Goal: Task Accomplishment & Management: Complete application form

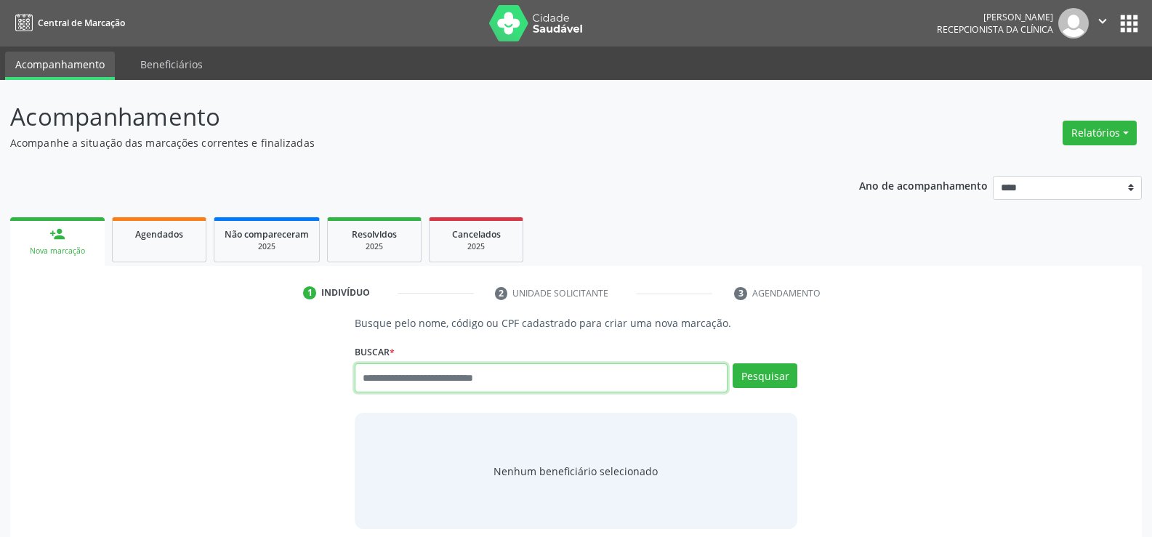
click at [413, 376] on input "text" at bounding box center [541, 377] width 373 height 29
type input "**********"
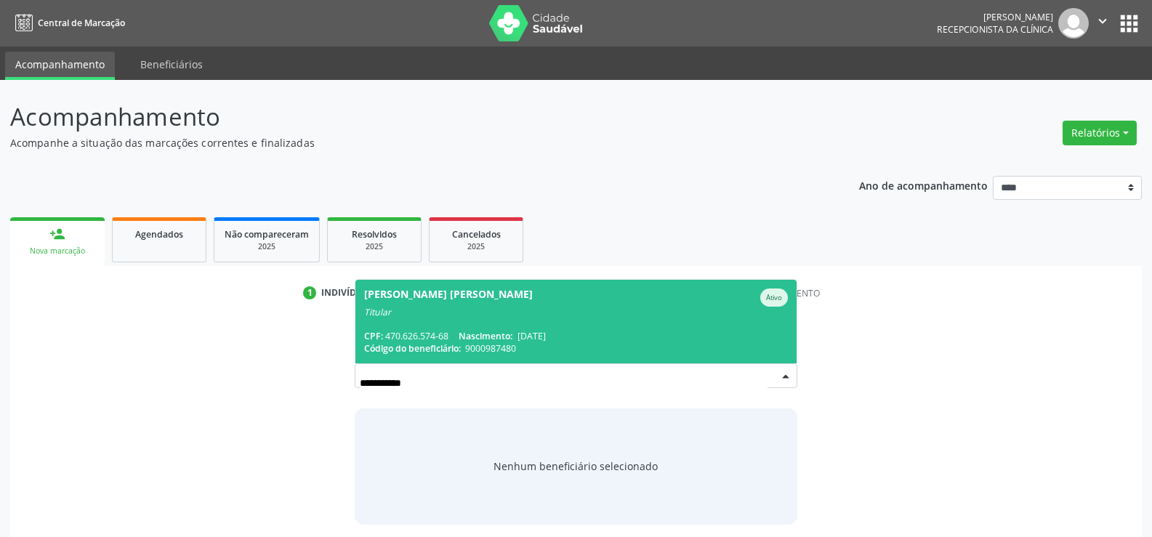
click at [398, 318] on span "Luiz Wilson Nunes de Albuquerque Ativo Titular CPF: 470.626.574-68 Nascimento: …" at bounding box center [575, 322] width 441 height 84
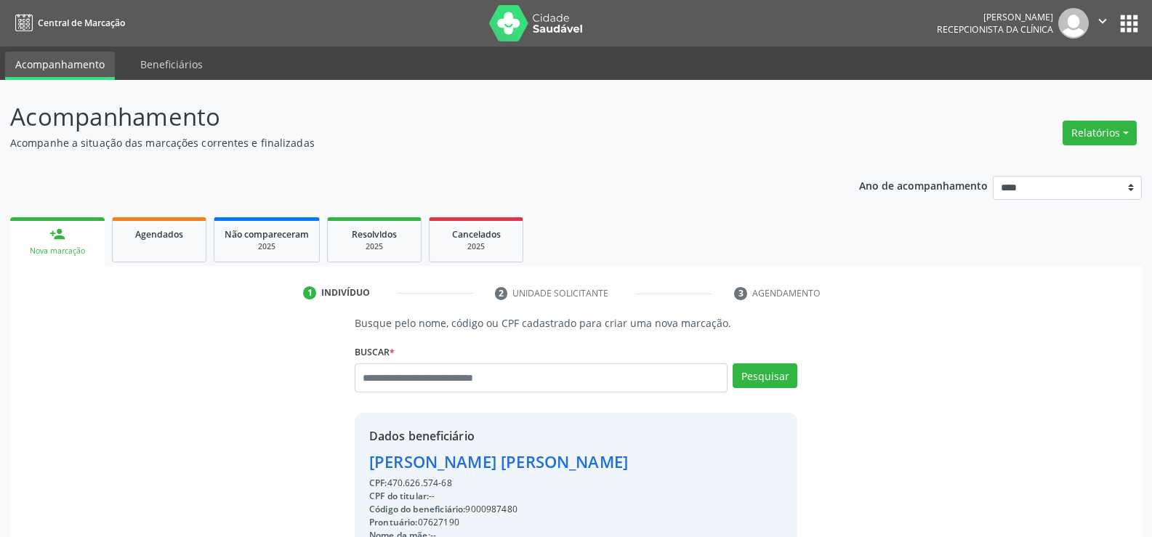
drag, startPoint x: 462, startPoint y: 485, endPoint x: 349, endPoint y: 464, distance: 115.3
click at [349, 464] on div "Busque pelo nome, código ou CPF cadastrado para criar uma nova marcação. Buscar…" at bounding box center [576, 503] width 463 height 376
copy div "Luiz Wilson Nunes de Albuquerque CPF: 470.626.574-68"
click at [383, 377] on input "text" at bounding box center [541, 377] width 373 height 29
type input "**********"
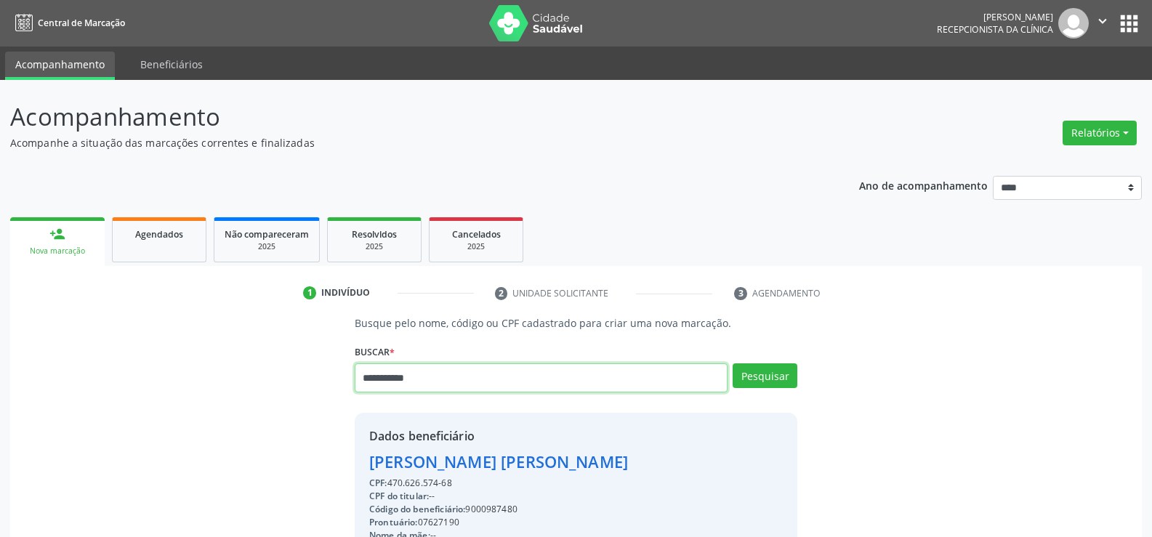
type input "**********"
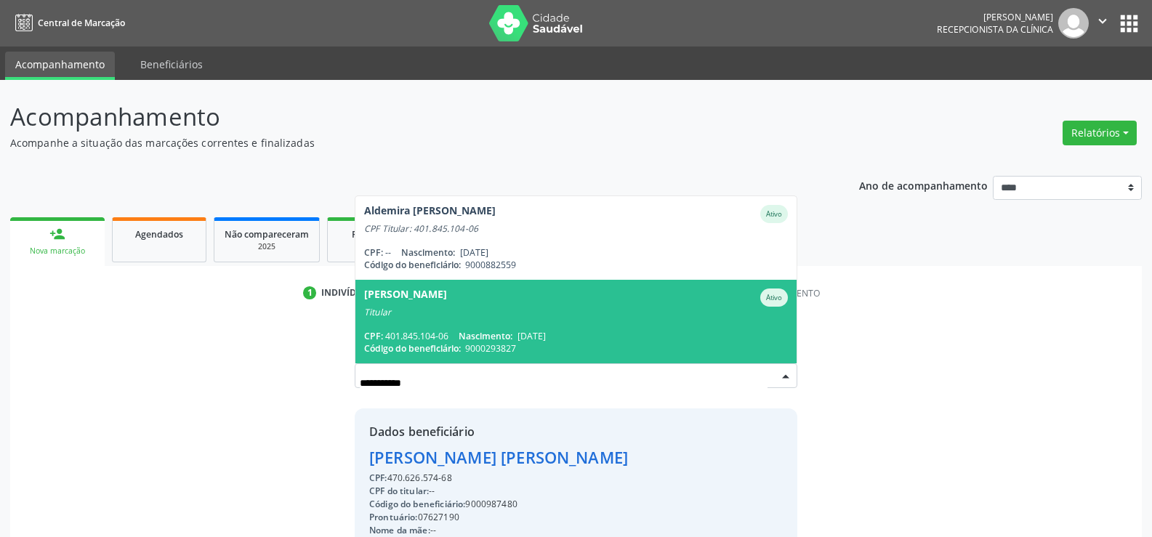
click at [393, 342] on div "CPF: 401.845.104-06 Nascimento: 23/09/1956" at bounding box center [576, 336] width 424 height 12
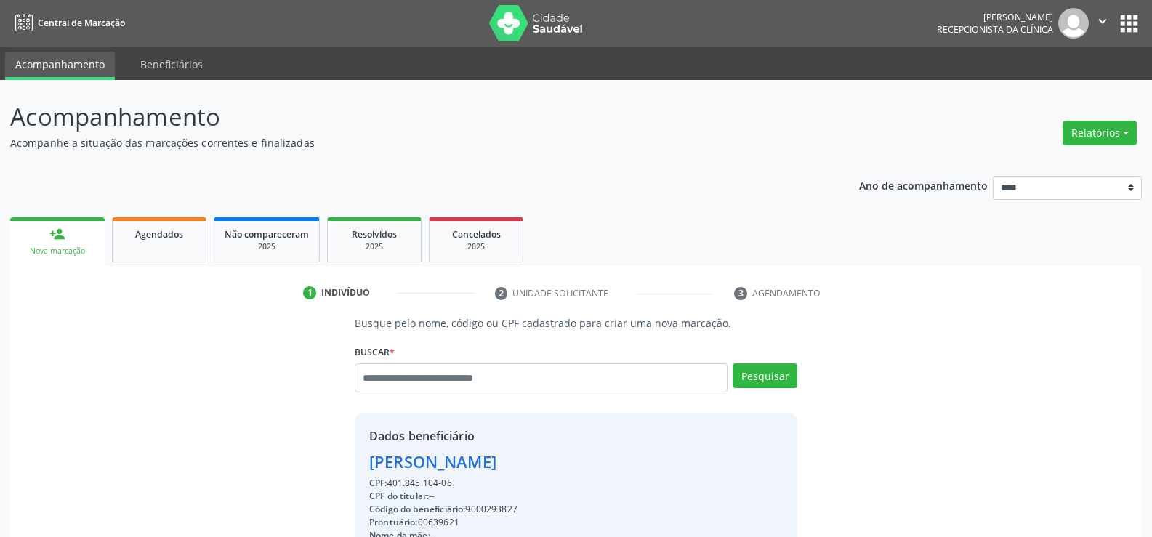
drag, startPoint x: 457, startPoint y: 483, endPoint x: 350, endPoint y: 456, distance: 110.9
click at [350, 456] on div "Busque pelo nome, código ou CPF cadastrado para criar uma nova marcação. Buscar…" at bounding box center [576, 503] width 463 height 376
copy div "Maria de Fatima de Souza CPF: 401.845.104-06"
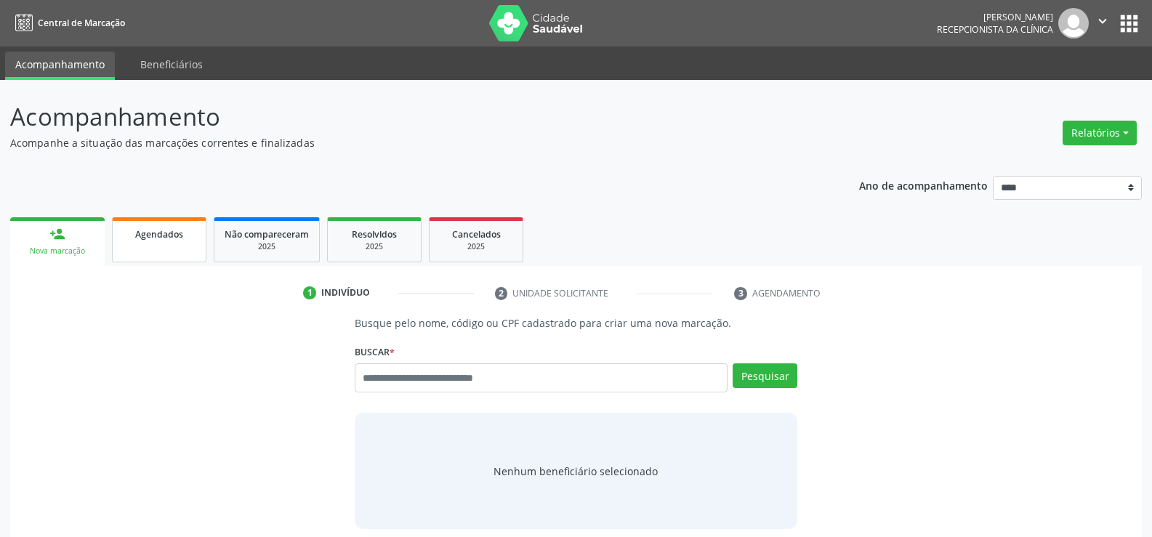
click at [149, 251] on link "Agendados" at bounding box center [159, 239] width 94 height 45
click at [1084, 128] on button "Relatórios" at bounding box center [1100, 133] width 74 height 25
click at [1084, 160] on link "Agendamentos" at bounding box center [1059, 164] width 156 height 20
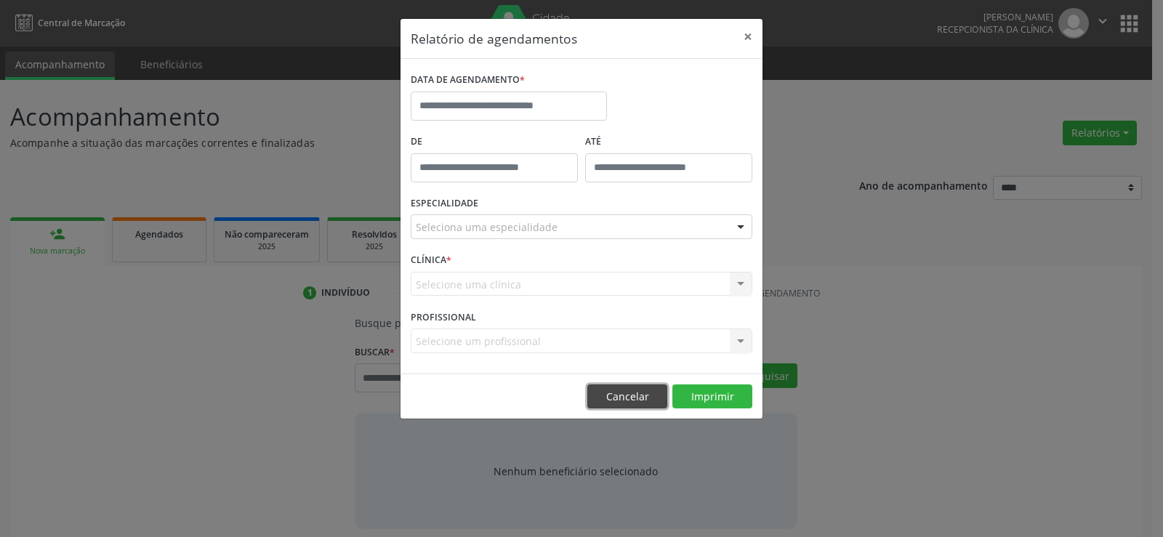
click at [641, 399] on button "Cancelar" at bounding box center [627, 396] width 80 height 25
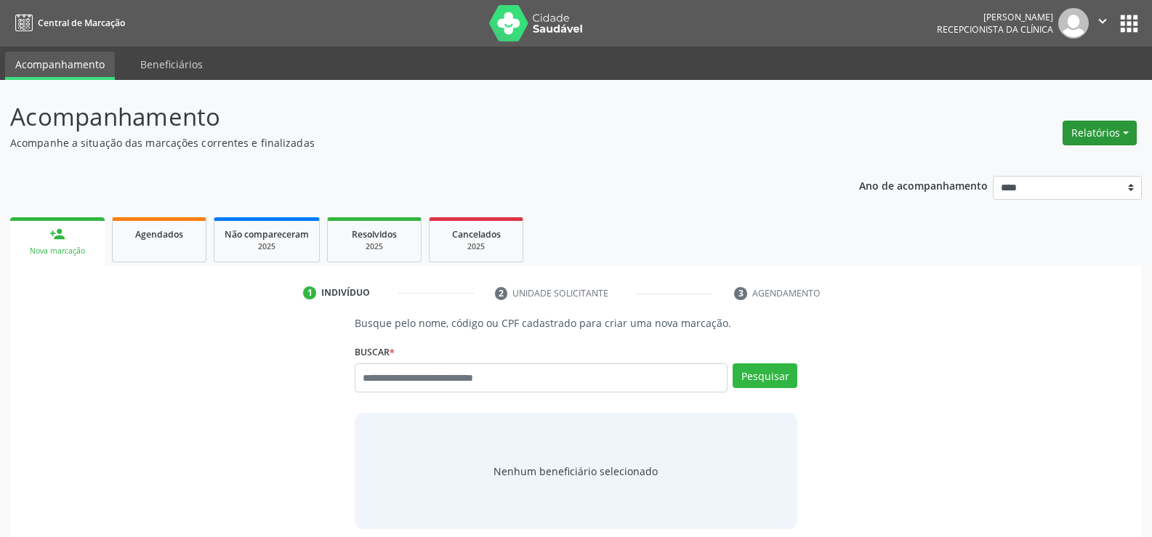
click at [1121, 133] on button "Relatórios" at bounding box center [1100, 133] width 74 height 25
click at [1054, 156] on link "Agendamentos" at bounding box center [1059, 164] width 156 height 20
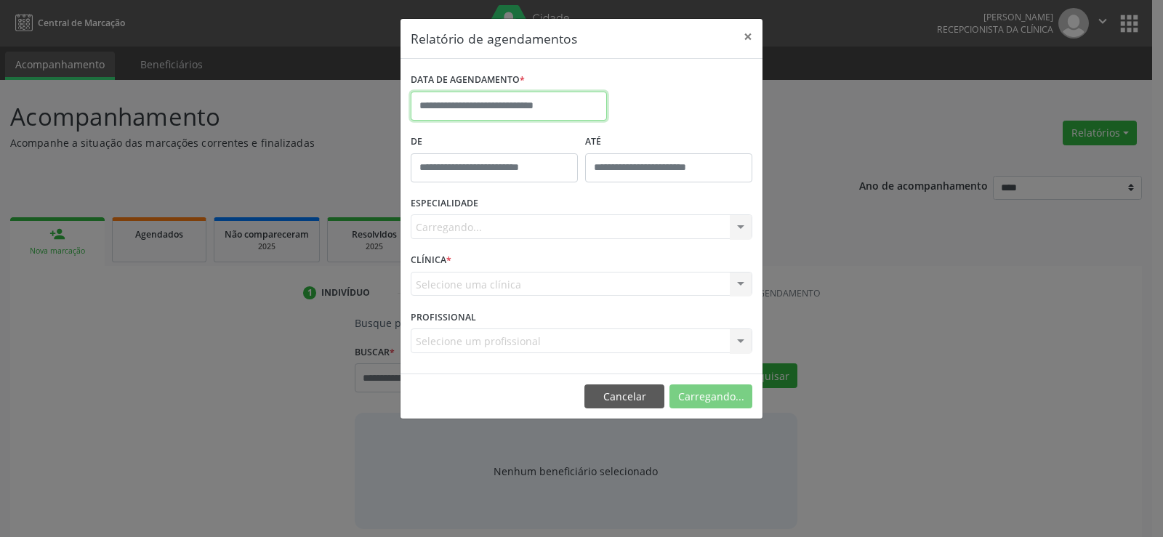
drag, startPoint x: 430, startPoint y: 97, endPoint x: 446, endPoint y: 134, distance: 40.1
click at [431, 97] on input "text" at bounding box center [509, 106] width 196 height 29
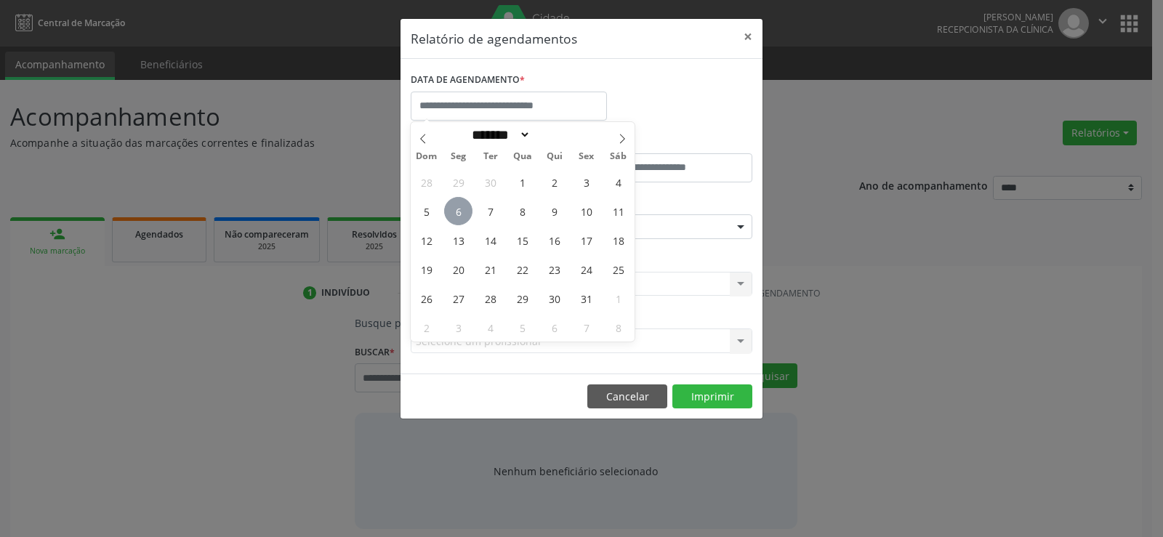
click at [447, 214] on span "6" at bounding box center [458, 211] width 28 height 28
type input "**********"
click at [448, 214] on span "6" at bounding box center [458, 211] width 28 height 28
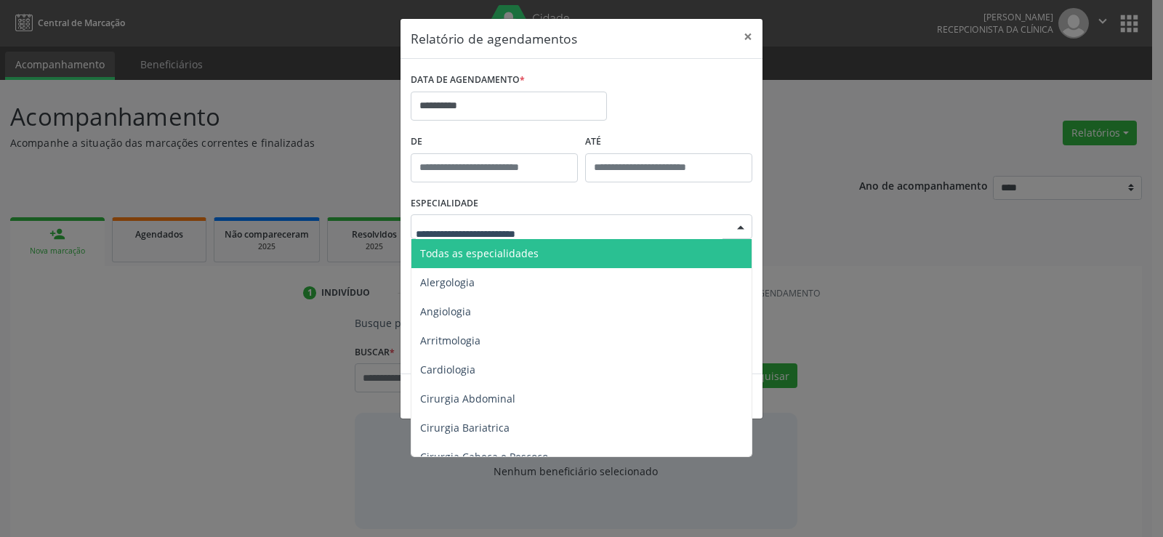
click at [470, 254] on span "Todas as especialidades" at bounding box center [479, 253] width 118 height 14
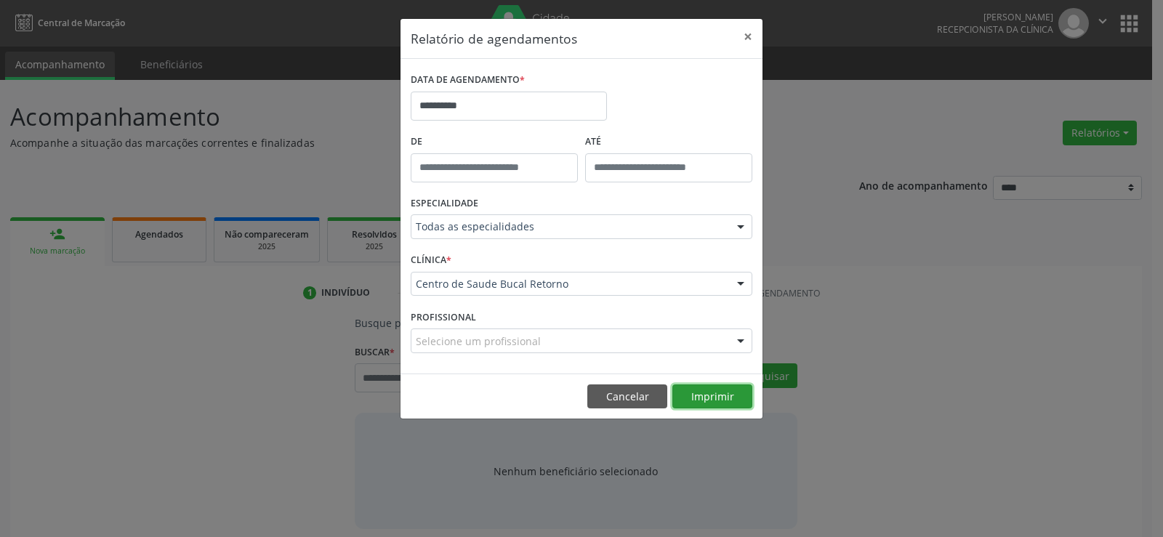
click at [734, 395] on button "Imprimir" at bounding box center [712, 396] width 80 height 25
click at [611, 394] on button "Cancelar" at bounding box center [627, 396] width 80 height 25
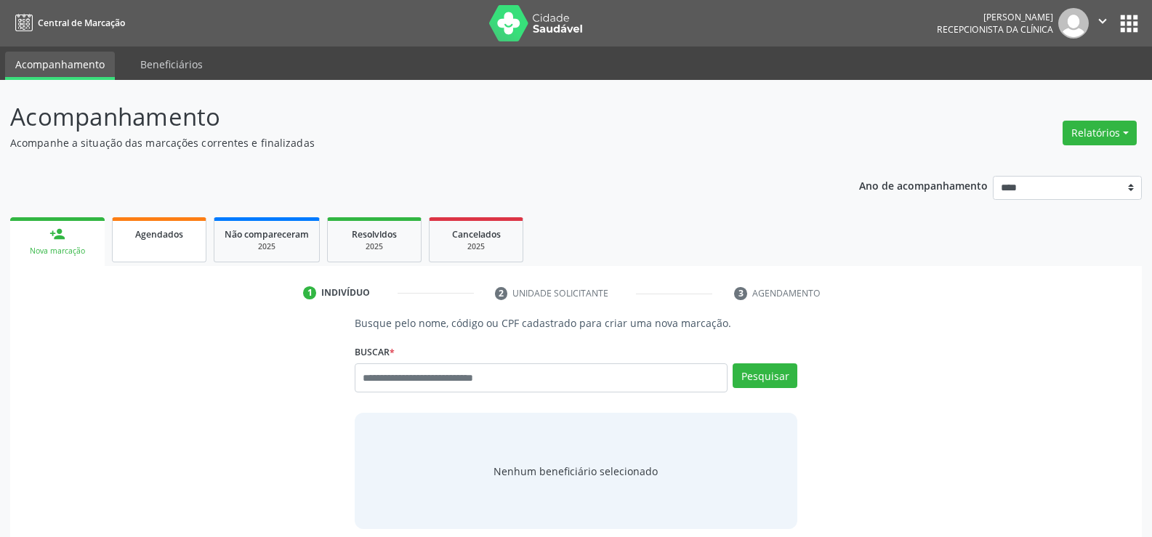
click at [182, 242] on link "Agendados" at bounding box center [159, 239] width 94 height 45
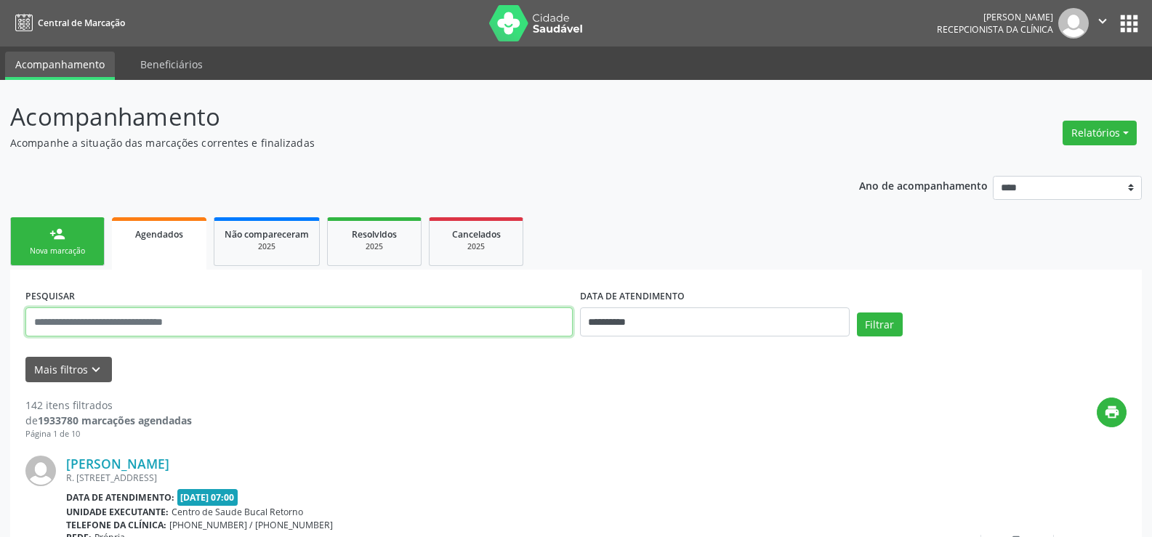
click at [175, 322] on input "text" at bounding box center [298, 321] width 547 height 29
type input "**********"
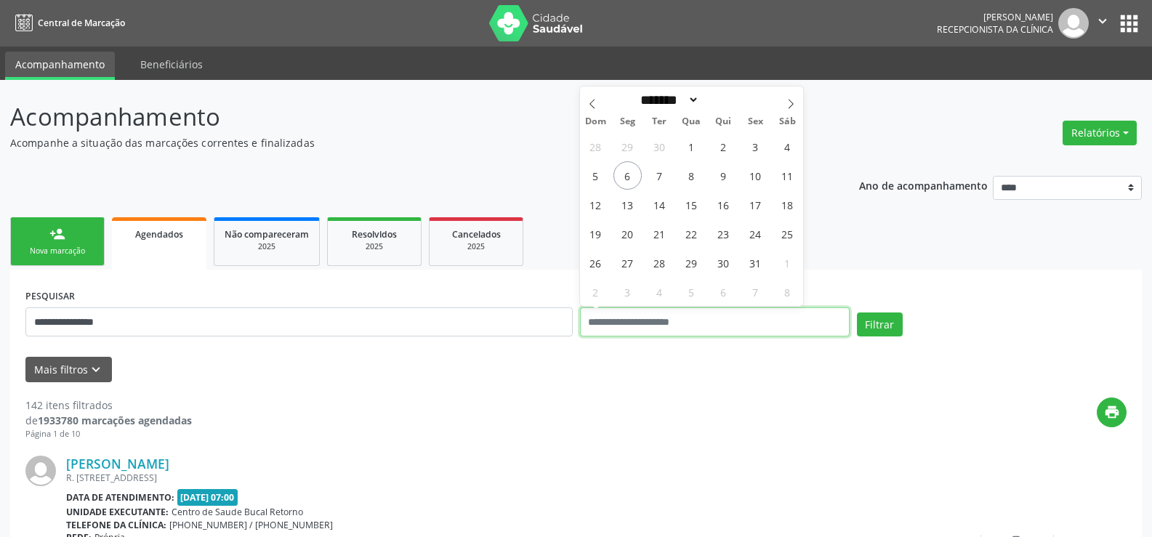
click at [857, 313] on button "Filtrar" at bounding box center [880, 325] width 46 height 25
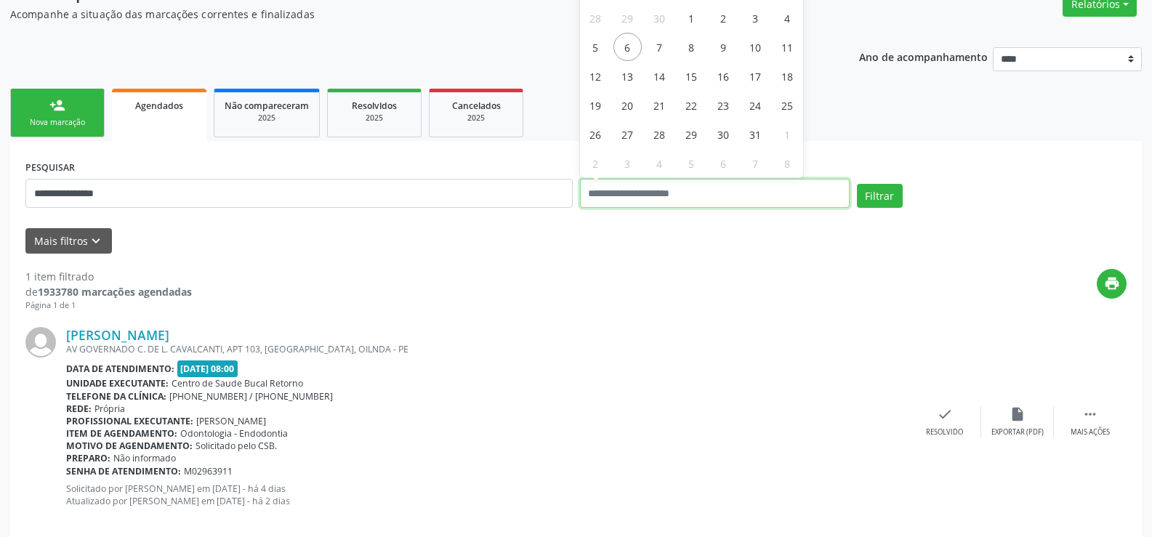
scroll to position [145, 0]
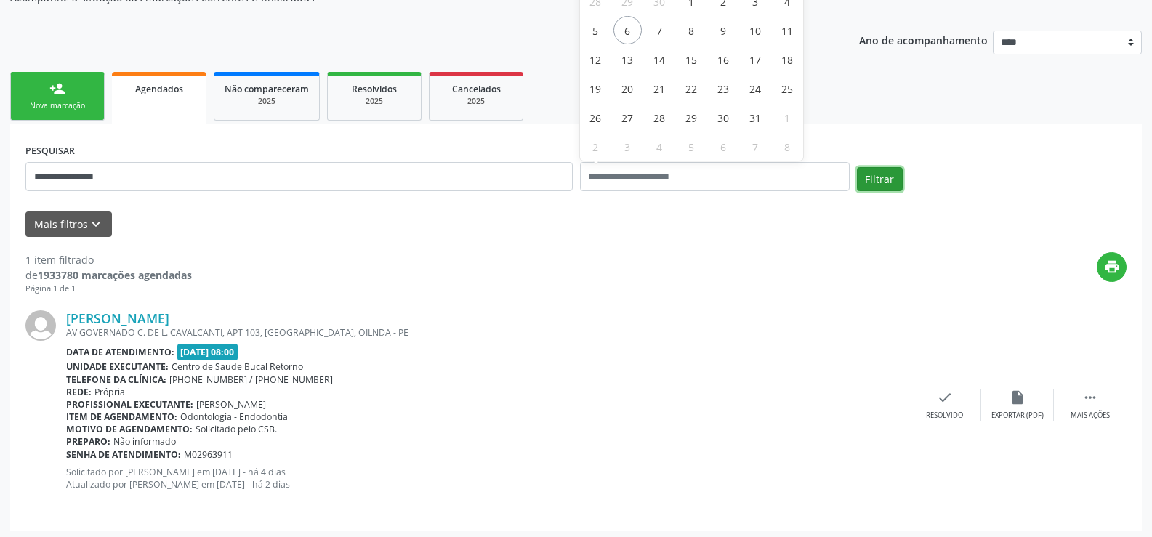
click at [871, 182] on button "Filtrar" at bounding box center [880, 179] width 46 height 25
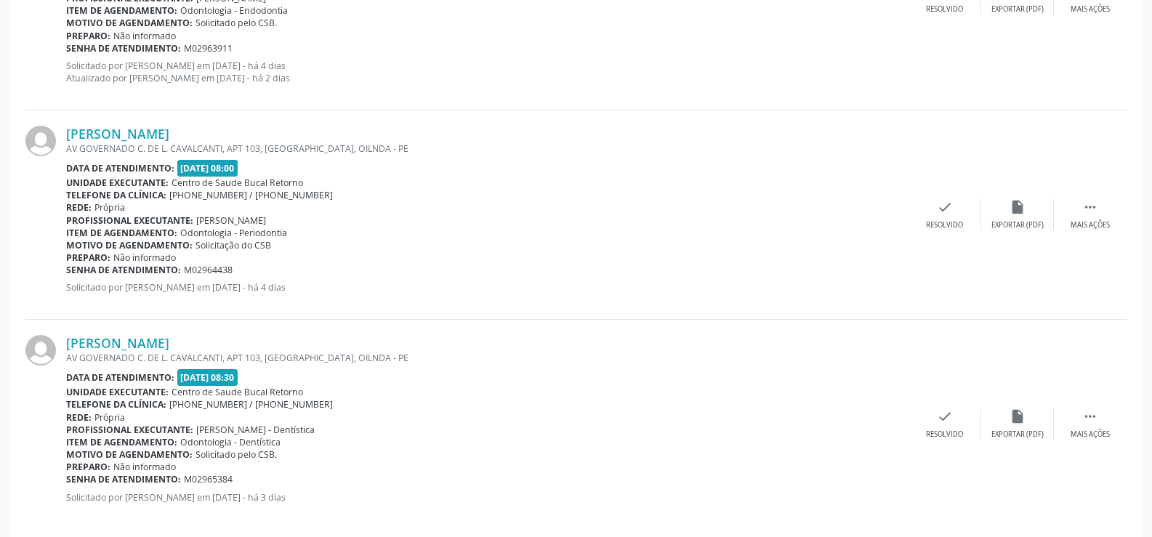
scroll to position [1235, 0]
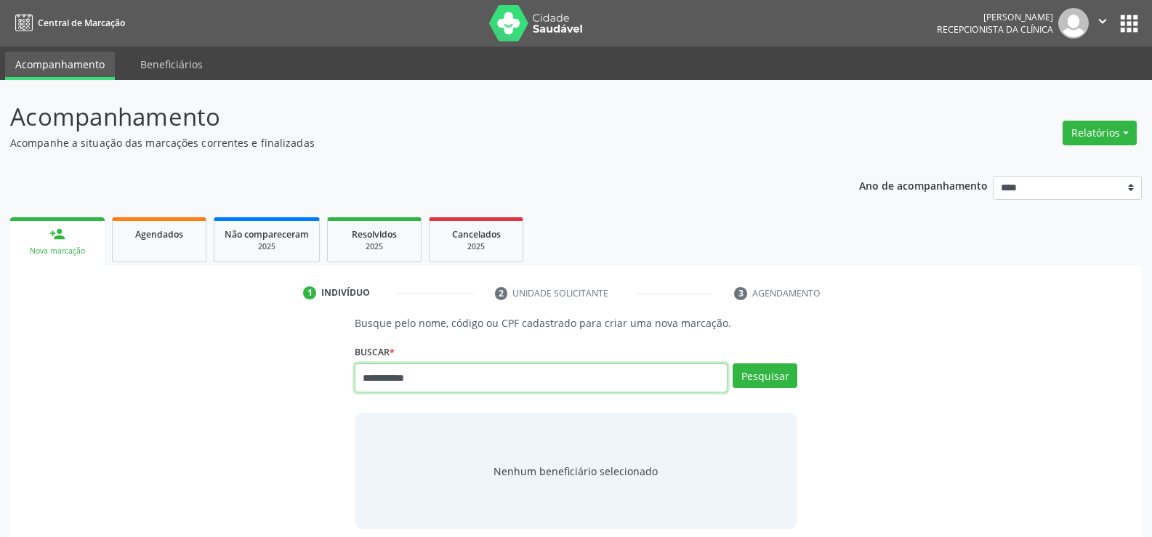
type input "**********"
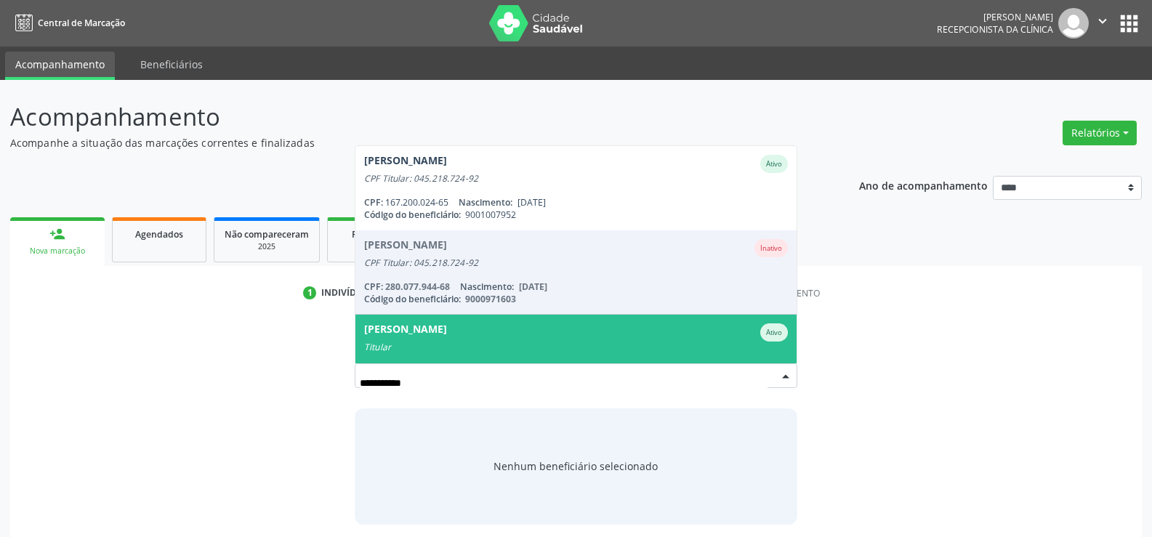
scroll to position [35, 0]
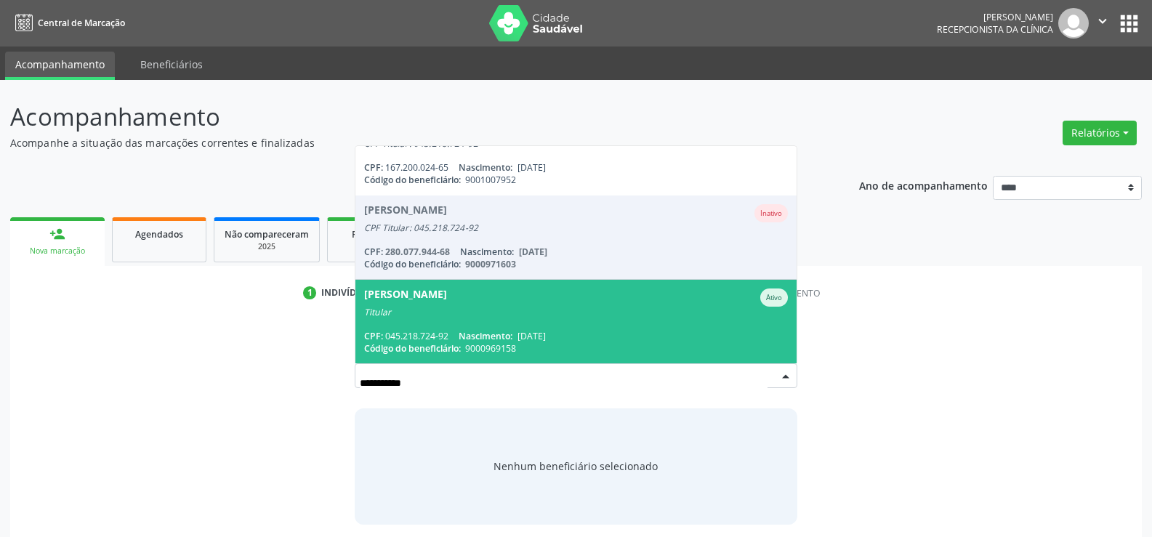
click at [440, 313] on div "Titular" at bounding box center [576, 313] width 424 height 12
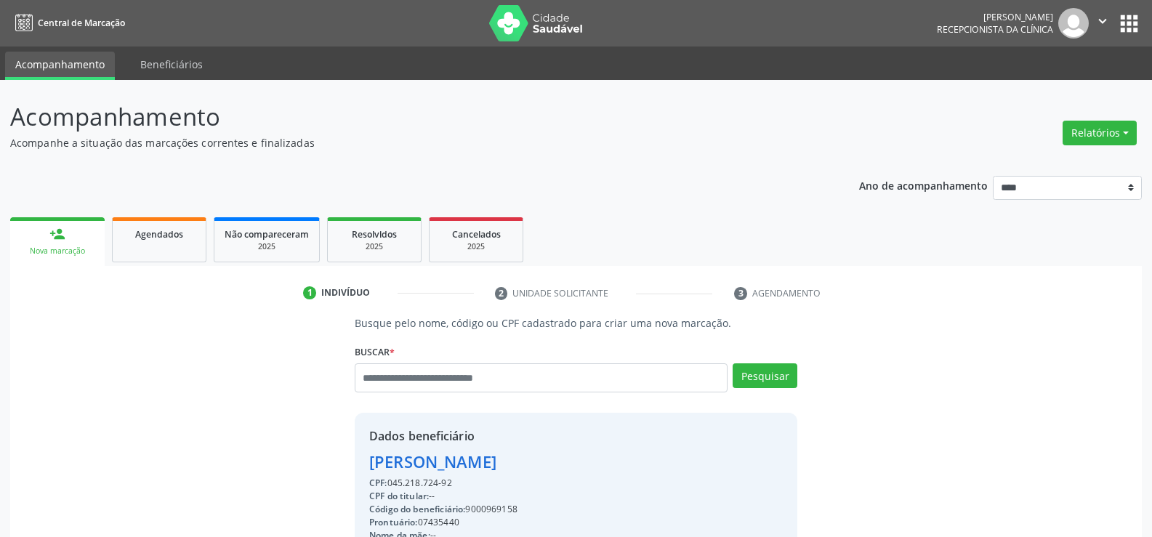
drag, startPoint x: 456, startPoint y: 481, endPoint x: 354, endPoint y: 467, distance: 102.7
copy div "[PERSON_NAME] CPF: 045.218.724-92"
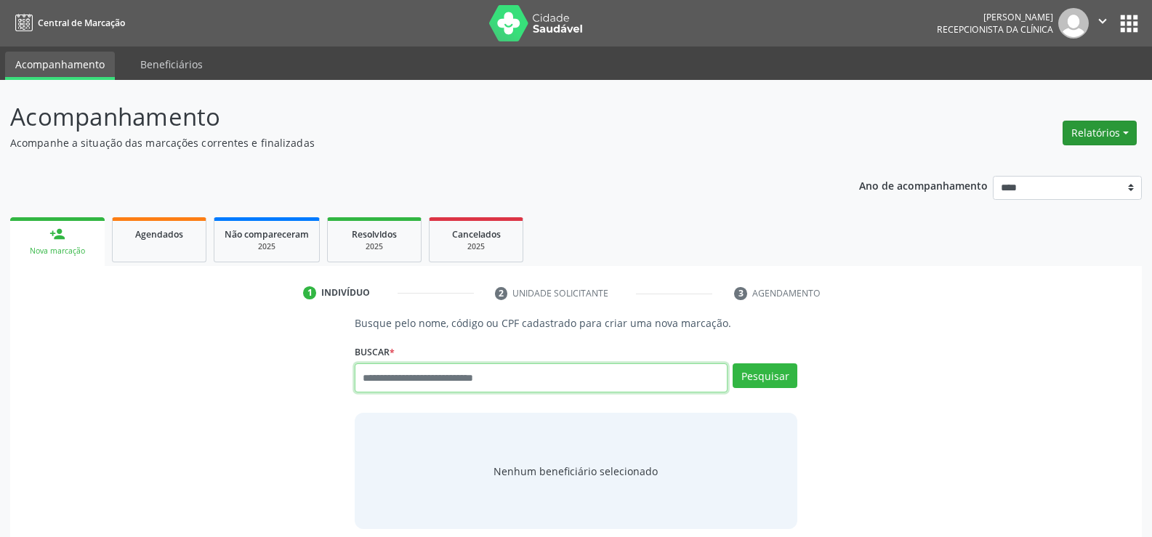
click at [1121, 130] on button "Relatórios" at bounding box center [1100, 133] width 74 height 25
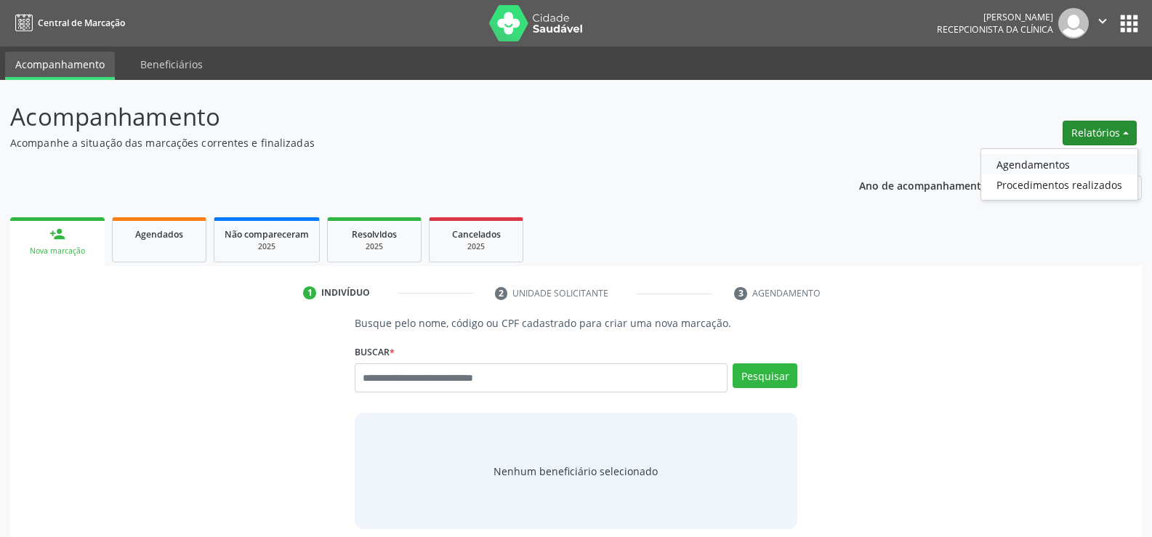
click at [1048, 169] on link "Agendamentos" at bounding box center [1059, 164] width 156 height 20
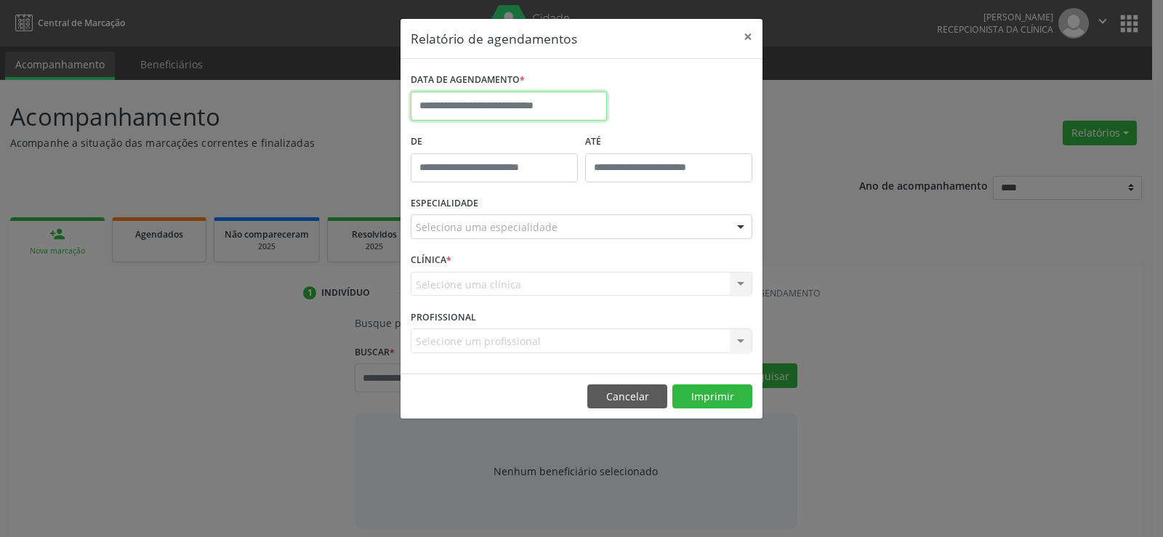
click at [543, 110] on input "text" at bounding box center [509, 106] width 196 height 29
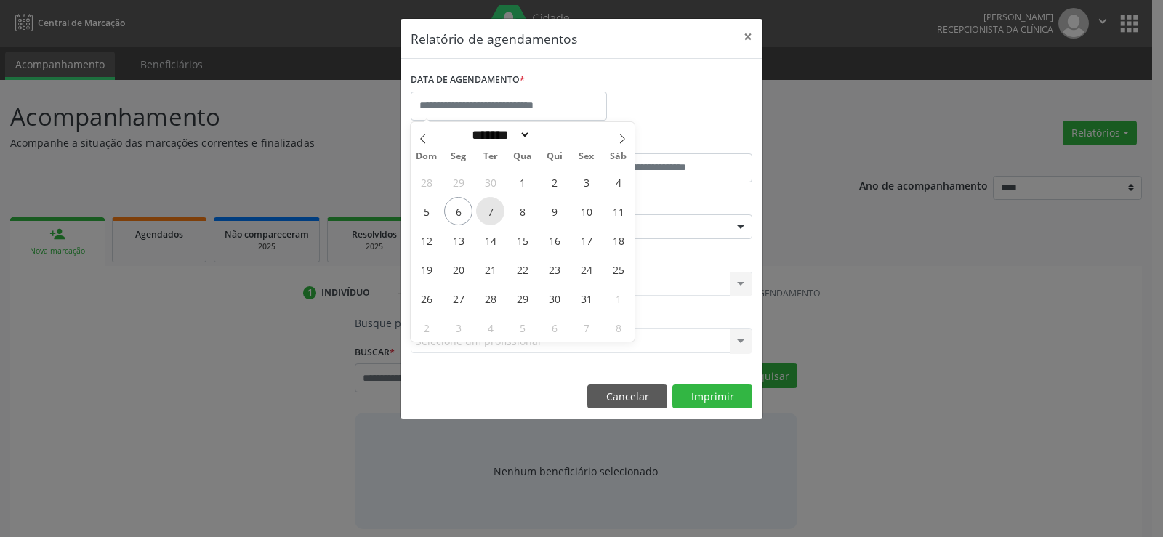
click at [488, 214] on span "7" at bounding box center [490, 211] width 28 height 28
type input "**********"
click at [488, 214] on span "7" at bounding box center [490, 211] width 28 height 28
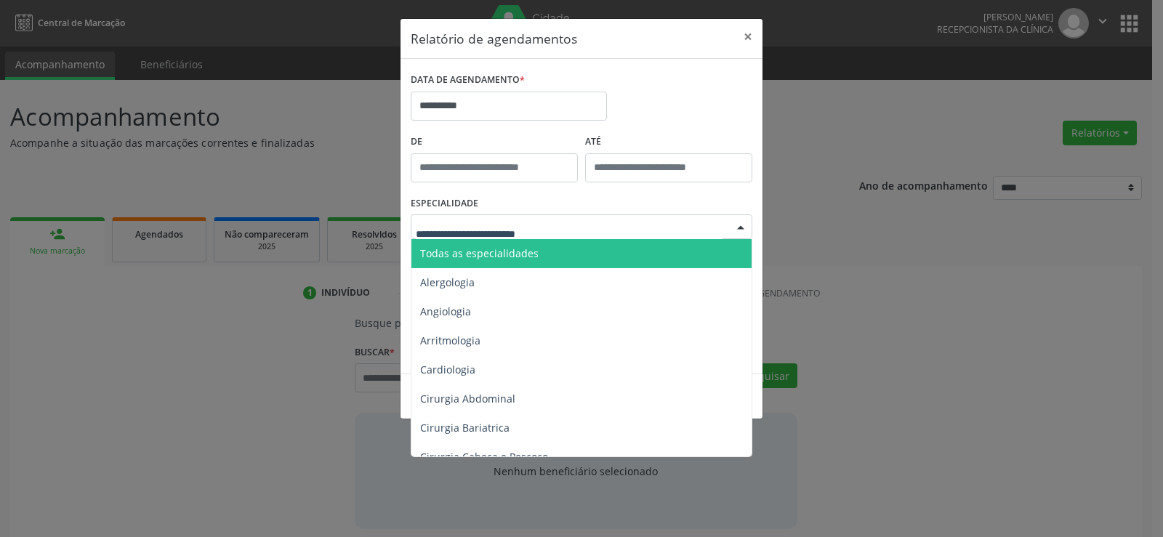
click at [488, 253] on span "Todas as especialidades" at bounding box center [479, 253] width 118 height 14
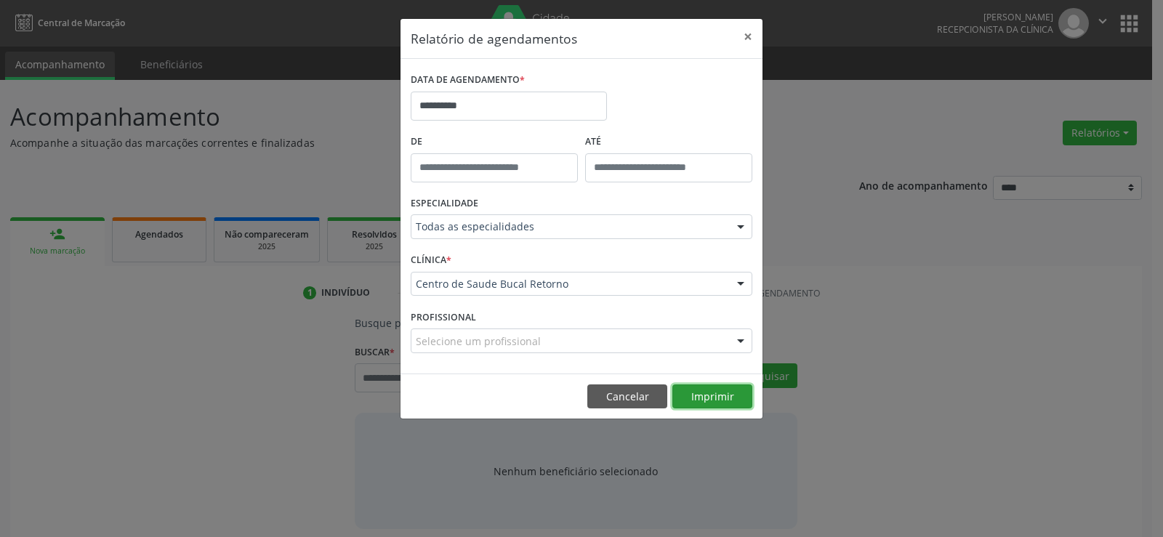
click at [694, 398] on button "Imprimir" at bounding box center [712, 396] width 80 height 25
click at [597, 400] on button "Cancelar" at bounding box center [627, 396] width 80 height 25
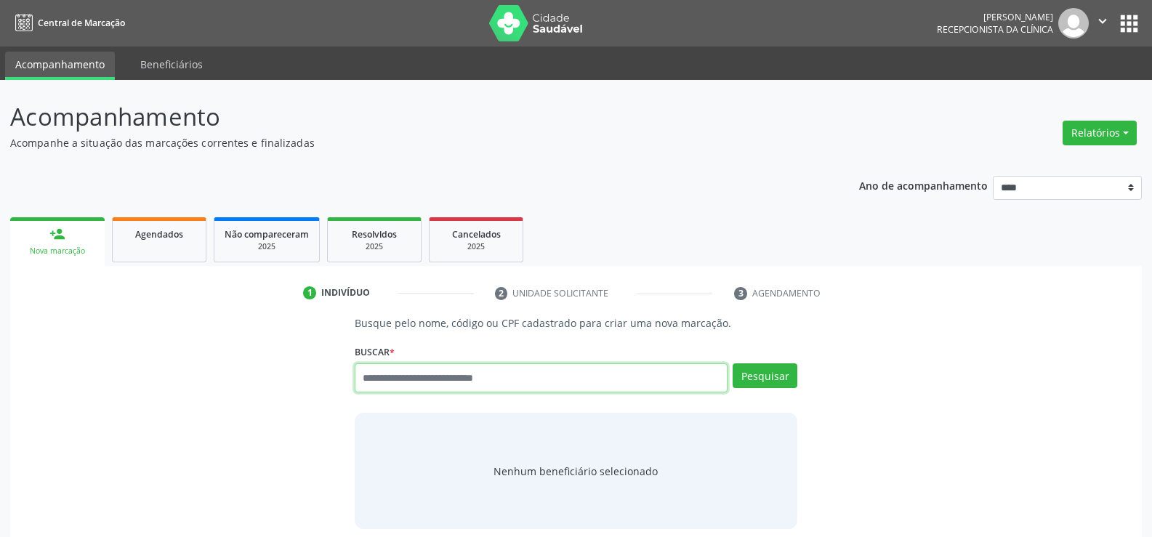
click at [418, 377] on input "text" at bounding box center [541, 377] width 373 height 29
type input "**********"
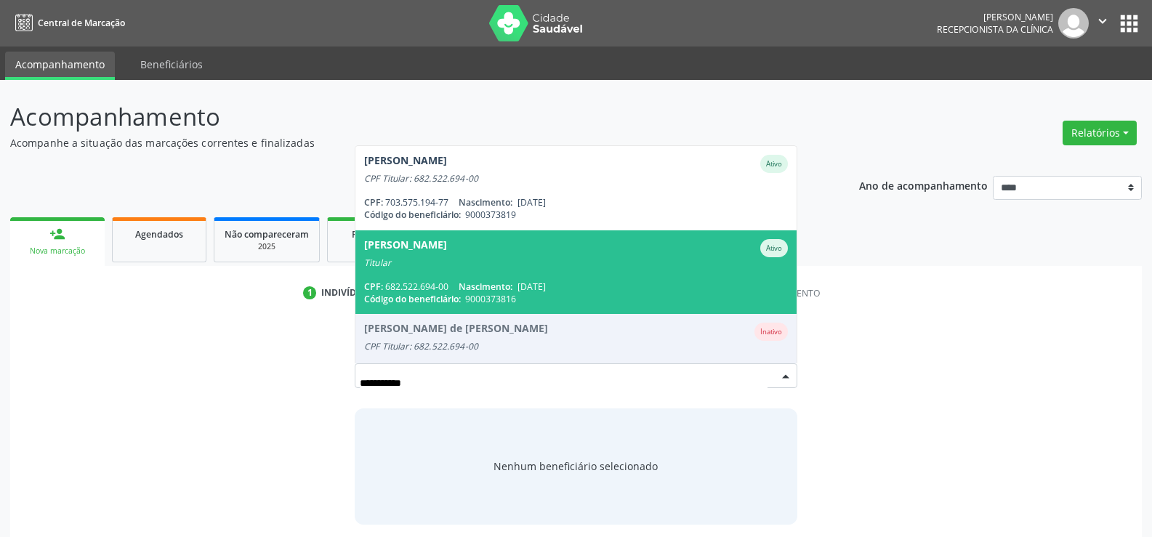
click at [441, 282] on div "CPF: 682.522.694-00 Nascimento: 30/10/1968" at bounding box center [576, 287] width 424 height 12
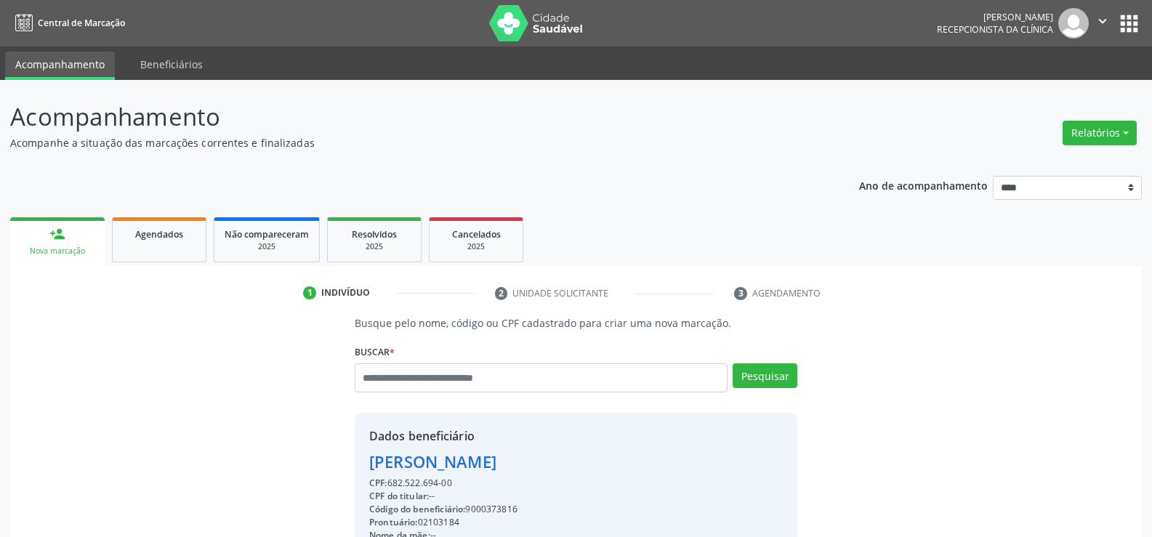
drag, startPoint x: 456, startPoint y: 484, endPoint x: 350, endPoint y: 467, distance: 107.5
click at [350, 467] on div "Busque pelo nome, código ou CPF cadastrado para criar uma nova marcação. Buscar…" at bounding box center [576, 503] width 463 height 376
copy div "Floriano Delmondes de Garcia Costa CPF: 682.522.694-00"
click at [393, 518] on span "Prontuário:" at bounding box center [393, 522] width 49 height 12
click at [1107, 139] on button "Relatórios" at bounding box center [1100, 133] width 74 height 25
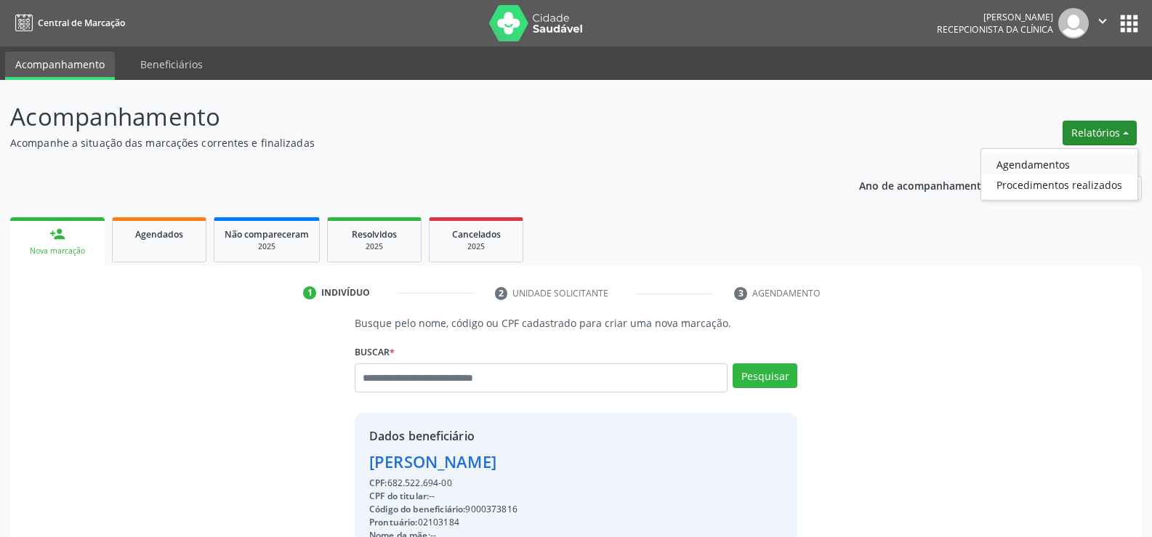
click at [1042, 168] on link "Agendamentos" at bounding box center [1059, 164] width 156 height 20
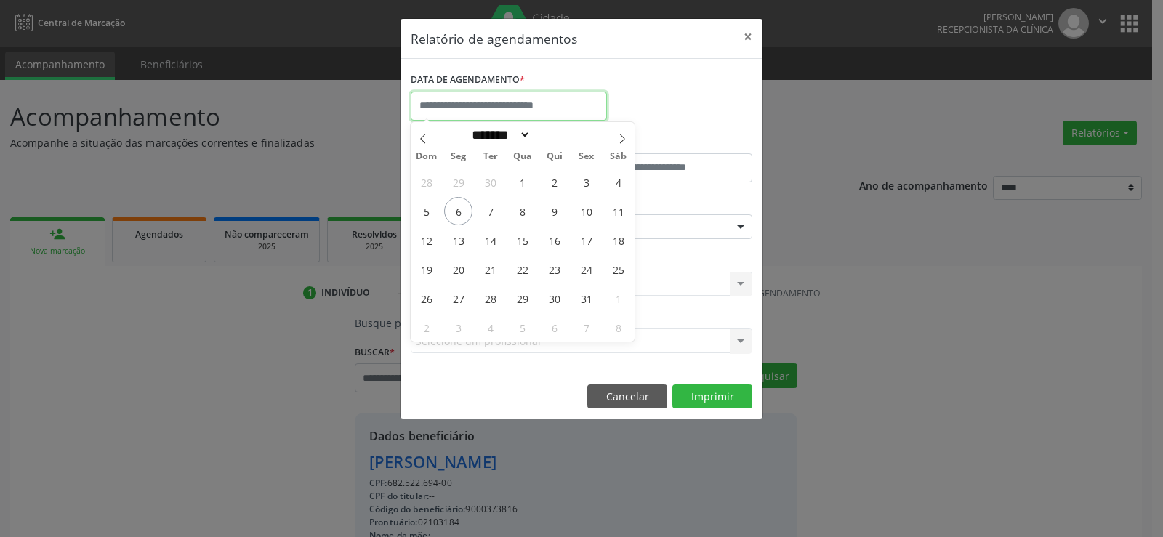
click at [534, 106] on input "text" at bounding box center [509, 106] width 196 height 29
click at [464, 212] on span "6" at bounding box center [458, 211] width 28 height 28
type input "**********"
click at [464, 212] on span "6" at bounding box center [458, 211] width 28 height 28
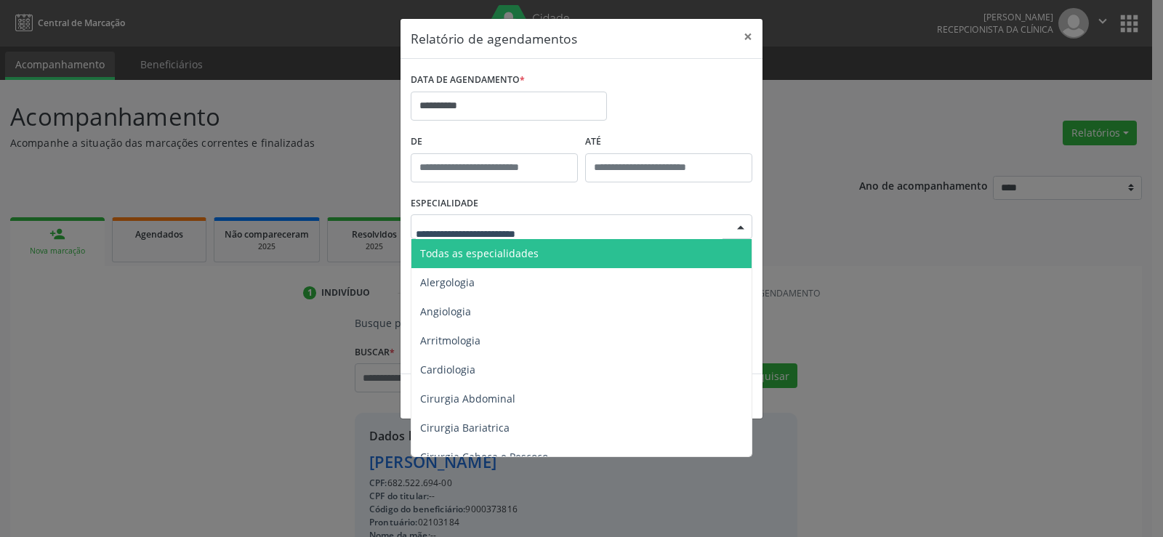
click at [483, 253] on span "Todas as especialidades" at bounding box center [479, 253] width 118 height 14
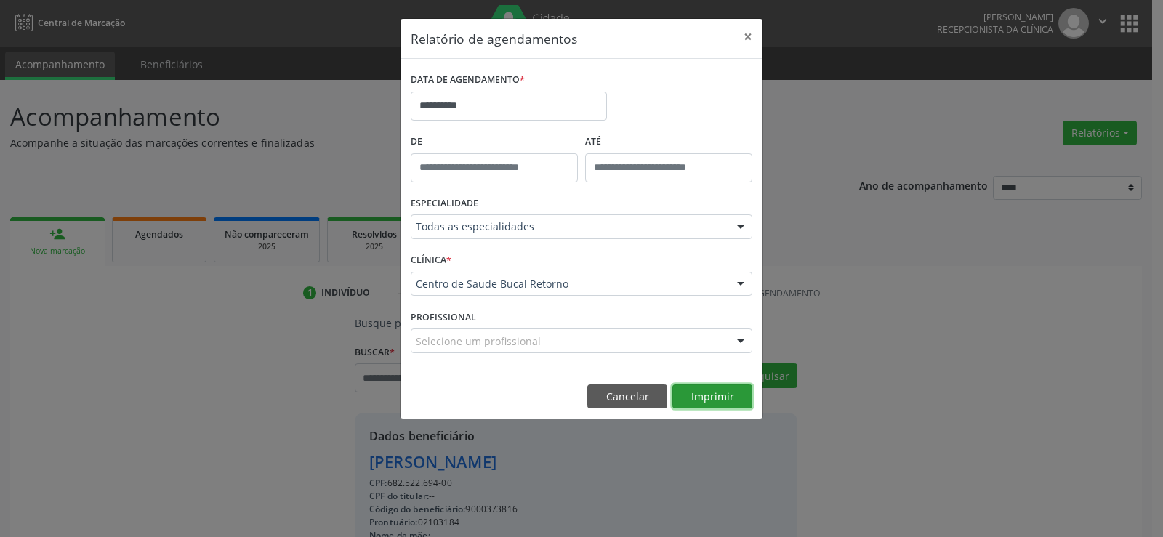
click at [733, 400] on button "Imprimir" at bounding box center [712, 396] width 80 height 25
click at [627, 399] on button "Cancelar" at bounding box center [627, 396] width 80 height 25
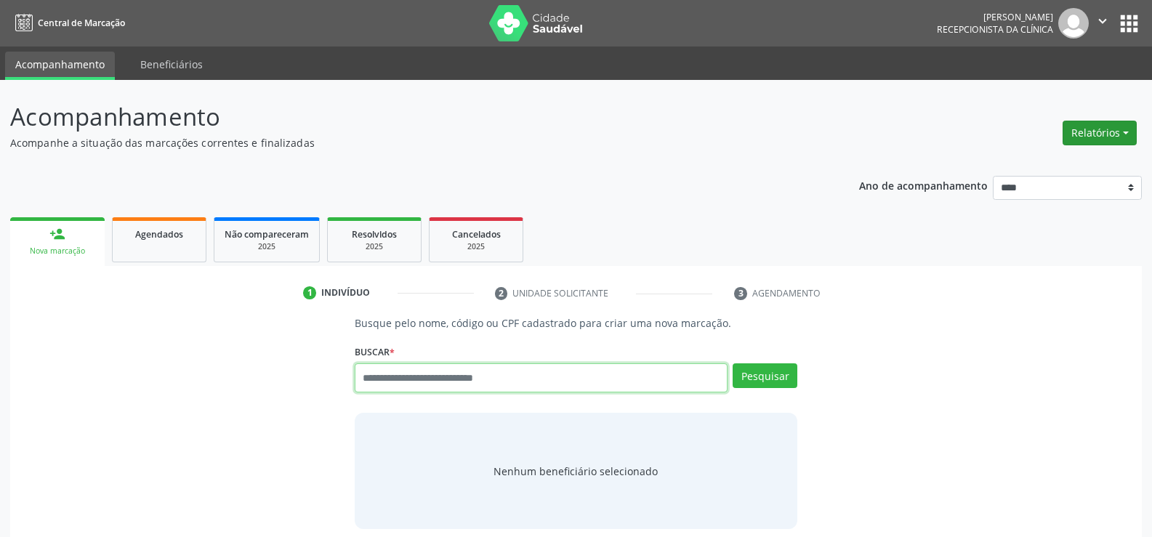
click at [1108, 134] on button "Relatórios" at bounding box center [1100, 133] width 74 height 25
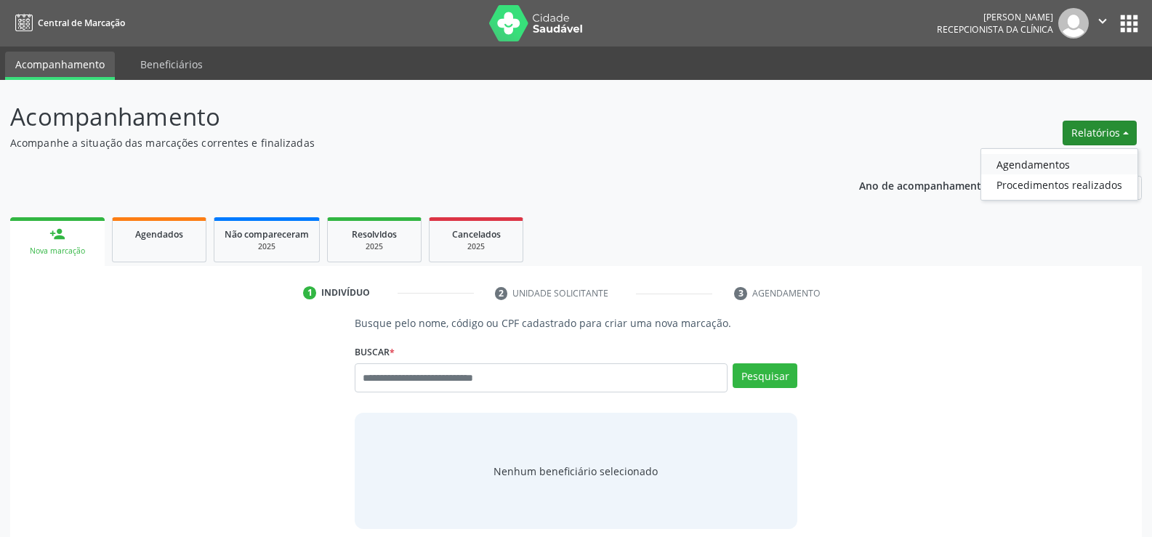
click at [1066, 162] on link "Agendamentos" at bounding box center [1059, 164] width 156 height 20
select select "*"
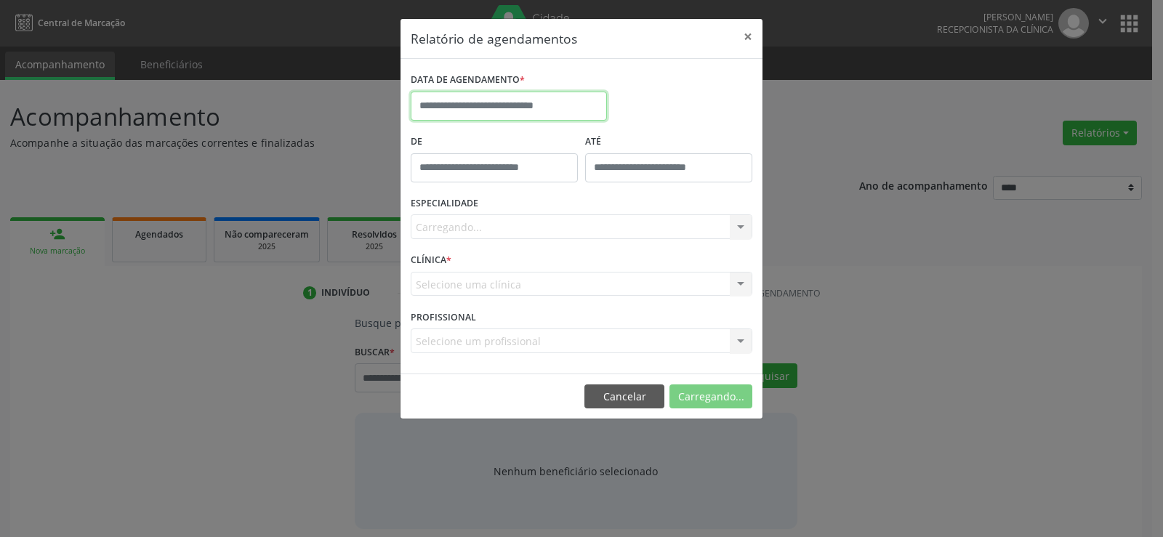
click at [525, 100] on input "text" at bounding box center [509, 106] width 196 height 29
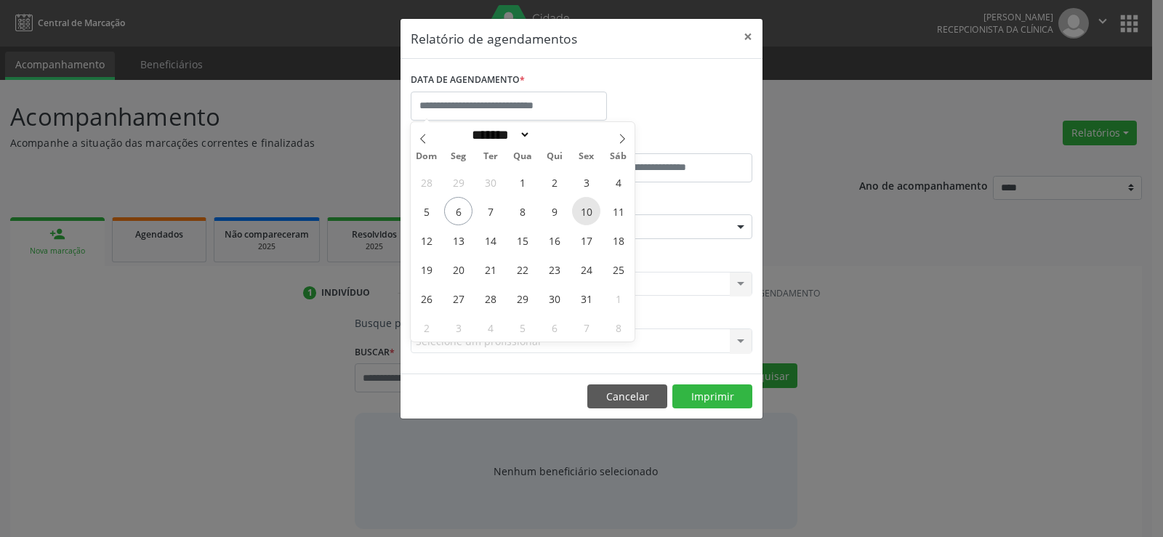
click at [588, 213] on span "10" at bounding box center [586, 211] width 28 height 28
type input "**********"
click at [588, 213] on span "10" at bounding box center [586, 211] width 28 height 28
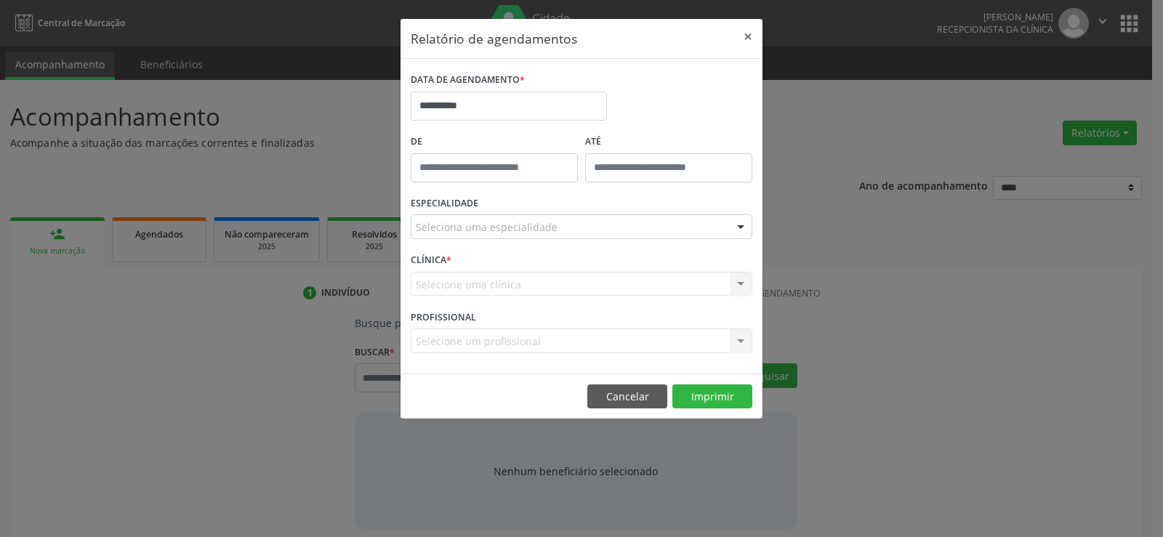
click at [589, 224] on div "Seleciona uma especialidade" at bounding box center [582, 226] width 342 height 25
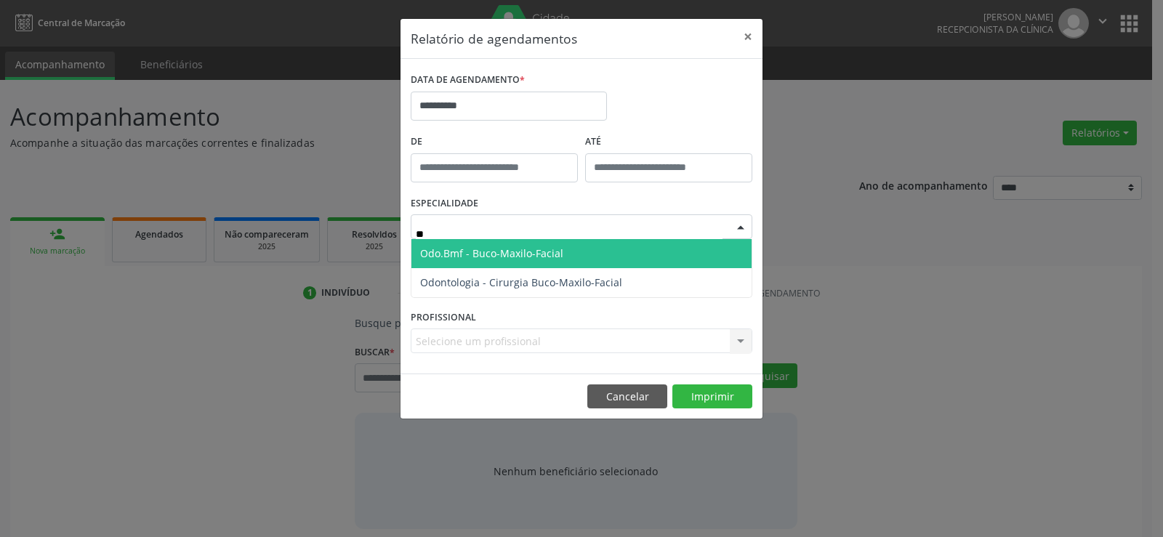
type input "***"
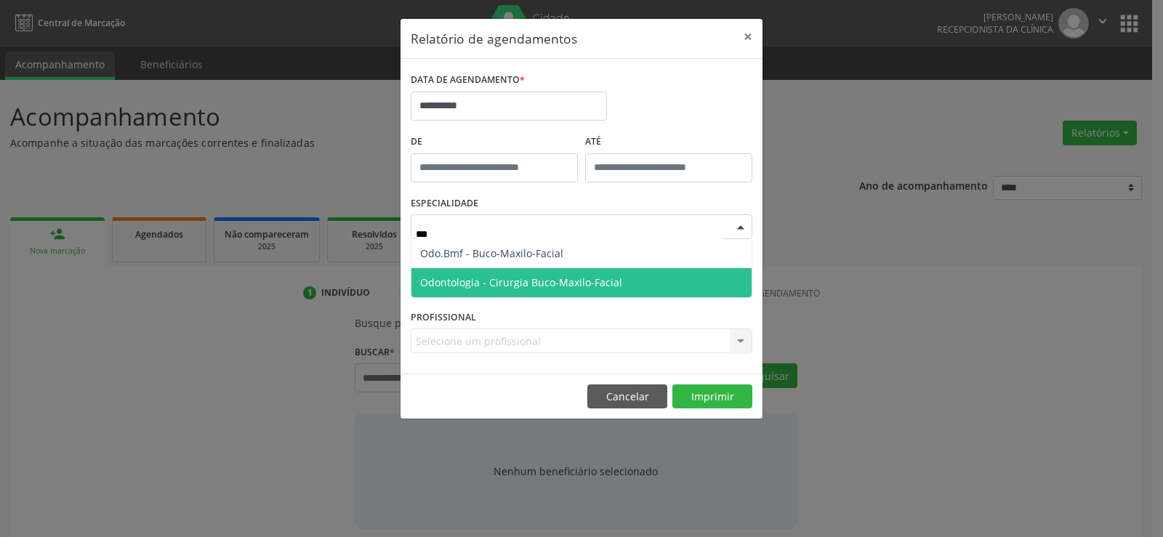
click at [552, 276] on span "Odontologia - Cirurgia Buco-Maxilo-Facial" at bounding box center [521, 282] width 202 height 14
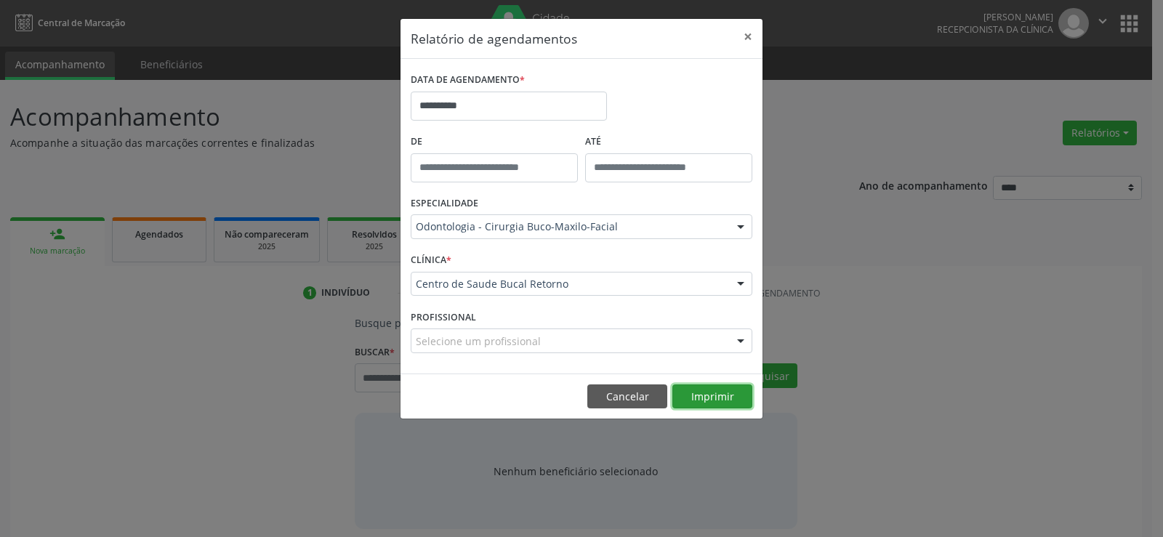
click at [703, 392] on button "Imprimir" at bounding box center [712, 396] width 80 height 25
click at [624, 390] on button "Cancelar" at bounding box center [627, 396] width 80 height 25
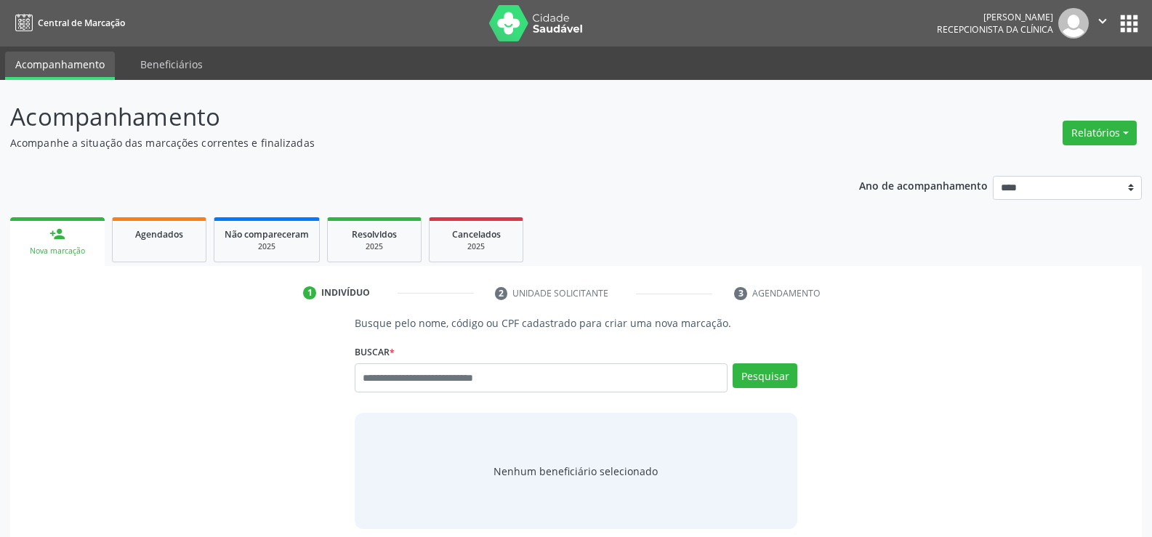
scroll to position [68, 0]
click at [1113, 131] on button "Relatórios" at bounding box center [1100, 133] width 74 height 25
click at [1084, 158] on link "Agendamentos" at bounding box center [1059, 164] width 156 height 20
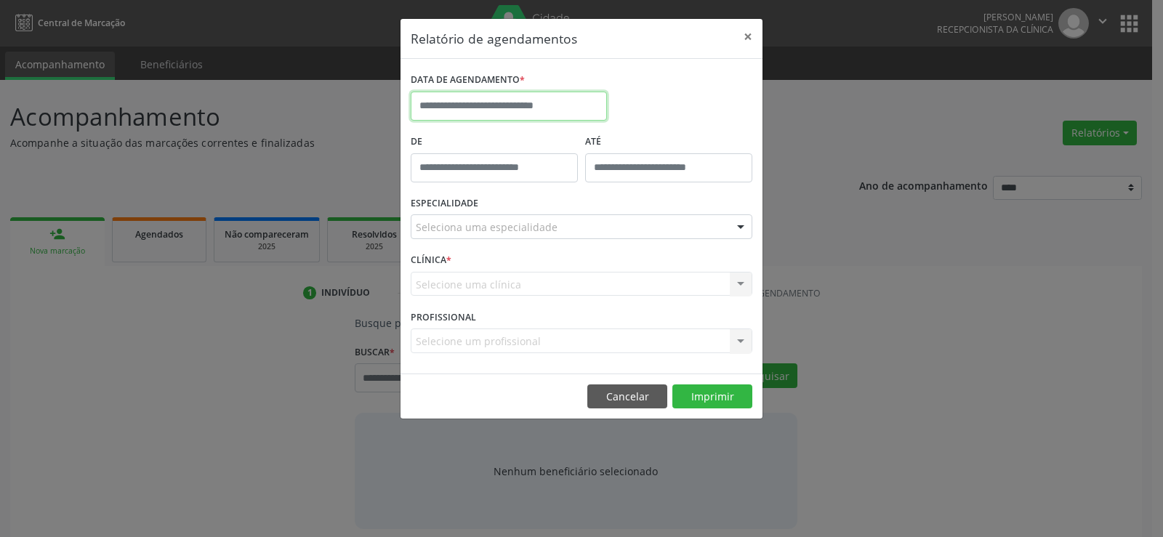
click at [563, 119] on body "Central de Marcação [PERSON_NAME] Gerra Recepcionista da clínica  Configuraçõe…" at bounding box center [581, 268] width 1163 height 537
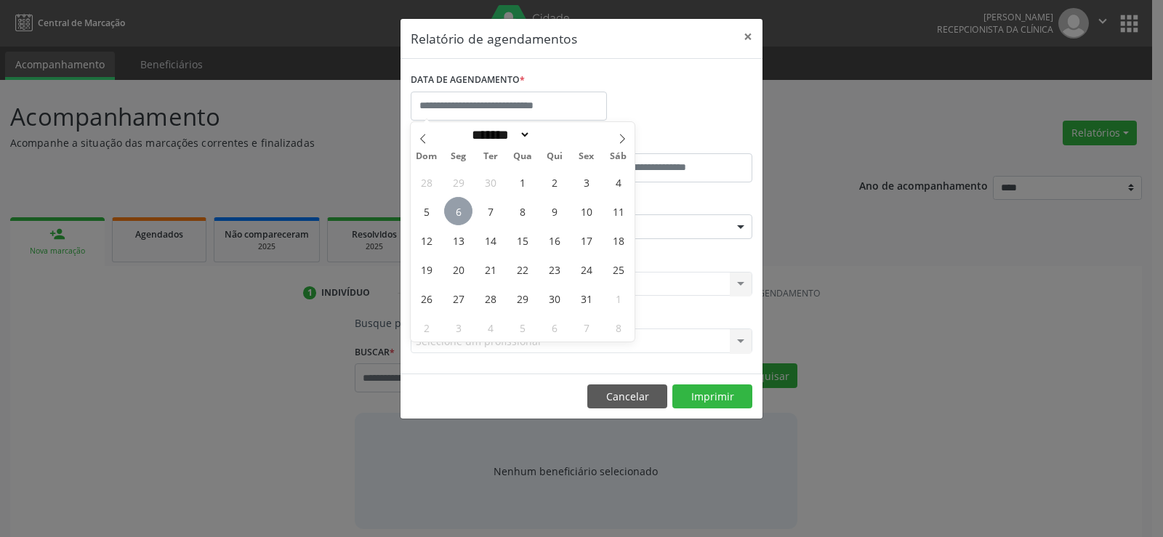
click at [456, 207] on span "6" at bounding box center [458, 211] width 28 height 28
type input "**********"
click at [456, 207] on span "6" at bounding box center [458, 211] width 28 height 28
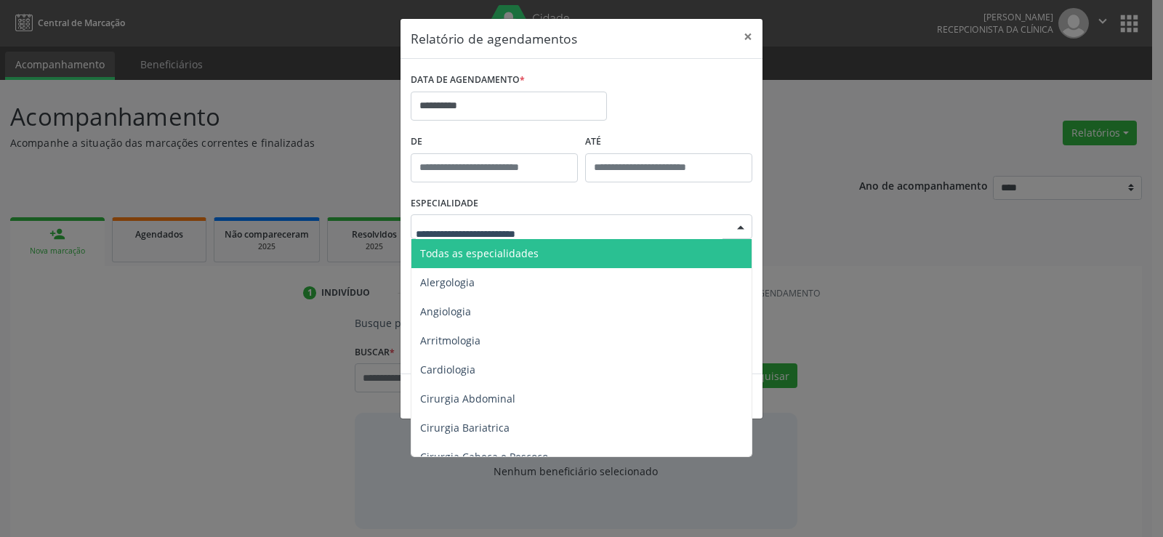
click at [464, 217] on div at bounding box center [582, 226] width 342 height 25
click at [475, 257] on span "Todas as especialidades" at bounding box center [479, 253] width 118 height 14
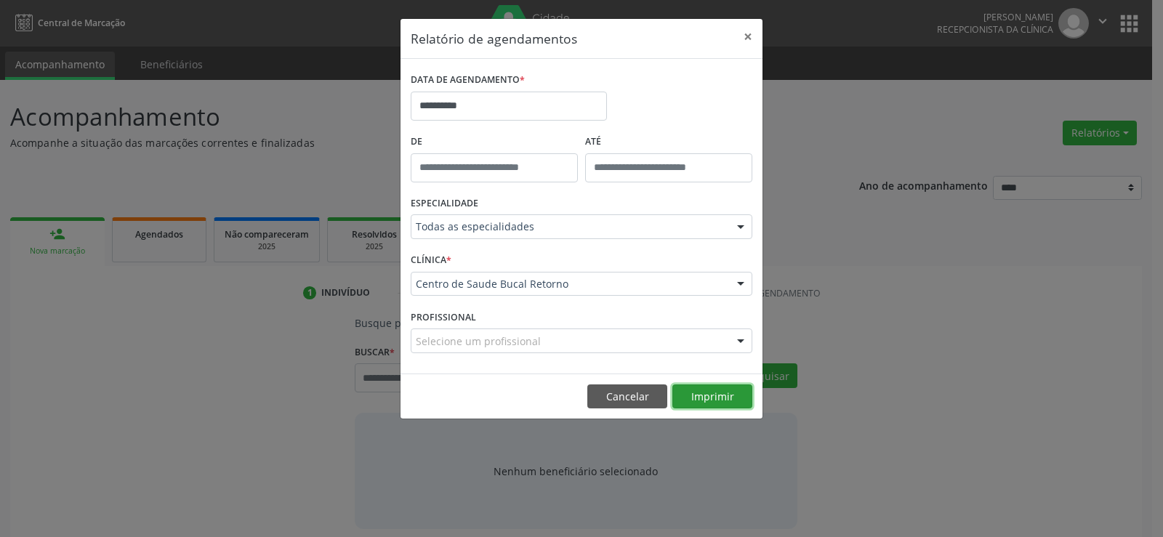
click at [698, 400] on button "Imprimir" at bounding box center [712, 396] width 80 height 25
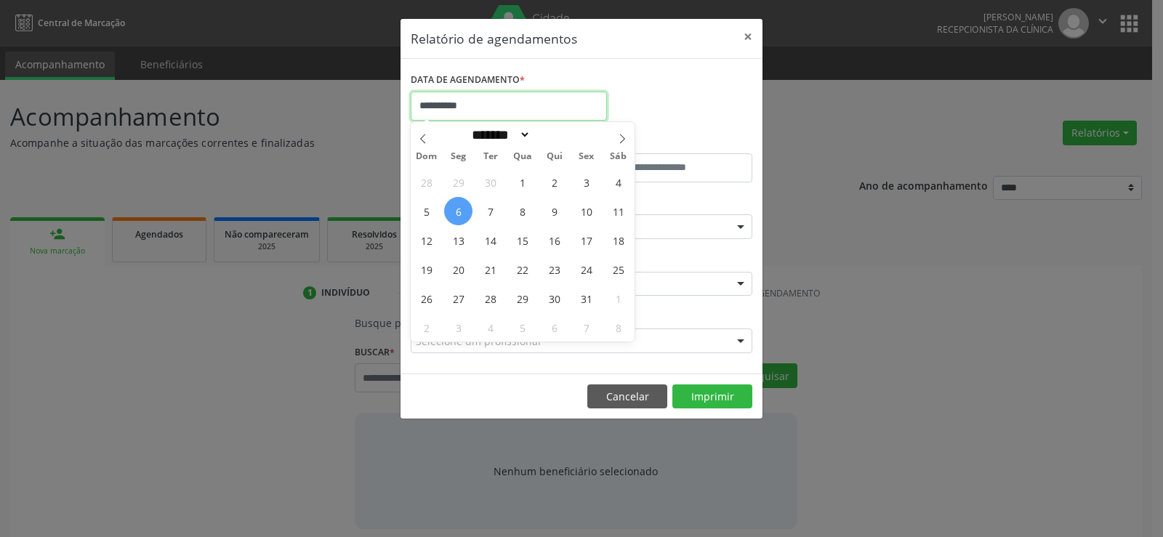
click at [455, 99] on input "**********" at bounding box center [509, 106] width 196 height 29
click at [496, 211] on span "7" at bounding box center [490, 211] width 28 height 28
type input "**********"
click at [490, 209] on span "7" at bounding box center [490, 211] width 28 height 28
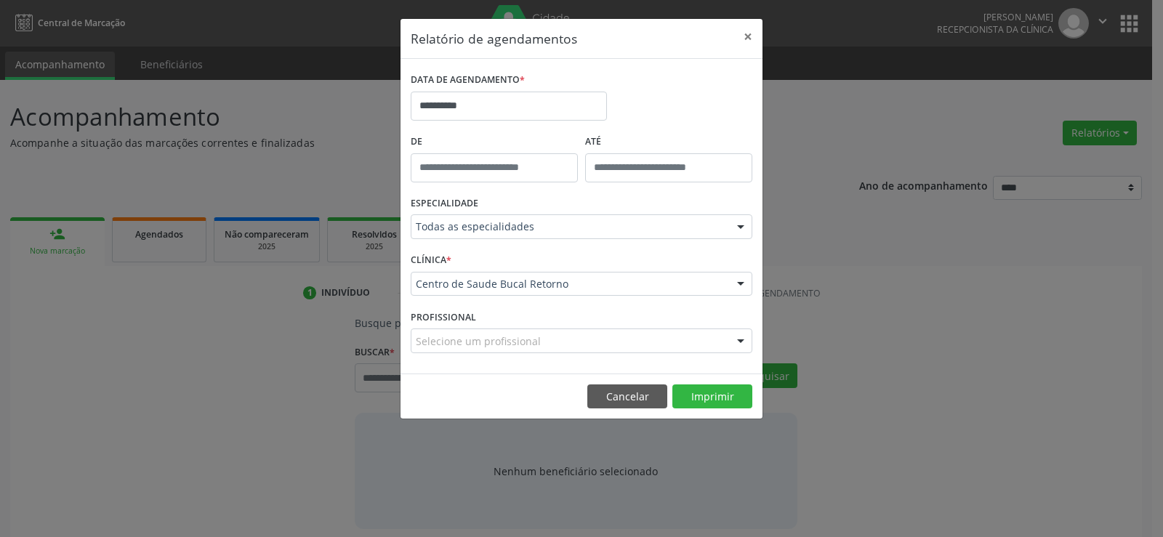
click at [490, 209] on div "ESPECIALIDADE Todas as especialidades Todas as especialidades Alergologia Angio…" at bounding box center [581, 221] width 349 height 57
click at [629, 403] on button "Cancelar" at bounding box center [627, 396] width 80 height 25
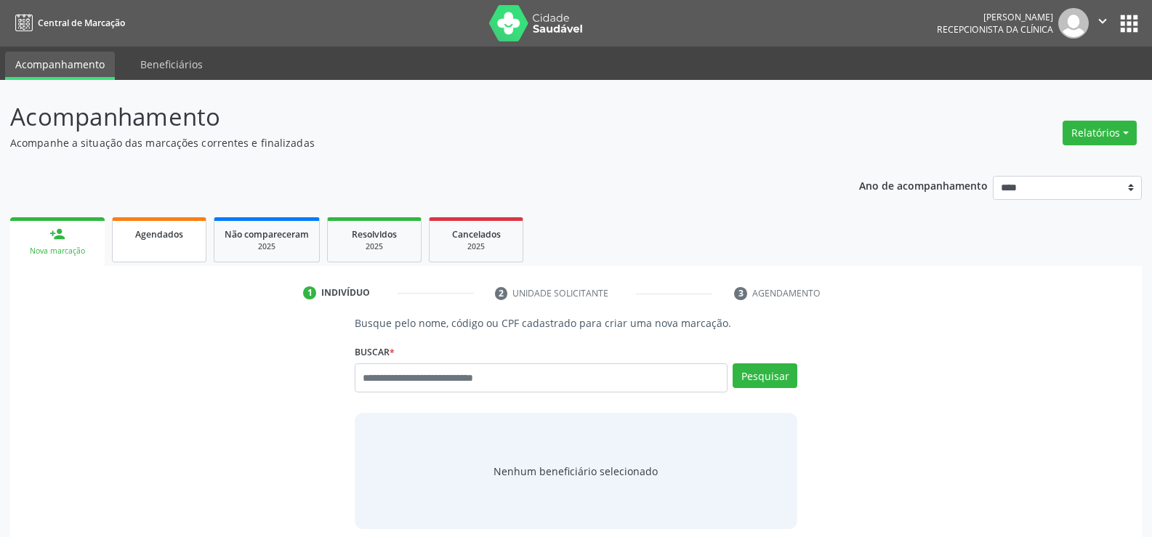
click at [151, 243] on link "Agendados" at bounding box center [159, 239] width 94 height 45
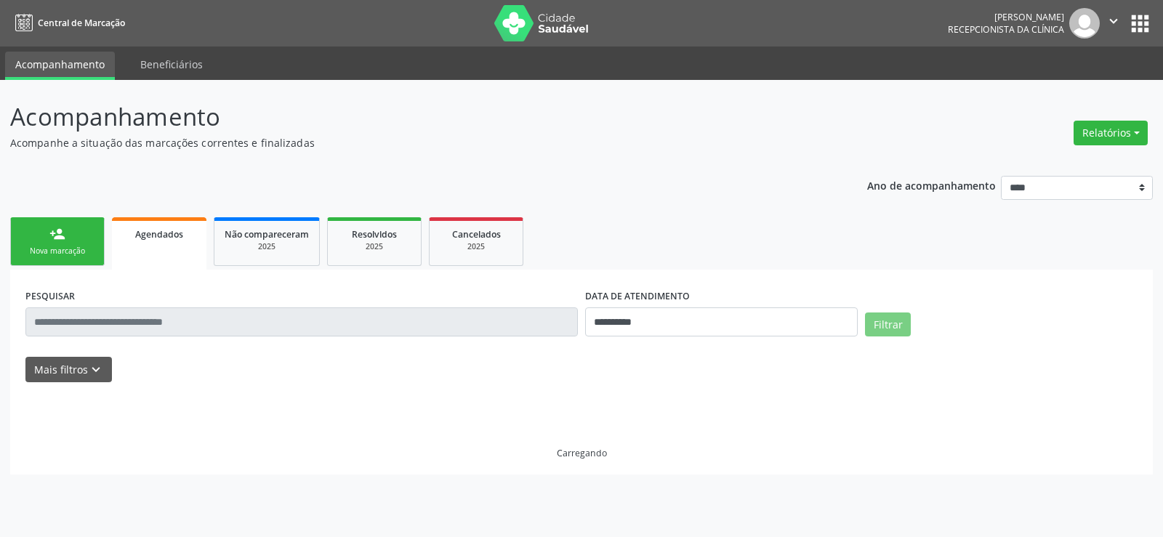
click at [73, 265] on link "person_add Nova marcação" at bounding box center [57, 241] width 94 height 49
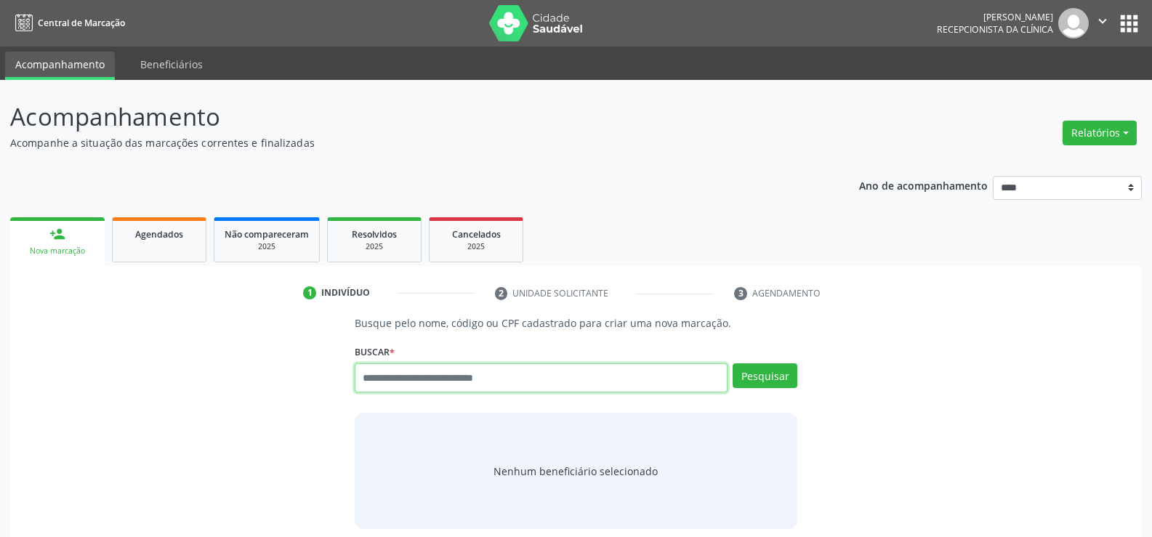
click at [407, 378] on input "text" at bounding box center [541, 377] width 373 height 29
type input "*"
type input "**********"
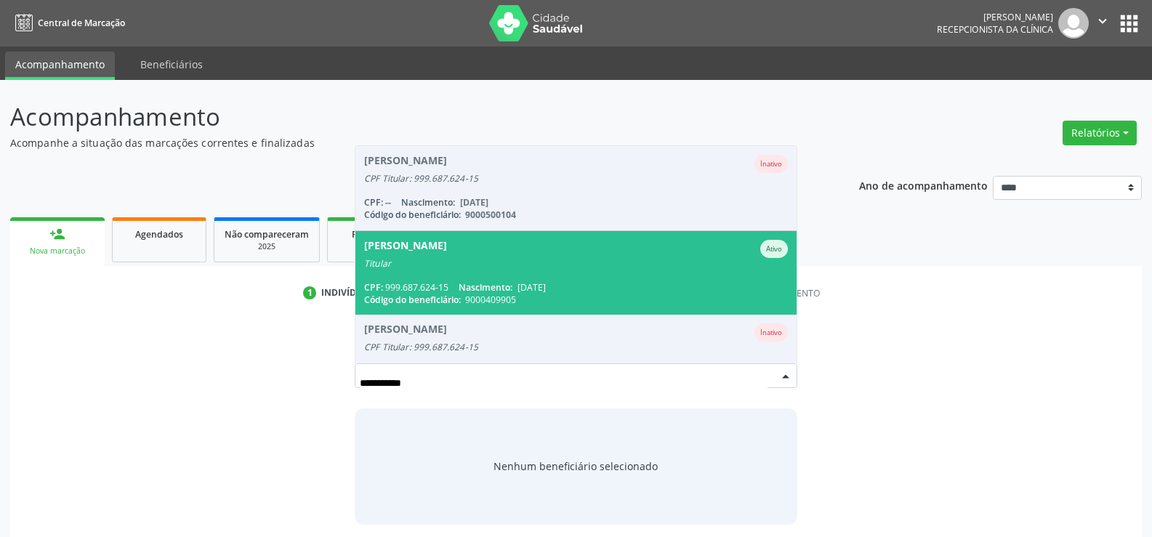
click at [413, 279] on span "Silvania Ferreira da Silva Ativo Titular CPF: 999.687.624-15 Nascimento: 16/11/…" at bounding box center [575, 273] width 441 height 84
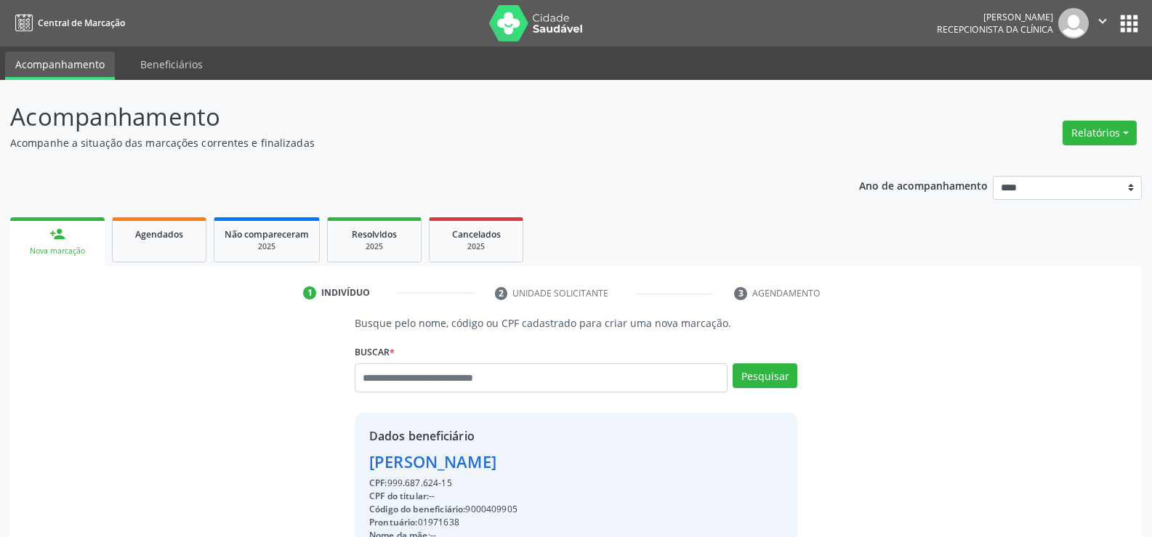
drag, startPoint x: 368, startPoint y: 462, endPoint x: 579, endPoint y: 459, distance: 211.5
drag, startPoint x: 523, startPoint y: 459, endPoint x: 547, endPoint y: 308, distance: 153.0
click at [550, 294] on li "2 Unidade solicitante" at bounding box center [604, 293] width 240 height 25
drag, startPoint x: 371, startPoint y: 465, endPoint x: 579, endPoint y: 460, distance: 207.9
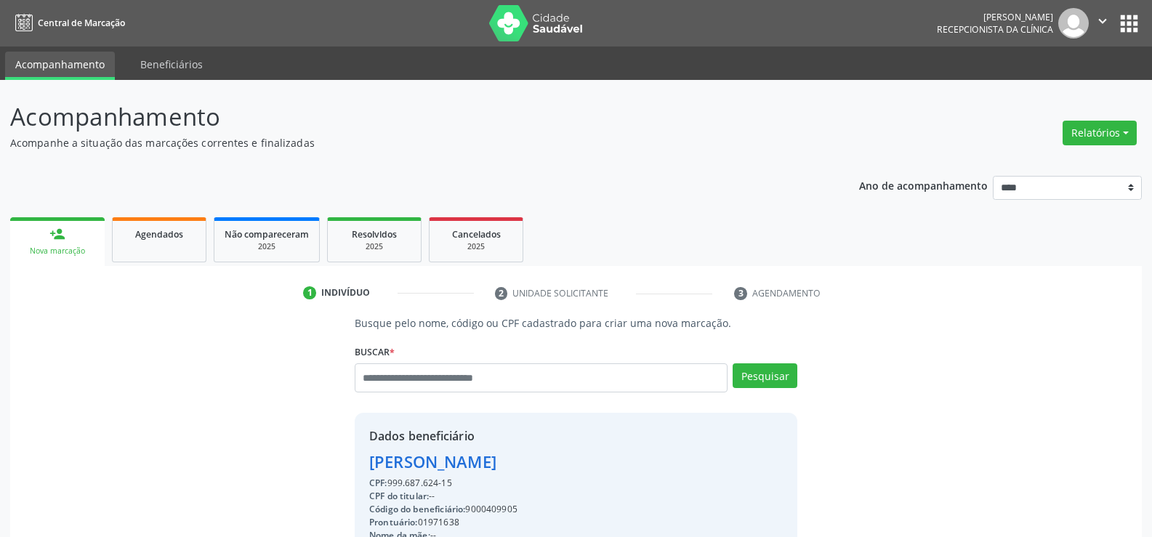
click at [579, 460] on div "Silvania Ferreira da Silva" at bounding box center [511, 462] width 285 height 24
copy div "Silvania Ferreira da Silva"
click at [184, 235] on div "Agendados" at bounding box center [159, 233] width 73 height 15
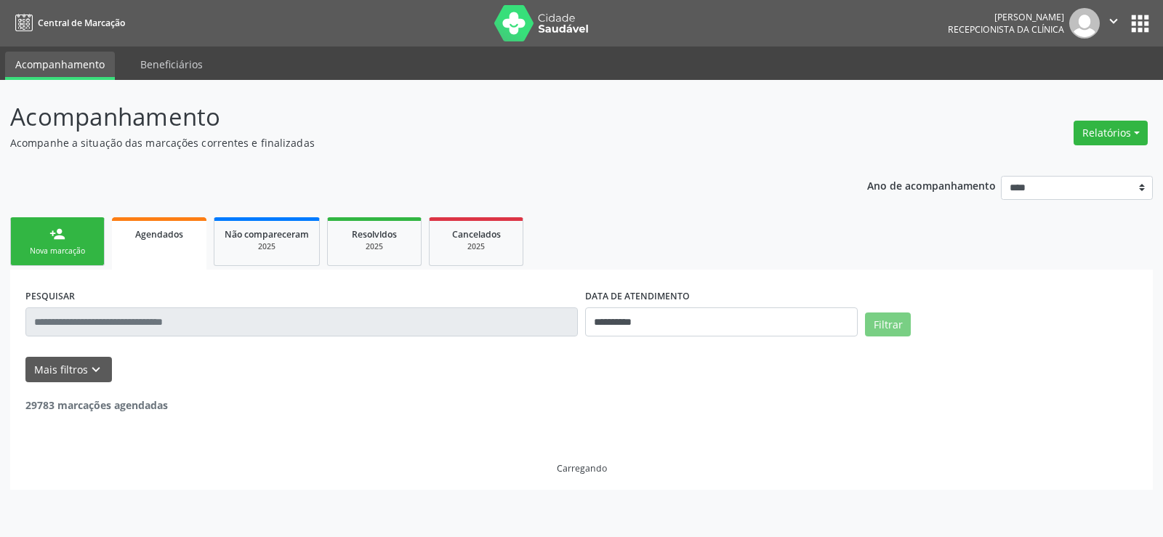
click at [121, 329] on input "text" at bounding box center [301, 321] width 552 height 29
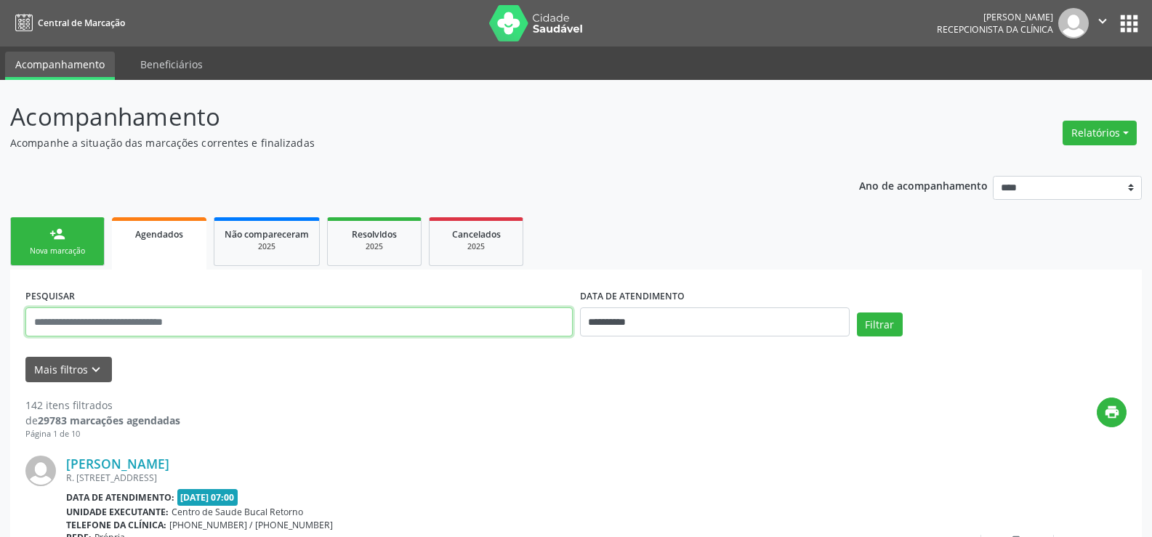
click at [123, 325] on input "text" at bounding box center [298, 321] width 547 height 29
paste input "**********"
type input "**********"
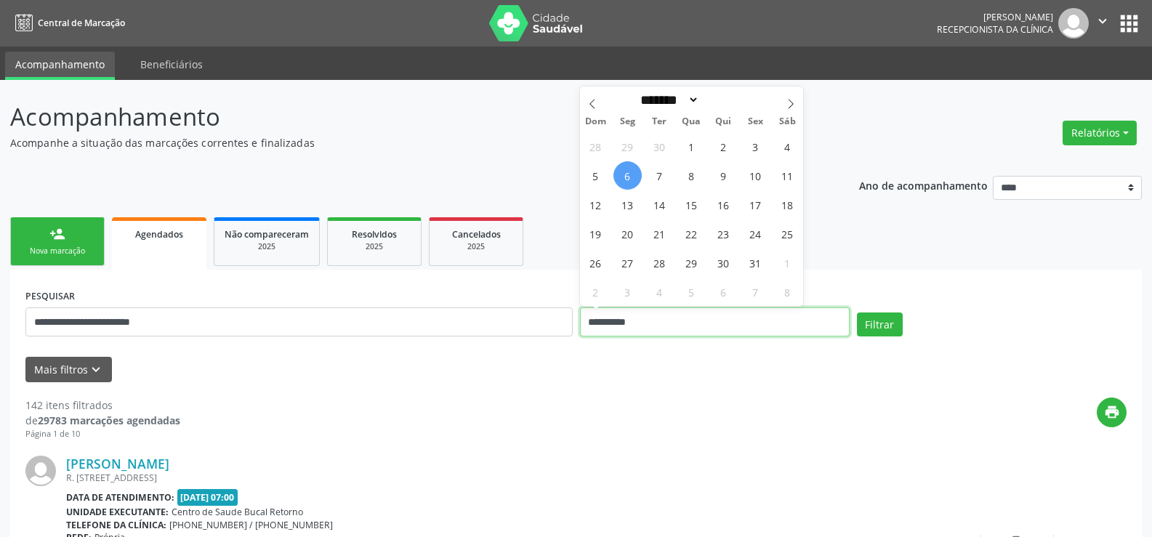
drag, startPoint x: 580, startPoint y: 323, endPoint x: 551, endPoint y: 326, distance: 29.2
click at [551, 326] on div "**********" at bounding box center [576, 316] width 1108 height 62
click at [857, 313] on button "Filtrar" at bounding box center [880, 325] width 46 height 25
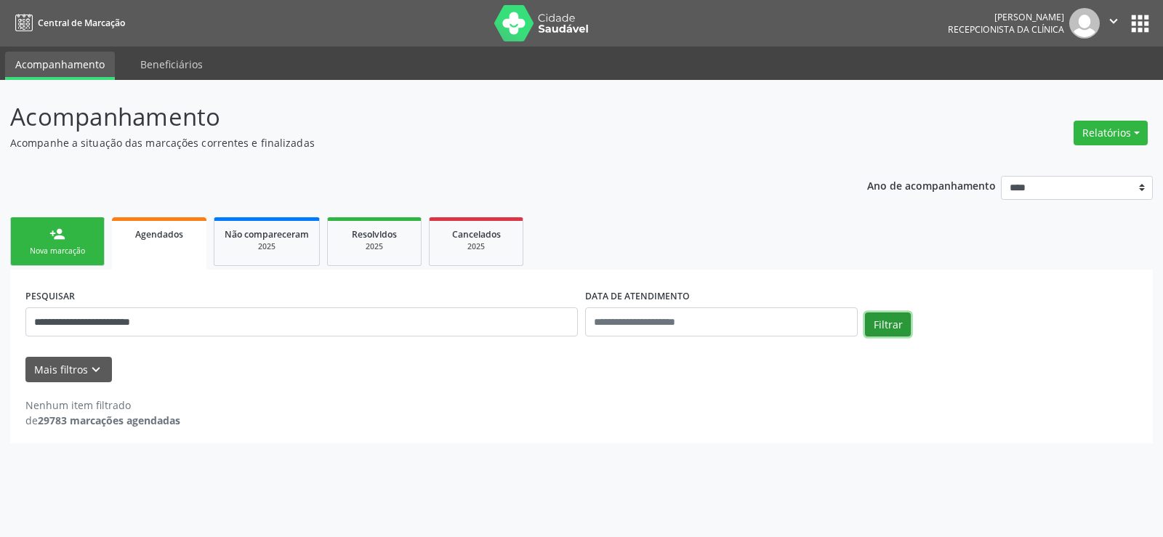
click at [893, 330] on button "Filtrar" at bounding box center [888, 325] width 46 height 25
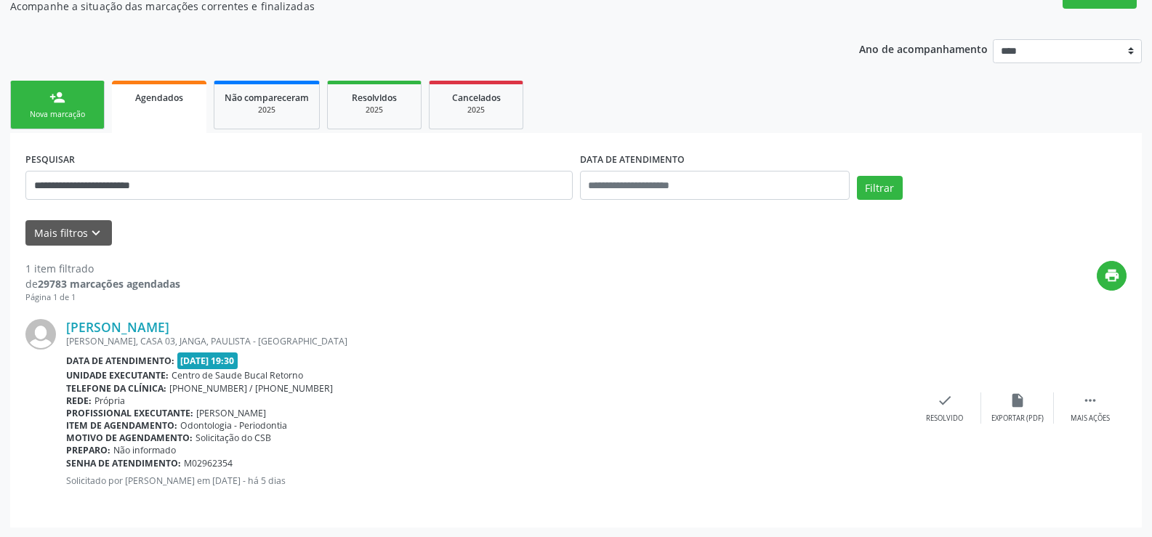
scroll to position [137, 0]
click at [877, 196] on button "Filtrar" at bounding box center [880, 187] width 46 height 25
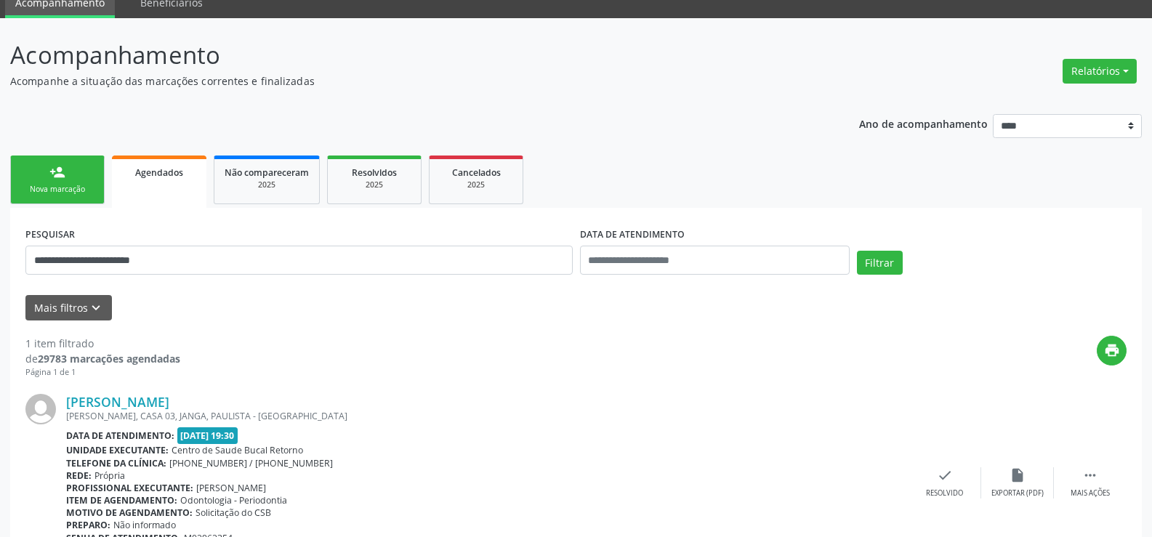
scroll to position [0, 0]
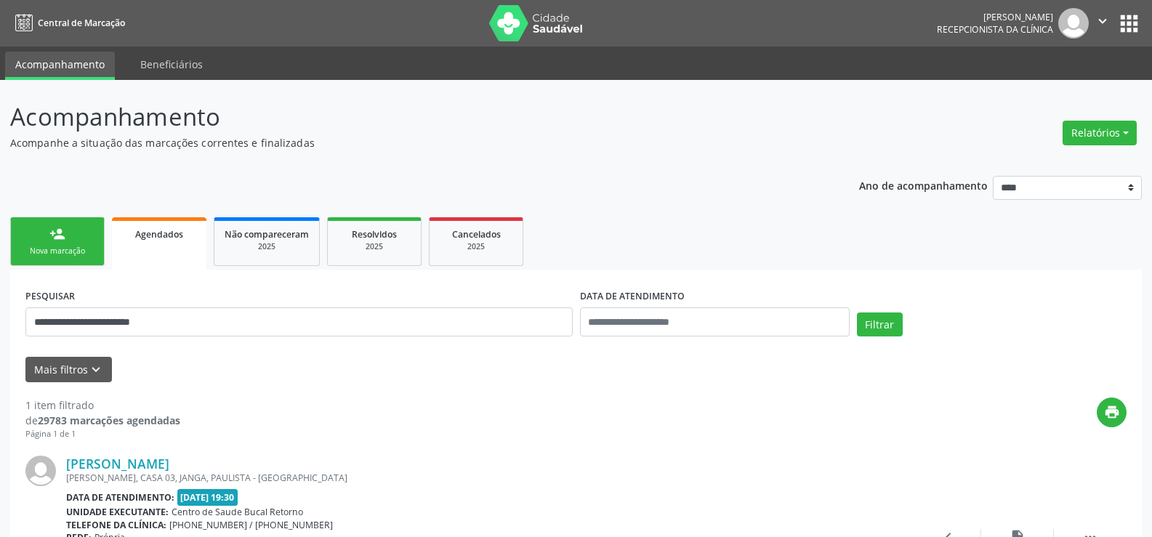
click at [73, 241] on link "person_add Nova marcação" at bounding box center [57, 241] width 94 height 49
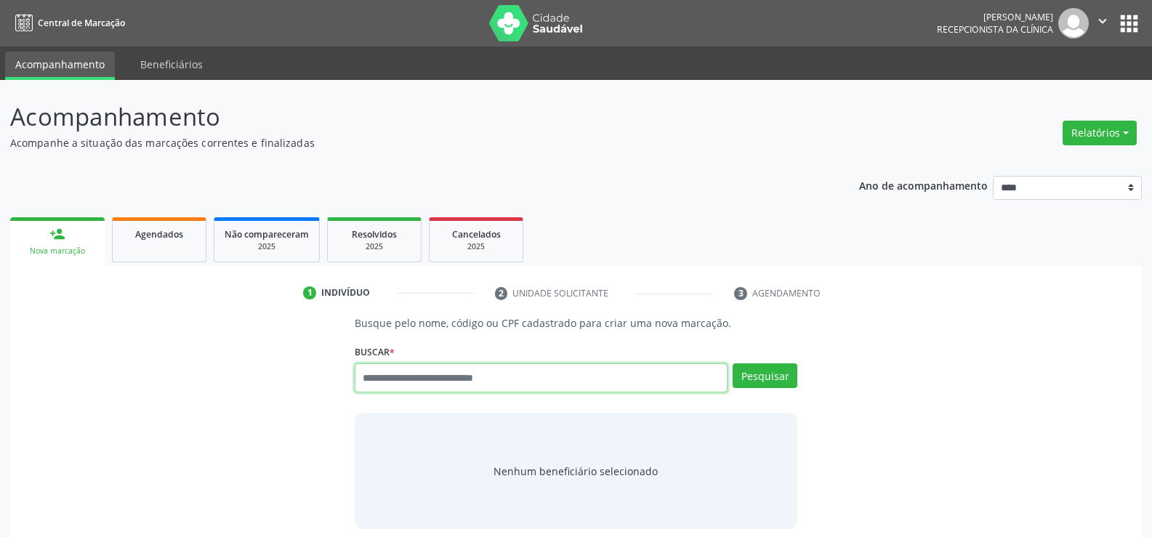
click at [563, 373] on input "text" at bounding box center [541, 377] width 373 height 29
type input "**********"
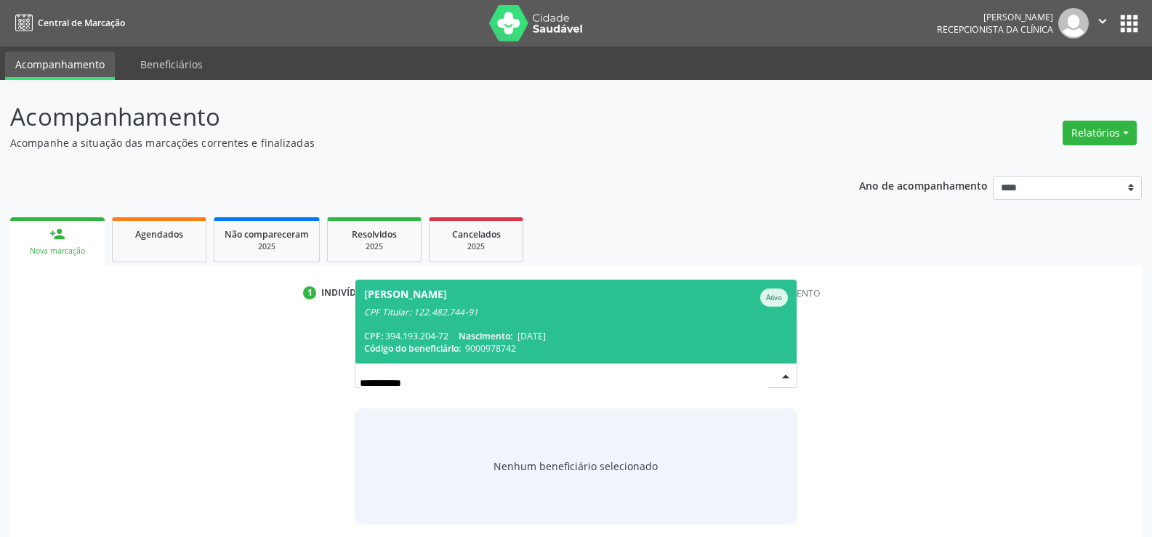
click at [534, 318] on span "Ednalda Maria Fernandes Ativo CPF Titular: 122.482.744-91 CPF: 394.193.204-72 N…" at bounding box center [575, 322] width 441 height 84
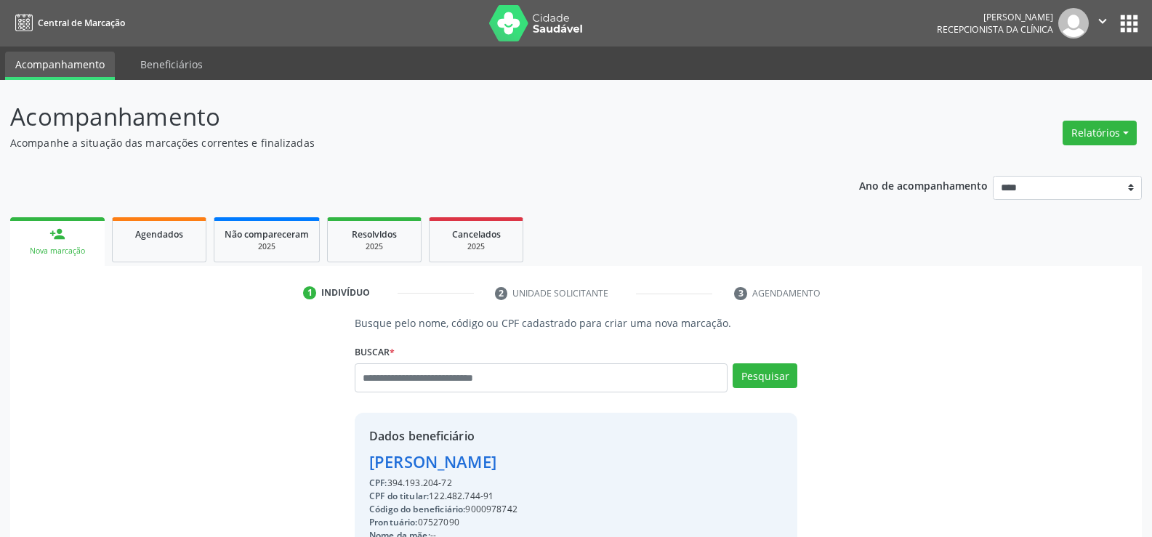
drag, startPoint x: 458, startPoint y: 484, endPoint x: 351, endPoint y: 464, distance: 108.8
click at [351, 464] on div "Busque pelo nome, código ou CPF cadastrado para criar uma nova marcação. Buscar…" at bounding box center [576, 503] width 463 height 376
copy div "Ednalda Maria Fernandes CPF: 394.193.204-72"
click at [1100, 137] on button "Relatórios" at bounding box center [1100, 133] width 74 height 25
click at [1066, 164] on link "Agendamentos" at bounding box center [1059, 164] width 156 height 20
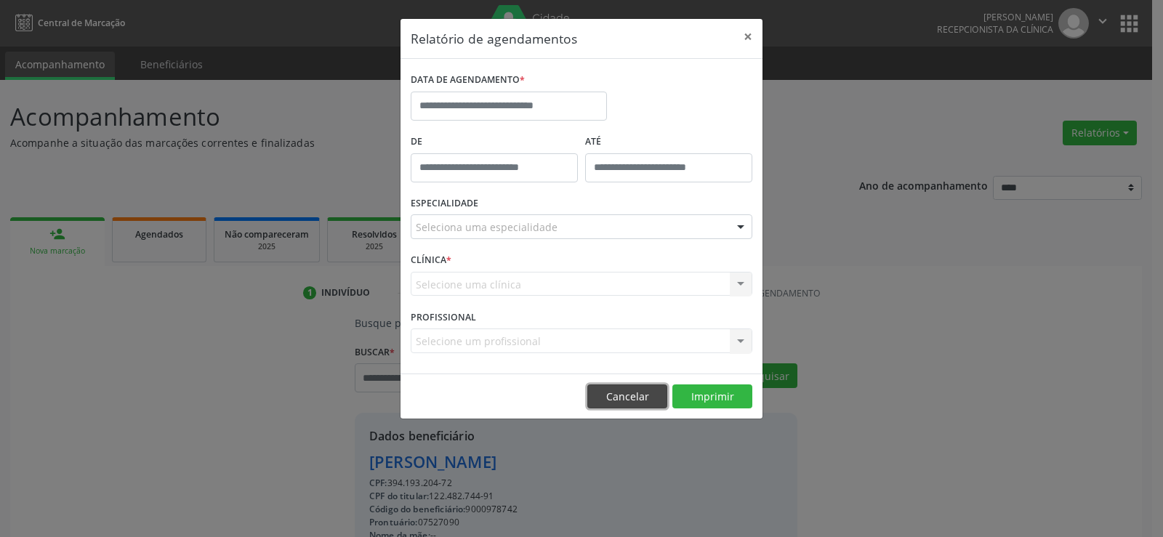
click at [640, 397] on button "Cancelar" at bounding box center [627, 396] width 80 height 25
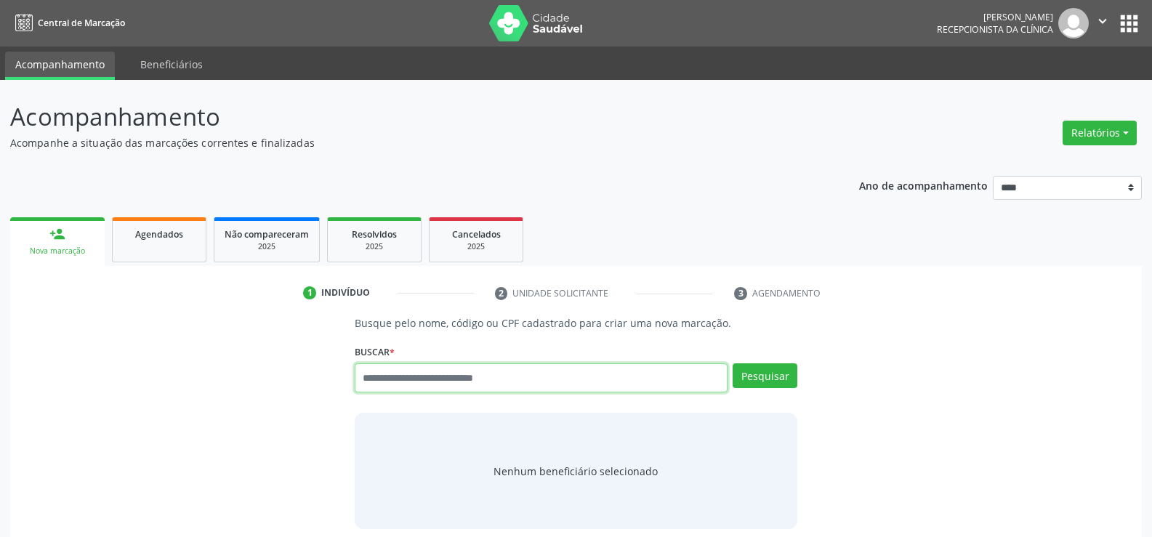
click at [387, 375] on input "text" at bounding box center [541, 377] width 373 height 29
type input "**********"
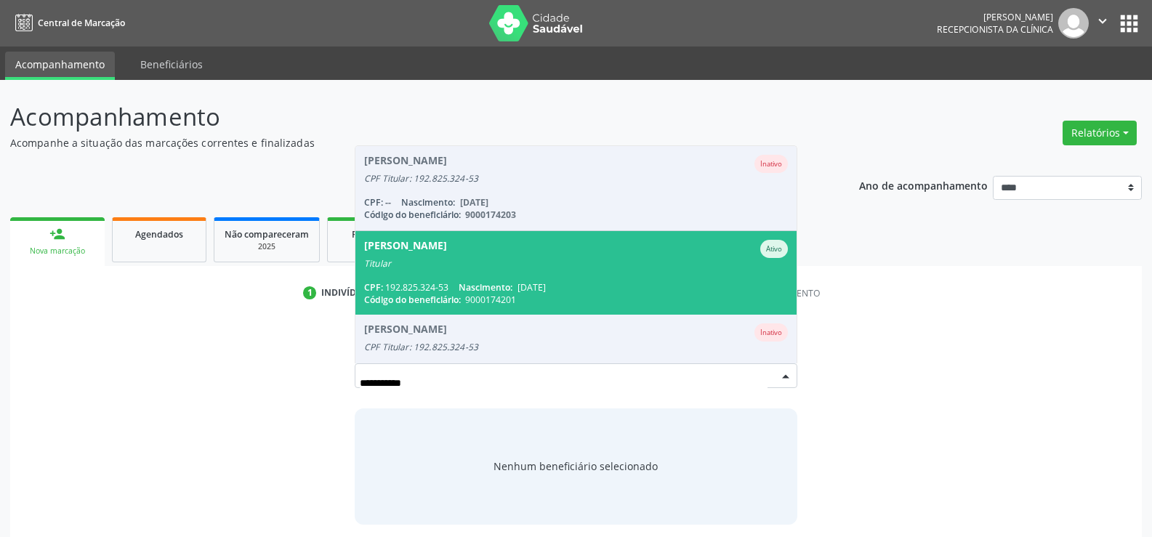
click at [416, 294] on div "Código do beneficiário: 9000174201" at bounding box center [576, 300] width 424 height 12
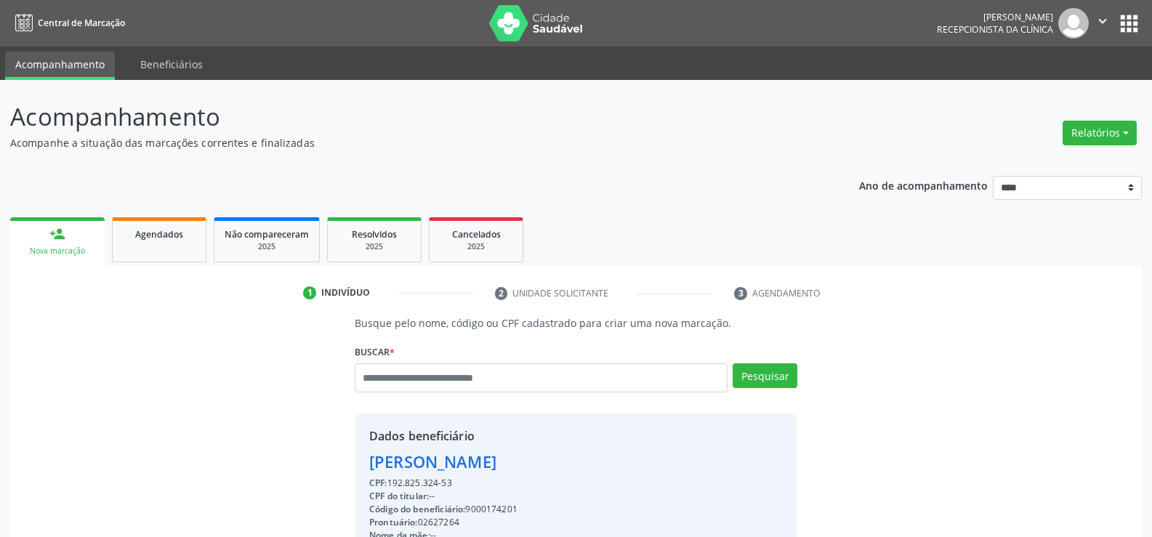
drag, startPoint x: 365, startPoint y: 462, endPoint x: 664, endPoint y: 466, distance: 298.7
copy div "[PERSON_NAME]"
click at [167, 244] on link "Agendados" at bounding box center [159, 239] width 94 height 45
select select "*"
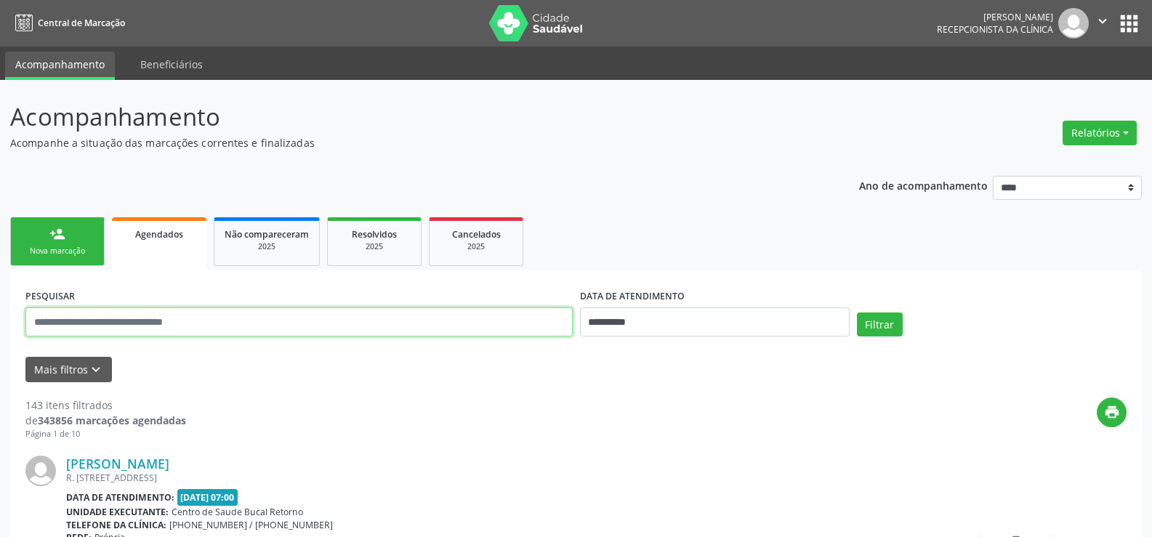
click at [147, 321] on input "text" at bounding box center [298, 321] width 547 height 29
paste input "**********"
type input "**********"
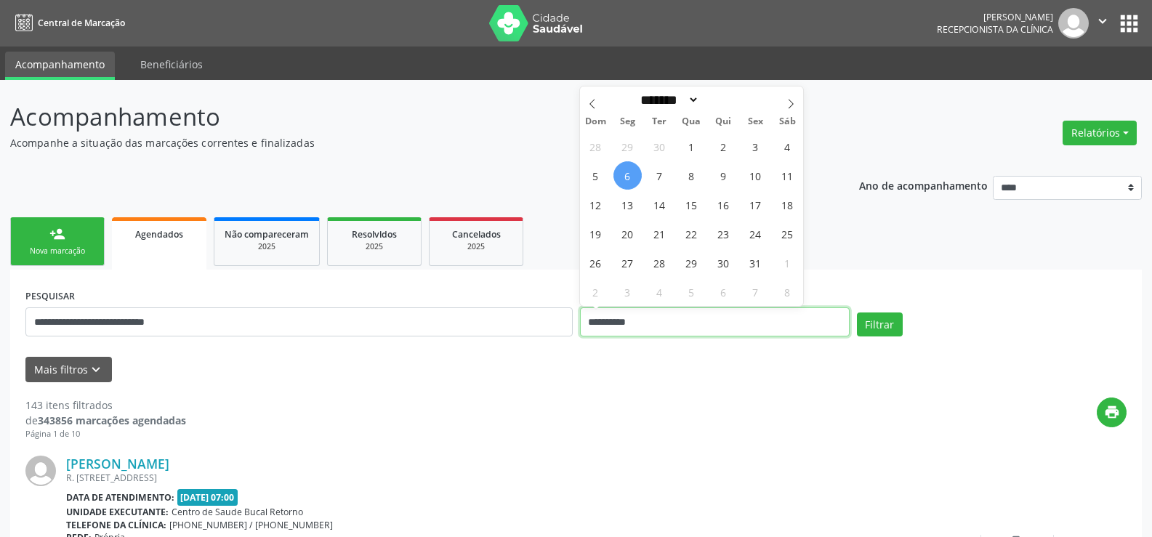
drag, startPoint x: 674, startPoint y: 323, endPoint x: 576, endPoint y: 325, distance: 98.1
click at [576, 325] on div "**********" at bounding box center [714, 316] width 277 height 62
click at [857, 313] on button "Filtrar" at bounding box center [880, 325] width 46 height 25
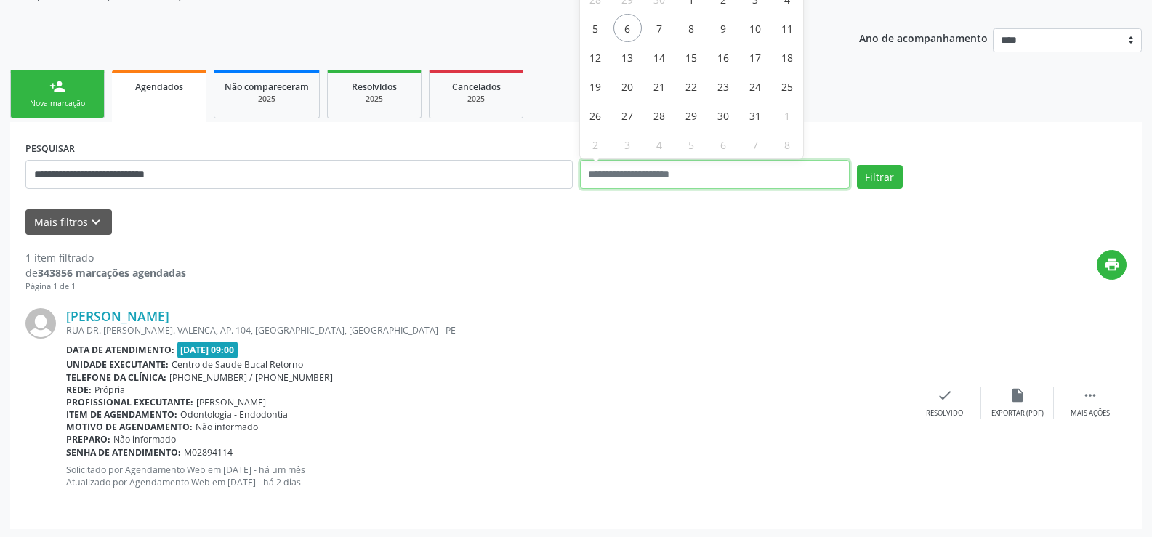
scroll to position [150, 0]
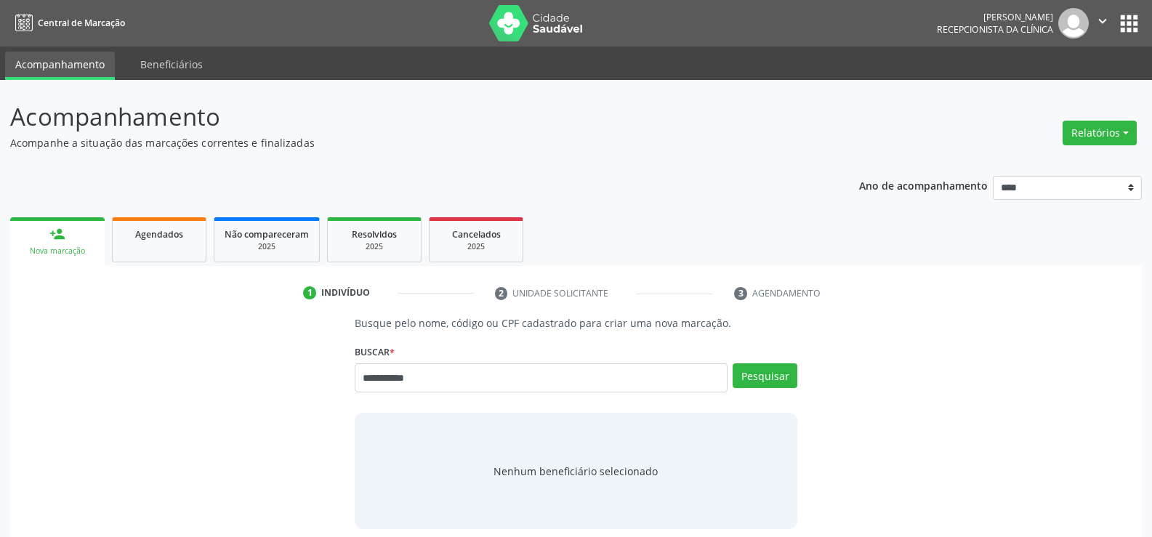
type input "**********"
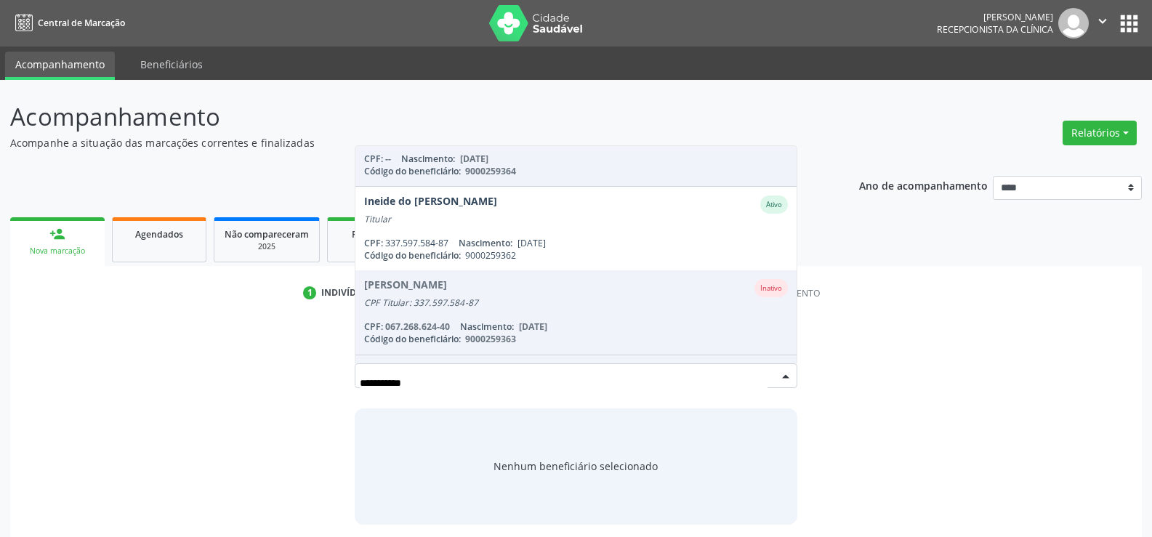
scroll to position [145, 0]
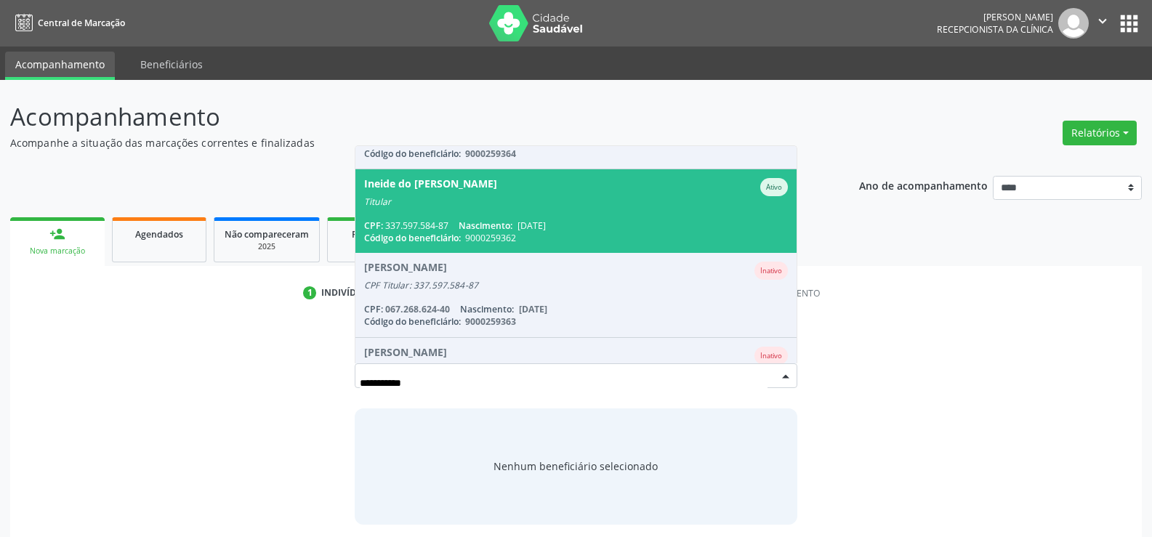
click at [420, 208] on span "Ineide do Carmo Marques dos Santos Ativo Titular CPF: 337.597.584-87 Nascimento…" at bounding box center [575, 211] width 441 height 84
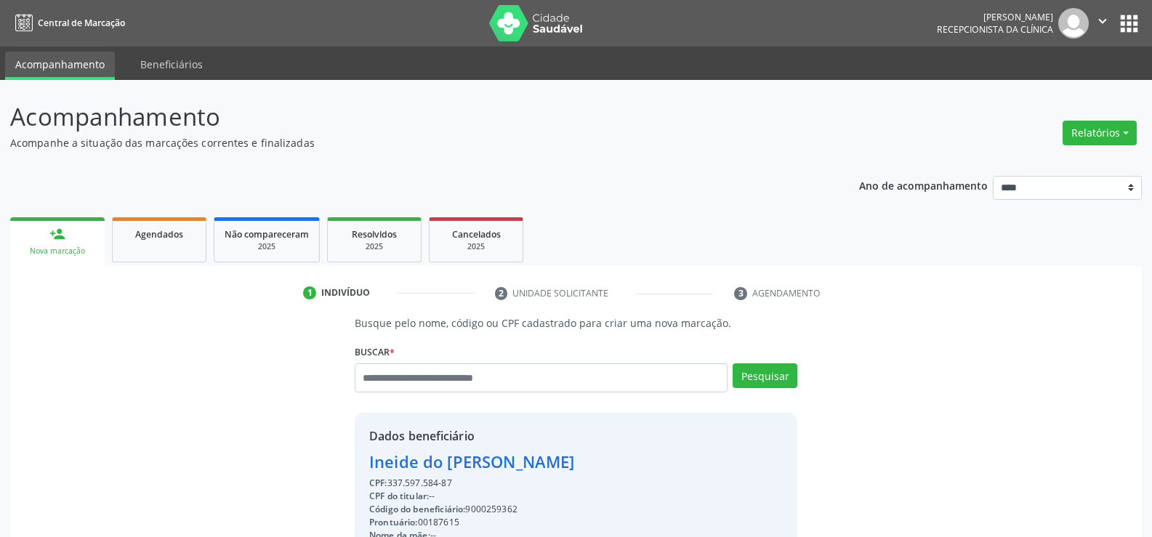
drag, startPoint x: 455, startPoint y: 480, endPoint x: 349, endPoint y: 461, distance: 107.9
click at [349, 461] on div "Busque pelo nome, código ou CPF cadastrado para criar uma nova marcação. Buscar…" at bounding box center [576, 503] width 463 height 376
copy div "Ineide do Carmo Marques dos Santos CPF: 337.597.584-87"
click at [370, 374] on input "text" at bounding box center [541, 377] width 373 height 29
type input "**********"
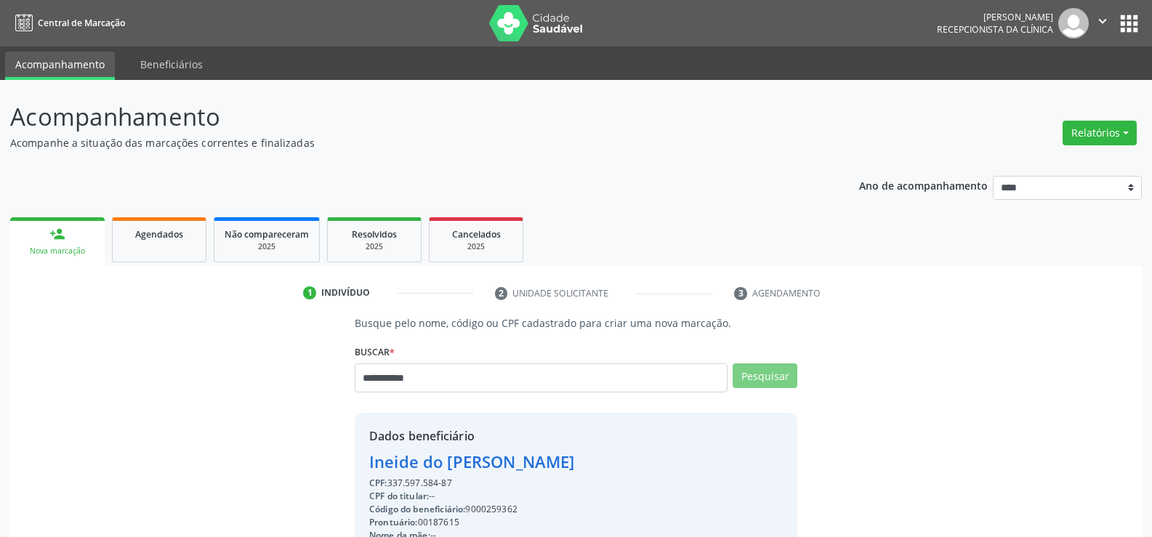
scroll to position [0, 0]
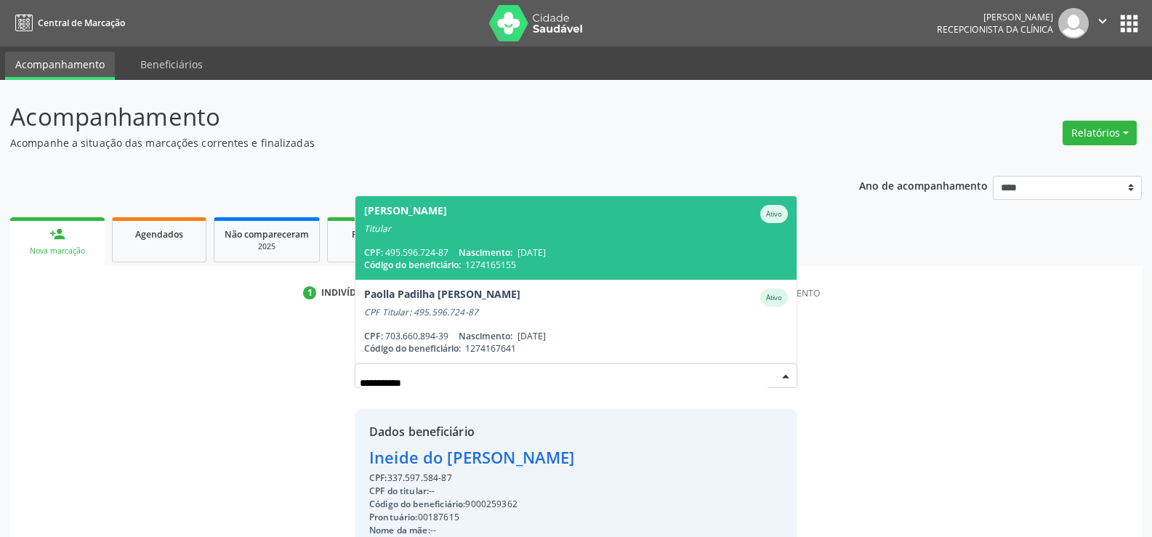
click at [398, 235] on span "Ana Sueli Padilha Dantas Ativo Titular CPF: 495.596.724-87 Nascimento: 30/06/19…" at bounding box center [575, 238] width 441 height 84
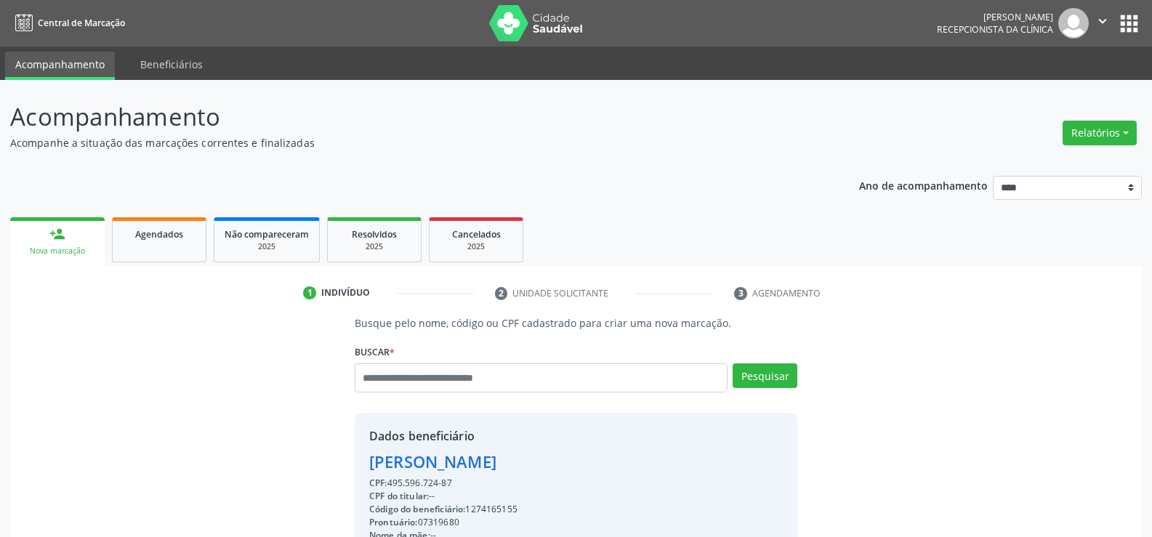
drag, startPoint x: 373, startPoint y: 463, endPoint x: 573, endPoint y: 459, distance: 199.9
copy div "Ana Sueli Padilha Dantas"
click at [172, 257] on link "Agendados" at bounding box center [159, 239] width 94 height 45
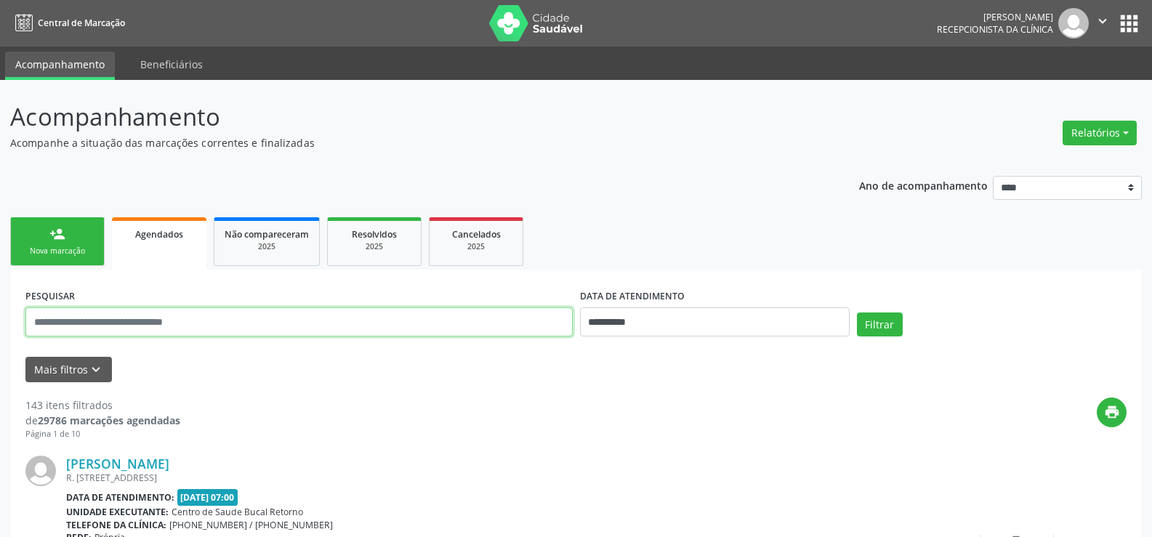
click at [140, 321] on input "text" at bounding box center [298, 321] width 547 height 29
paste input "**********"
type input "**********"
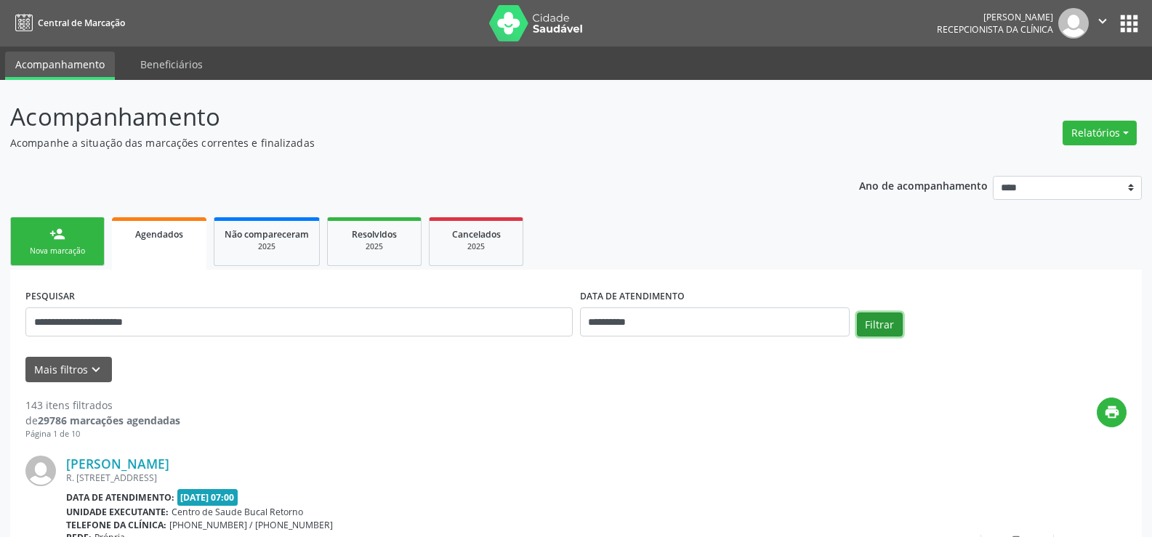
click at [866, 327] on button "Filtrar" at bounding box center [880, 325] width 46 height 25
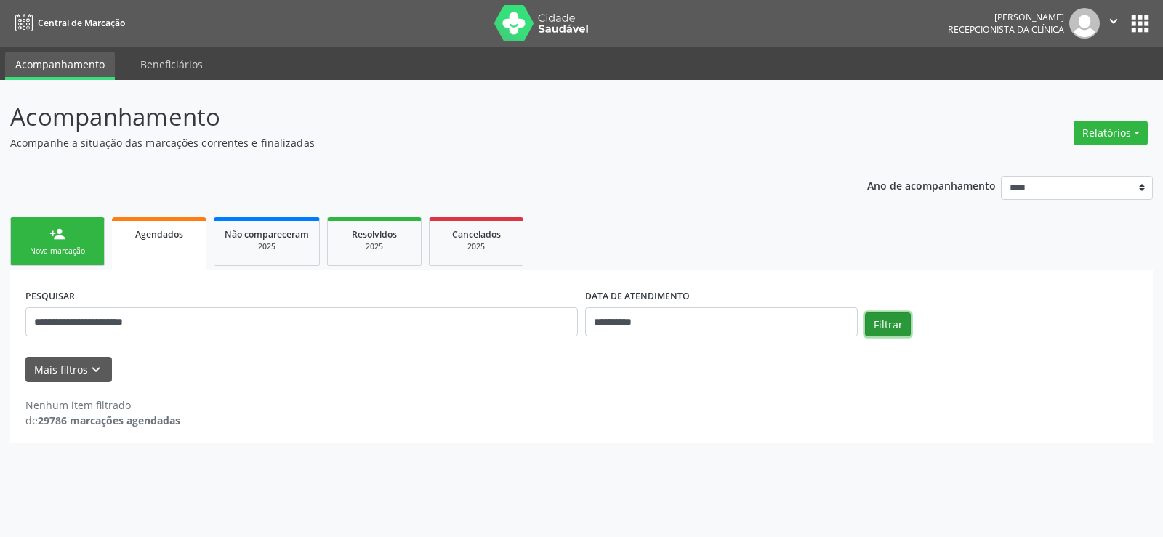
click at [891, 325] on button "Filtrar" at bounding box center [888, 325] width 46 height 25
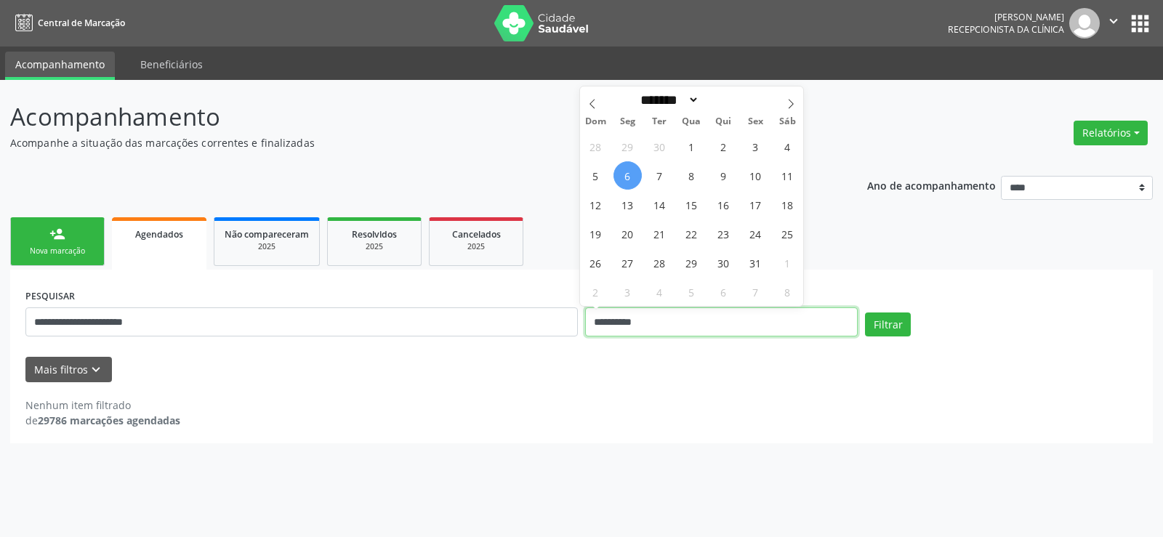
drag, startPoint x: 669, startPoint y: 325, endPoint x: 584, endPoint y: 325, distance: 85.0
click at [584, 325] on div "**********" at bounding box center [721, 316] width 280 height 62
click at [865, 313] on button "Filtrar" at bounding box center [888, 325] width 46 height 25
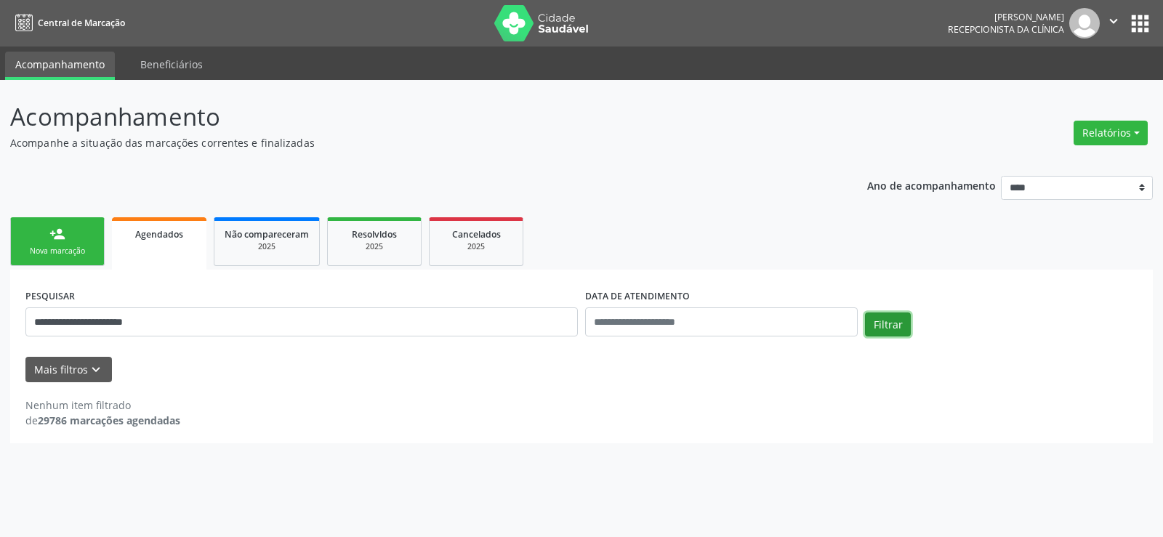
click at [894, 326] on button "Filtrar" at bounding box center [888, 325] width 46 height 25
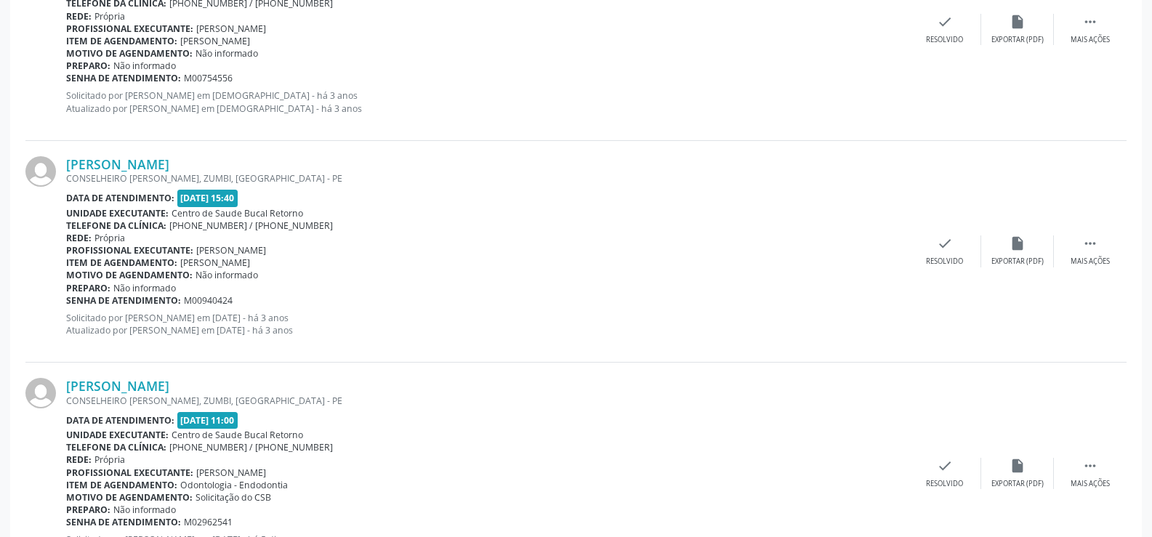
scroll to position [1038, 0]
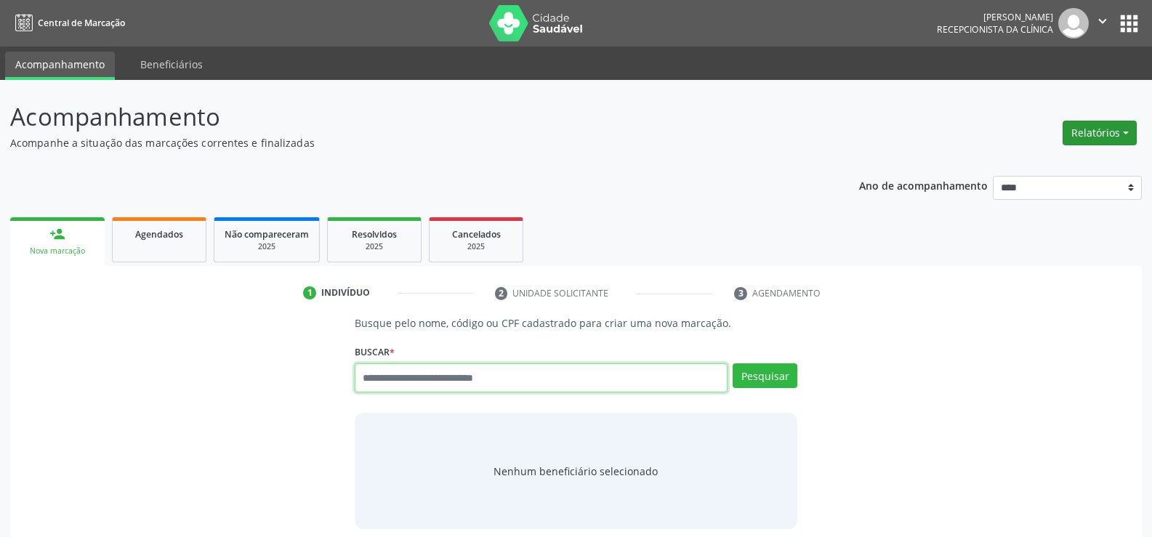
click at [1082, 132] on button "Relatórios" at bounding box center [1100, 133] width 74 height 25
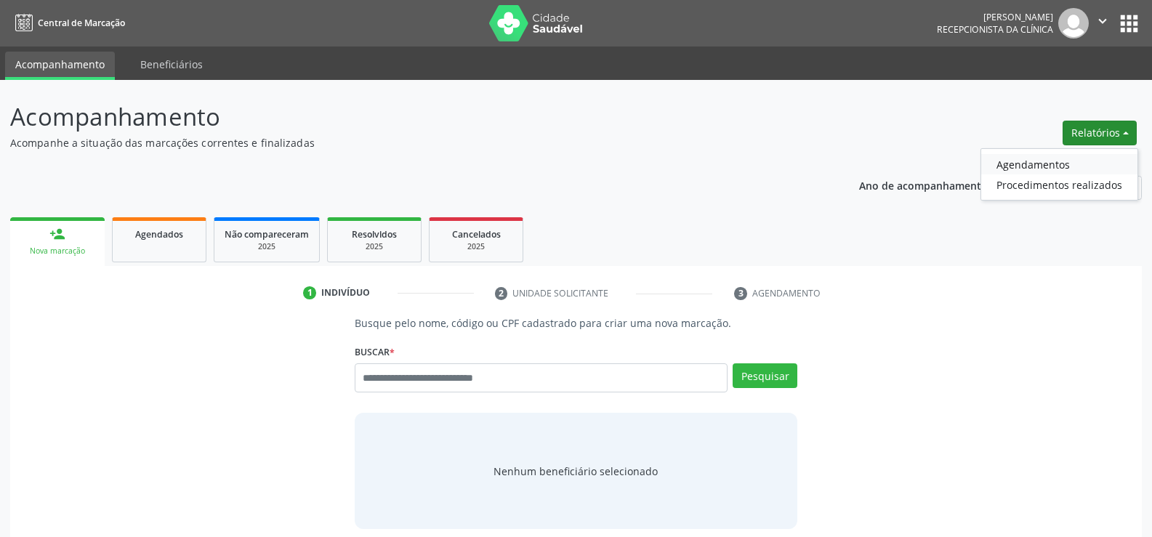
click at [1053, 161] on link "Agendamentos" at bounding box center [1059, 164] width 156 height 20
select select "*"
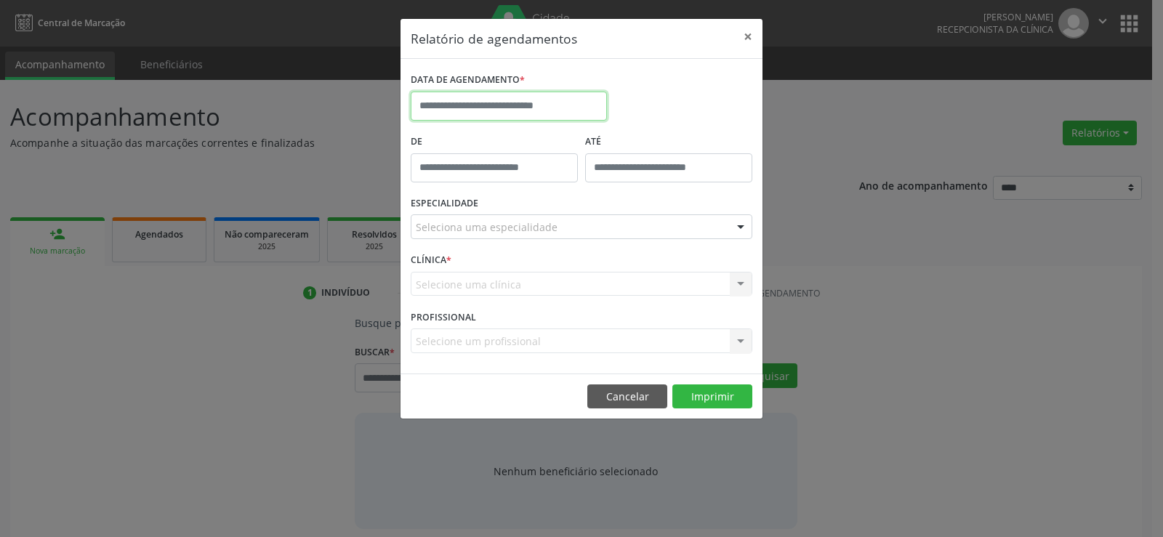
click at [547, 105] on input "text" at bounding box center [509, 106] width 196 height 29
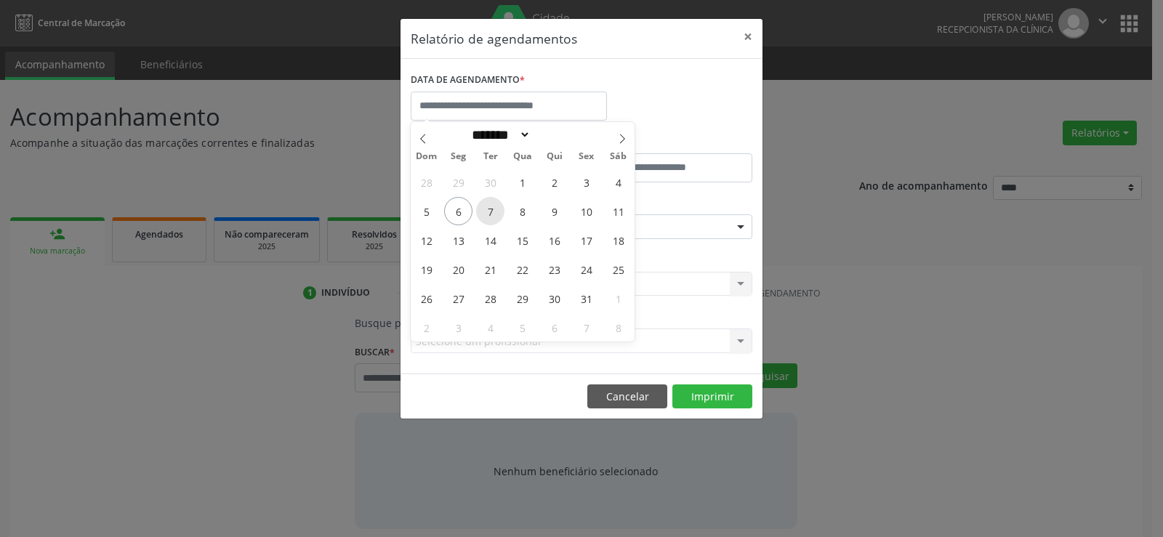
click at [496, 217] on span "7" at bounding box center [490, 211] width 28 height 28
type input "**********"
click at [594, 218] on span "10" at bounding box center [586, 211] width 28 height 28
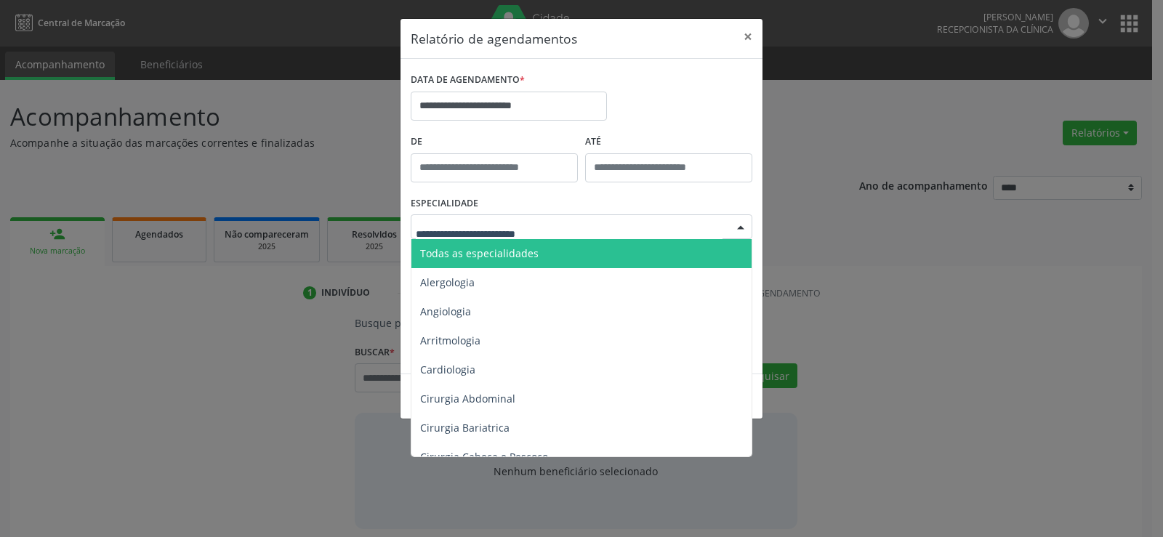
drag, startPoint x: 588, startPoint y: 227, endPoint x: 571, endPoint y: 247, distance: 26.3
click at [587, 228] on div at bounding box center [582, 226] width 342 height 25
click at [544, 252] on span "Todas as especialidades" at bounding box center [582, 253] width 342 height 29
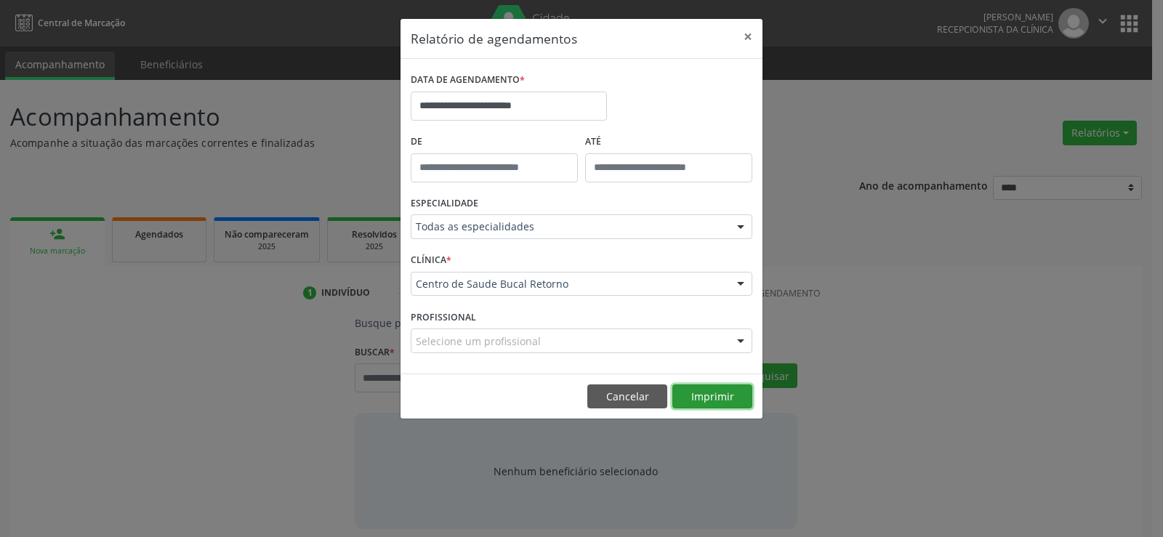
click at [719, 400] on button "Imprimir" at bounding box center [712, 396] width 80 height 25
drag, startPoint x: 628, startPoint y: 398, endPoint x: 584, endPoint y: 397, distance: 44.4
click at [626, 400] on button "Cancelar" at bounding box center [627, 396] width 80 height 25
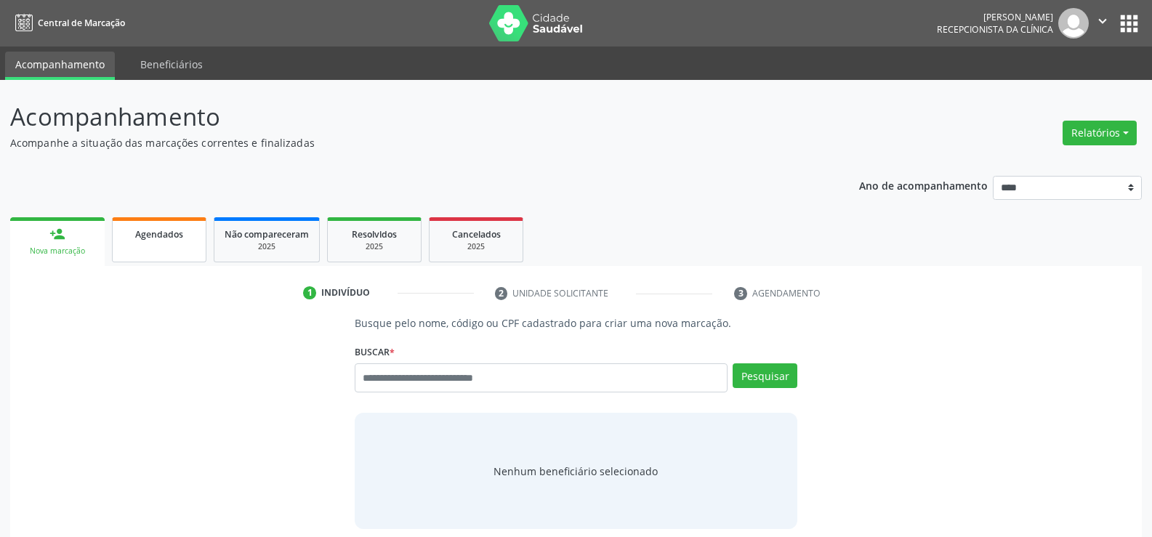
click at [183, 256] on link "Agendados" at bounding box center [159, 239] width 94 height 45
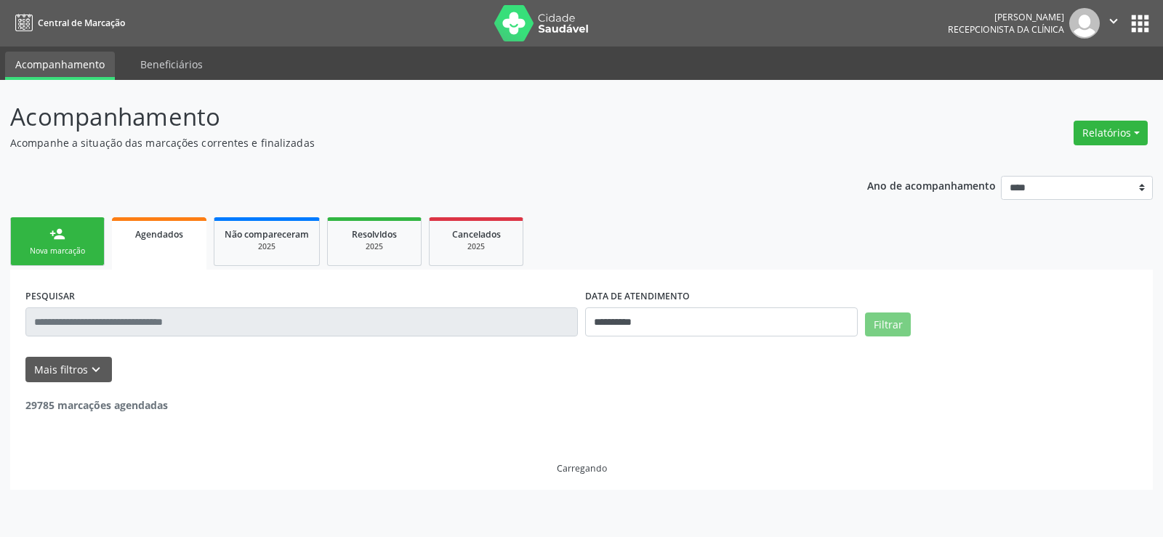
click at [184, 320] on input "text" at bounding box center [301, 321] width 552 height 29
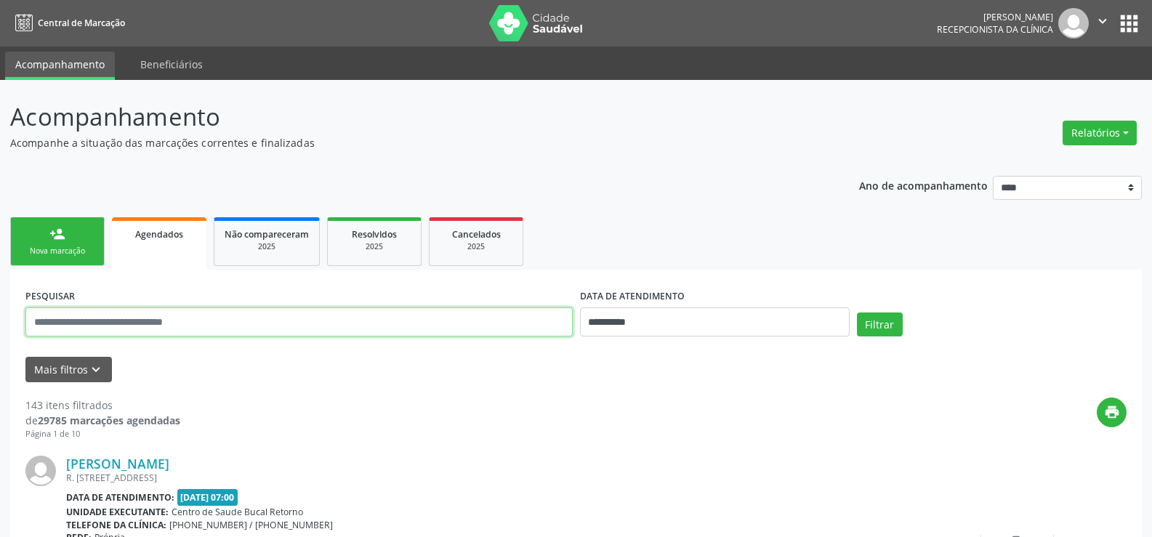
click at [184, 320] on input "text" at bounding box center [298, 321] width 547 height 29
type input "**********"
click at [857, 313] on button "Filtrar" at bounding box center [880, 325] width 46 height 25
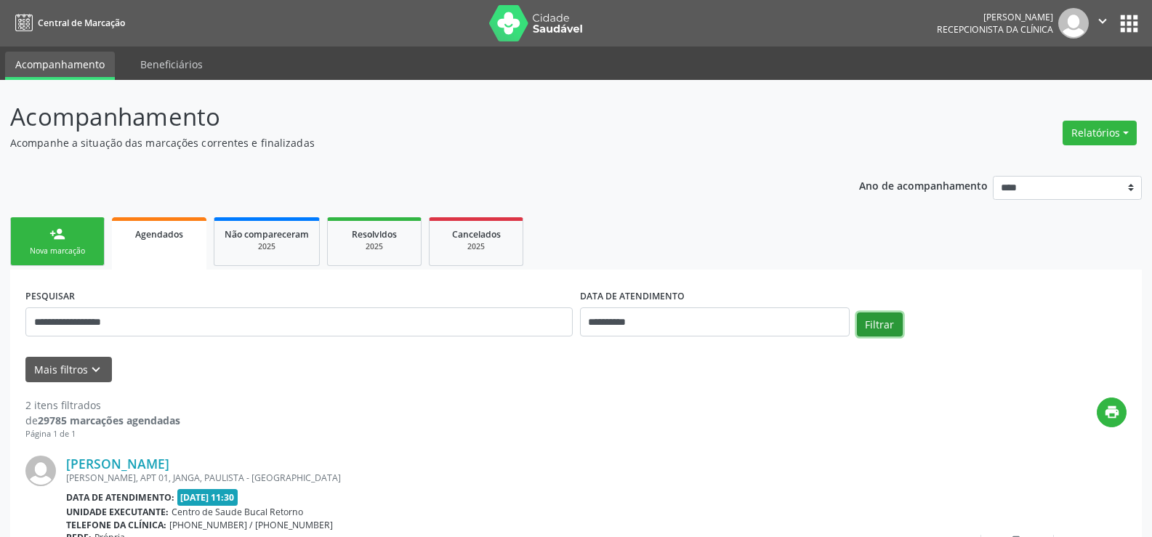
click at [871, 322] on button "Filtrar" at bounding box center [880, 325] width 46 height 25
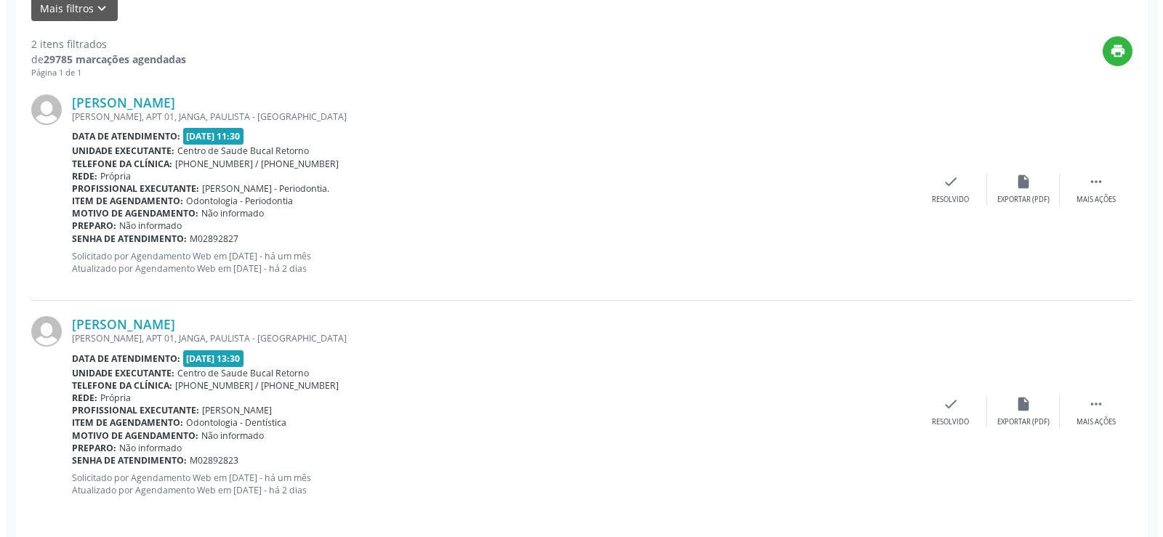
scroll to position [363, 0]
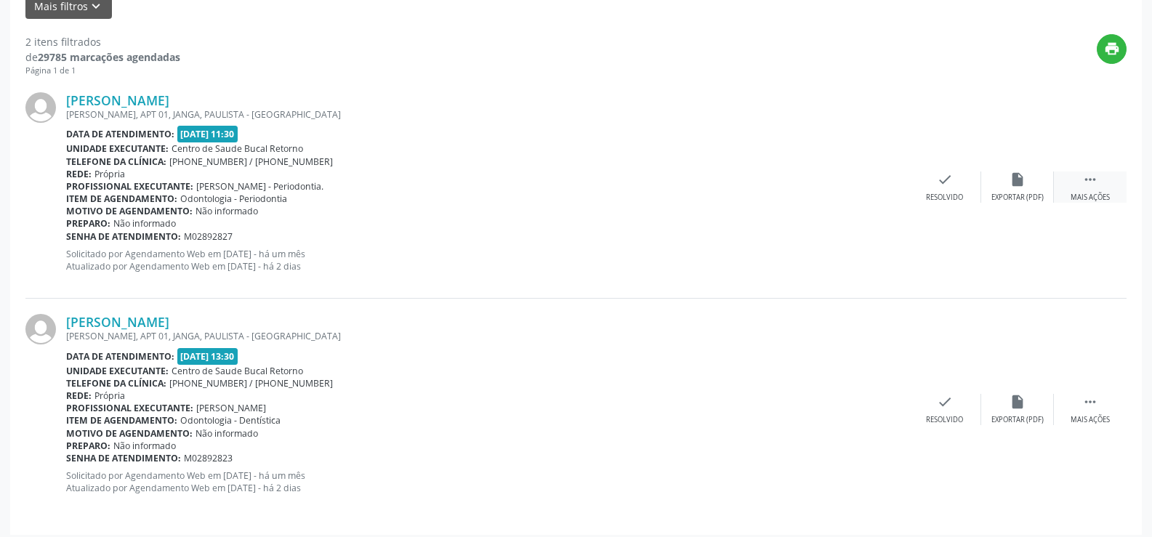
click at [1093, 181] on icon "" at bounding box center [1090, 180] width 16 height 16
click at [933, 182] on div "cancel Cancelar" at bounding box center [945, 187] width 73 height 31
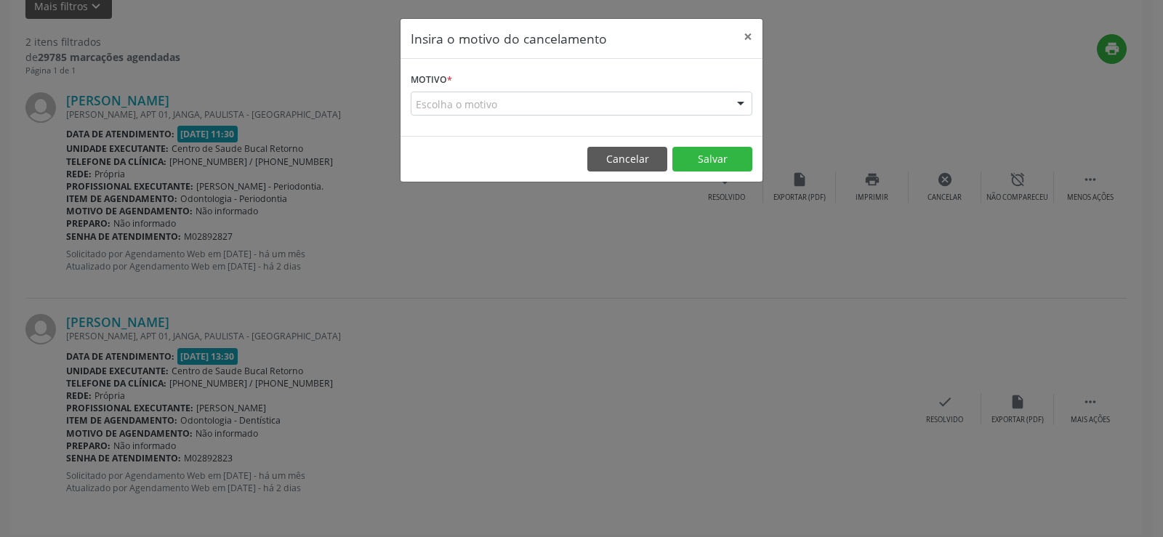
click at [541, 111] on div "Escolha o motivo" at bounding box center [582, 104] width 342 height 25
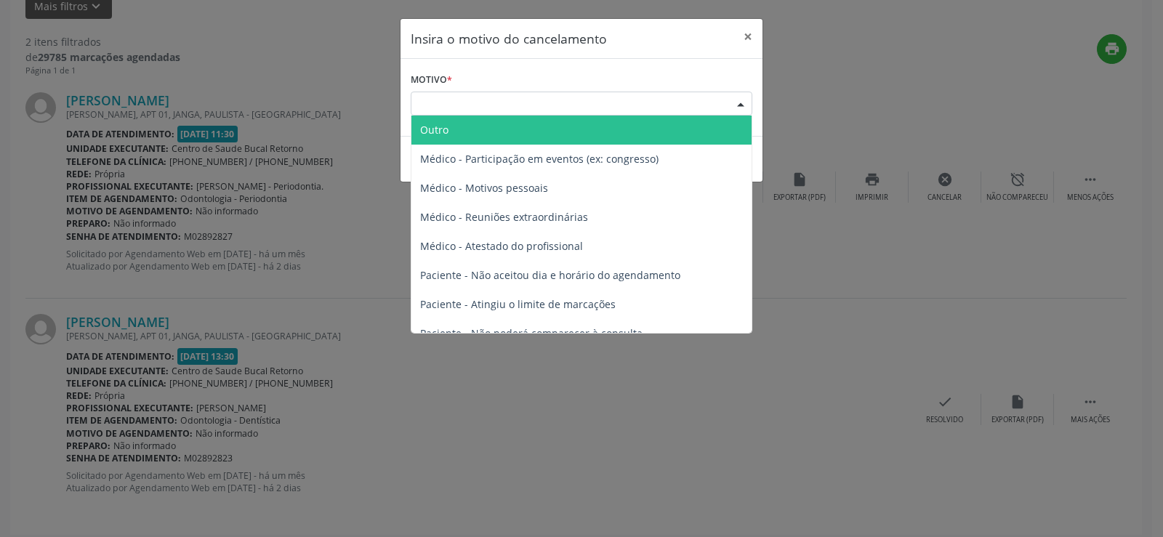
click at [525, 129] on span "Outro" at bounding box center [581, 130] width 340 height 29
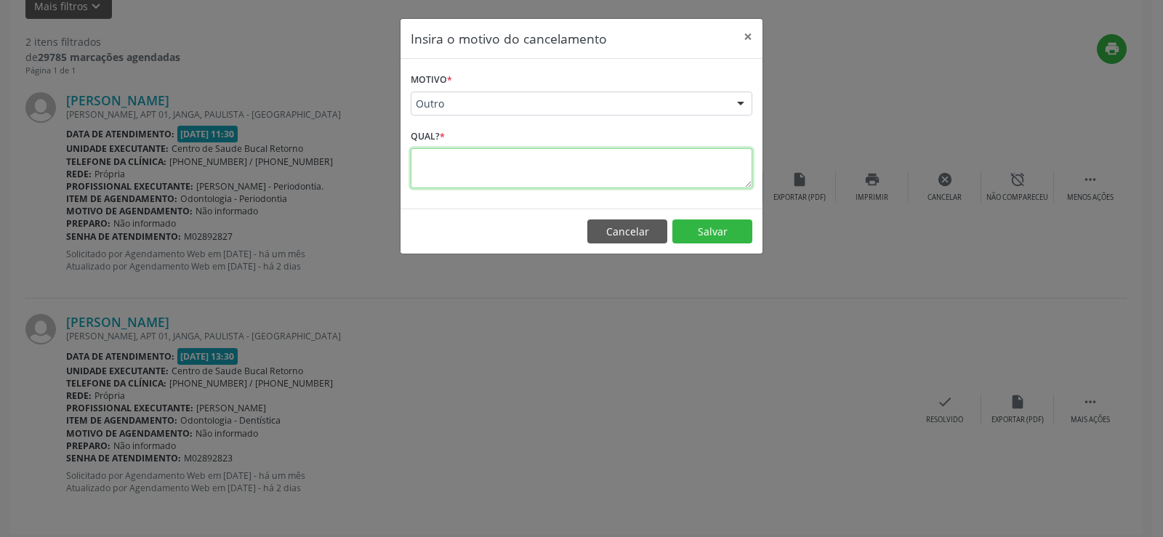
click at [526, 161] on textarea at bounding box center [582, 168] width 342 height 40
drag, startPoint x: 666, startPoint y: 163, endPoint x: 332, endPoint y: 166, distance: 333.6
click at [332, 166] on div "**********" at bounding box center [581, 268] width 1163 height 537
type textarea "**********"
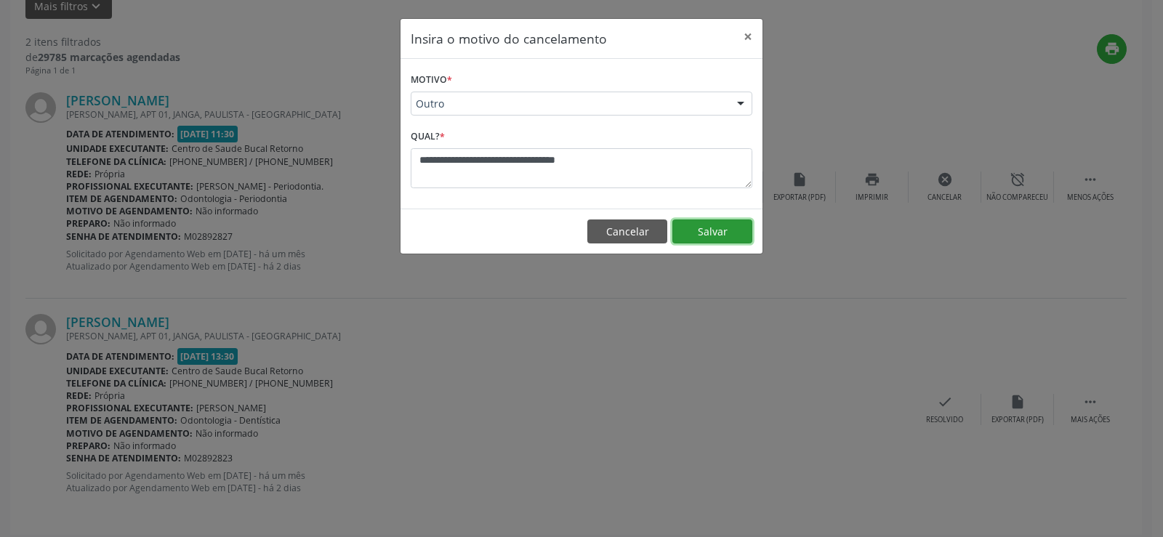
click at [706, 235] on button "Salvar" at bounding box center [712, 232] width 80 height 25
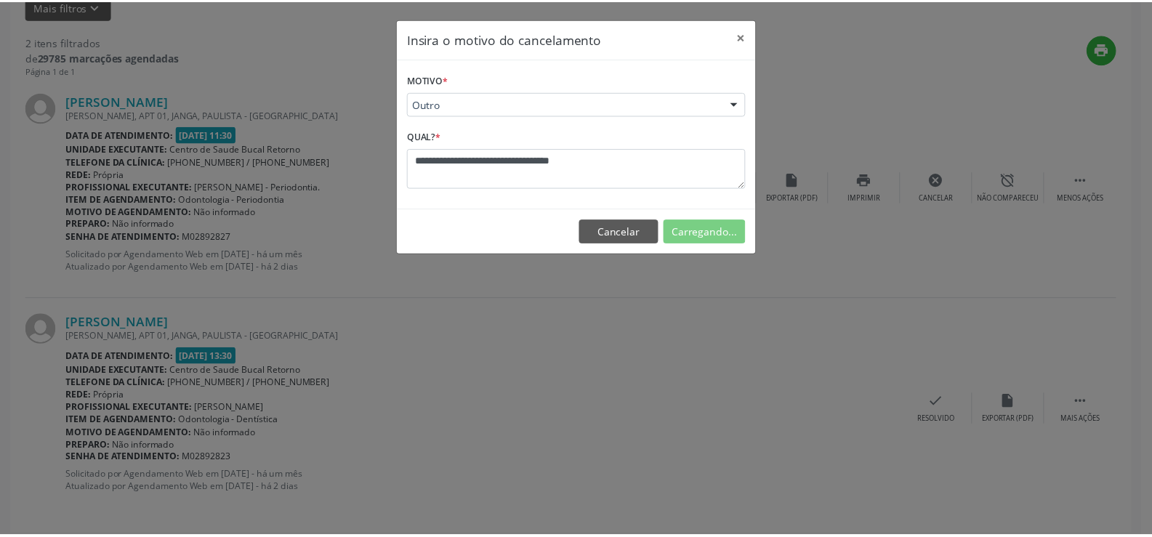
scroll to position [0, 0]
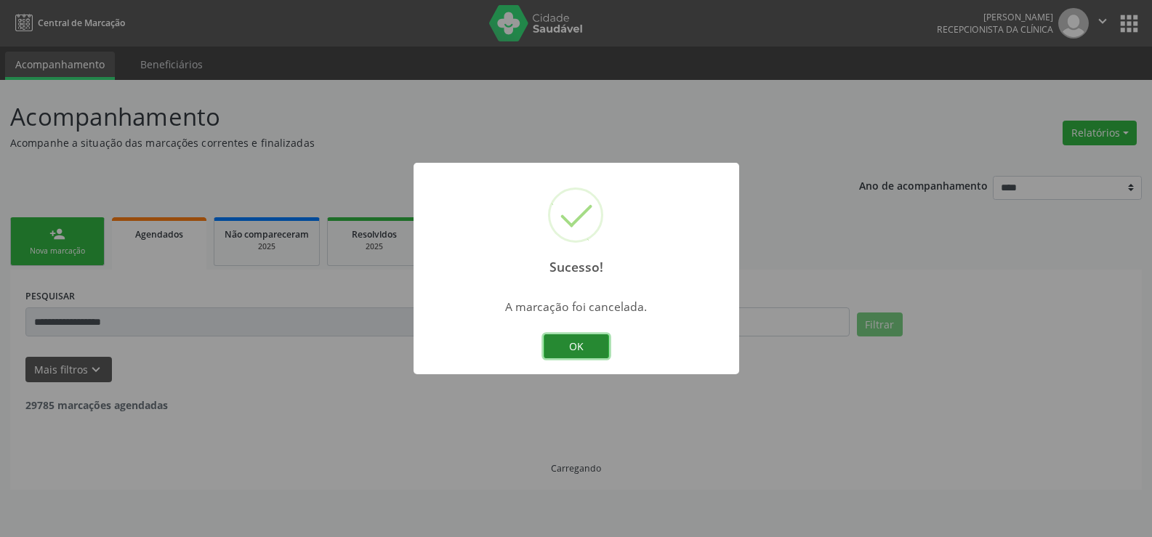
click at [599, 347] on button "OK" at bounding box center [576, 346] width 65 height 25
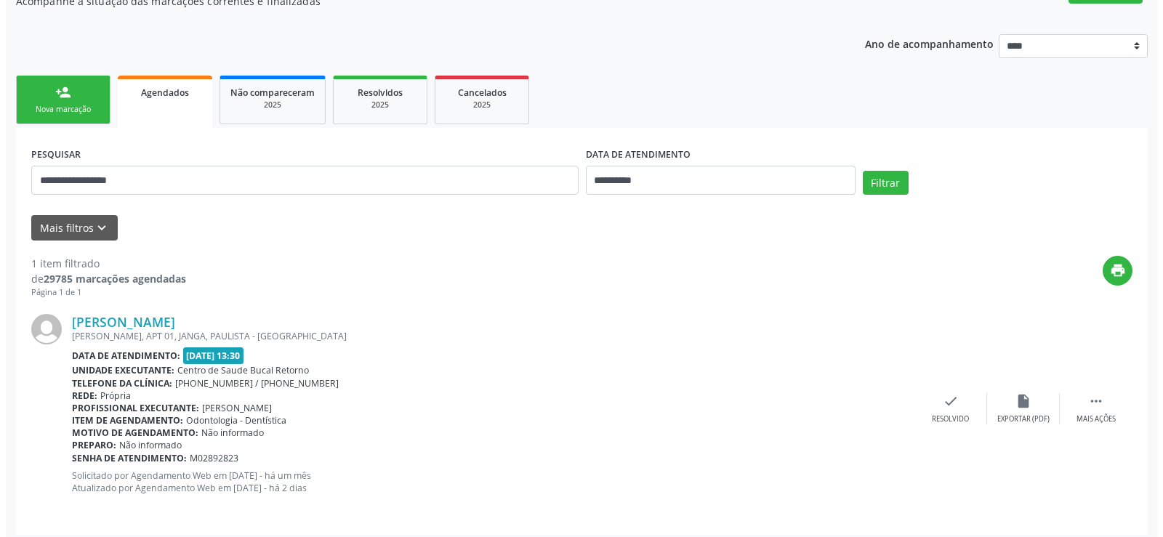
scroll to position [150, 0]
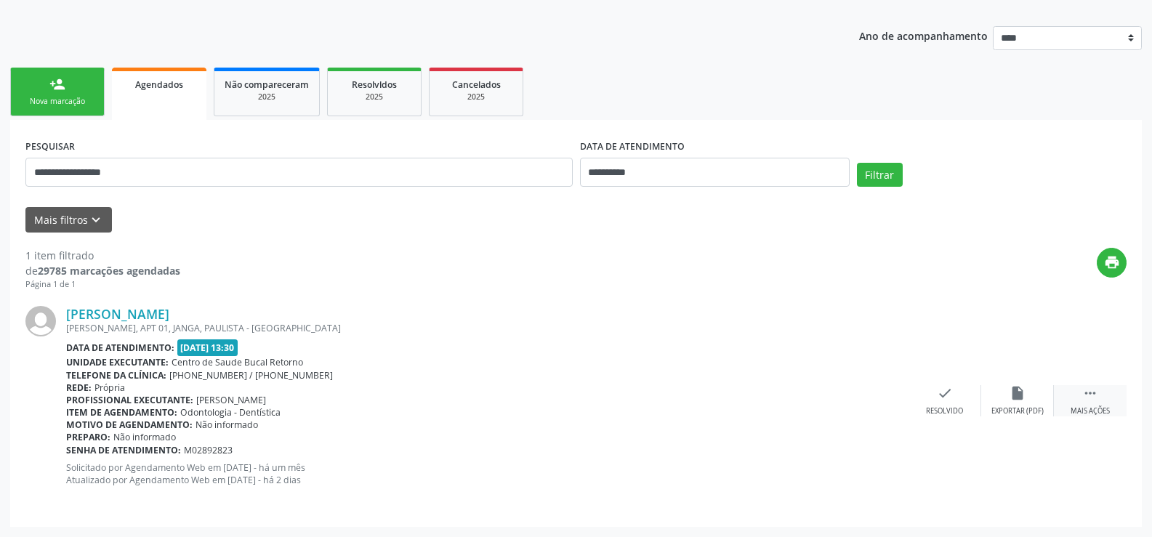
click at [1090, 398] on icon "" at bounding box center [1090, 393] width 16 height 16
click at [946, 392] on icon "cancel" at bounding box center [945, 393] width 16 height 16
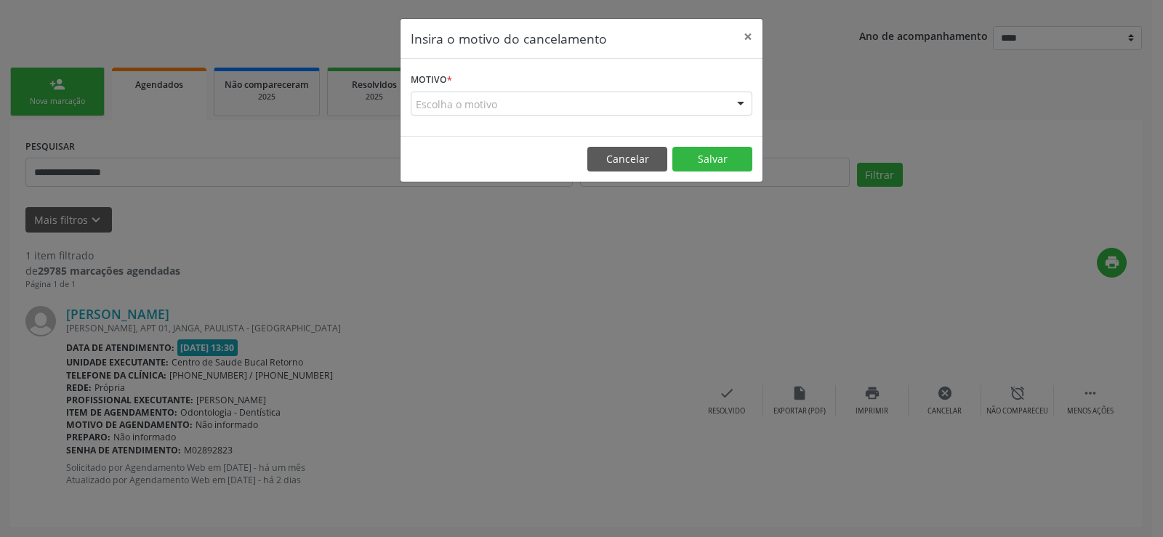
click at [467, 116] on div "Escolha o motivo Outro Médico - Participação em eventos (ex: congresso) Médico …" at bounding box center [582, 104] width 342 height 25
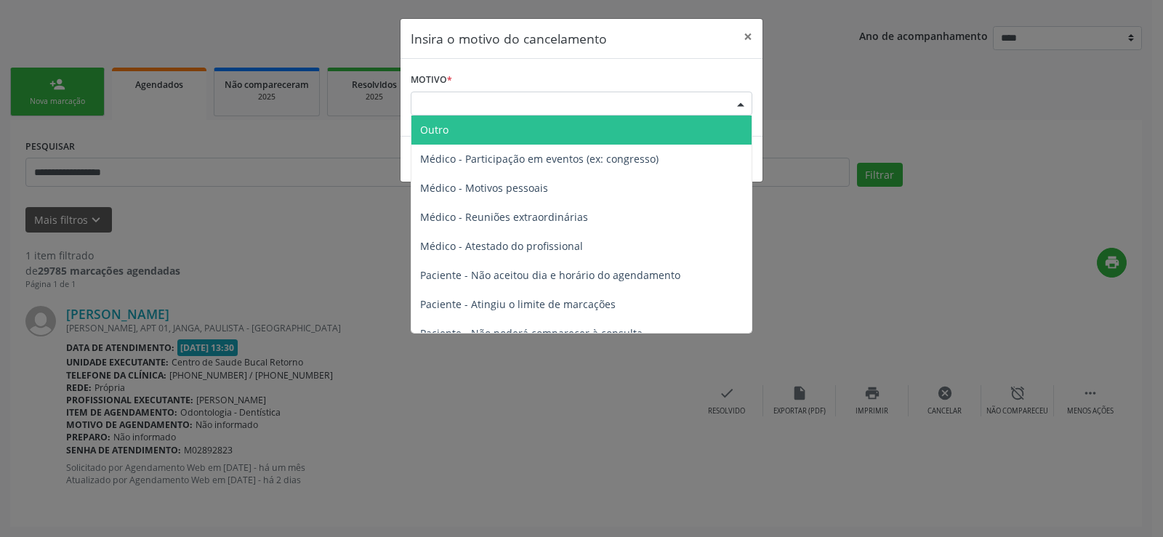
click at [461, 128] on span "Outro" at bounding box center [581, 130] width 340 height 29
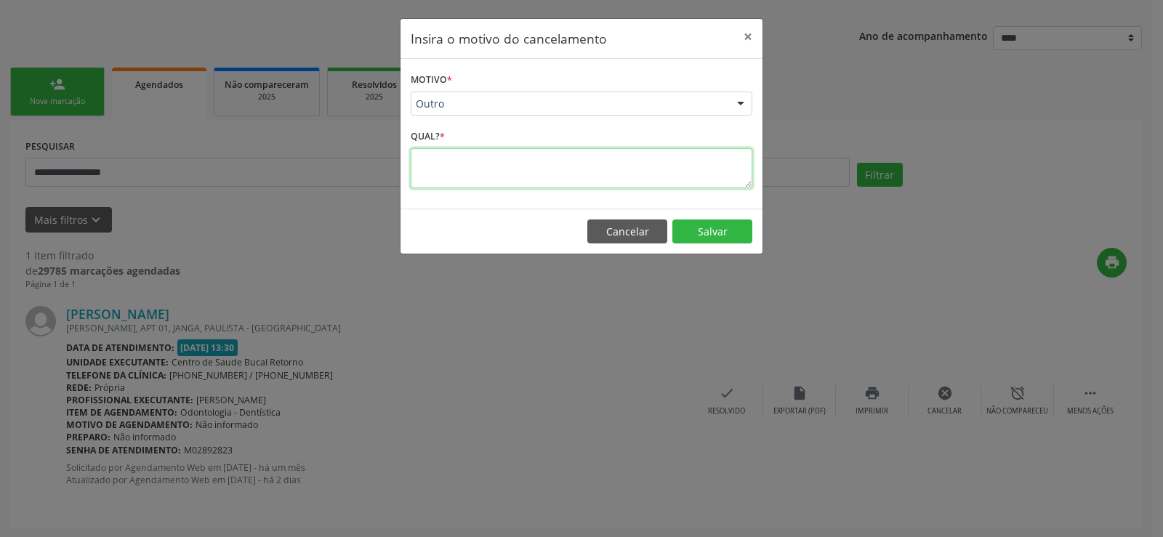
click at [464, 174] on textarea at bounding box center [582, 168] width 342 height 40
paste textarea "**********"
type textarea "**********"
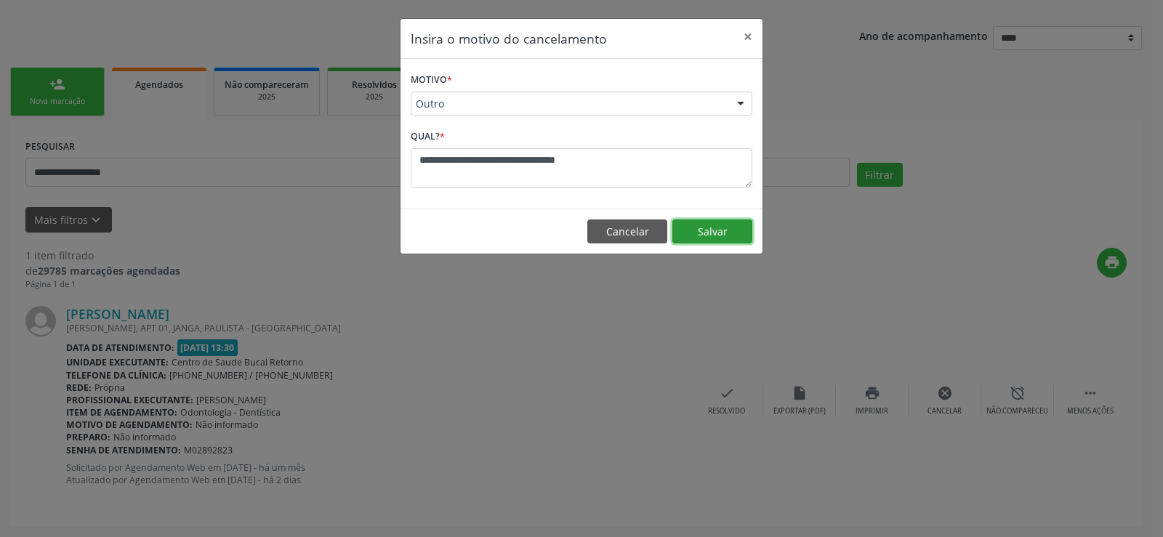
click at [698, 234] on button "Salvar" at bounding box center [712, 232] width 80 height 25
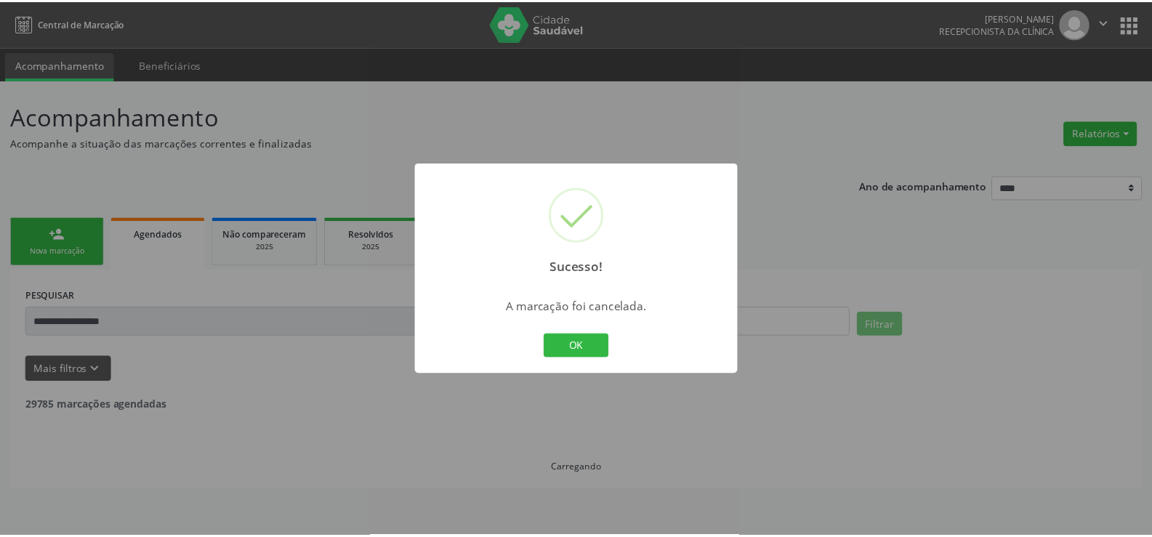
scroll to position [0, 0]
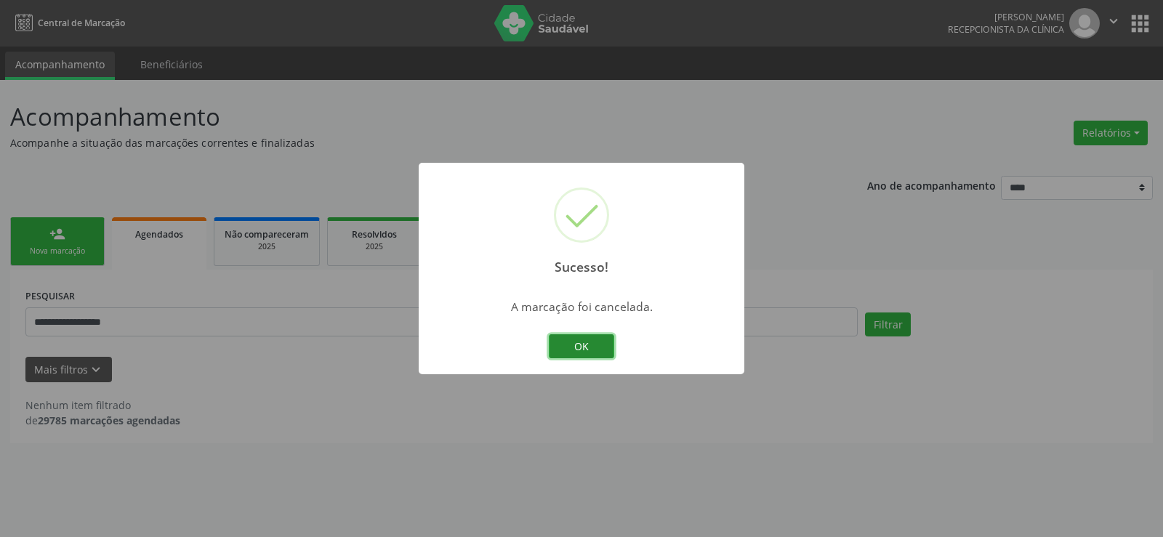
click at [579, 345] on button "OK" at bounding box center [581, 346] width 65 height 25
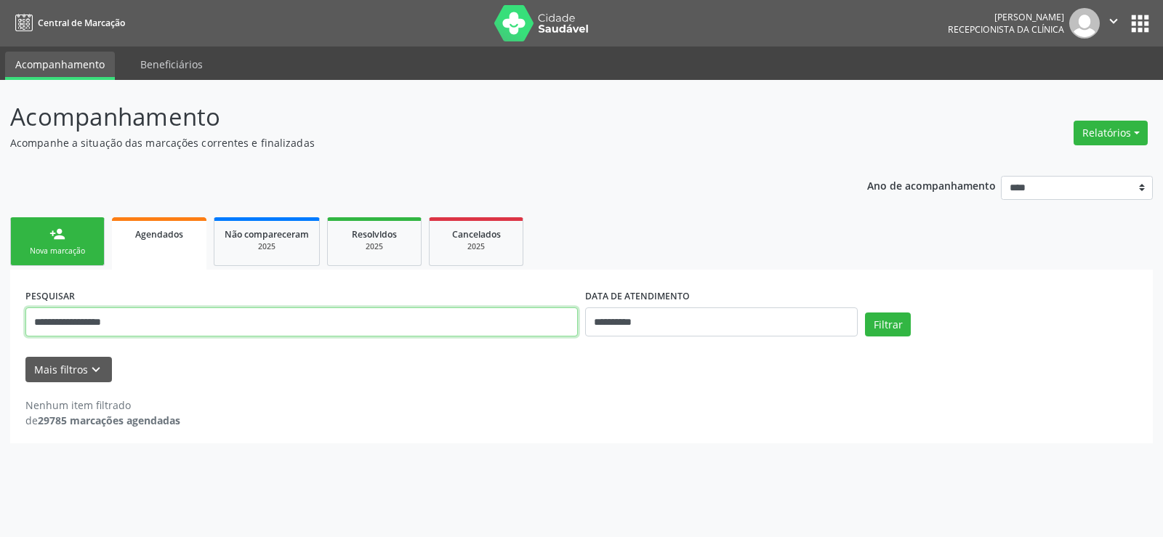
drag, startPoint x: 164, startPoint y: 323, endPoint x: 0, endPoint y: 305, distance: 165.3
click at [0, 305] on div "**********" at bounding box center [581, 308] width 1163 height 457
type input "**********"
click at [865, 313] on button "Filtrar" at bounding box center [888, 325] width 46 height 25
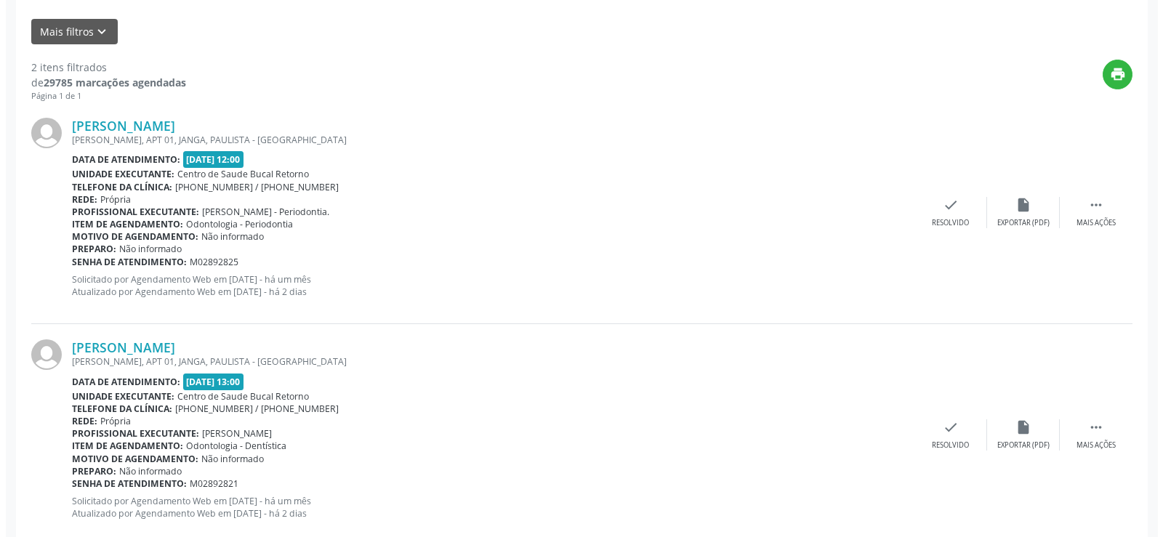
scroll to position [363, 0]
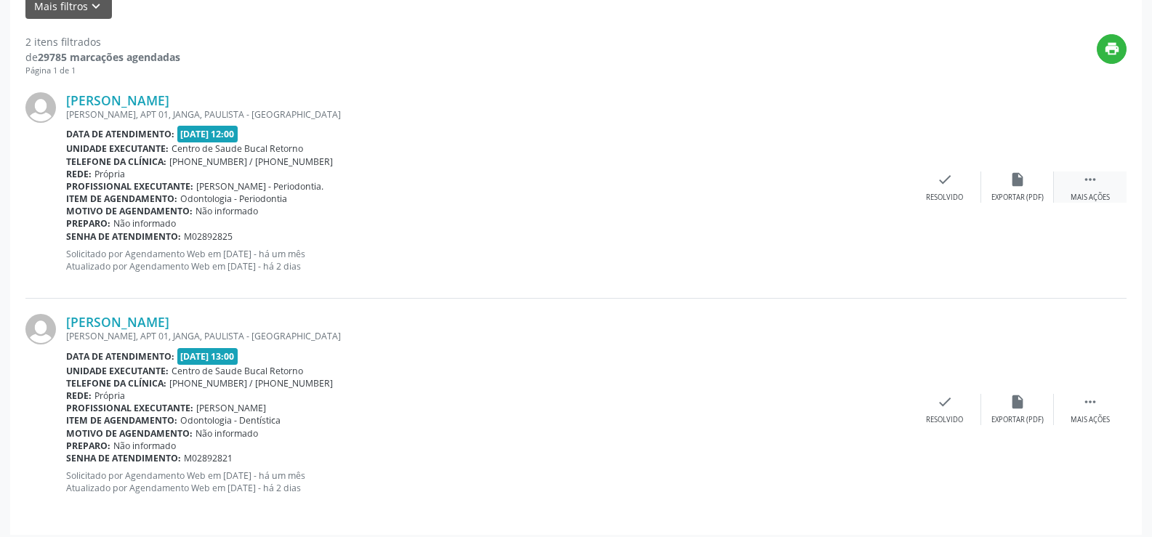
click at [1083, 180] on icon "" at bounding box center [1090, 180] width 16 height 16
click at [962, 180] on div "cancel Cancelar" at bounding box center [945, 187] width 73 height 31
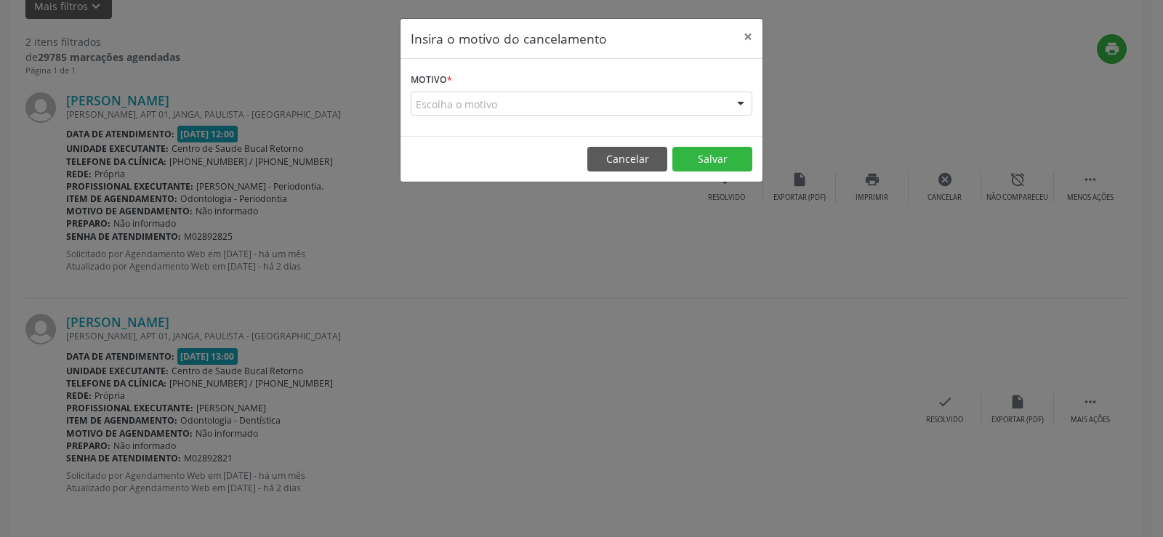
click at [468, 106] on div "Escolha o motivo" at bounding box center [582, 104] width 342 height 25
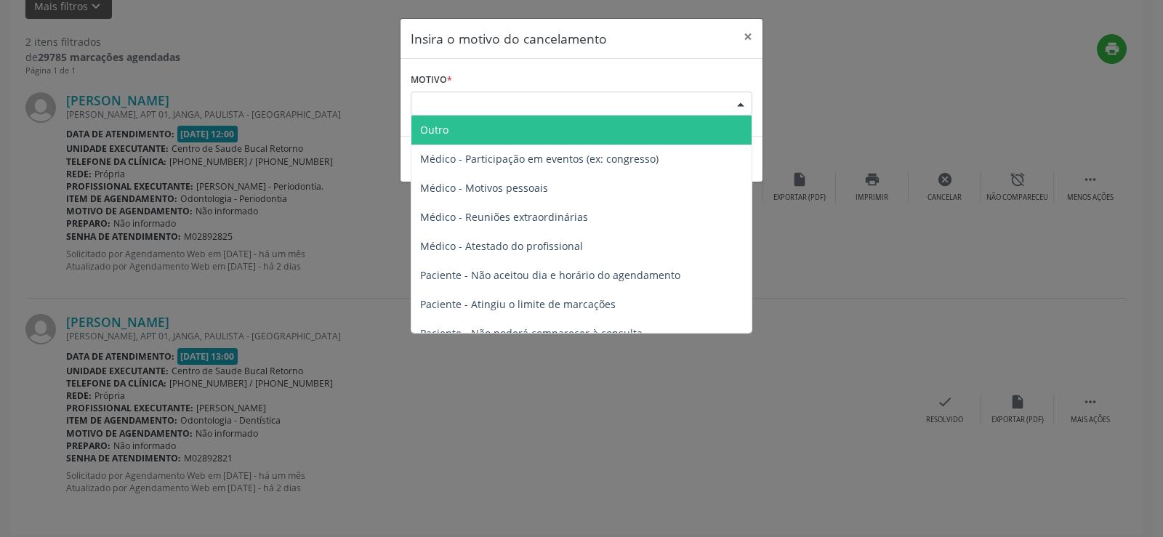
click at [455, 131] on span "Outro" at bounding box center [581, 130] width 340 height 29
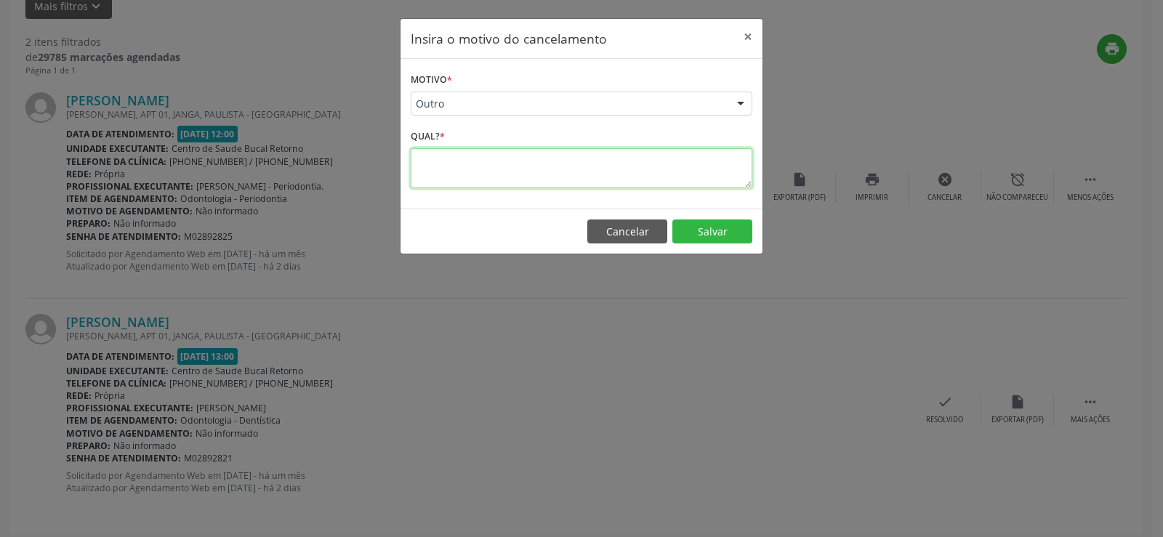
click at [452, 158] on textarea at bounding box center [582, 168] width 342 height 40
paste textarea "**********"
drag, startPoint x: 461, startPoint y: 161, endPoint x: 379, endPoint y: 161, distance: 82.1
click at [379, 161] on div "**********" at bounding box center [581, 268] width 1163 height 537
type textarea "**********"
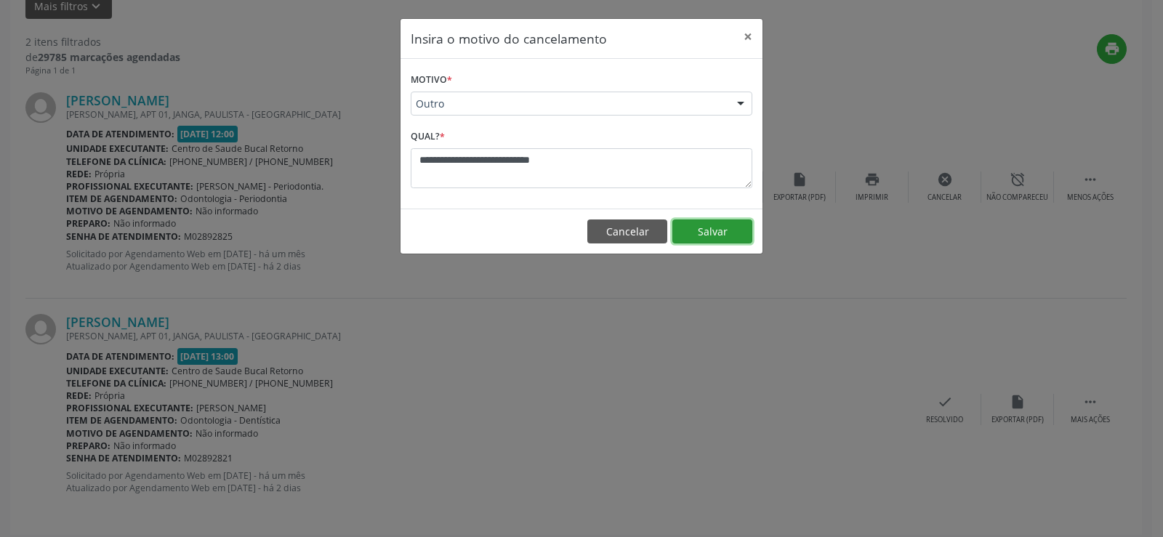
click at [693, 226] on button "Salvar" at bounding box center [712, 232] width 80 height 25
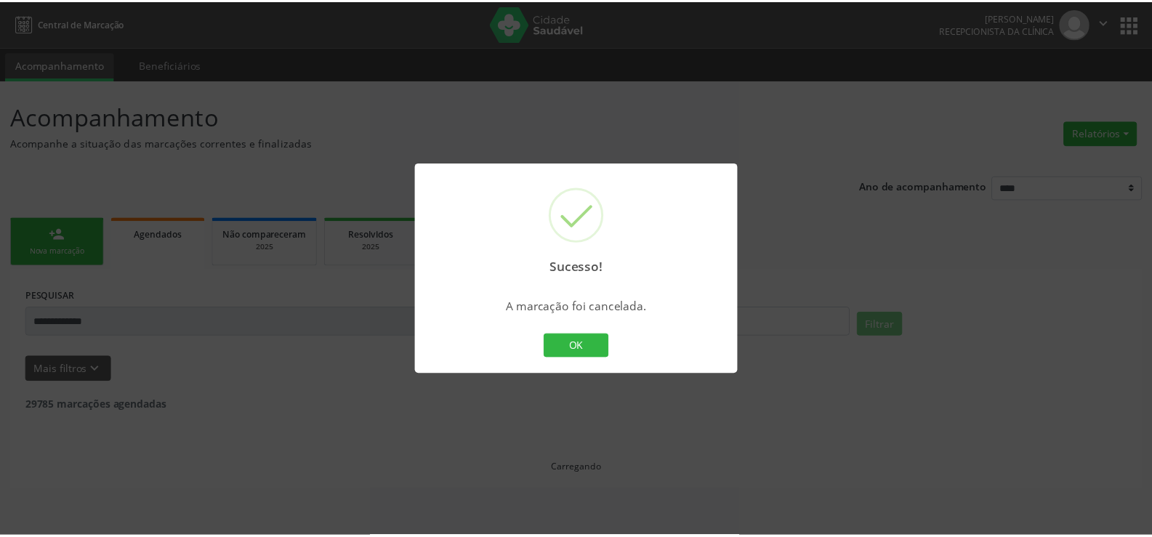
scroll to position [0, 0]
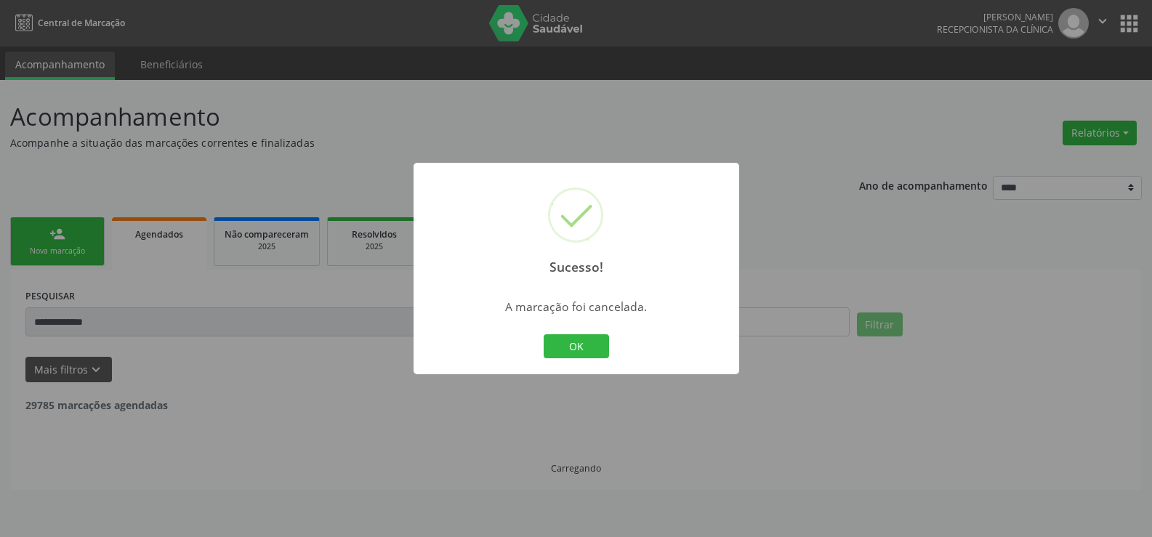
click at [569, 333] on div "OK Cancel" at bounding box center [576, 346] width 72 height 31
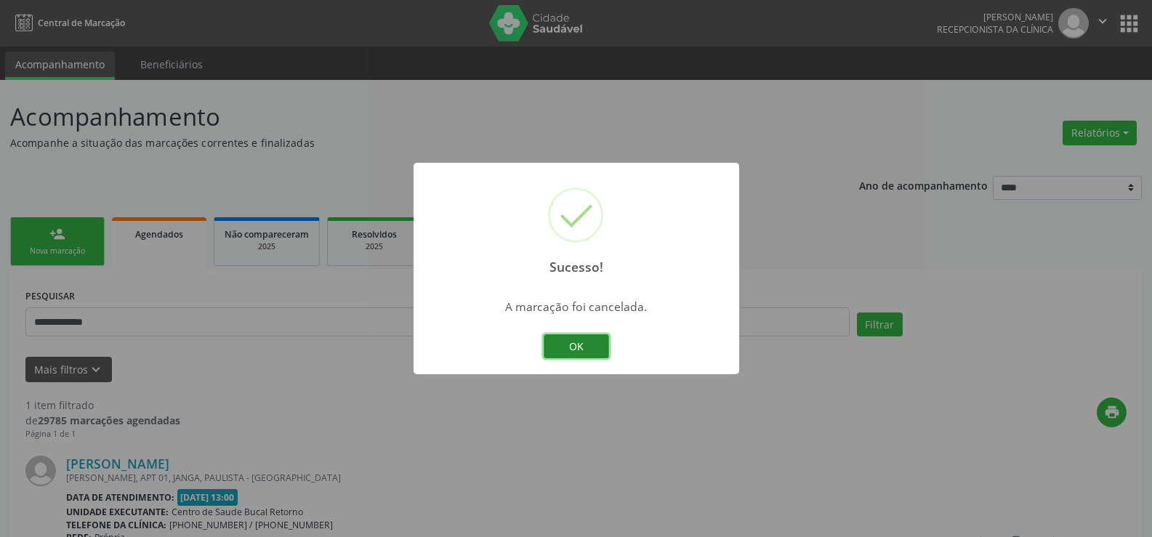
click at [569, 342] on button "OK" at bounding box center [576, 346] width 65 height 25
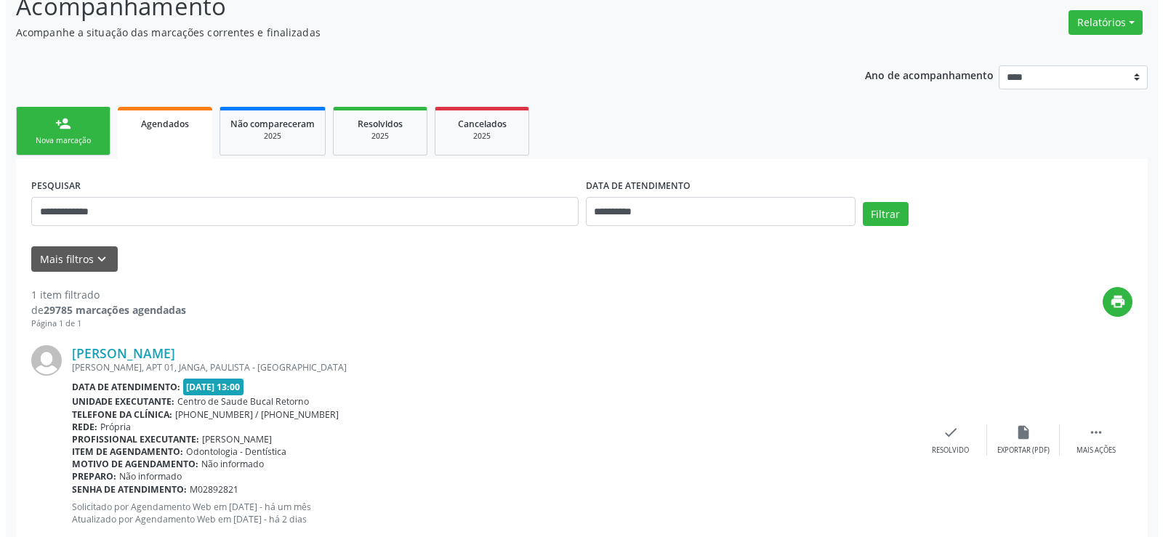
scroll to position [150, 0]
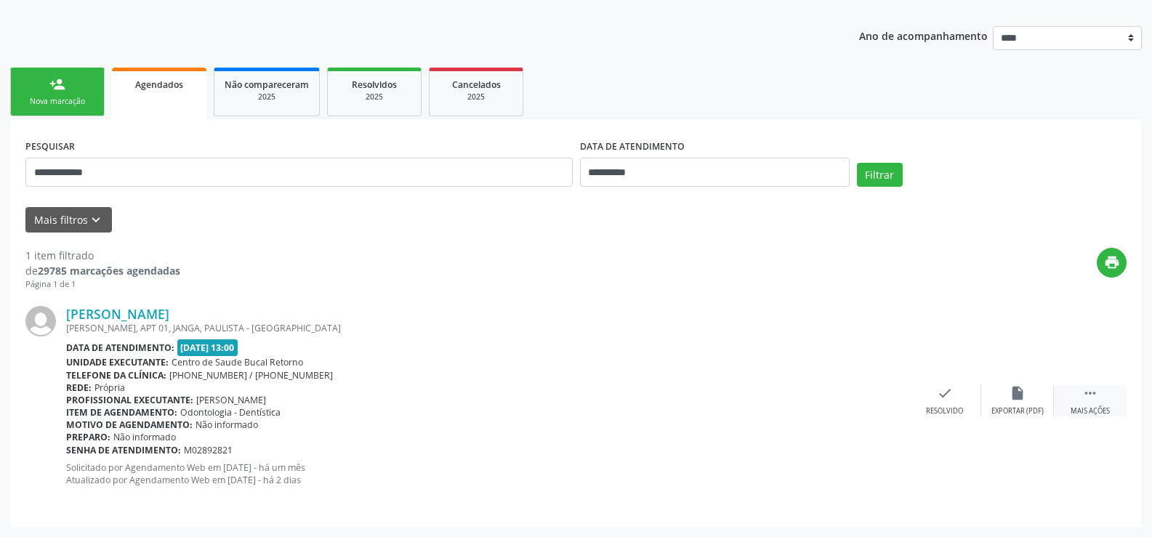
click at [1083, 394] on icon "" at bounding box center [1090, 393] width 16 height 16
click at [927, 411] on div "Cancelar" at bounding box center [944, 411] width 34 height 10
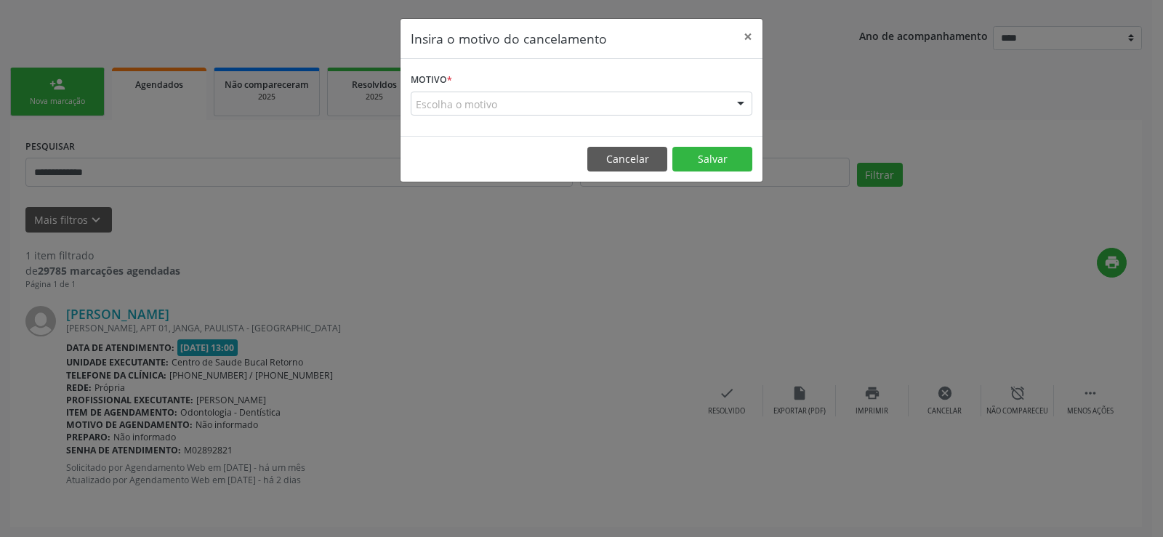
click at [373, 95] on div "Insira o motivo do cancelamento × Motivo * Escolha o motivo Outro Médico - Part…" at bounding box center [581, 268] width 1163 height 537
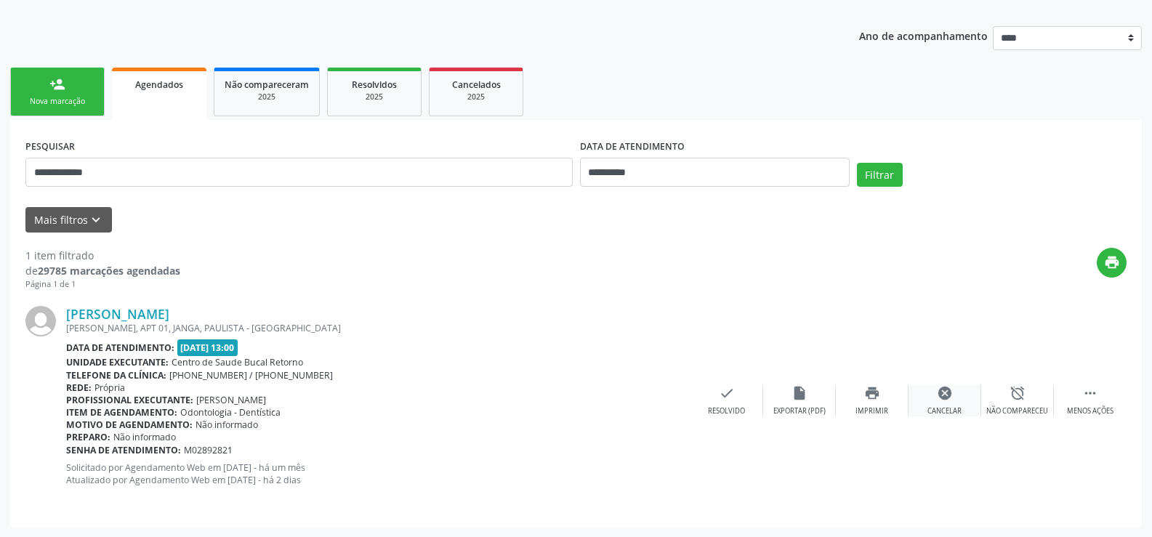
click at [946, 406] on div "Cancelar" at bounding box center [944, 411] width 34 height 10
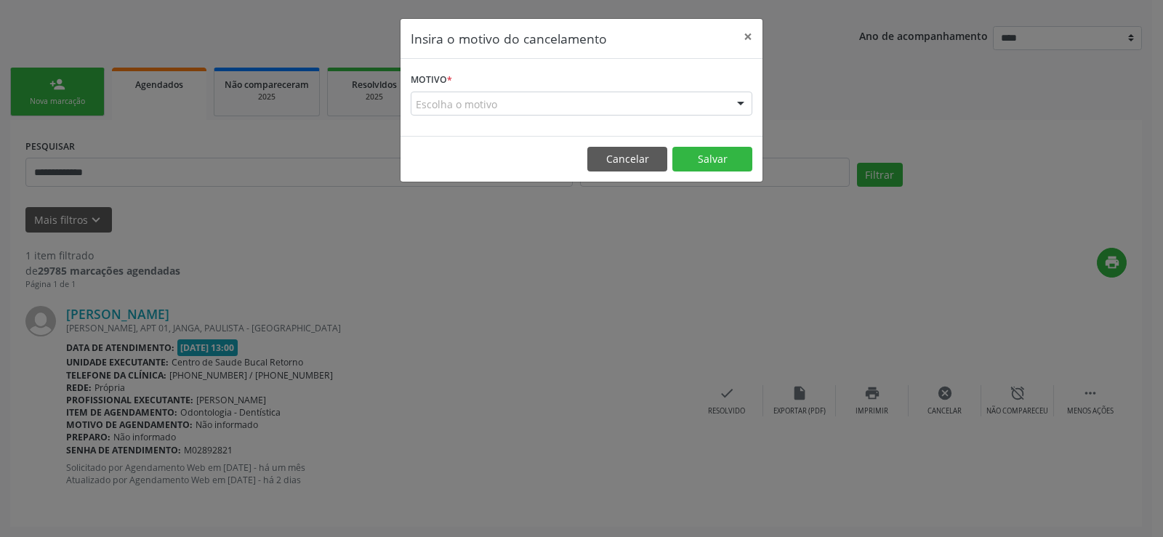
click at [479, 103] on div "Escolha o motivo" at bounding box center [582, 104] width 342 height 25
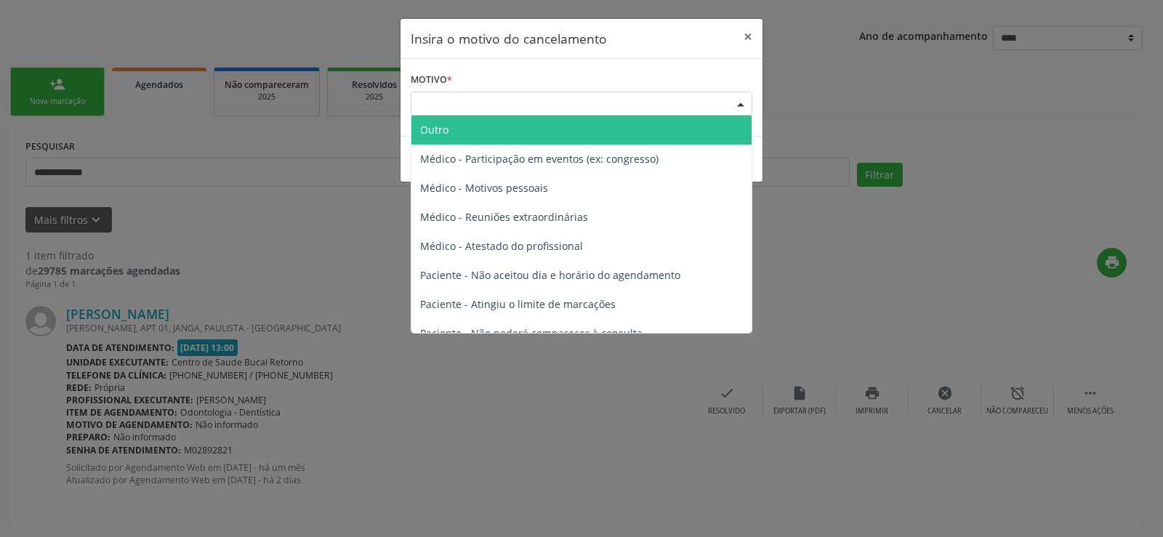
click at [458, 129] on span "Outro" at bounding box center [581, 130] width 340 height 29
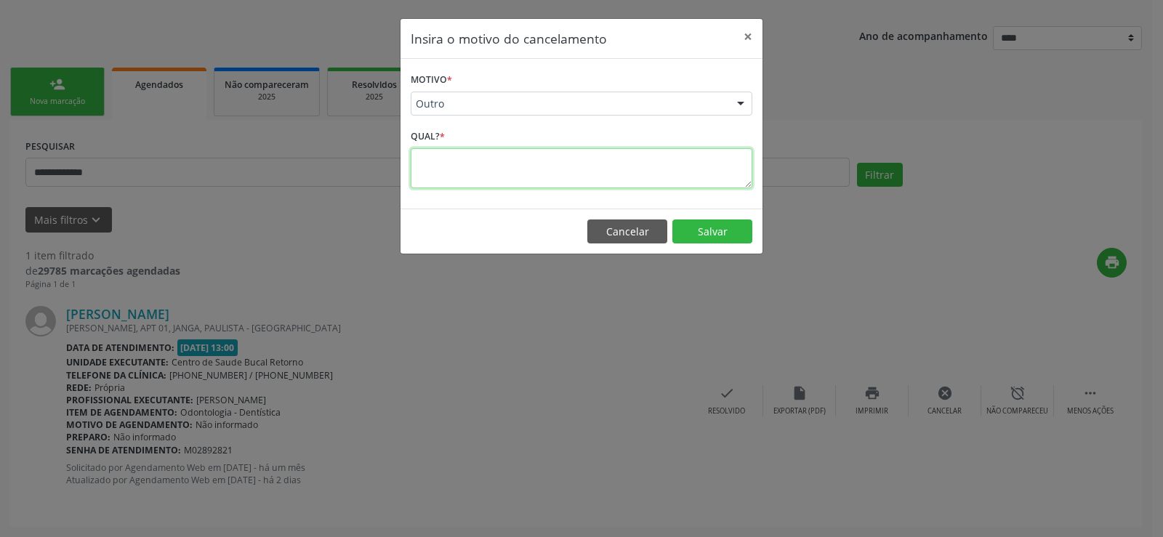
click at [456, 162] on textarea at bounding box center [582, 168] width 342 height 40
paste textarea "**********"
drag, startPoint x: 461, startPoint y: 160, endPoint x: 369, endPoint y: 155, distance: 91.7
click at [369, 155] on div "**********" at bounding box center [581, 268] width 1163 height 537
type textarea "**********"
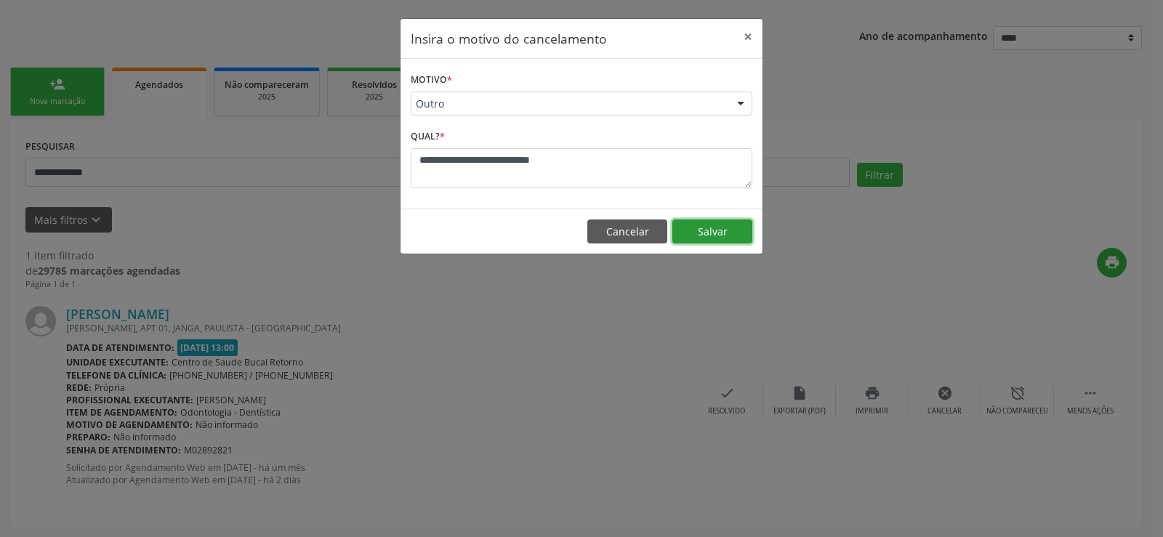
click at [711, 235] on button "Salvar" at bounding box center [712, 232] width 80 height 25
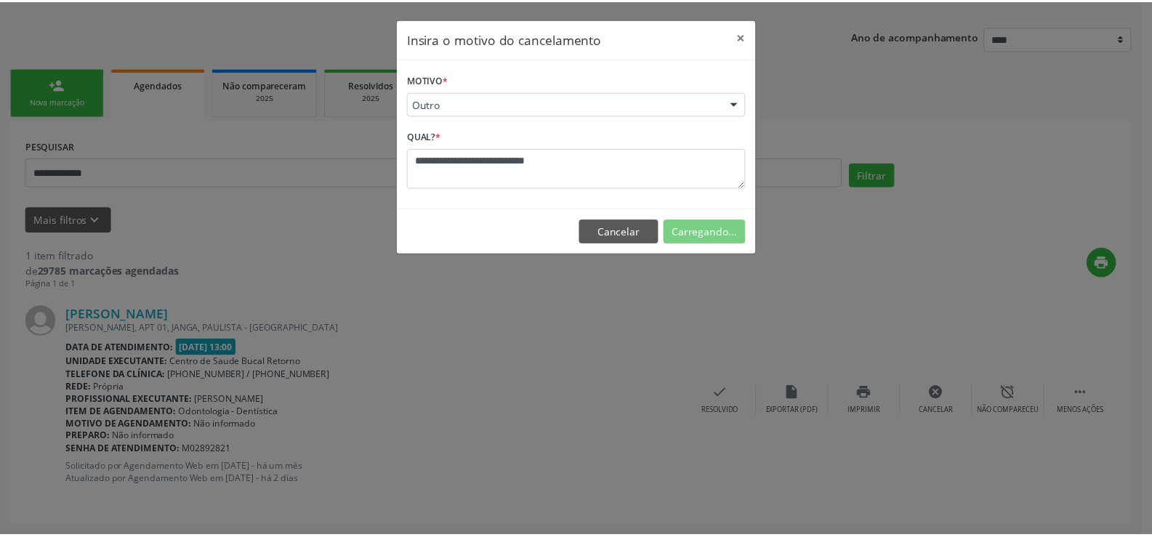
scroll to position [0, 0]
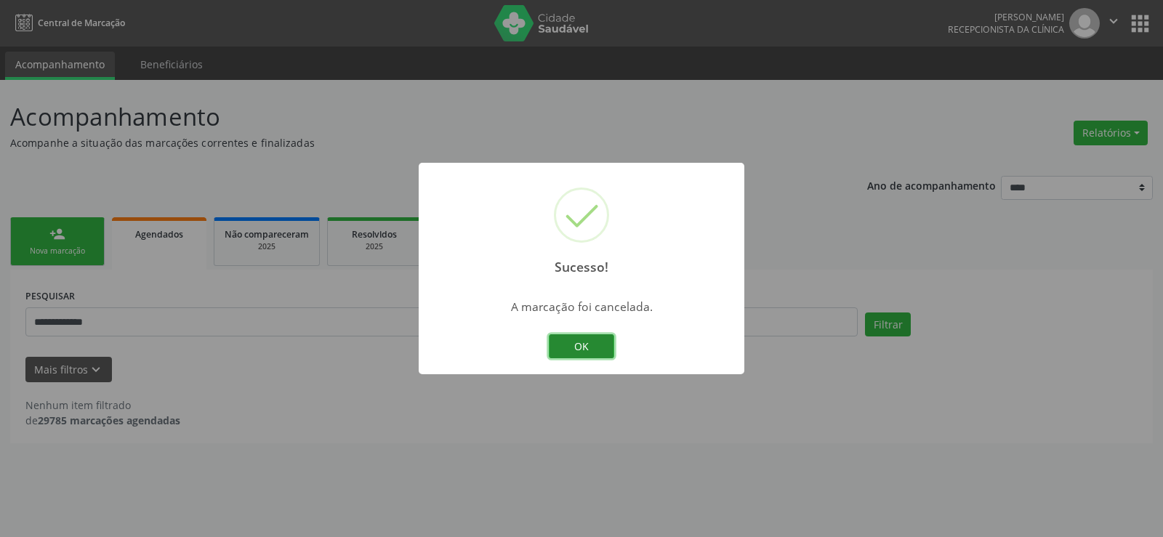
click at [597, 346] on button "OK" at bounding box center [581, 346] width 65 height 25
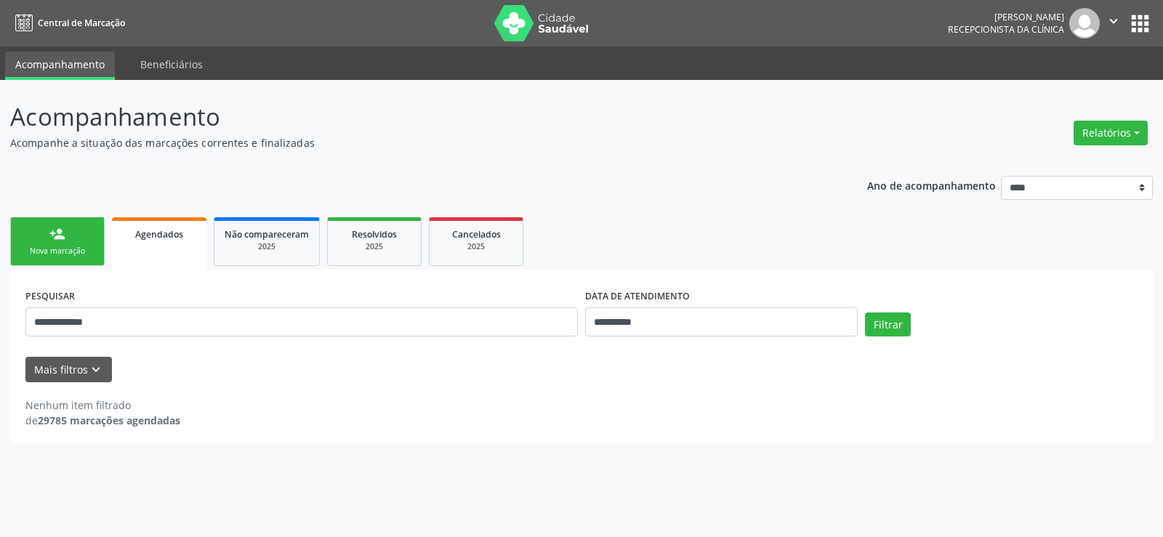
click at [95, 239] on link "person_add Nova marcação" at bounding box center [57, 241] width 94 height 49
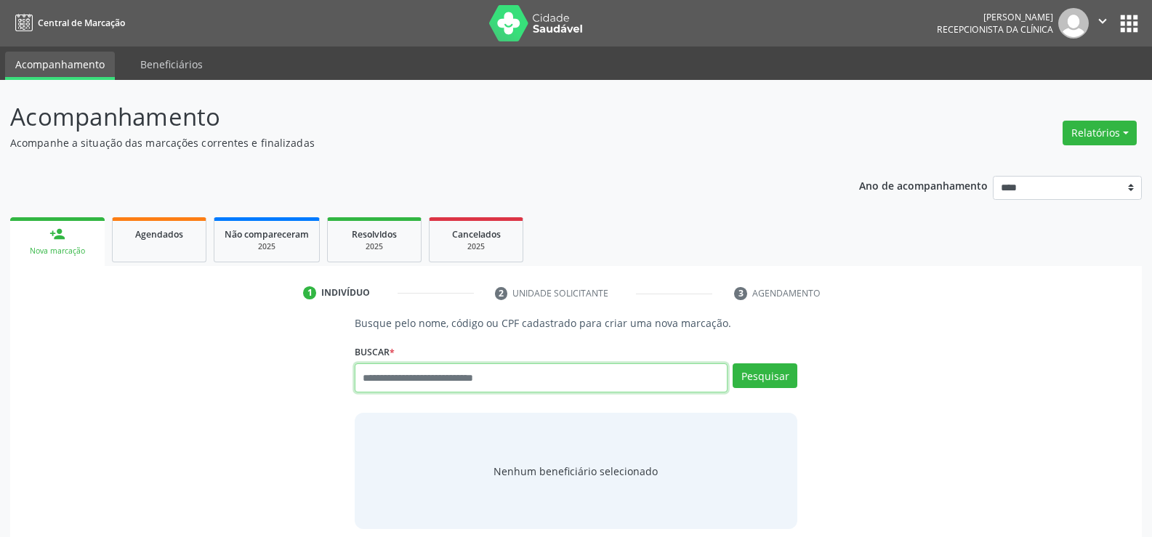
click at [492, 372] on input "text" at bounding box center [541, 377] width 373 height 29
type input "**********"
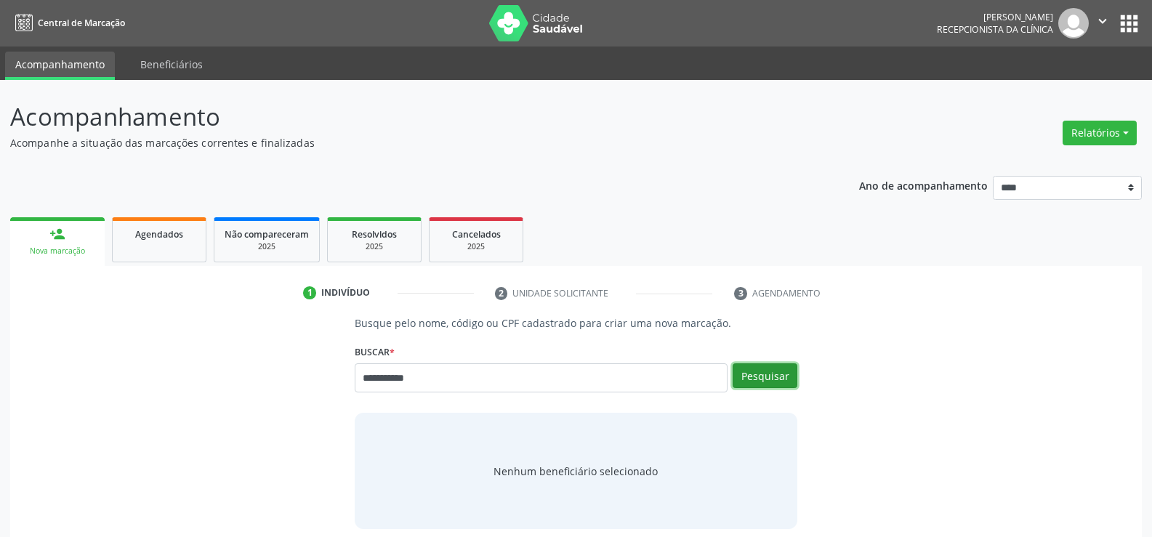
click at [761, 380] on button "Pesquisar" at bounding box center [765, 375] width 65 height 25
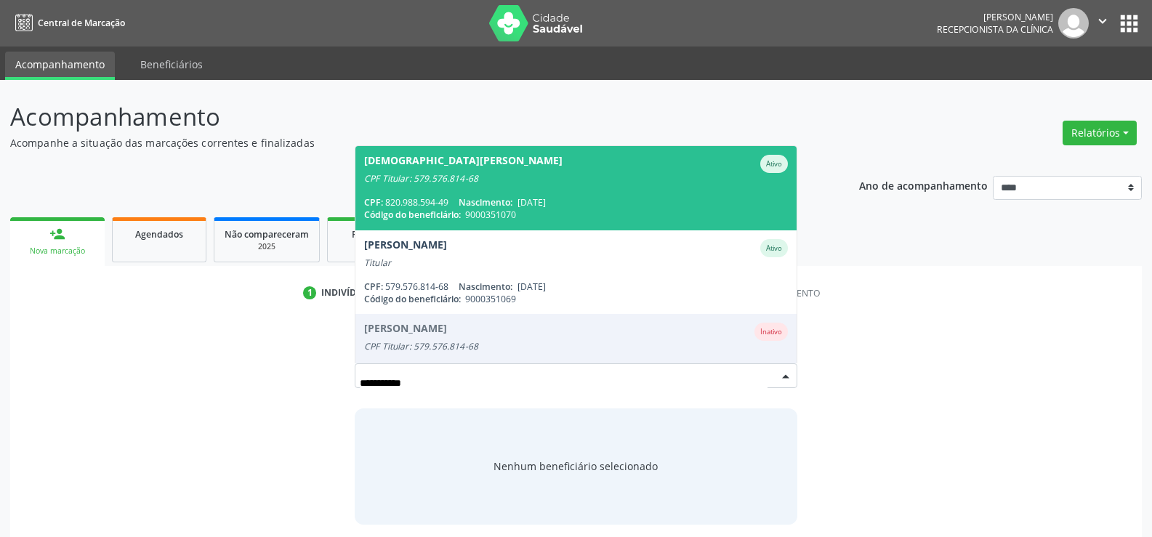
click at [508, 178] on div "CPF Titular: 579.576.814-68" at bounding box center [576, 179] width 424 height 12
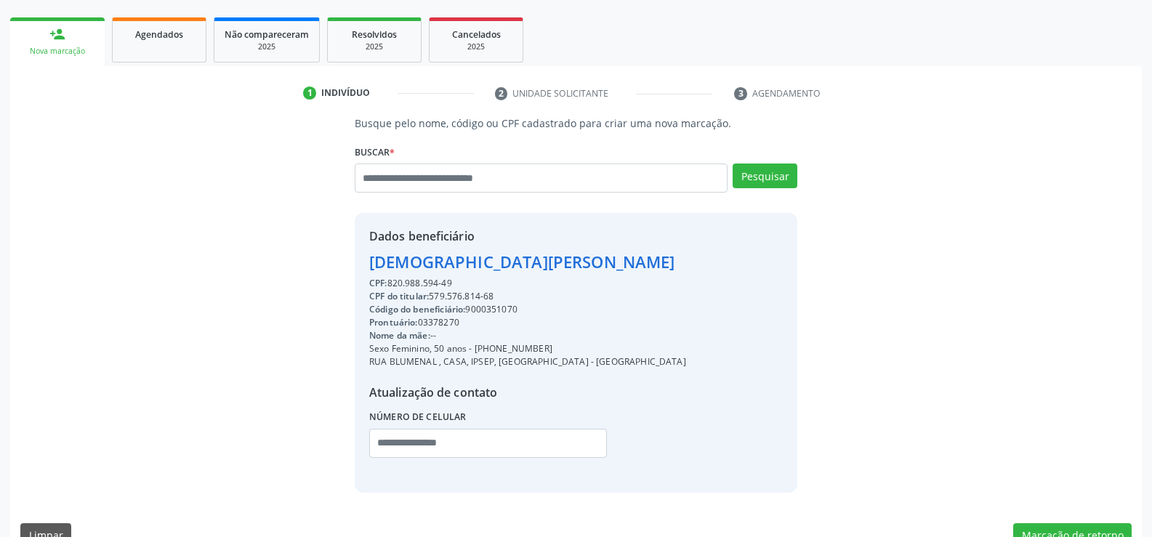
scroll to position [218, 0]
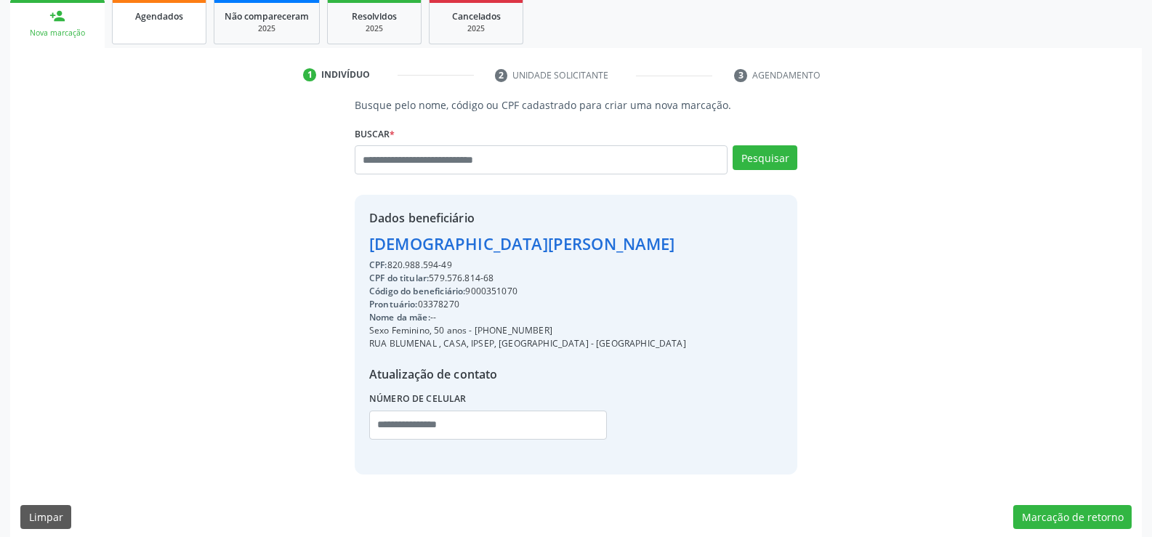
click at [163, 28] on link "Agendados" at bounding box center [159, 21] width 94 height 45
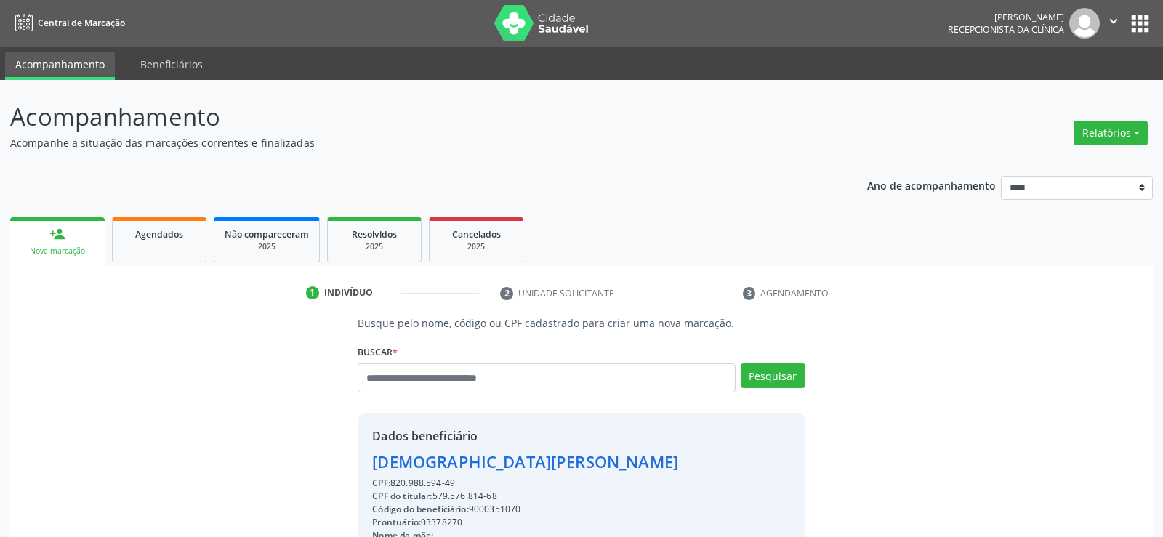
select select "*"
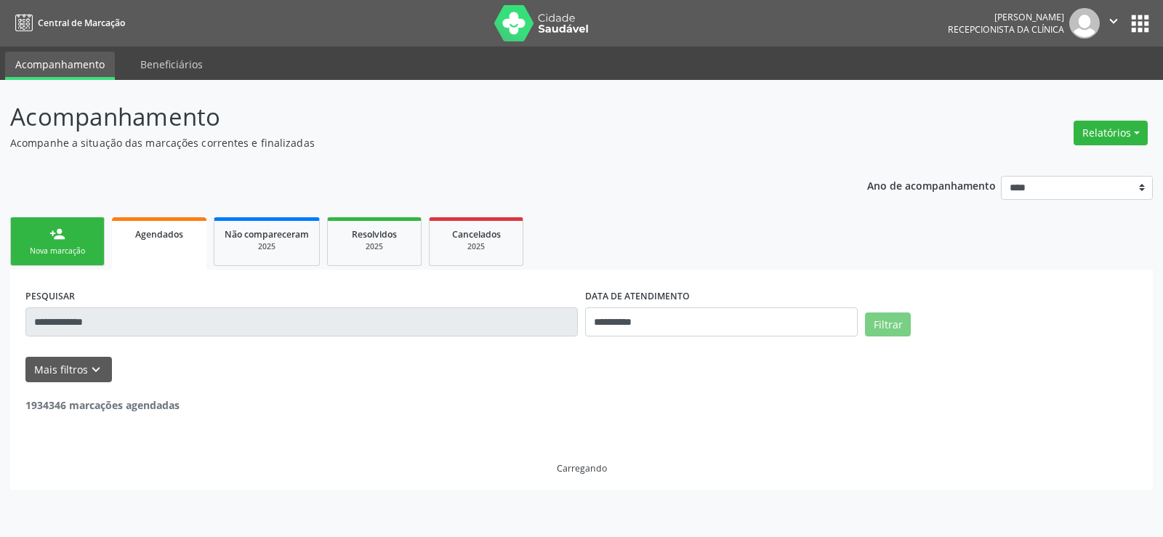
click at [132, 329] on input "**********" at bounding box center [301, 321] width 552 height 29
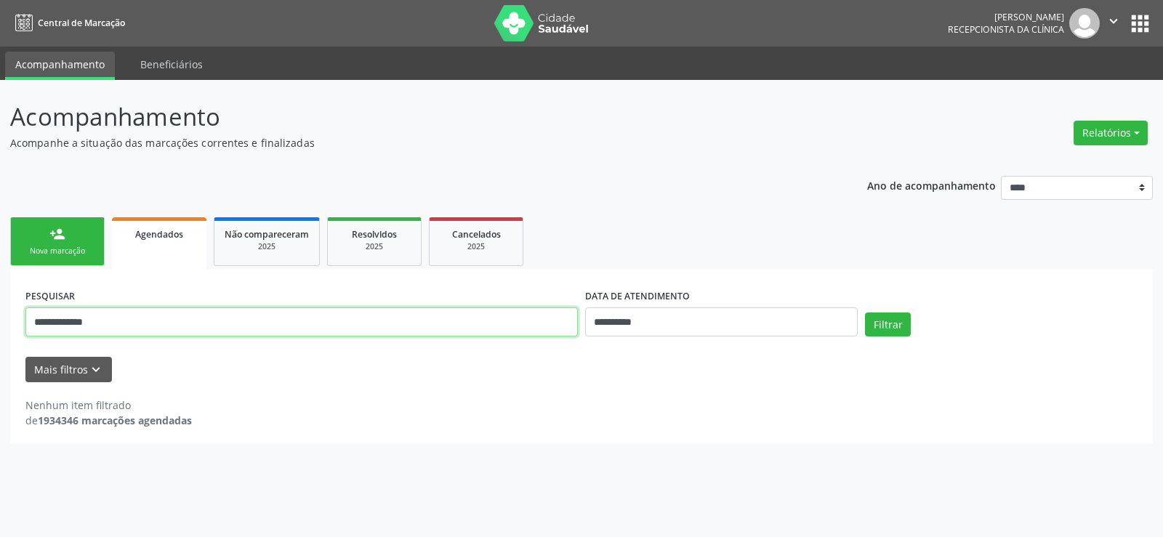
drag, startPoint x: 141, startPoint y: 322, endPoint x: 0, endPoint y: 318, distance: 141.1
click at [0, 318] on div "**********" at bounding box center [581, 308] width 1163 height 457
paste input "**********"
type input "**********"
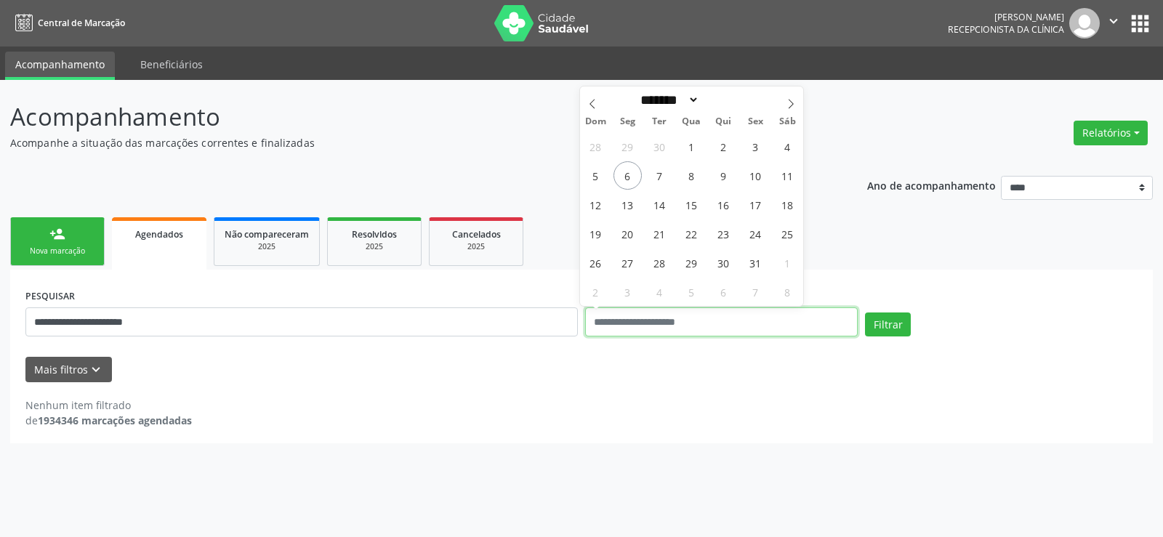
click at [865, 313] on button "Filtrar" at bounding box center [888, 325] width 46 height 25
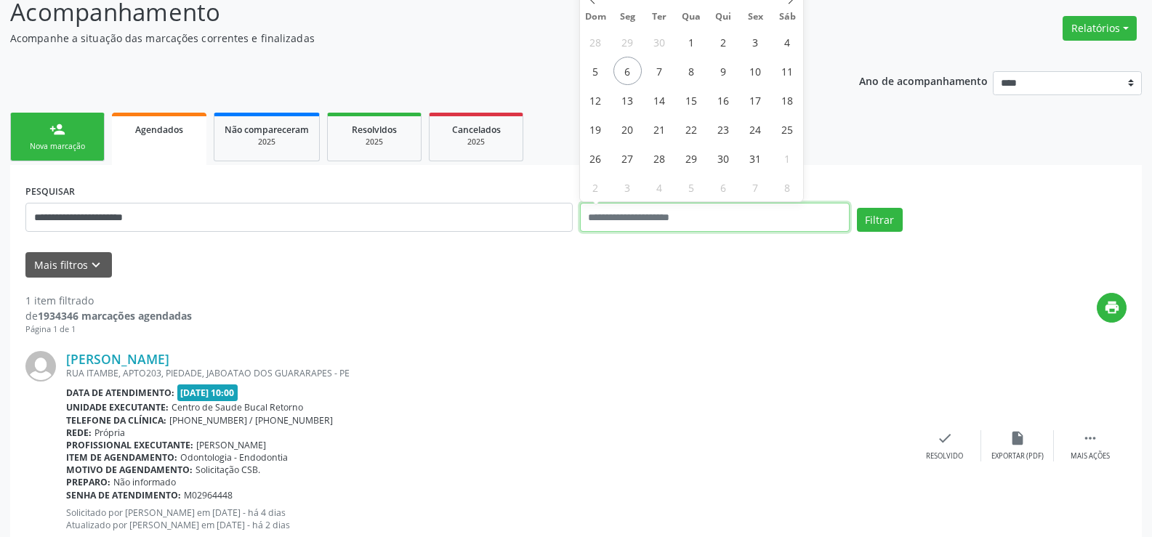
scroll to position [150, 0]
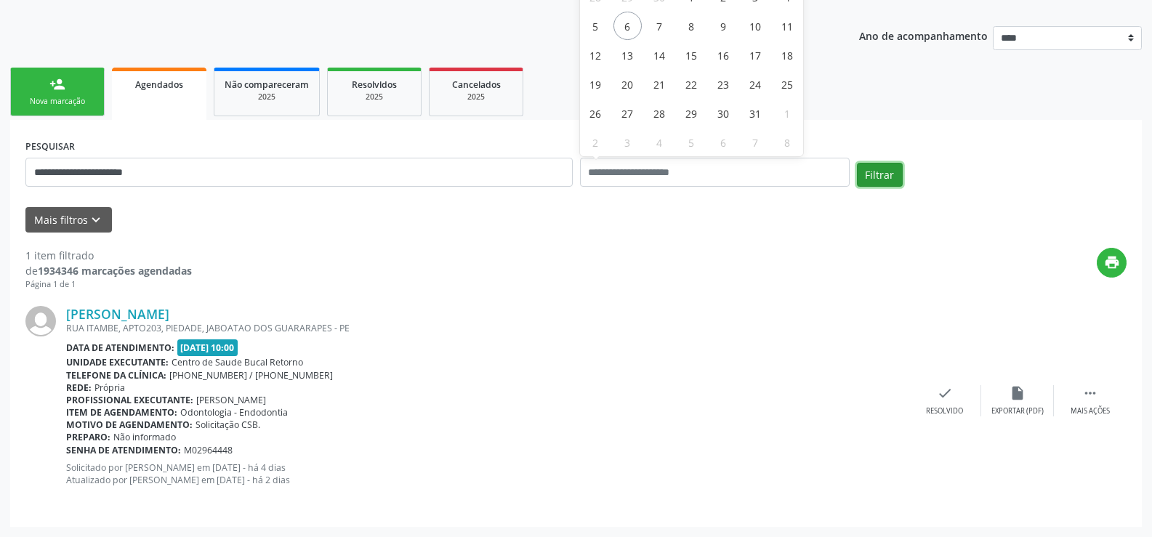
click at [872, 176] on button "Filtrar" at bounding box center [880, 175] width 46 height 25
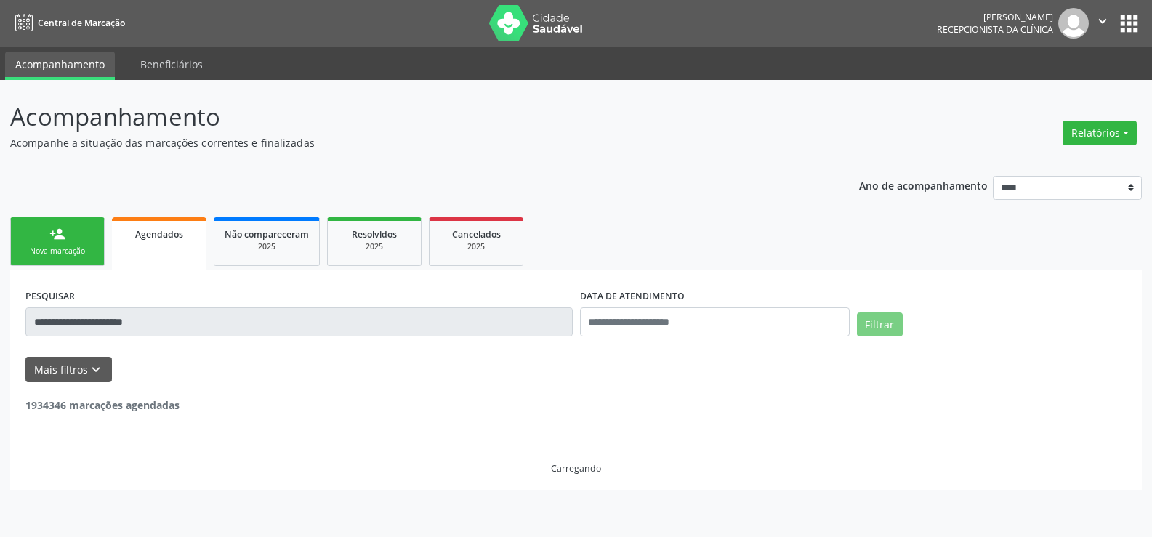
scroll to position [0, 0]
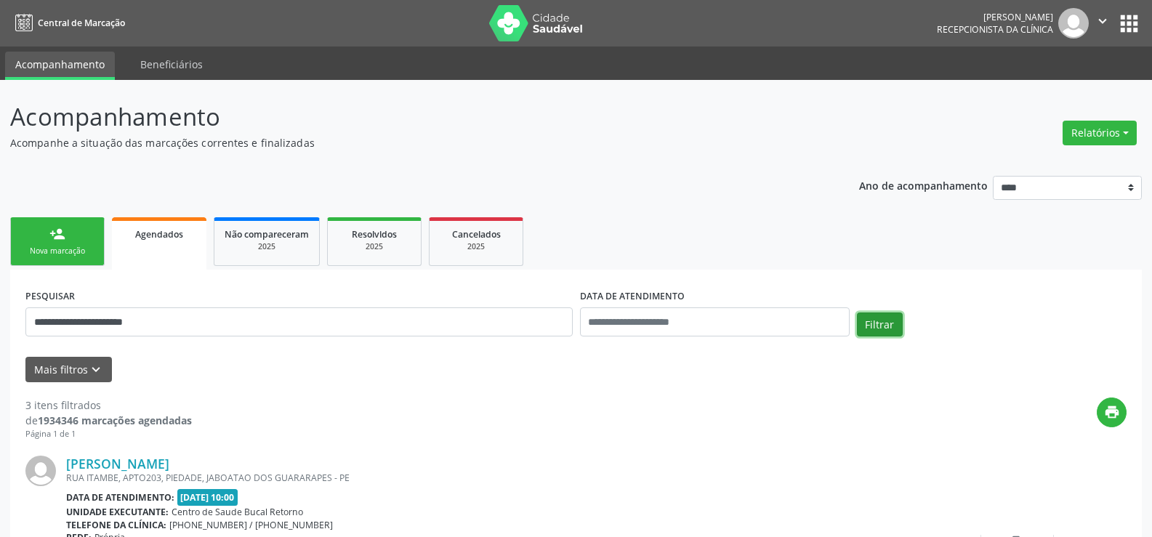
click at [877, 329] on button "Filtrar" at bounding box center [880, 325] width 46 height 25
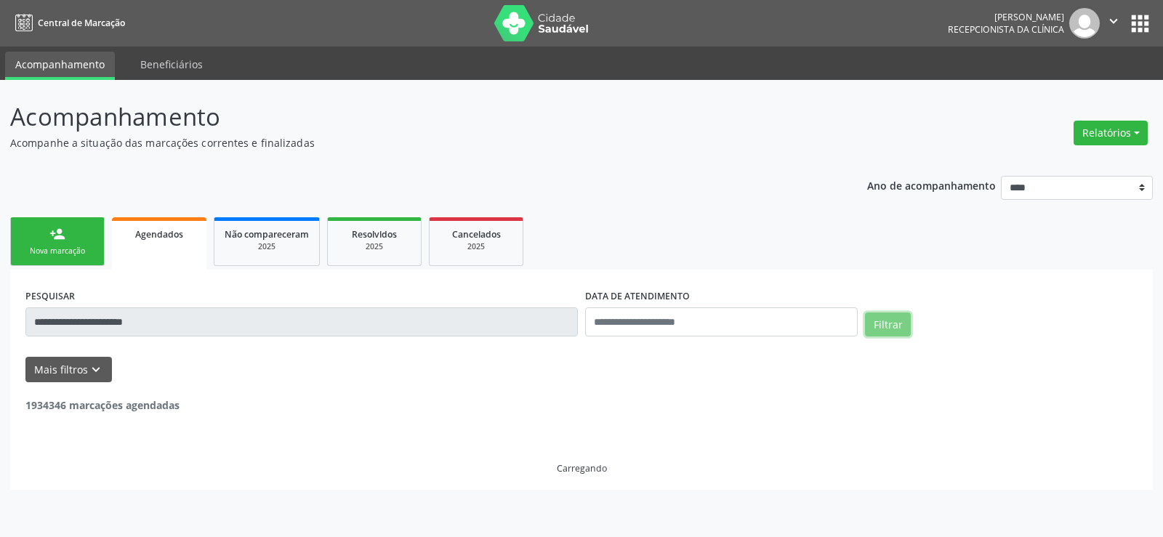
click at [890, 316] on button "Filtrar" at bounding box center [888, 325] width 46 height 25
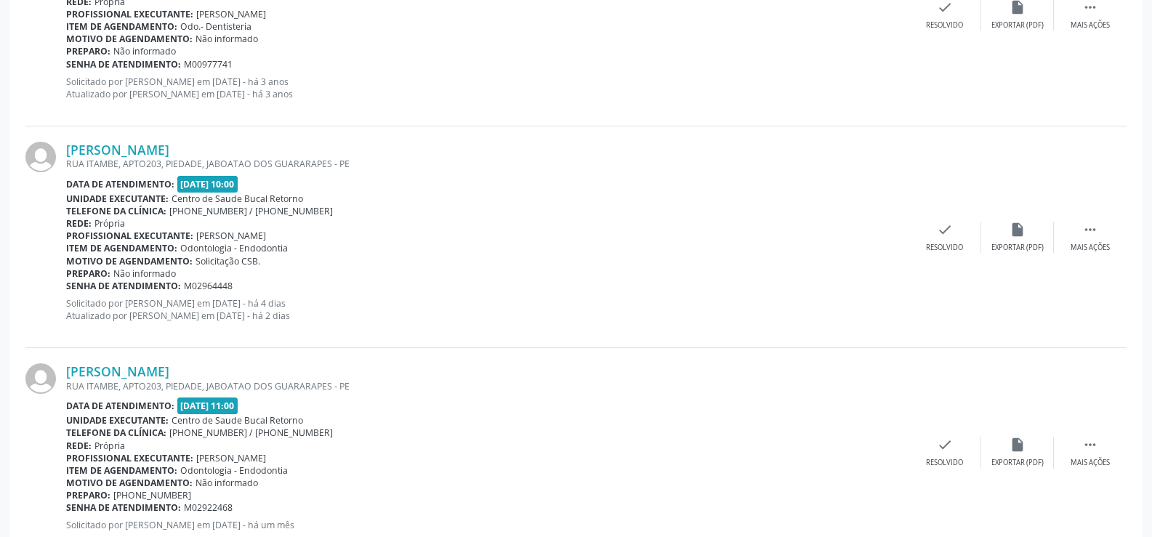
scroll to position [581, 0]
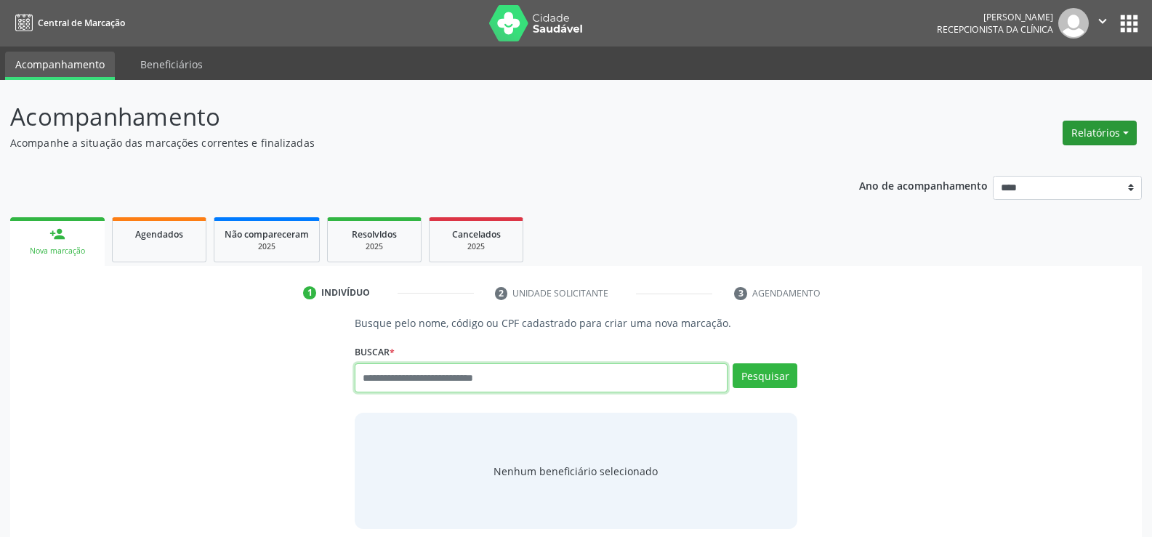
drag, startPoint x: 1095, startPoint y: 126, endPoint x: 1082, endPoint y: 141, distance: 20.6
click at [1095, 126] on button "Relatórios" at bounding box center [1100, 133] width 74 height 25
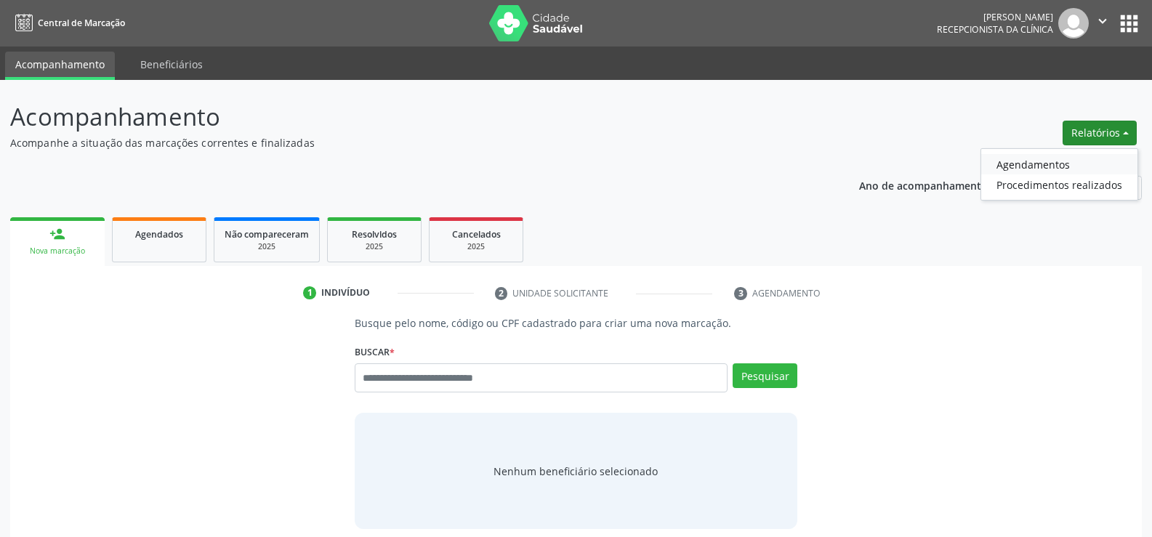
click at [1055, 160] on link "Agendamentos" at bounding box center [1059, 164] width 156 height 20
select select "*"
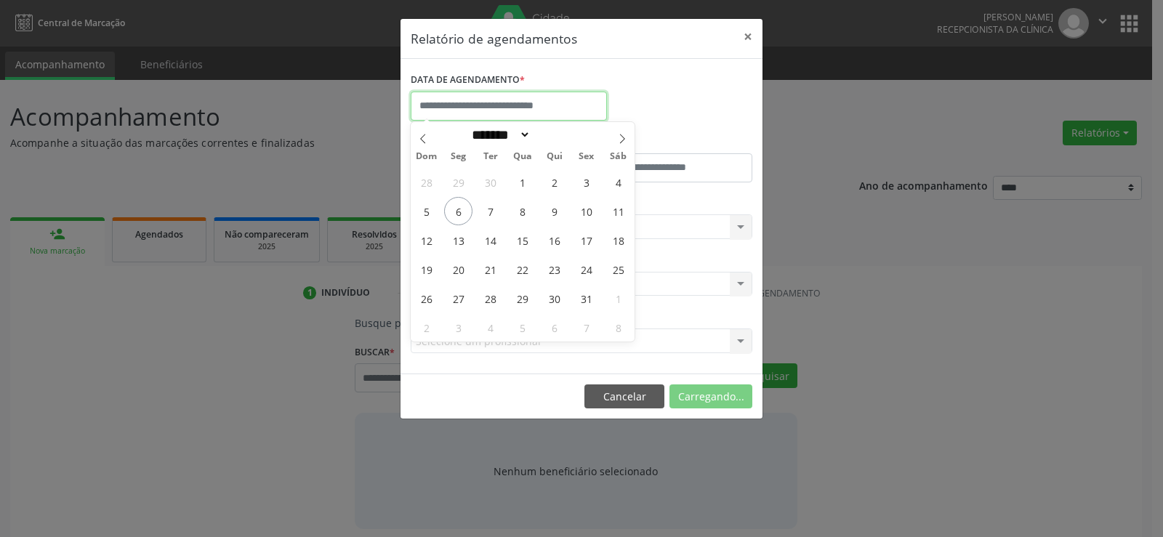
click at [498, 109] on input "text" at bounding box center [509, 106] width 196 height 29
click at [523, 215] on span "8" at bounding box center [522, 211] width 28 height 28
type input "**********"
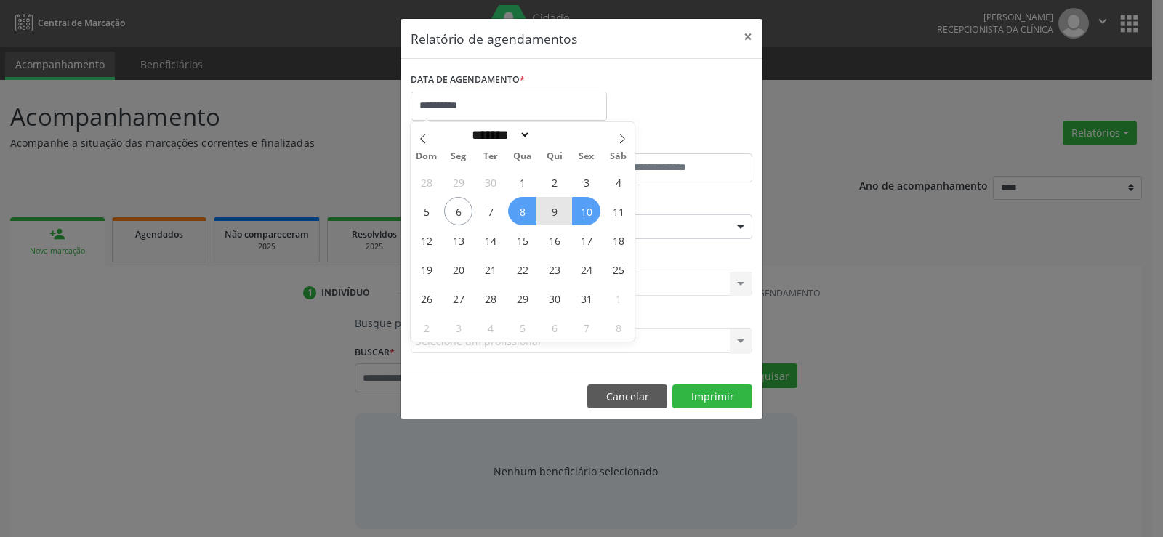
click at [595, 214] on span "10" at bounding box center [586, 211] width 28 height 28
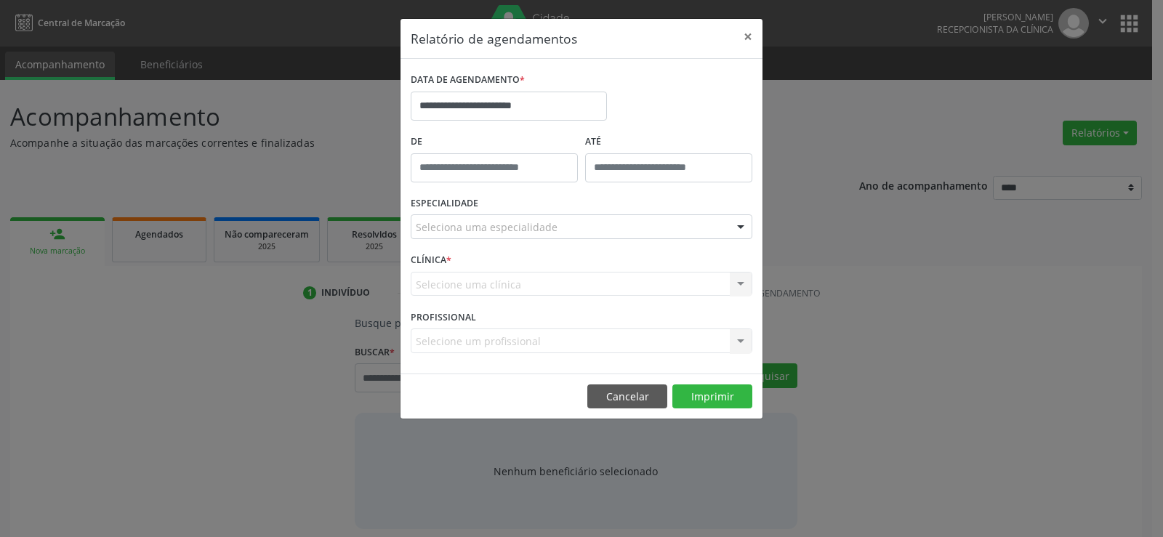
click at [570, 224] on div "Seleciona uma especialidade" at bounding box center [582, 226] width 342 height 25
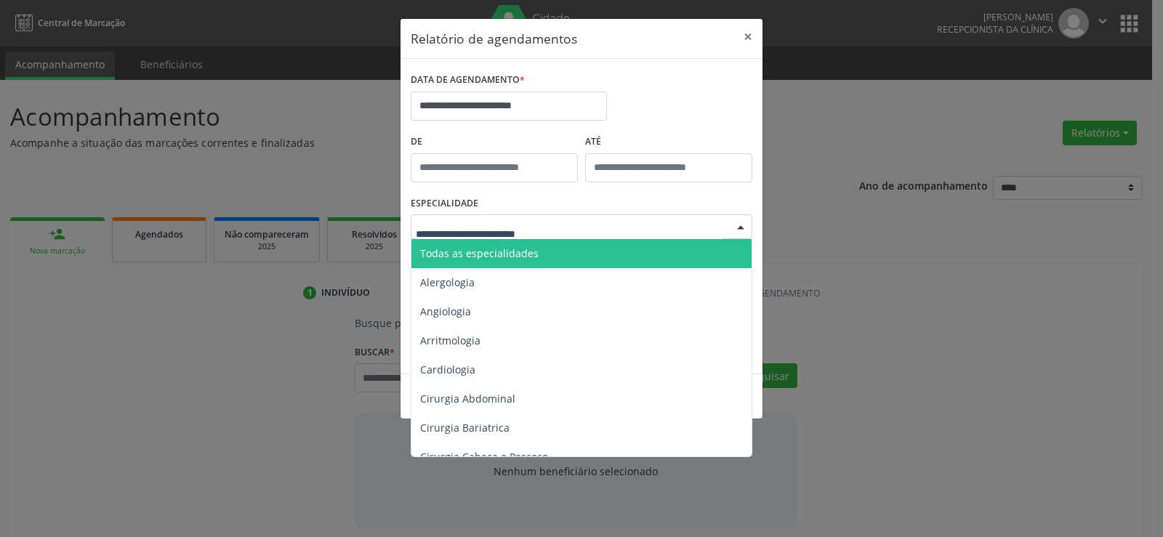
click at [550, 249] on span "Todas as especialidades" at bounding box center [582, 253] width 342 height 29
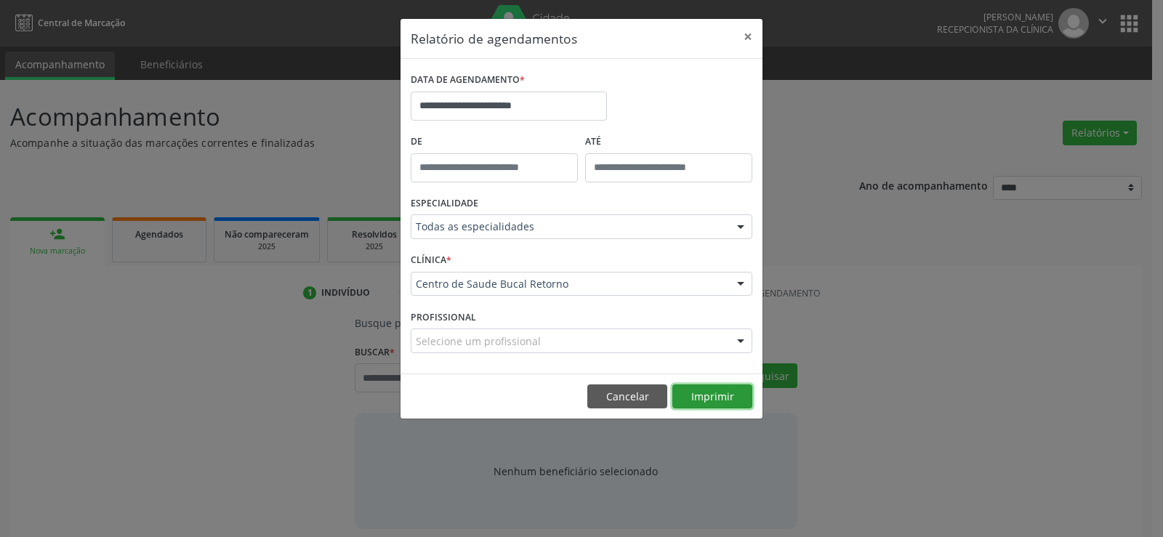
click at [706, 394] on button "Imprimir" at bounding box center [712, 396] width 80 height 25
drag, startPoint x: 643, startPoint y: 406, endPoint x: 627, endPoint y: 397, distance: 17.6
click at [643, 405] on button "Cancelar" at bounding box center [627, 396] width 80 height 25
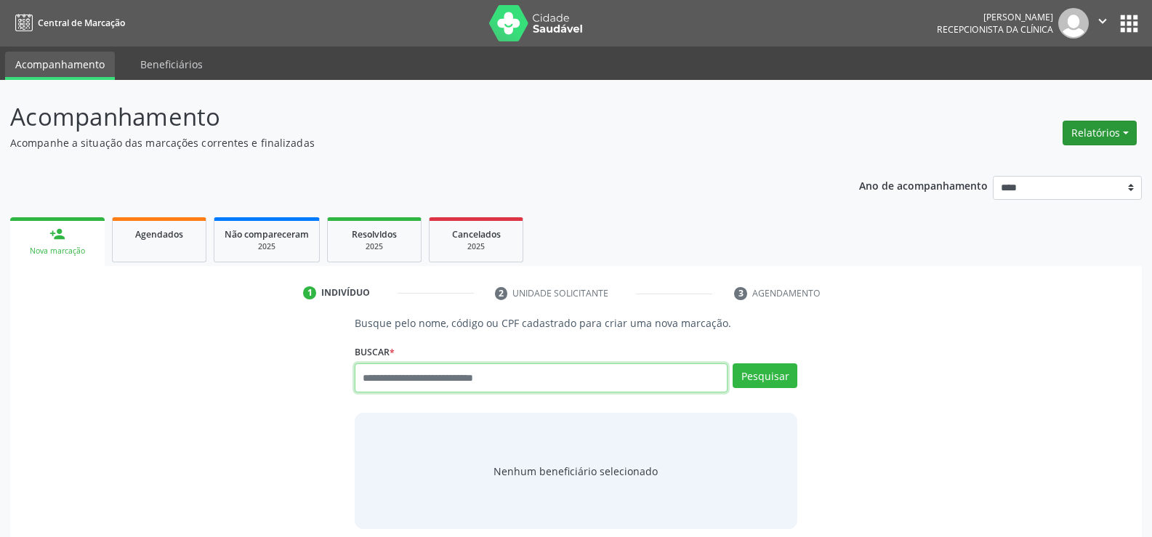
click at [1100, 141] on button "Relatórios" at bounding box center [1100, 133] width 74 height 25
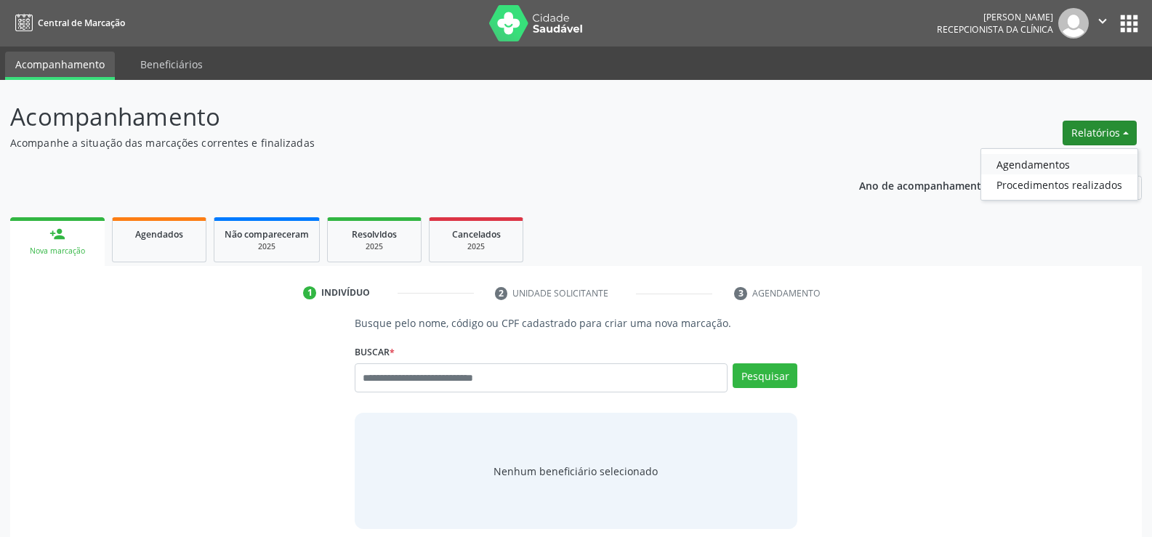
click at [1042, 162] on link "Agendamentos" at bounding box center [1059, 164] width 156 height 20
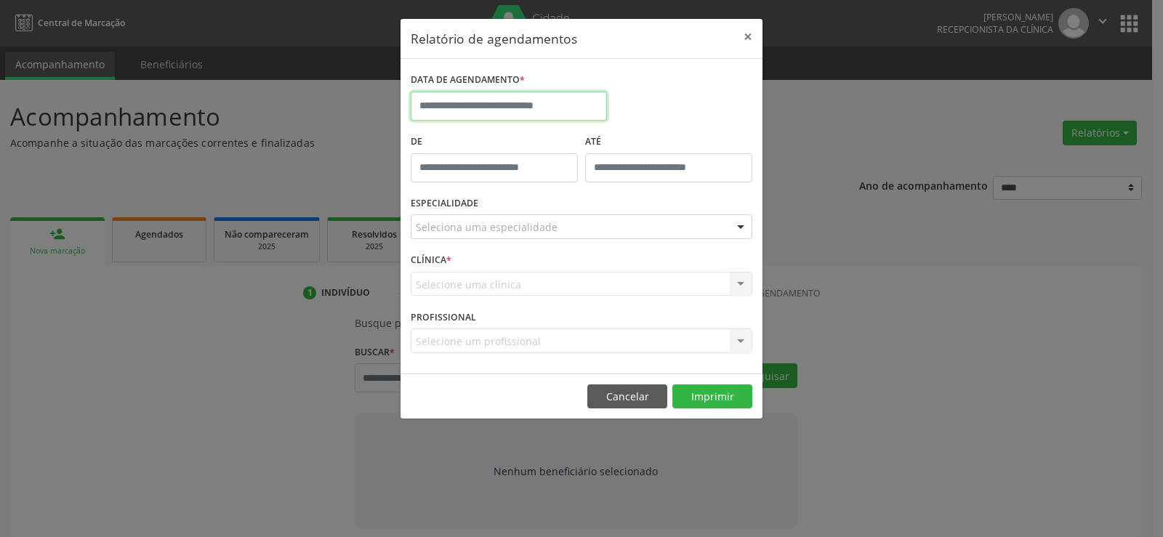
click at [513, 102] on input "text" at bounding box center [509, 106] width 196 height 29
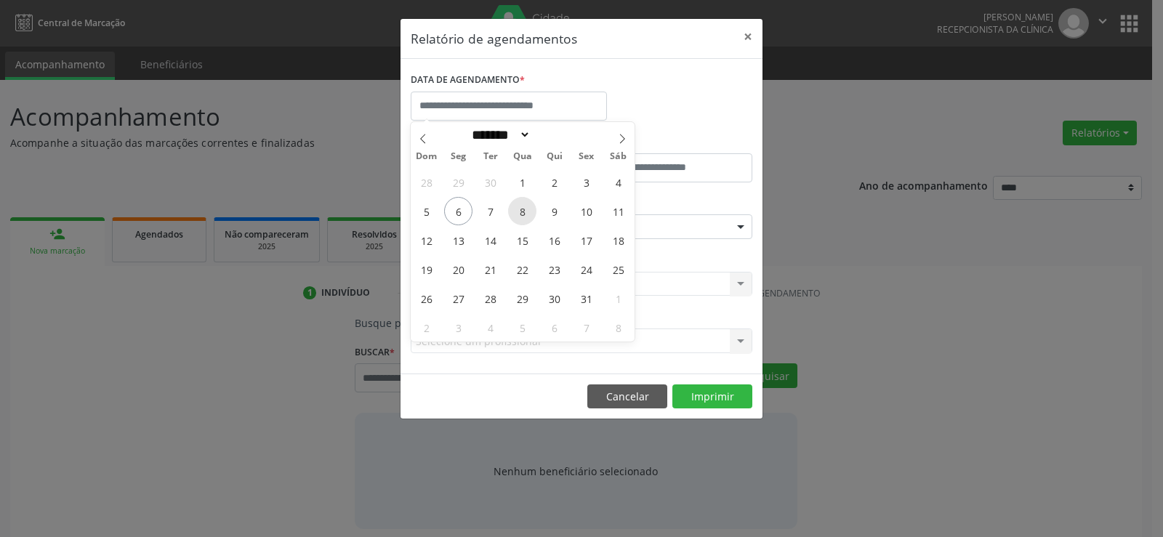
click at [520, 214] on span "8" at bounding box center [522, 211] width 28 height 28
type input "**********"
click at [520, 214] on span "8" at bounding box center [522, 211] width 28 height 28
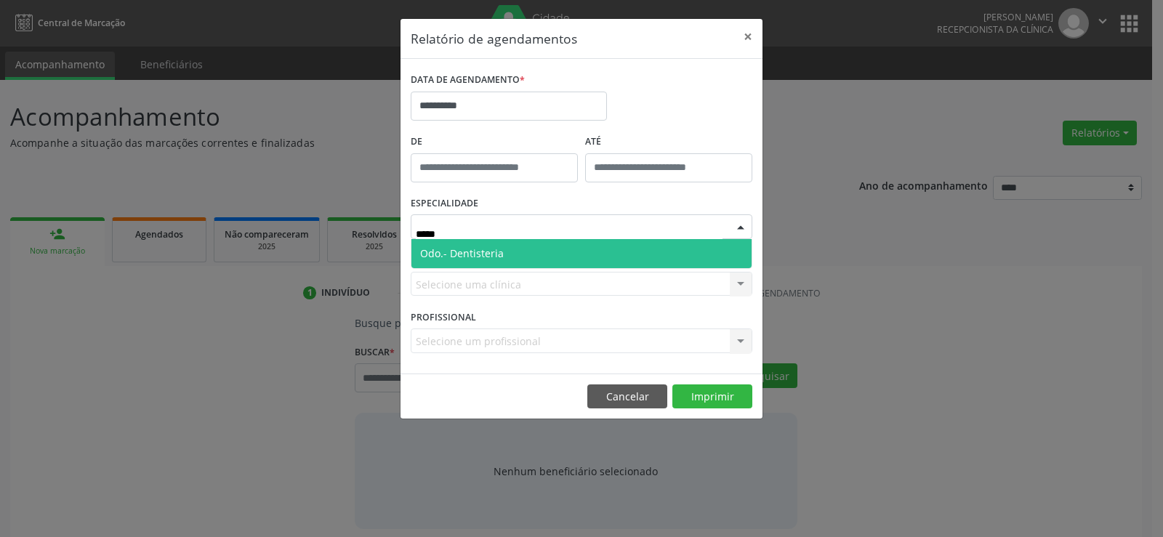
type input "****"
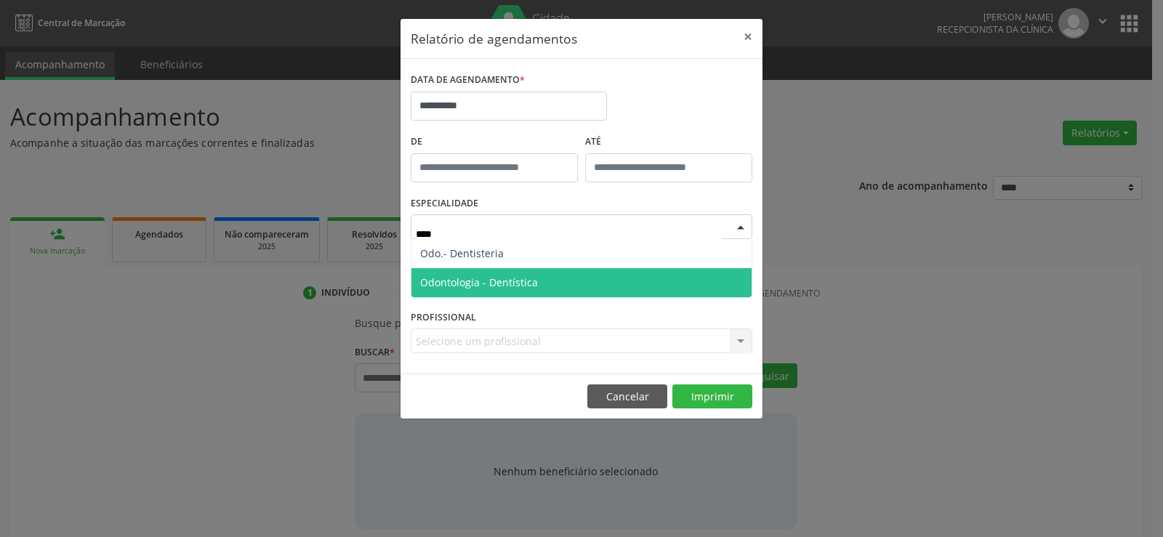
click at [496, 283] on span "Odontologia - Dentística" at bounding box center [479, 282] width 118 height 14
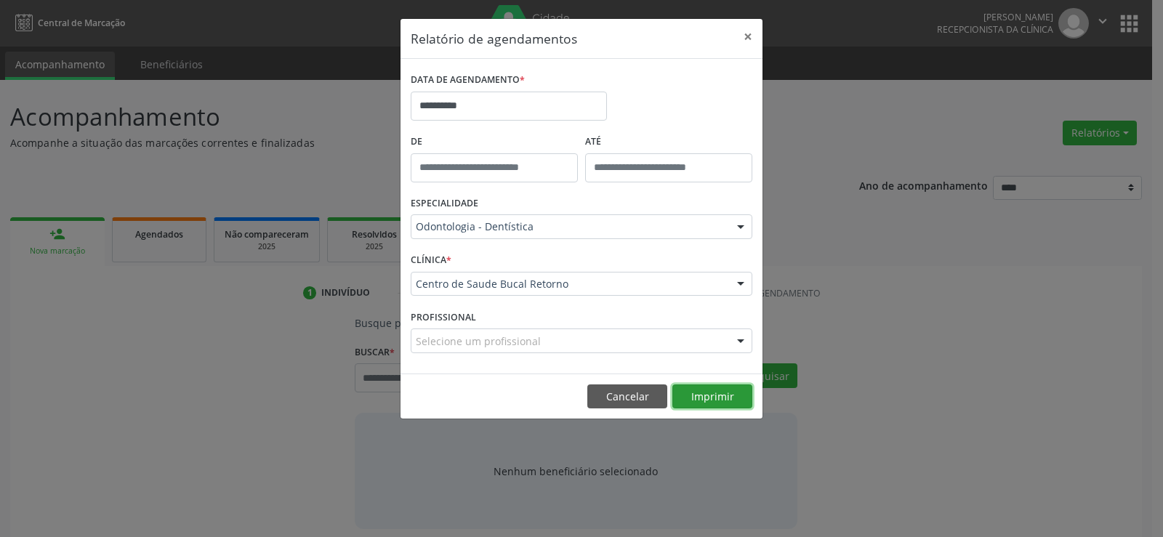
click at [701, 400] on button "Imprimir" at bounding box center [712, 396] width 80 height 25
click at [598, 400] on button "Cancelar" at bounding box center [627, 396] width 80 height 25
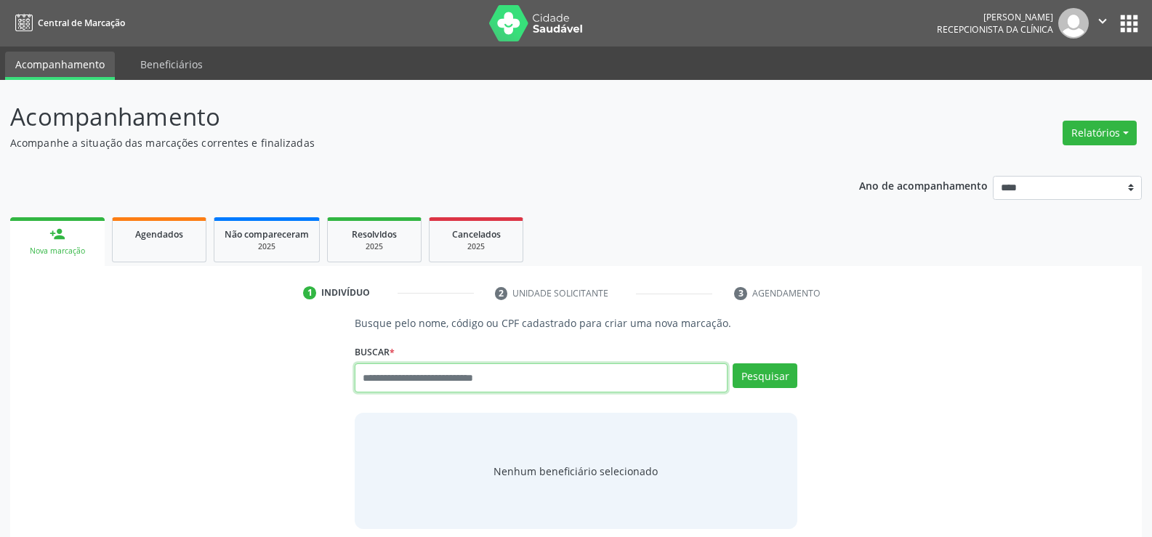
click at [459, 382] on input "text" at bounding box center [541, 377] width 373 height 29
type input "**********"
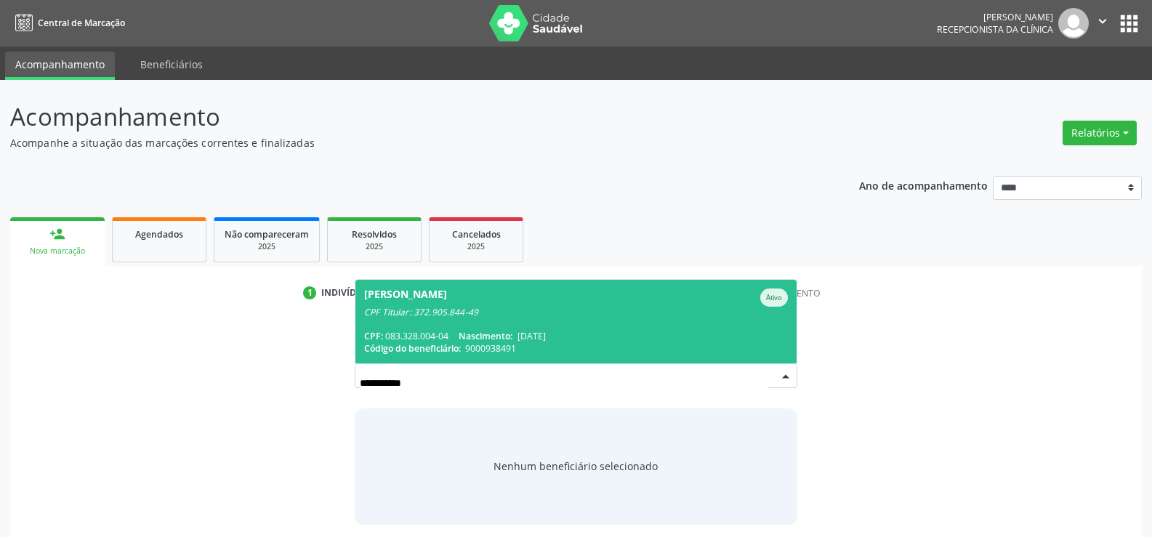
click at [437, 337] on div "CPF: 083.328.004-04 Nascimento: 17/06/1950" at bounding box center [576, 336] width 424 height 12
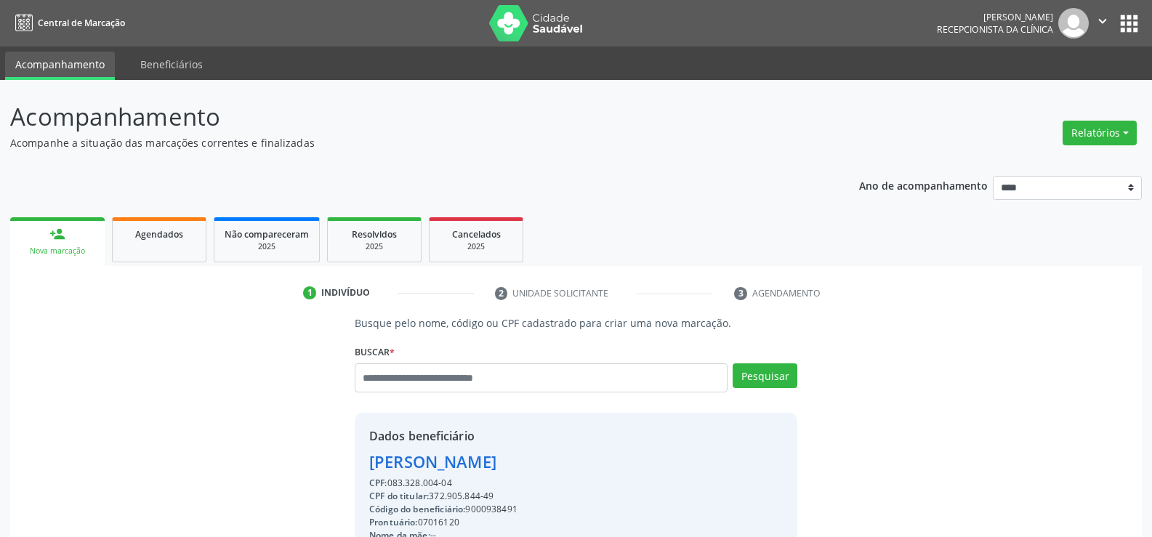
drag, startPoint x: 456, startPoint y: 488, endPoint x: 323, endPoint y: 458, distance: 136.3
click at [323, 458] on div "Busque pelo nome, código ou CPF cadastrado para criar uma nova marcação. Buscar…" at bounding box center [575, 503] width 1111 height 376
copy div "Carlos Alberto de Andrade CPF: 083.328.004-04"
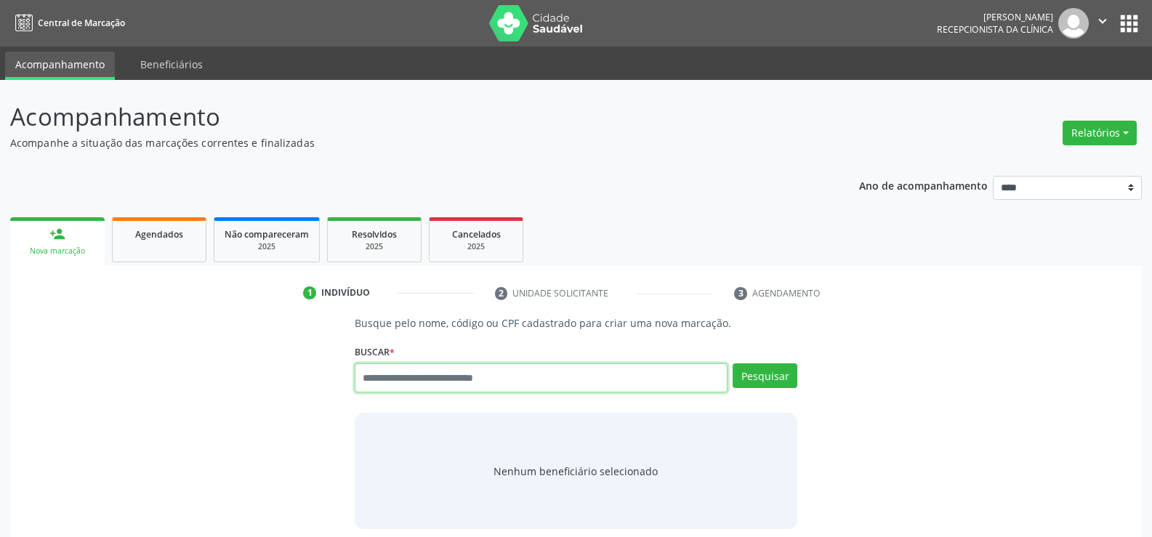
click at [424, 376] on input "text" at bounding box center [541, 377] width 373 height 29
click at [383, 368] on input "text" at bounding box center [541, 377] width 373 height 29
type input "**********"
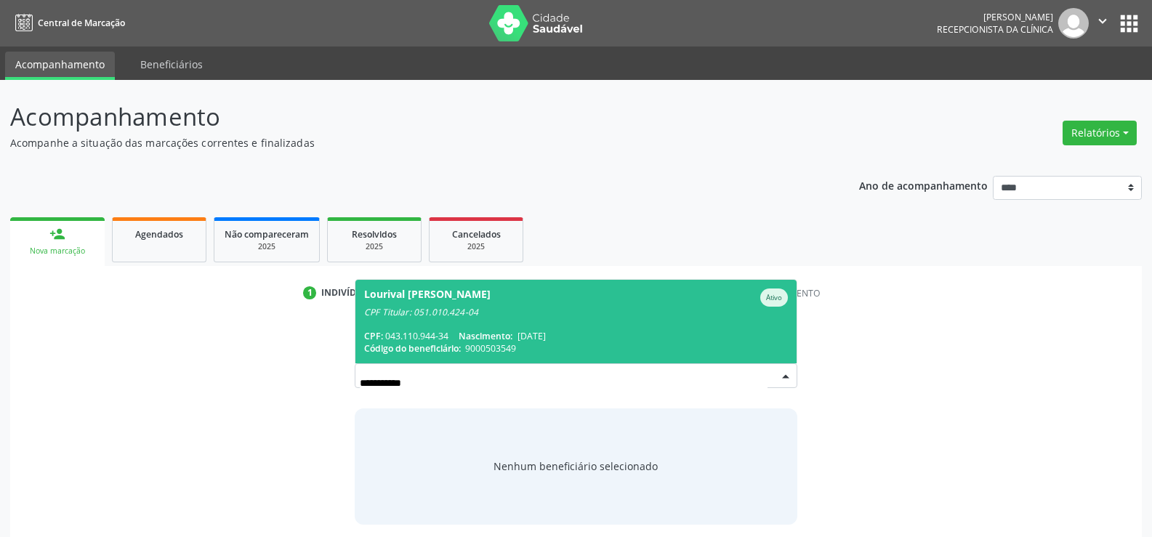
click at [383, 343] on span "Código do beneficiário:" at bounding box center [412, 348] width 97 height 12
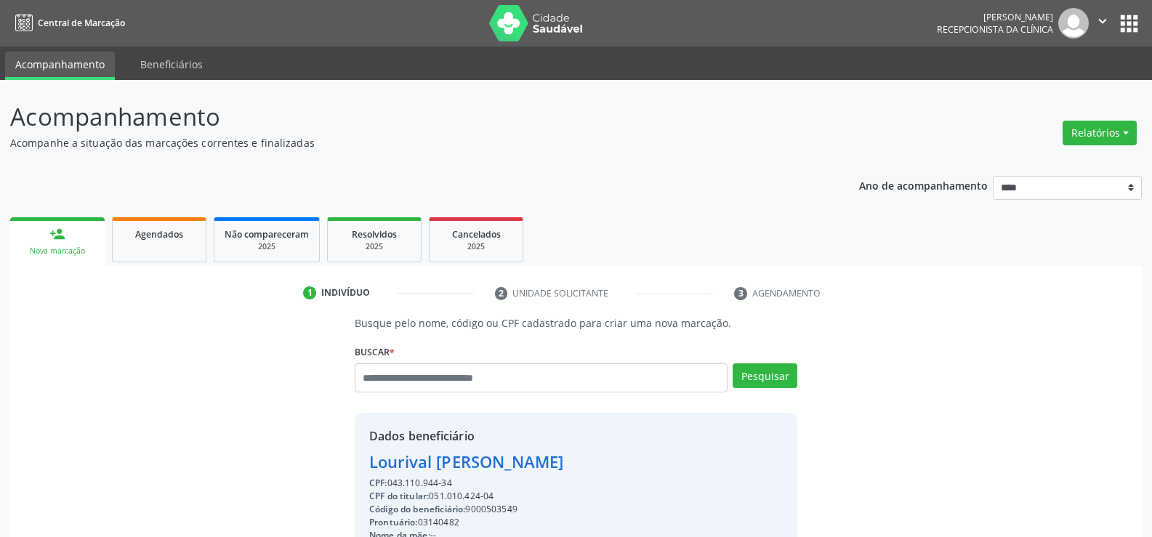
drag, startPoint x: 456, startPoint y: 488, endPoint x: 356, endPoint y: 451, distance: 106.0
copy div "[PERSON_NAME] Darocha CPF: 043.110.944-34"
click at [365, 371] on input "text" at bounding box center [541, 377] width 373 height 29
type input "**********"
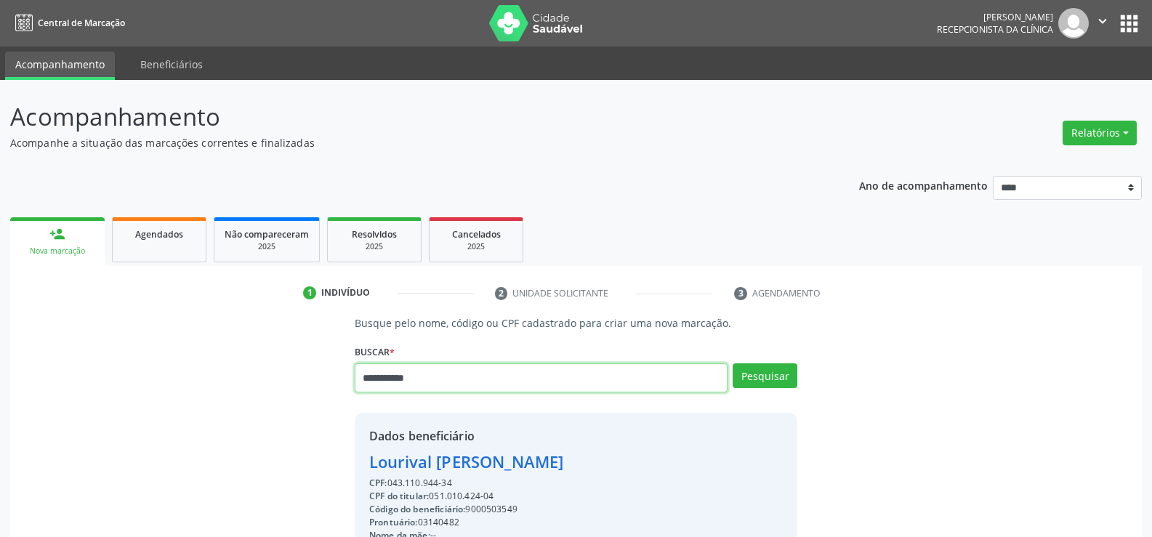
type input "**********"
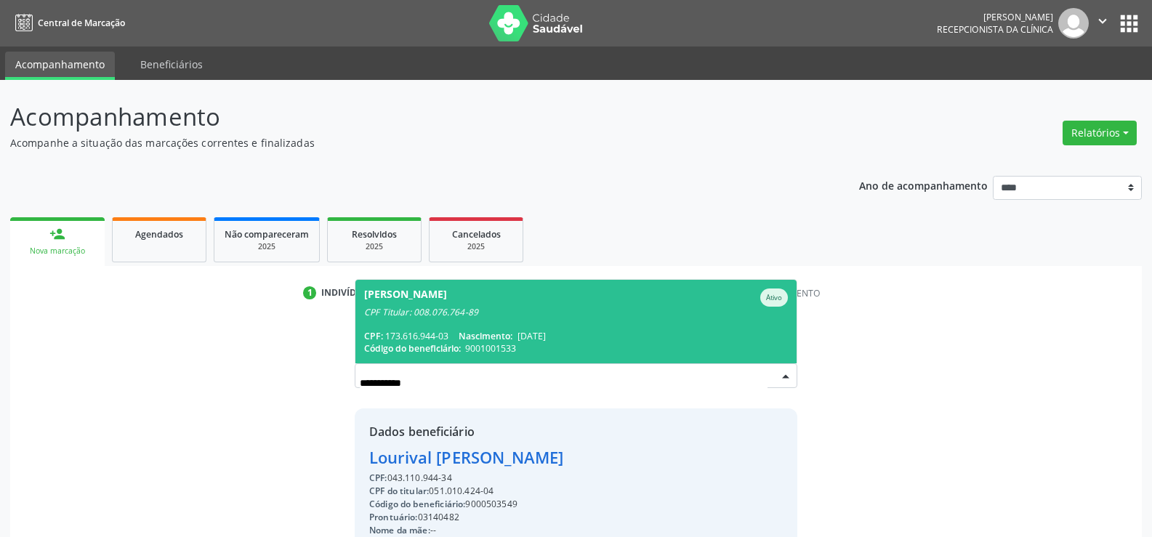
click at [491, 294] on div "[PERSON_NAME]" at bounding box center [576, 298] width 424 height 18
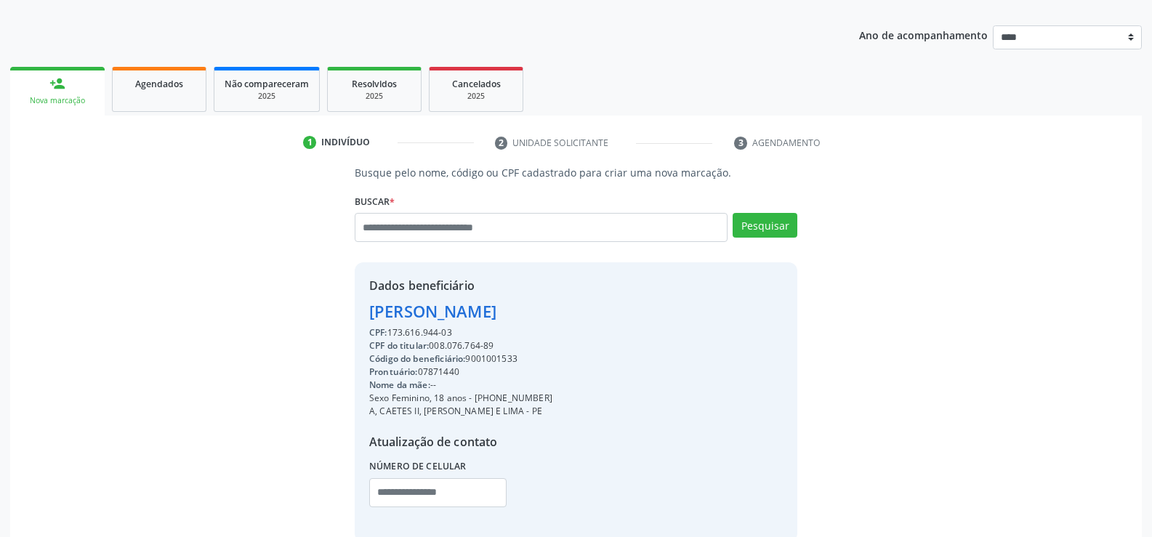
scroll to position [230, 0]
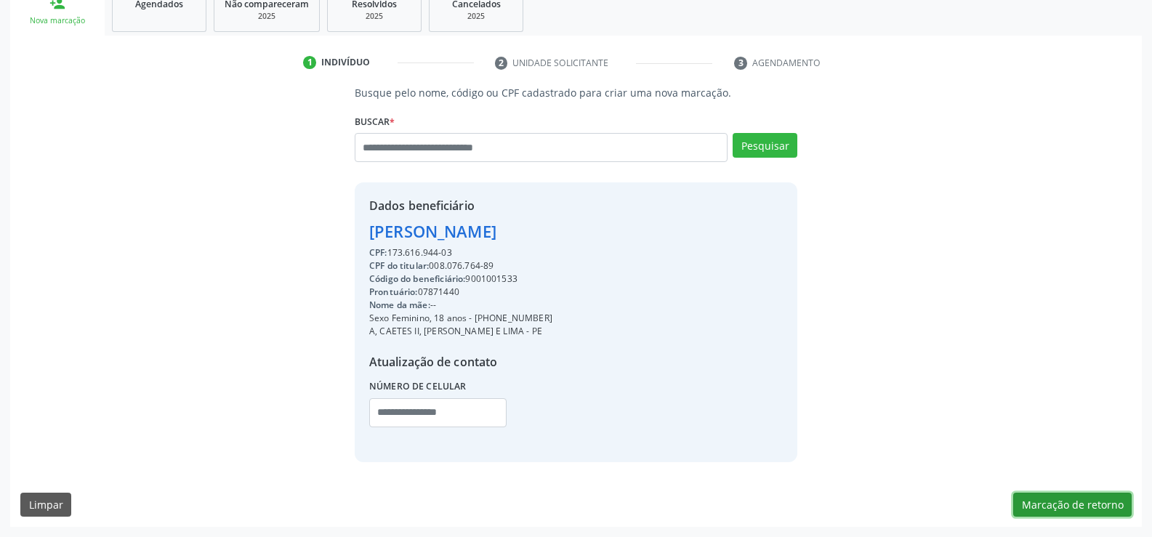
click at [1028, 500] on button "Marcação de retorno" at bounding box center [1072, 505] width 118 height 25
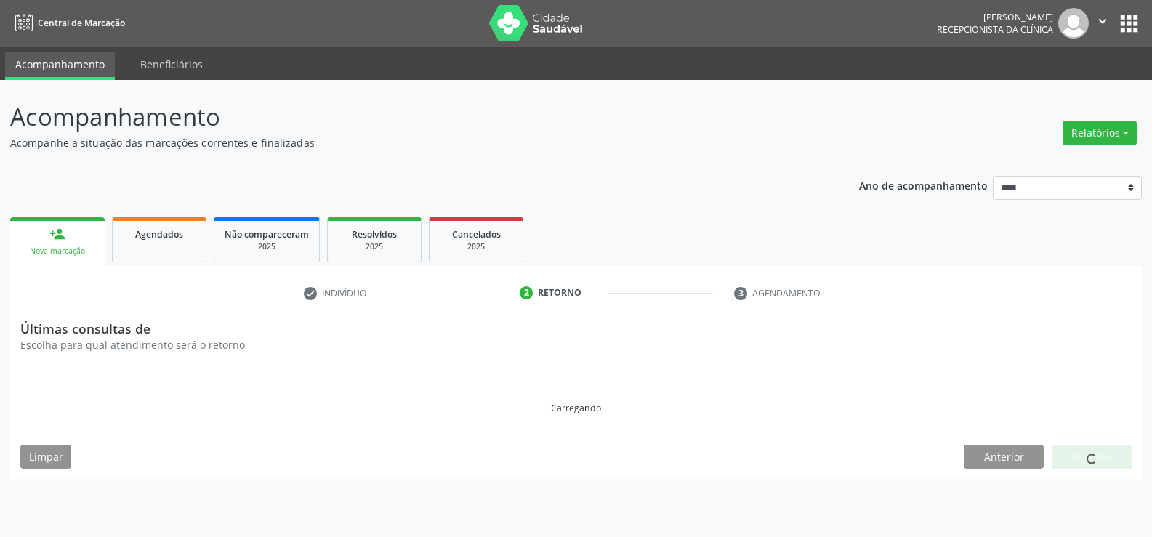
scroll to position [0, 0]
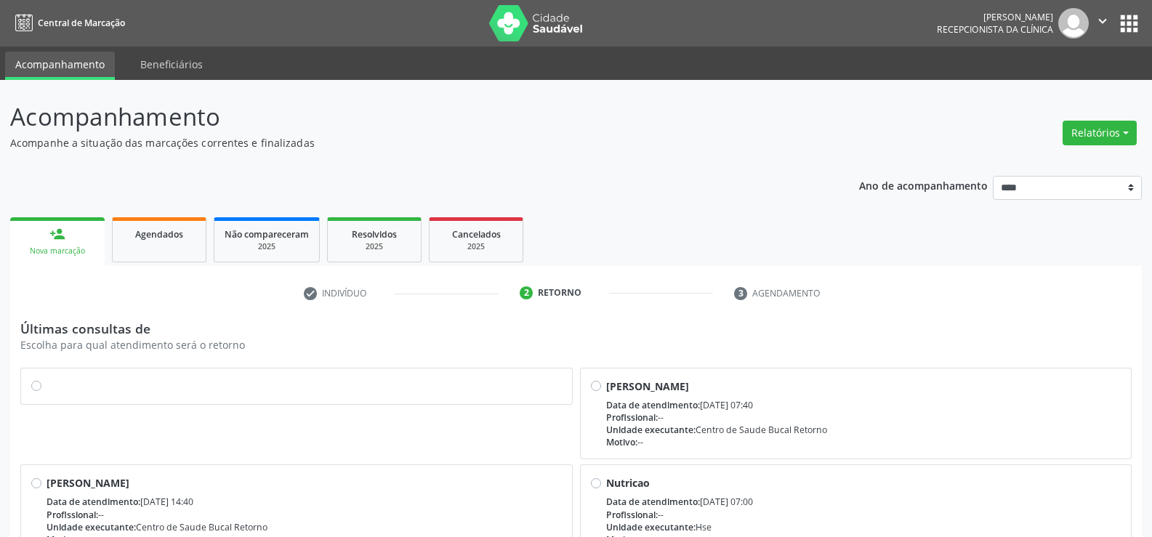
click at [47, 379] on label at bounding box center [304, 379] width 515 height 0
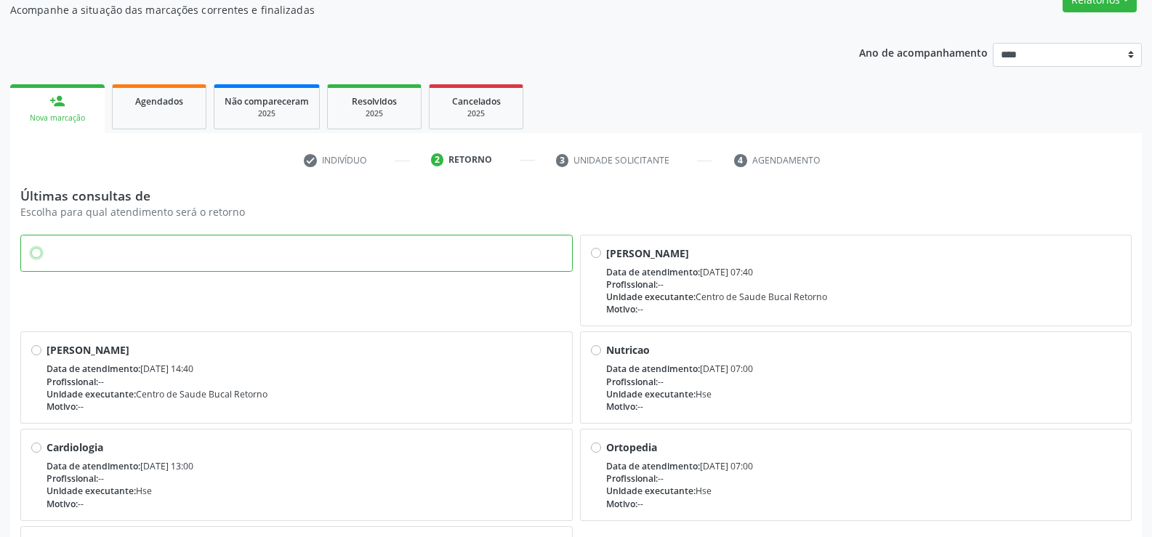
scroll to position [294, 0]
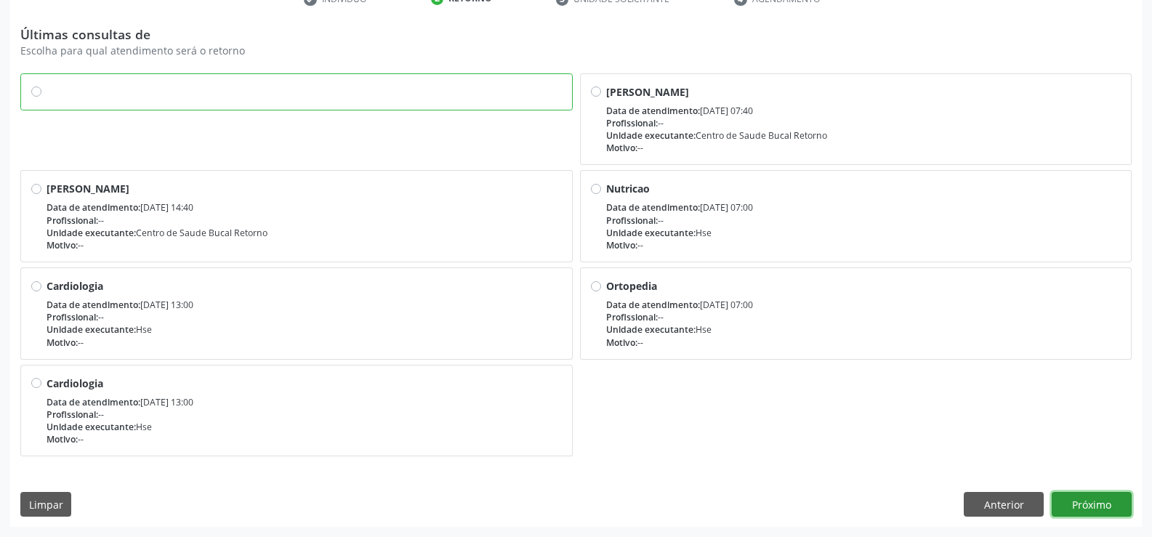
click at [1082, 507] on button "Próximo" at bounding box center [1092, 504] width 80 height 25
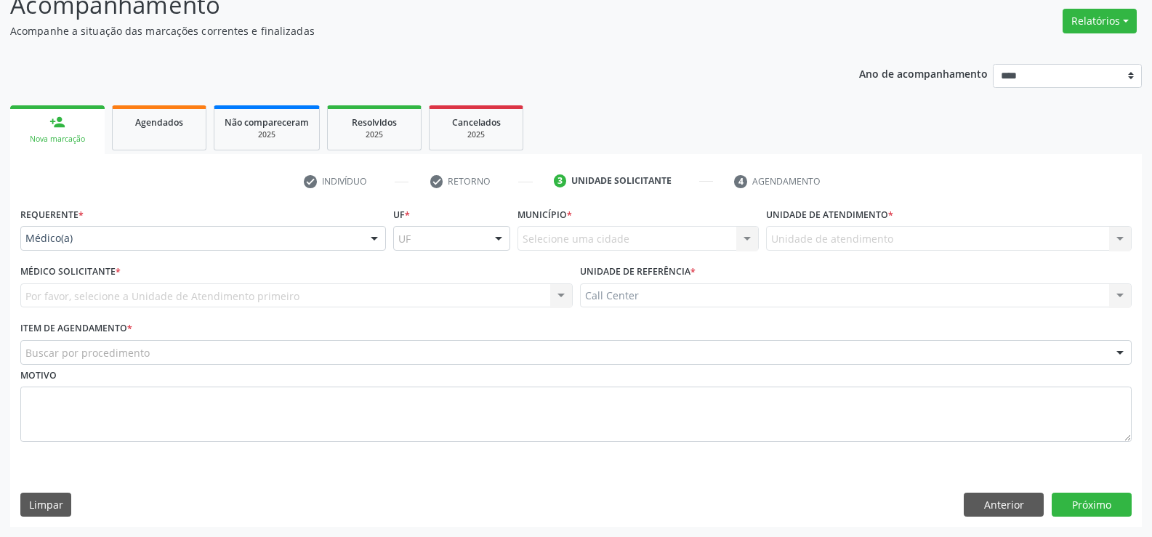
scroll to position [112, 0]
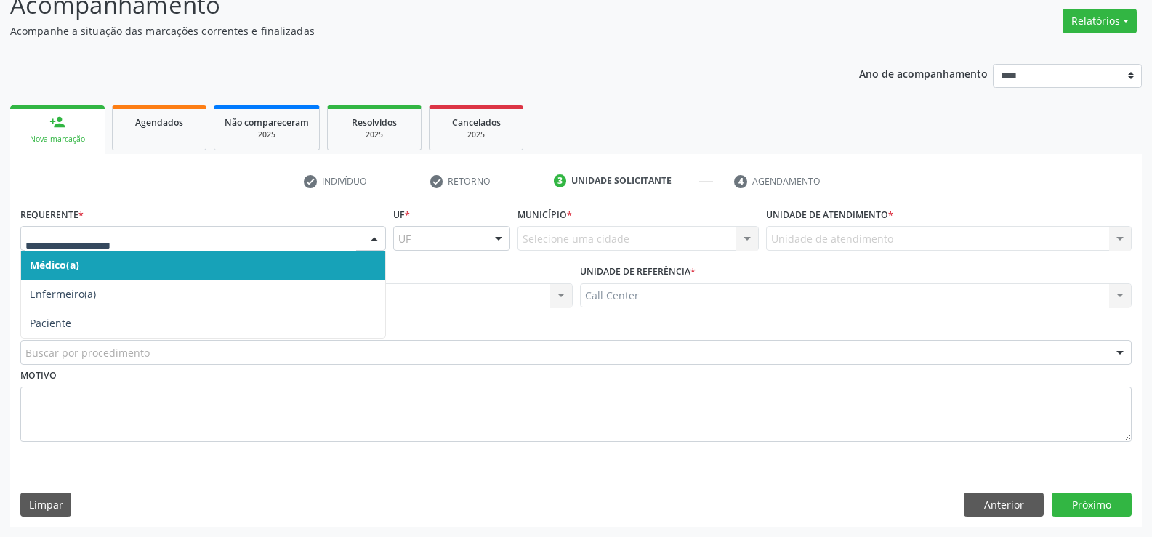
click at [92, 230] on div at bounding box center [203, 238] width 366 height 25
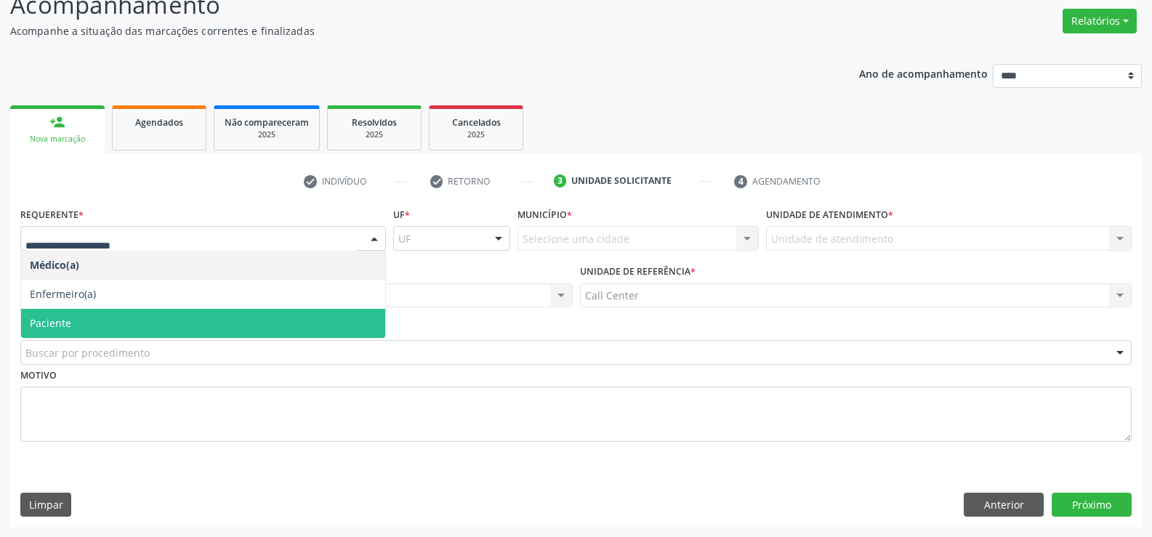
click at [62, 333] on span "Paciente" at bounding box center [203, 323] width 364 height 29
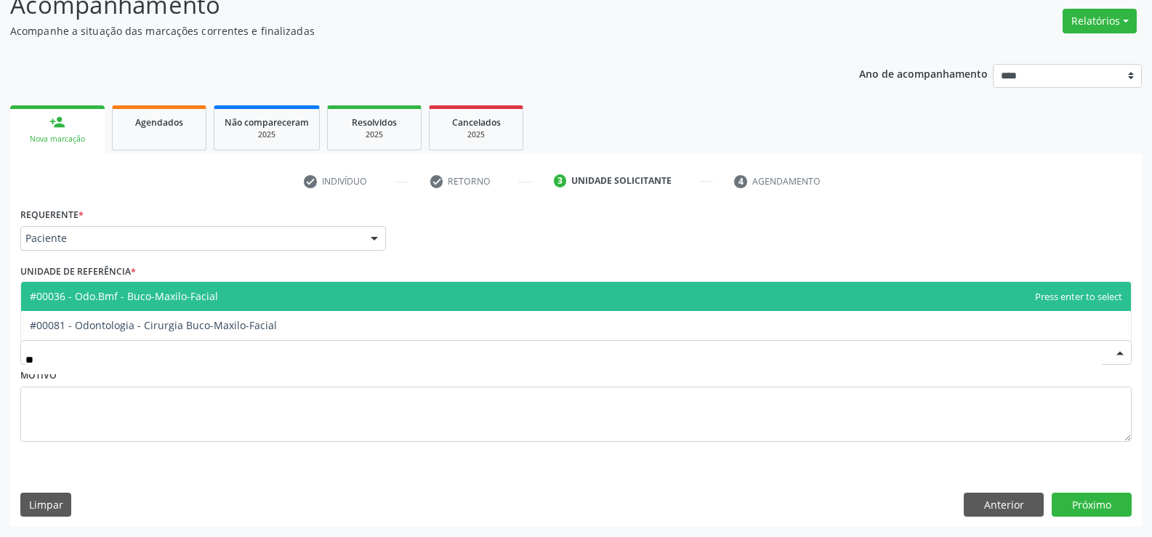
type input "***"
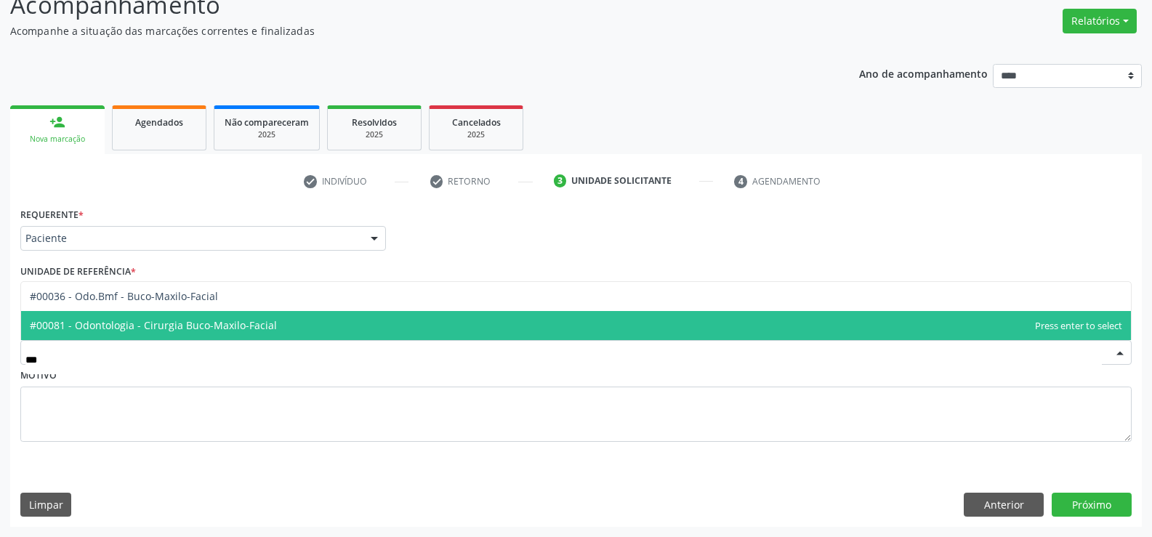
click at [102, 327] on span "#00081 - Odontologia - Cirurgia Buco-Maxilo-Facial" at bounding box center [153, 325] width 247 height 14
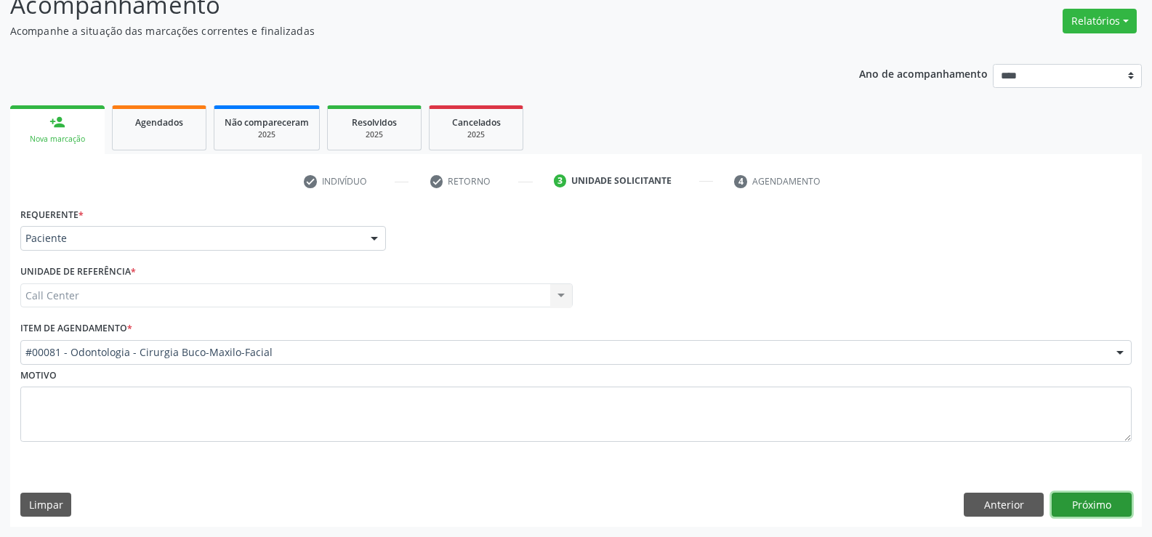
click at [1096, 504] on button "Próximo" at bounding box center [1092, 505] width 80 height 25
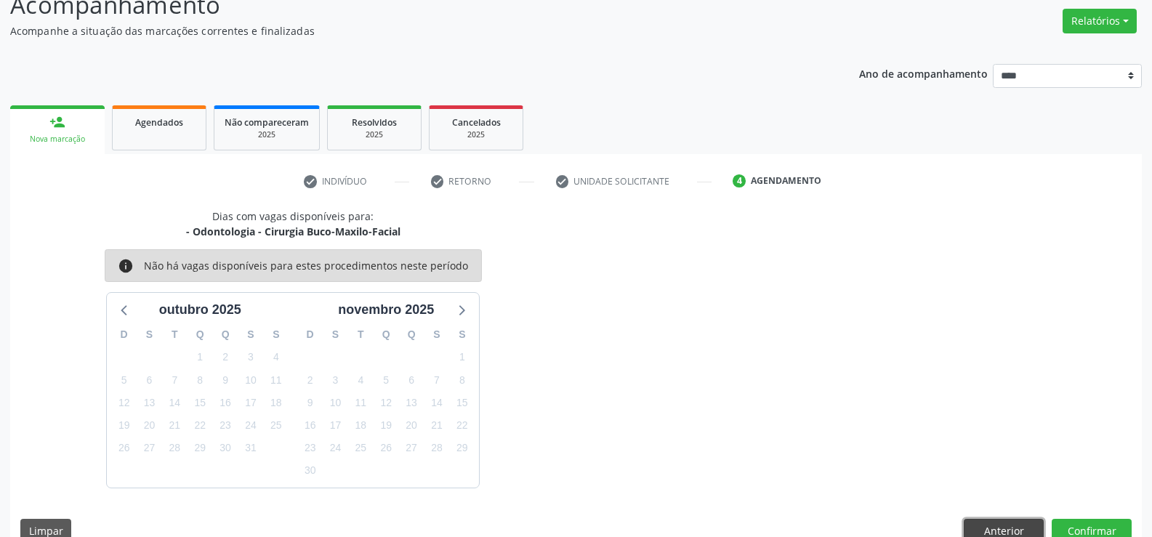
click at [1012, 531] on button "Anterior" at bounding box center [1004, 531] width 80 height 25
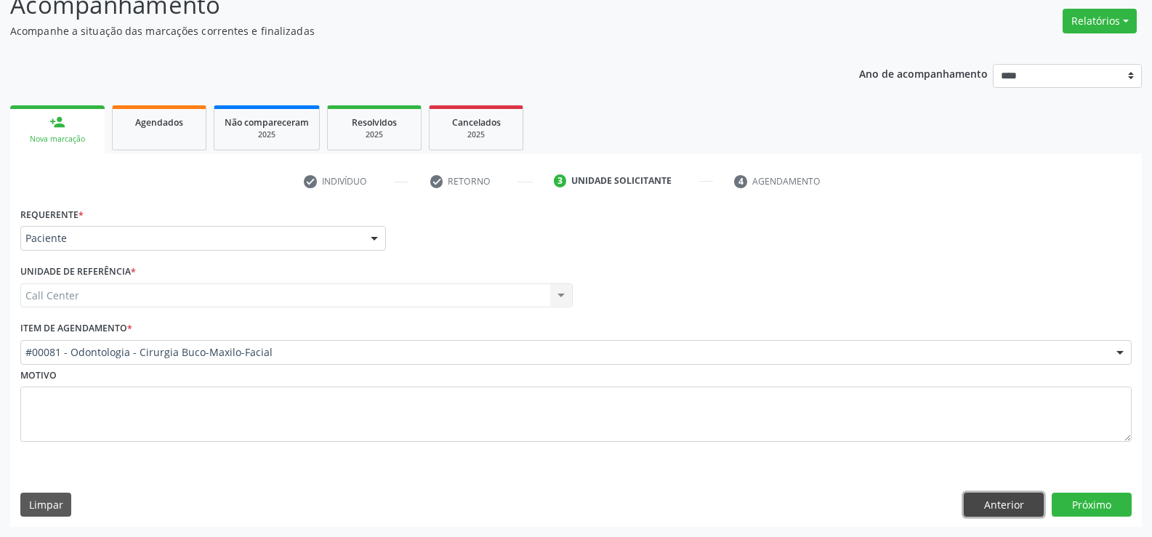
click at [996, 506] on button "Anterior" at bounding box center [1004, 505] width 80 height 25
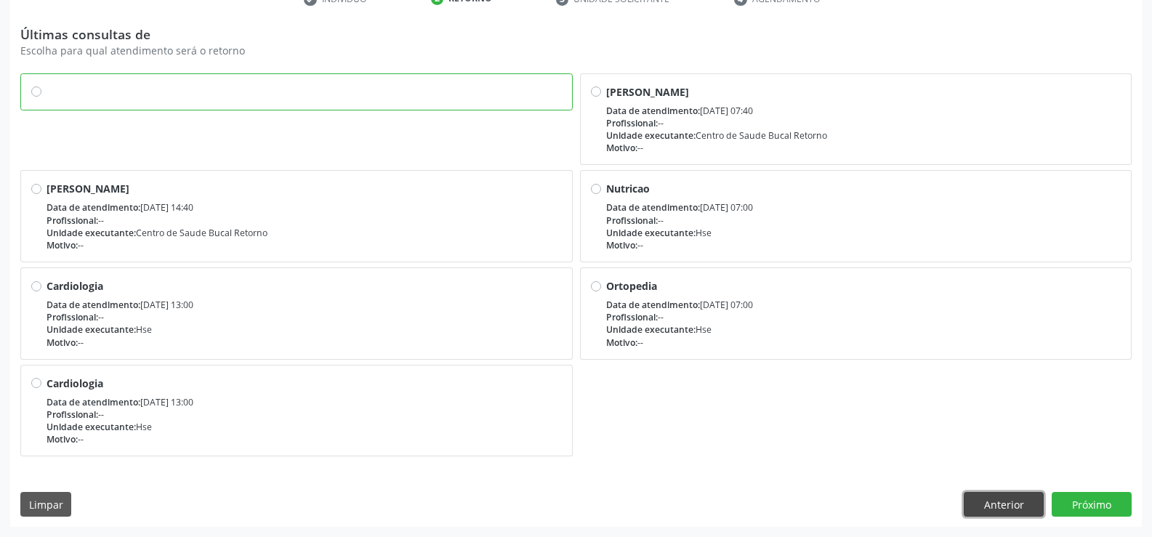
click at [1026, 512] on button "Anterior" at bounding box center [1004, 504] width 80 height 25
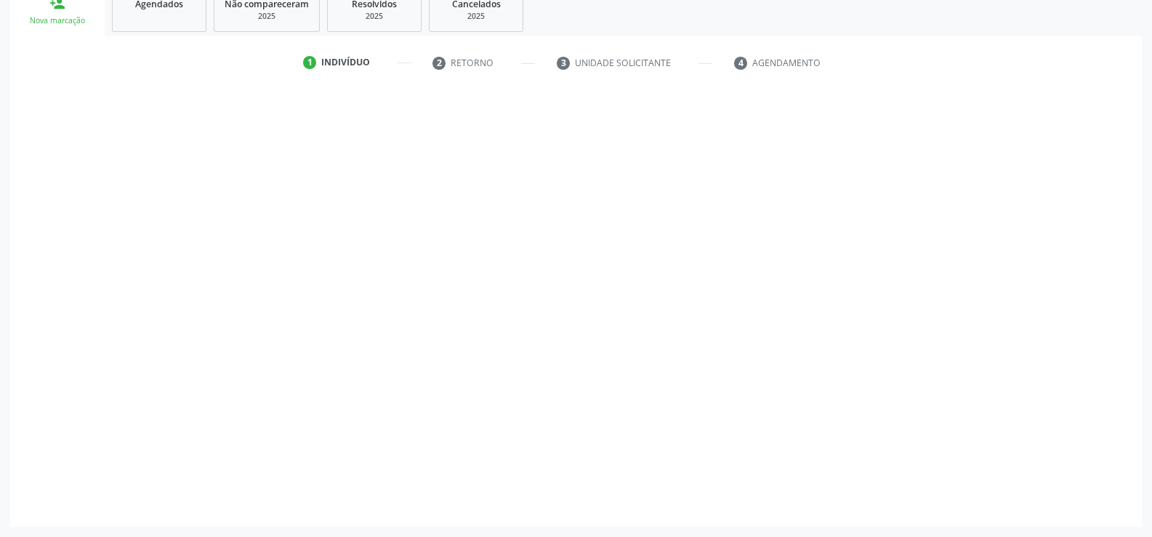
scroll to position [230, 0]
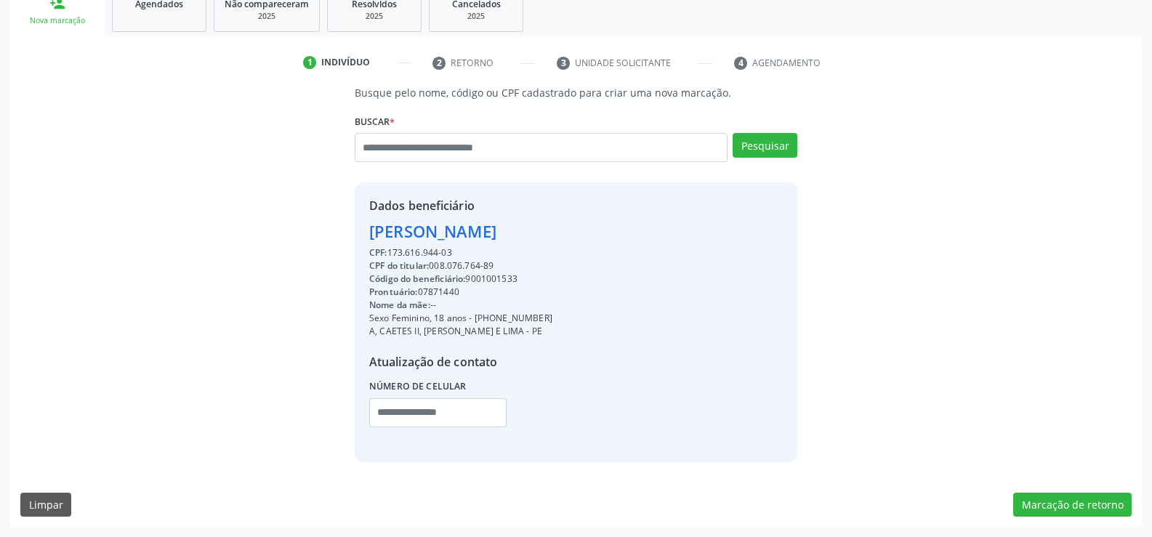
drag, startPoint x: 390, startPoint y: 251, endPoint x: 454, endPoint y: 248, distance: 64.1
click at [454, 248] on div "CPF: 173.616.944-03" at bounding box center [460, 252] width 183 height 13
copy div "173.616.944-03"
drag, startPoint x: 369, startPoint y: 228, endPoint x: 579, endPoint y: 229, distance: 210.1
click at [579, 229] on div "Dados beneficiário Sabrina Gomes da Silva CPF: 173.616.944-03 CPF do titular: 0…" at bounding box center [576, 321] width 443 height 279
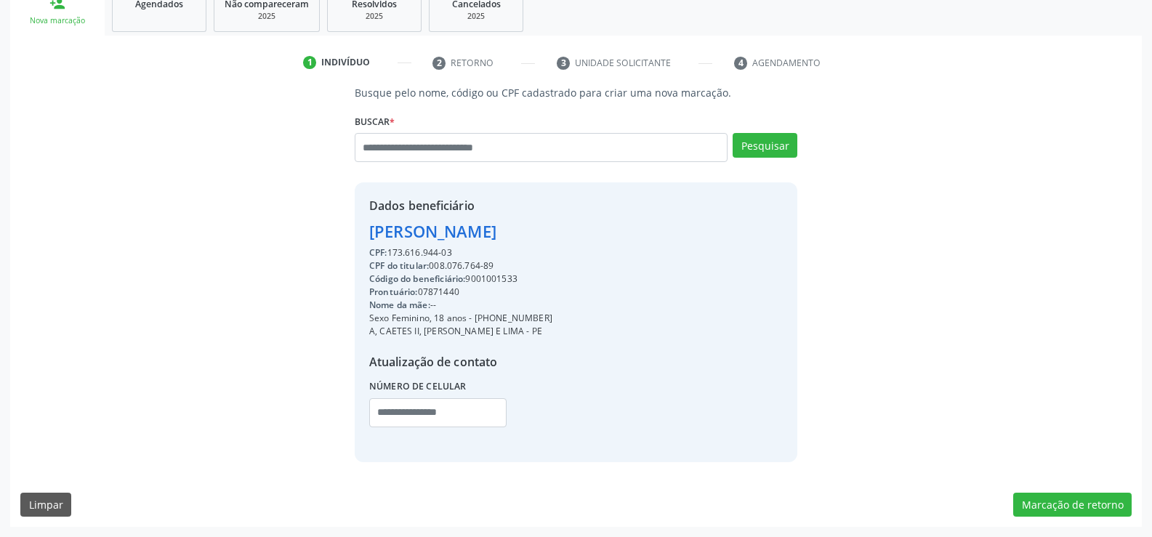
copy div "Sabrina Gomes da Silva"
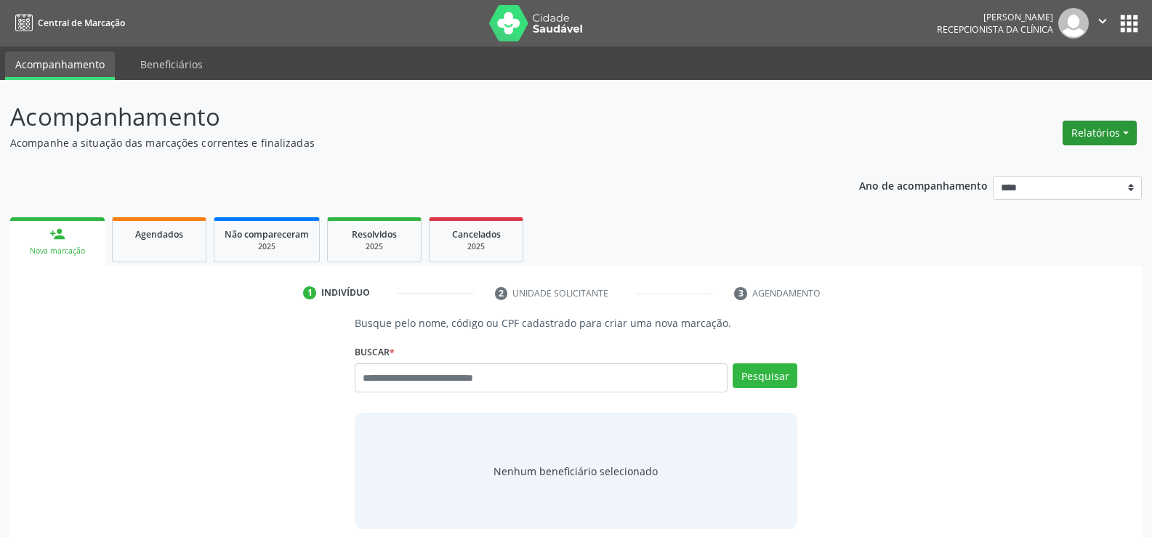
click at [1100, 126] on button "Relatórios" at bounding box center [1100, 133] width 74 height 25
click at [1069, 160] on link "Agendamentos" at bounding box center [1059, 164] width 156 height 20
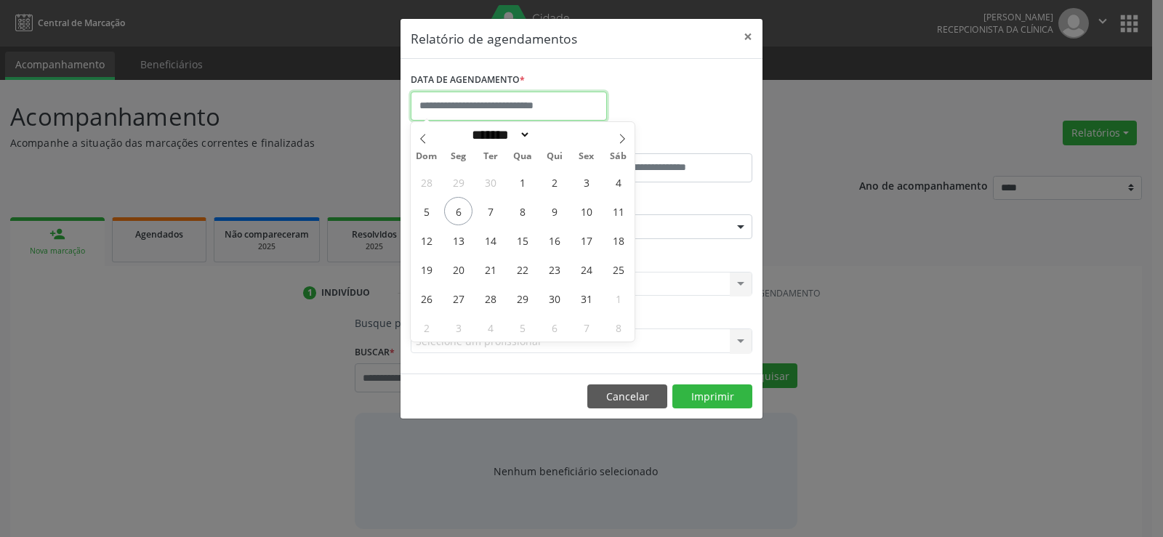
click at [451, 97] on input "text" at bounding box center [509, 106] width 196 height 29
click at [462, 217] on span "6" at bounding box center [458, 211] width 28 height 28
type input "**********"
click at [462, 217] on span "6" at bounding box center [458, 211] width 28 height 28
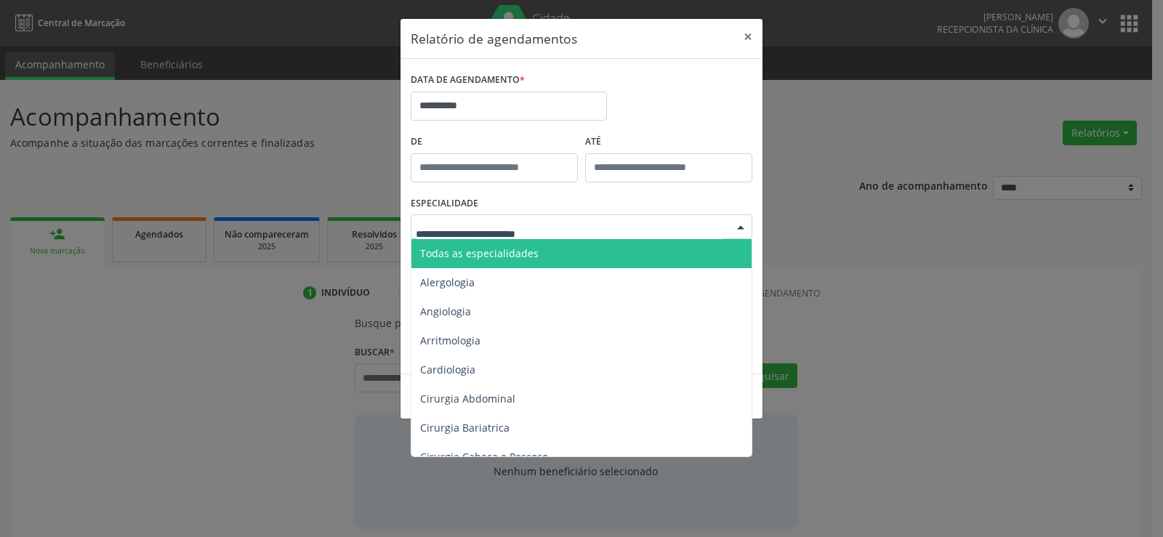
click at [472, 256] on span "Todas as especialidades" at bounding box center [479, 253] width 118 height 14
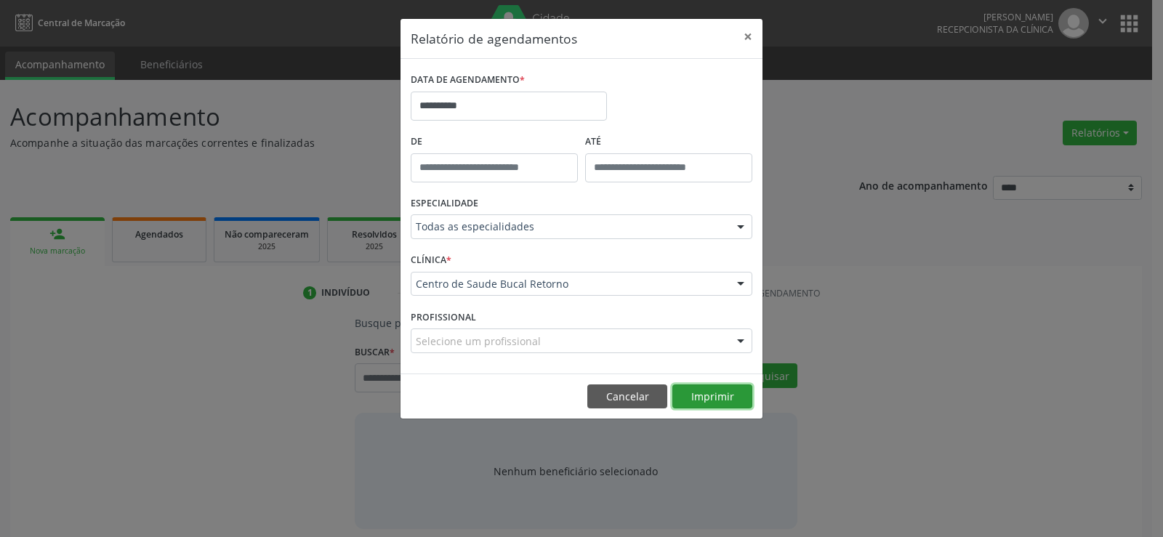
click at [696, 384] on button "Imprimir" at bounding box center [712, 396] width 80 height 25
click at [754, 32] on button "×" at bounding box center [747, 37] width 29 height 36
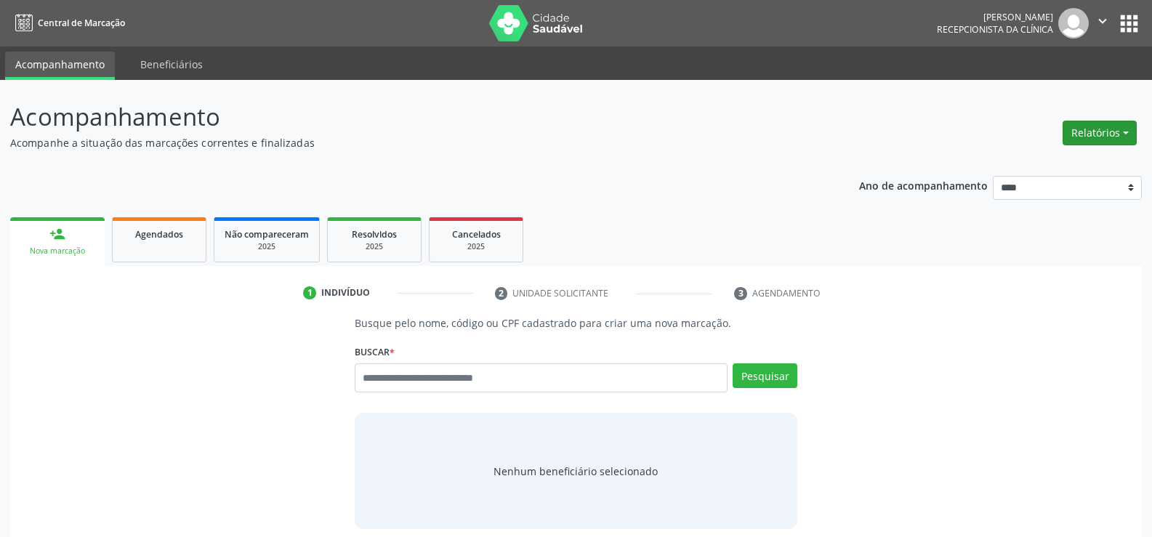
click at [1098, 135] on button "Relatórios" at bounding box center [1100, 133] width 74 height 25
click at [1027, 165] on link "Agendamentos" at bounding box center [1059, 164] width 156 height 20
select select "*"
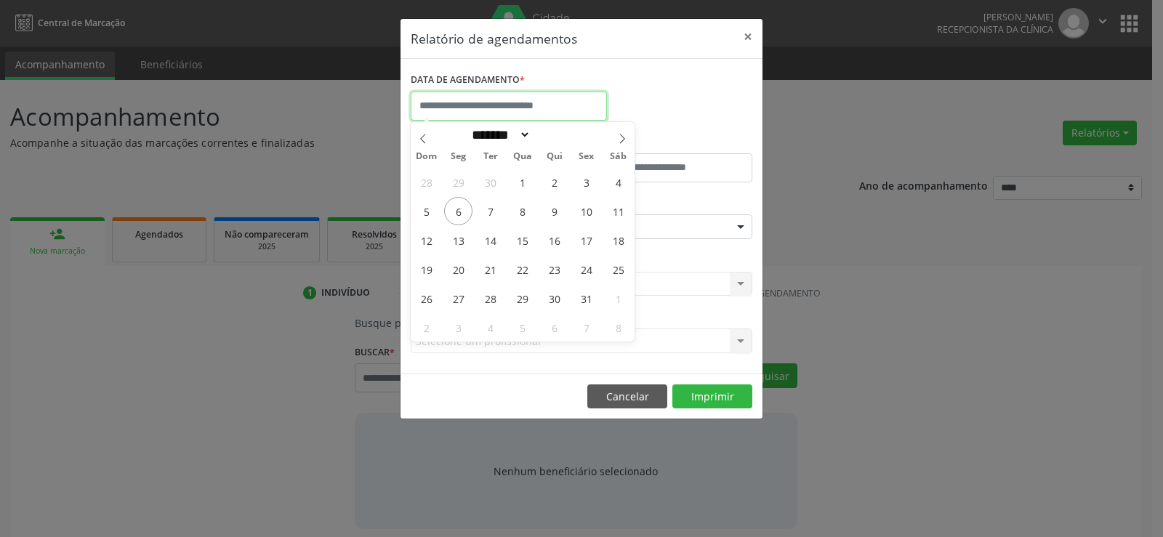
click at [542, 103] on input "text" at bounding box center [509, 106] width 196 height 29
click at [460, 213] on span "6" at bounding box center [458, 211] width 28 height 28
type input "**********"
click at [460, 213] on span "6" at bounding box center [458, 211] width 28 height 28
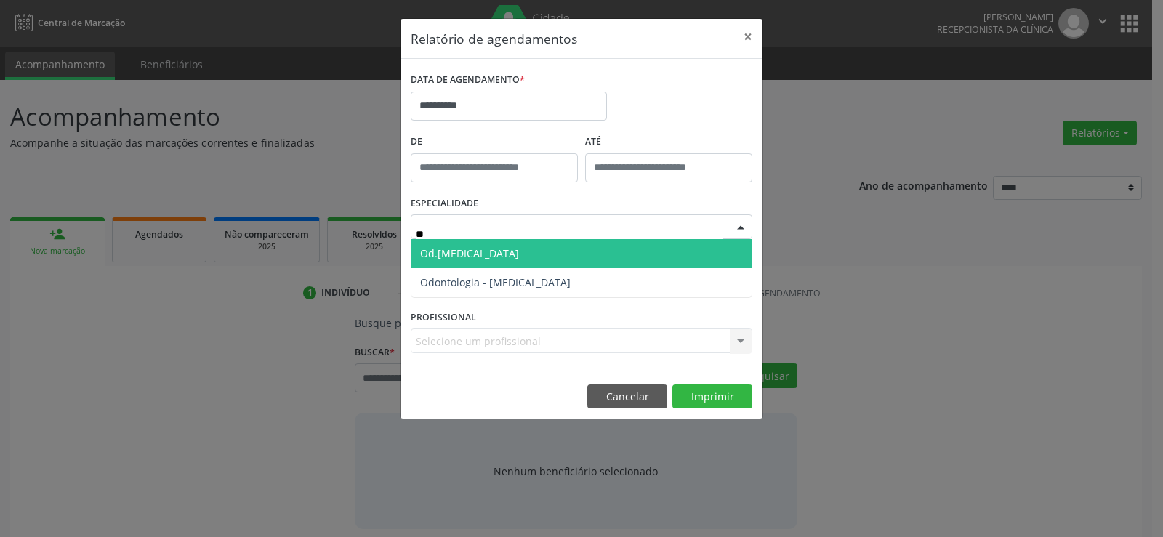
type input "***"
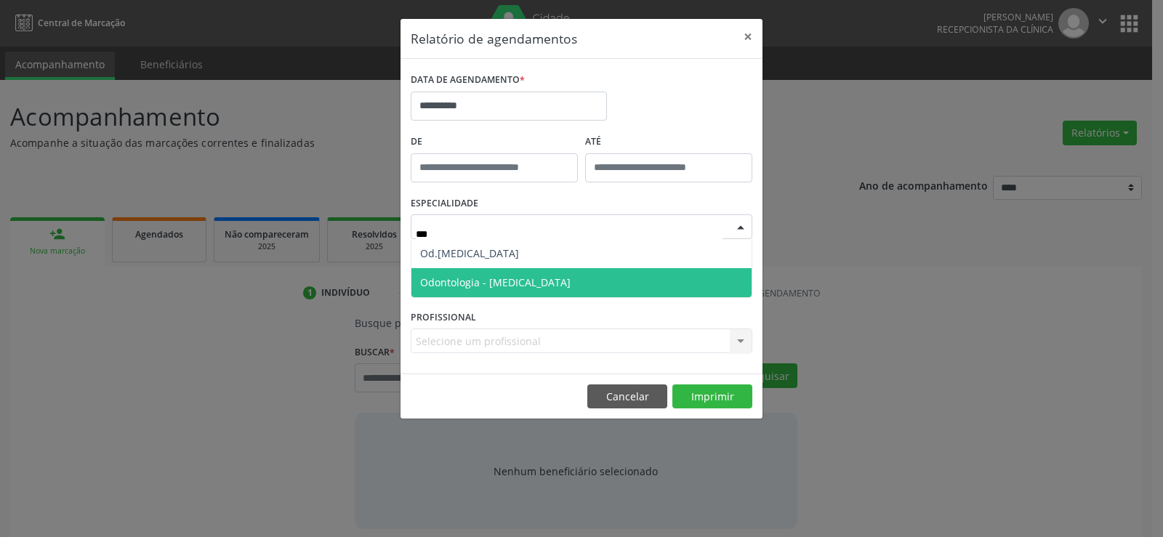
click at [541, 282] on span "Odontologia - Exodontia" at bounding box center [581, 282] width 340 height 29
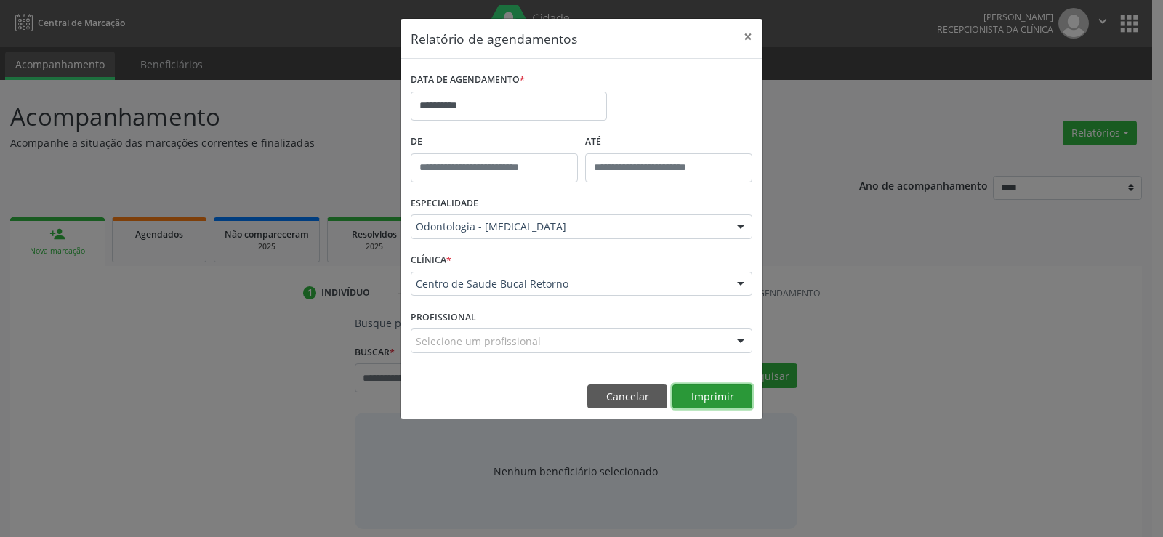
click at [714, 400] on button "Imprimir" at bounding box center [712, 396] width 80 height 25
click at [743, 38] on button "×" at bounding box center [747, 37] width 29 height 36
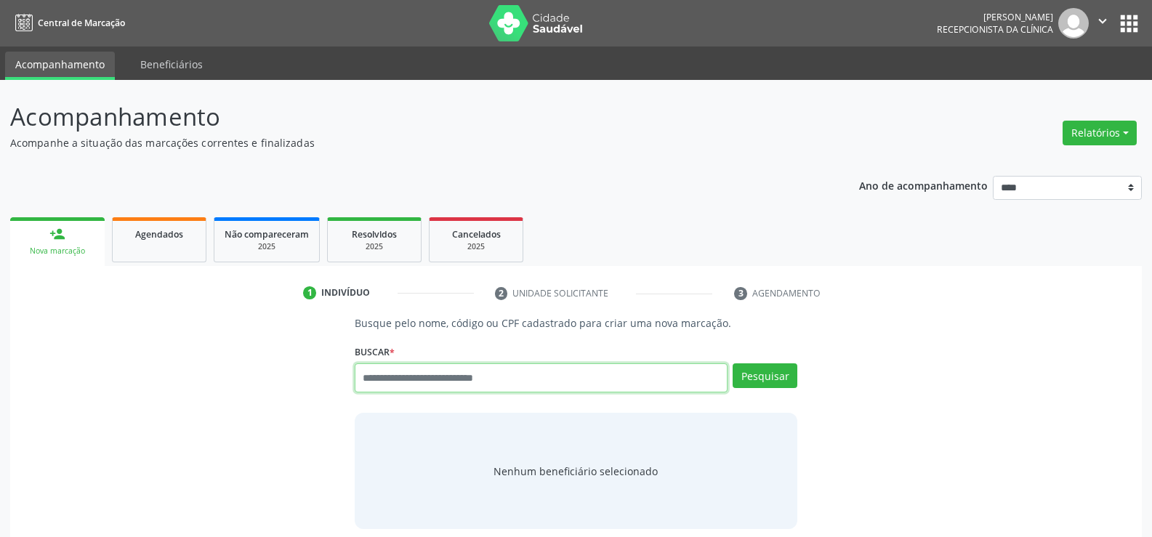
click at [504, 376] on input "text" at bounding box center [541, 377] width 373 height 29
paste input "**********"
type input "**********"
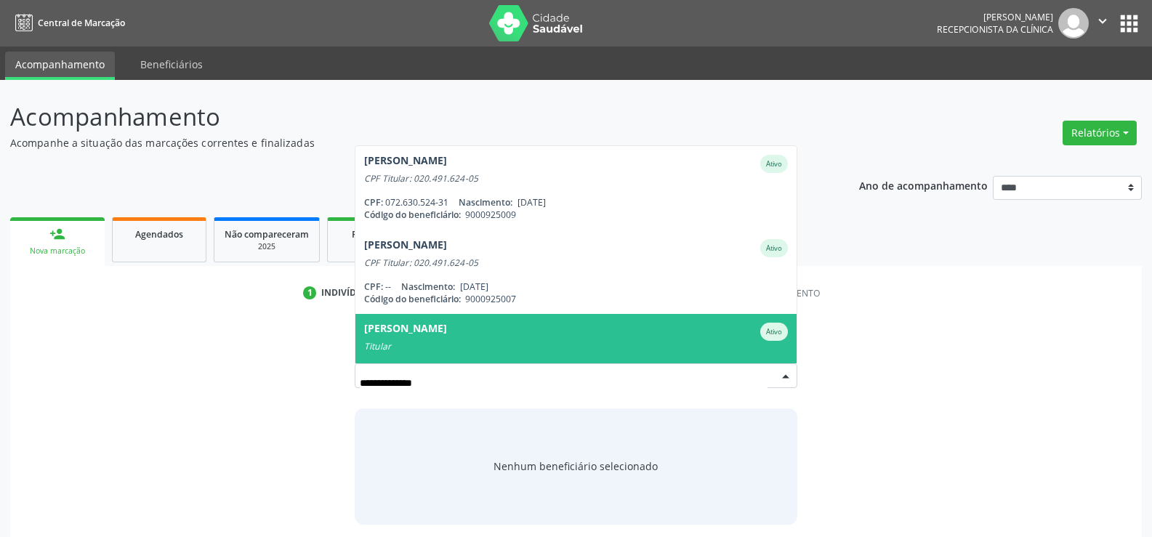
click at [447, 334] on div "Silvia Karla Fernandes dos Santos Silva" at bounding box center [405, 332] width 83 height 18
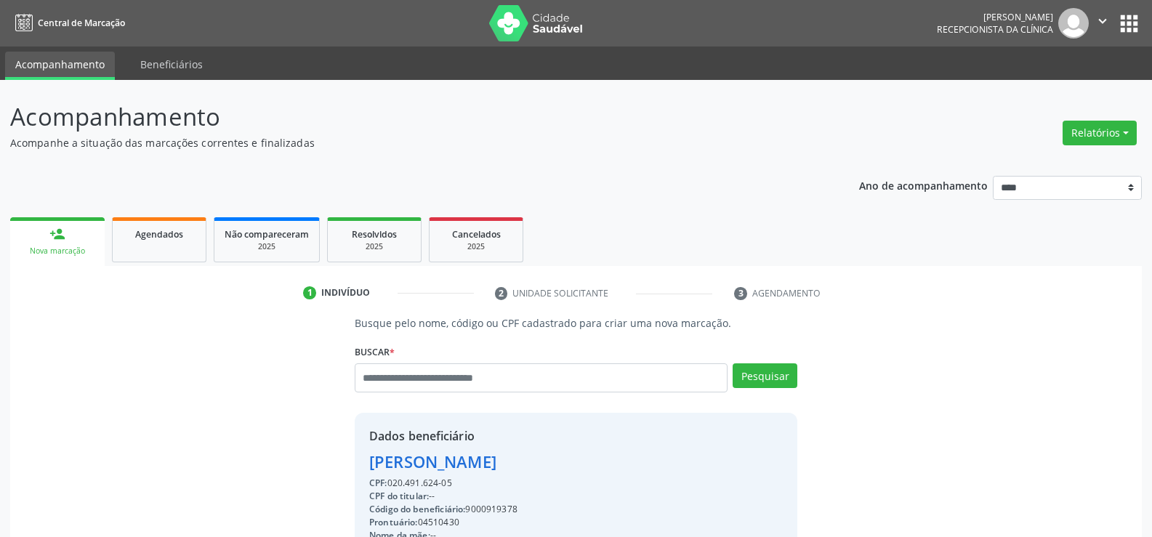
drag, startPoint x: 371, startPoint y: 462, endPoint x: 694, endPoint y: 466, distance: 322.7
copy div "Silvia Karla Fernandes dos Santos Silva"
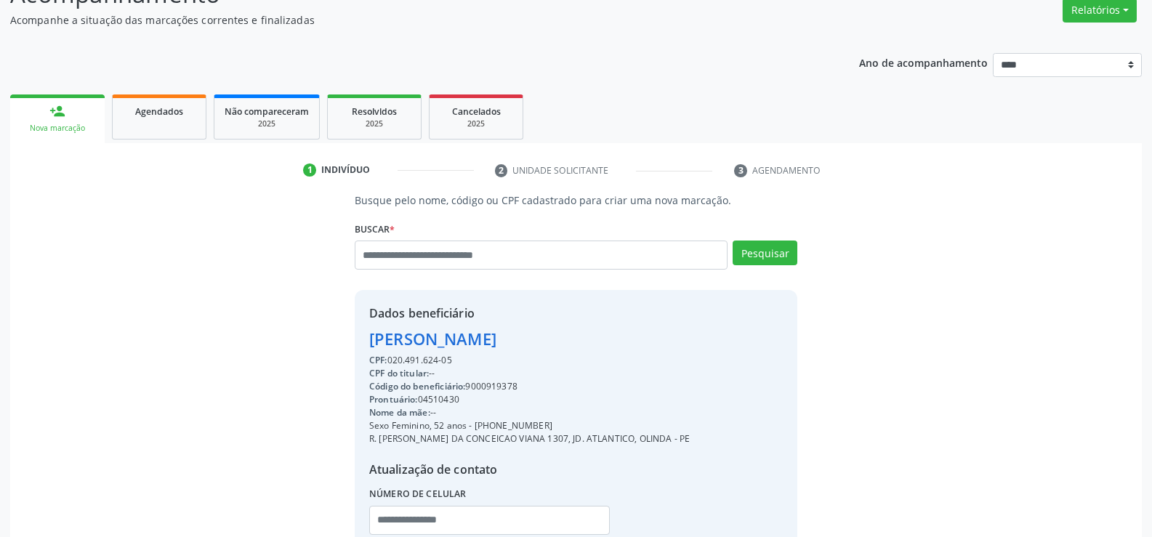
scroll to position [218, 0]
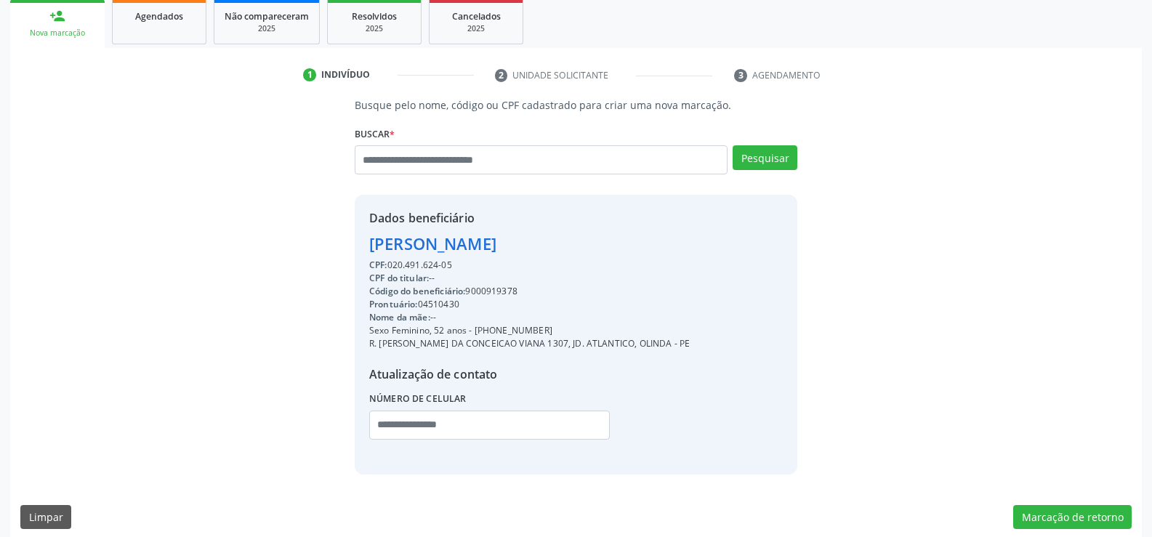
drag, startPoint x: 494, startPoint y: 331, endPoint x: 557, endPoint y: 330, distance: 62.5
click at [557, 330] on div "Sexo Feminino, 52 anos - (81) 99689-4958" at bounding box center [529, 330] width 321 height 13
copy div "99689-4958"
click at [389, 158] on input "text" at bounding box center [541, 159] width 373 height 29
paste input "**********"
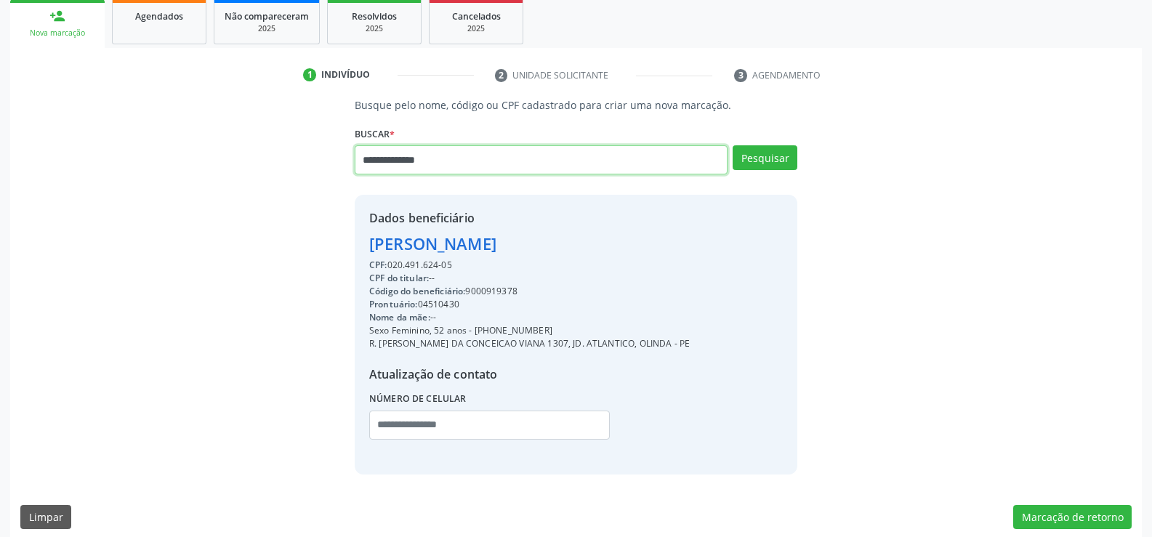
type input "**********"
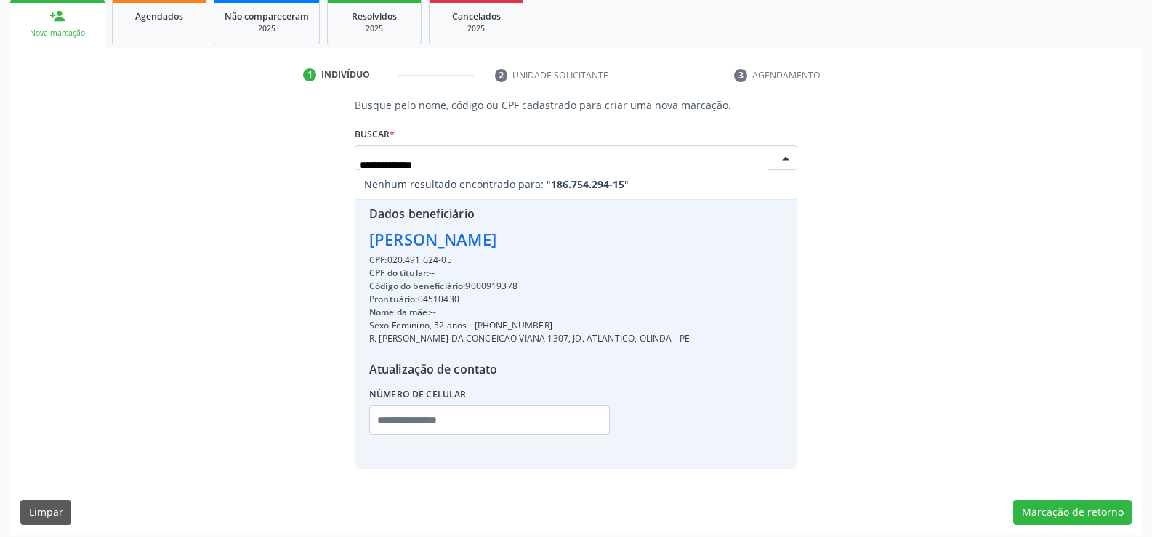
click at [376, 163] on input "**********" at bounding box center [564, 164] width 408 height 29
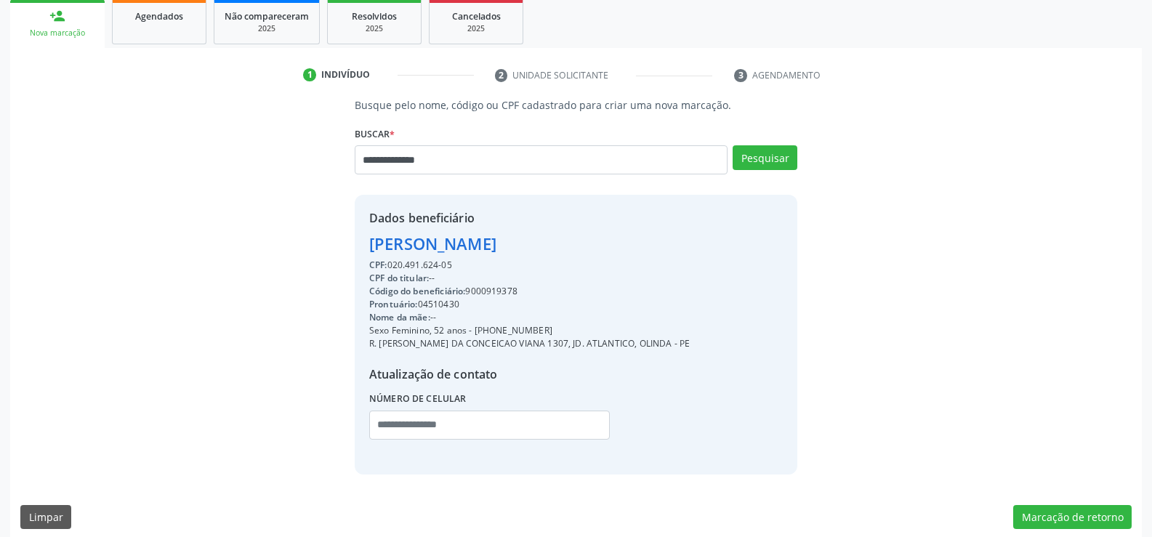
type input "**********"
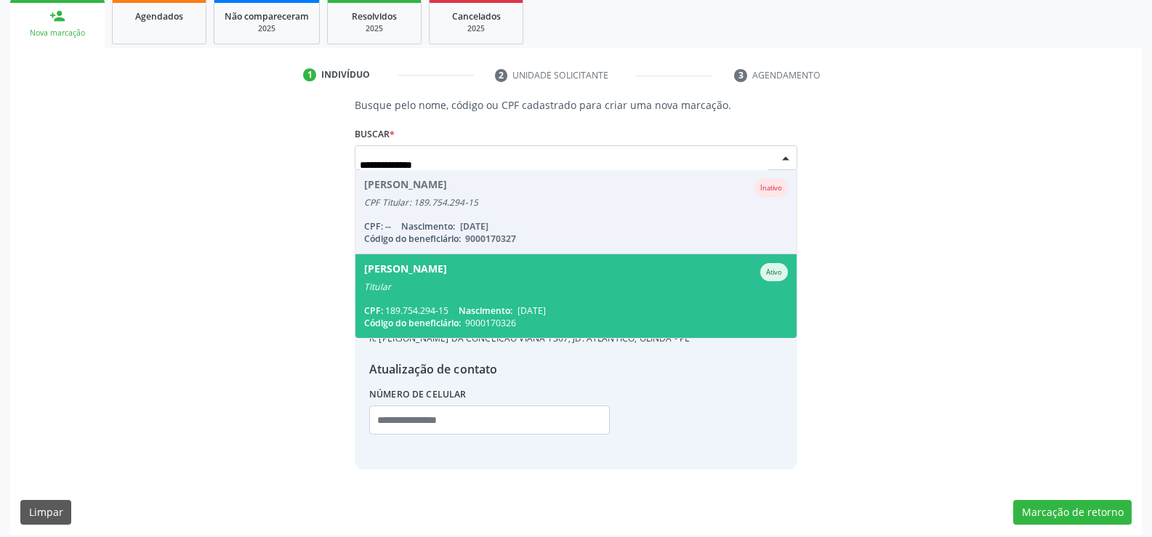
click at [380, 270] on div "Sonia Maria Sales de Barros" at bounding box center [405, 272] width 83 height 18
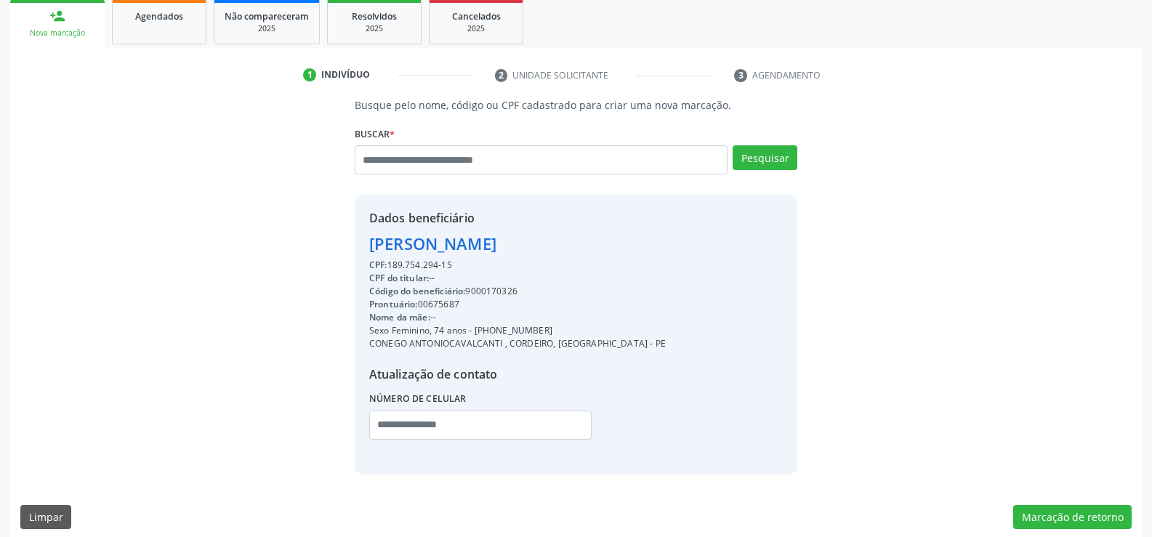
drag, startPoint x: 370, startPoint y: 240, endPoint x: 595, endPoint y: 241, distance: 225.3
click at [595, 241] on div "Sonia Maria Sales de Barros" at bounding box center [517, 244] width 297 height 24
copy div "Sonia Maria Sales de Barros"
drag, startPoint x: 493, startPoint y: 330, endPoint x: 591, endPoint y: 326, distance: 98.2
click at [591, 326] on div "Sexo Feminino, 74 anos - (81) 98467-9130" at bounding box center [517, 330] width 297 height 13
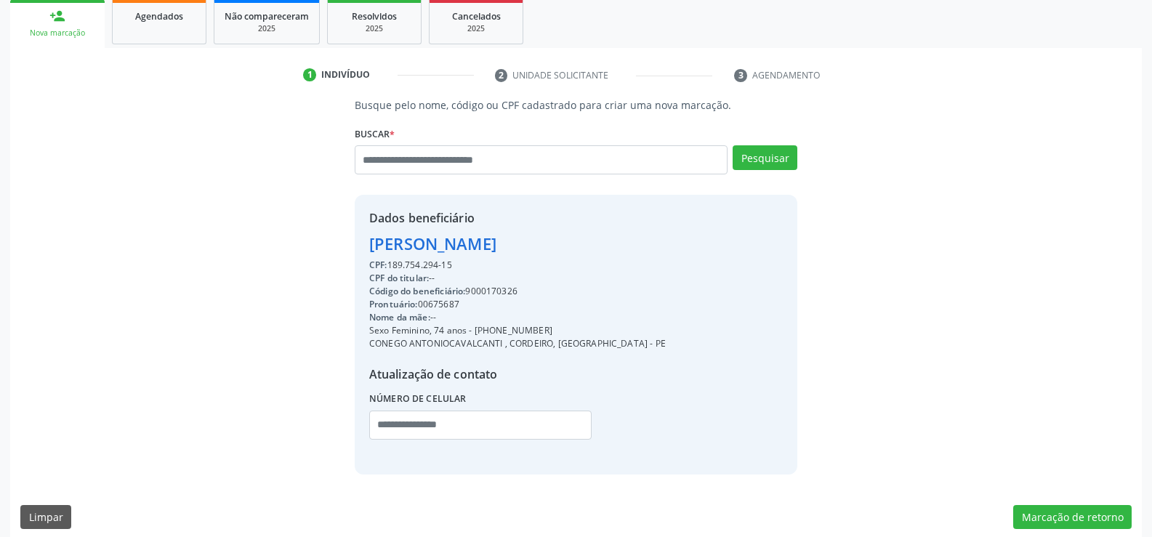
copy div "98467-9130"
click at [433, 163] on input "text" at bounding box center [541, 159] width 373 height 29
paste input "**********"
type input "**********"
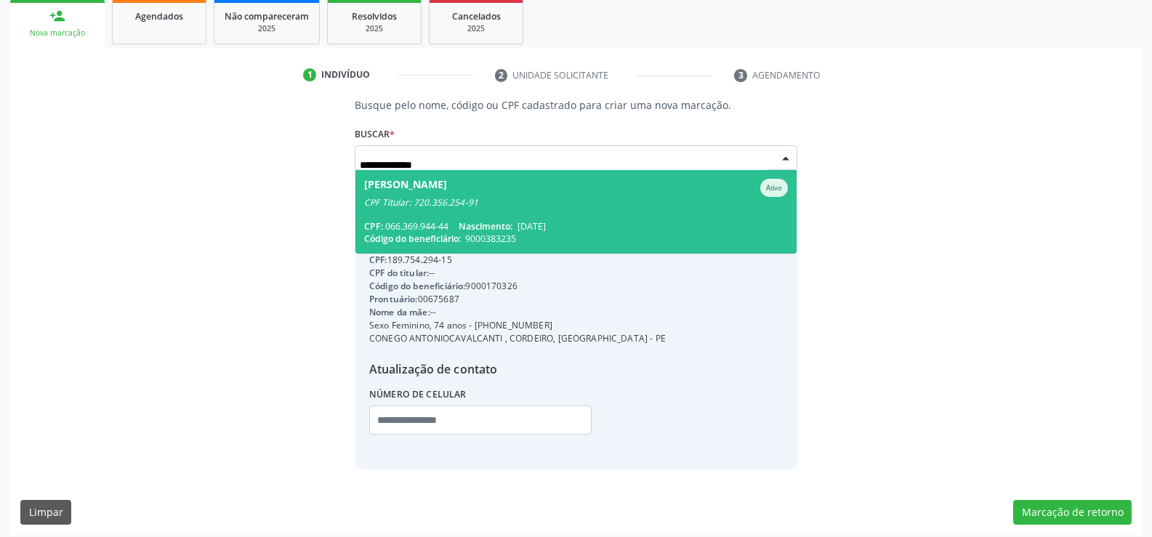
click at [470, 201] on div "CPF Titular: 720.356.254-91" at bounding box center [576, 203] width 424 height 12
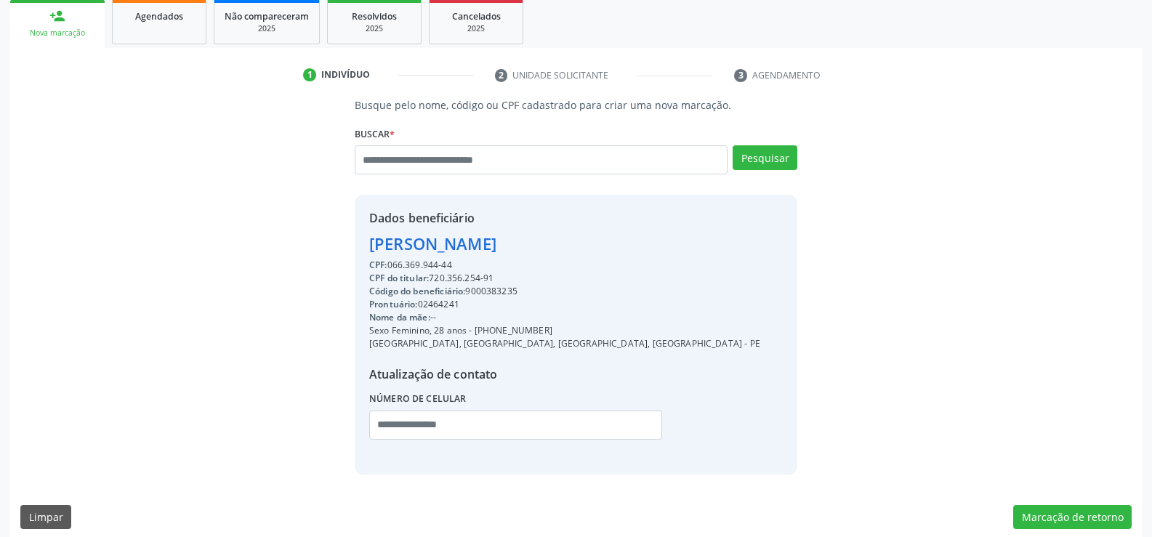
drag, startPoint x: 366, startPoint y: 246, endPoint x: 705, endPoint y: 247, distance: 339.4
click at [705, 247] on div "Dados beneficiário Nicolly Francine Bezerra de Figueiredo CPF: 066.369.944-44 C…" at bounding box center [576, 334] width 443 height 279
copy div "Nicolly Francine Bezerra de Figueiredo"
drag, startPoint x: 494, startPoint y: 325, endPoint x: 584, endPoint y: 327, distance: 90.9
click at [584, 327] on div "Sexo Feminino, 28 anos - (81) 98484-6989" at bounding box center [564, 330] width 391 height 13
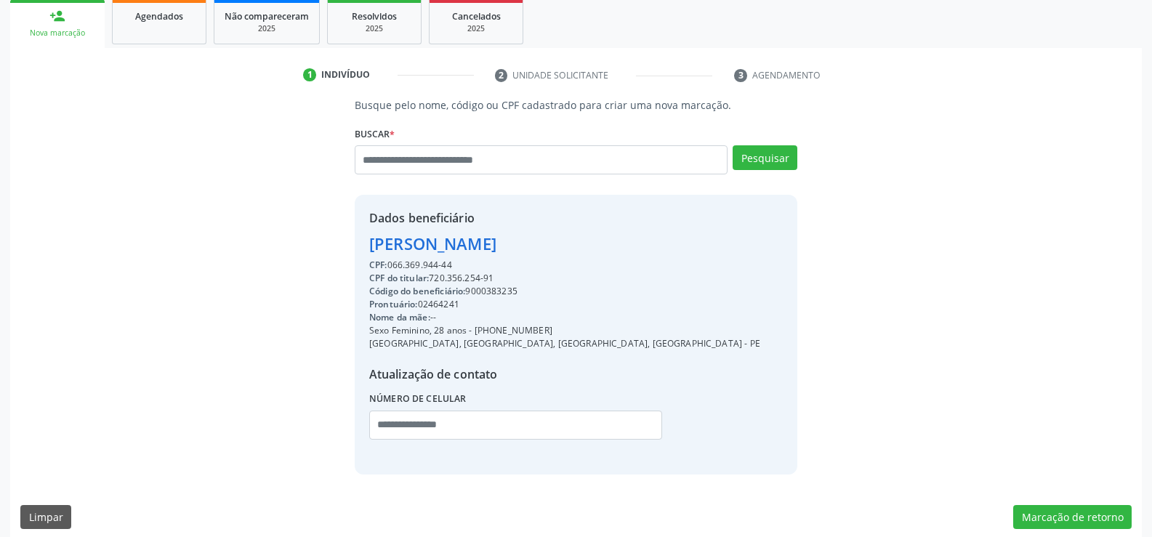
copy div "98484-6989"
click at [414, 164] on input "text" at bounding box center [541, 159] width 373 height 29
paste input "**********"
type input "**********"
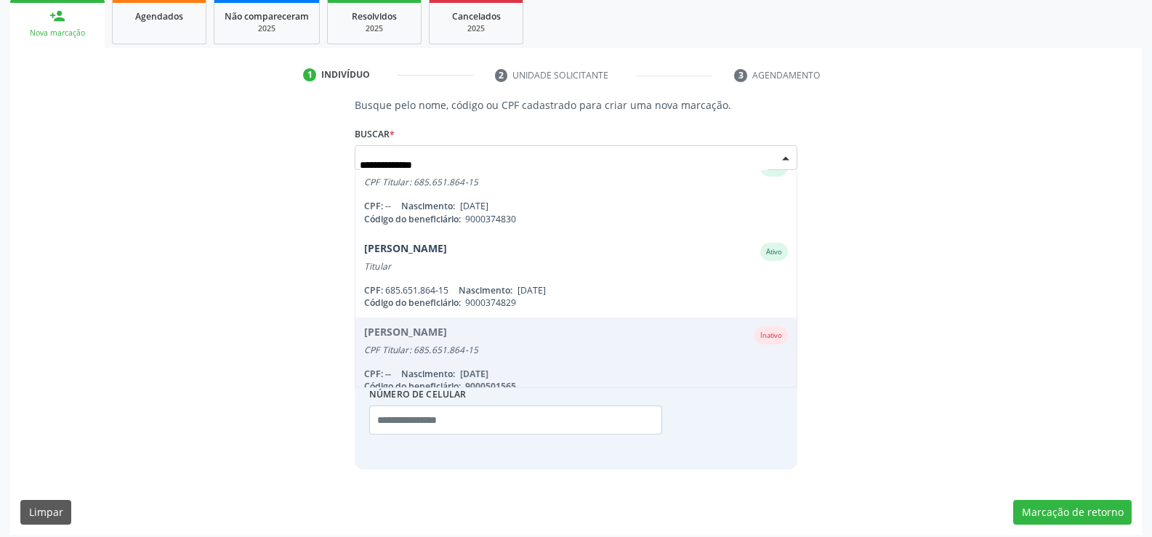
scroll to position [203, 0]
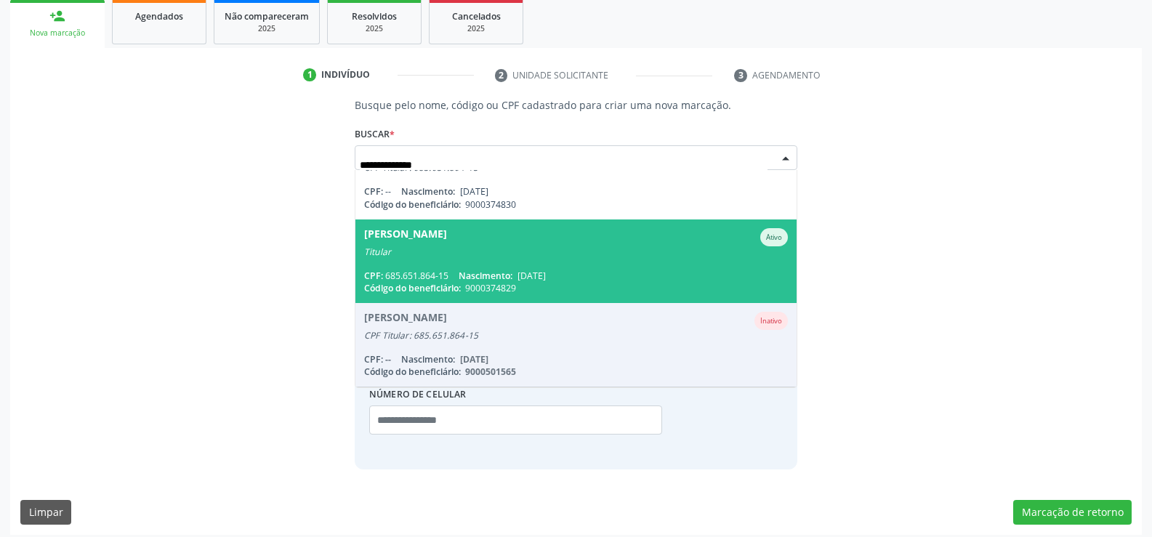
click at [464, 275] on span "Nascimento:" at bounding box center [486, 276] width 54 height 12
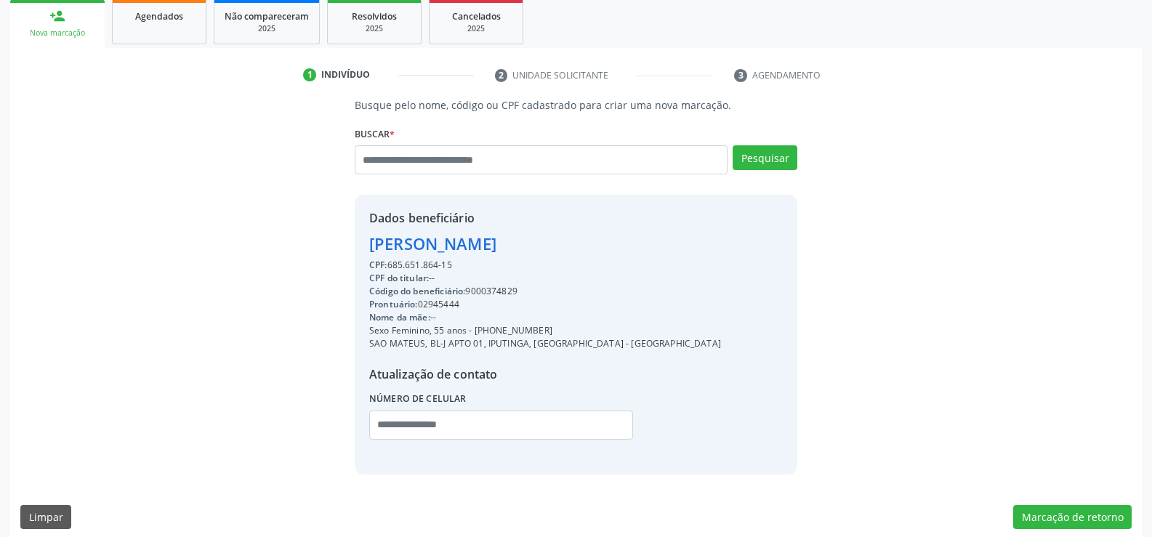
drag, startPoint x: 369, startPoint y: 244, endPoint x: 693, endPoint y: 246, distance: 323.4
click at [693, 246] on div "Dados beneficiário Hermina Souza Mamede de Almeida CPF: 685.651.864-15 CPF do t…" at bounding box center [576, 334] width 443 height 279
copy div "Hermina Souza Mamede de Almeida"
drag, startPoint x: 494, startPoint y: 331, endPoint x: 557, endPoint y: 328, distance: 64.0
click at [557, 328] on div "Sexo Feminino, 55 anos - (81) 98542-9493" at bounding box center [545, 330] width 352 height 13
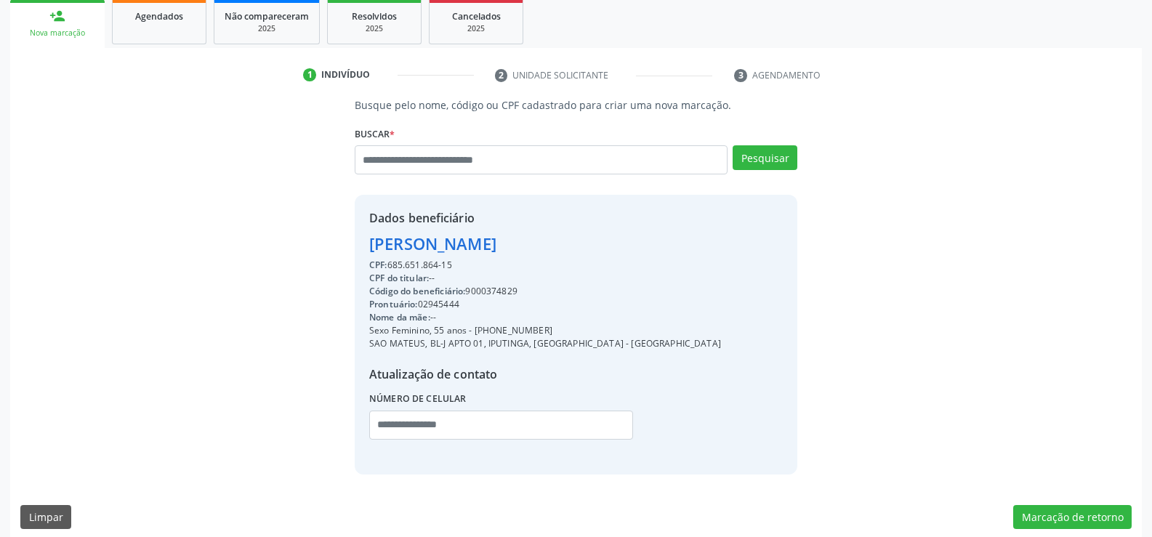
copy div "98542-9493"
click at [439, 161] on input "text" at bounding box center [541, 159] width 373 height 29
paste input "**********"
type input "**********"
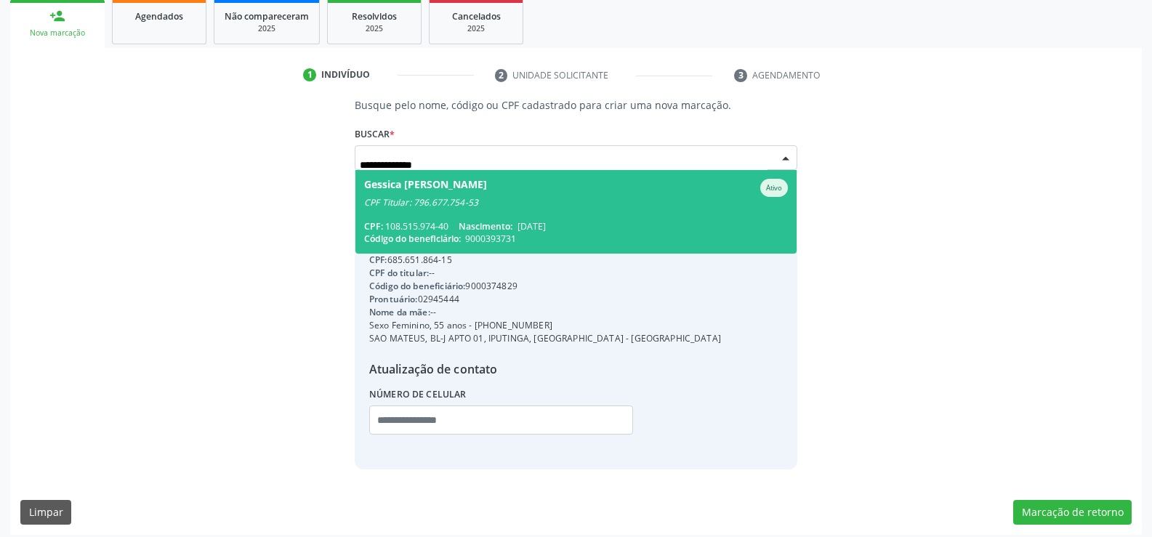
scroll to position [0, 0]
click at [492, 202] on div "CPF Titular: 796.677.754-53" at bounding box center [576, 203] width 424 height 12
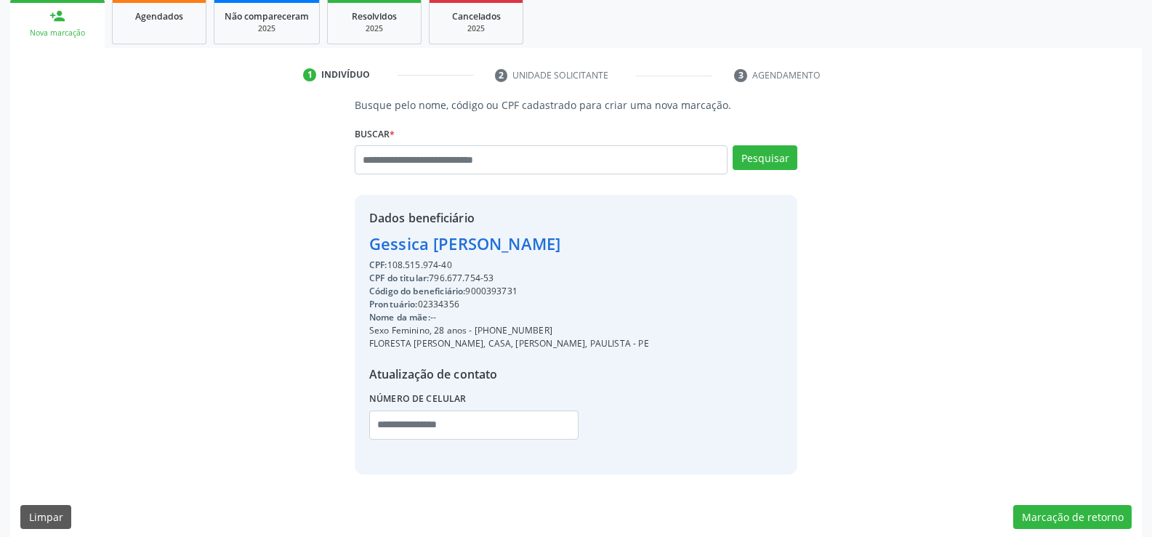
drag, startPoint x: 371, startPoint y: 241, endPoint x: 729, endPoint y: 233, distance: 358.4
click at [729, 233] on div "Dados beneficiário Gessica Carolina Soares V. de Almeida CPF: 108.515.974-40 CP…" at bounding box center [576, 334] width 443 height 279
copy div "Gessica Carolina Soares V. de Almeida"
drag, startPoint x: 495, startPoint y: 331, endPoint x: 589, endPoint y: 327, distance: 94.6
click at [589, 327] on div "Sexo Feminino, 28 anos - (81) 98347-8020" at bounding box center [509, 330] width 280 height 13
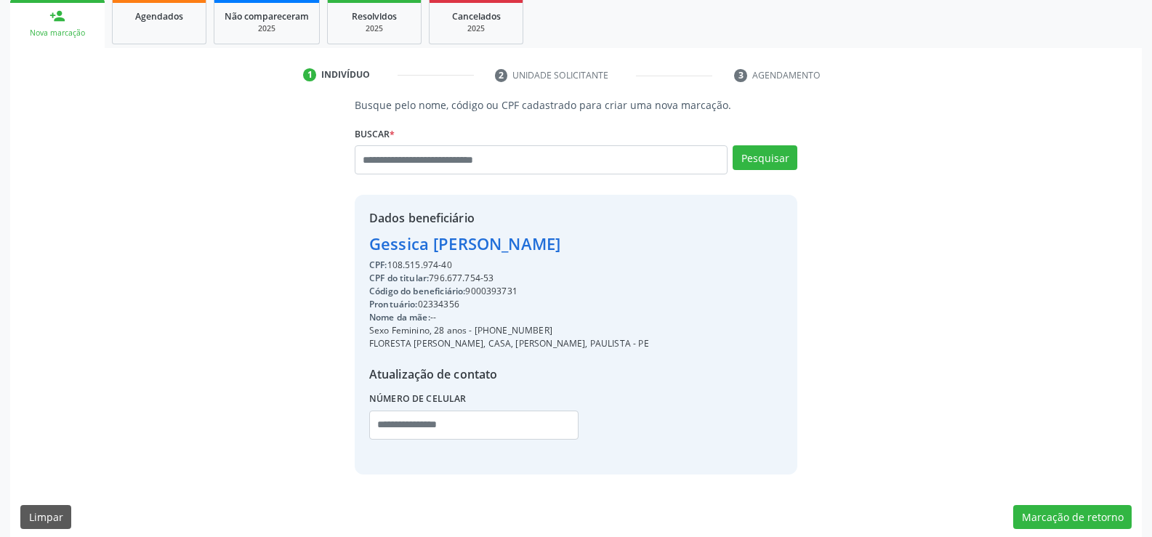
copy div "98347-8020"
click at [440, 163] on input "text" at bounding box center [541, 159] width 373 height 29
paste input "**********"
type input "**********"
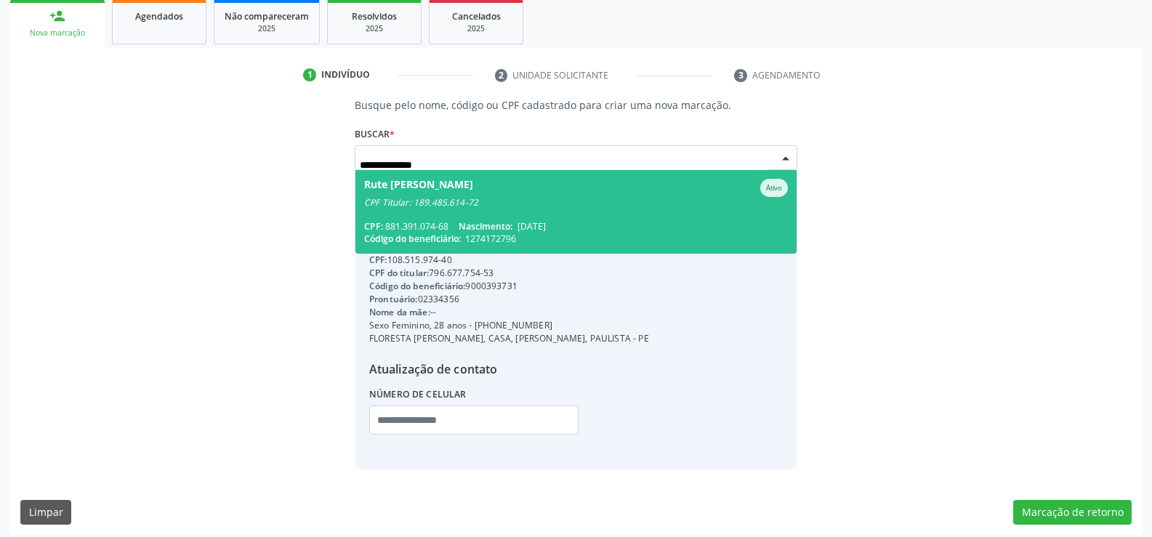
click at [450, 198] on div "CPF Titular: 189.485.614-72" at bounding box center [576, 203] width 424 height 12
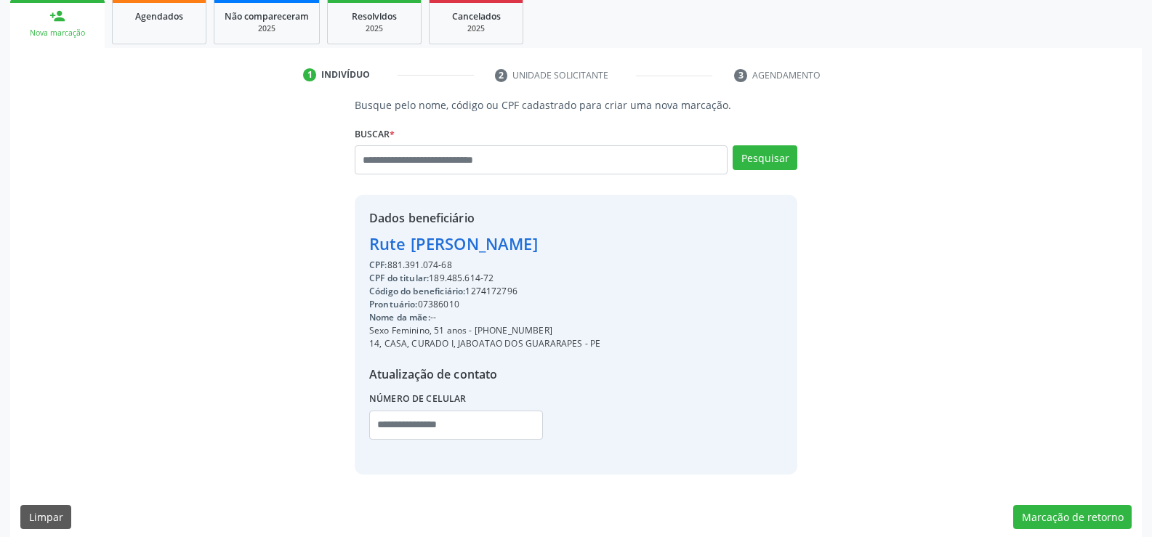
drag, startPoint x: 369, startPoint y: 244, endPoint x: 595, endPoint y: 241, distance: 225.3
click at [595, 241] on div "Rute Francisca de Lima" at bounding box center [484, 244] width 231 height 24
drag, startPoint x: 492, startPoint y: 333, endPoint x: 605, endPoint y: 329, distance: 113.5
click at [605, 329] on div "Dados beneficiário Rute Francisca de Lima CPF: 881.391.074-68 CPF do titular: 1…" at bounding box center [576, 334] width 443 height 279
click at [448, 164] on input "text" at bounding box center [541, 159] width 373 height 29
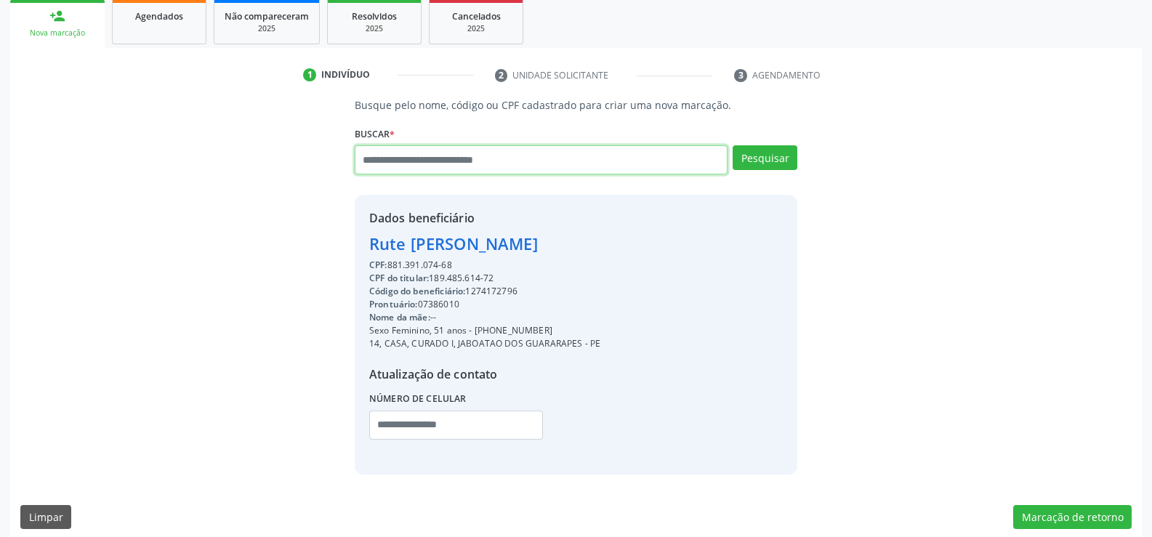
paste input "**********"
type input "**********"
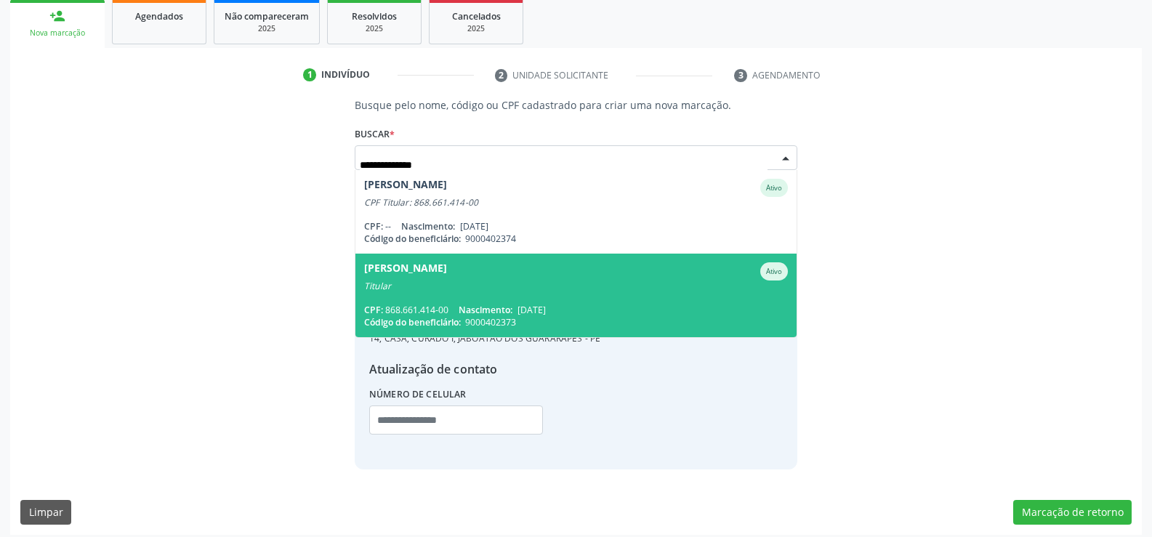
click at [491, 291] on div "Titular" at bounding box center [576, 287] width 424 height 12
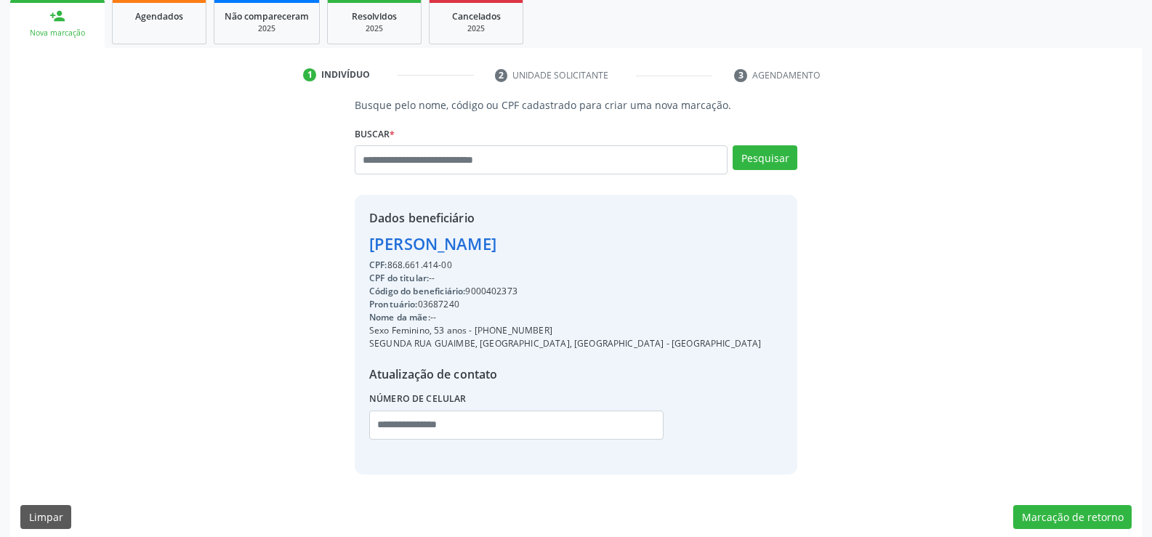
drag, startPoint x: 371, startPoint y: 244, endPoint x: 630, endPoint y: 235, distance: 259.6
click at [630, 235] on div "Dados beneficiário Marise Alves da Silva CPF: 868.661.414-00 CPF do titular: --…" at bounding box center [576, 334] width 443 height 279
drag, startPoint x: 495, startPoint y: 331, endPoint x: 610, endPoint y: 326, distance: 115.0
click at [610, 326] on div "Dados beneficiário Marise Alves da Silva CPF: 868.661.414-00 CPF do titular: --…" at bounding box center [576, 334] width 443 height 279
click at [440, 163] on input "text" at bounding box center [541, 159] width 373 height 29
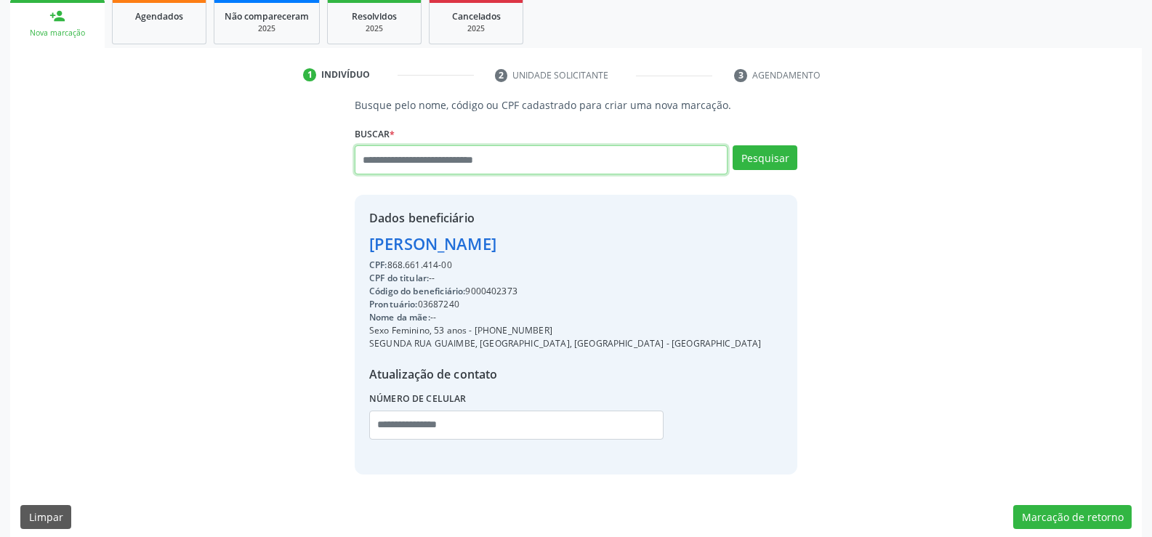
paste input "**********"
type input "**********"
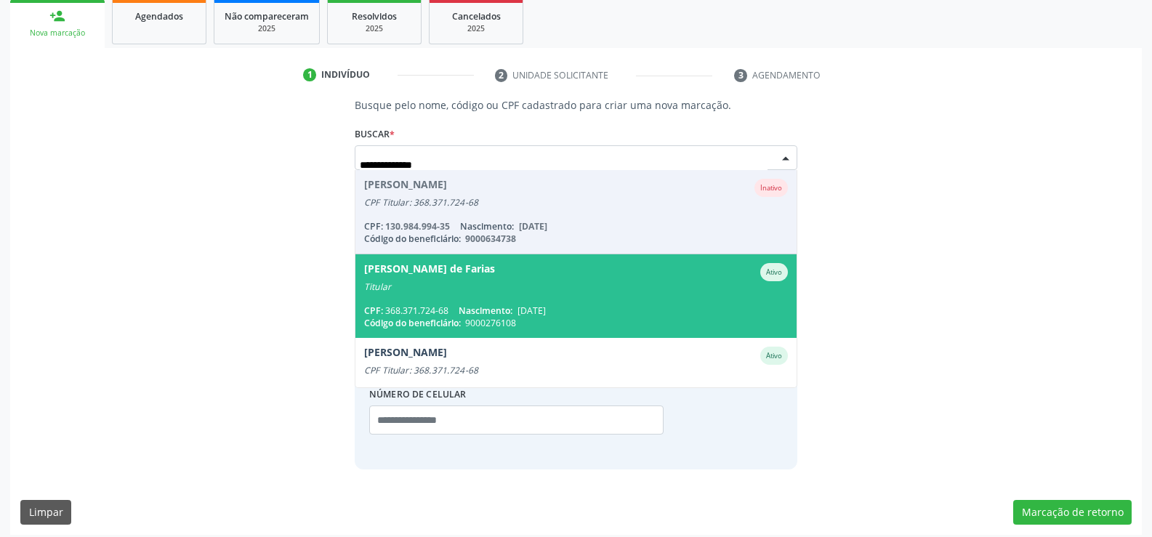
click at [410, 305] on div "CPF: 368.371.724-68 Nascimento: 17/10/1963" at bounding box center [576, 311] width 424 height 12
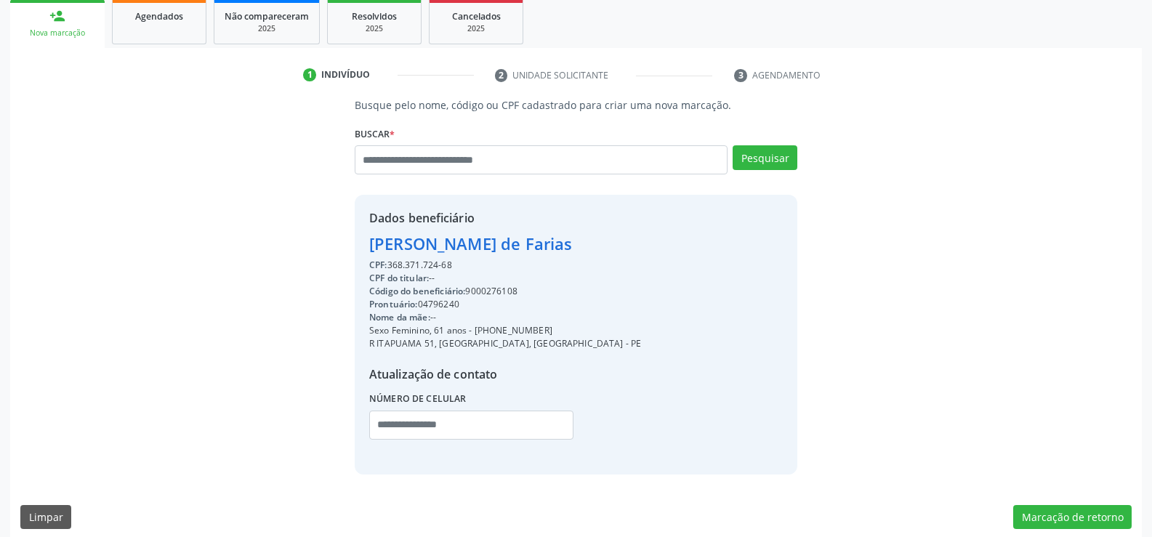
drag, startPoint x: 371, startPoint y: 245, endPoint x: 656, endPoint y: 235, distance: 285.8
click at [656, 235] on div "Dados beneficiário Maria Trindade de Farias CPF: 368.371.724-68 CPF do titular:…" at bounding box center [576, 334] width 443 height 279
drag, startPoint x: 502, startPoint y: 329, endPoint x: 585, endPoint y: 334, distance: 83.0
click at [585, 334] on div "Dados beneficiário Maria Trindade de Farias CPF: 368.371.724-68 CPF do titular:…" at bounding box center [576, 334] width 443 height 279
click at [369, 164] on input "text" at bounding box center [541, 159] width 373 height 29
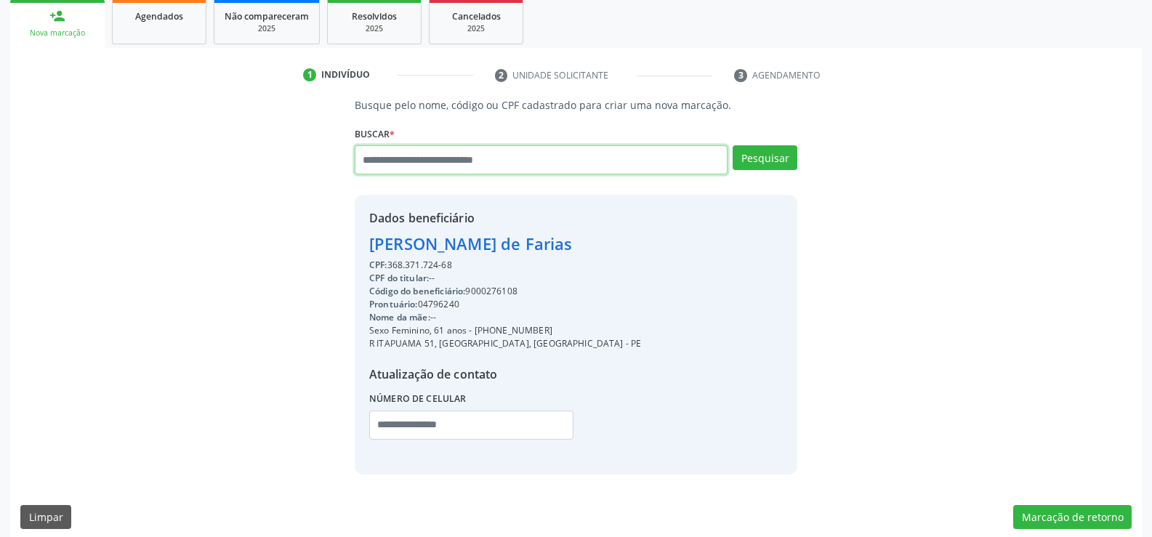
paste input "**********"
type input "**********"
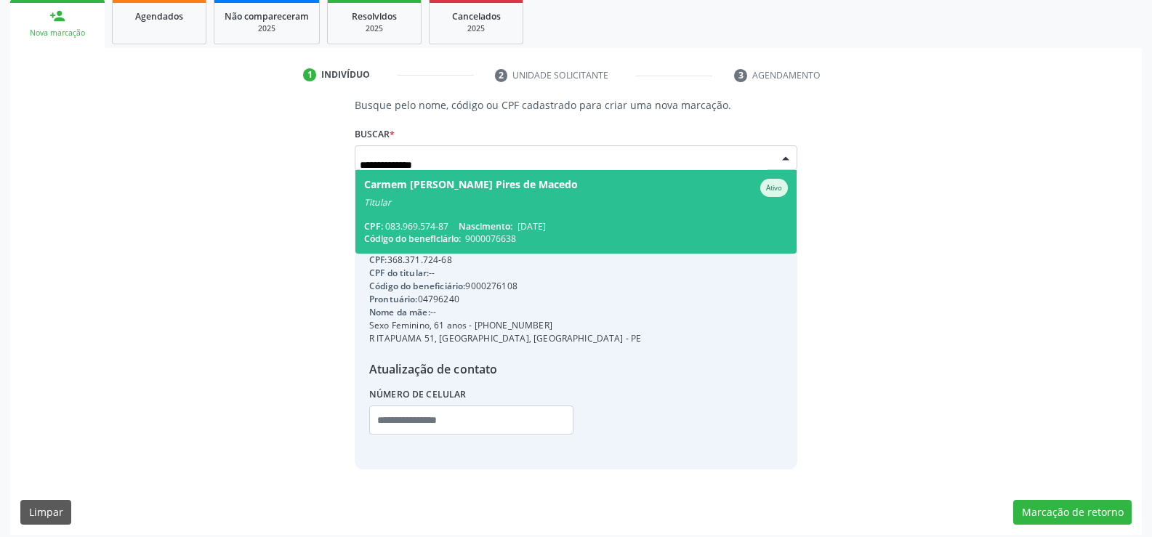
click at [428, 225] on div "CPF: 083.969.574-87 Nascimento: 17/08/1945" at bounding box center [576, 226] width 424 height 12
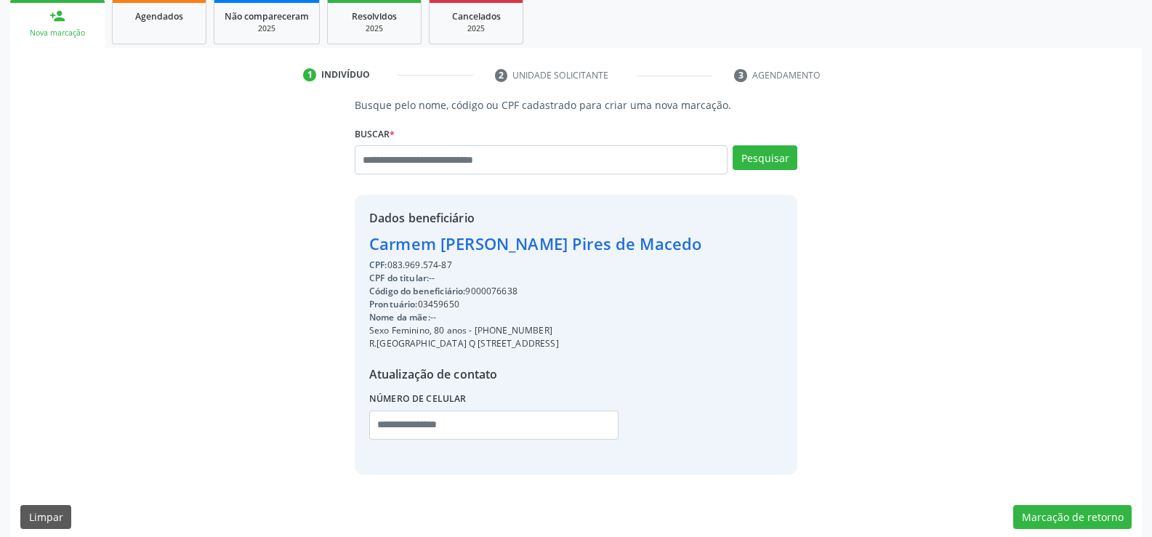
drag, startPoint x: 369, startPoint y: 245, endPoint x: 738, endPoint y: 245, distance: 370.0
click at [738, 245] on div "Dados beneficiário Carmem Celia Soares Pires de Macedo CPF: 083.969.574-87 CPF …" at bounding box center [576, 334] width 443 height 279
drag, startPoint x: 493, startPoint y: 328, endPoint x: 585, endPoint y: 329, distance: 92.3
click at [585, 329] on div "Sexo Feminino, 80 anos - (81) 98666-7751" at bounding box center [535, 330] width 332 height 13
click at [406, 157] on input "text" at bounding box center [541, 159] width 373 height 29
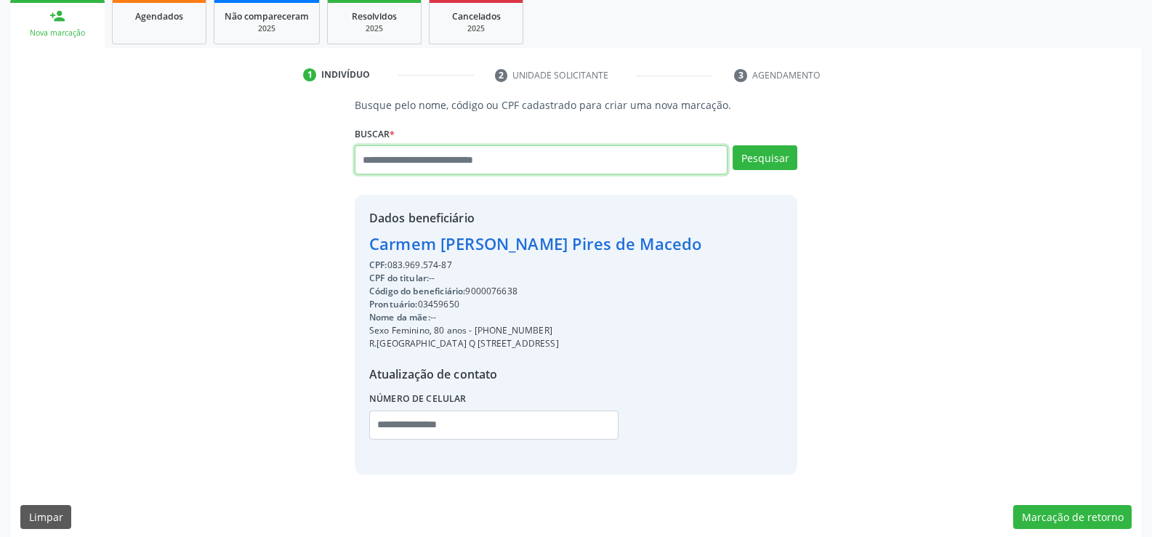
paste input "**********"
type input "**********"
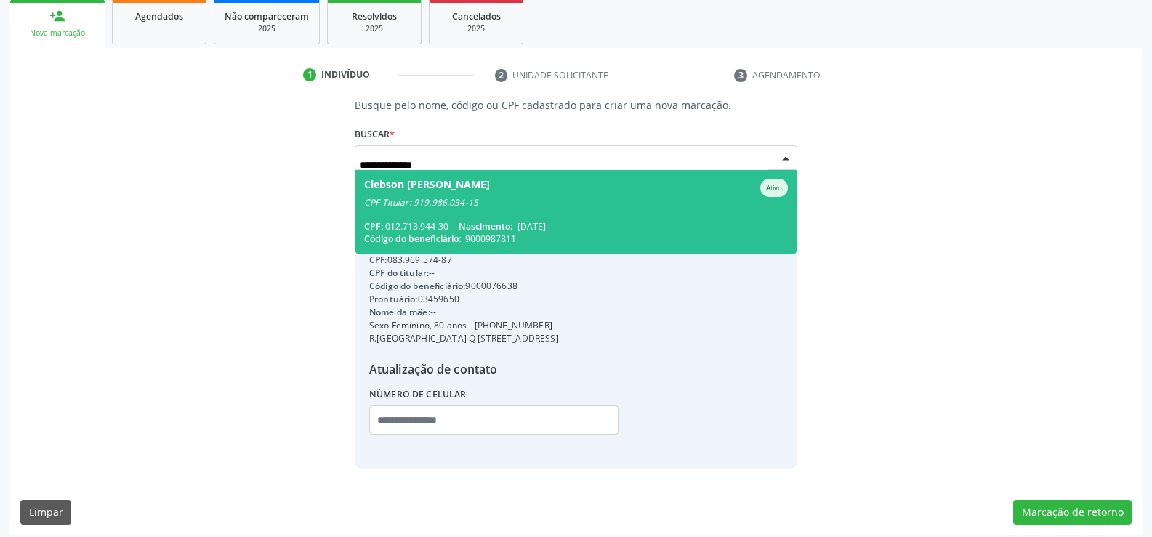
click at [440, 206] on div "CPF Titular: 919.986.034-15" at bounding box center [576, 203] width 424 height 12
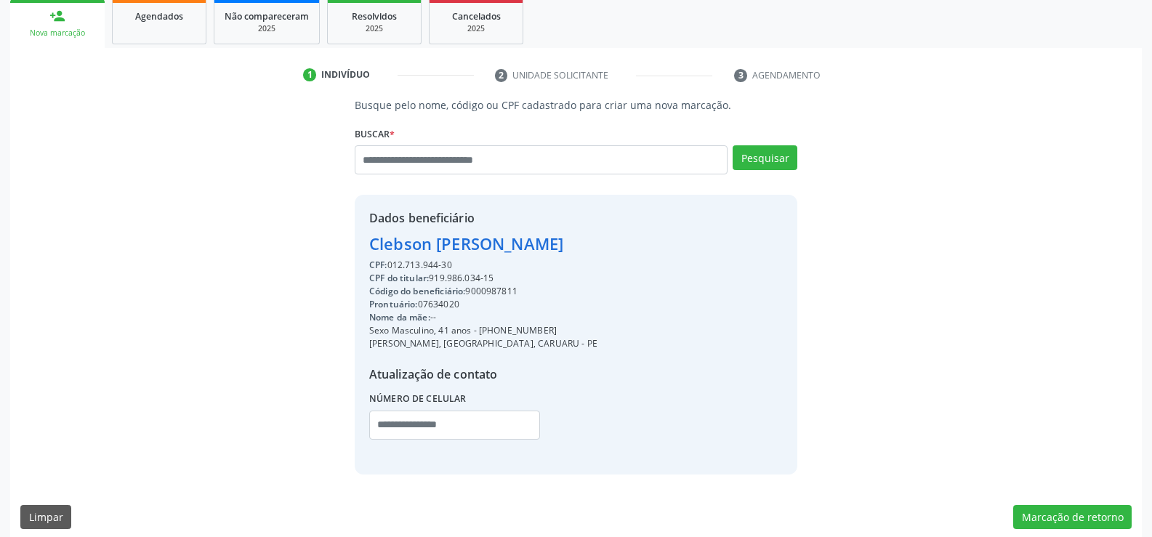
drag, startPoint x: 369, startPoint y: 243, endPoint x: 654, endPoint y: 242, distance: 284.9
click at [654, 242] on div "Dados beneficiário Clebson Adriano Bezerra de Lima CPF: 012.713.944-30 CPF do t…" at bounding box center [576, 334] width 443 height 279
drag, startPoint x: 497, startPoint y: 329, endPoint x: 589, endPoint y: 323, distance: 92.4
click at [589, 324] on div "Sexo Masculino, 41 anos - (81) 98559-2532" at bounding box center [483, 330] width 228 height 13
click at [446, 157] on input "text" at bounding box center [541, 159] width 373 height 29
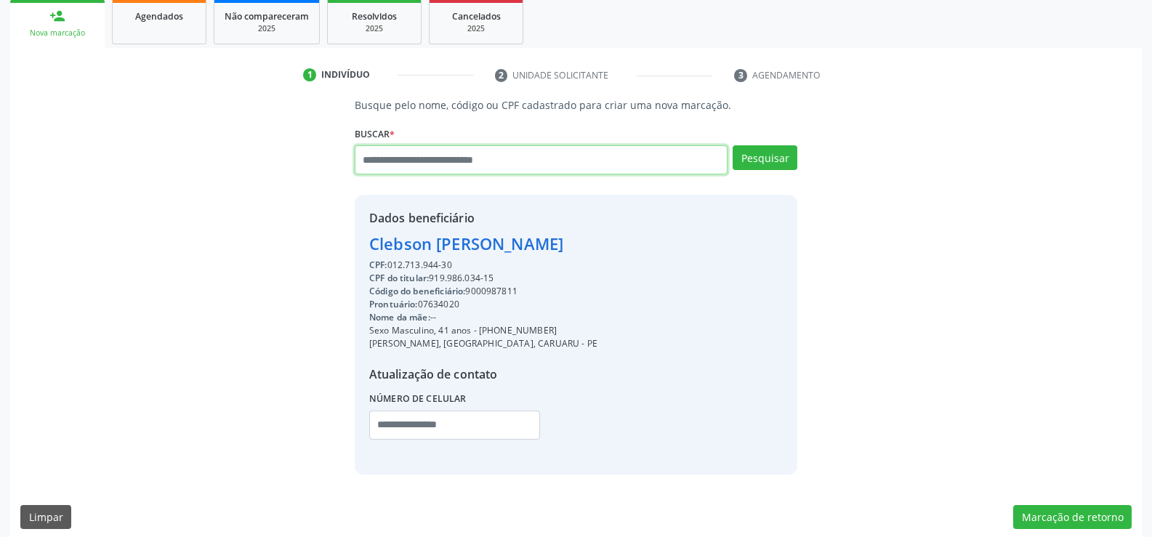
paste input "**********"
type input "**********"
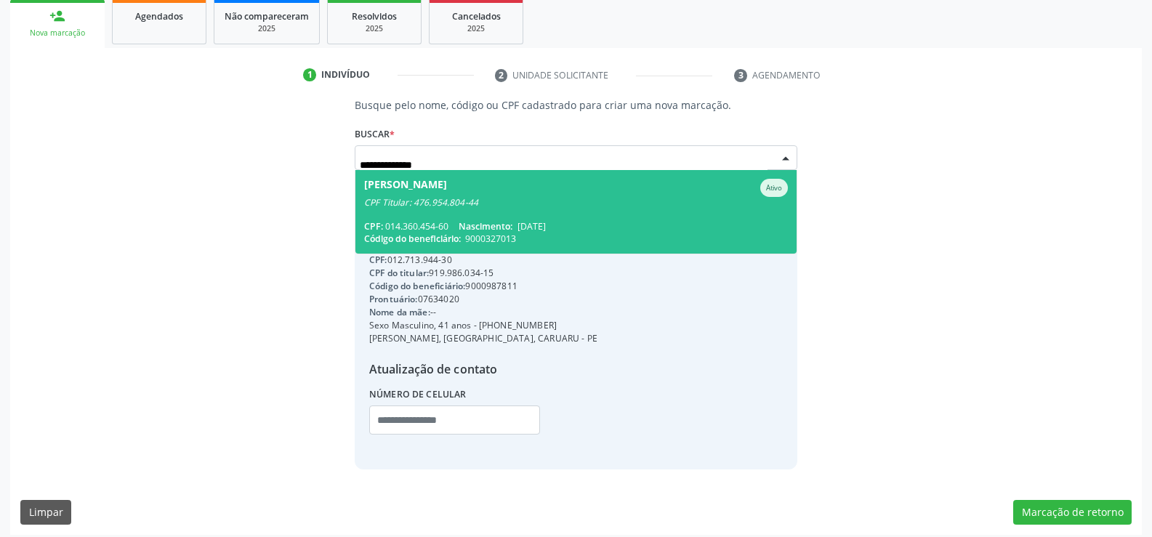
click at [424, 207] on div "CPF Titular: 476.954.804-44" at bounding box center [576, 203] width 424 height 12
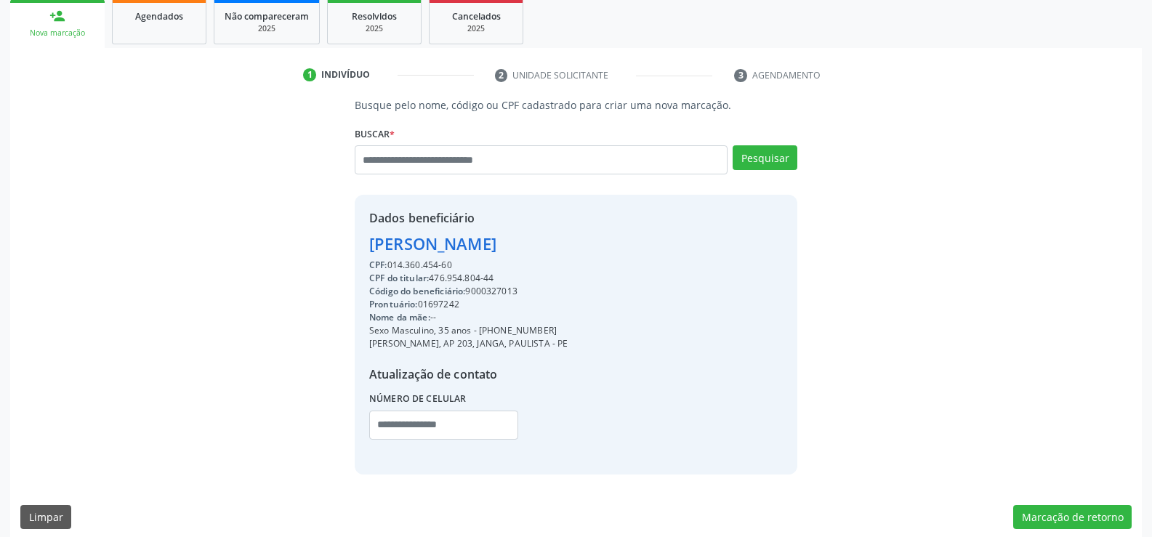
drag, startPoint x: 369, startPoint y: 246, endPoint x: 706, endPoint y: 238, distance: 337.4
click at [706, 238] on div "Dados beneficiário Diego Henrique de Freitas Lima CPF: 014.360.454-60 CPF do ti…" at bounding box center [576, 334] width 443 height 279
click at [427, 156] on input "text" at bounding box center [541, 159] width 373 height 29
paste input "**********"
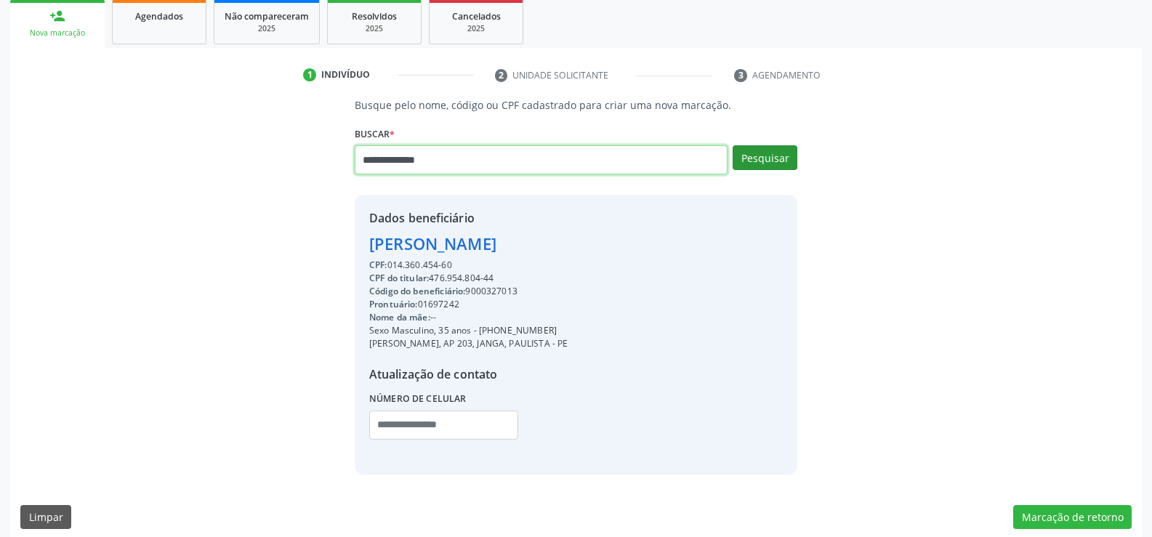
type input "**********"
click at [786, 158] on button "Pesquisar" at bounding box center [765, 157] width 65 height 25
type input "**********"
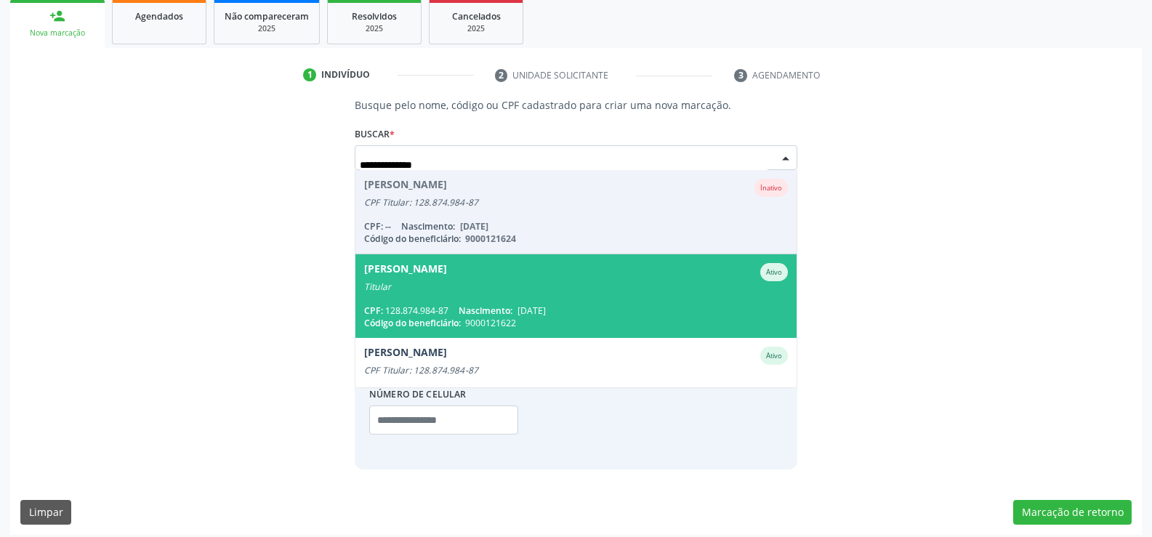
click at [531, 305] on span "28/04/1954" at bounding box center [532, 311] width 28 height 12
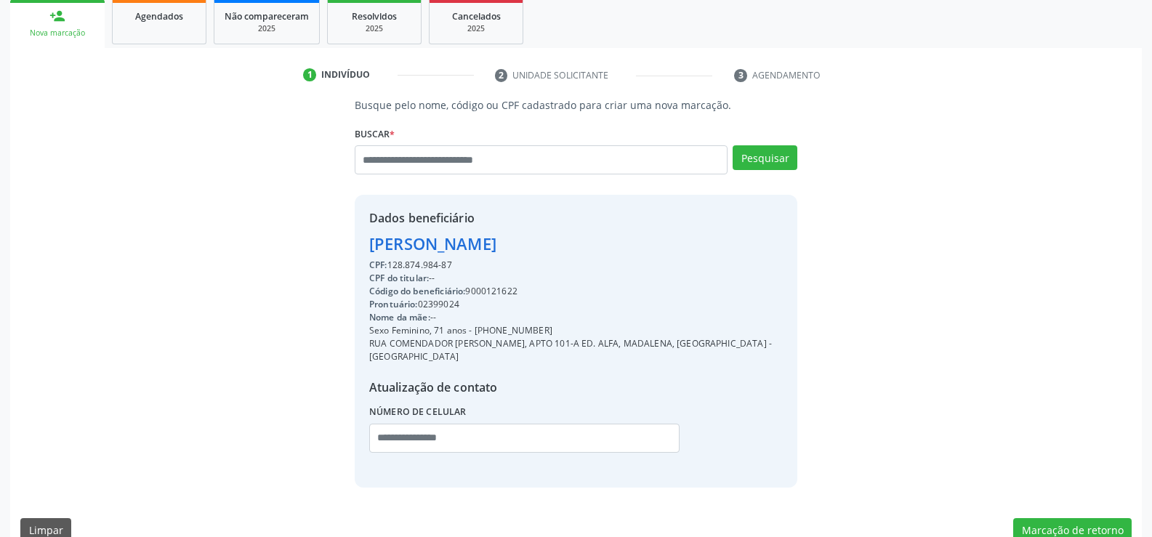
drag, startPoint x: 369, startPoint y: 246, endPoint x: 696, endPoint y: 235, distance: 327.3
click at [696, 235] on div "Lucimar de Barros Gouveia Nogueira" at bounding box center [576, 244] width 414 height 24
drag, startPoint x: 492, startPoint y: 329, endPoint x: 574, endPoint y: 326, distance: 82.2
click at [574, 326] on div "Sexo Feminino, 71 anos - (81) 99154-4689" at bounding box center [576, 330] width 414 height 13
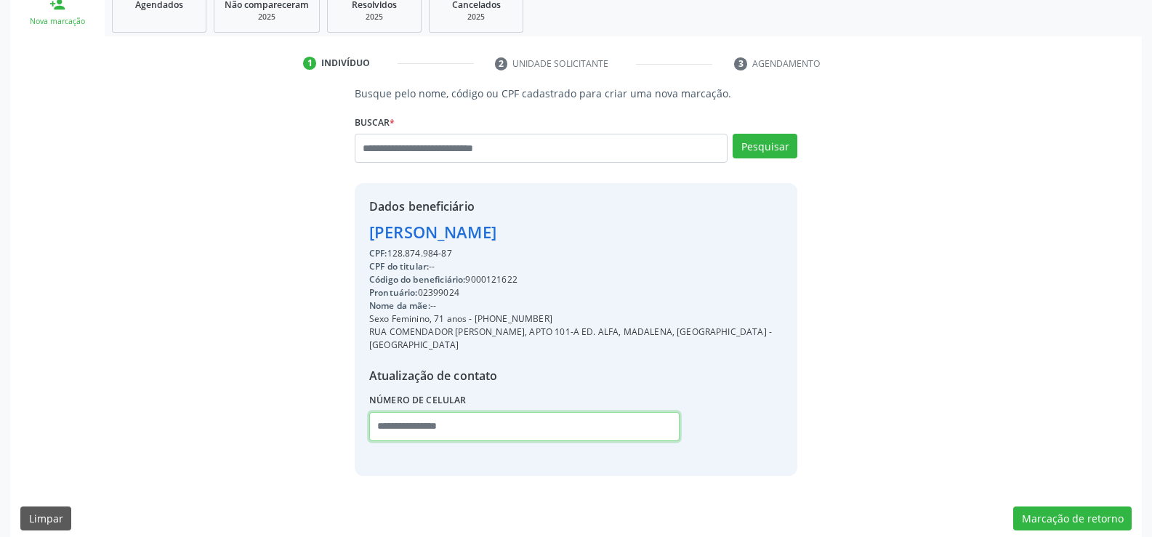
scroll to position [230, 0]
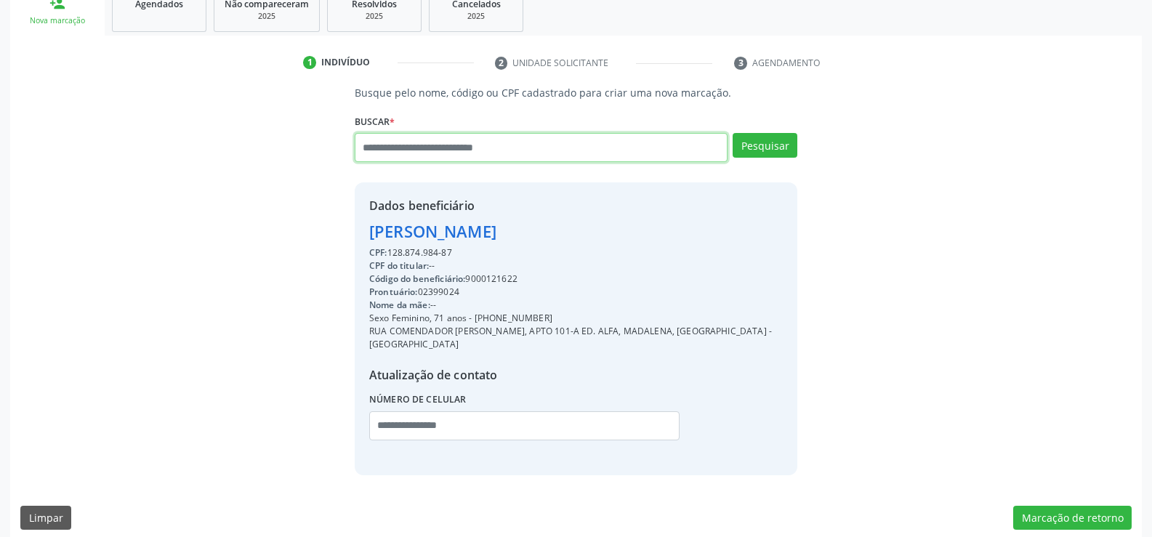
click at [412, 149] on input "text" at bounding box center [541, 147] width 373 height 29
paste input "**********"
type input "**********"
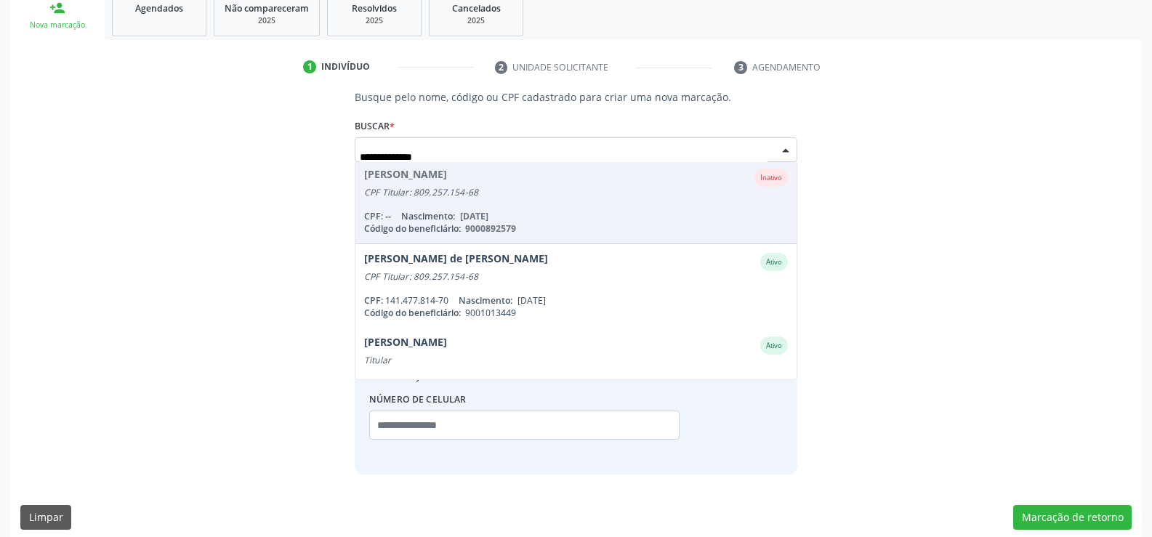
scroll to position [289, 0]
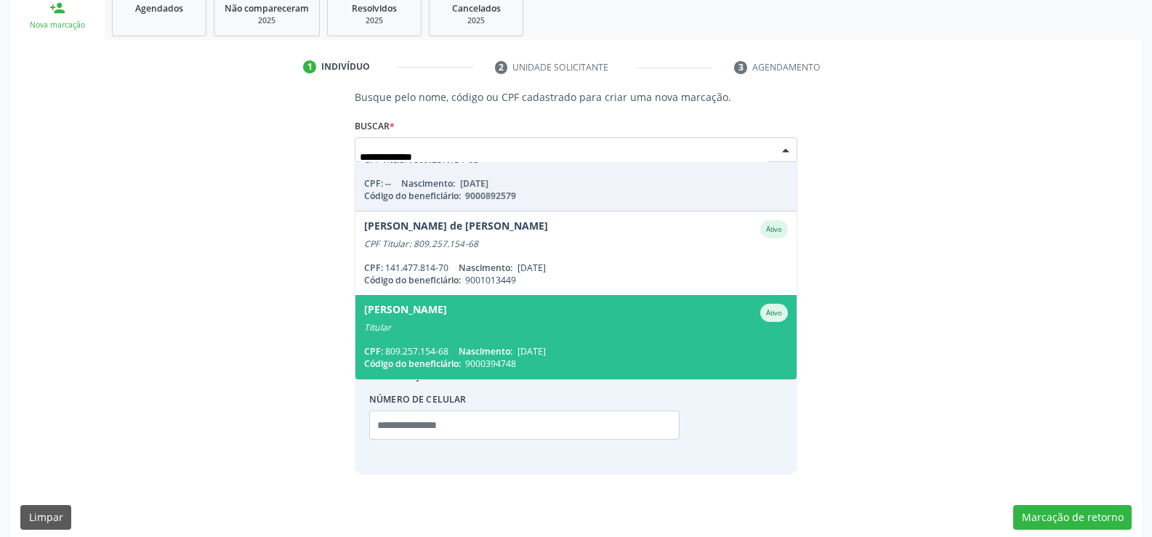
click at [458, 329] on div "Titular" at bounding box center [576, 328] width 424 height 12
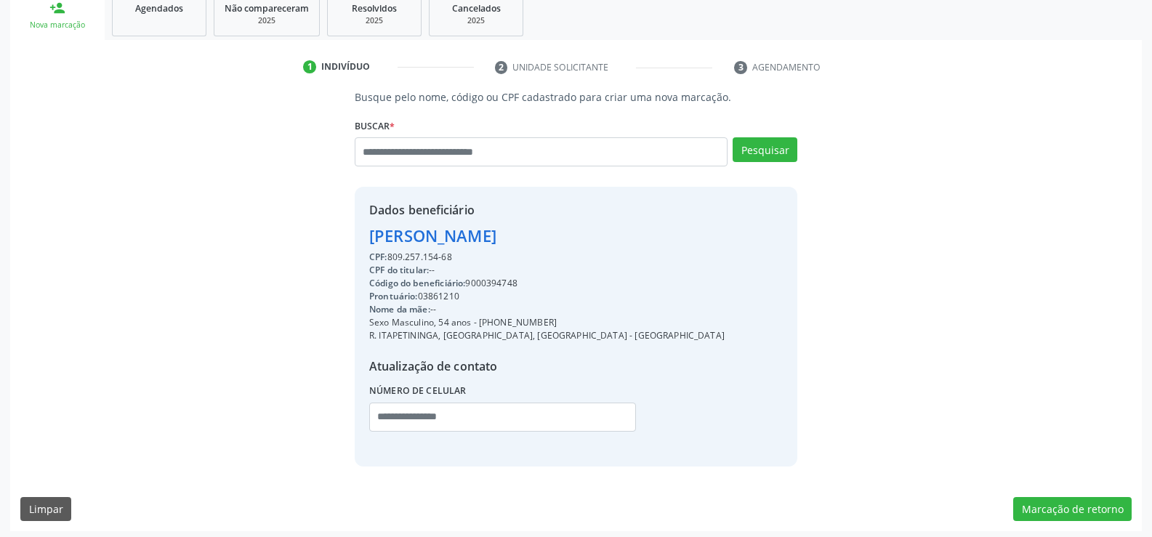
drag, startPoint x: 369, startPoint y: 233, endPoint x: 698, endPoint y: 241, distance: 330.1
click at [698, 241] on div "Dados beneficiário Sergio Roberto Costa Buonafina CPF: 809.257.154-68 CPF do ti…" at bounding box center [576, 326] width 443 height 279
drag, startPoint x: 496, startPoint y: 321, endPoint x: 585, endPoint y: 321, distance: 89.4
click at [585, 321] on div "Sexo Masculino, 54 anos - (81) 98618-5924" at bounding box center [546, 322] width 355 height 13
click at [468, 153] on input "text" at bounding box center [541, 151] width 373 height 29
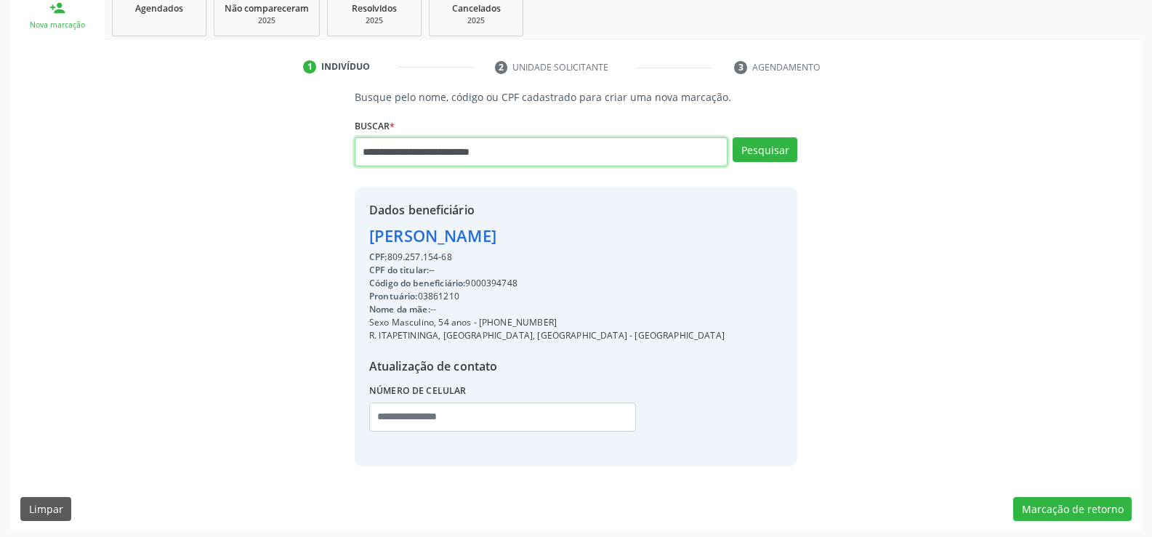
type input "**********"
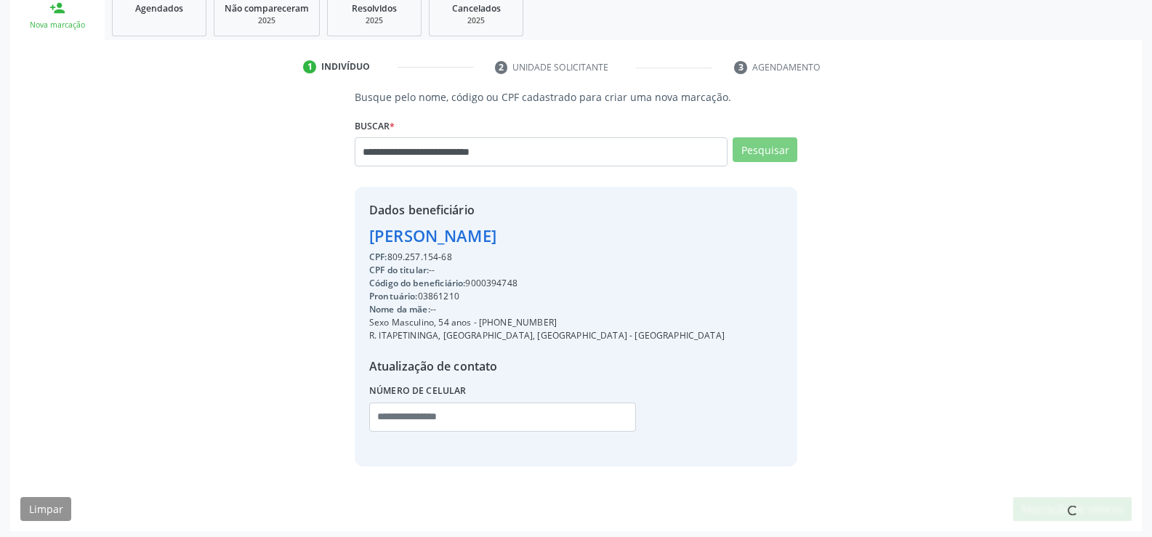
scroll to position [0, 0]
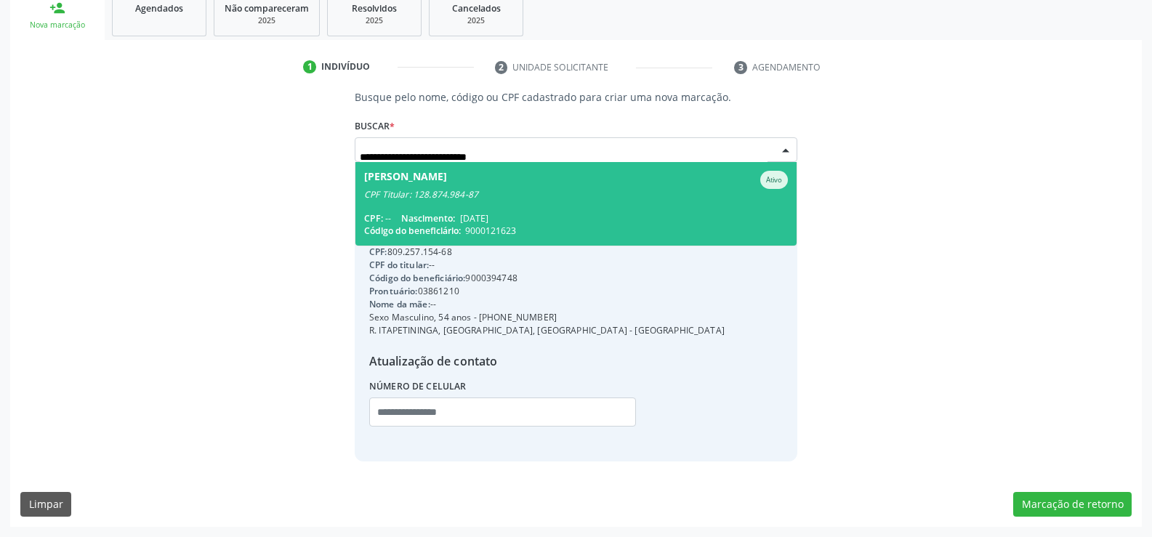
click at [540, 201] on span "Pedro Wilson Bezerra Nogueira Ativo CPF Titular: 128.874.984-87 CPF: -- Nascime…" at bounding box center [575, 204] width 441 height 84
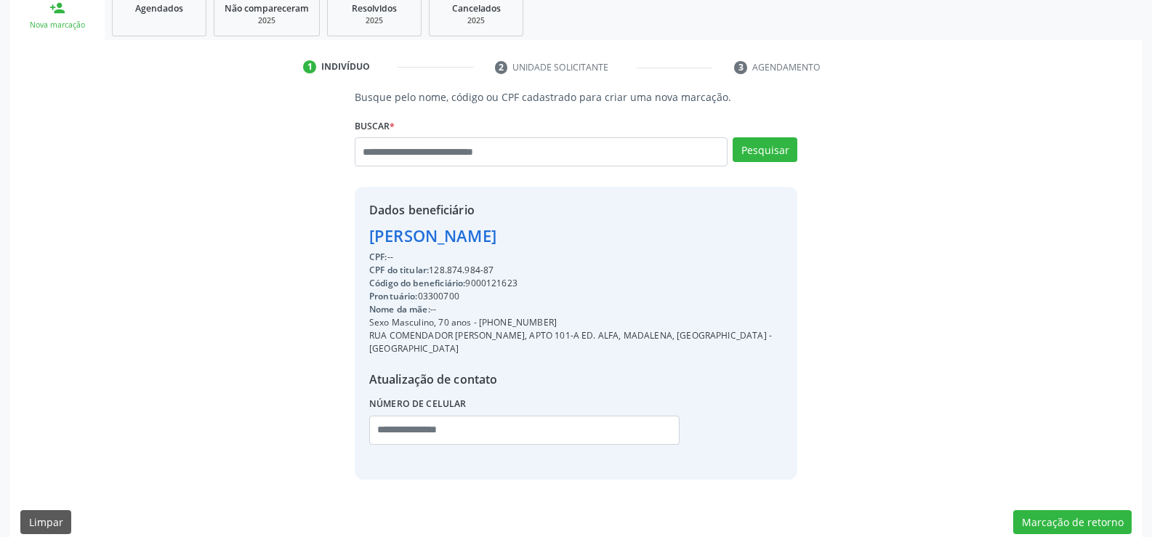
drag, startPoint x: 372, startPoint y: 234, endPoint x: 709, endPoint y: 238, distance: 336.5
click at [709, 238] on div "Pedro Wilson Bezerra Nogueira" at bounding box center [576, 236] width 414 height 24
drag, startPoint x: 432, startPoint y: 271, endPoint x: 541, endPoint y: 271, distance: 108.3
click at [541, 271] on div "CPF do titular: 128.874.984-87" at bounding box center [576, 270] width 414 height 13
drag, startPoint x: 497, startPoint y: 325, endPoint x: 560, endPoint y: 318, distance: 62.8
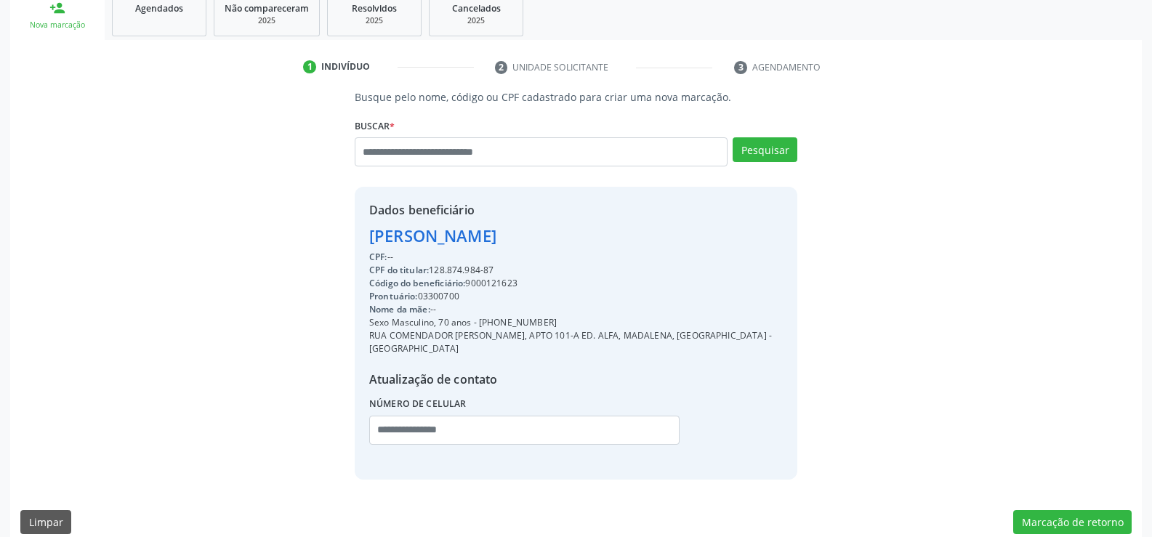
click at [560, 318] on div "Sexo Masculino, 70 anos - (81) 99154-4689" at bounding box center [576, 322] width 414 height 13
click at [414, 160] on input "text" at bounding box center [541, 151] width 373 height 29
type input "*"
type input "**********"
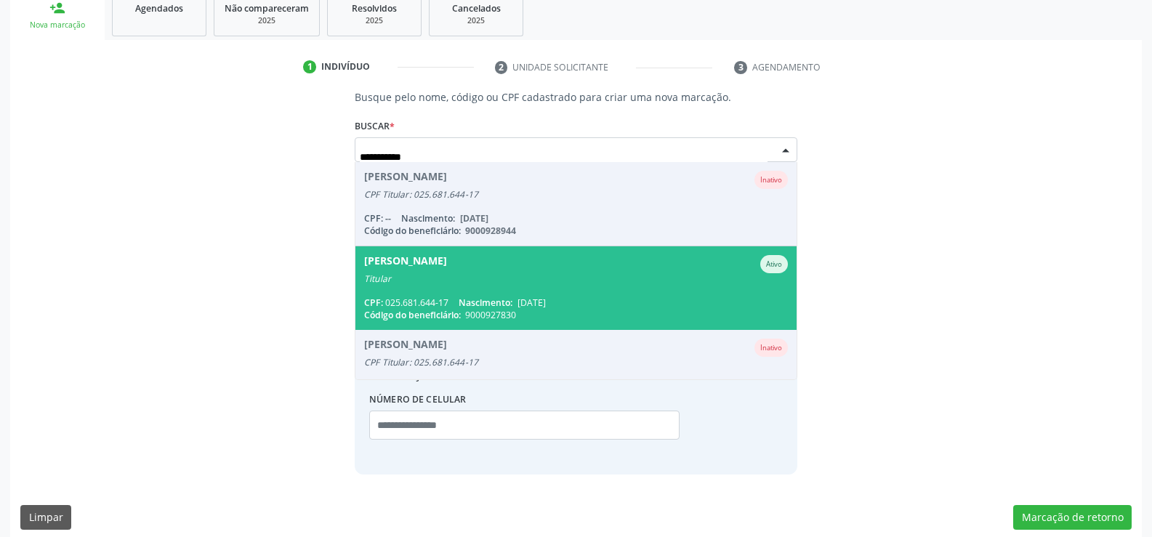
click at [461, 294] on span "Paulo Cesar de Oliveira Ativo Titular CPF: 025.681.644-17 Nascimento: 24/12/197…" at bounding box center [575, 288] width 441 height 84
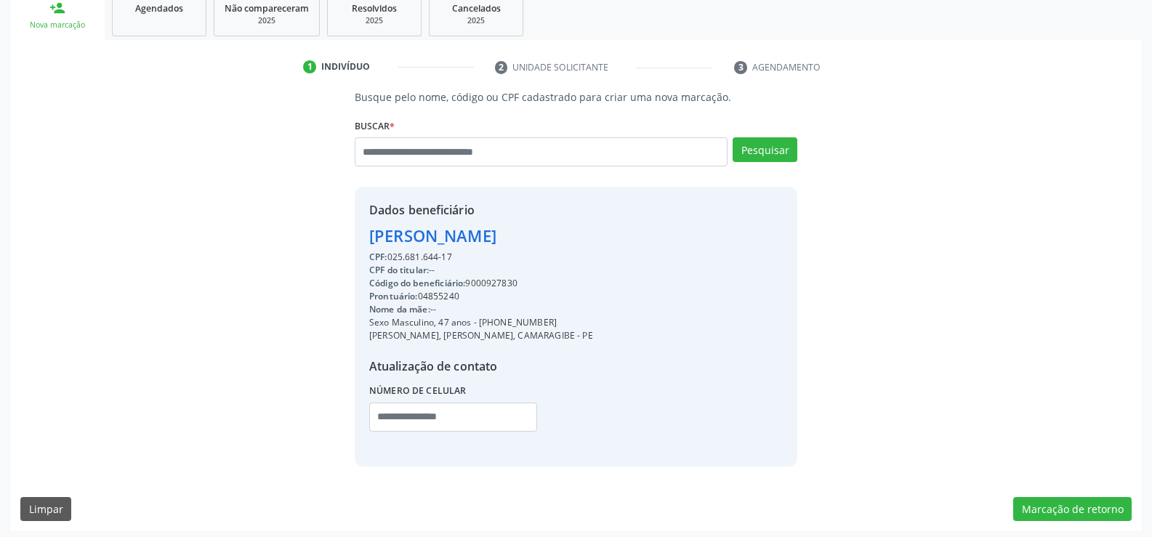
drag, startPoint x: 369, startPoint y: 235, endPoint x: 642, endPoint y: 251, distance: 273.0
click at [642, 251] on div "Dados beneficiário Paulo Cesar de Oliveira CPF: 025.681.644-17 CPF do titular: …" at bounding box center [576, 326] width 443 height 279
click at [641, 250] on div "Dados beneficiário Paulo Cesar de Oliveira CPF: 025.681.644-17 CPF do titular: …" at bounding box center [576, 326] width 443 height 279
drag, startPoint x: 370, startPoint y: 238, endPoint x: 630, endPoint y: 222, distance: 260.7
click at [630, 222] on div "Dados beneficiário Paulo Cesar de Oliveira CPF: 025.681.644-17 CPF do titular: …" at bounding box center [576, 326] width 443 height 279
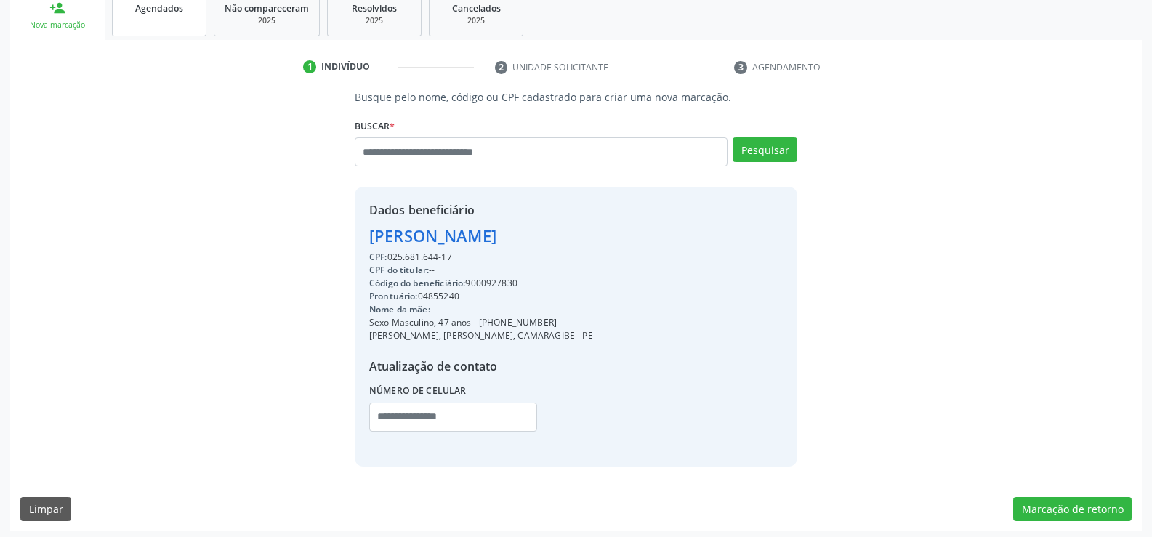
click at [169, 19] on link "Agendados" at bounding box center [159, 13] width 94 height 45
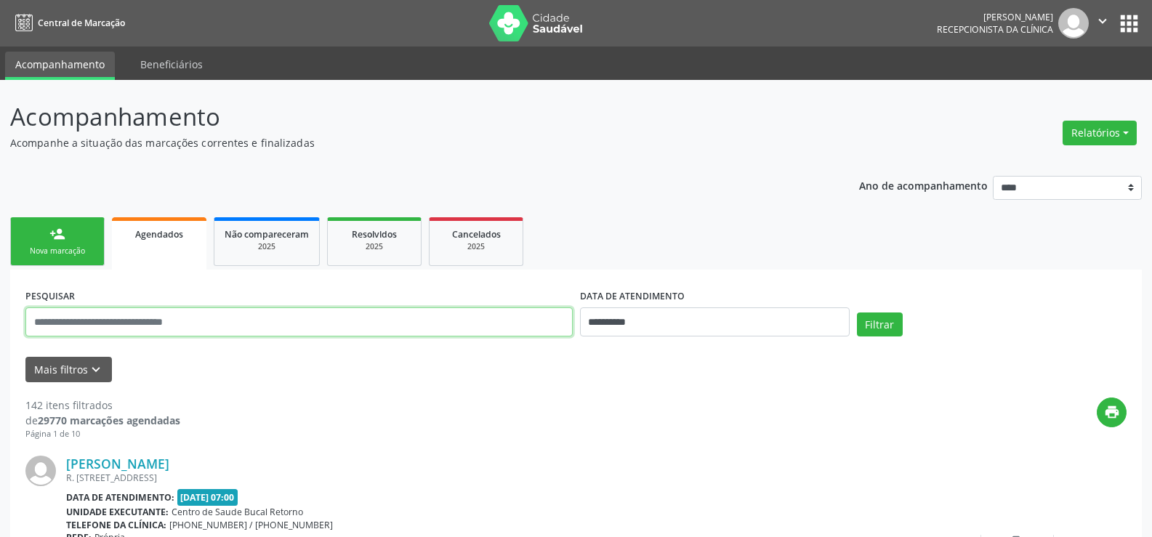
click at [120, 325] on input "text" at bounding box center [298, 321] width 547 height 29
paste input "**********"
type input "**********"
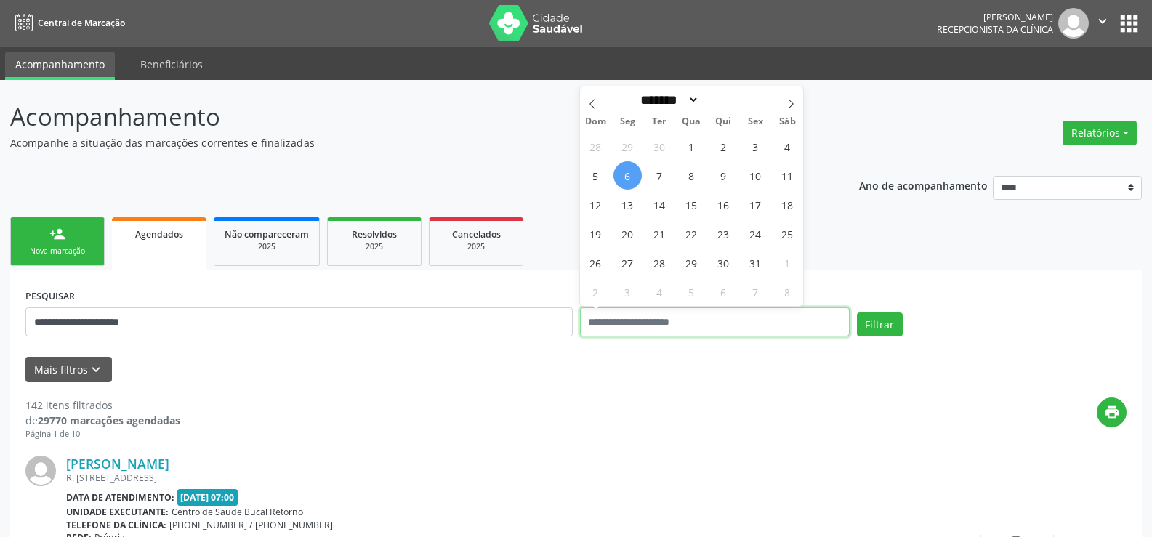
click at [857, 313] on button "Filtrar" at bounding box center [880, 325] width 46 height 25
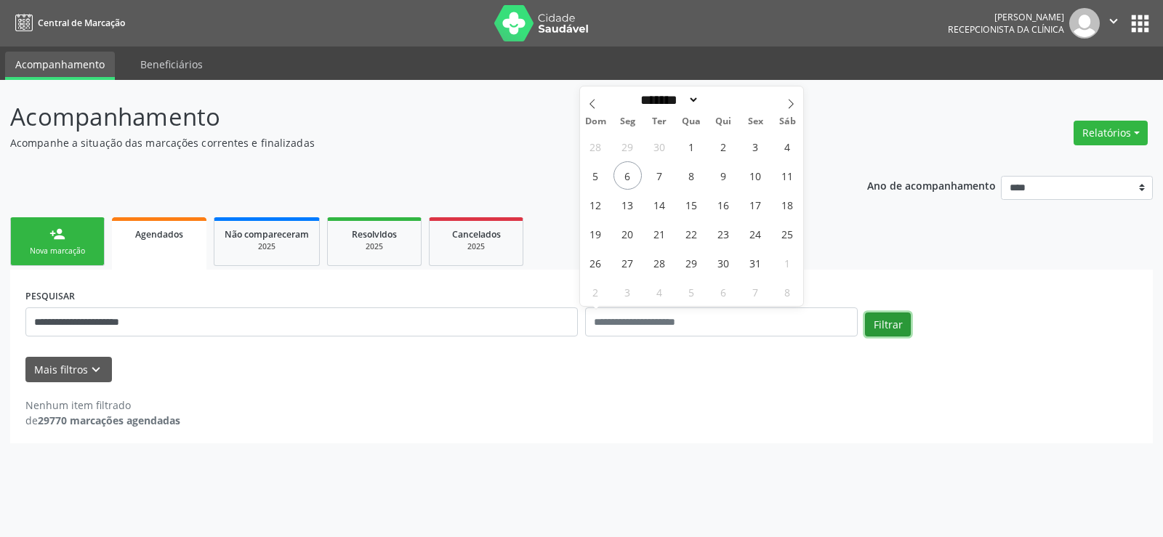
click at [893, 322] on button "Filtrar" at bounding box center [888, 325] width 46 height 25
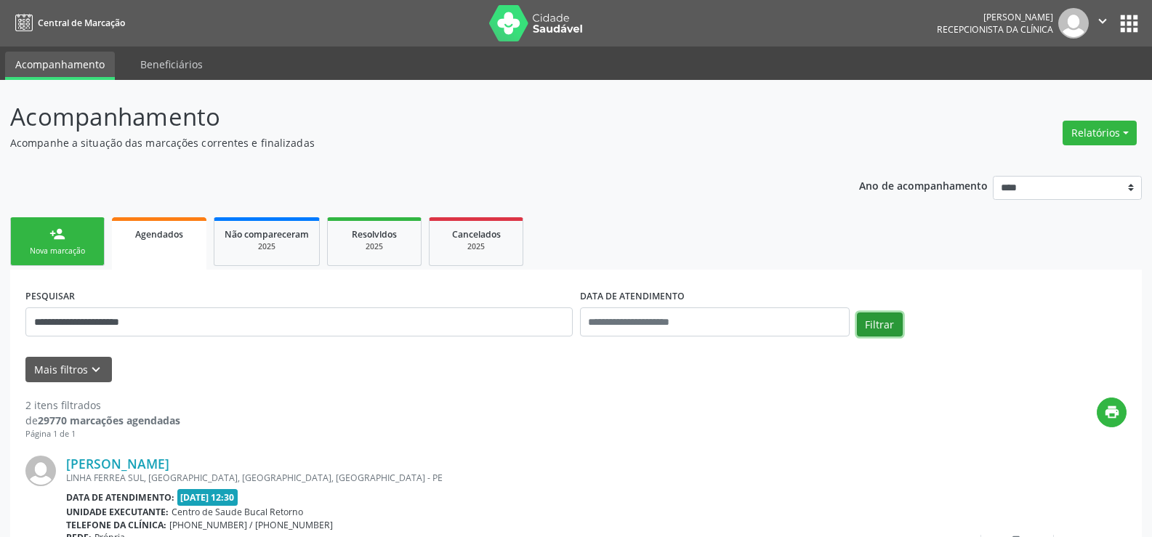
click at [893, 322] on button "Filtrar" at bounding box center [880, 325] width 46 height 25
click at [64, 231] on div "person_add" at bounding box center [57, 234] width 16 height 16
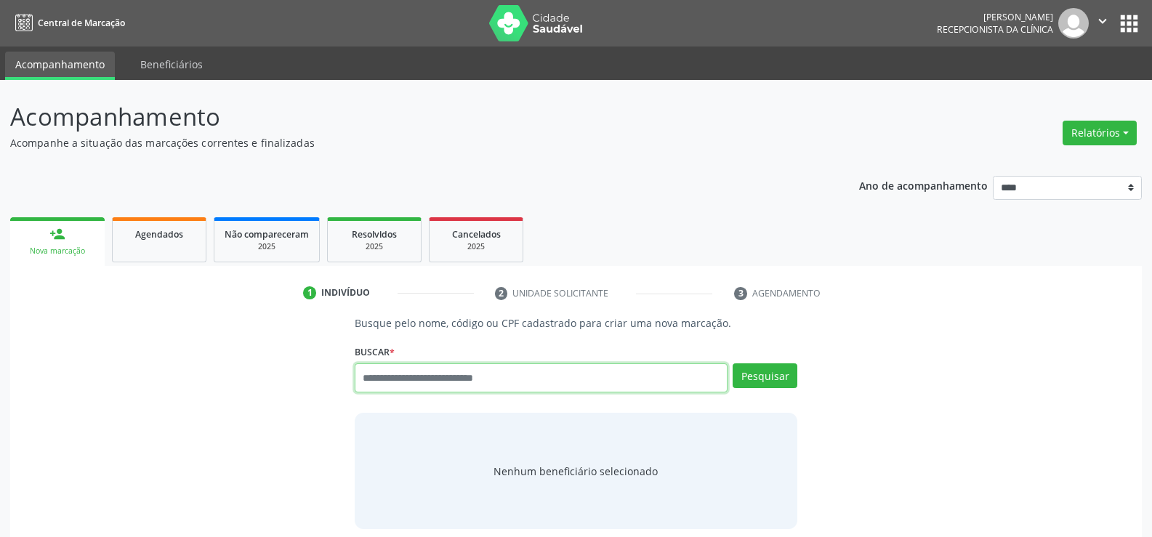
click at [435, 382] on input "text" at bounding box center [541, 377] width 373 height 29
paste input "**********"
type input "**********"
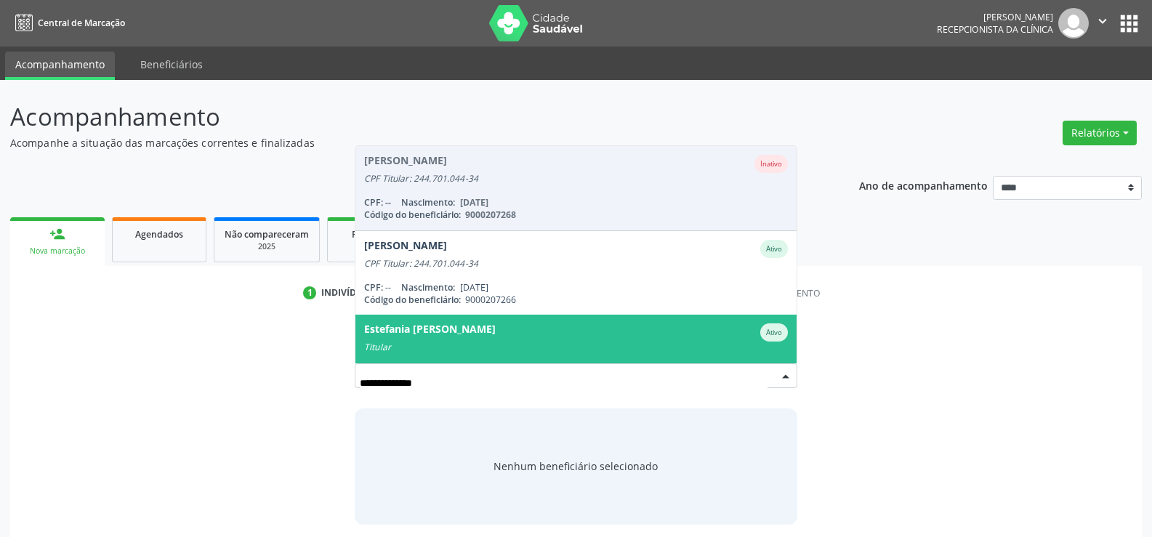
click at [509, 343] on div "Titular" at bounding box center [576, 348] width 424 height 12
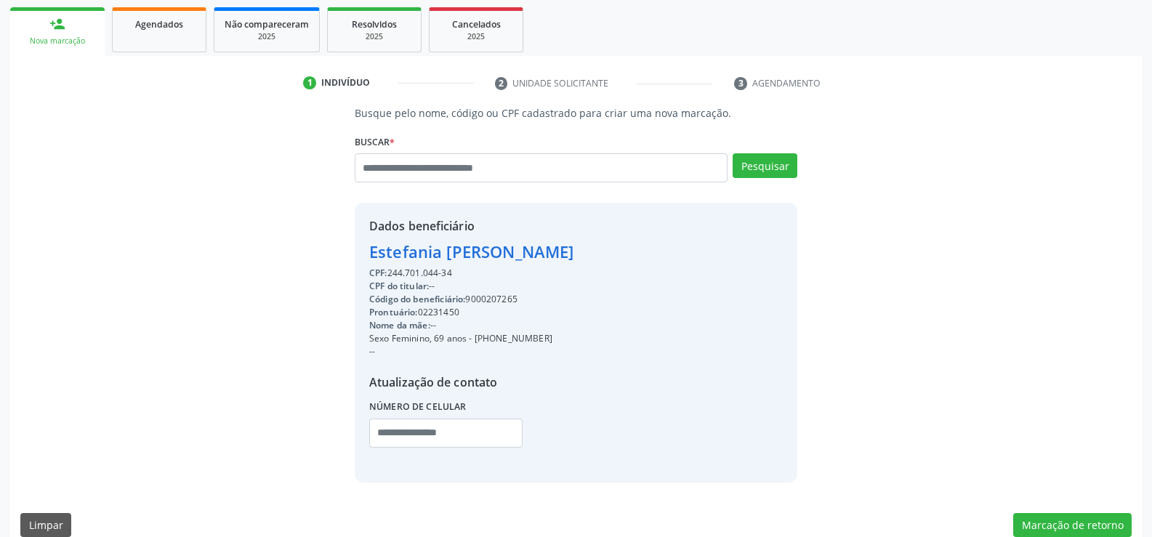
scroll to position [218, 0]
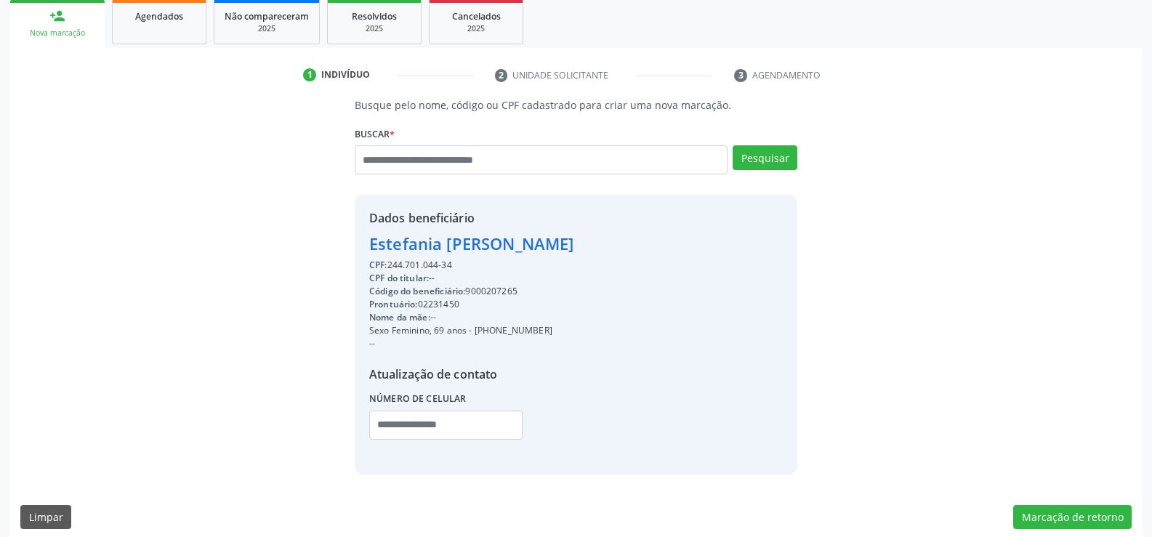
drag, startPoint x: 371, startPoint y: 242, endPoint x: 669, endPoint y: 241, distance: 298.0
click at [669, 241] on div "Dados beneficiário Estefania Maria Lima da Silva CPF: 244.701.044-34 CPF do tit…" at bounding box center [576, 334] width 443 height 279
drag, startPoint x: 495, startPoint y: 329, endPoint x: 605, endPoint y: 329, distance: 110.5
click at [605, 329] on div "Dados beneficiário Estefania Maria Lima da Silva CPF: 244.701.044-34 CPF do tit…" at bounding box center [576, 334] width 443 height 279
click at [424, 167] on input "text" at bounding box center [541, 159] width 373 height 29
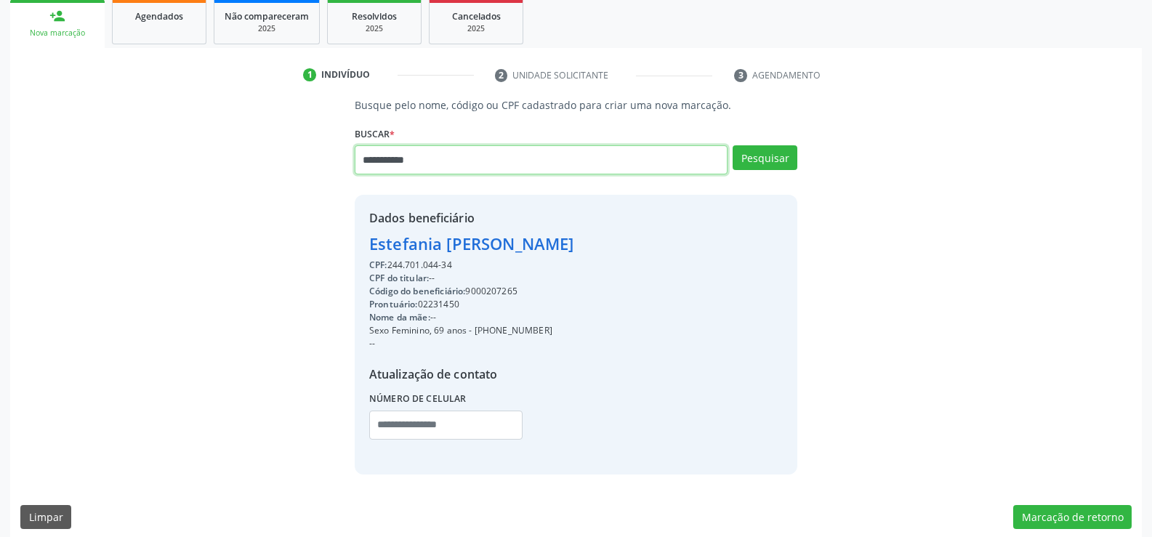
type input "**********"
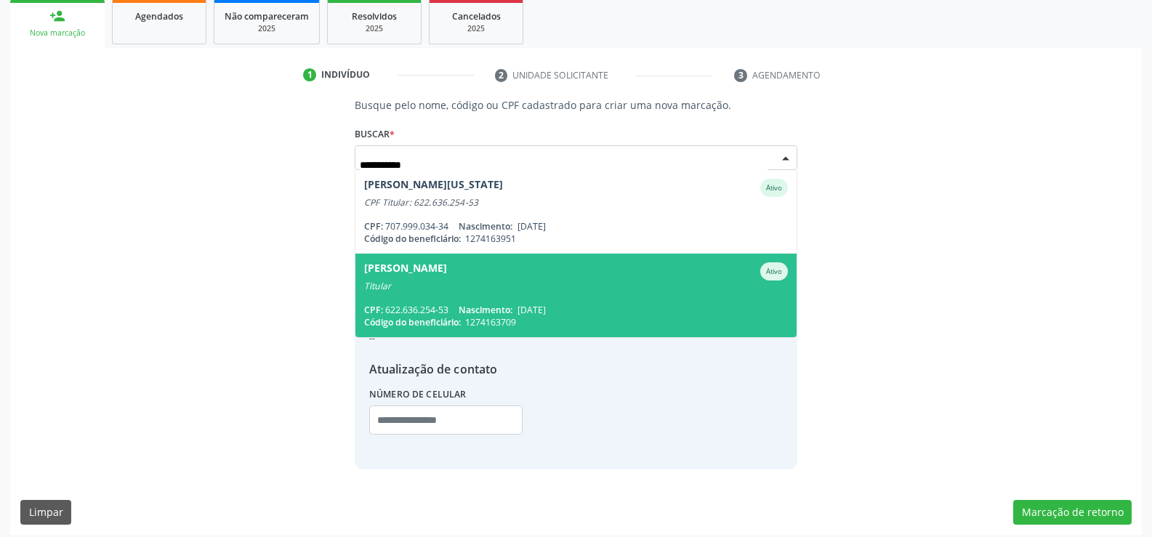
click at [535, 294] on span "Paulo Roberto Ribeiro da Silva Ativo Titular CPF: 622.636.254-53 Nascimento: 31…" at bounding box center [575, 296] width 441 height 84
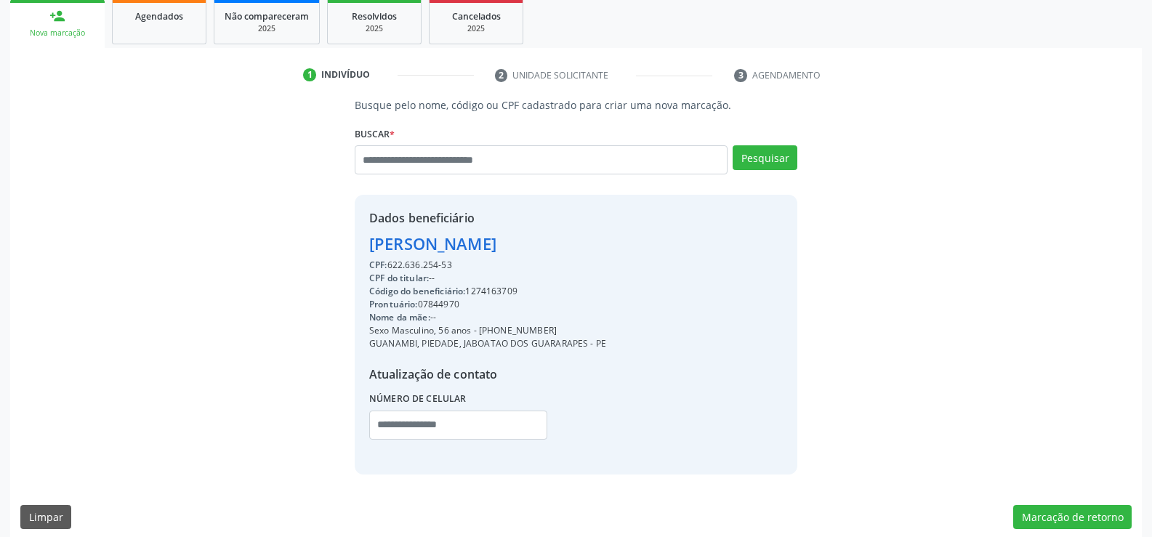
drag, startPoint x: 370, startPoint y: 239, endPoint x: 557, endPoint y: 267, distance: 189.7
click at [557, 267] on div "Dados beneficiário Paulo Roberto Ribeiro da Silva CPF: 622.636.254-53 CPF do ti…" at bounding box center [487, 334] width 237 height 250
click at [469, 156] on input "text" at bounding box center [541, 159] width 373 height 29
paste input "**********"
type input "**********"
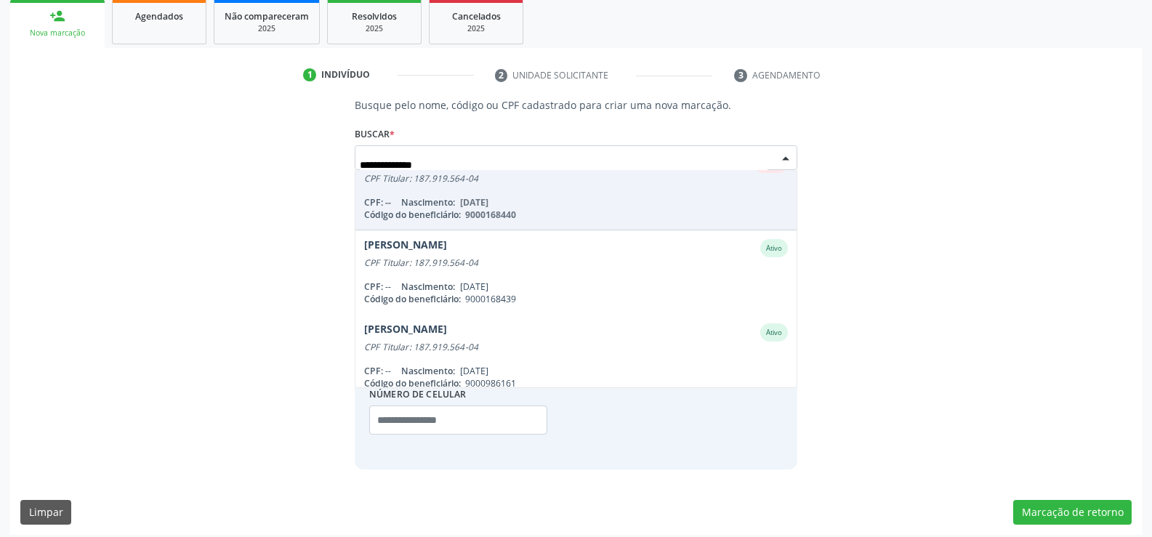
scroll to position [371, 0]
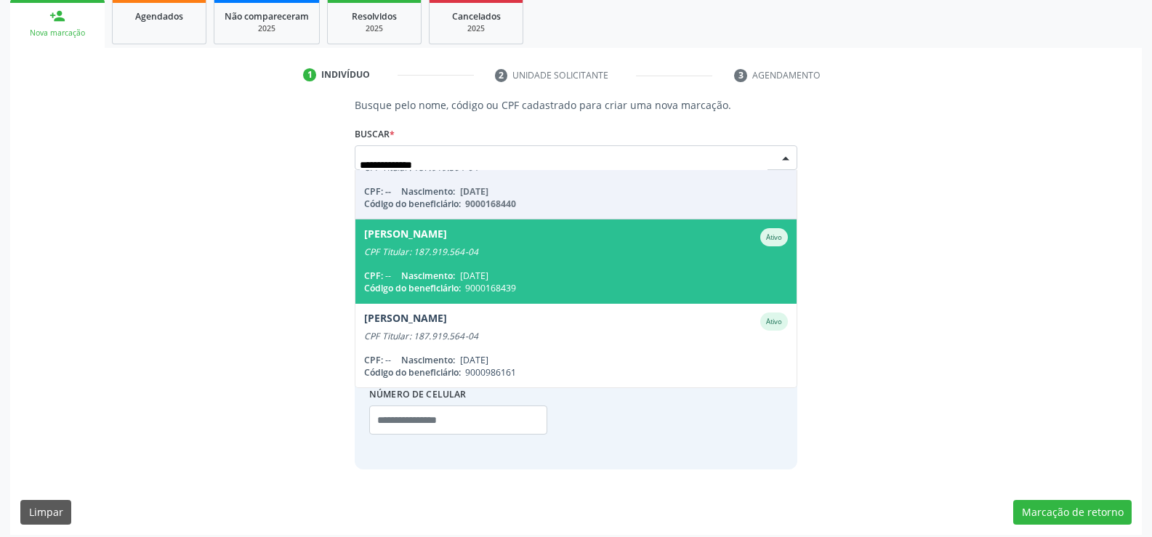
click at [488, 274] on span "19/03/1964" at bounding box center [474, 276] width 28 height 12
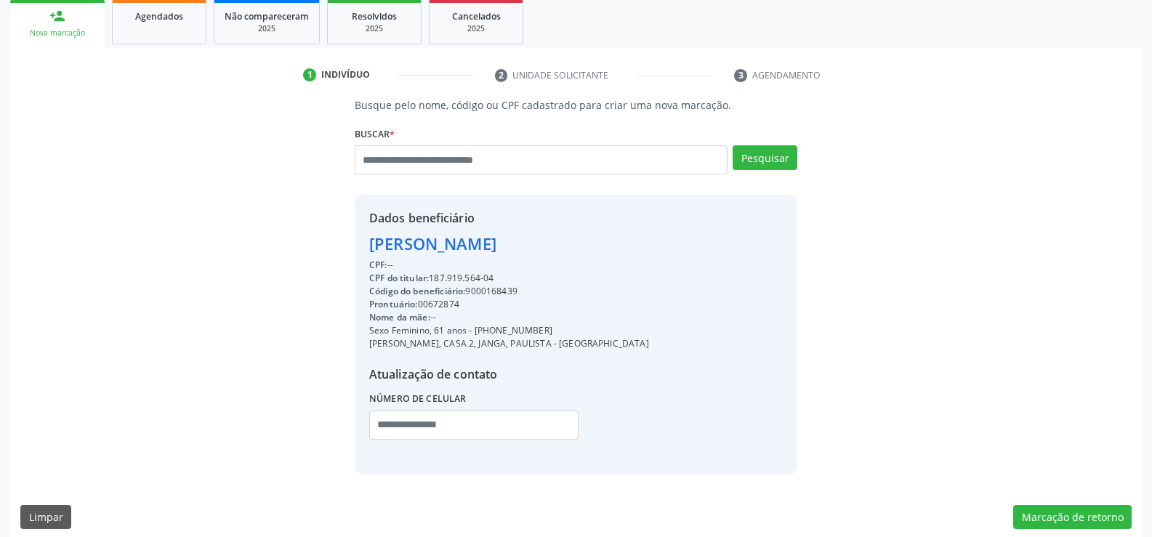
click at [366, 246] on div "Dados beneficiário Maria Gizeneide dos Santos CPF: -- CPF do titular: 187.919.5…" at bounding box center [576, 334] width 443 height 279
drag, startPoint x: 369, startPoint y: 244, endPoint x: 601, endPoint y: 243, distance: 231.9
click at [601, 243] on div "Dados beneficiário Maria Gizeneide dos Santos CPF: -- CPF do titular: 187.919.5…" at bounding box center [576, 334] width 443 height 279
drag, startPoint x: 493, startPoint y: 331, endPoint x: 581, endPoint y: 326, distance: 88.1
click at [581, 326] on div "Sexo Feminino, 61 anos - (81) 99360-7100" at bounding box center [509, 330] width 280 height 13
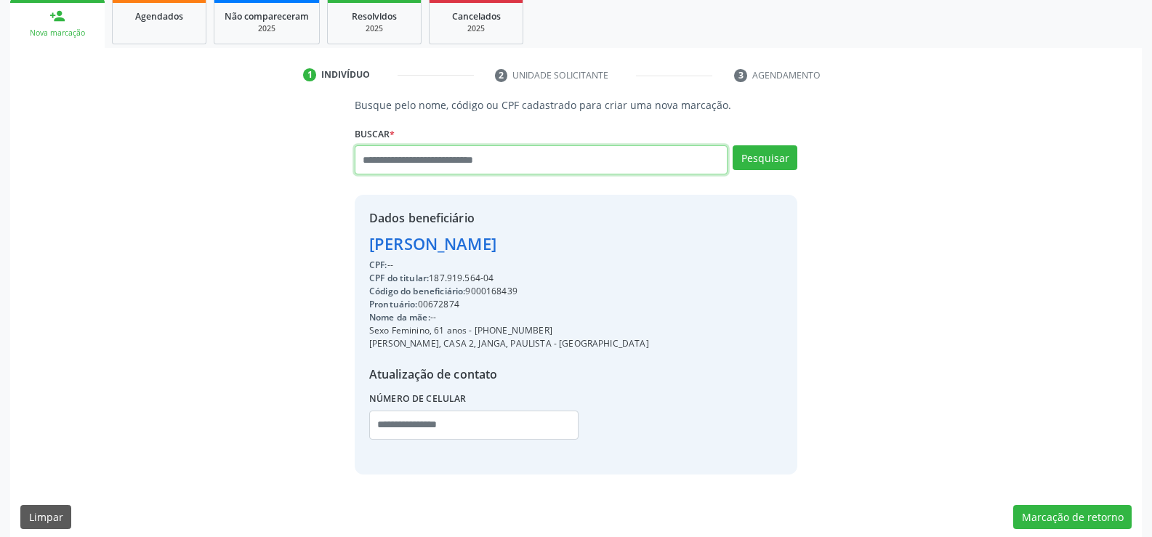
click at [416, 156] on input "text" at bounding box center [541, 159] width 373 height 29
paste input "**********"
type input "**********"
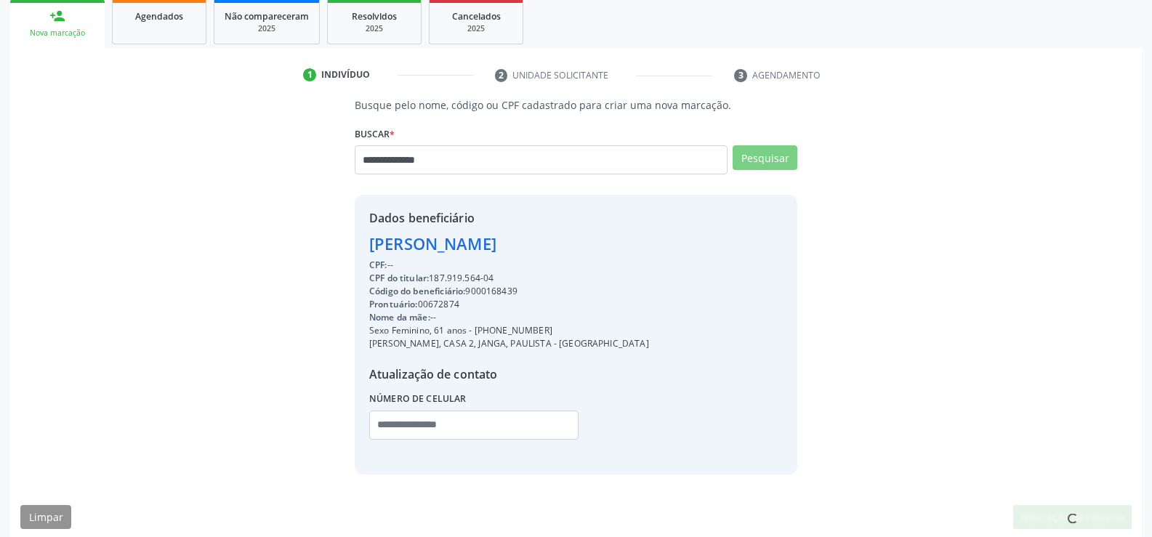
scroll to position [0, 0]
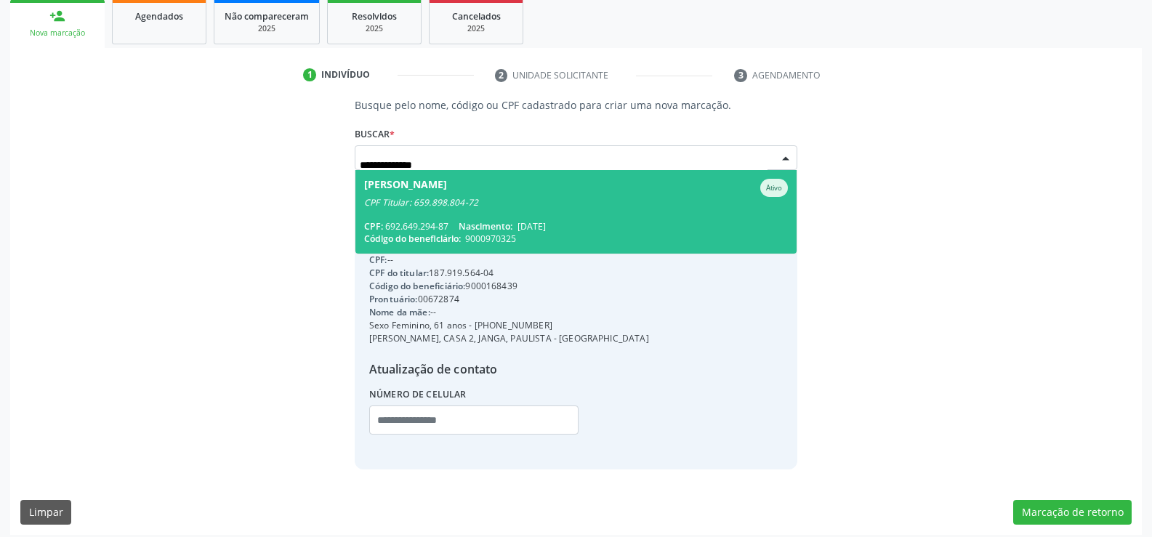
click at [425, 201] on div "CPF Titular: 659.898.804-72" at bounding box center [576, 203] width 424 height 12
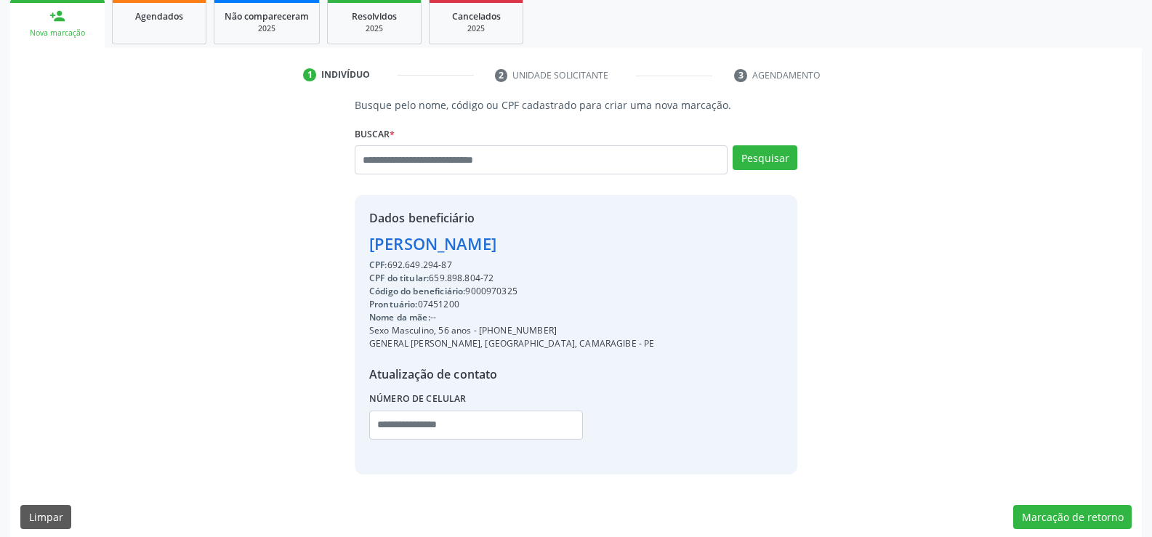
drag, startPoint x: 370, startPoint y: 247, endPoint x: 674, endPoint y: 254, distance: 303.9
click at [674, 254] on div "Dados beneficiário Helenildo Ferreira de Oliveira CPF: 692.649.294-87 CPF do ti…" at bounding box center [576, 334] width 443 height 279
drag, startPoint x: 494, startPoint y: 331, endPoint x: 568, endPoint y: 333, distance: 74.2
click at [568, 333] on div "Sexo Masculino, 56 anos - (81) 98503-2703" at bounding box center [512, 330] width 286 height 13
click at [416, 164] on input "text" at bounding box center [541, 159] width 373 height 29
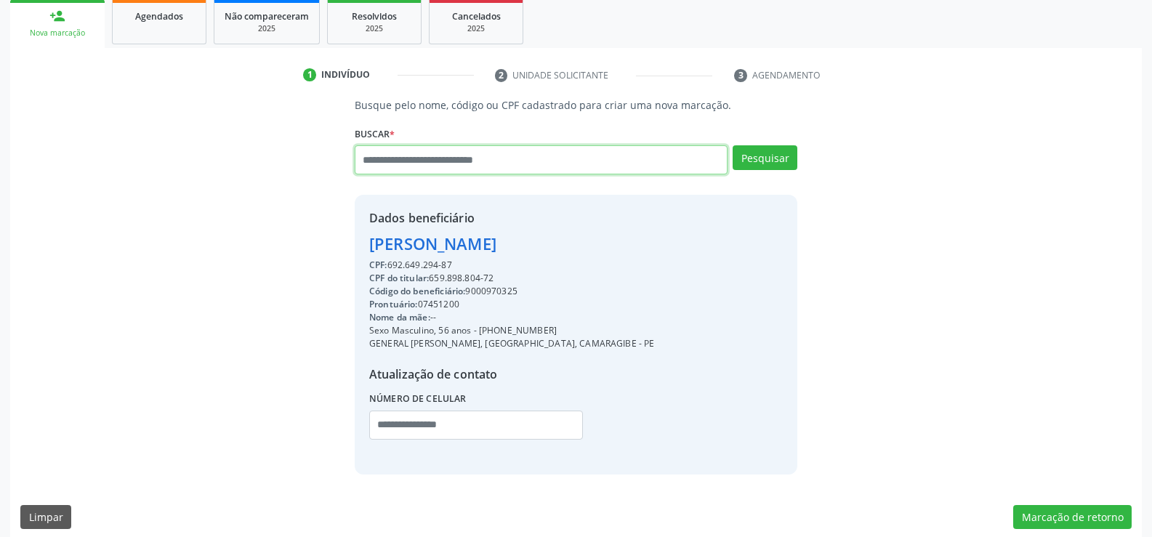
paste input "**********"
type input "**********"
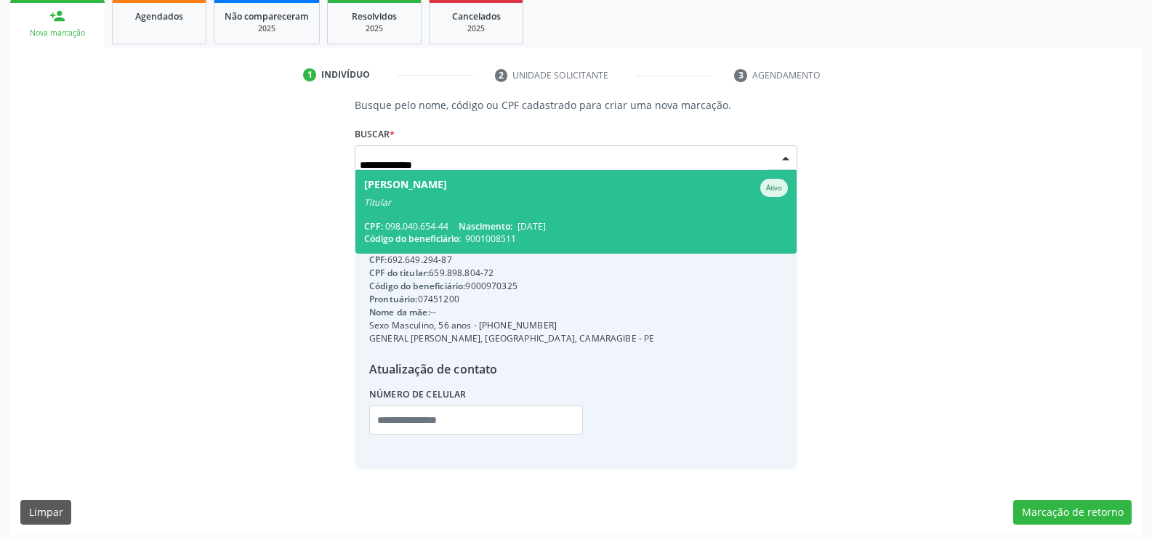
click at [416, 217] on span "Thiago Henrique Pereira de Melo Ativo Titular CPF: 098.040.654-44 Nascimento: 0…" at bounding box center [575, 212] width 441 height 84
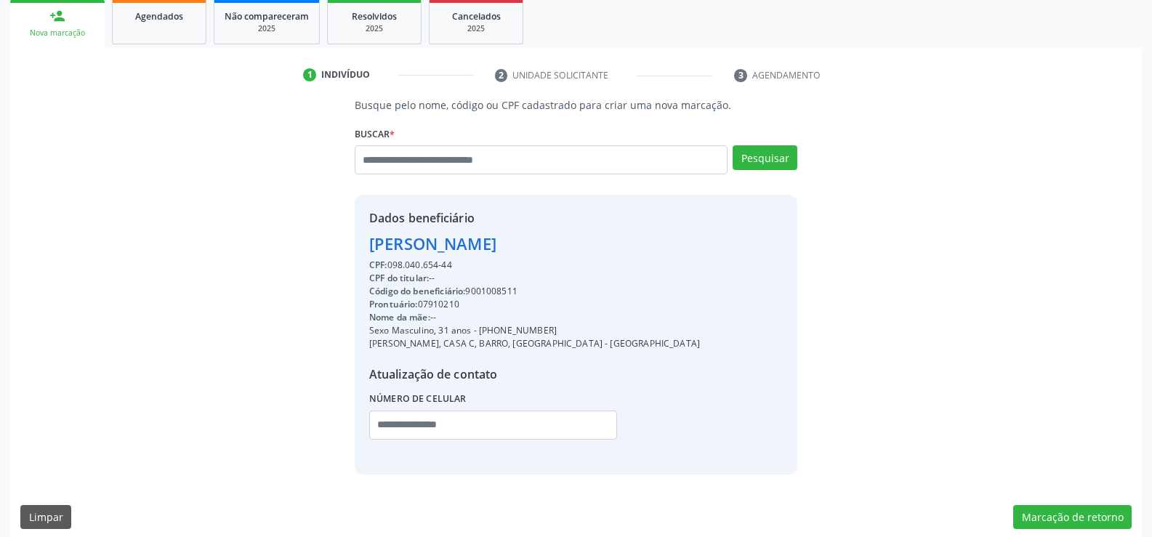
drag, startPoint x: 369, startPoint y: 246, endPoint x: 706, endPoint y: 241, distance: 337.3
click at [706, 241] on div "Dados beneficiário Thiago Henrique Pereira de Melo CPF: 098.040.654-44 CPF do t…" at bounding box center [576, 334] width 443 height 279
drag, startPoint x: 498, startPoint y: 330, endPoint x: 598, endPoint y: 329, distance: 100.3
click at [598, 329] on div "Sexo Masculino, 31 anos - (81) 98396-8317" at bounding box center [534, 330] width 331 height 13
click at [385, 161] on input "text" at bounding box center [541, 159] width 373 height 29
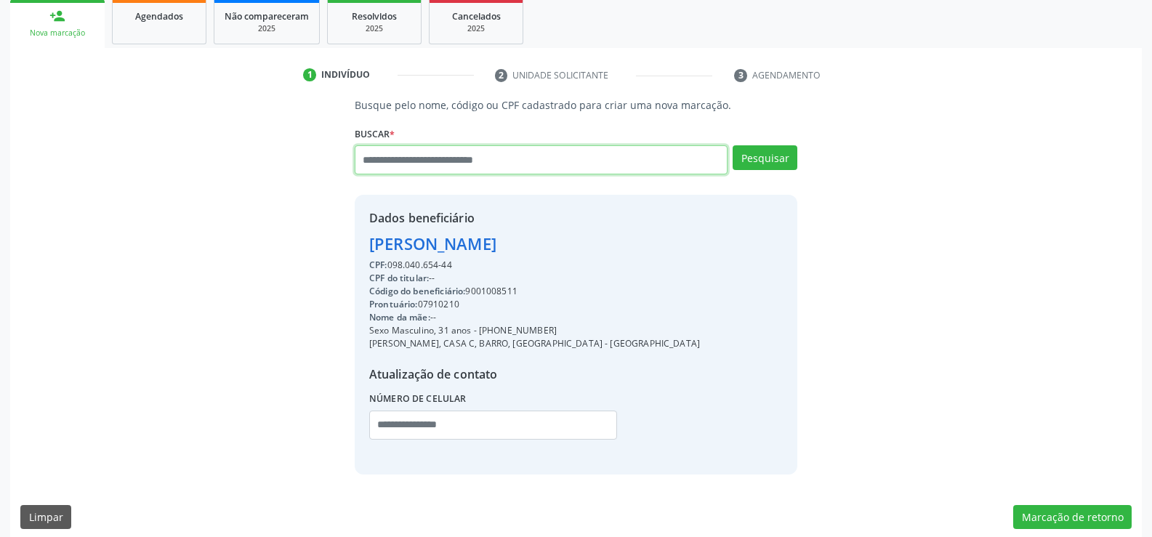
paste input "**********"
type input "**********"
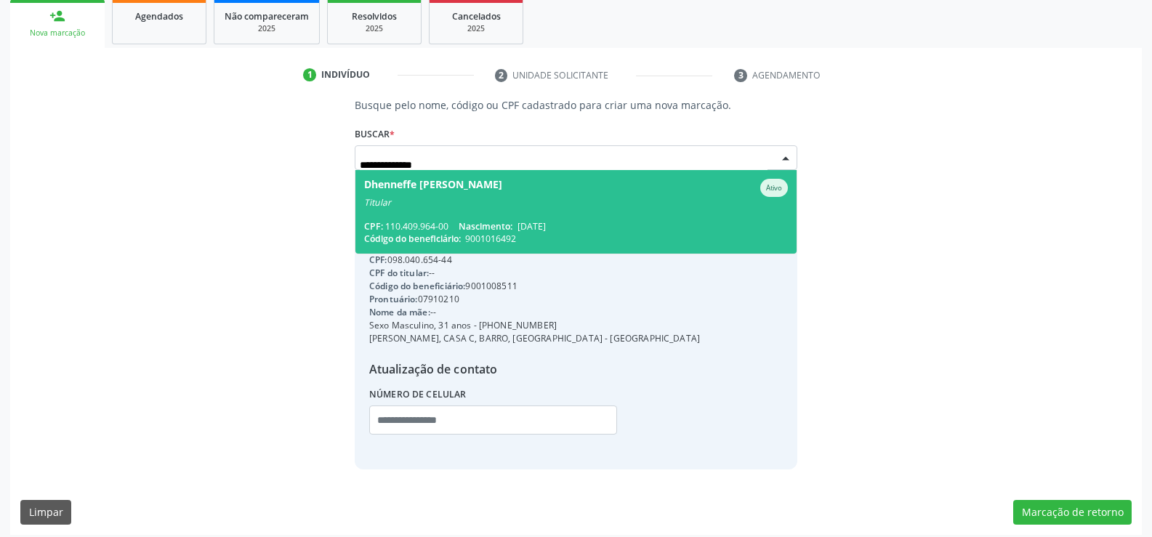
click at [520, 200] on div "Titular" at bounding box center [576, 203] width 424 height 12
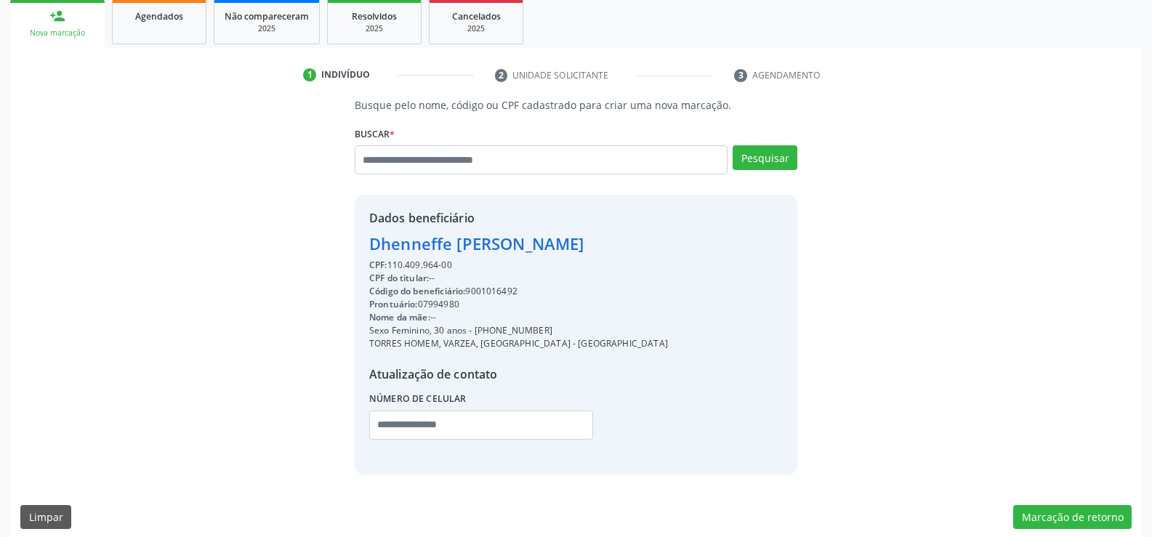
drag, startPoint x: 367, startPoint y: 241, endPoint x: 660, endPoint y: 243, distance: 292.9
click at [660, 243] on div "Dados beneficiário Dhenneffe Maria de Araujo CPF: 110.409.964-00 CPF do titular…" at bounding box center [576, 334] width 443 height 279
drag, startPoint x: 495, startPoint y: 333, endPoint x: 567, endPoint y: 329, distance: 72.1
click at [567, 329] on div "Sexo Feminino, 30 anos - (81) 99802-6127" at bounding box center [518, 330] width 299 height 13
click at [404, 169] on input "text" at bounding box center [541, 159] width 373 height 29
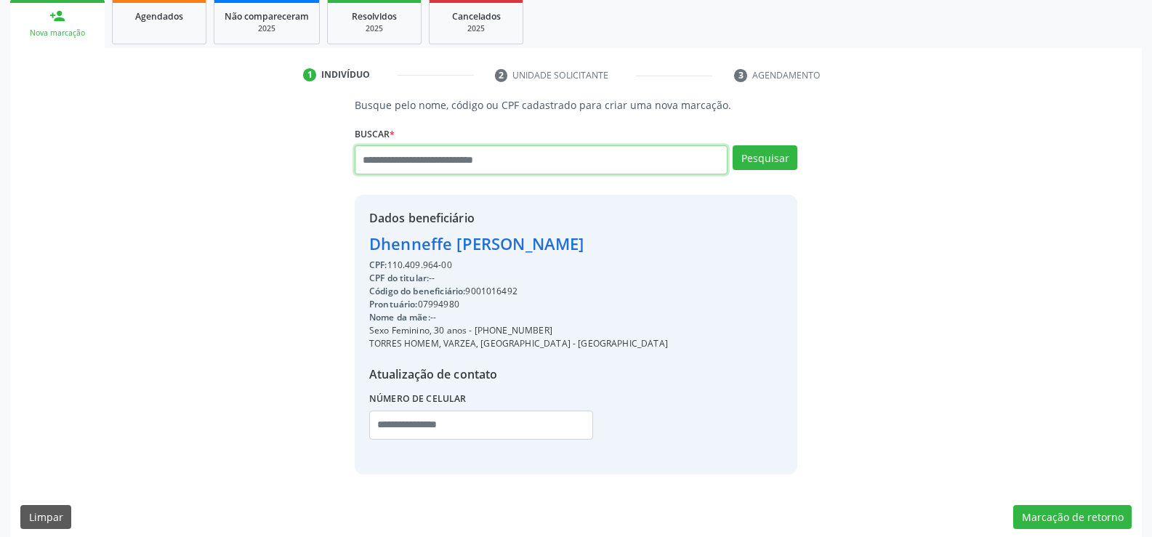
paste input "**********"
drag, startPoint x: 460, startPoint y: 164, endPoint x: 315, endPoint y: 143, distance: 146.9
click at [315, 143] on div "**********" at bounding box center [575, 285] width 1111 height 376
paste input "text"
type input "**********"
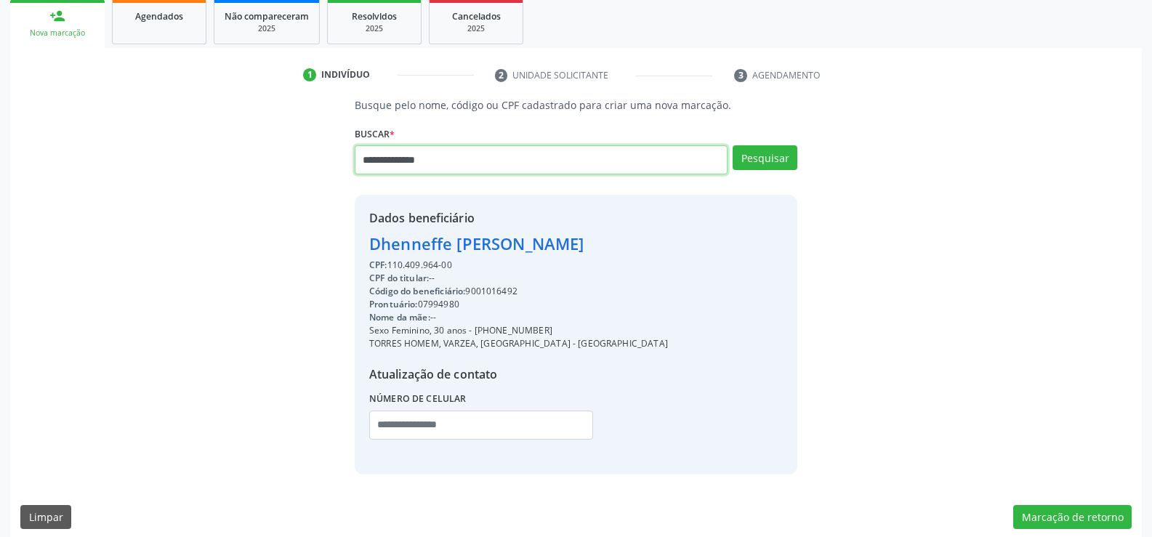
type input "**********"
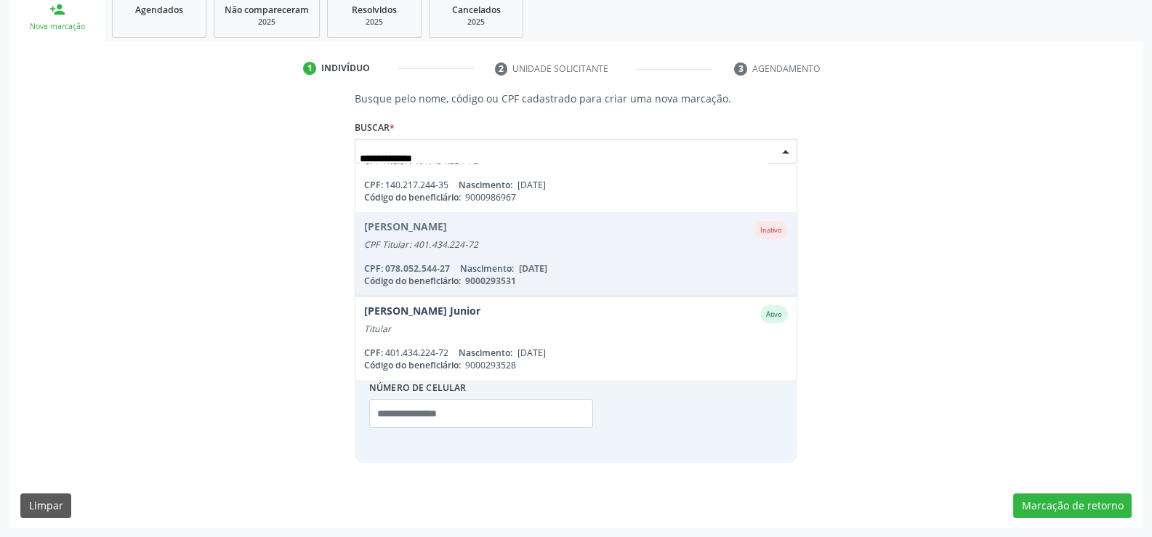
scroll to position [226, 0]
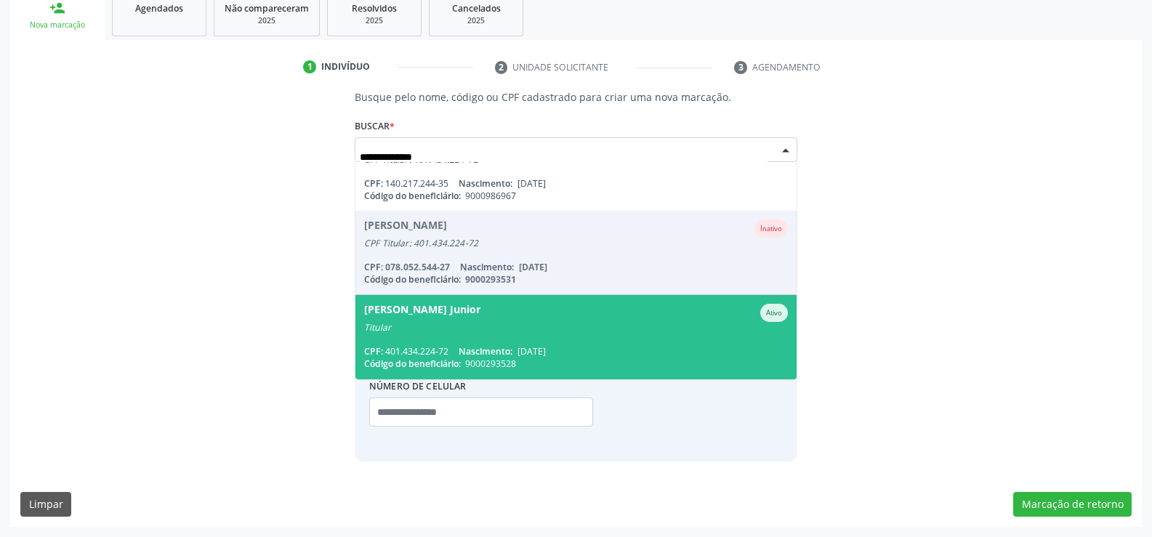
click at [472, 331] on div "Titular" at bounding box center [576, 328] width 424 height 12
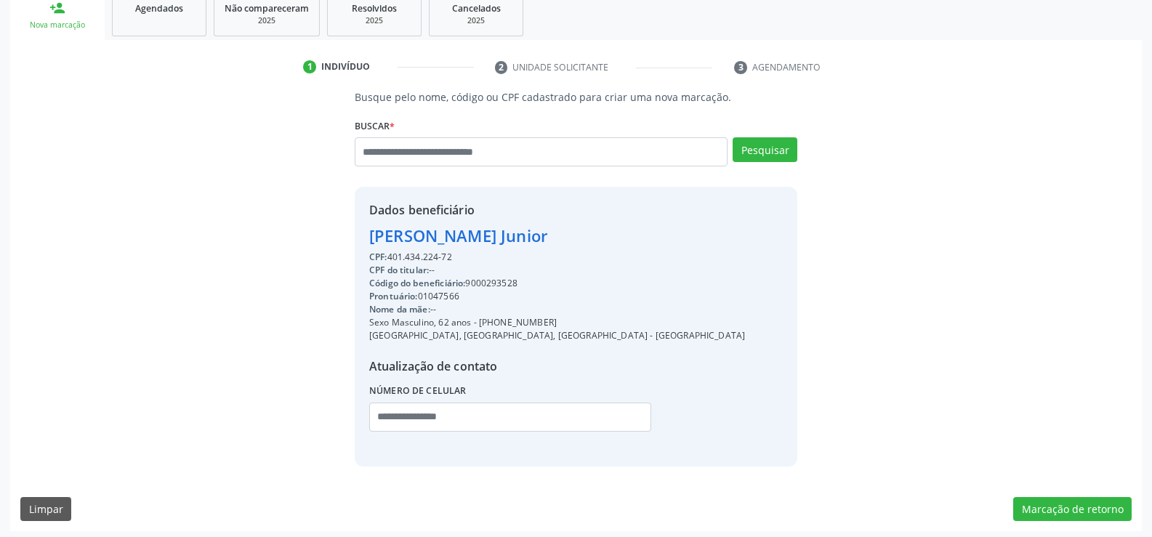
drag, startPoint x: 369, startPoint y: 238, endPoint x: 726, endPoint y: 238, distance: 357.6
click at [726, 238] on div "Dados beneficiário Renato de Oliveira Fraga Junior CPF: 401.434.224-72 CPF do t…" at bounding box center [576, 326] width 443 height 279
drag, startPoint x: 497, startPoint y: 320, endPoint x: 591, endPoint y: 315, distance: 93.9
click at [591, 315] on div "CPF: 401.434.224-72 CPF do titular: -- Código do beneficiário: 9000293528 Pront…" at bounding box center [557, 346] width 376 height 191
click at [591, 315] on div "Nome da mãe: --" at bounding box center [557, 309] width 376 height 13
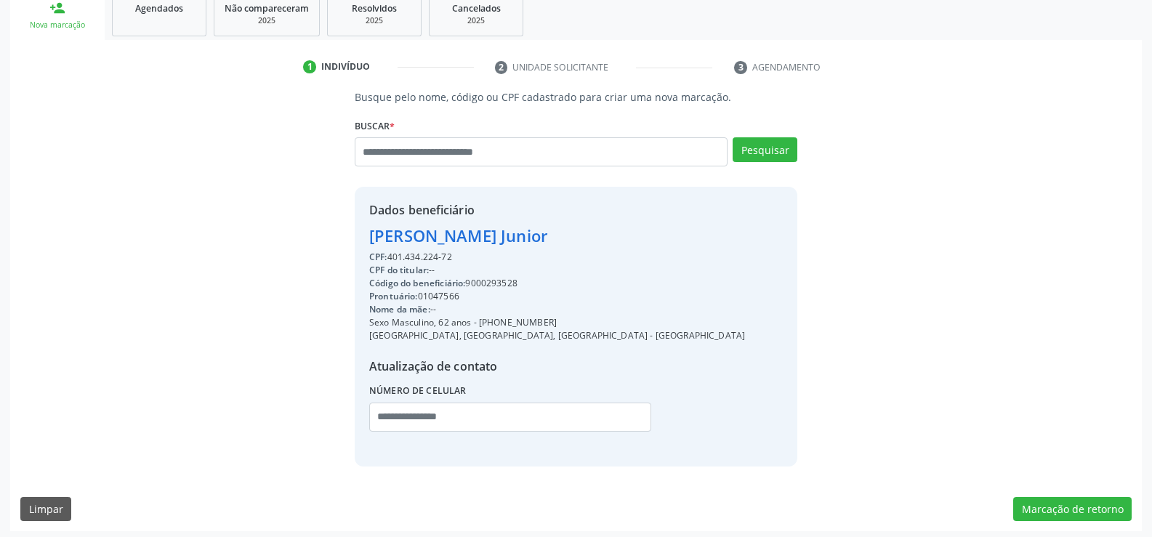
drag, startPoint x: 496, startPoint y: 320, endPoint x: 574, endPoint y: 318, distance: 78.5
click at [574, 318] on div "Sexo Masculino, 62 anos - (81) 98721-2045" at bounding box center [557, 322] width 376 height 13
click at [427, 150] on input "text" at bounding box center [541, 151] width 373 height 29
type input "**********"
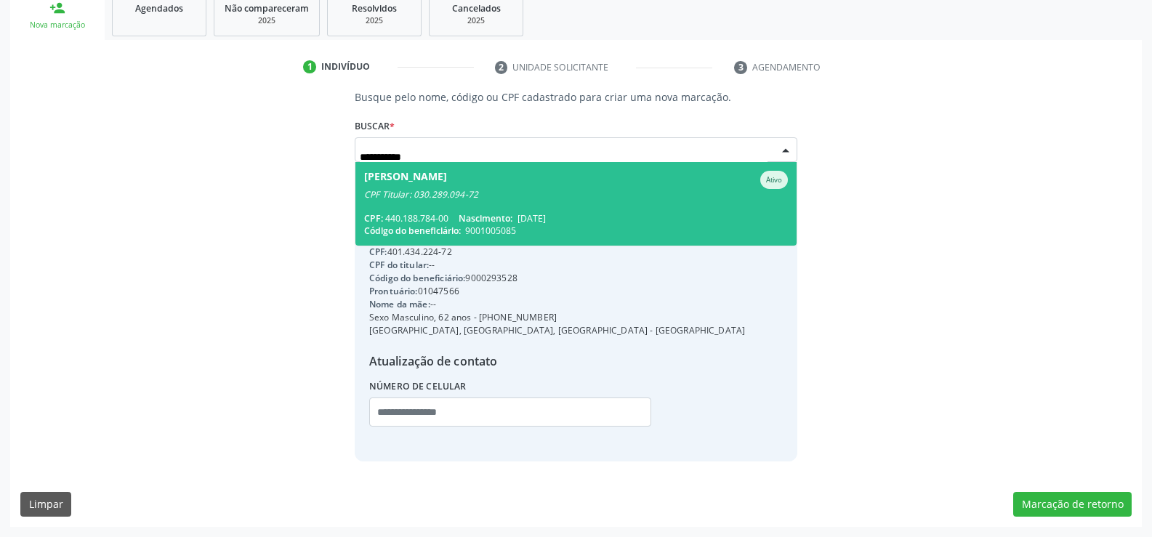
scroll to position [0, 0]
click at [421, 200] on div "CPF Titular: 030.289.094-72" at bounding box center [576, 195] width 424 height 12
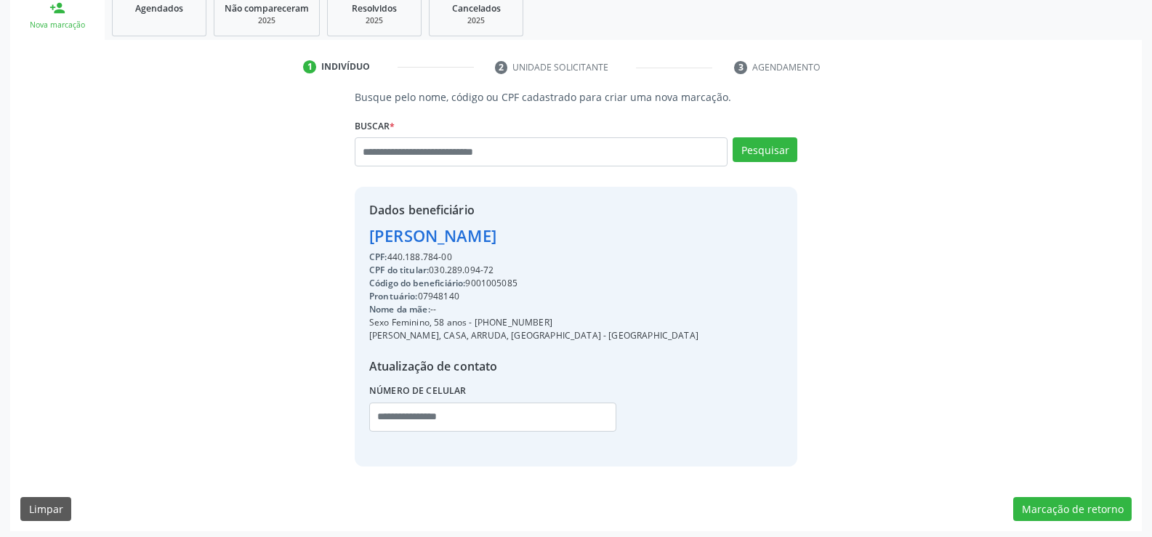
drag, startPoint x: 369, startPoint y: 235, endPoint x: 494, endPoint y: 253, distance: 125.5
click at [494, 253] on div "Dados beneficiário Eliane Oliveira Macedo Costa CPF: 440.188.784-00 CPF do titu…" at bounding box center [533, 326] width 329 height 250
click at [406, 148] on input "text" at bounding box center [541, 151] width 373 height 29
paste input "**********"
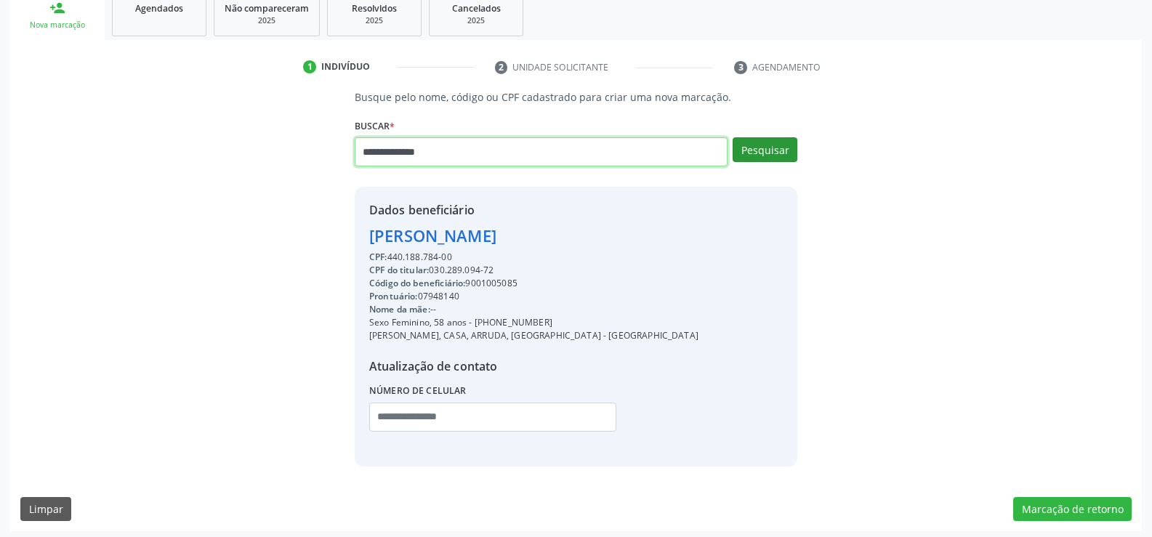
type input "**********"
click at [765, 157] on button "Pesquisar" at bounding box center [765, 149] width 65 height 25
type input "**********"
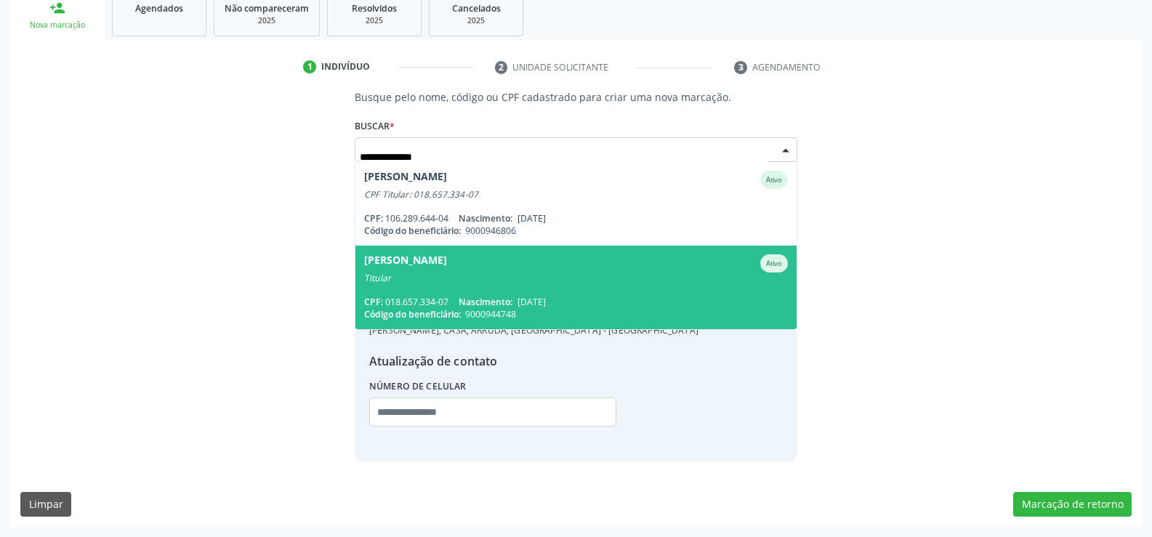
click at [426, 280] on div "Titular" at bounding box center [576, 279] width 424 height 12
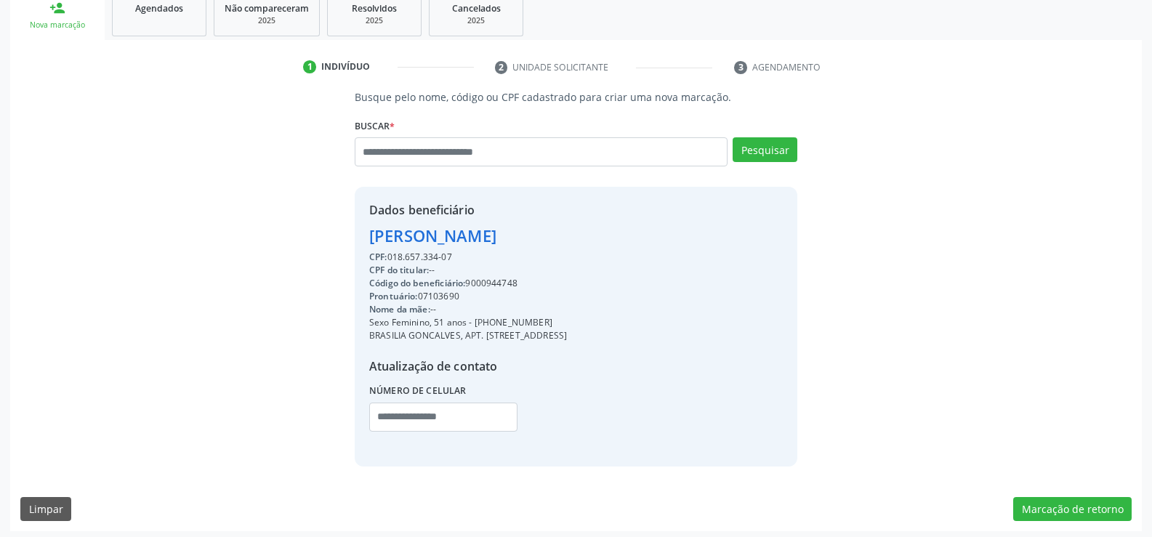
drag, startPoint x: 372, startPoint y: 232, endPoint x: 601, endPoint y: 245, distance: 229.3
click at [567, 245] on div "Roberta Teixeira Lima" at bounding box center [468, 236] width 198 height 24
drag, startPoint x: 493, startPoint y: 321, endPoint x: 576, endPoint y: 320, distance: 82.9
click at [567, 320] on div "Sexo Feminino, 51 anos - (81) 98722-4184" at bounding box center [468, 322] width 198 height 13
click at [433, 151] on input "text" at bounding box center [541, 151] width 373 height 29
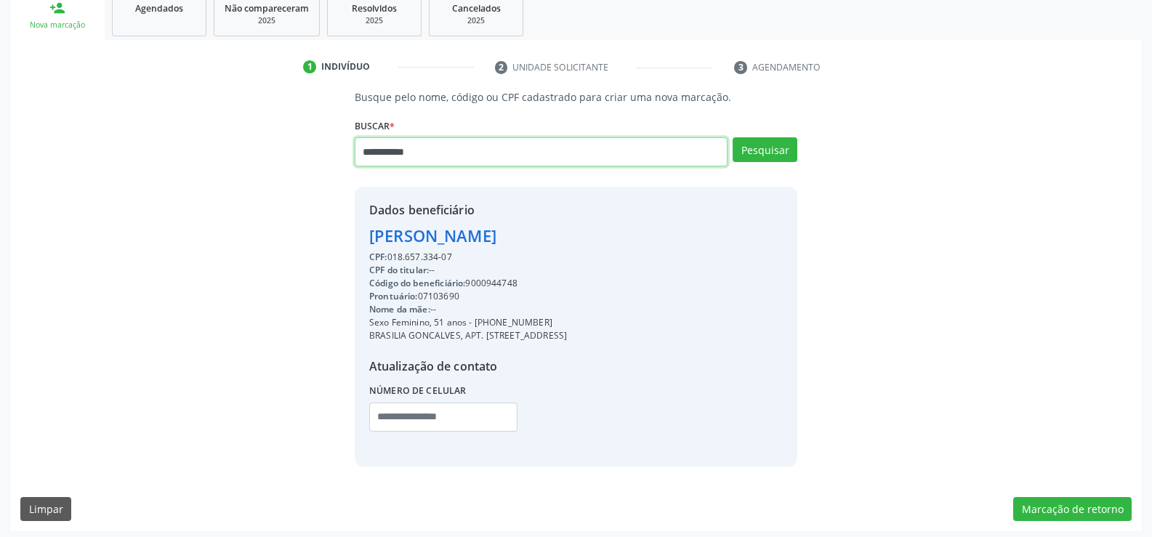
type input "**********"
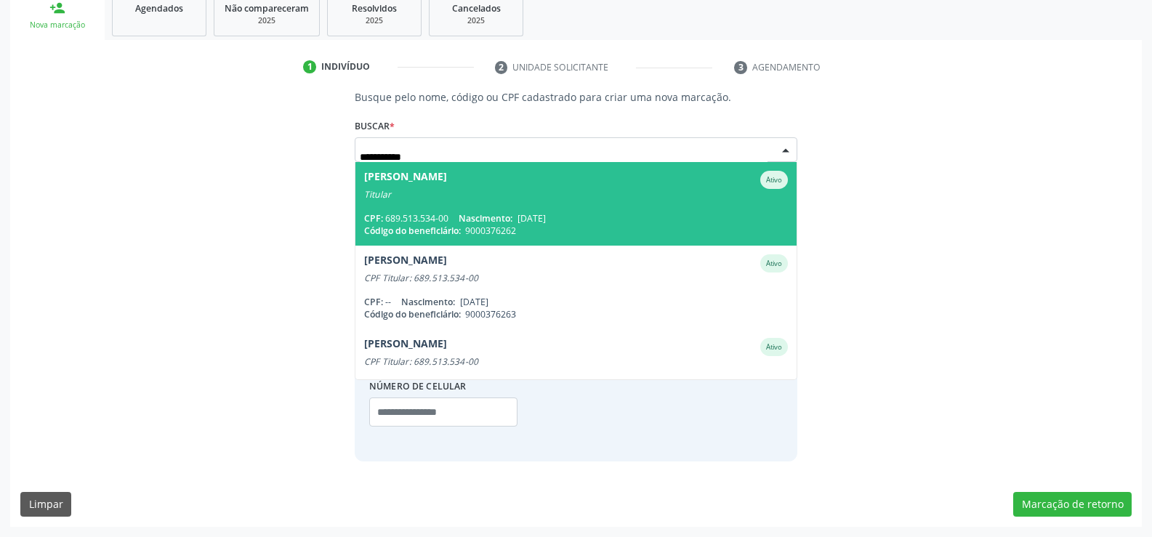
click at [433, 187] on div "Erica Xavier Barbosa" at bounding box center [405, 180] width 83 height 18
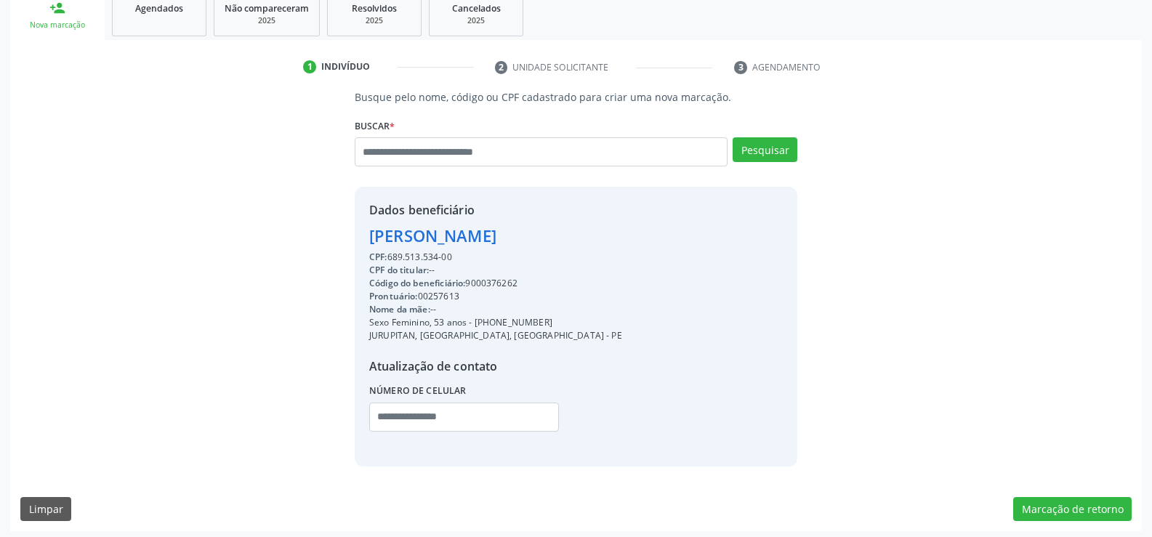
drag, startPoint x: 371, startPoint y: 239, endPoint x: 552, endPoint y: 251, distance: 180.7
click at [551, 251] on div "Dados beneficiário Erica Xavier Barbosa CPF: 689.513.534-00 CPF do titular: -- …" at bounding box center [576, 326] width 443 height 279
click at [414, 145] on input "text" at bounding box center [541, 151] width 373 height 29
type input "**********"
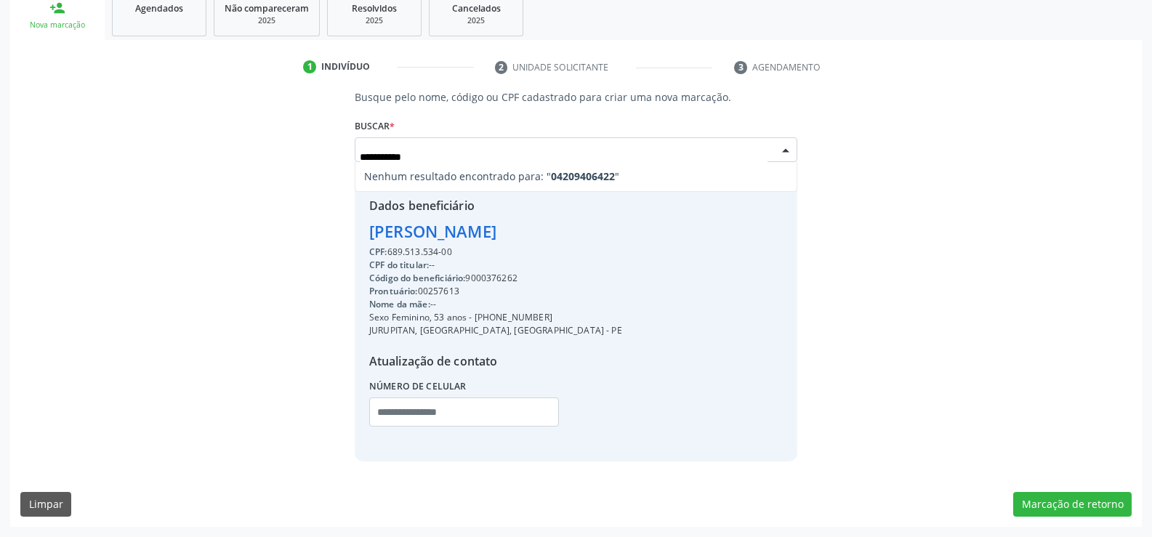
drag, startPoint x: 435, startPoint y: 150, endPoint x: 296, endPoint y: 149, distance: 138.8
click at [296, 149] on div "**********" at bounding box center [575, 275] width 1111 height 372
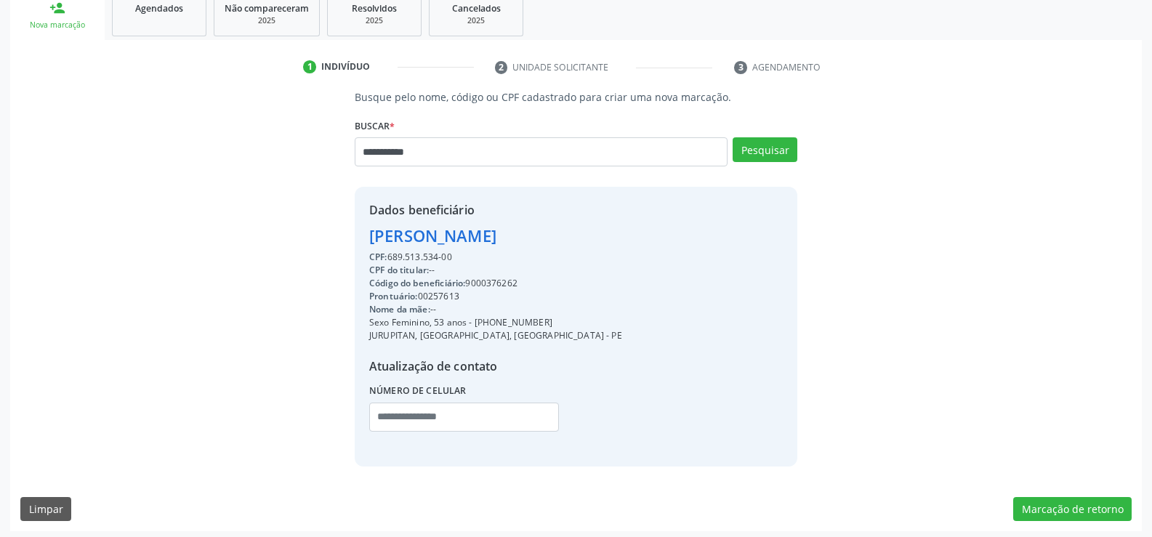
type input "**********"
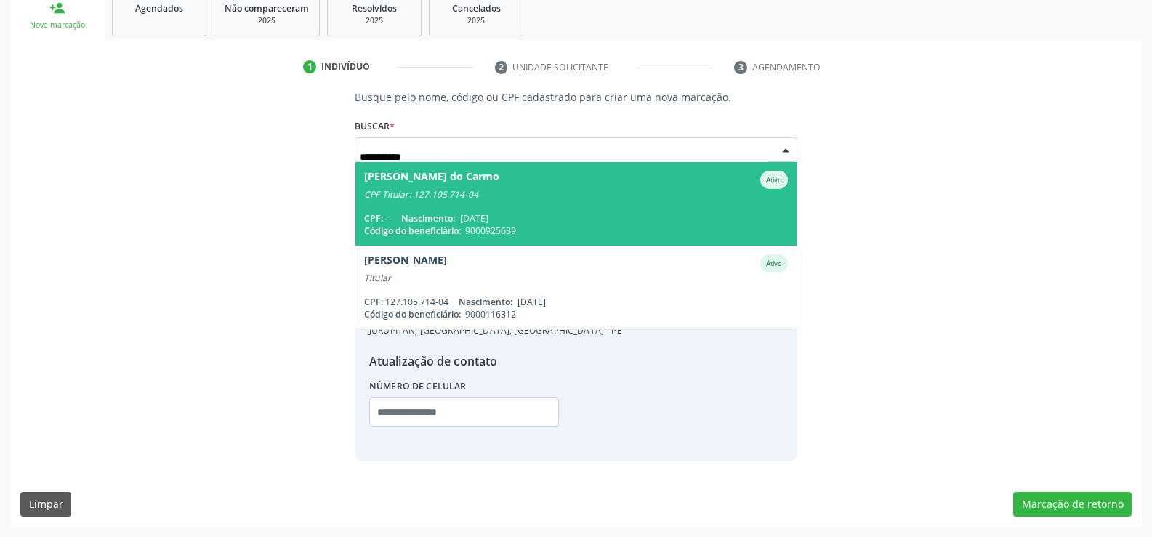
click at [467, 214] on span "27/05/1981" at bounding box center [474, 218] width 28 height 12
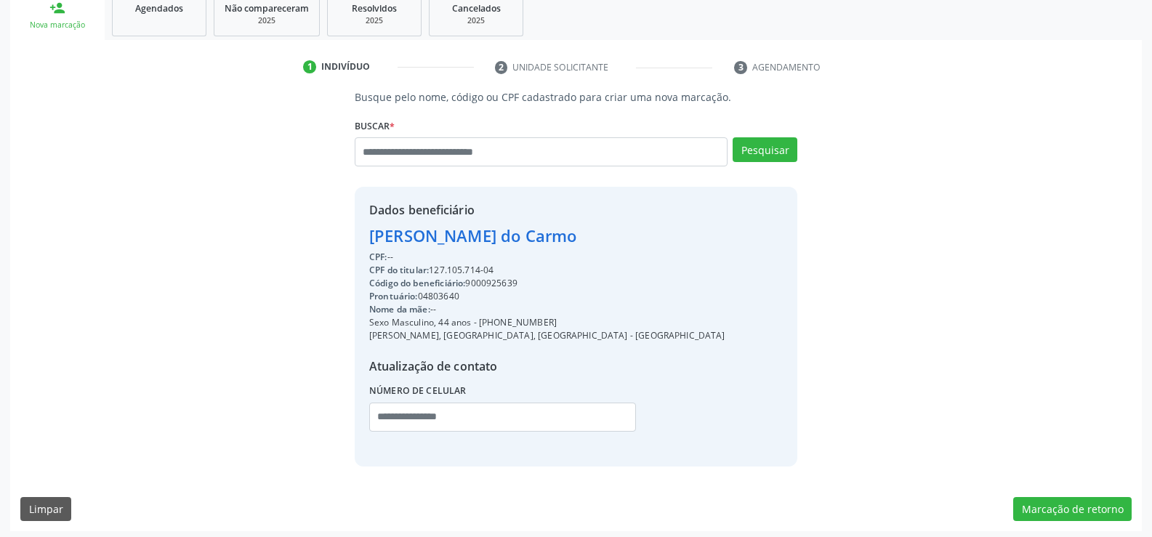
drag, startPoint x: 370, startPoint y: 236, endPoint x: 581, endPoint y: 243, distance: 210.9
click at [581, 243] on div "Dados beneficiário Josemir Luna do Carmo CPF: -- CPF do titular: 127.105.714-04…" at bounding box center [576, 326] width 443 height 279
click at [377, 253] on span "CPF:" at bounding box center [378, 257] width 18 height 12
drag, startPoint x: 369, startPoint y: 239, endPoint x: 531, endPoint y: 269, distance: 164.1
click at [531, 269] on div "Dados beneficiário Josemir Luna do Carmo CPF: -- CPF do titular: 127.105.714-04…" at bounding box center [547, 326] width 356 height 250
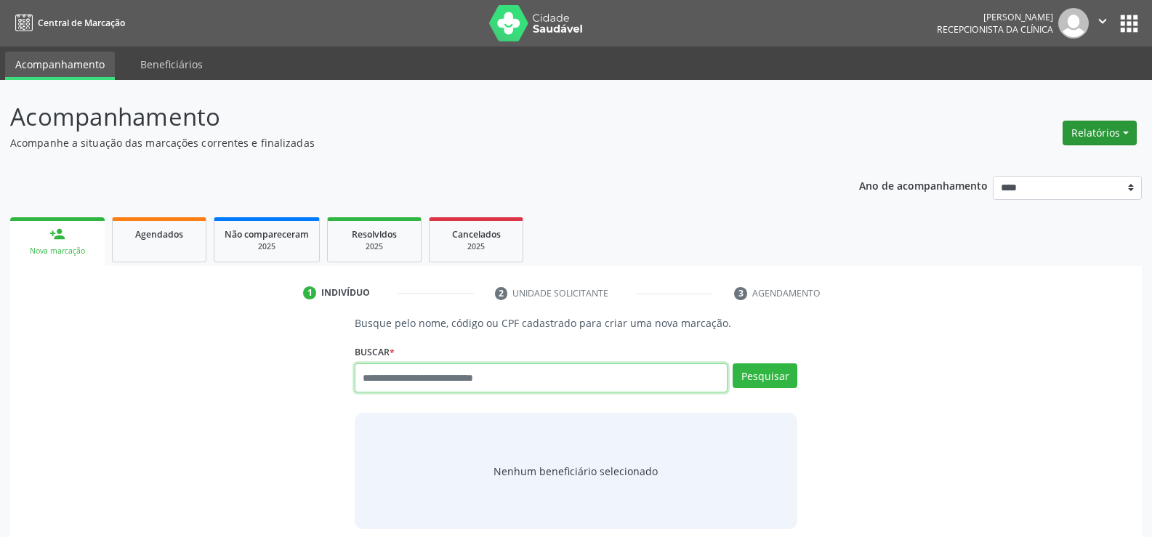
click at [1100, 136] on button "Relatórios" at bounding box center [1100, 133] width 74 height 25
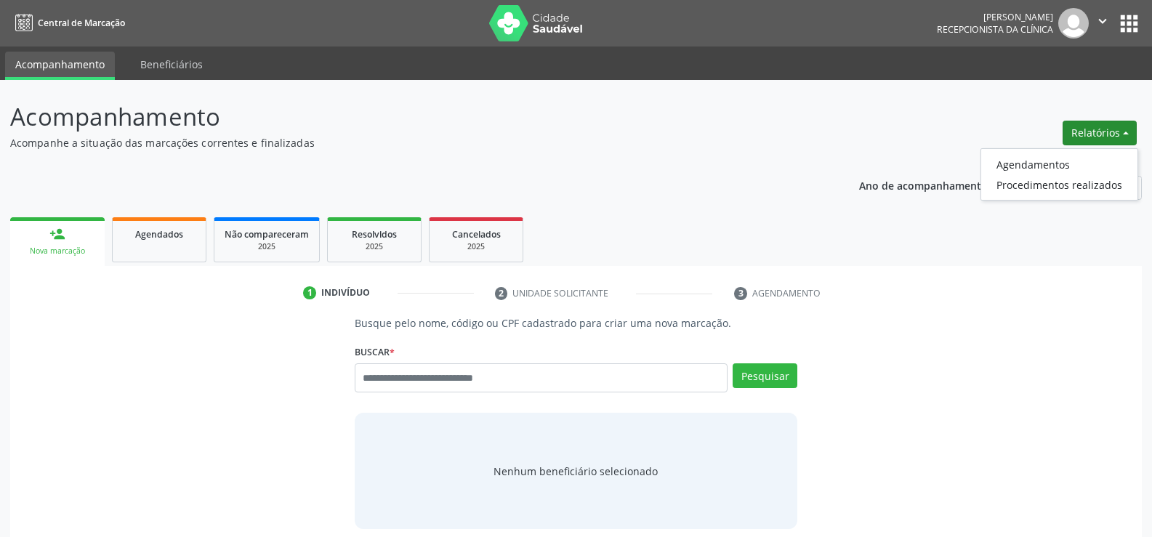
click at [211, 238] on ul "person_add Nova marcação Agendados Não compareceram 2025 Resolvidos 2025 Cancel…" at bounding box center [576, 240] width 1132 height 52
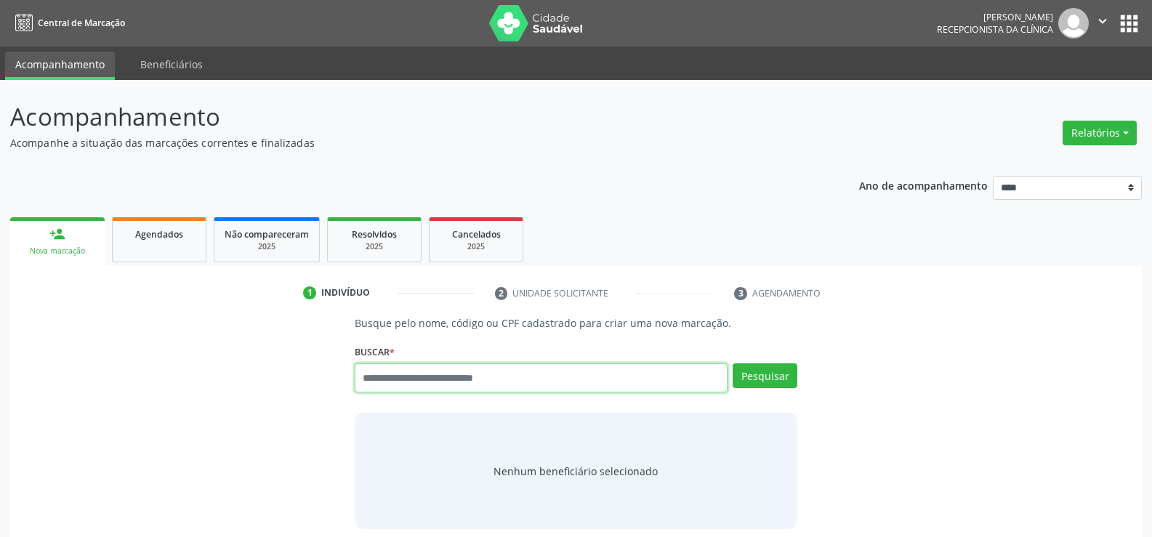
click at [389, 384] on input "text" at bounding box center [541, 377] width 373 height 29
click at [366, 379] on input "**********" at bounding box center [541, 377] width 373 height 29
type input "**********"
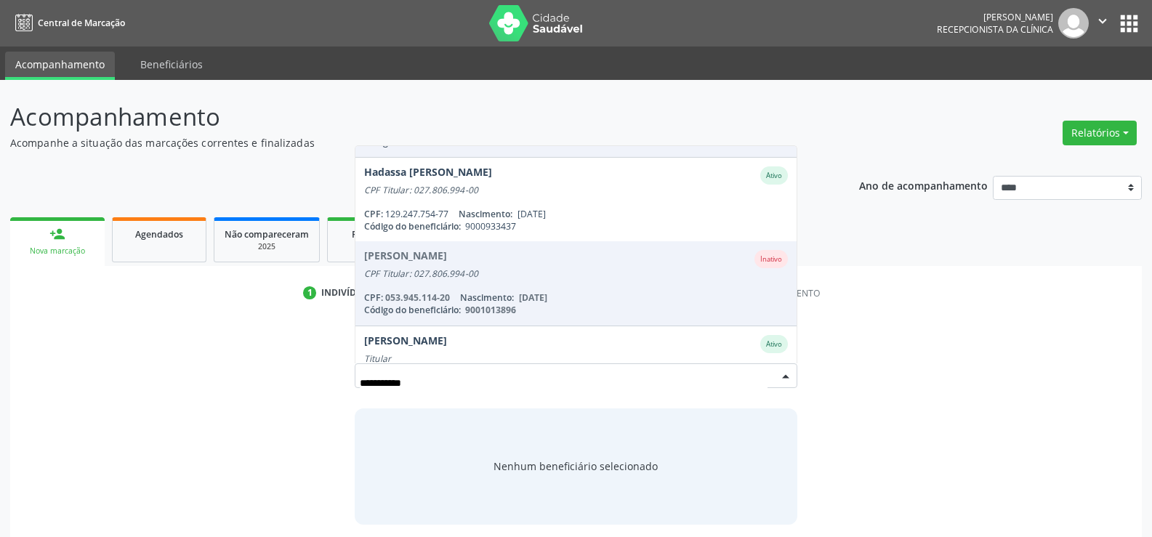
scroll to position [73, 0]
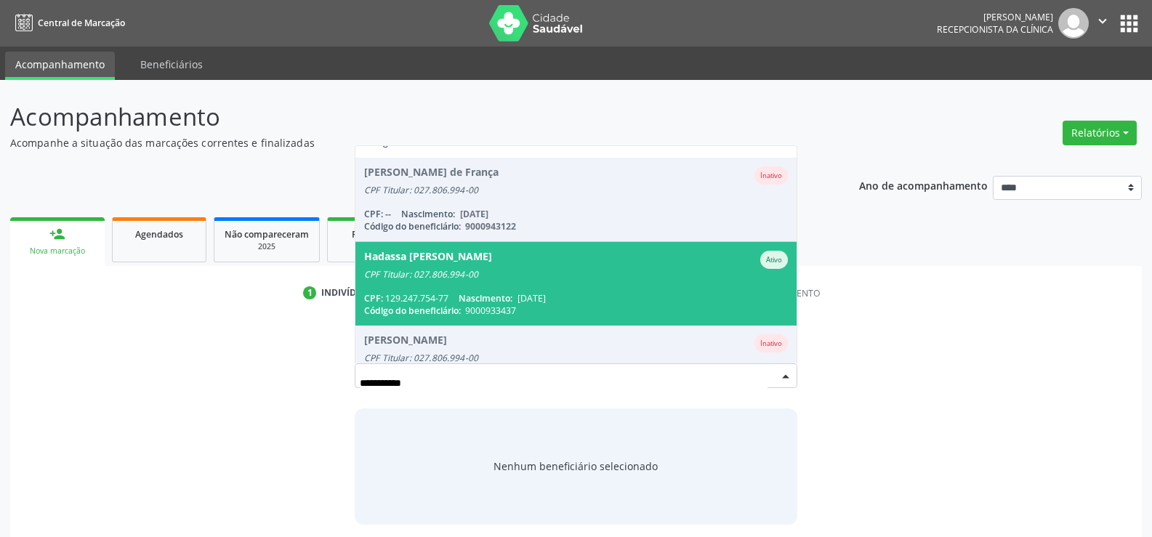
click at [435, 296] on div "CPF: 129.247.754-77 Nascimento: [DATE]" at bounding box center [576, 298] width 424 height 12
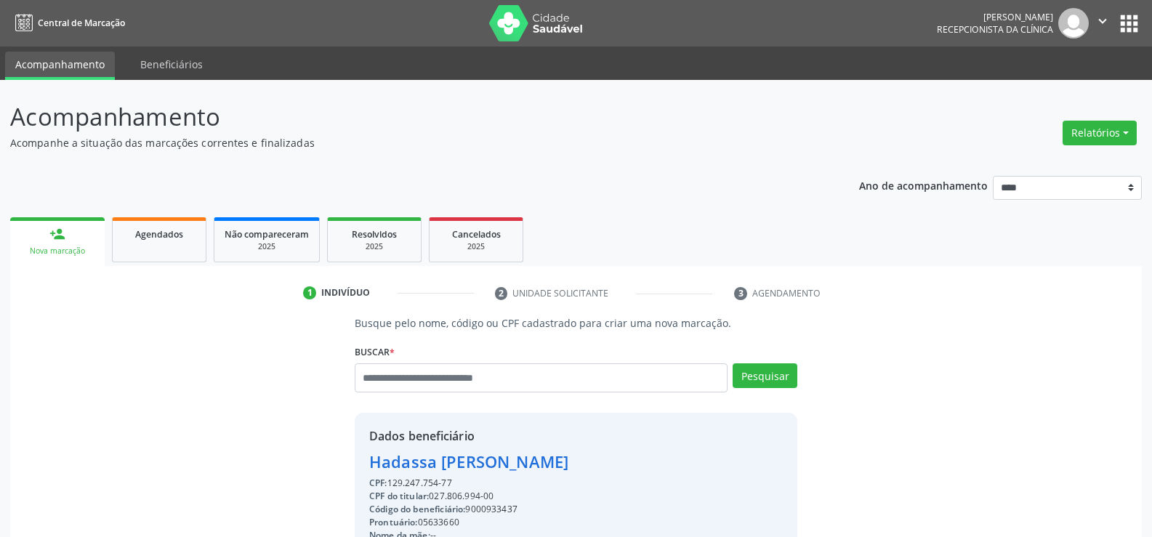
drag, startPoint x: 372, startPoint y: 470, endPoint x: 624, endPoint y: 467, distance: 251.5
click at [624, 467] on div "Hadassa [PERSON_NAME]" at bounding box center [507, 462] width 276 height 24
copy div "Hadassa [PERSON_NAME]"
click at [175, 236] on span "Agendados" at bounding box center [159, 234] width 48 height 12
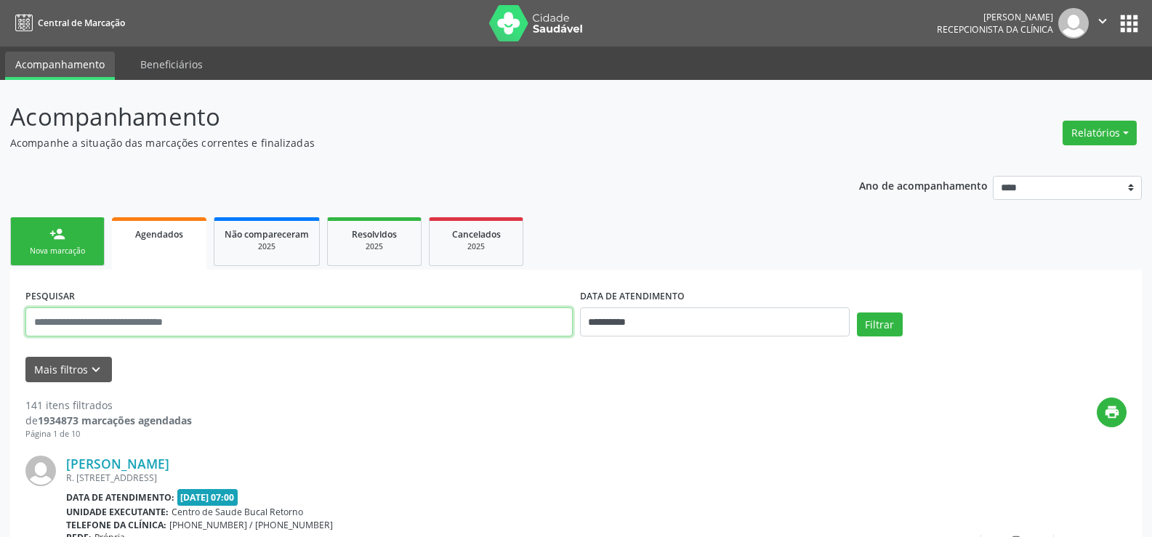
click at [163, 320] on input "text" at bounding box center [298, 321] width 547 height 29
paste input "**********"
type input "**********"
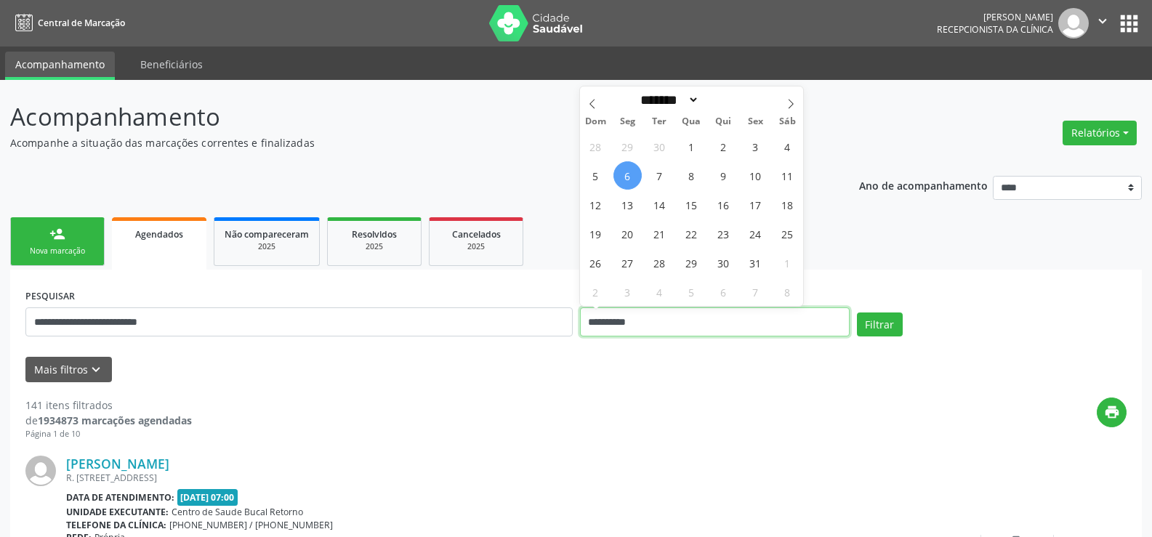
drag, startPoint x: 643, startPoint y: 324, endPoint x: 547, endPoint y: 327, distance: 96.7
click at [547, 327] on div "**********" at bounding box center [576, 316] width 1108 height 62
click at [857, 313] on button "Filtrar" at bounding box center [880, 325] width 46 height 25
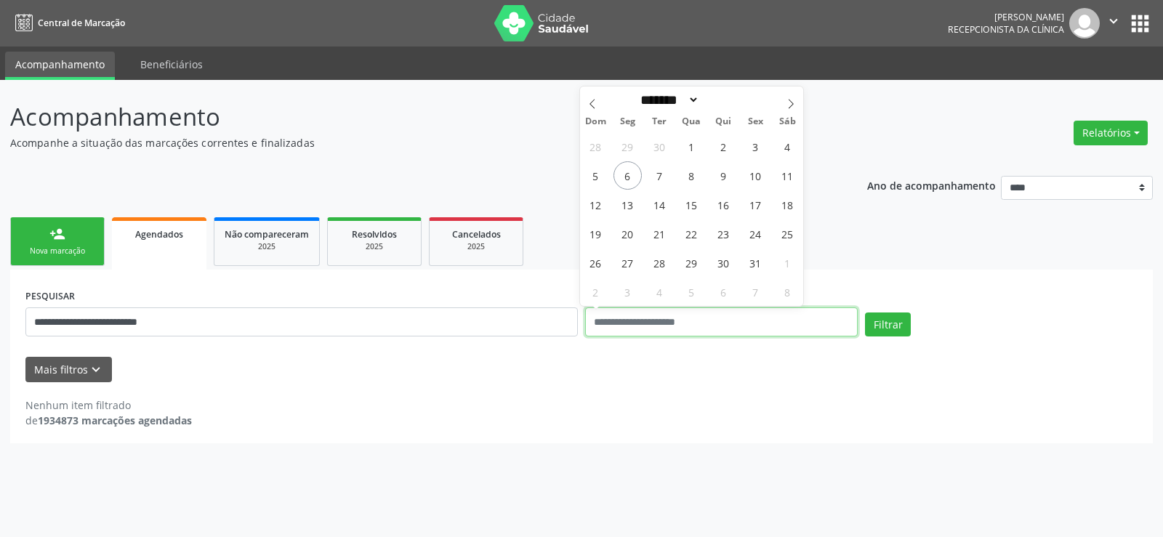
click at [865, 313] on button "Filtrar" at bounding box center [888, 325] width 46 height 25
click at [908, 339] on div "Filtrar" at bounding box center [1001, 330] width 280 height 35
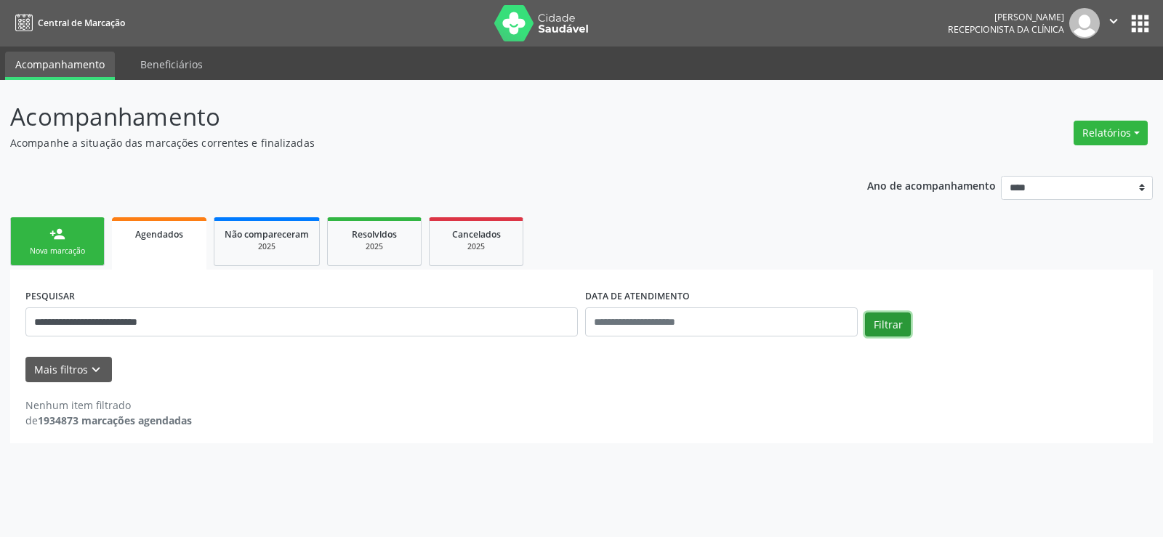
click at [899, 335] on button "Filtrar" at bounding box center [888, 325] width 46 height 25
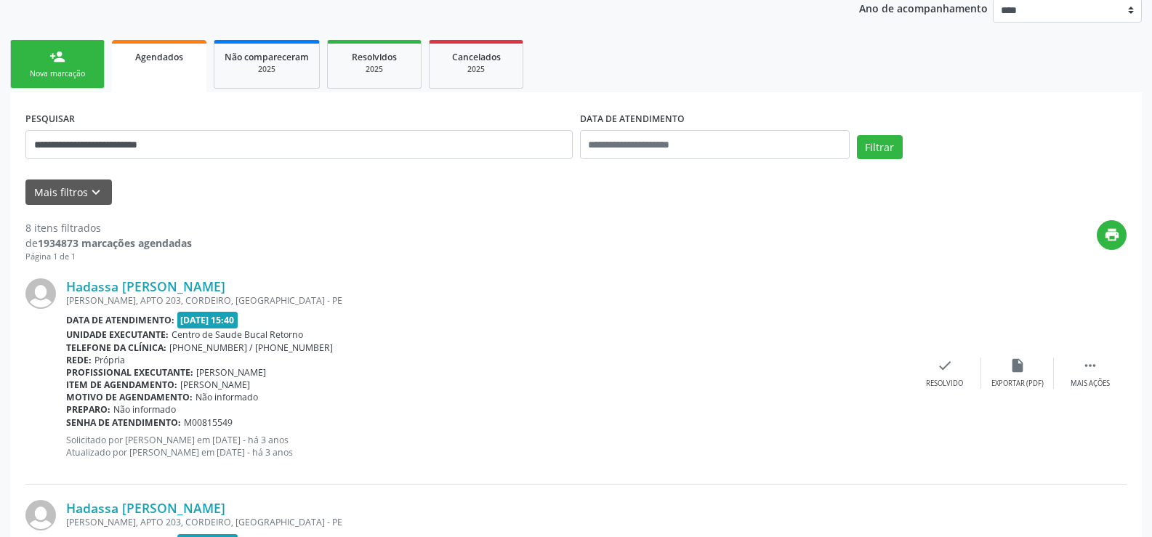
scroll to position [0, 0]
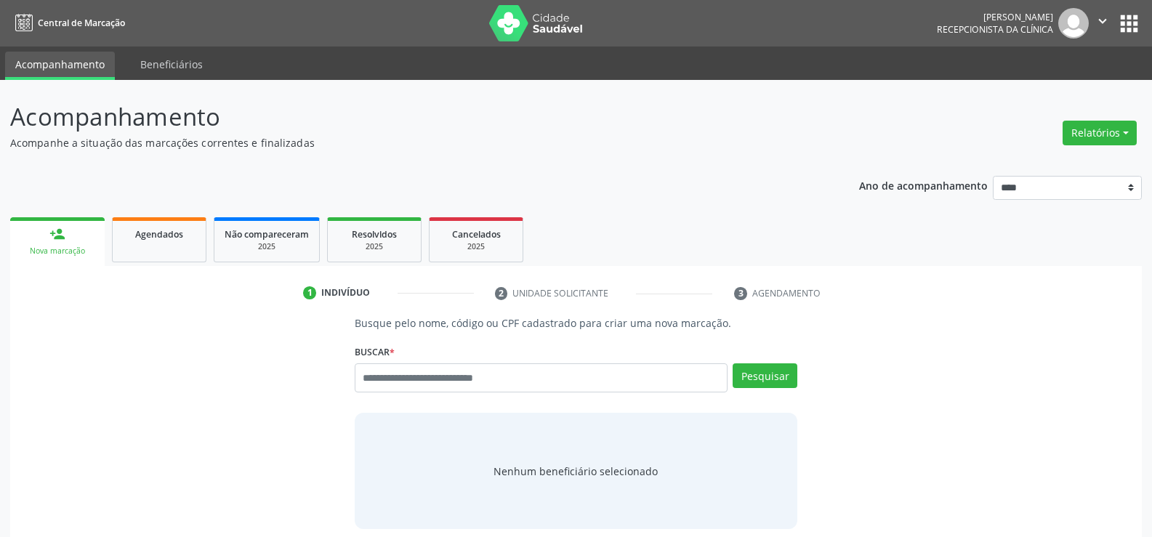
click at [423, 384] on input "text" at bounding box center [541, 377] width 373 height 29
type input "**********"
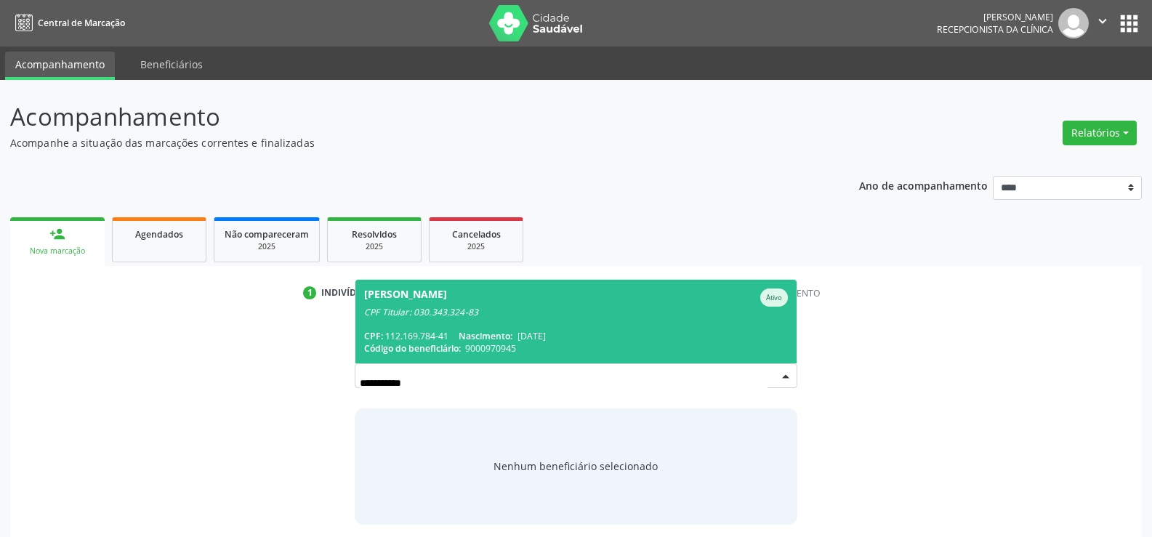
click at [434, 327] on span "[PERSON_NAME] Ativo CPF Titular: 030.343.324-83 CPF: 112.169.784-41 Nascimento:…" at bounding box center [575, 322] width 441 height 84
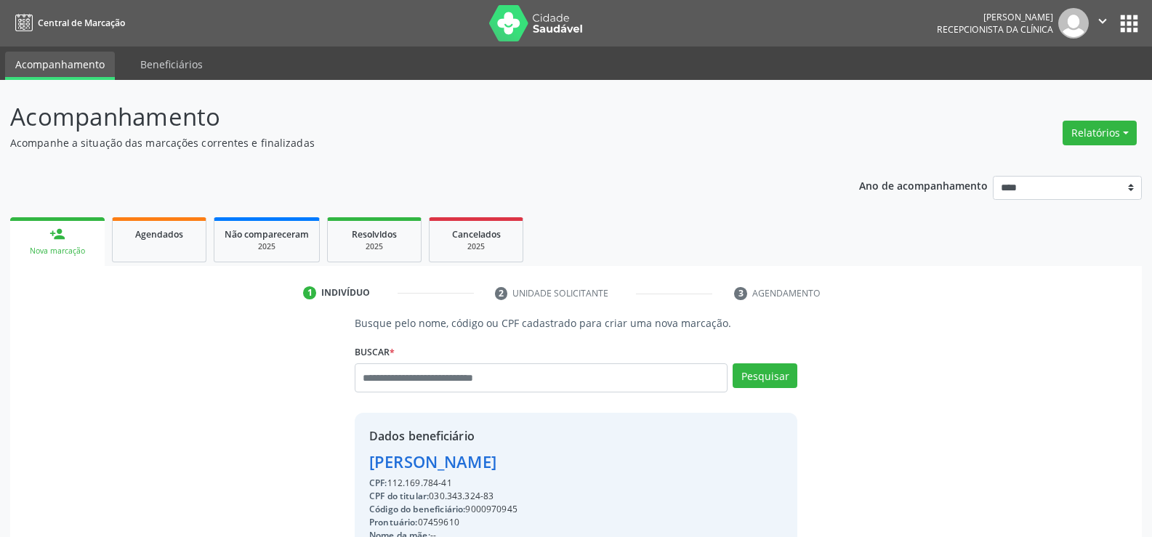
drag, startPoint x: 457, startPoint y: 484, endPoint x: 335, endPoint y: 456, distance: 125.4
click at [335, 456] on div "Busque pelo nome, código ou CPF cadastrado para criar uma nova marcação. [GEOGR…" at bounding box center [575, 503] width 1111 height 376
copy div "[PERSON_NAME] CPF: 112.169.784-41"
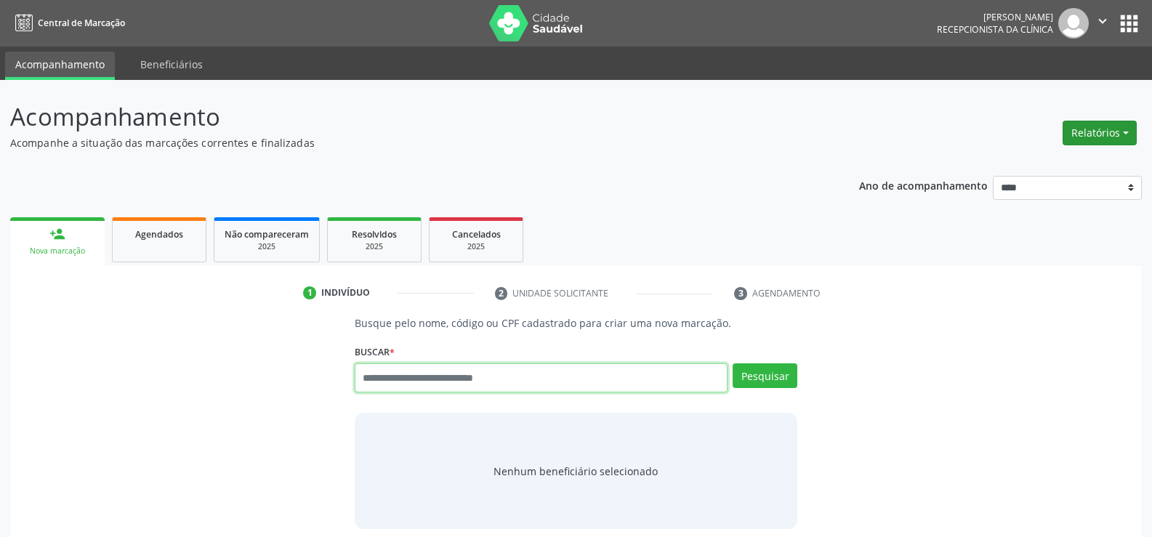
click at [1095, 128] on button "Relatórios" at bounding box center [1100, 133] width 74 height 25
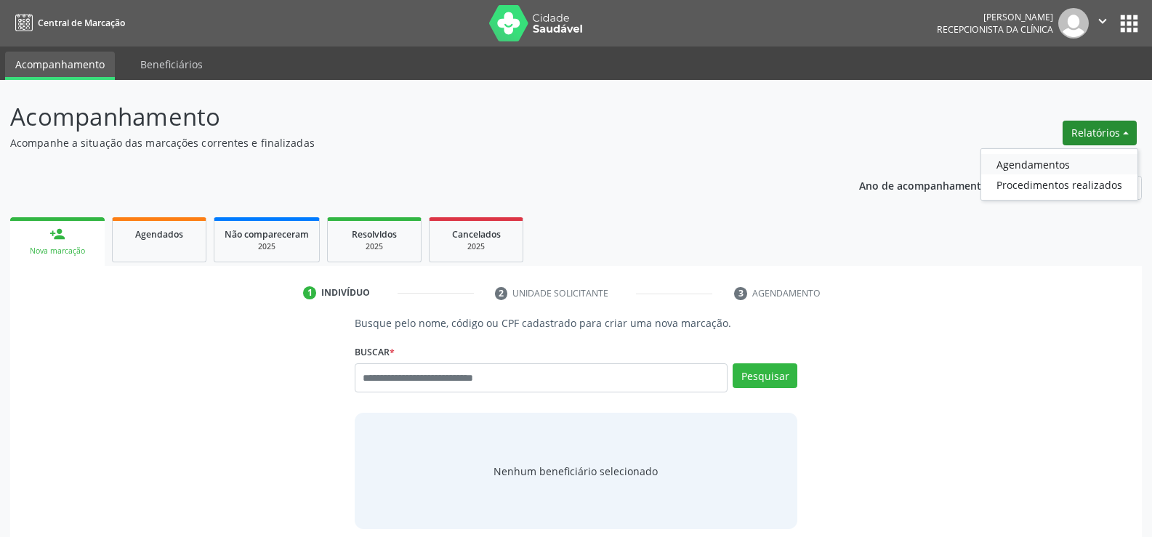
click at [1037, 157] on link "Agendamentos" at bounding box center [1059, 164] width 156 height 20
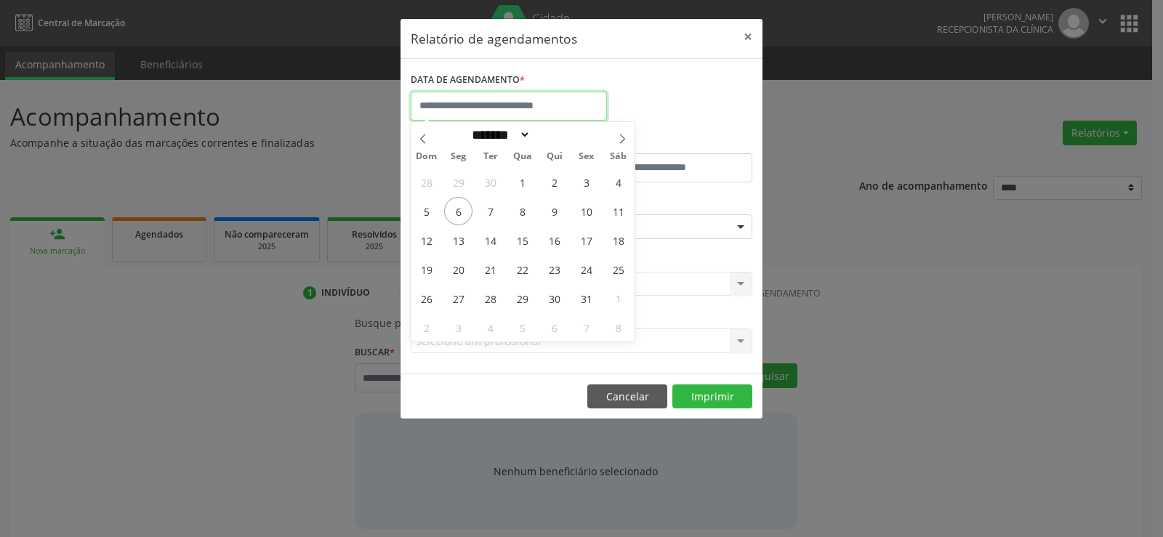
click at [477, 107] on input "text" at bounding box center [509, 106] width 196 height 29
click at [457, 213] on span "6" at bounding box center [458, 211] width 28 height 28
type input "**********"
click at [457, 213] on span "6" at bounding box center [458, 211] width 28 height 28
click at [457, 213] on label "ESPECIALIDADE" at bounding box center [445, 204] width 68 height 23
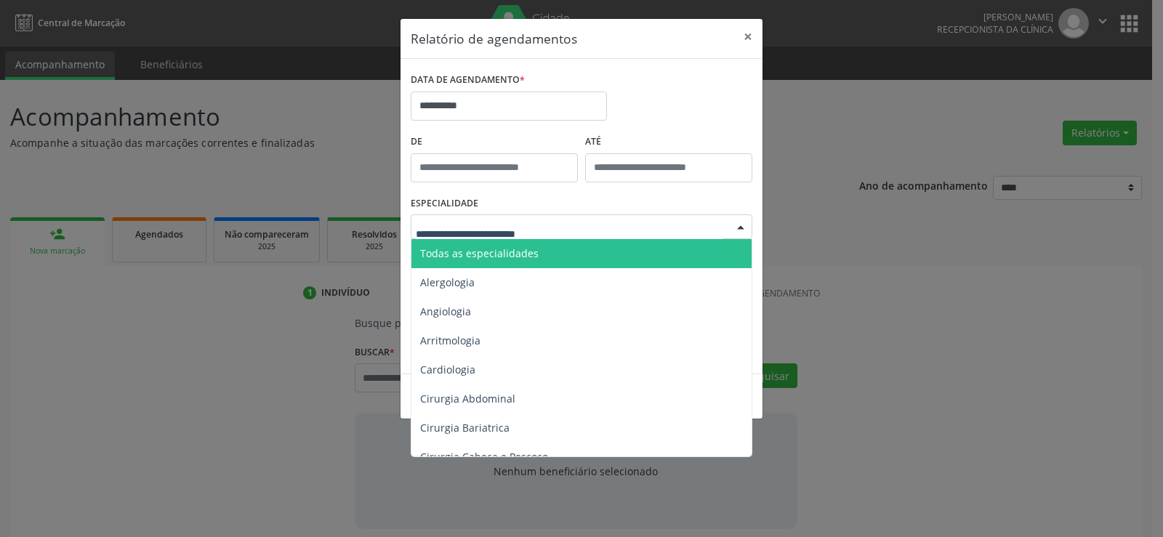
click at [475, 219] on div at bounding box center [582, 226] width 342 height 25
click at [481, 254] on span "Todas as especialidades" at bounding box center [479, 253] width 118 height 14
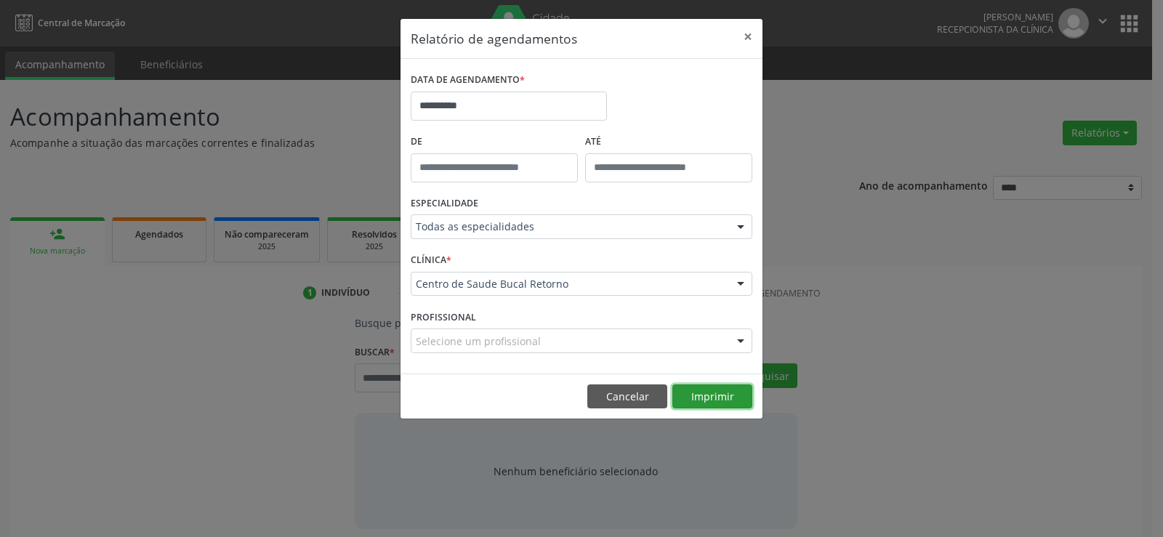
click at [699, 406] on button "Imprimir" at bounding box center [712, 396] width 80 height 25
click at [640, 406] on button "Cancelar" at bounding box center [627, 396] width 80 height 25
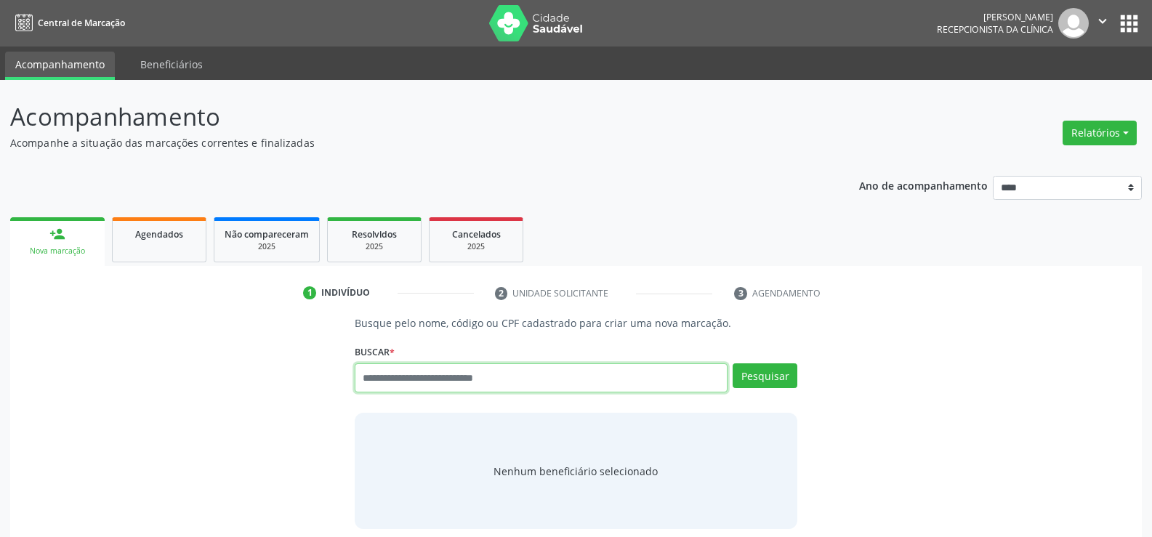
click at [366, 376] on input "text" at bounding box center [541, 377] width 373 height 29
click at [142, 232] on span "Agendados" at bounding box center [159, 234] width 48 height 12
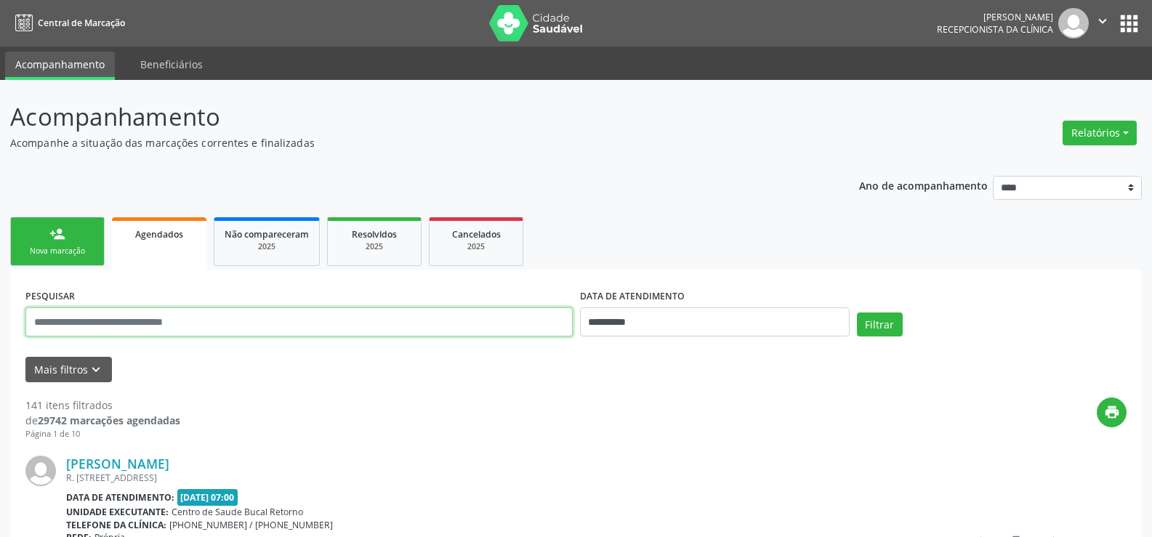
click at [123, 321] on input "text" at bounding box center [298, 321] width 547 height 29
type input "**********"
click at [857, 313] on button "Filtrar" at bounding box center [880, 325] width 46 height 25
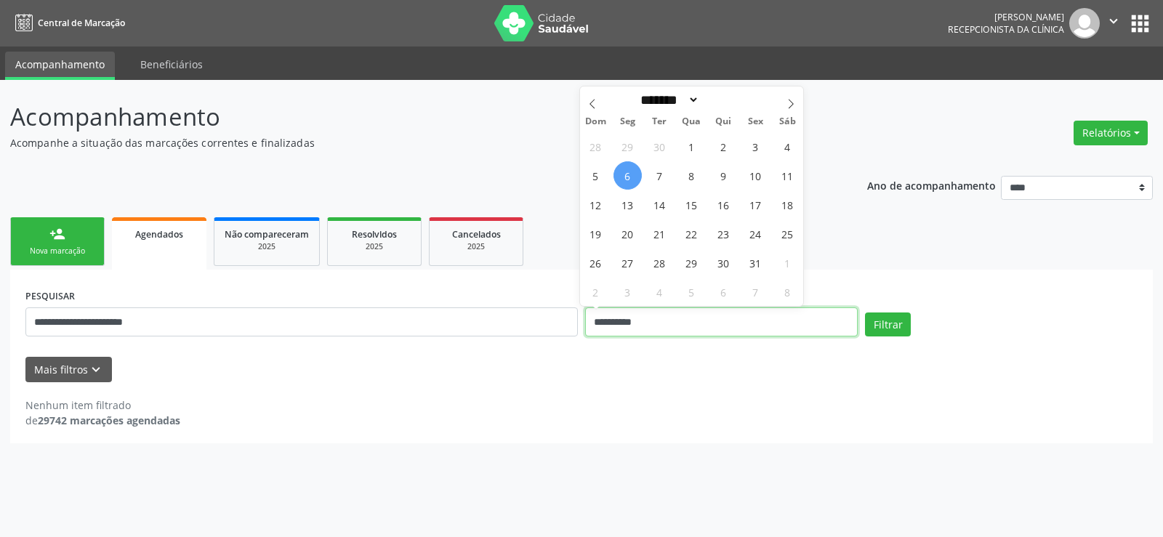
drag, startPoint x: 659, startPoint y: 329, endPoint x: 568, endPoint y: 328, distance: 90.1
click at [568, 328] on div "**********" at bounding box center [581, 316] width 1119 height 62
click at [865, 313] on button "Filtrar" at bounding box center [888, 325] width 46 height 25
click at [907, 326] on button "Filtrar" at bounding box center [888, 325] width 46 height 25
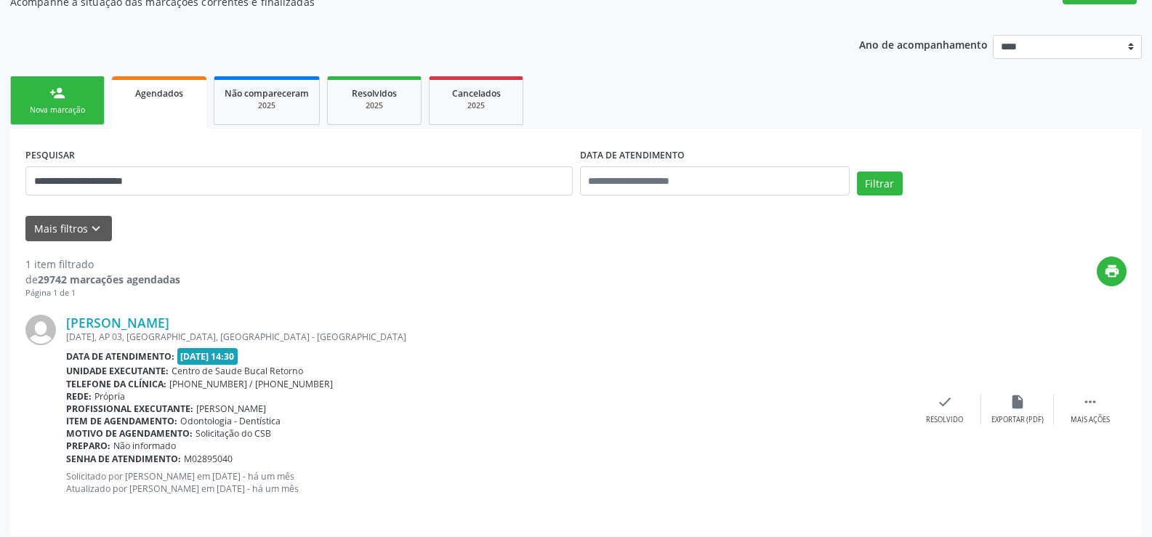
scroll to position [150, 0]
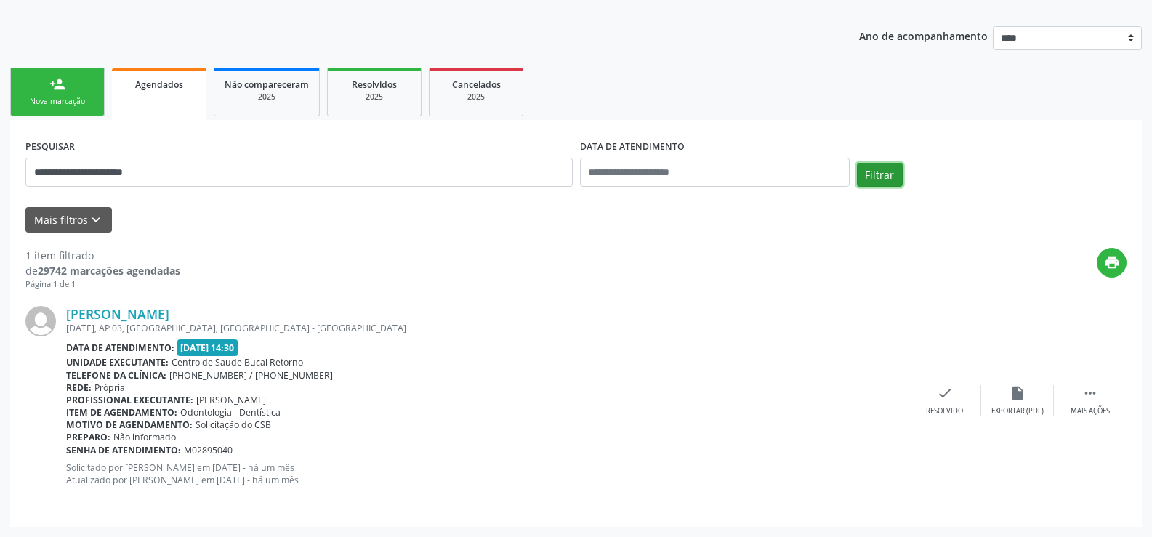
click at [889, 176] on button "Filtrar" at bounding box center [880, 175] width 46 height 25
click at [900, 187] on div "Filtrar" at bounding box center [991, 180] width 277 height 35
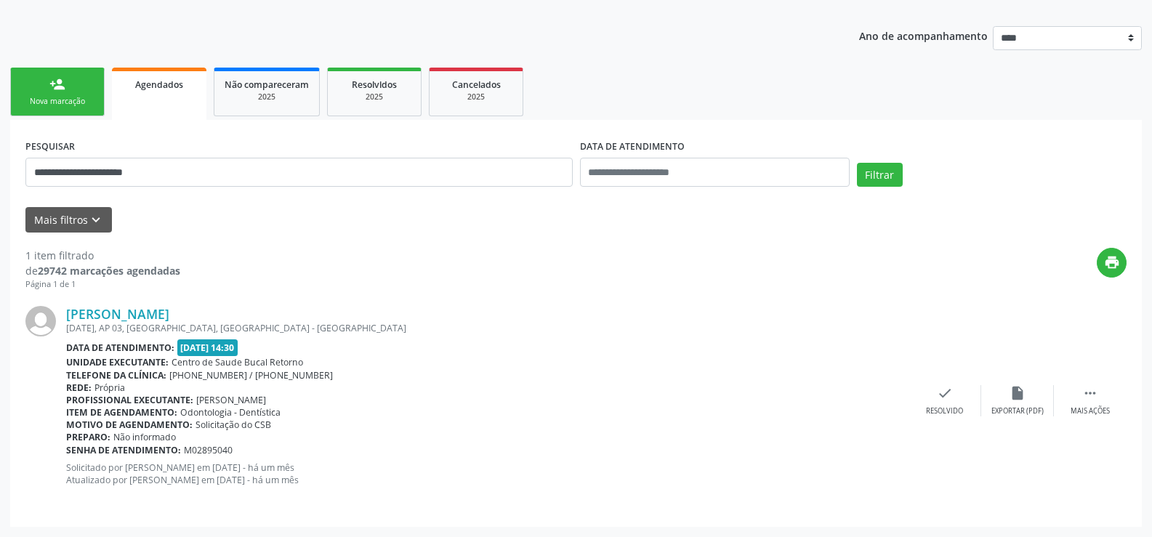
click at [900, 187] on div "Filtrar" at bounding box center [991, 180] width 277 height 35
click at [895, 185] on button "Filtrar" at bounding box center [880, 175] width 46 height 25
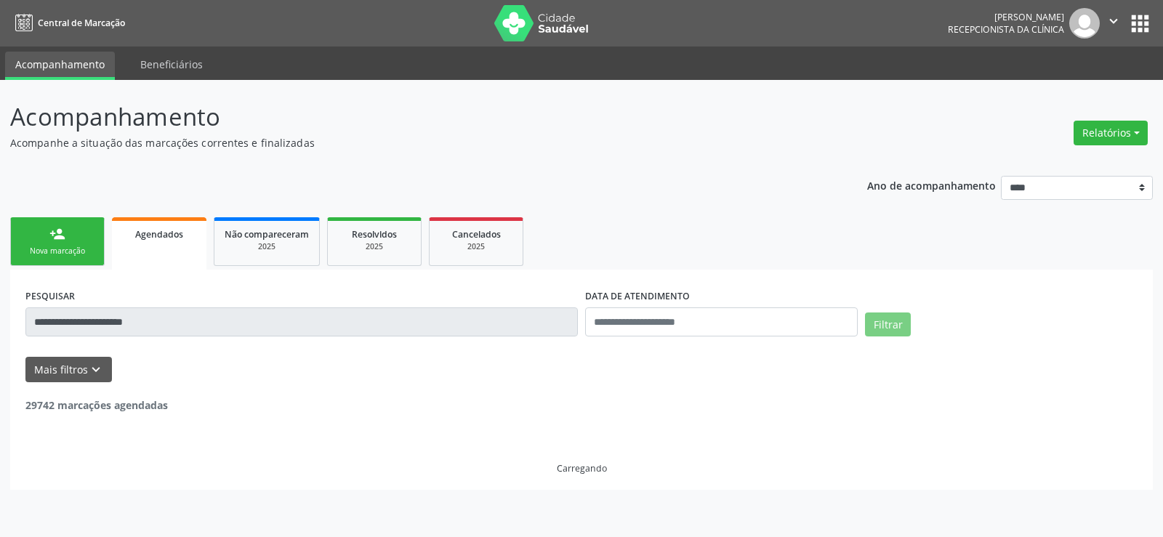
click at [887, 180] on p "Ano de acompanhamento" at bounding box center [931, 185] width 129 height 18
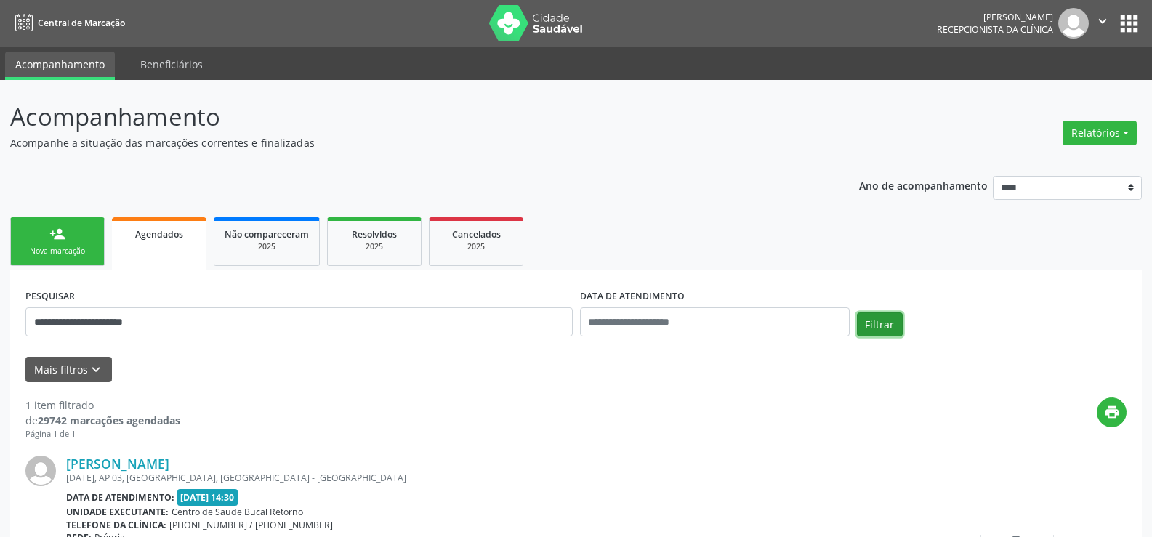
click at [871, 326] on button "Filtrar" at bounding box center [880, 325] width 46 height 25
click at [499, 238] on span "Cancelados" at bounding box center [476, 234] width 49 height 12
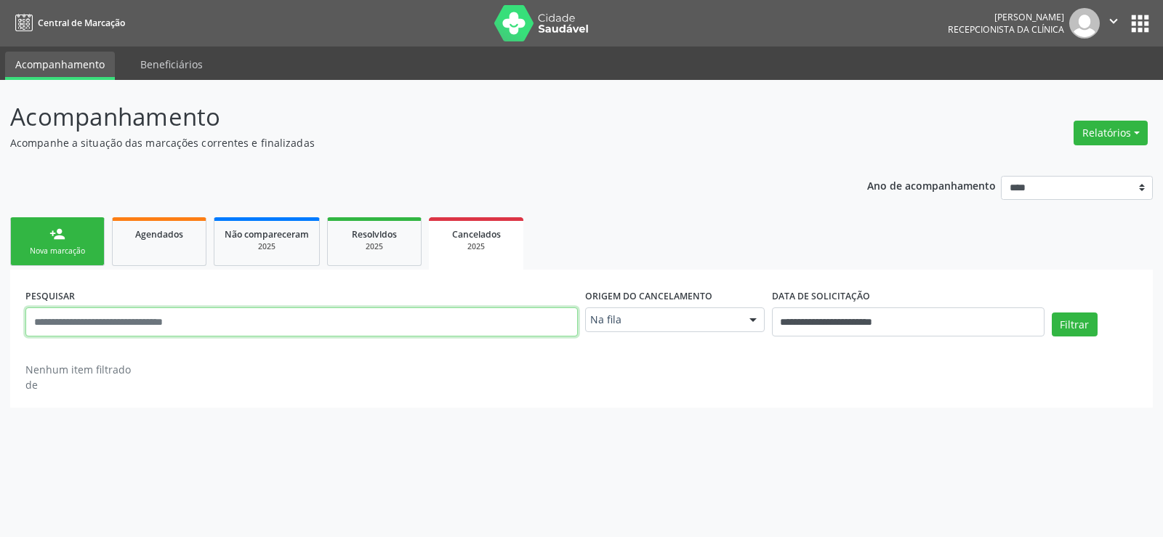
click at [182, 323] on input "text" at bounding box center [301, 321] width 552 height 29
paste input "*"
type input "**********"
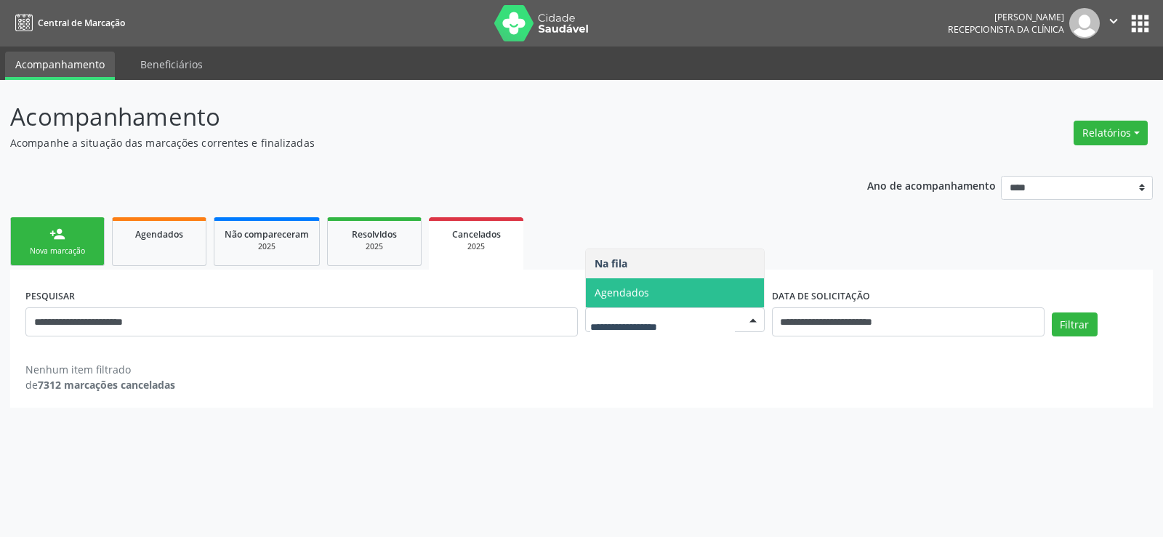
click at [648, 286] on span "Agendados" at bounding box center [675, 292] width 178 height 29
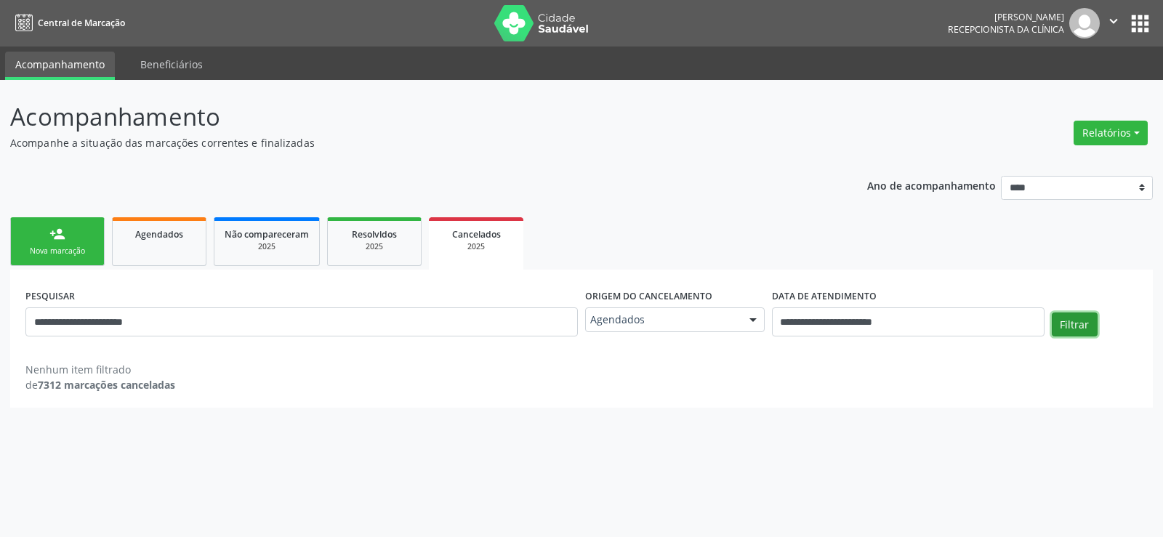
click at [1070, 326] on button "Filtrar" at bounding box center [1075, 325] width 46 height 25
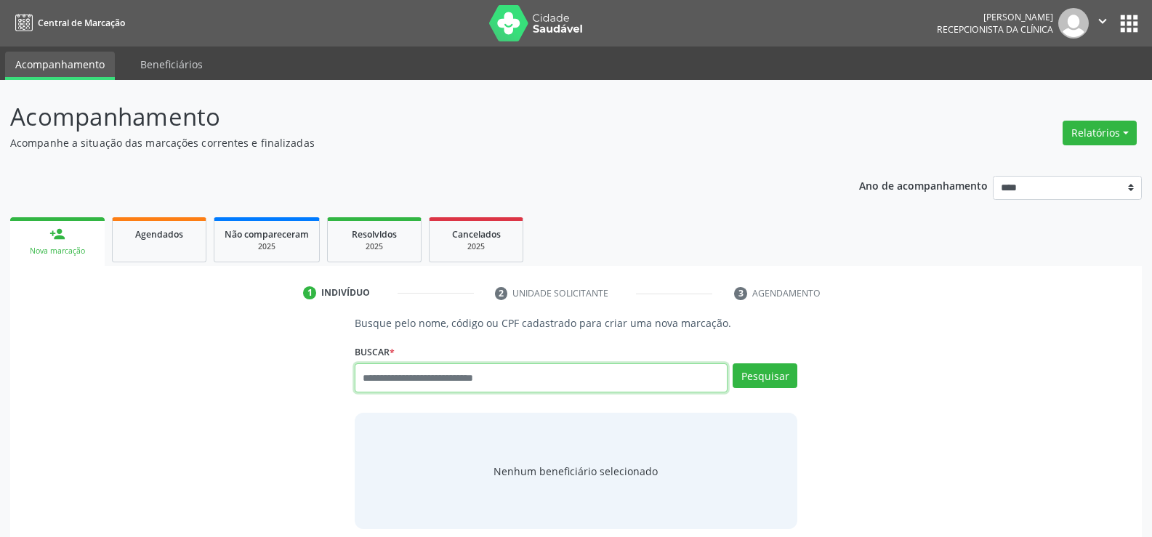
click at [421, 387] on input "text" at bounding box center [541, 377] width 373 height 29
type input "**********"
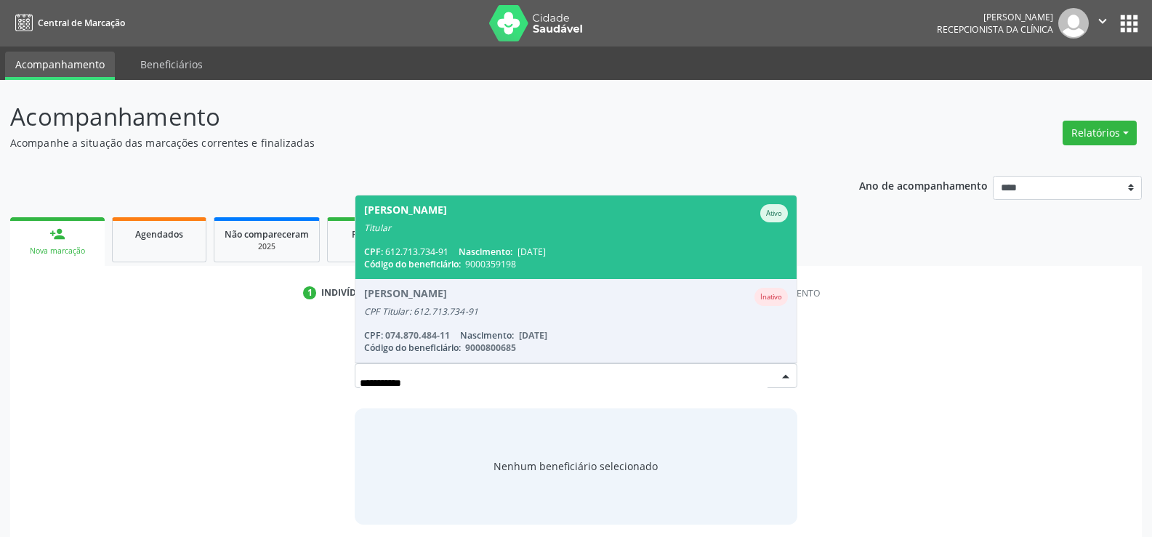
click at [425, 225] on div "Titular" at bounding box center [576, 228] width 424 height 12
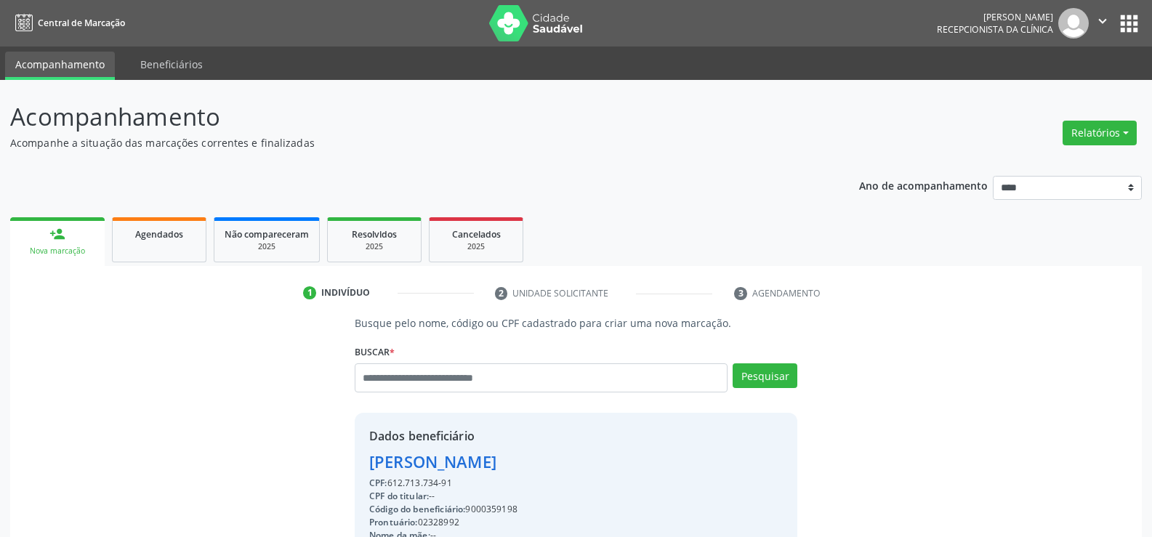
drag, startPoint x: 458, startPoint y: 481, endPoint x: 320, endPoint y: 464, distance: 139.2
click at [320, 464] on div "Busque pelo nome, código ou CPF cadastrado para criar uma nova marcação. Buscar…" at bounding box center [575, 503] width 1111 height 376
copy div "Edna Maria Guedes Gondim CPF: 612.713.734-91"
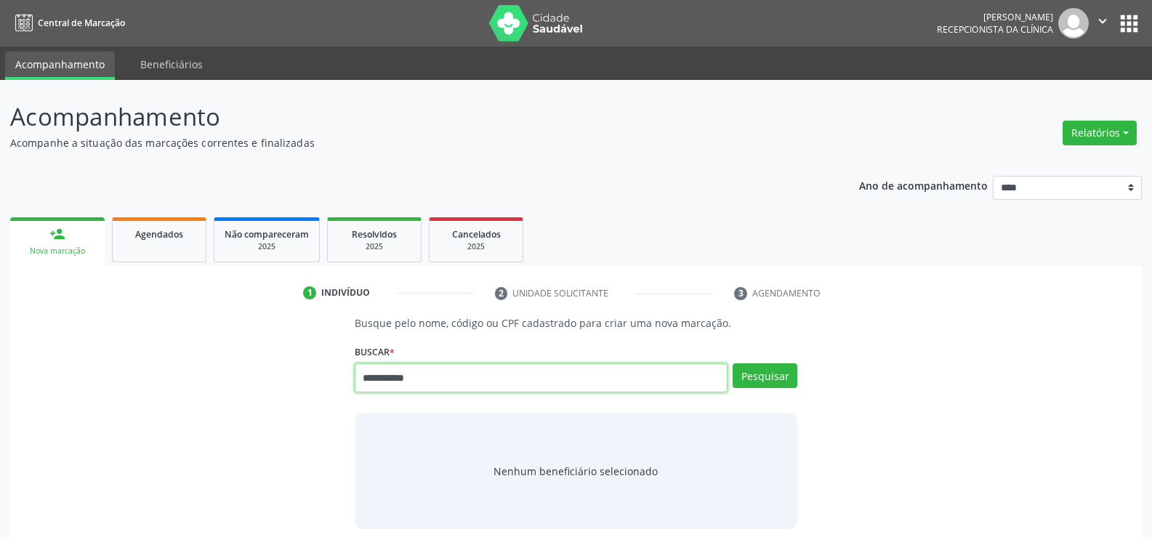
type input "**********"
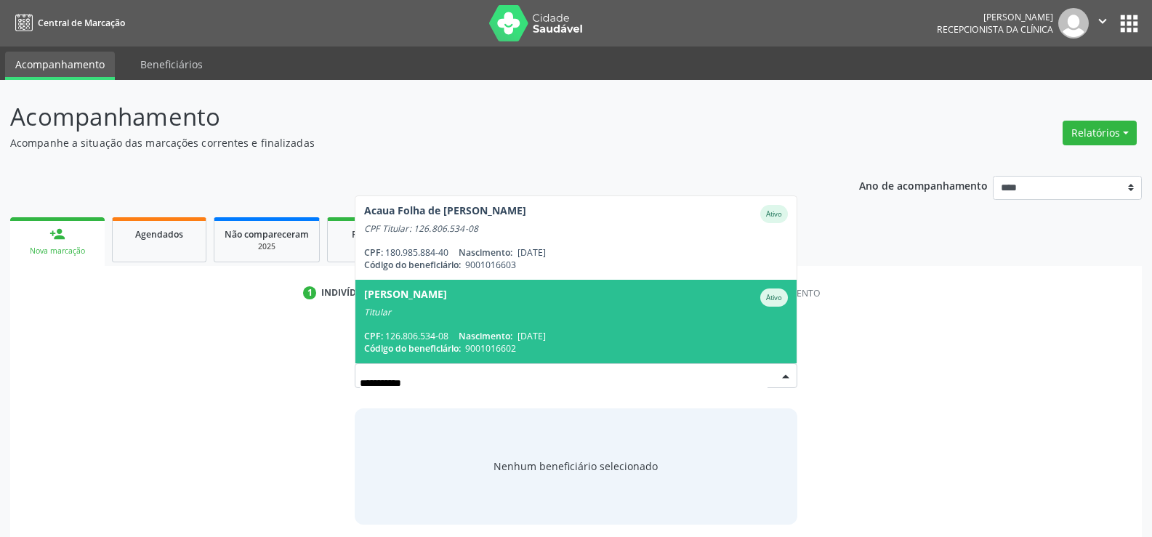
click at [392, 345] on span "Código do beneficiário:" at bounding box center [412, 348] width 97 height 12
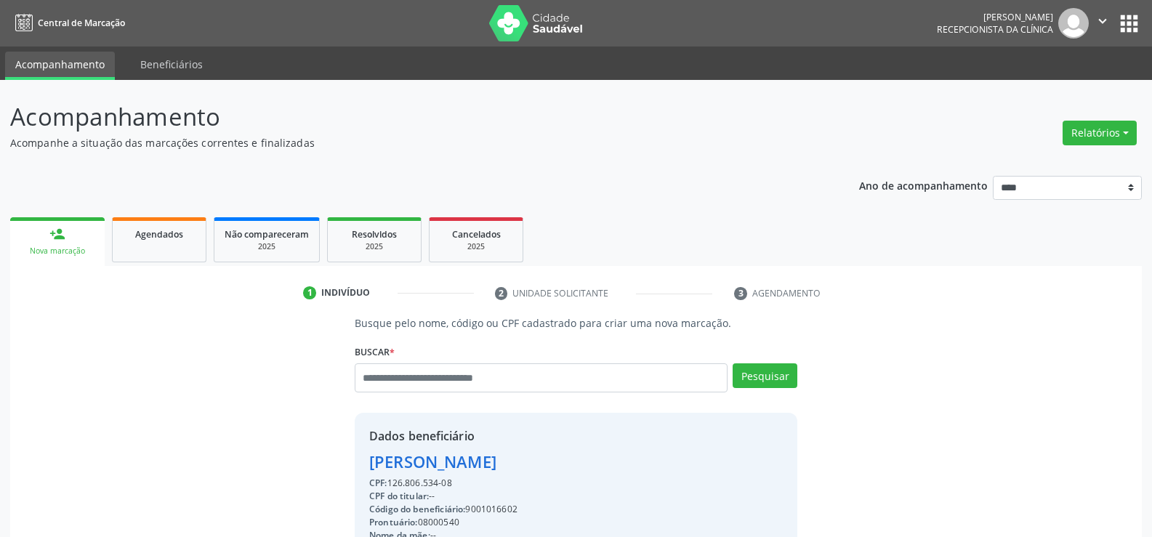
drag, startPoint x: 463, startPoint y: 486, endPoint x: 362, endPoint y: 464, distance: 103.4
copy div "Barbara Warner Alves dos Santos Lima CPF: 126.806.534-08"
click at [154, 239] on span "Agendados" at bounding box center [159, 234] width 48 height 12
select select "*"
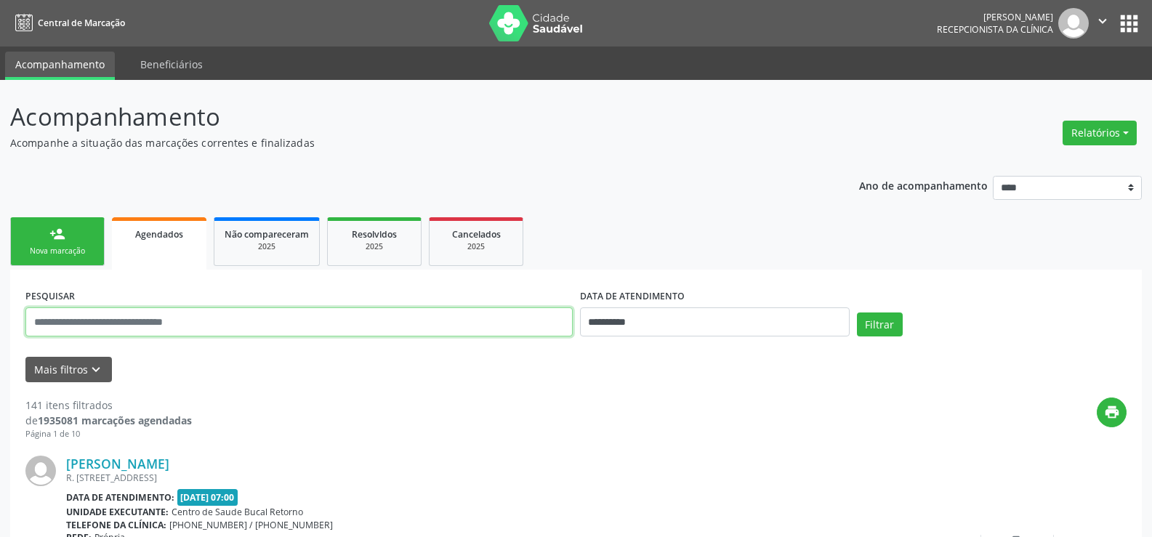
click at [148, 323] on input "text" at bounding box center [298, 321] width 547 height 29
paste input "**********"
type input "**********"
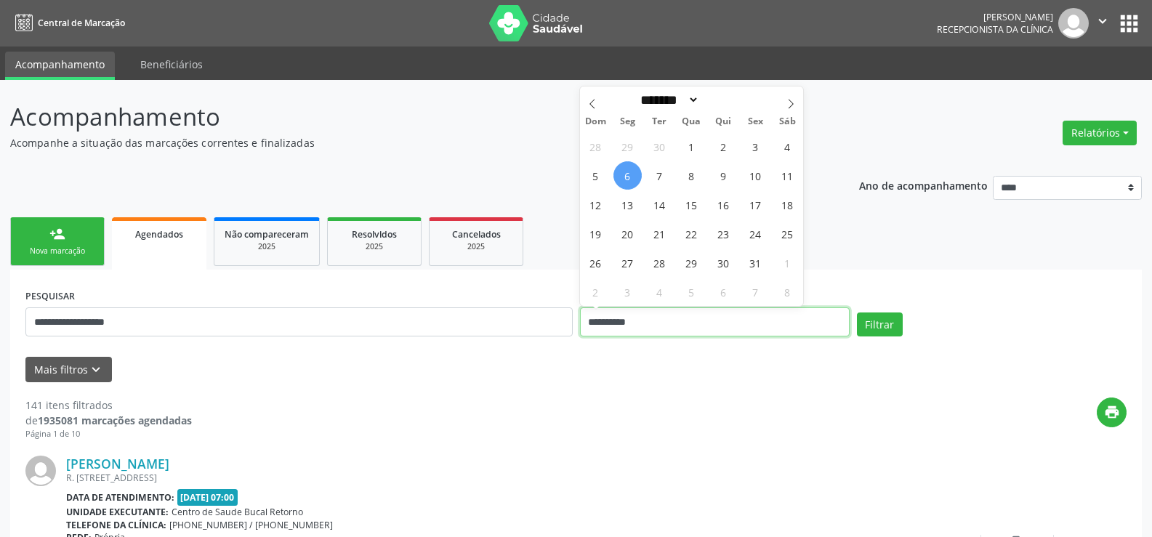
click at [857, 313] on button "Filtrar" at bounding box center [880, 325] width 46 height 25
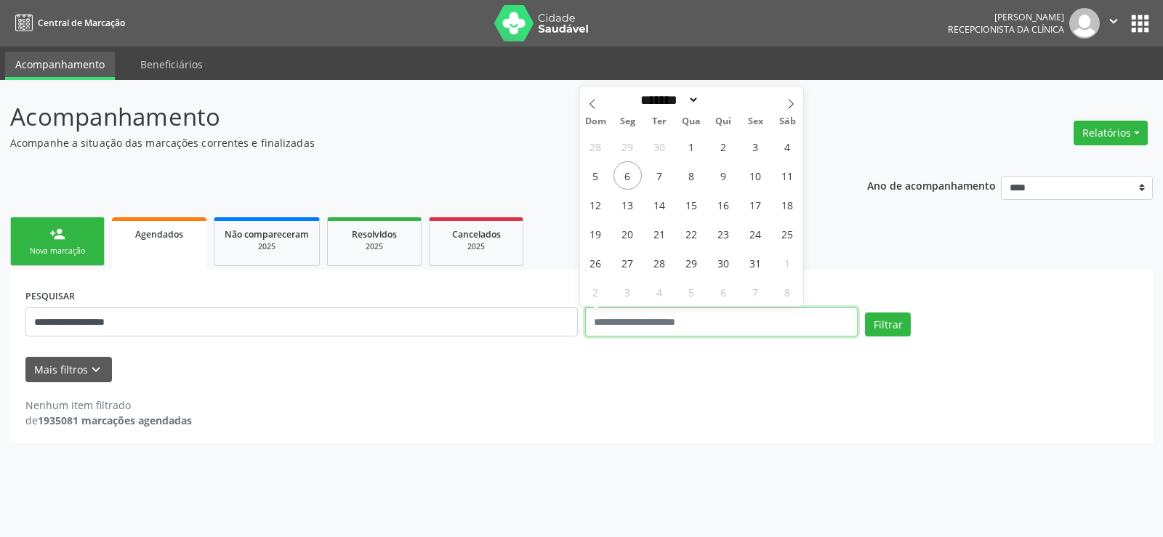
click at [865, 313] on button "Filtrar" at bounding box center [888, 325] width 46 height 25
click at [897, 326] on button "Filtrar" at bounding box center [888, 325] width 46 height 25
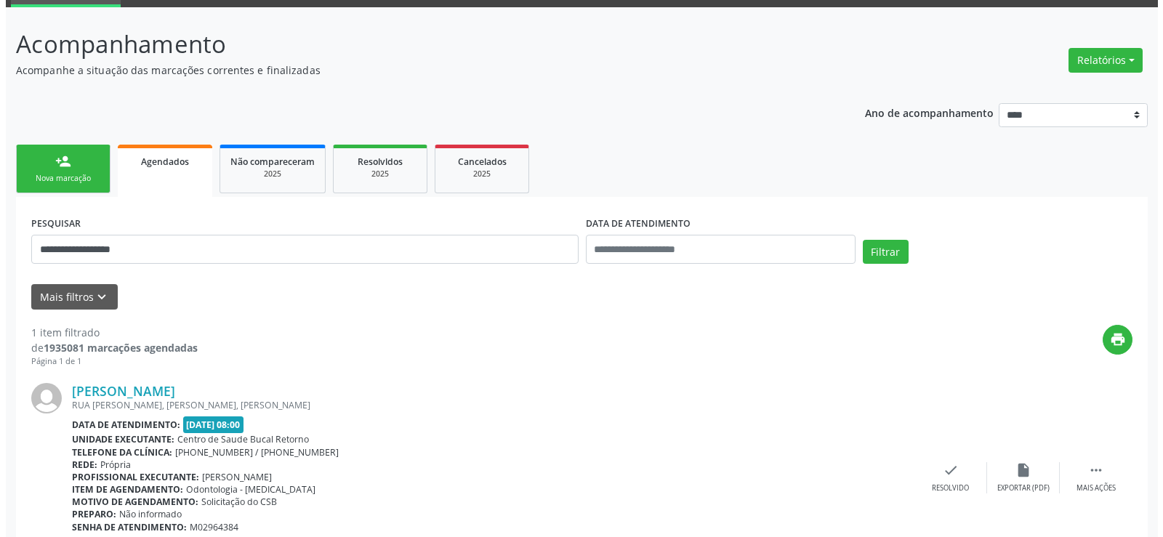
scroll to position [150, 0]
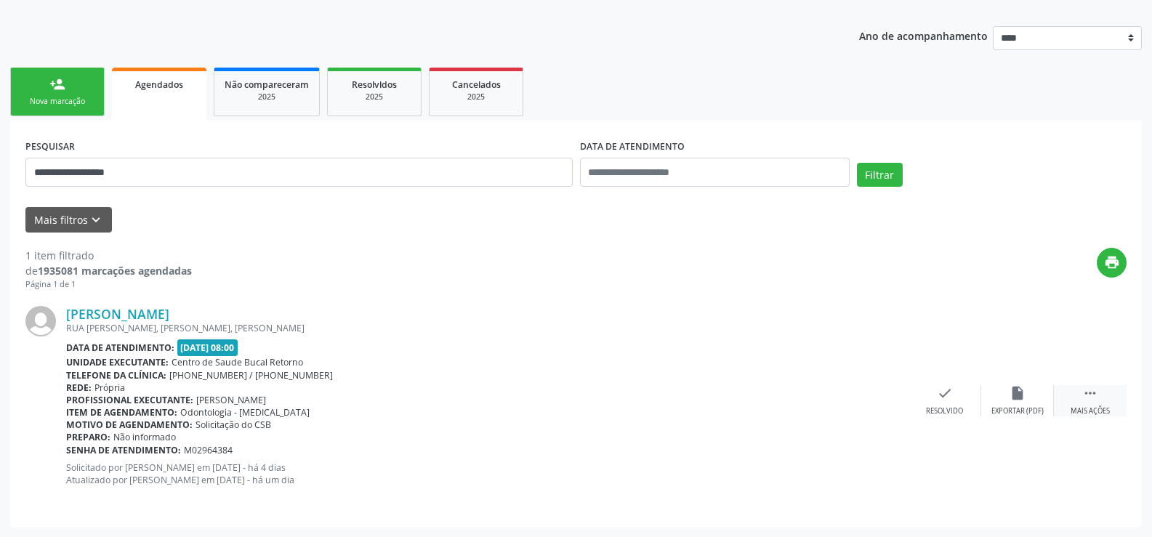
click at [1084, 399] on icon "" at bounding box center [1090, 393] width 16 height 16
click at [948, 392] on icon "cancel" at bounding box center [945, 393] width 16 height 16
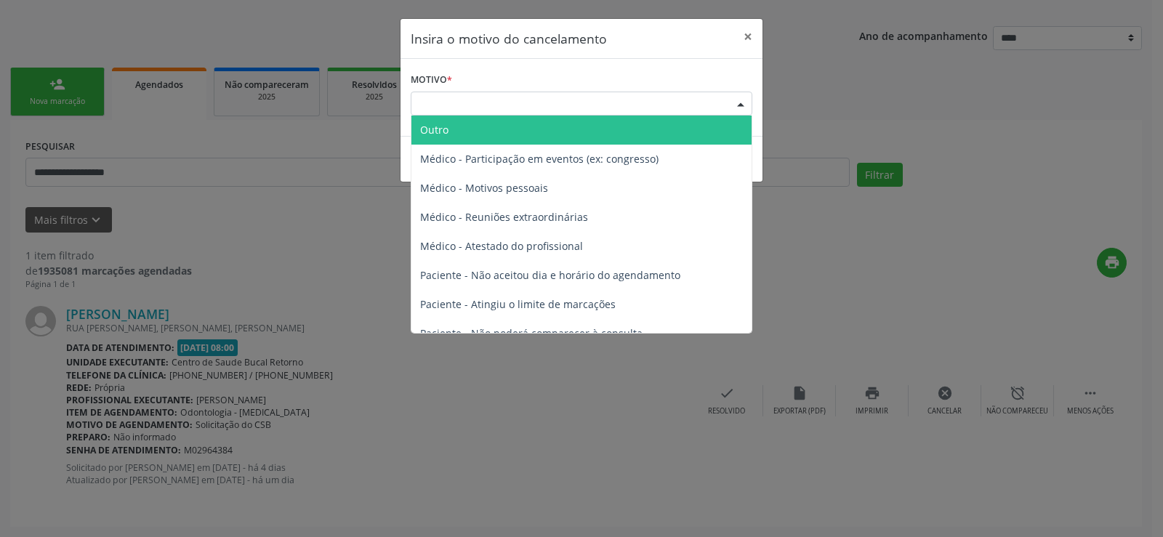
click at [430, 101] on div "Escolha o motivo" at bounding box center [582, 104] width 342 height 25
click at [435, 129] on span "Outro" at bounding box center [434, 130] width 28 height 14
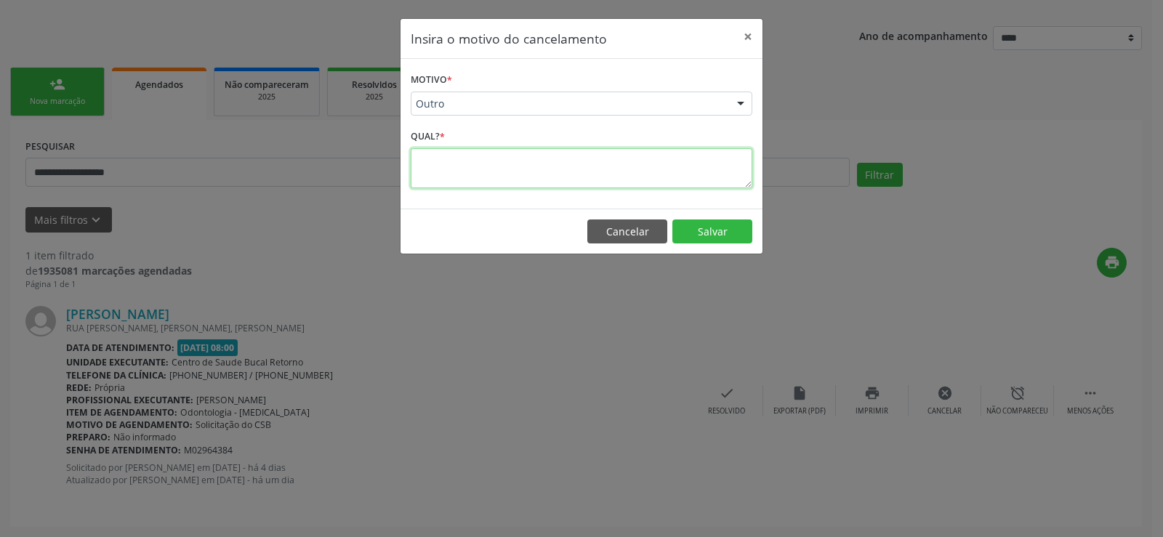
click at [437, 161] on textarea at bounding box center [582, 168] width 342 height 40
type textarea "*"
type textarea "**********"
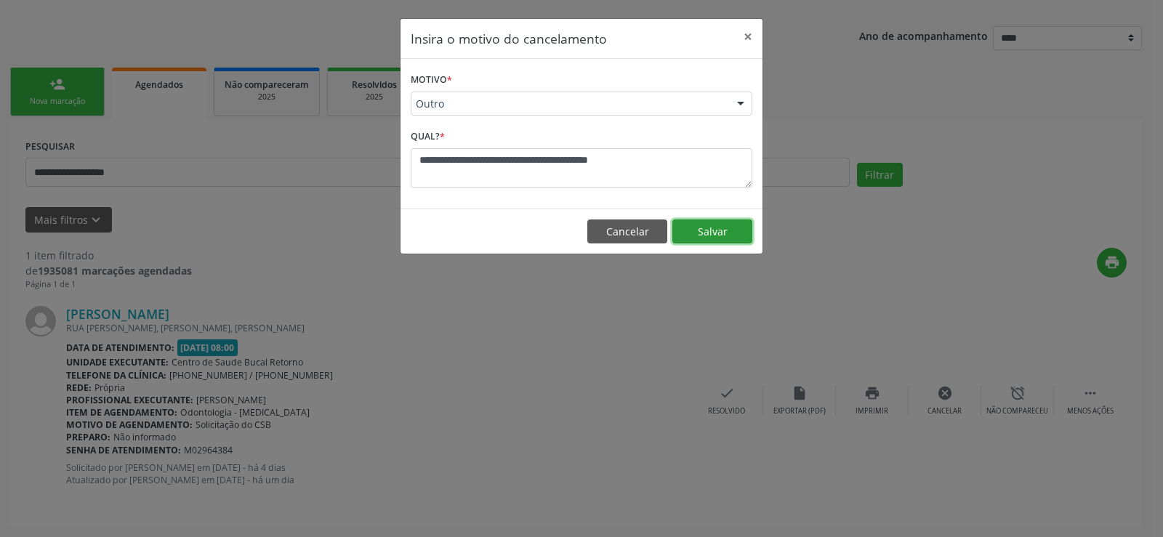
click at [695, 232] on button "Salvar" at bounding box center [712, 232] width 80 height 25
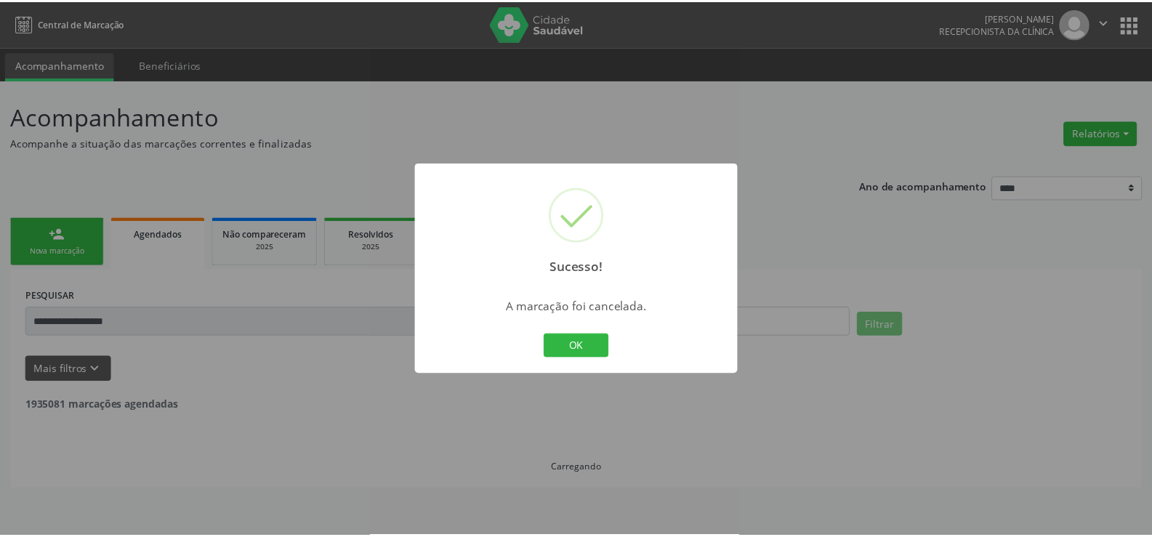
scroll to position [0, 0]
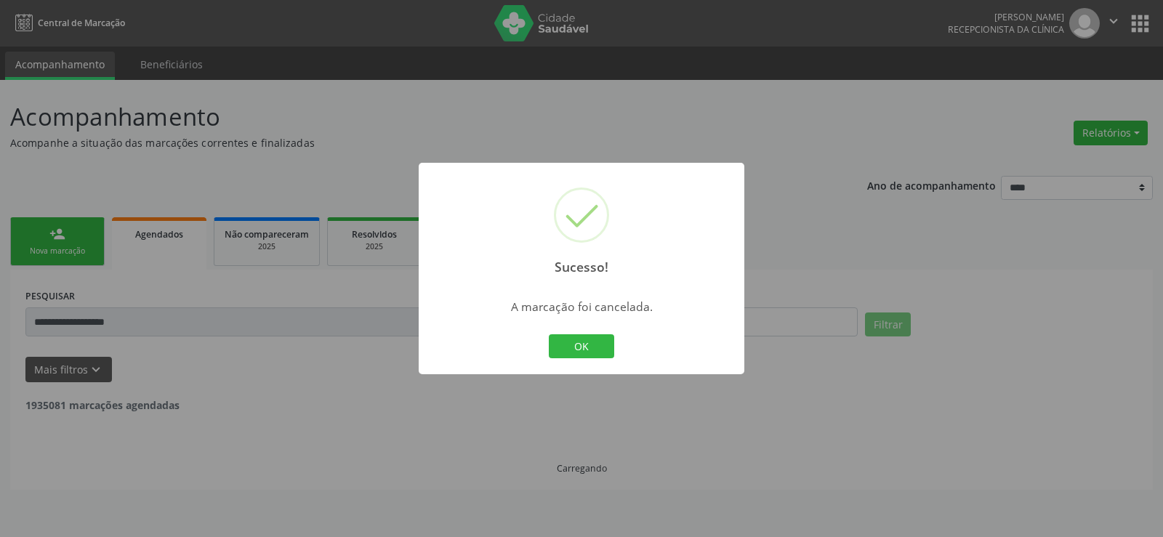
click at [72, 235] on div "Sucesso! × A marcação foi cancelada. OK Cancel" at bounding box center [581, 268] width 1163 height 537
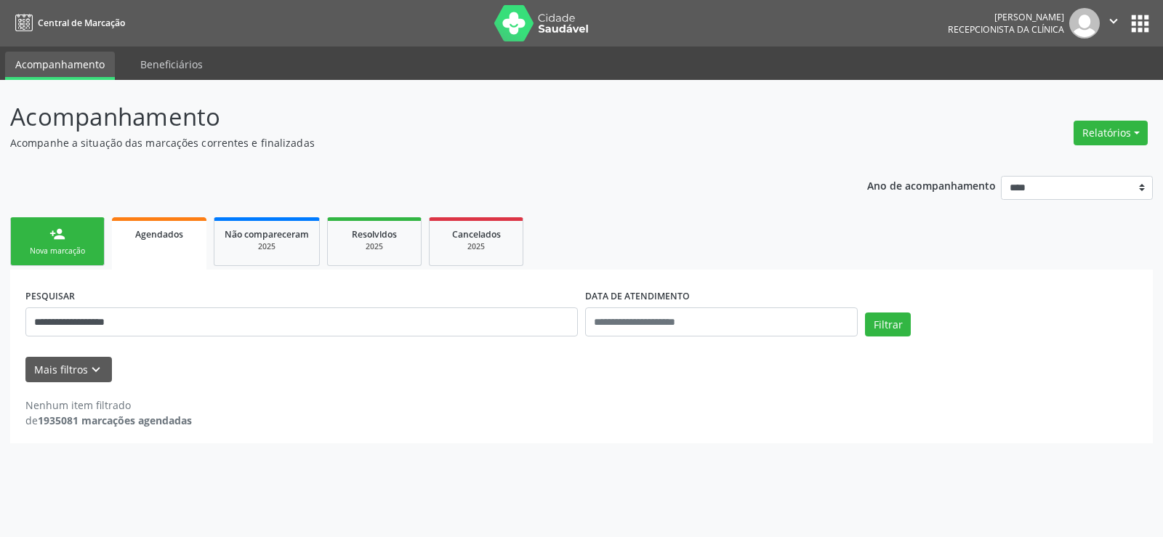
click at [71, 231] on link "person_add Nova marcação" at bounding box center [57, 241] width 94 height 49
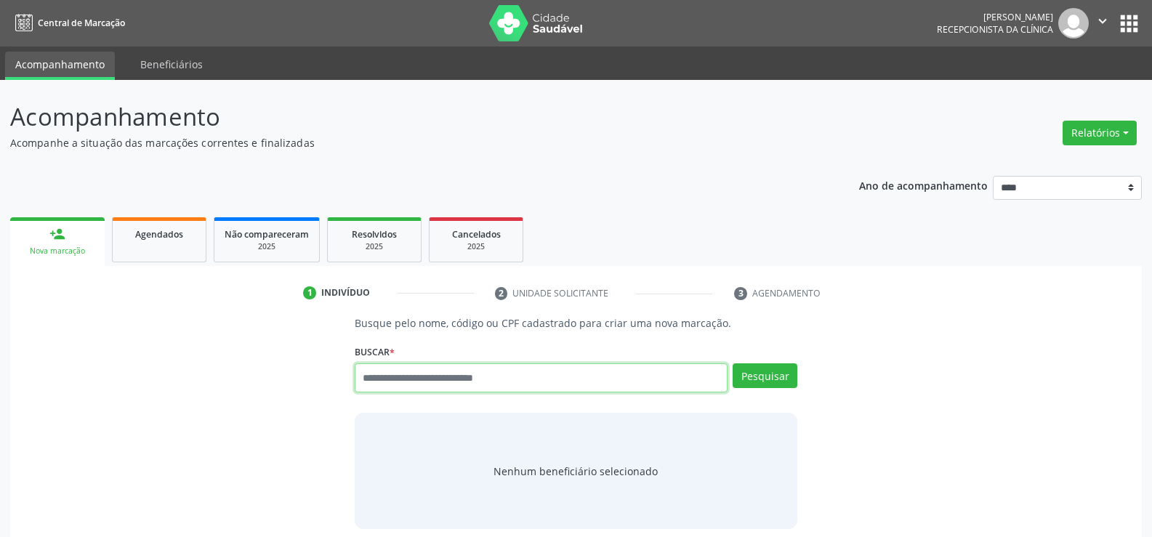
click at [520, 377] on input "text" at bounding box center [541, 377] width 373 height 29
paste input "**********"
type input "**********"
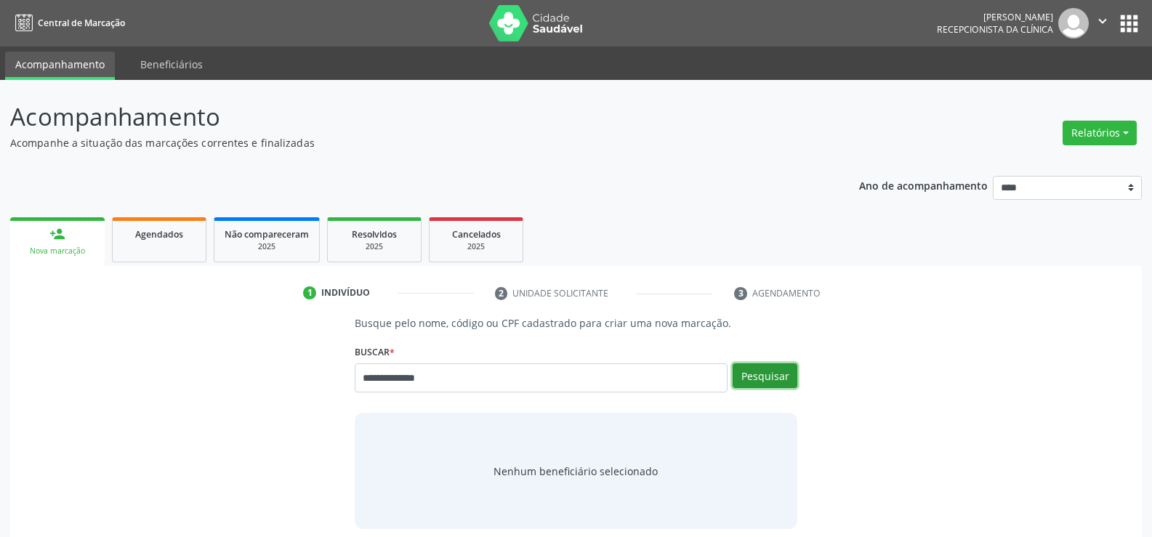
click at [754, 385] on button "Pesquisar" at bounding box center [765, 375] width 65 height 25
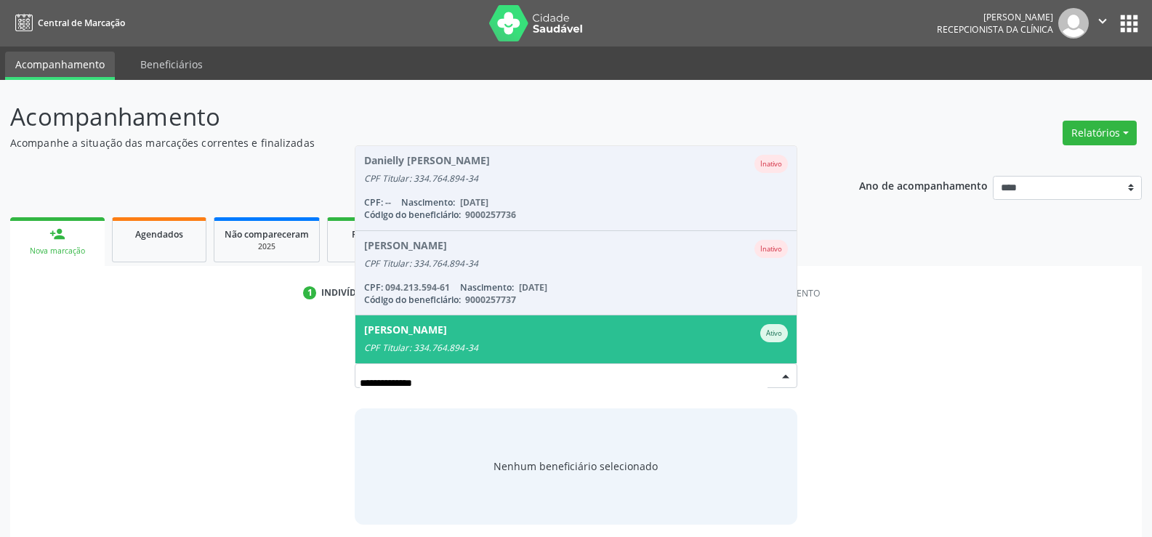
click at [462, 342] on div "CPF Titular: 334.764.894-34" at bounding box center [576, 348] width 424 height 12
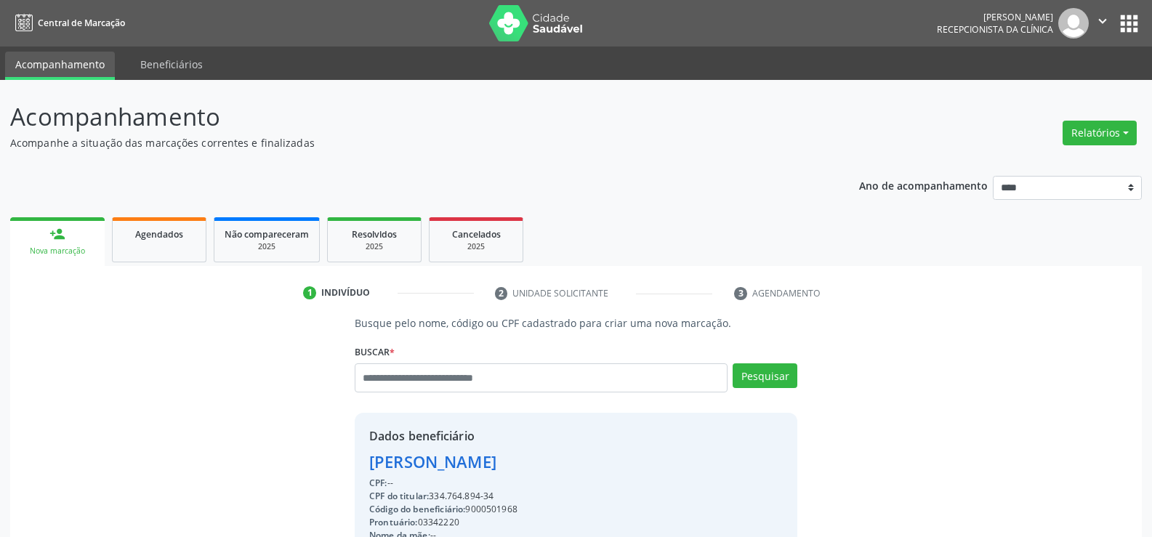
scroll to position [230, 0]
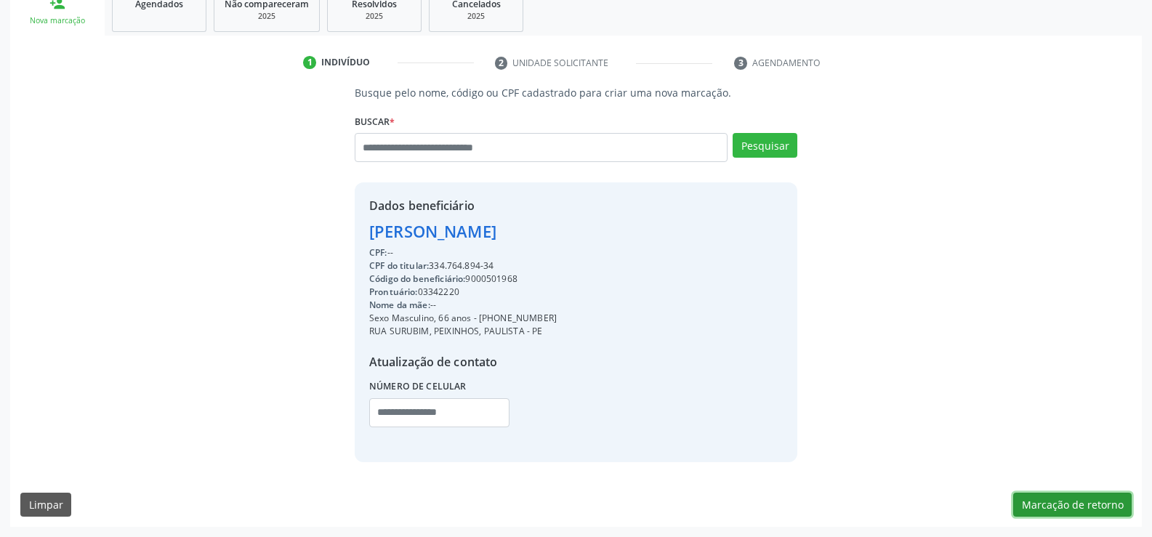
click at [1075, 497] on button "Marcação de retorno" at bounding box center [1072, 505] width 118 height 25
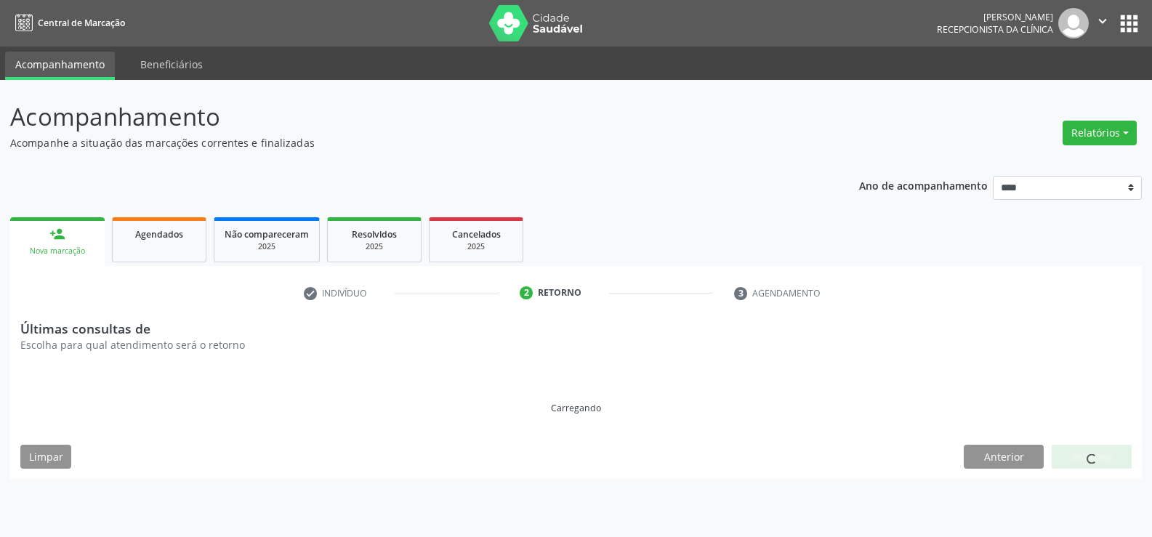
scroll to position [0, 0]
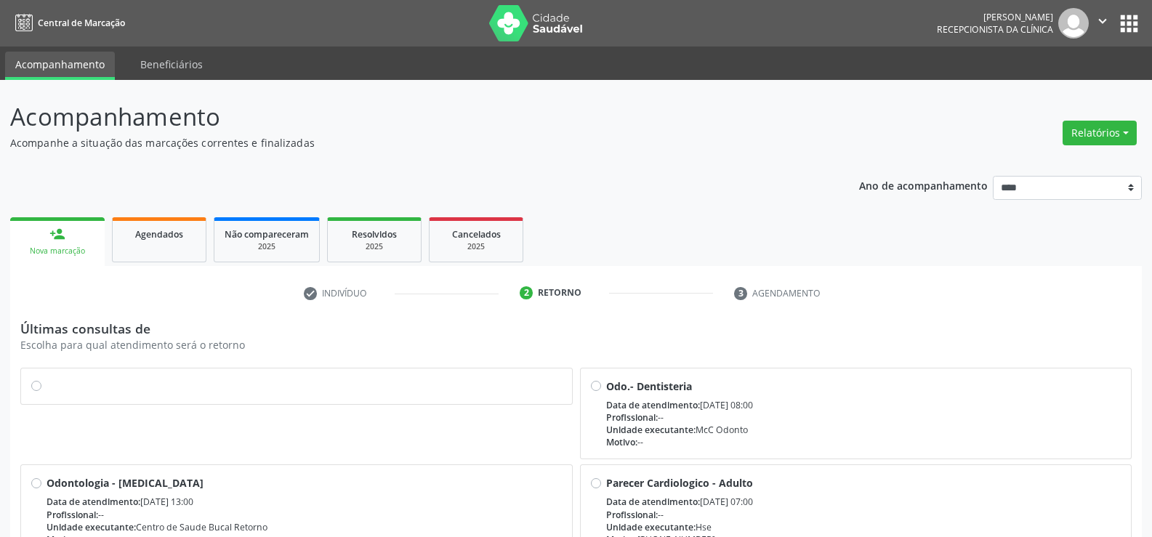
click at [47, 379] on label at bounding box center [304, 379] width 515 height 0
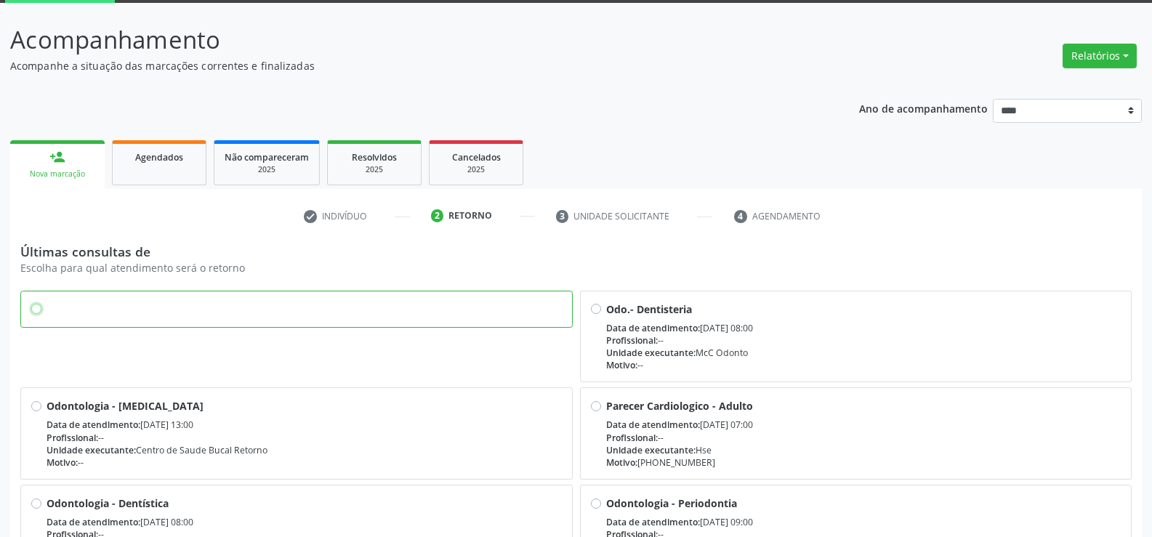
scroll to position [197, 0]
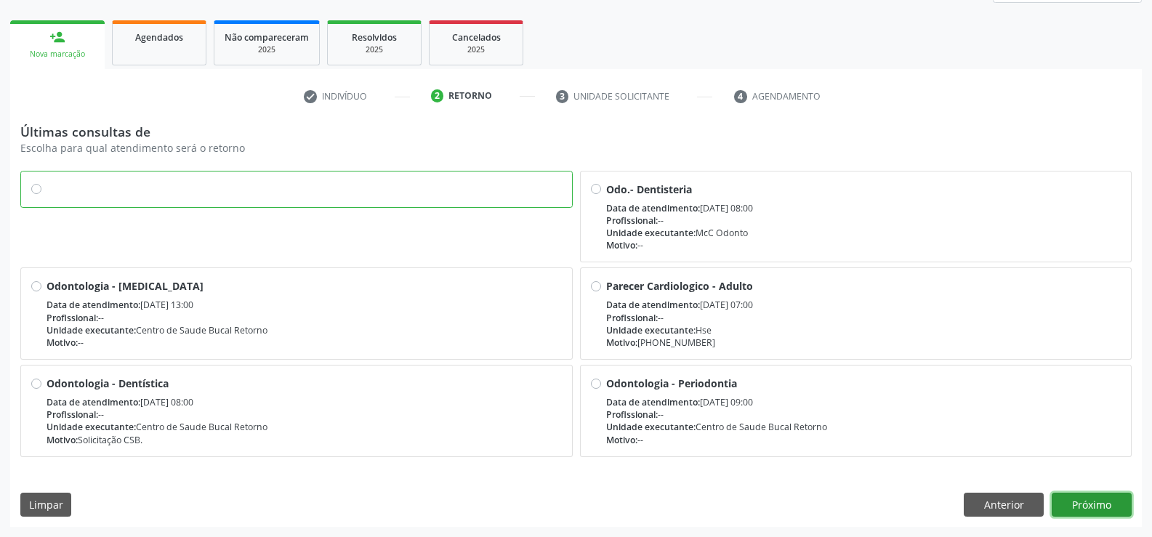
click at [1091, 514] on button "Próximo" at bounding box center [1092, 505] width 80 height 25
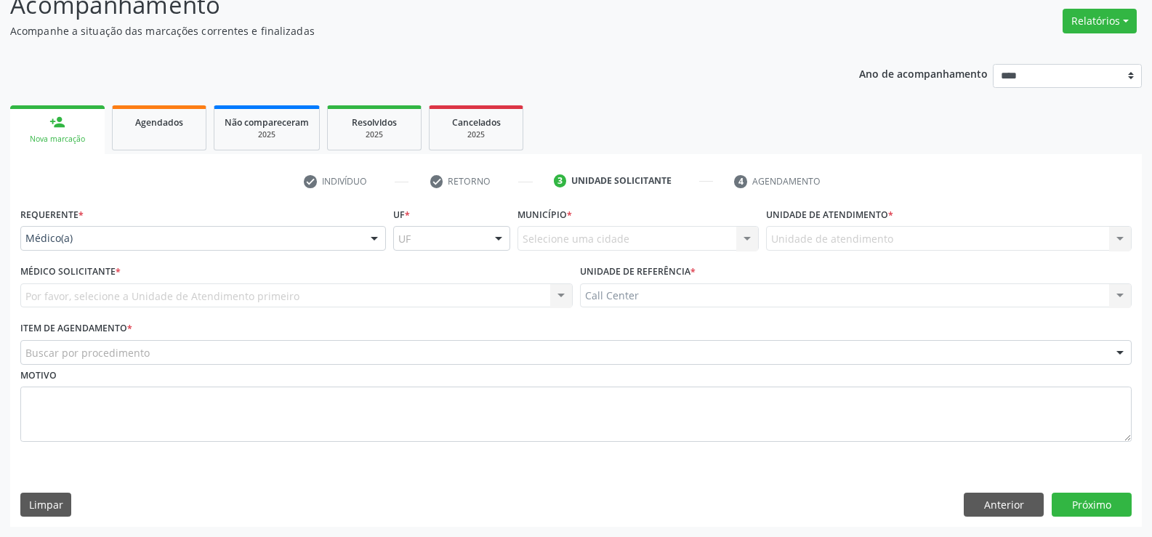
scroll to position [112, 0]
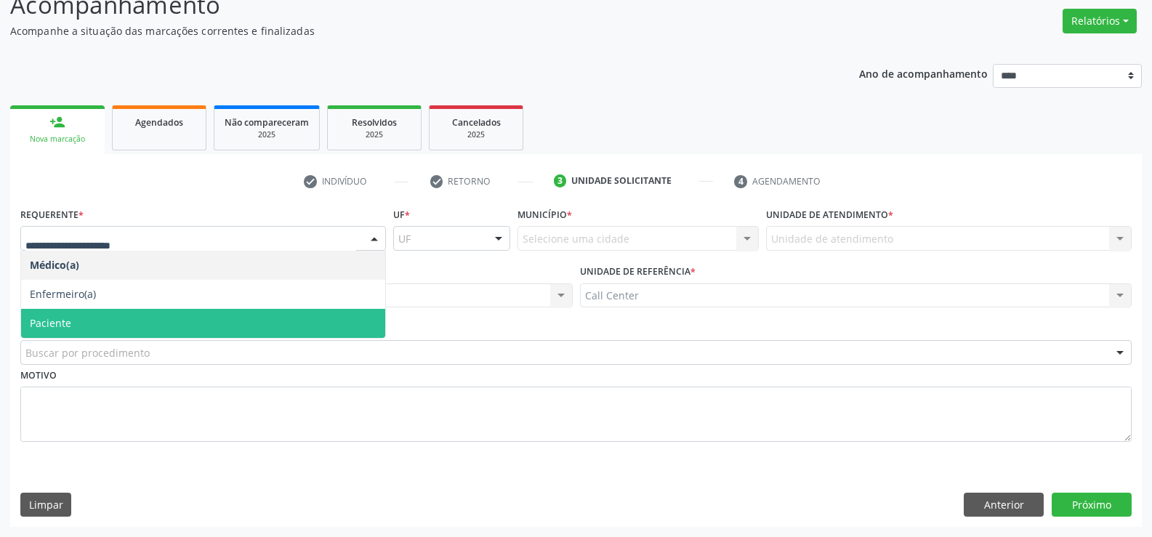
click at [52, 318] on span "Paciente" at bounding box center [50, 323] width 41 height 14
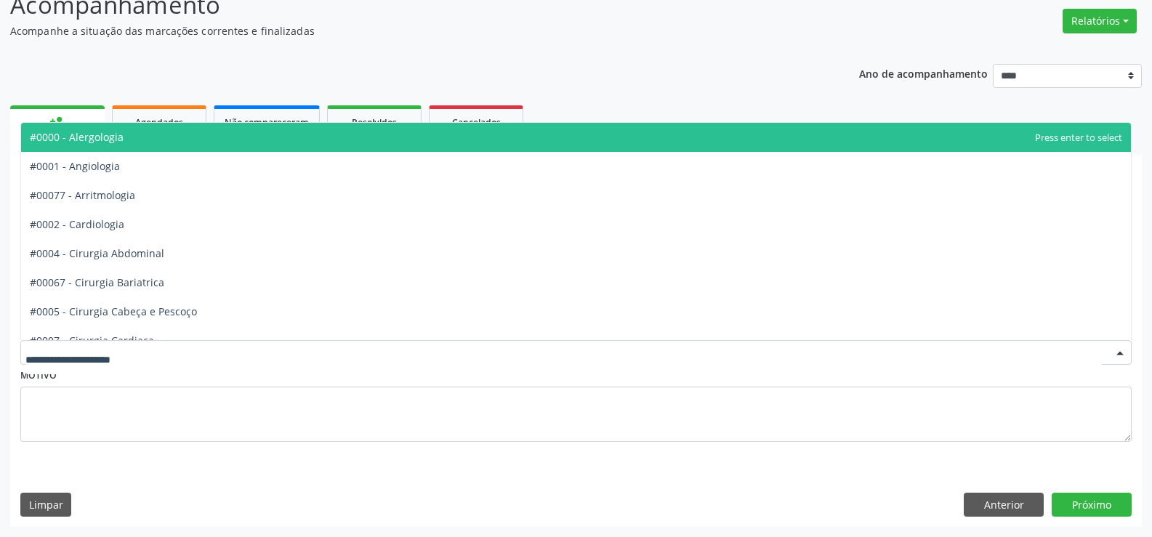
click at [92, 361] on div at bounding box center [575, 352] width 1111 height 25
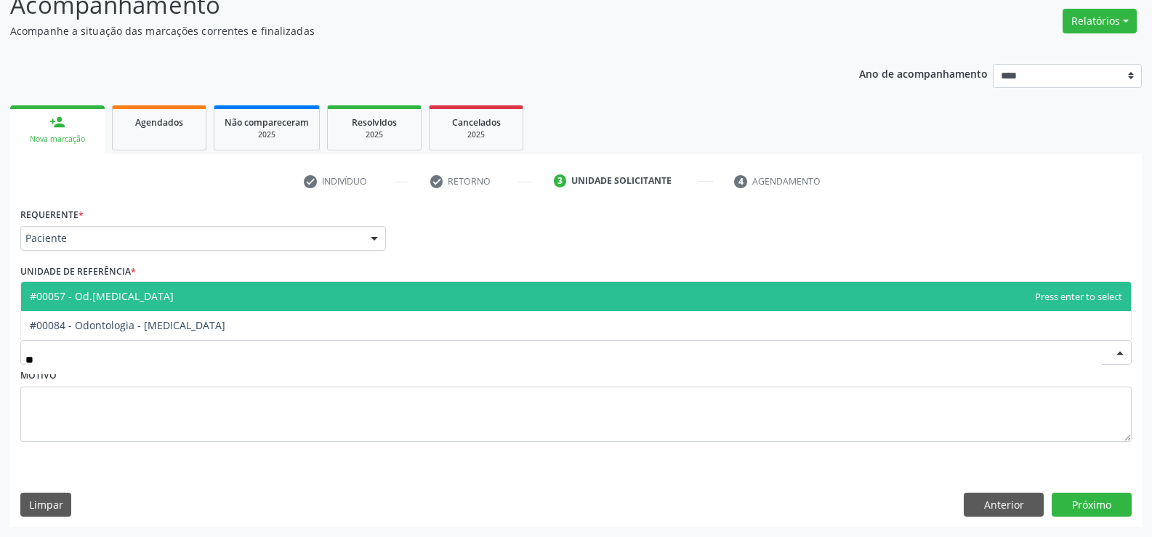
type input "***"
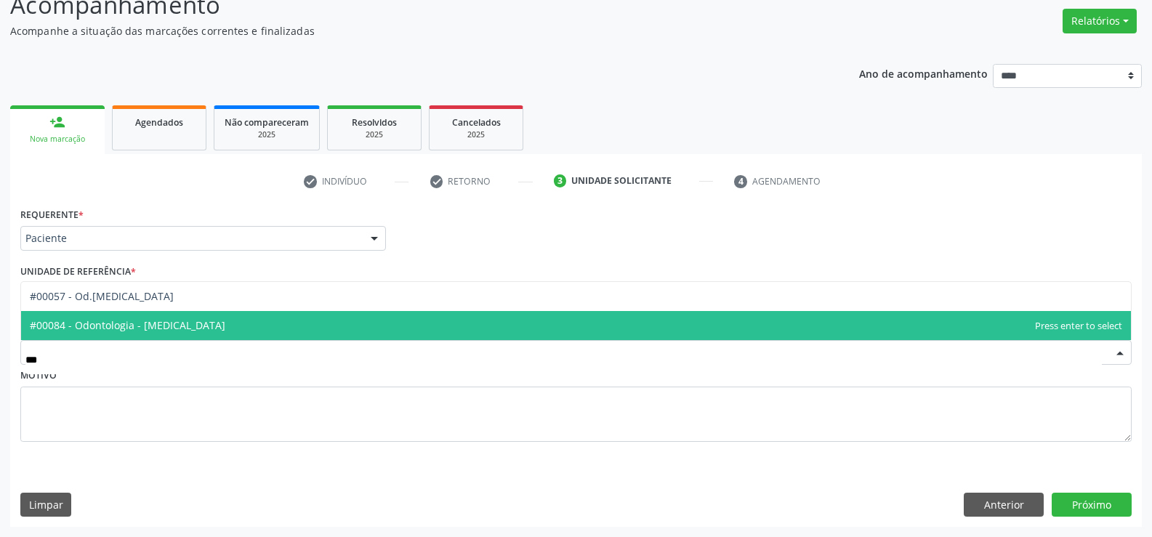
click at [125, 326] on span "#00084 - Odontologia - [MEDICAL_DATA]" at bounding box center [128, 325] width 196 height 14
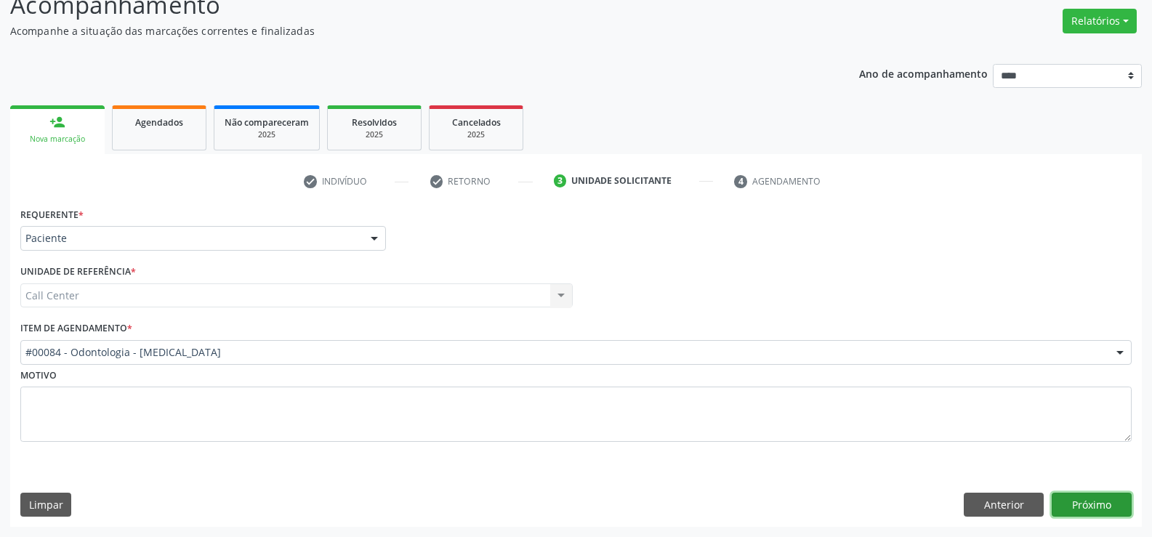
click at [1089, 496] on button "Próximo" at bounding box center [1092, 505] width 80 height 25
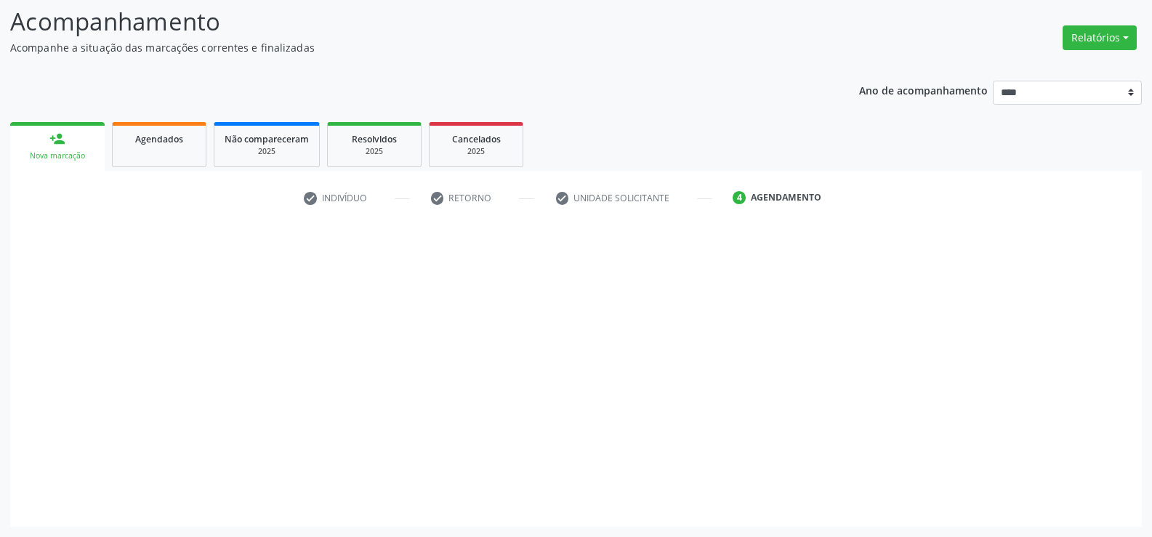
scroll to position [95, 0]
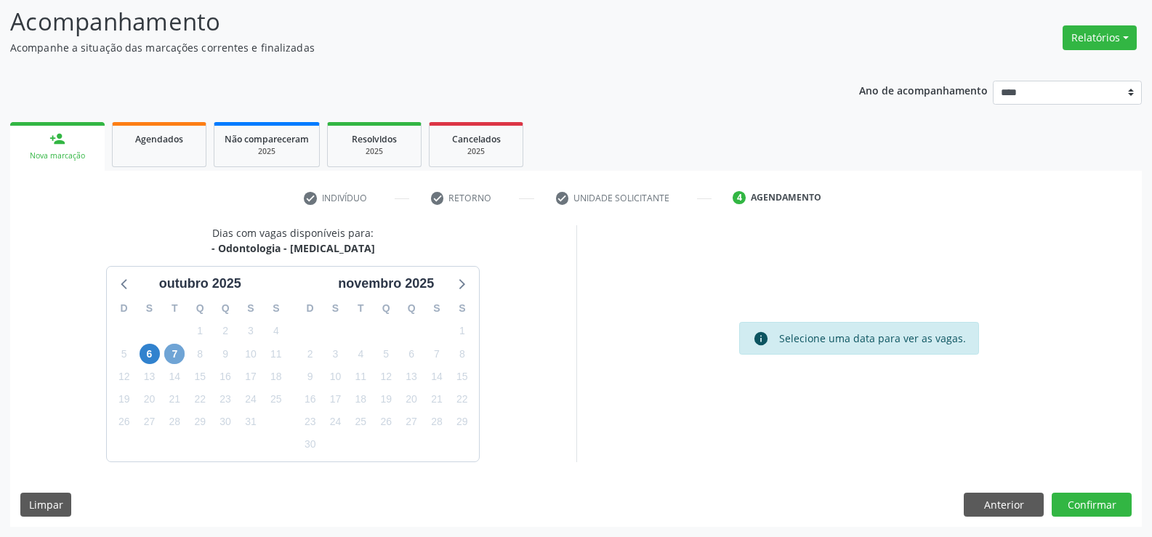
click at [173, 357] on span "7" at bounding box center [174, 354] width 20 height 20
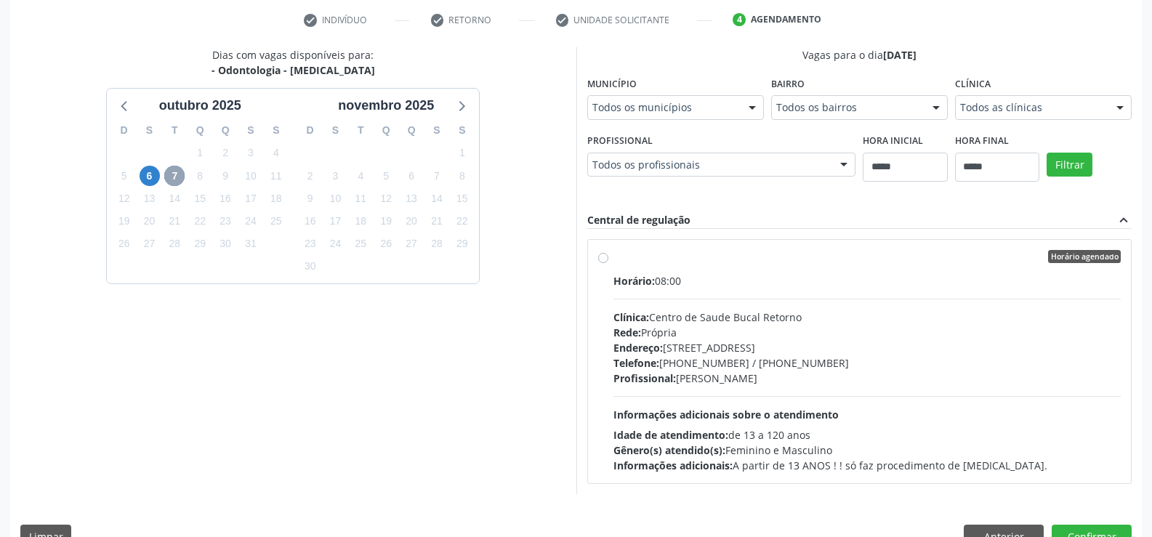
scroll to position [305, 0]
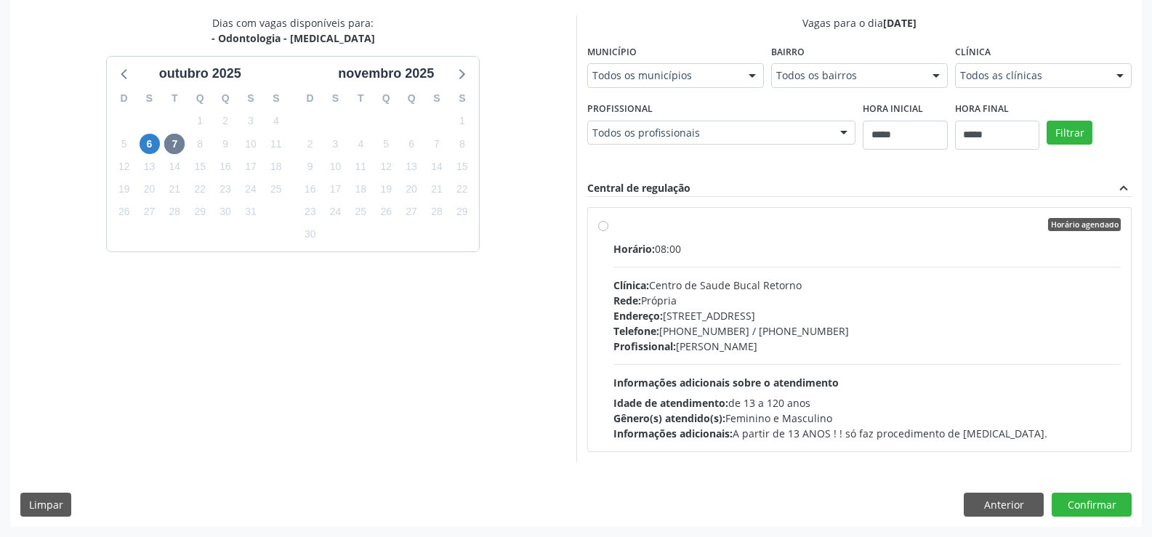
click at [613, 227] on label "Horário agendado Horário: 08:00 Clínica: Centro de Saude Bucal Retorno Rede: Pr…" at bounding box center [867, 329] width 508 height 223
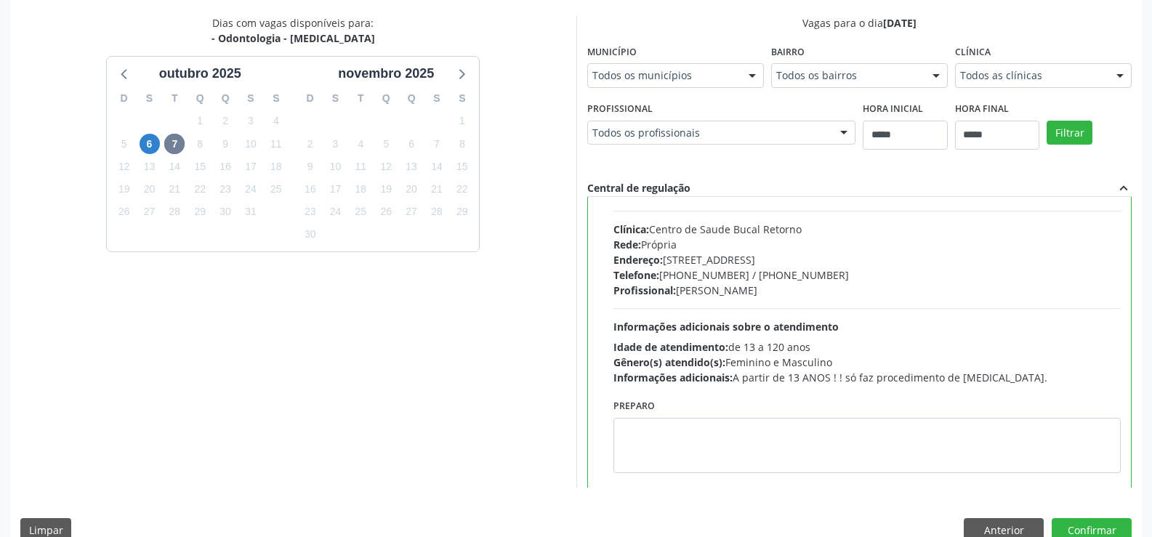
scroll to position [72, 0]
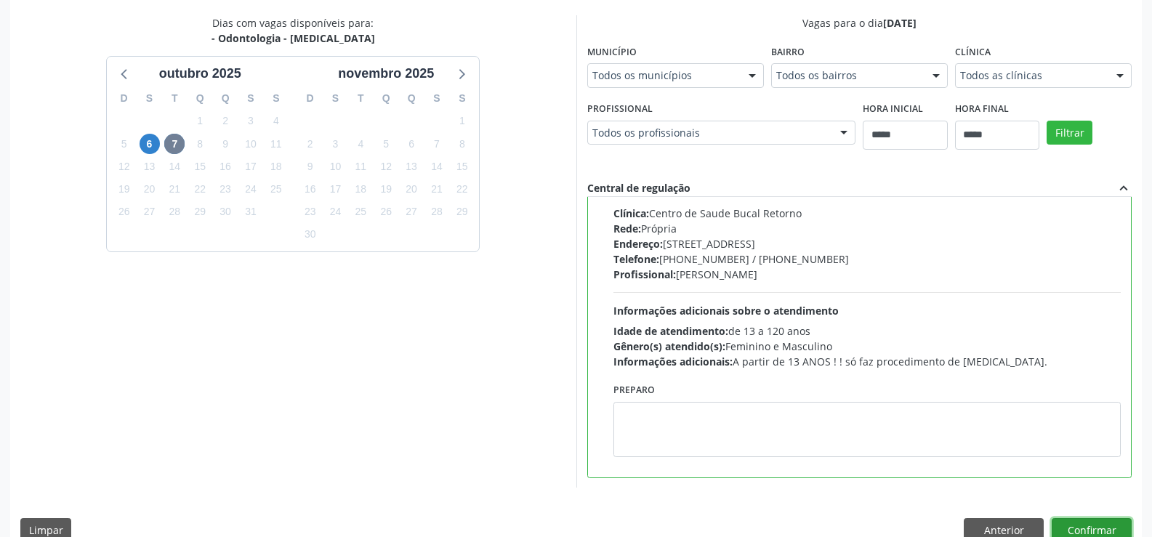
click at [1071, 524] on button "Confirmar" at bounding box center [1092, 530] width 80 height 25
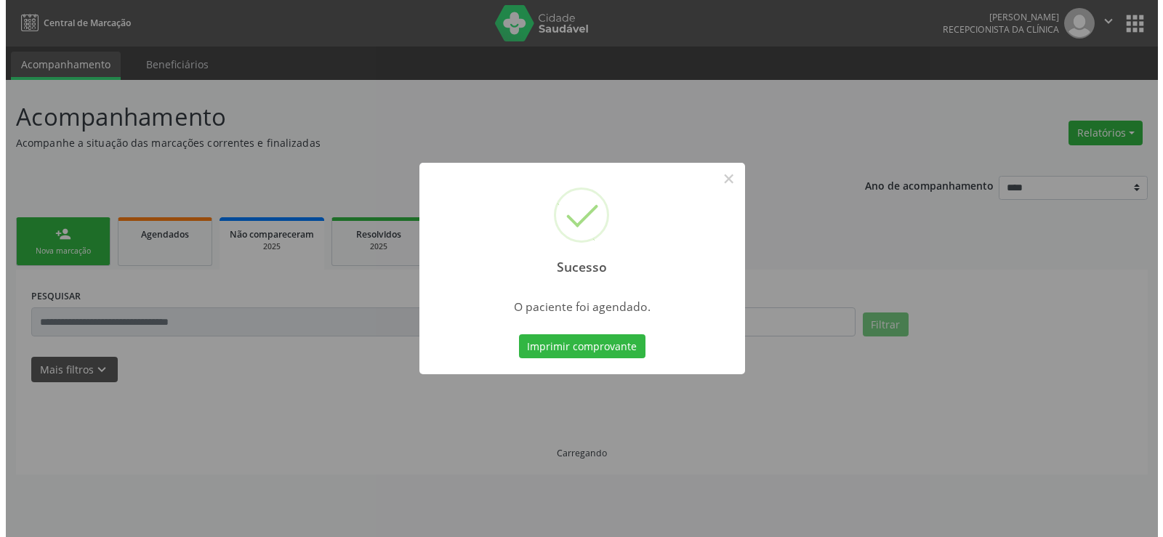
scroll to position [0, 0]
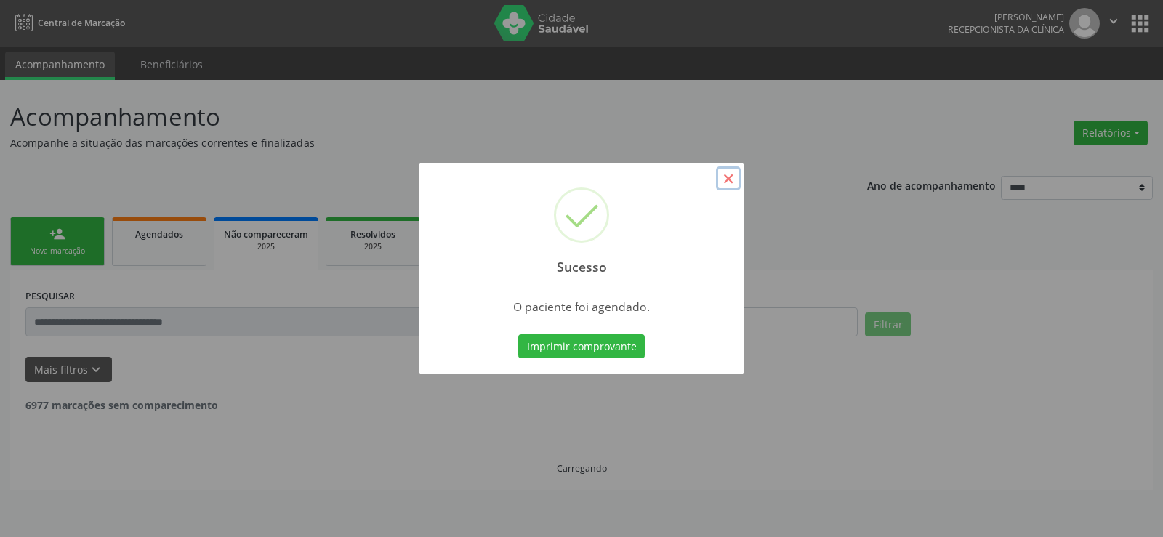
click at [725, 181] on button "×" at bounding box center [728, 178] width 25 height 25
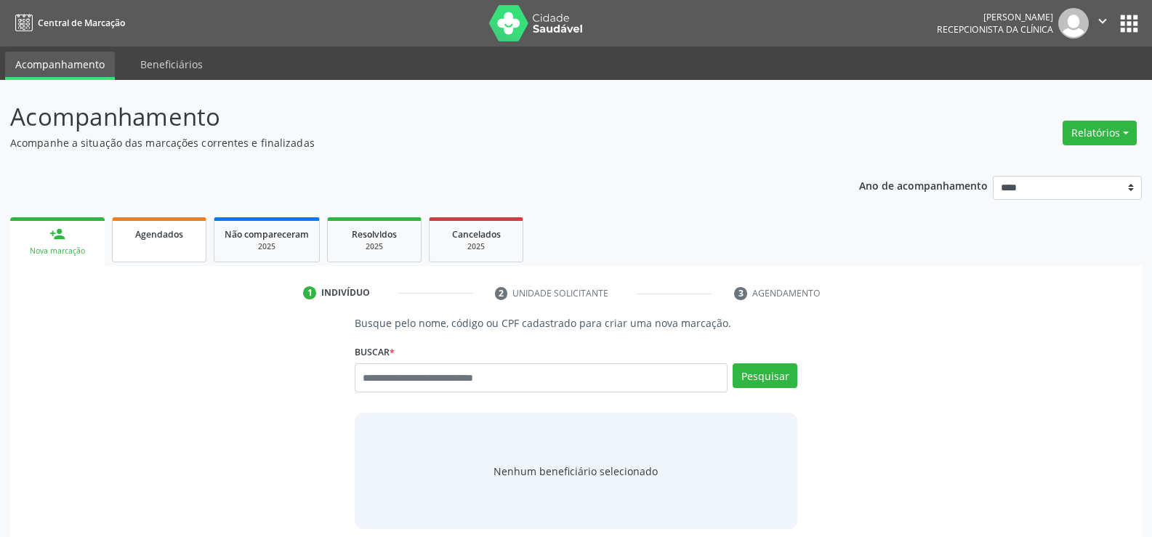
drag, startPoint x: 158, startPoint y: 235, endPoint x: 162, endPoint y: 250, distance: 15.2
click at [158, 236] on span "Agendados" at bounding box center [159, 234] width 48 height 12
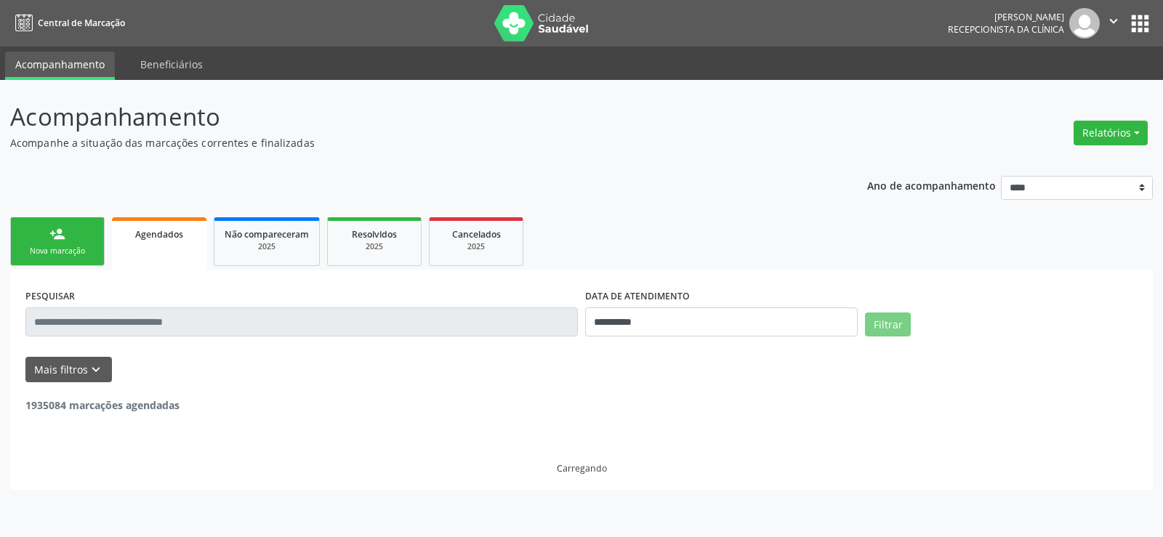
click at [86, 261] on link "person_add Nova marcação" at bounding box center [57, 241] width 94 height 49
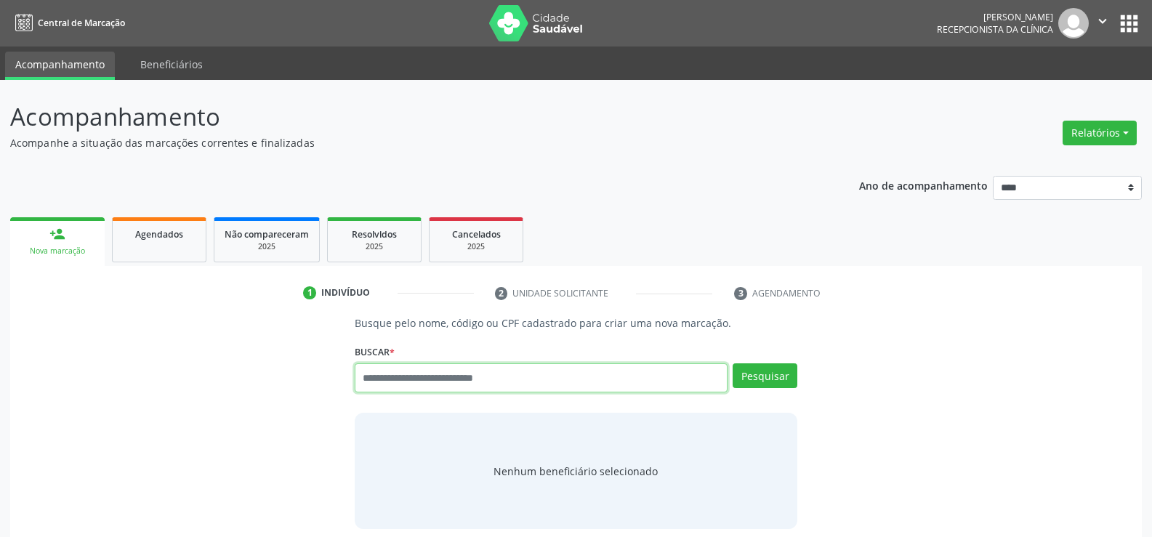
click at [428, 378] on input "text" at bounding box center [541, 377] width 373 height 29
type input "*********"
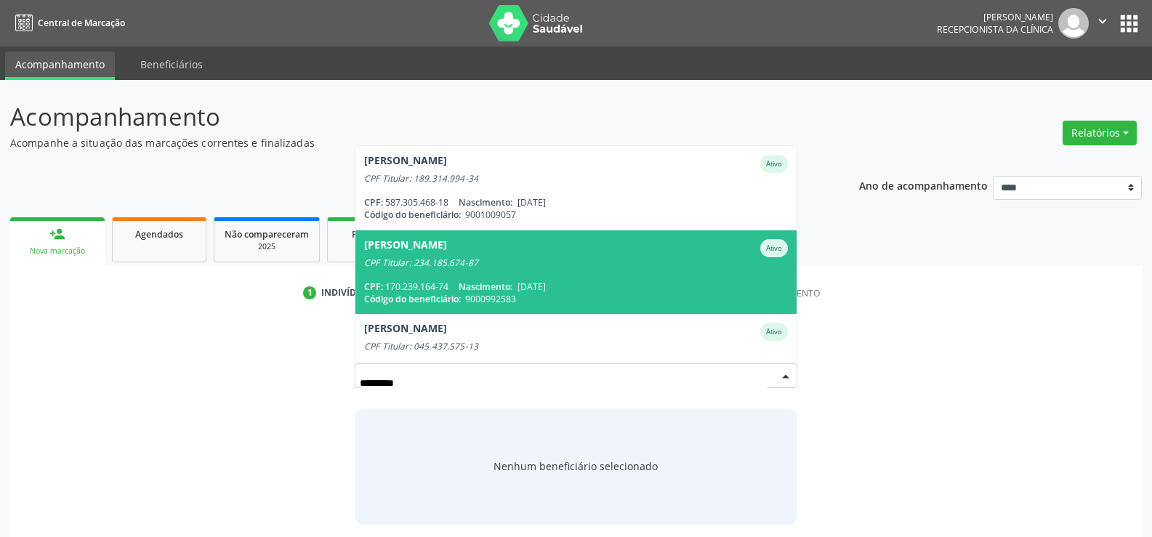
click at [445, 288] on div "CPF: 170.239.164-74 Nascimento: [DATE]" at bounding box center [576, 287] width 424 height 12
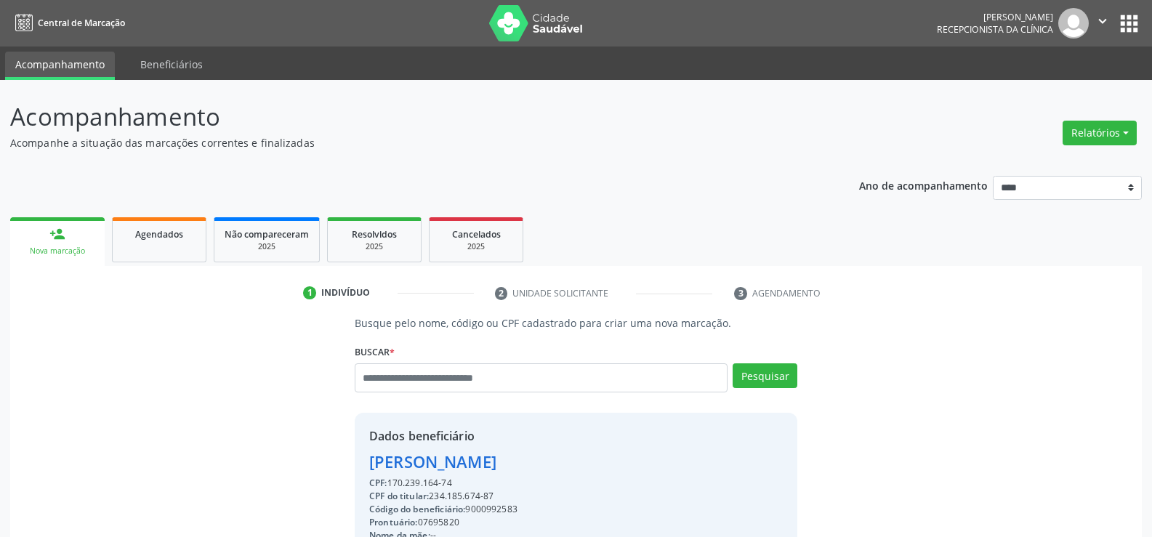
drag, startPoint x: 389, startPoint y: 486, endPoint x: 454, endPoint y: 477, distance: 66.0
click at [454, 477] on div "CPF: 170.239.164-74" at bounding box center [561, 483] width 384 height 13
copy div "170.239.164-74"
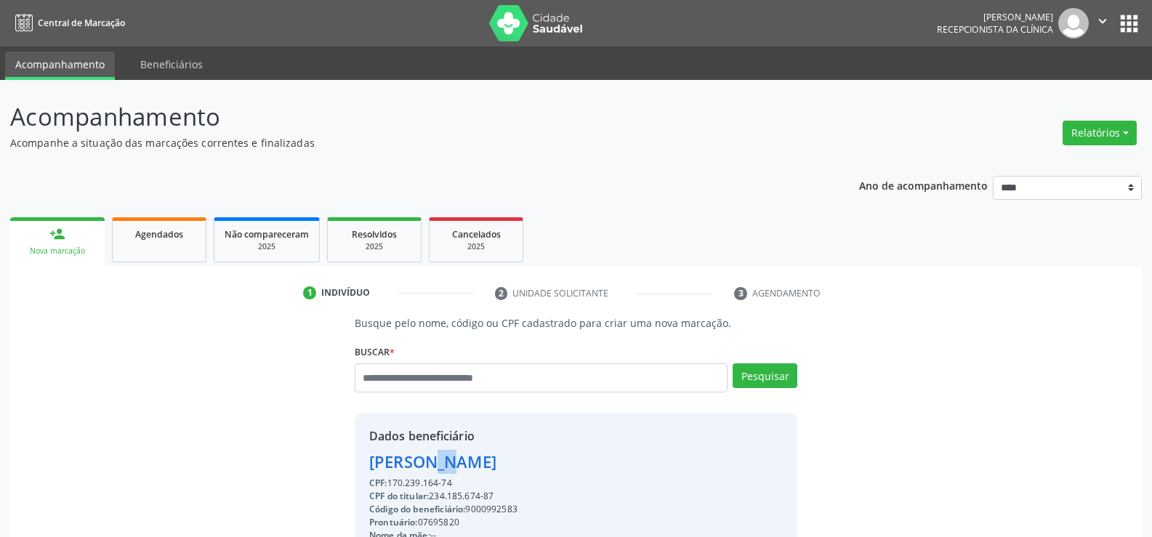
click at [376, 460] on div "[PERSON_NAME]" at bounding box center [561, 462] width 384 height 24
drag, startPoint x: 373, startPoint y: 460, endPoint x: 592, endPoint y: 453, distance: 219.6
click at [592, 453] on div "[PERSON_NAME]" at bounding box center [561, 462] width 384 height 24
copy div "[PERSON_NAME]"
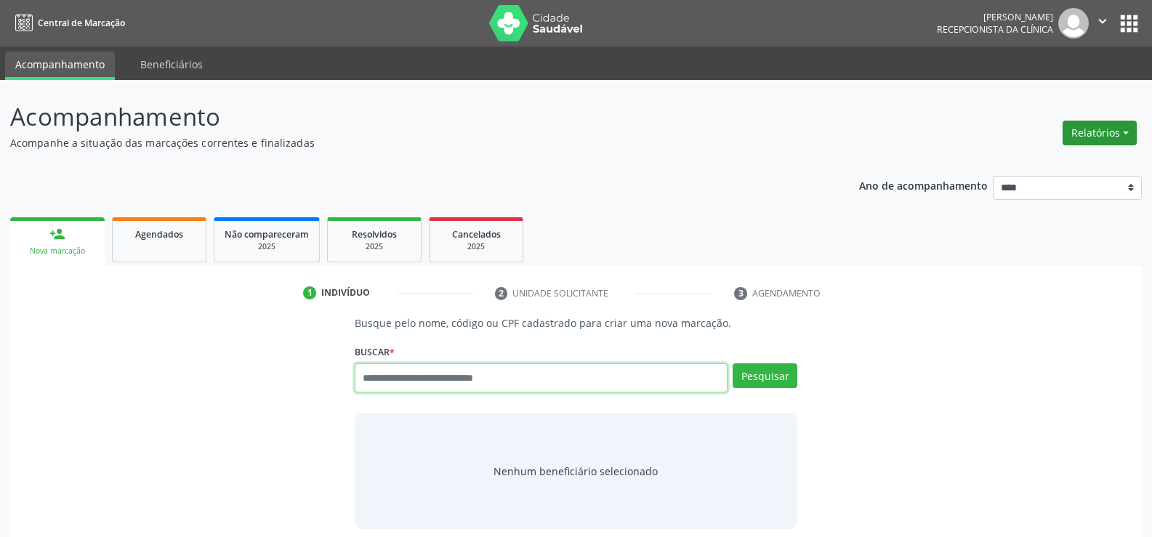
click at [1092, 137] on button "Relatórios" at bounding box center [1100, 133] width 74 height 25
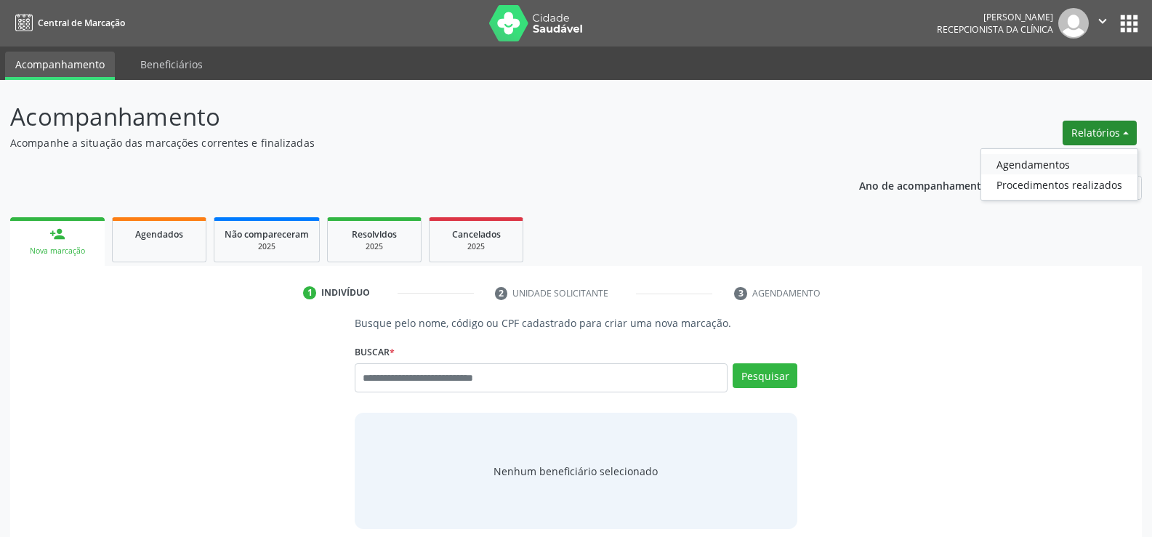
click at [1066, 160] on link "Agendamentos" at bounding box center [1059, 164] width 156 height 20
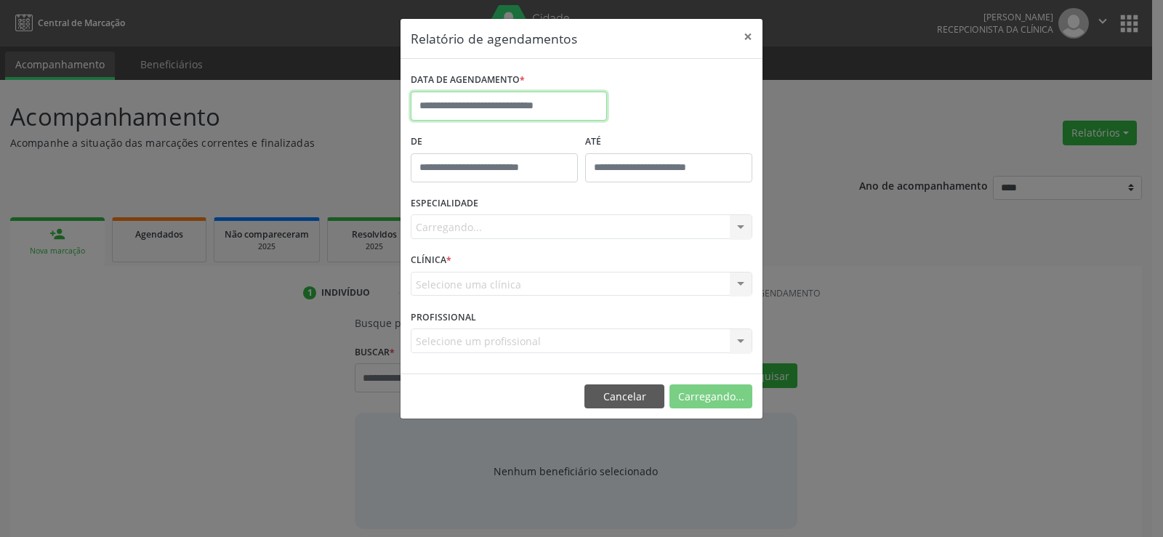
click at [520, 97] on input "text" at bounding box center [509, 106] width 196 height 29
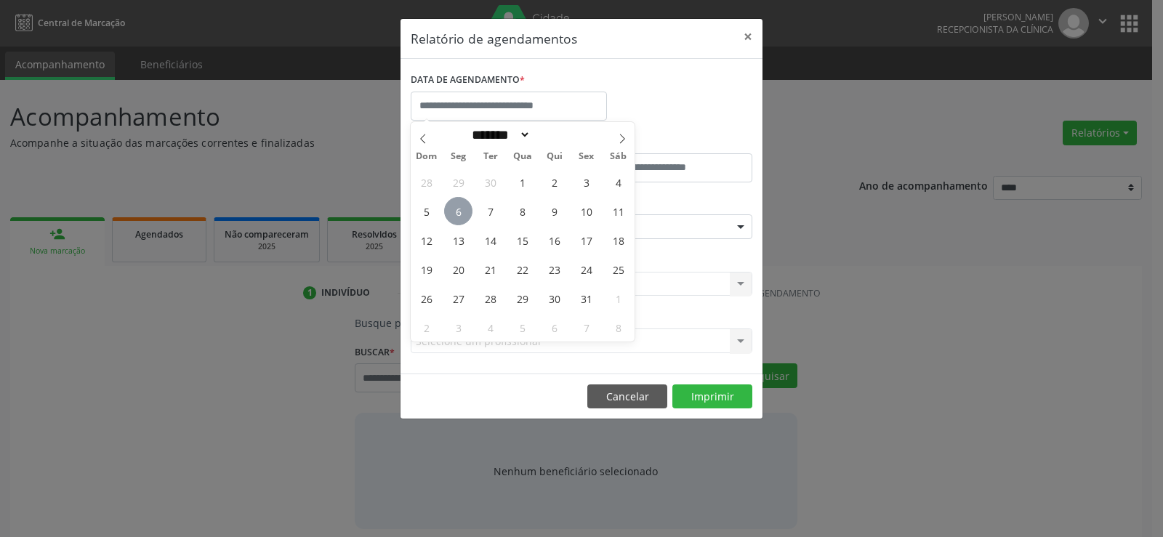
click at [462, 213] on span "6" at bounding box center [458, 211] width 28 height 28
type input "**********"
click at [462, 213] on span "6" at bounding box center [458, 211] width 28 height 28
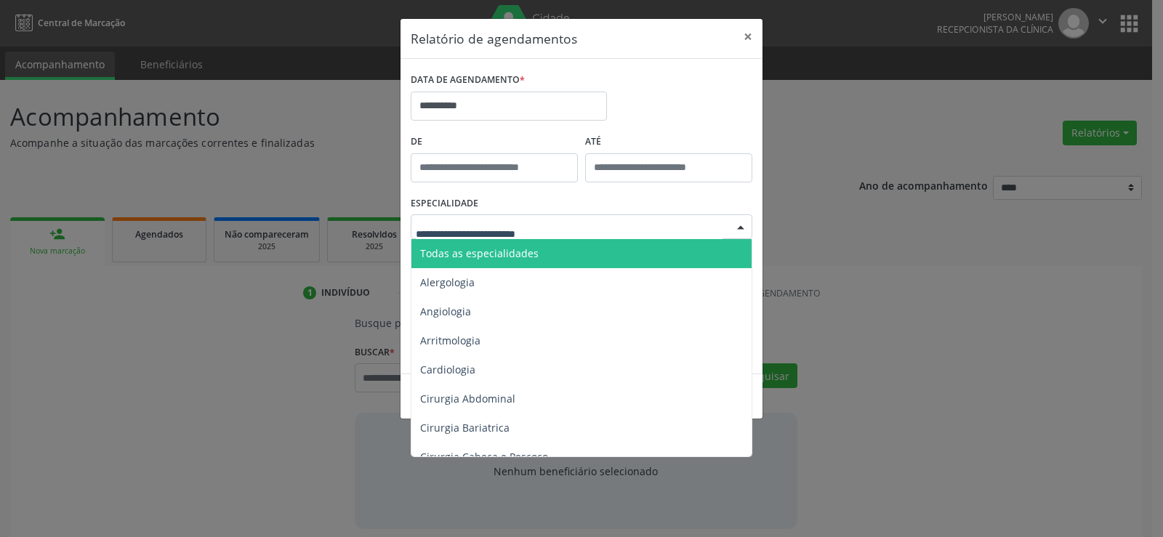
click at [480, 250] on span "Todas as especialidades" at bounding box center [479, 253] width 118 height 14
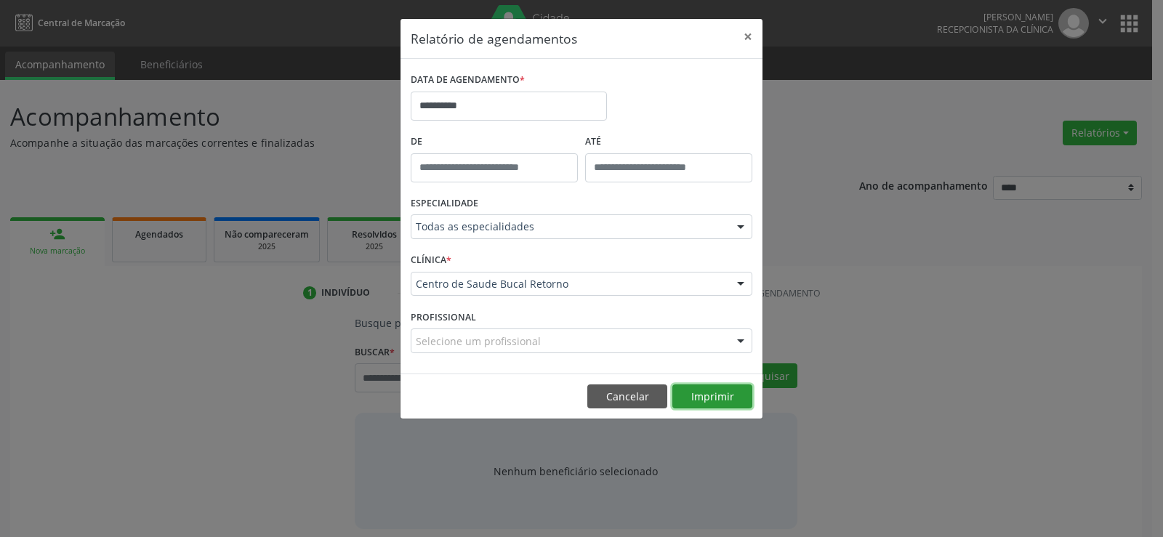
click at [689, 390] on button "Imprimir" at bounding box center [712, 396] width 80 height 25
click at [614, 396] on button "Cancelar" at bounding box center [627, 396] width 80 height 25
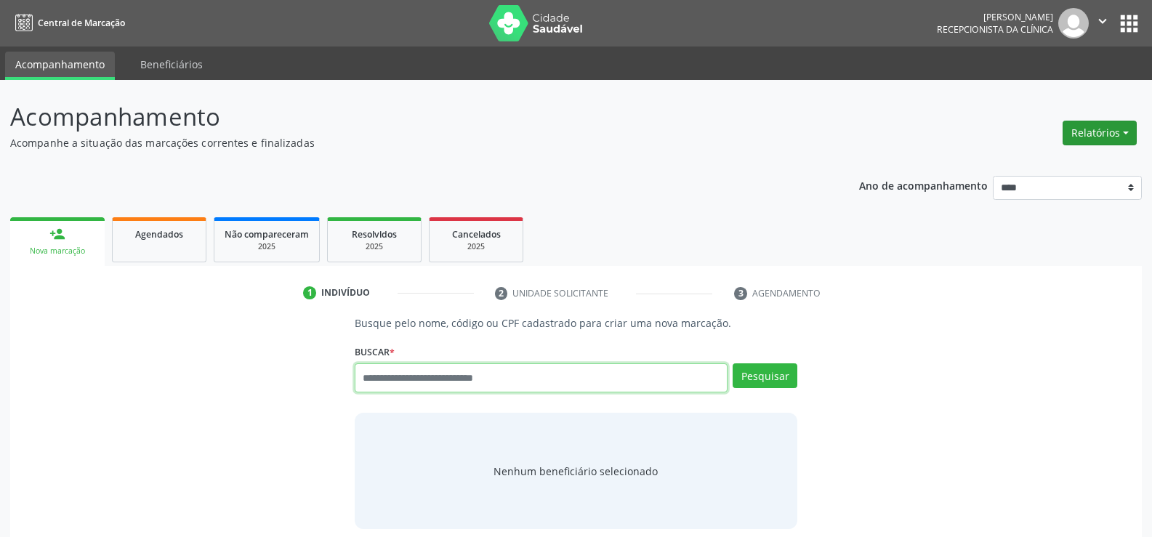
click at [1111, 129] on button "Relatórios" at bounding box center [1100, 133] width 74 height 25
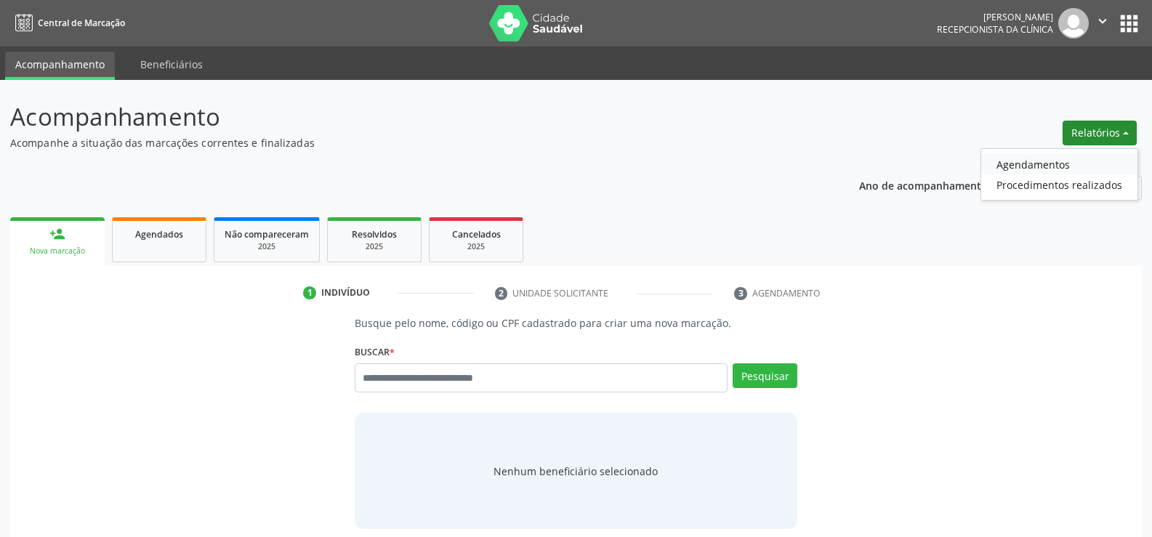
click at [1085, 161] on link "Agendamentos" at bounding box center [1059, 164] width 156 height 20
select select "*"
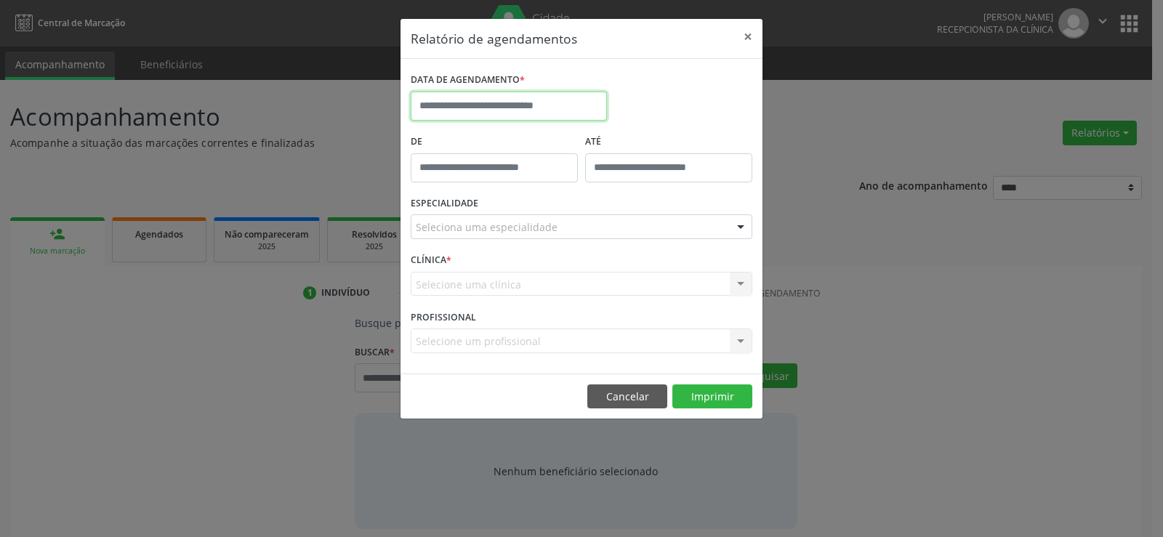
click at [556, 105] on input "text" at bounding box center [509, 106] width 196 height 29
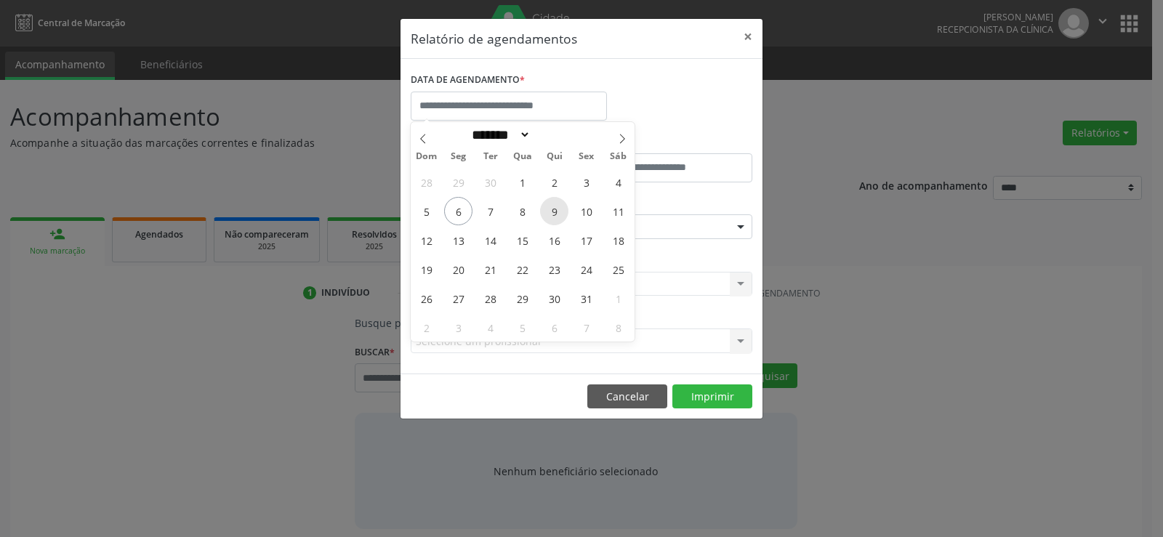
click at [552, 208] on span "9" at bounding box center [554, 211] width 28 height 28
type input "**********"
click at [586, 210] on span "10" at bounding box center [586, 211] width 28 height 28
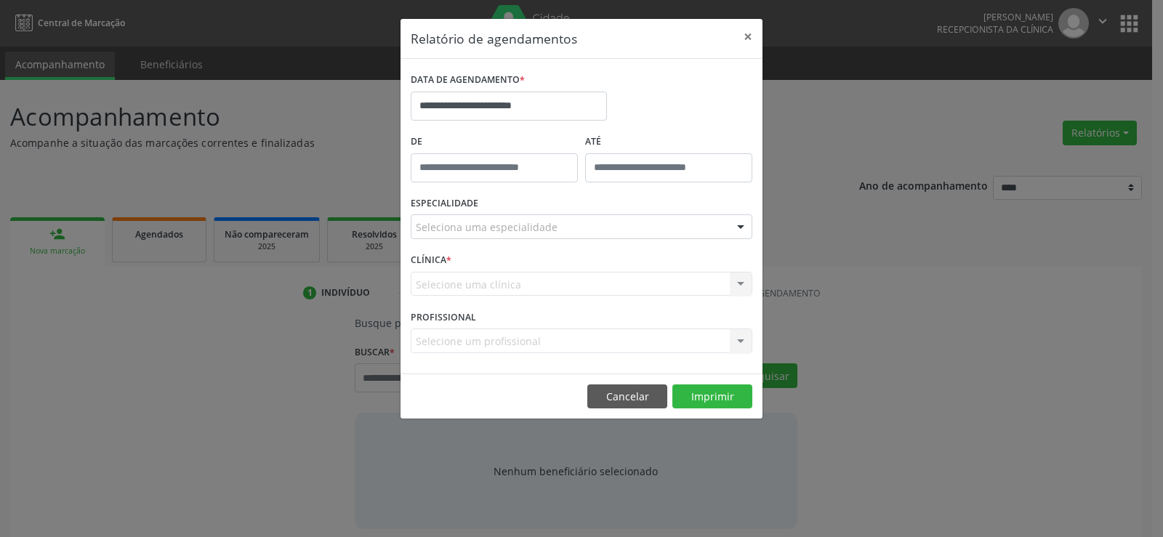
click at [589, 225] on div "Seleciona uma especialidade" at bounding box center [582, 226] width 342 height 25
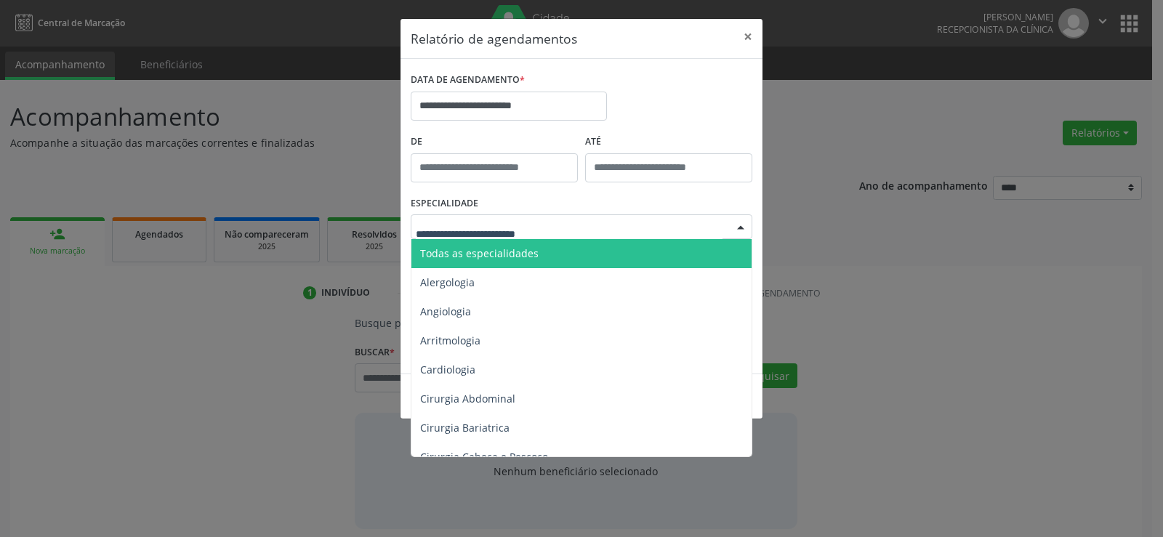
click at [520, 256] on span "Todas as especialidades" at bounding box center [479, 253] width 118 height 14
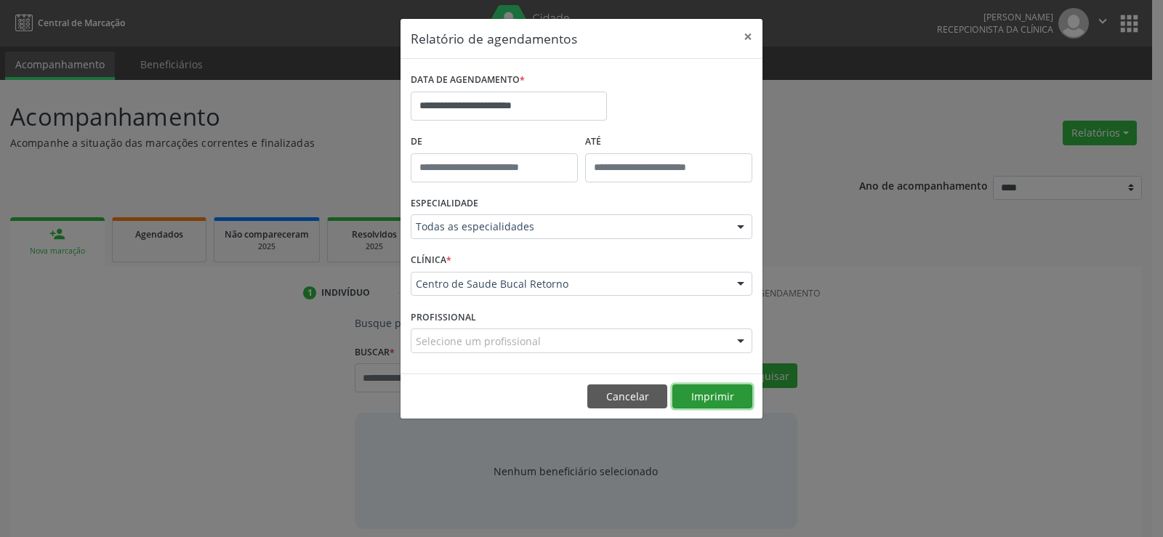
click at [717, 398] on button "Imprimir" at bounding box center [712, 396] width 80 height 25
click at [478, 108] on input "**********" at bounding box center [509, 106] width 196 height 29
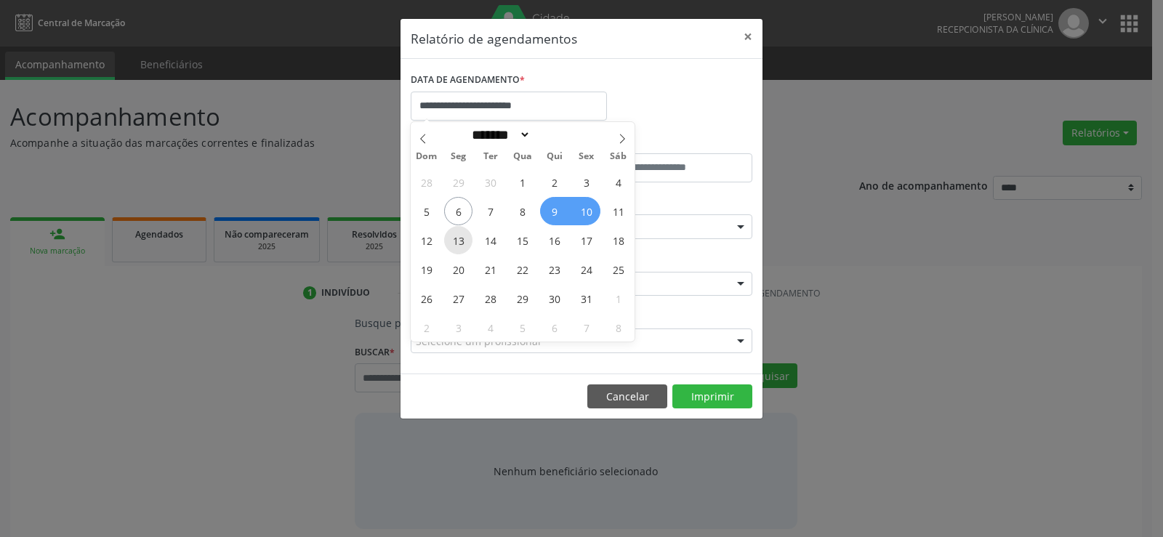
click at [451, 243] on span "13" at bounding box center [458, 240] width 28 height 28
type input "**********"
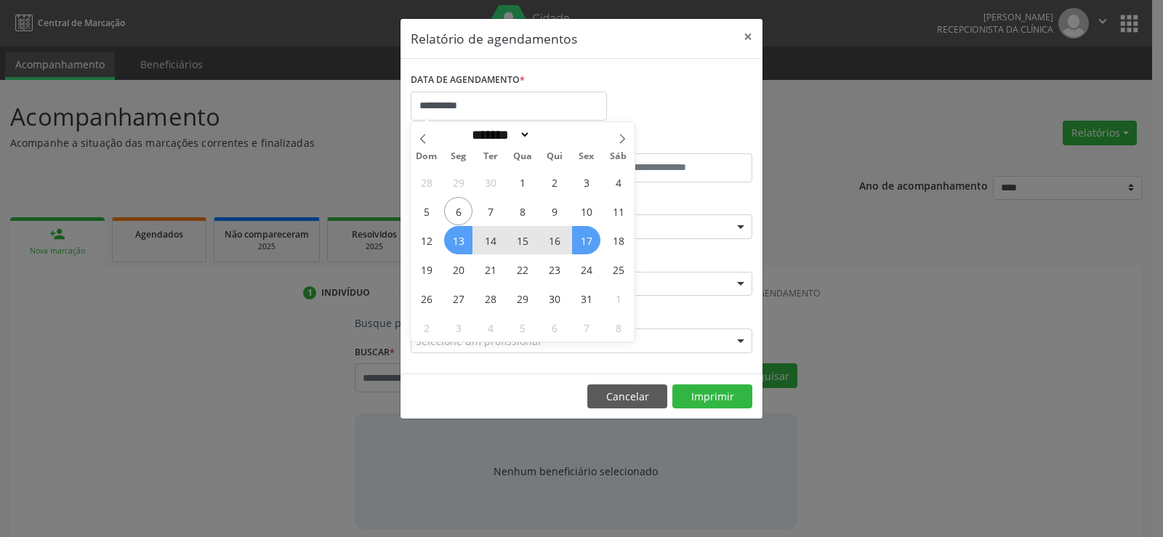
click at [583, 241] on span "17" at bounding box center [586, 240] width 28 height 28
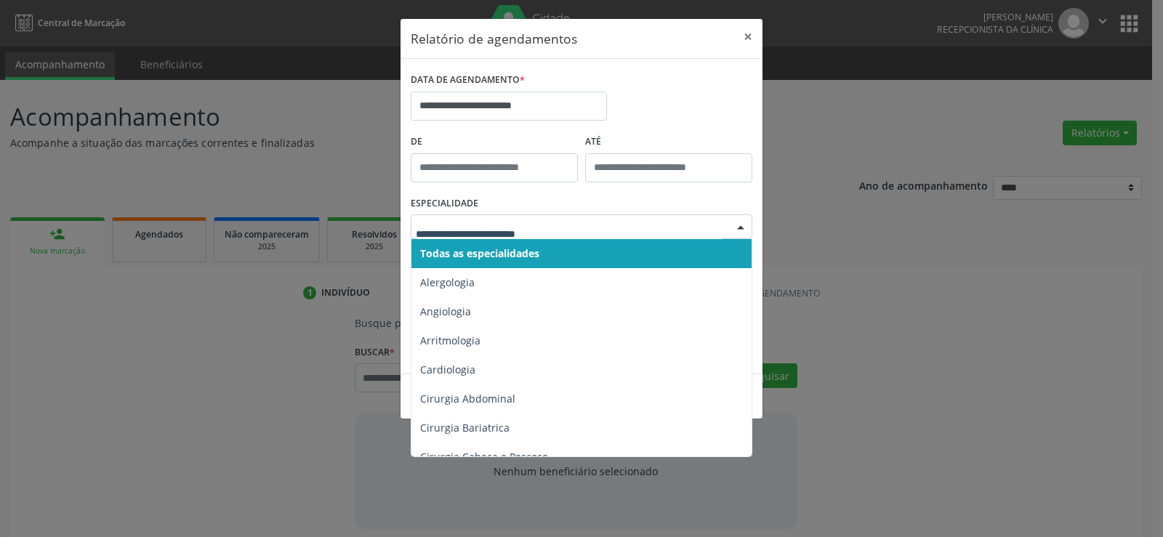
click at [539, 249] on span "Todas as especialidades" at bounding box center [479, 253] width 119 height 14
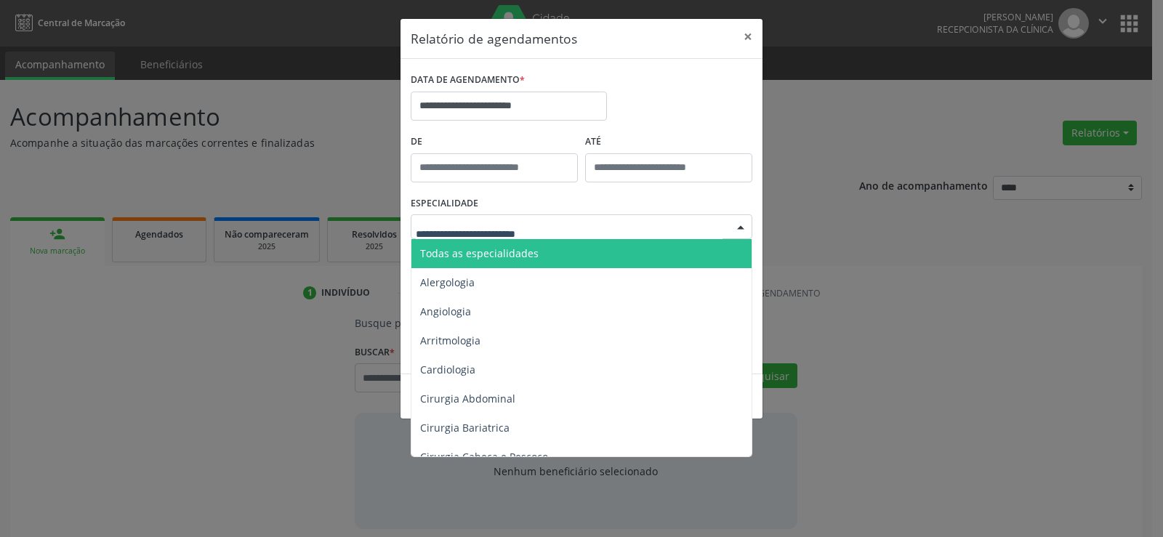
click at [533, 252] on span "Todas as especialidades" at bounding box center [479, 253] width 118 height 14
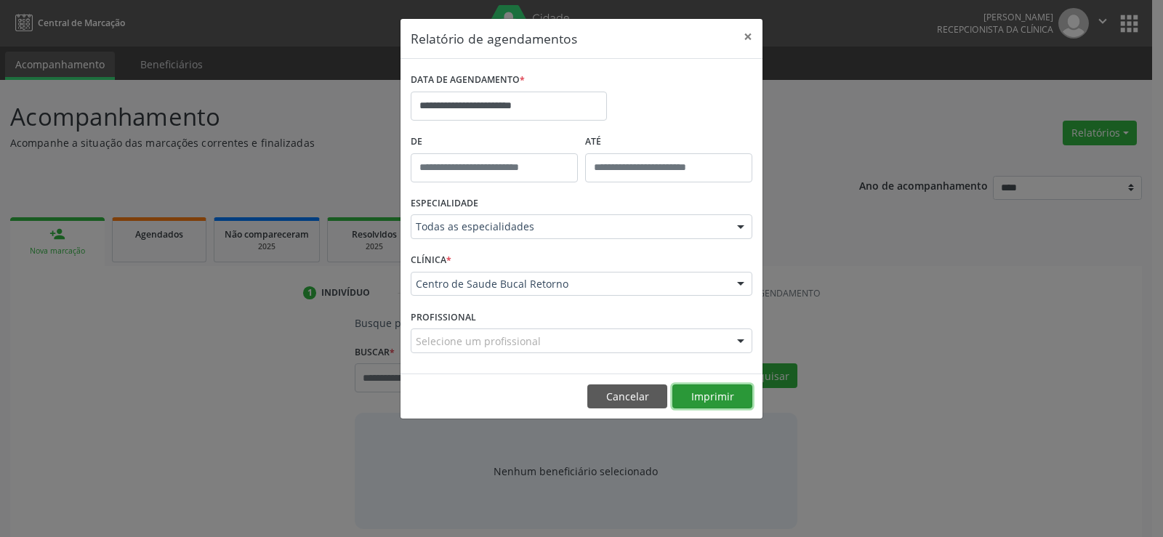
click at [717, 408] on button "Imprimir" at bounding box center [712, 396] width 80 height 25
click at [746, 36] on button "×" at bounding box center [747, 37] width 29 height 36
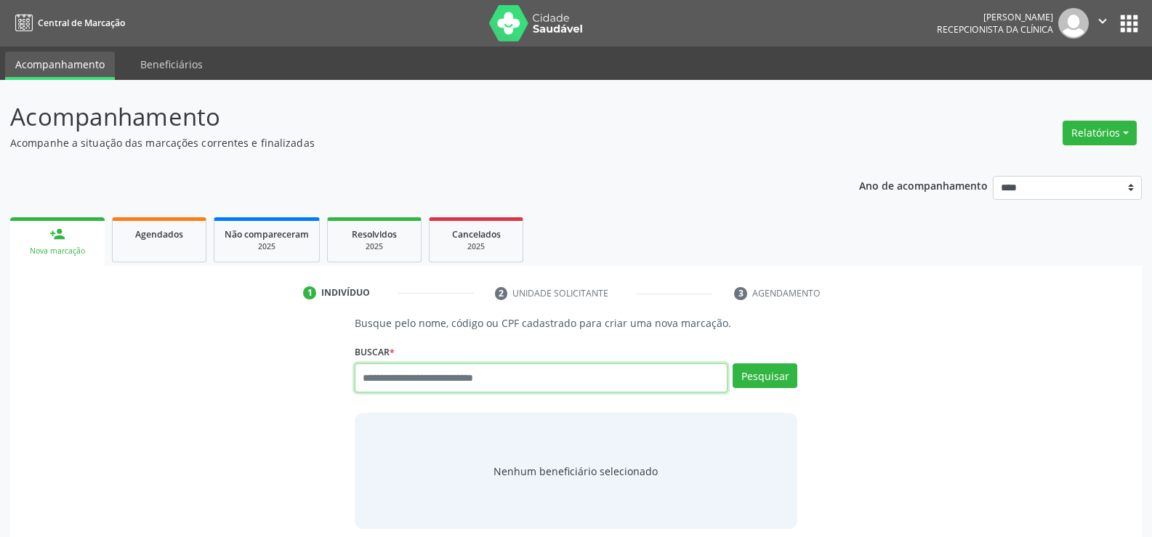
click at [496, 379] on input "text" at bounding box center [541, 377] width 373 height 29
type input "**********"
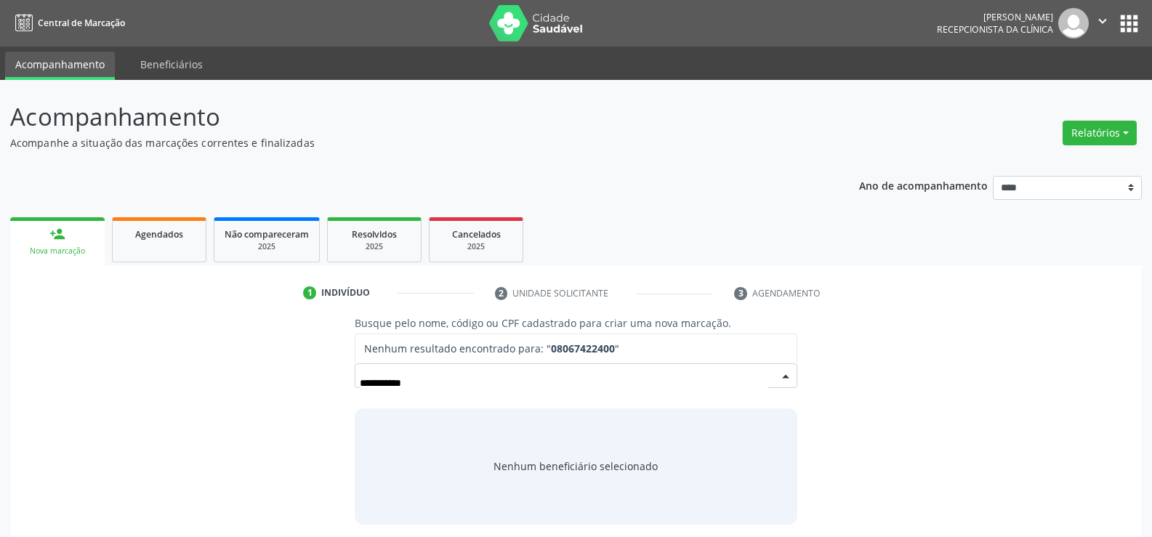
drag, startPoint x: 496, startPoint y: 379, endPoint x: 249, endPoint y: 384, distance: 247.2
click at [249, 384] on div "**********" at bounding box center [575, 419] width 1111 height 209
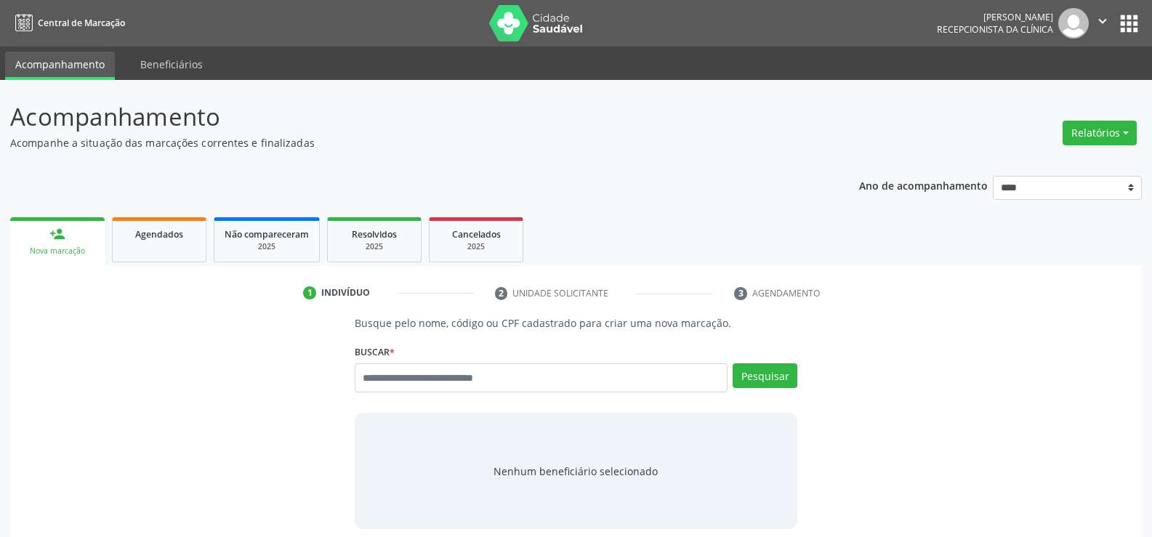
click at [421, 379] on input "text" at bounding box center [541, 377] width 373 height 29
type input "**********"
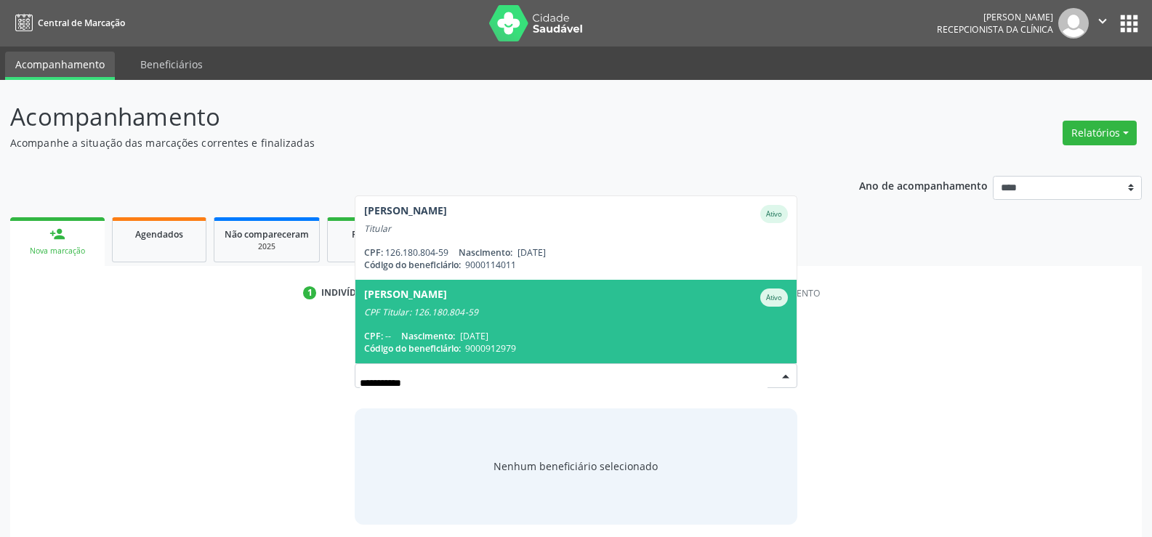
click at [449, 310] on div "CPF Titular: 126.180.804-59" at bounding box center [576, 313] width 424 height 12
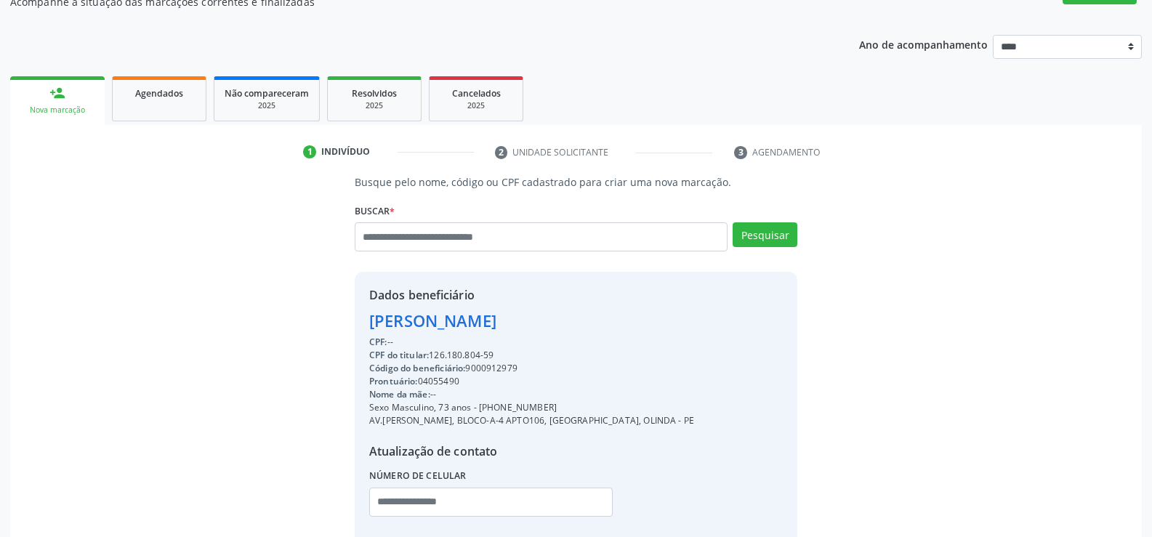
scroll to position [145, 0]
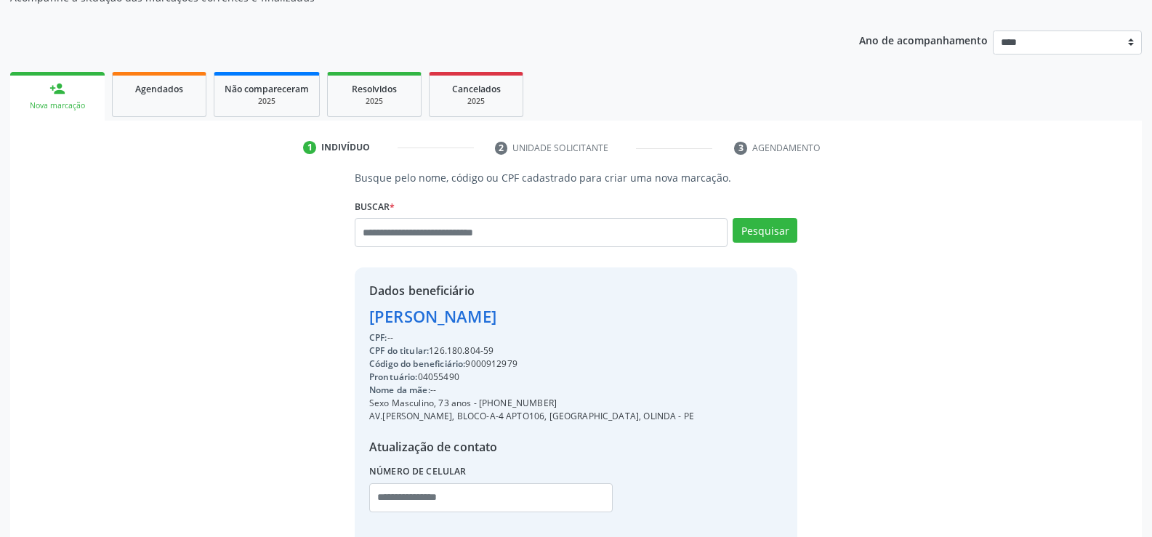
drag, startPoint x: 371, startPoint y: 321, endPoint x: 550, endPoint y: 349, distance: 180.9
click at [550, 349] on div "Dados beneficiário [PERSON_NAME] CPF: -- CPF do titular: 126.180.804-59 Código …" at bounding box center [531, 407] width 325 height 250
copy div "[PERSON_NAME] CPF: -- CPF do titular: 126.180.804-59"
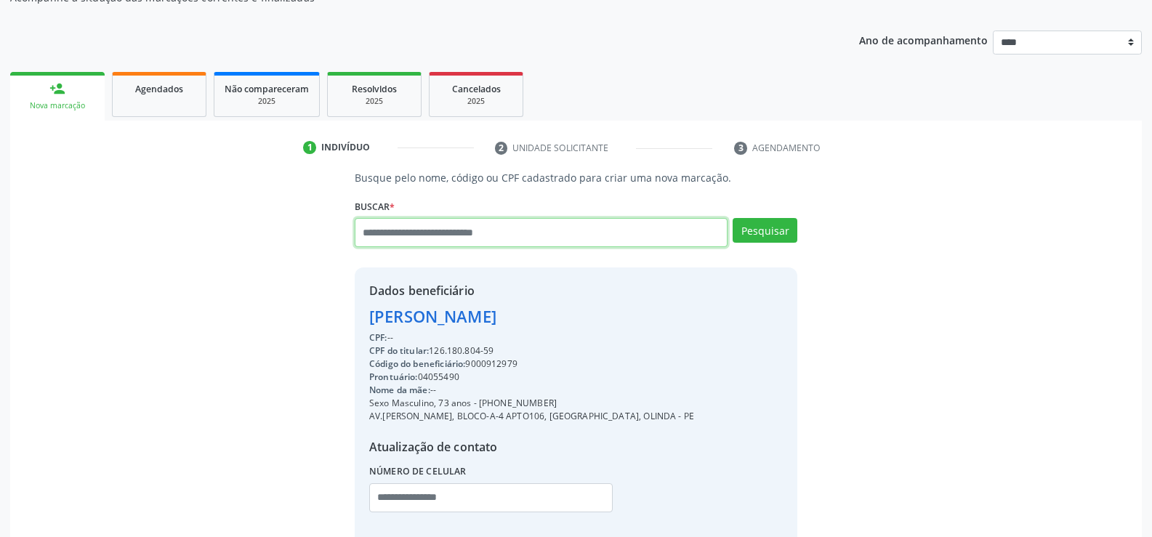
click at [441, 237] on input "text" at bounding box center [541, 232] width 373 height 29
paste input "**********"
type input "**********"
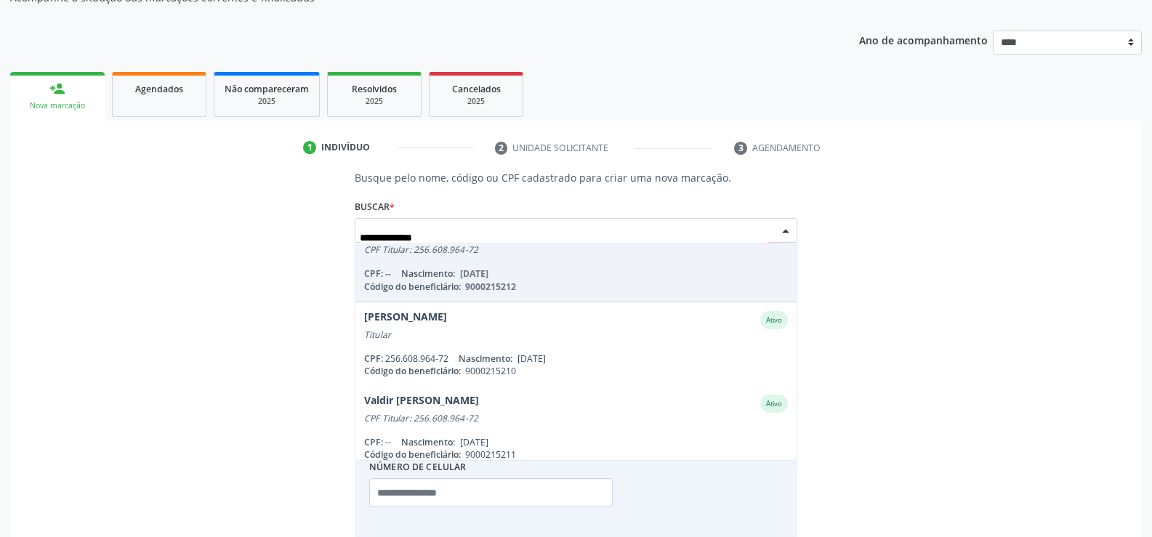
scroll to position [203, 0]
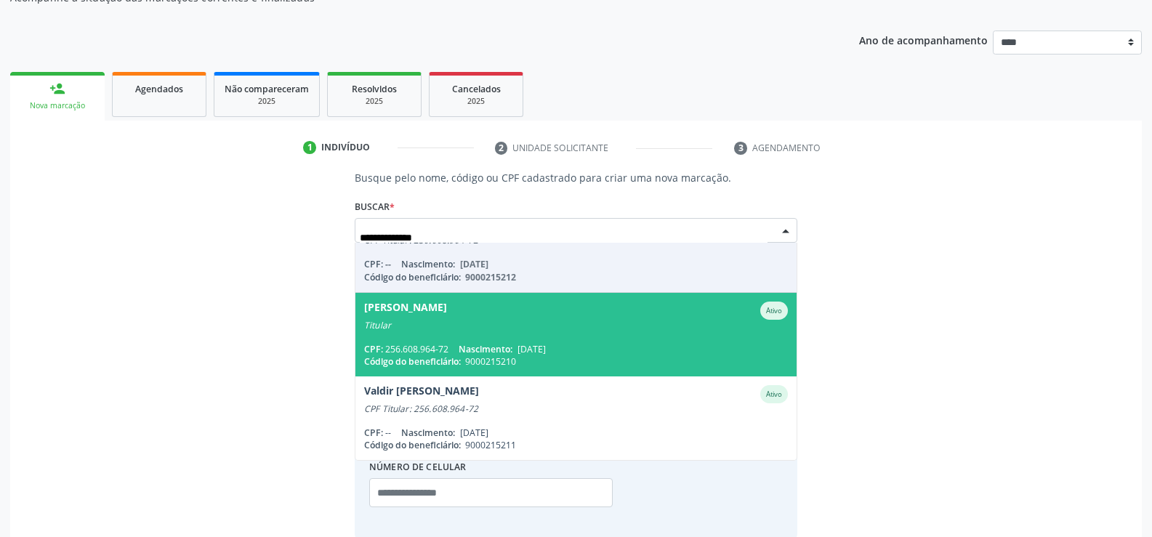
click at [515, 357] on span "9000215210" at bounding box center [490, 361] width 51 height 12
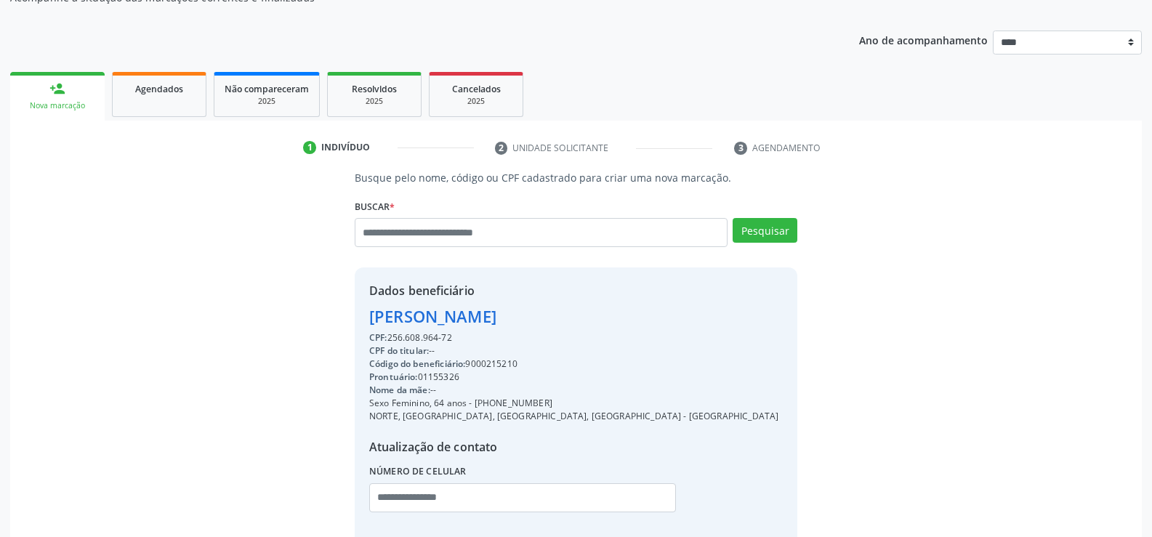
drag, startPoint x: 369, startPoint y: 315, endPoint x: 704, endPoint y: 318, distance: 335.1
click at [704, 318] on div "Dados beneficiário [PERSON_NAME] CPF: 256.608.964-72 CPF do titular: -- Código …" at bounding box center [576, 406] width 443 height 279
copy div "[PERSON_NAME]"
drag, startPoint x: 494, startPoint y: 403, endPoint x: 593, endPoint y: 403, distance: 99.6
click at [593, 403] on div "Sexo Feminino, 64 anos - [PHONE_NUMBER]" at bounding box center [573, 403] width 409 height 13
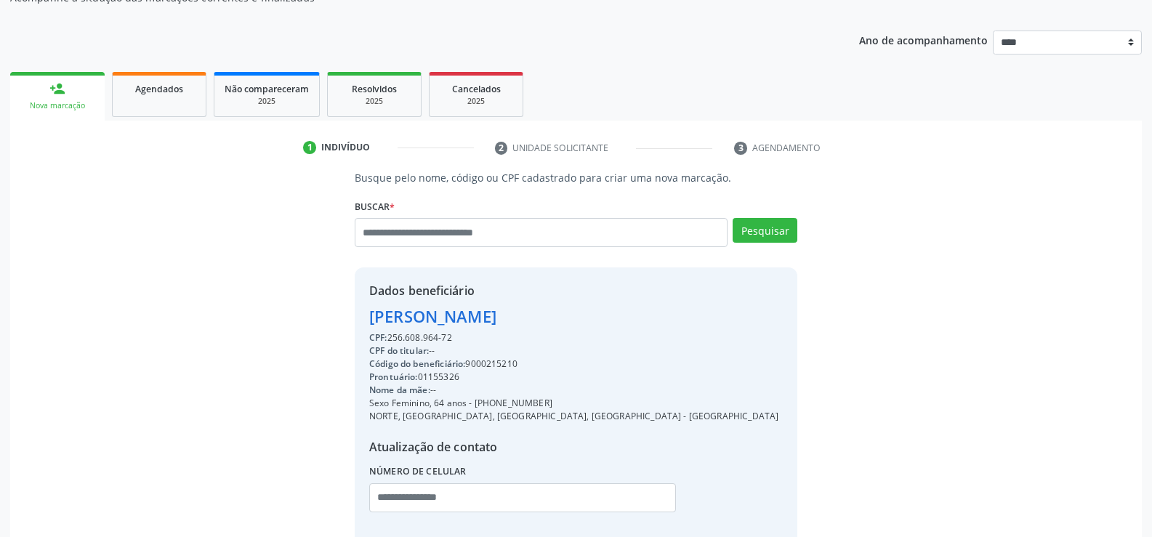
copy div "99717-5204"
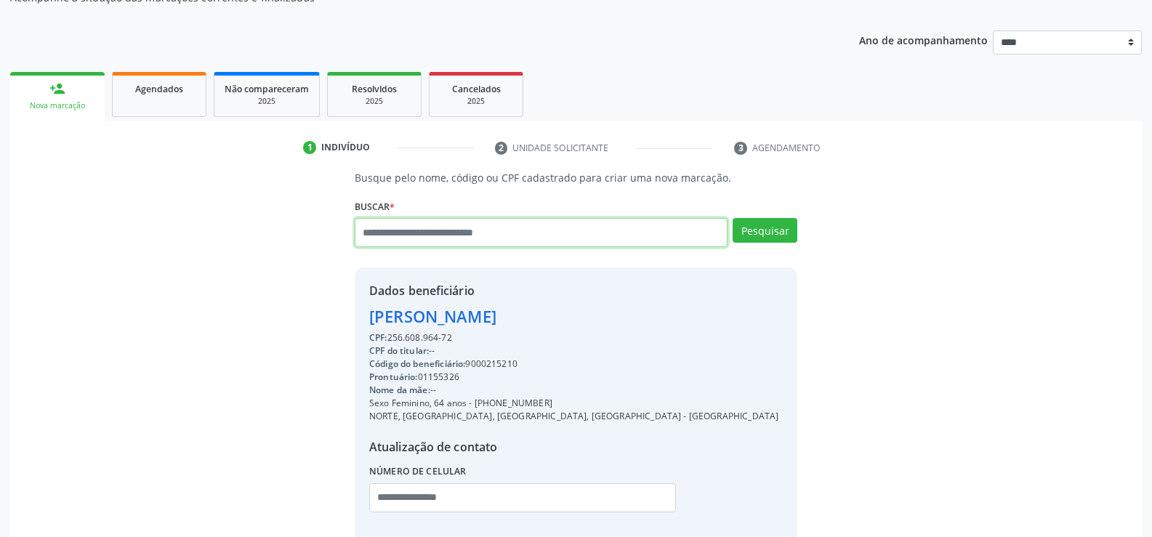
click at [377, 236] on input "text" at bounding box center [541, 232] width 373 height 29
paste input "**********"
type input "**********"
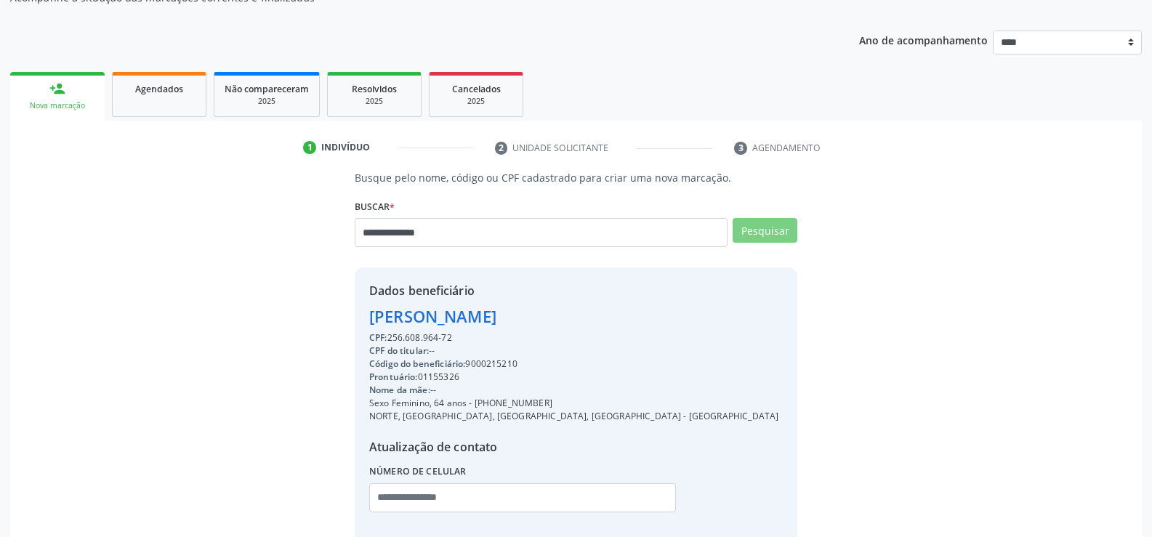
scroll to position [0, 0]
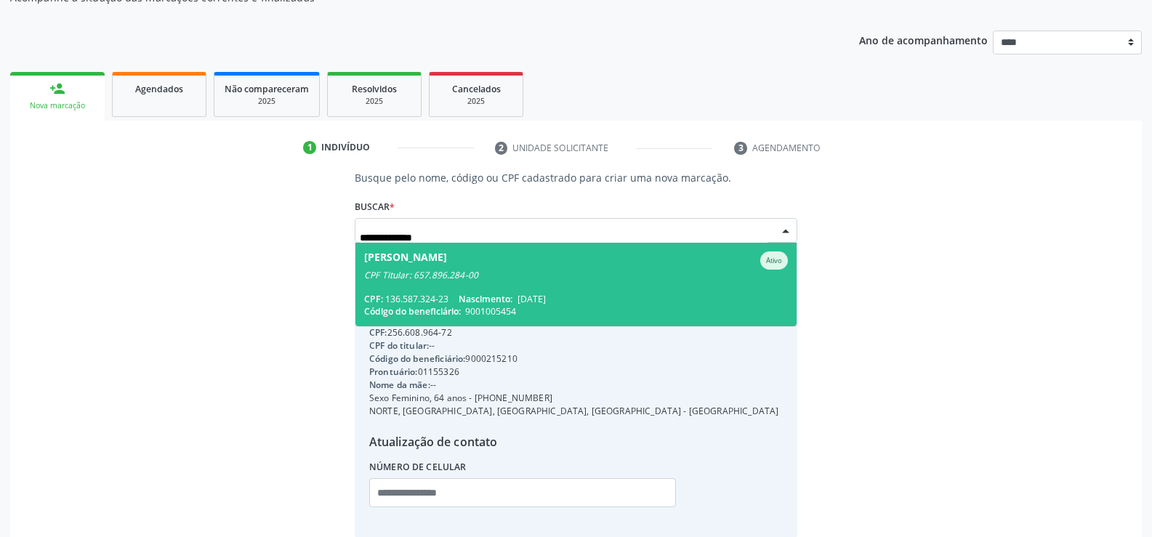
click at [398, 288] on span "[PERSON_NAME] Ativo CPF Titular: 657.896.284-00 CPF: 136.587.324-23 Nascimento:…" at bounding box center [575, 285] width 441 height 84
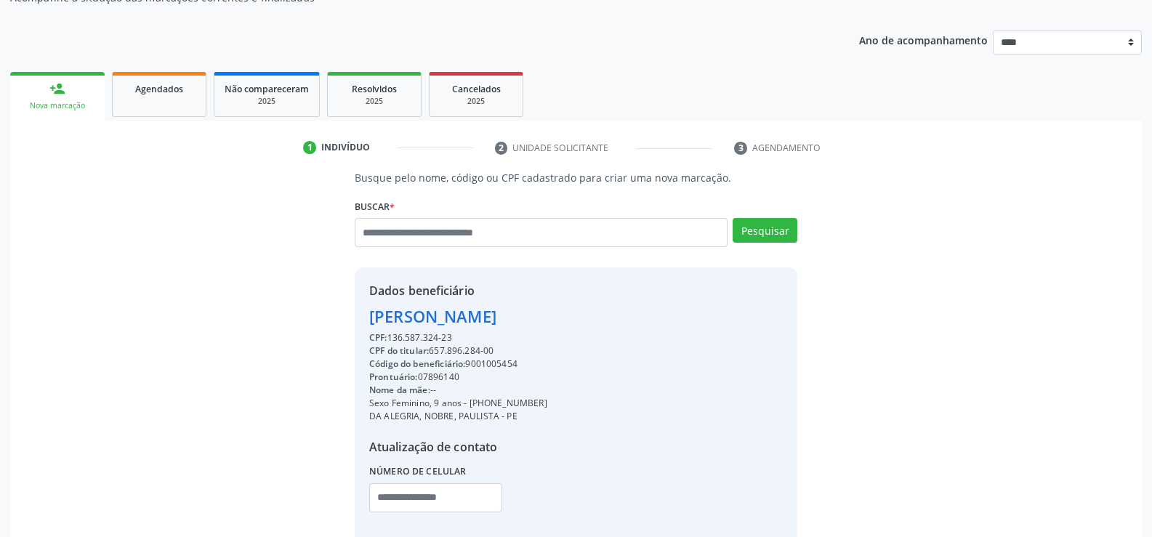
drag, startPoint x: 369, startPoint y: 315, endPoint x: 607, endPoint y: 326, distance: 237.9
click at [607, 326] on div "Dados beneficiário [PERSON_NAME] CPF: 136.587.324-23 CPF do titular: 657.896.28…" at bounding box center [576, 406] width 443 height 279
copy div "[PERSON_NAME]"
drag, startPoint x: 489, startPoint y: 403, endPoint x: 571, endPoint y: 411, distance: 81.9
click at [571, 411] on div "Dados beneficiário [PERSON_NAME] CPF: 136.587.324-23 CPF do titular: 657.896.28…" at bounding box center [576, 406] width 443 height 279
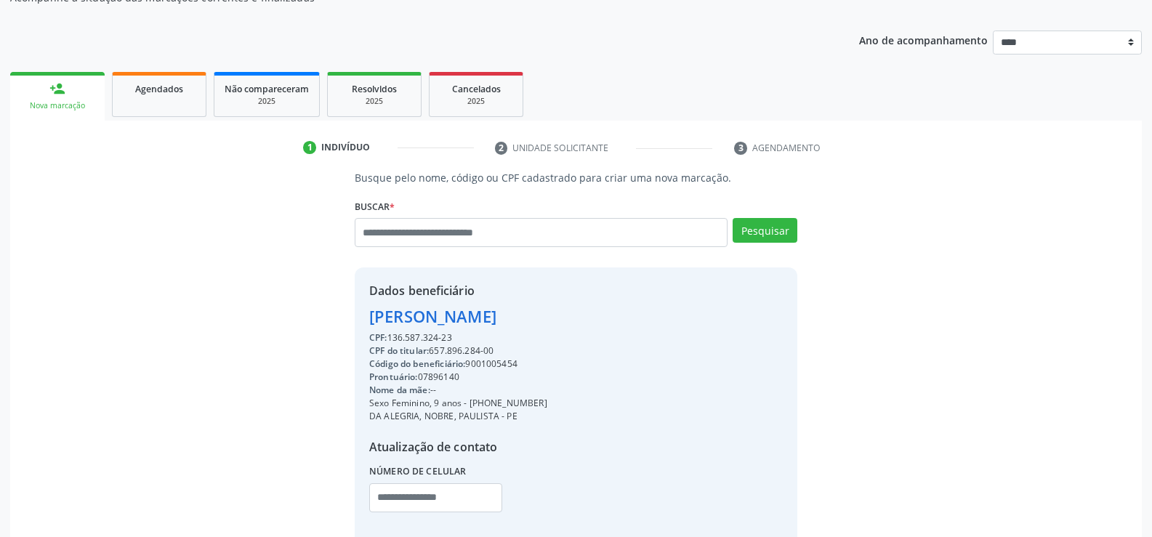
click at [572, 398] on div "Dados beneficiário [PERSON_NAME] CPF: 136.587.324-23 CPF do titular: 657.896.28…" at bounding box center [576, 406] width 443 height 279
drag, startPoint x: 490, startPoint y: 402, endPoint x: 587, endPoint y: 400, distance: 96.7
click at [587, 400] on div "Dados beneficiário [PERSON_NAME] CPF: 136.587.324-23 CPF do titular: 657.896.28…" at bounding box center [576, 406] width 443 height 279
copy div "98369-8318"
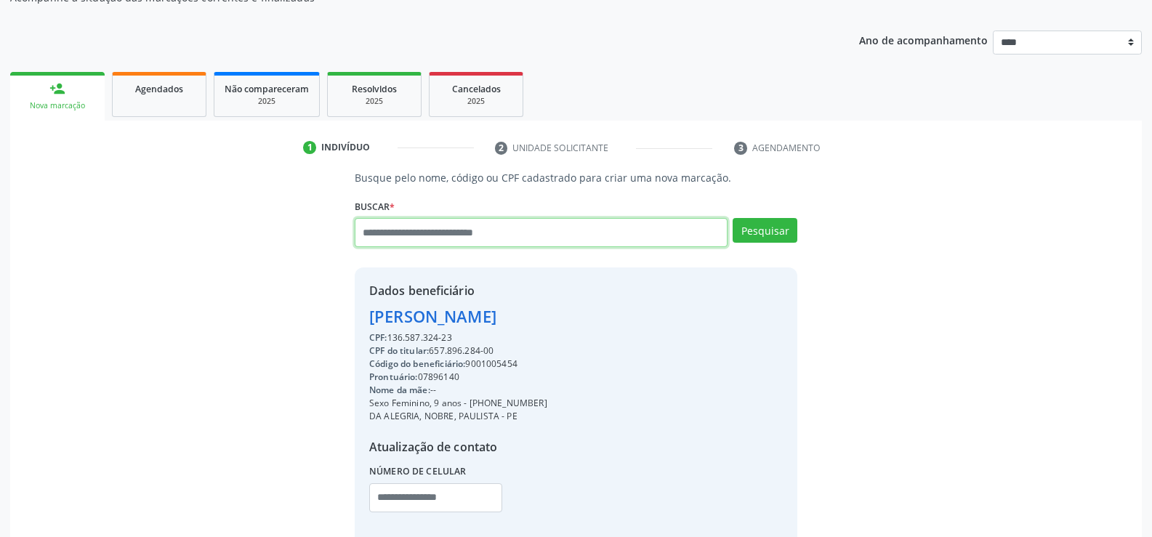
click at [403, 242] on input "text" at bounding box center [541, 232] width 373 height 29
type input "**********"
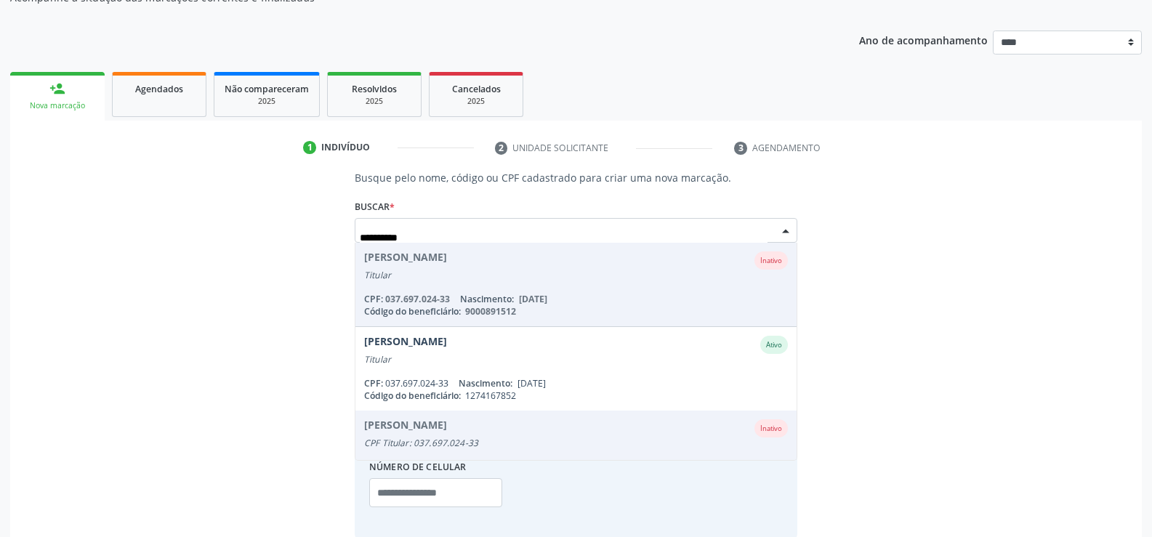
click at [416, 239] on input "**********" at bounding box center [564, 237] width 408 height 29
click at [416, 238] on input "**********" at bounding box center [564, 237] width 408 height 29
click at [411, 237] on input "**********" at bounding box center [564, 237] width 408 height 29
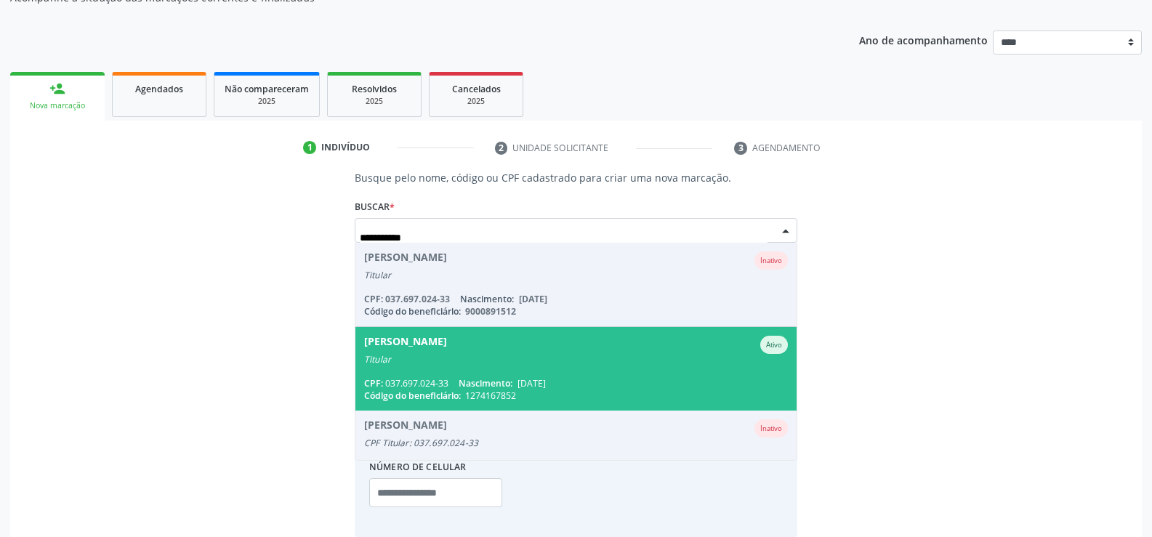
click at [508, 373] on span "[PERSON_NAME] Ativo Titular CPF: 037.697.024-33 Nascimento: [DATE] Código do be…" at bounding box center [575, 369] width 441 height 84
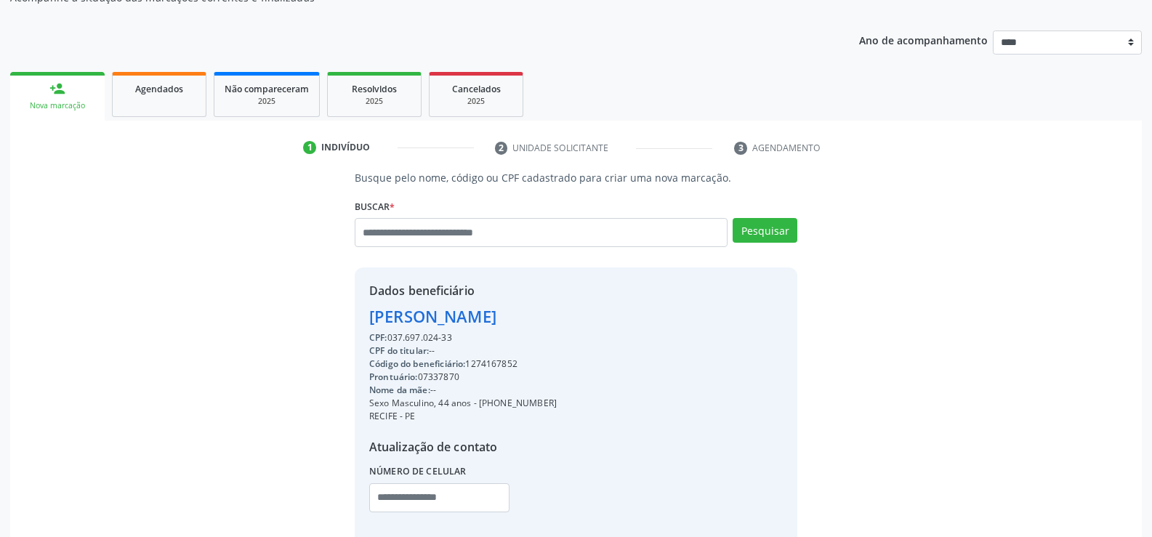
drag, startPoint x: 372, startPoint y: 313, endPoint x: 497, endPoint y: 337, distance: 127.2
click at [497, 337] on div "Dados beneficiário [PERSON_NAME] CPF: 037.697.024-33 CPF do titular: -- Código …" at bounding box center [463, 407] width 188 height 250
copy div "[PERSON_NAME] CPF: 037.697.024-33"
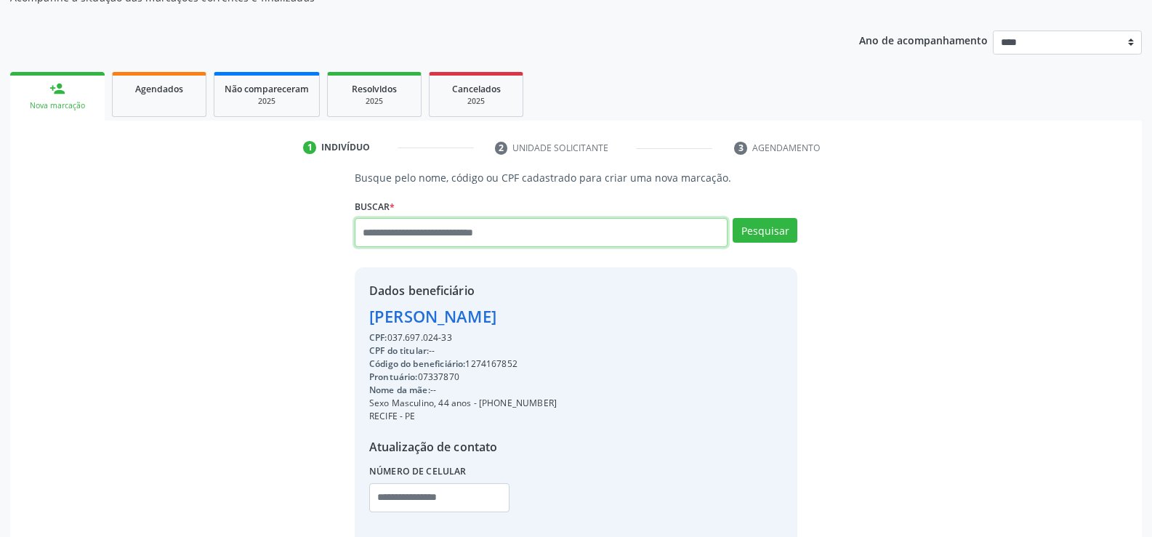
click at [462, 228] on input "text" at bounding box center [541, 232] width 373 height 29
paste input "**********"
type input "**********"
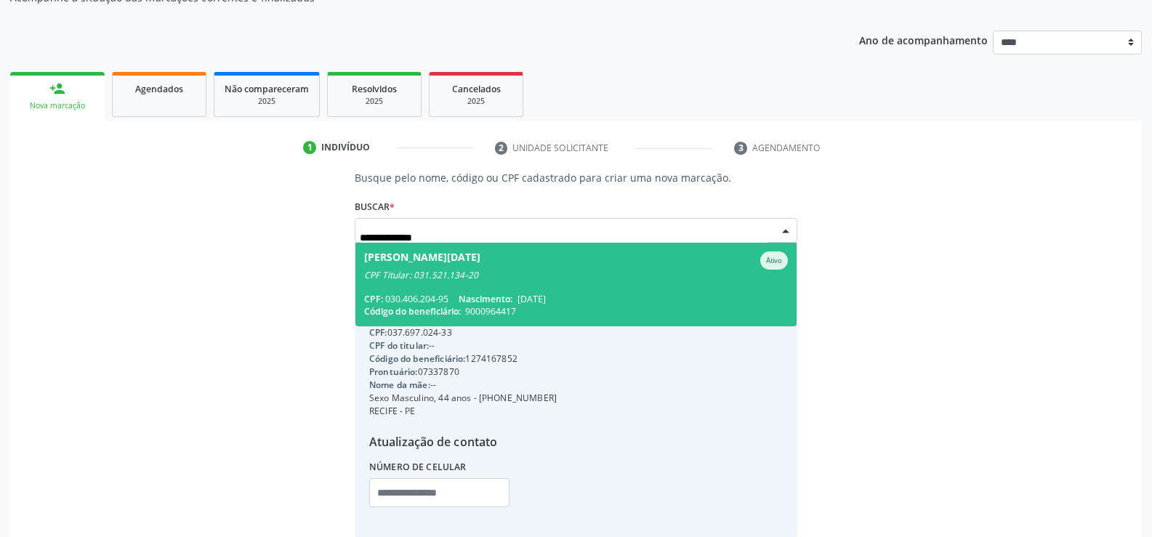
click at [459, 275] on div "CPF Titular: 031.521.134-20" at bounding box center [576, 276] width 424 height 12
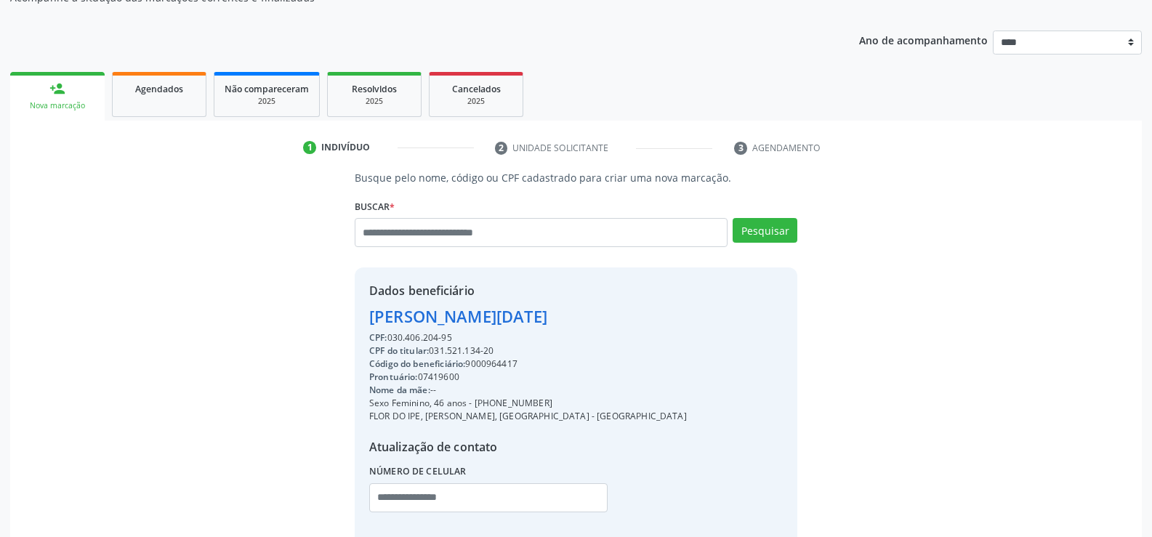
drag, startPoint x: 374, startPoint y: 320, endPoint x: 627, endPoint y: 315, distance: 253.7
click at [627, 315] on div "Dados beneficiário [PERSON_NAME][DATE] CPF: 030.406.204-95 CPF do titular: 031.…" at bounding box center [576, 406] width 443 height 279
copy div "[PERSON_NAME][DATE]"
drag, startPoint x: 496, startPoint y: 400, endPoint x: 582, endPoint y: 398, distance: 86.5
click at [582, 398] on div "Dados beneficiário [PERSON_NAME][DATE] CPF: 030.406.204-95 CPF do titular: 031.…" at bounding box center [576, 406] width 443 height 279
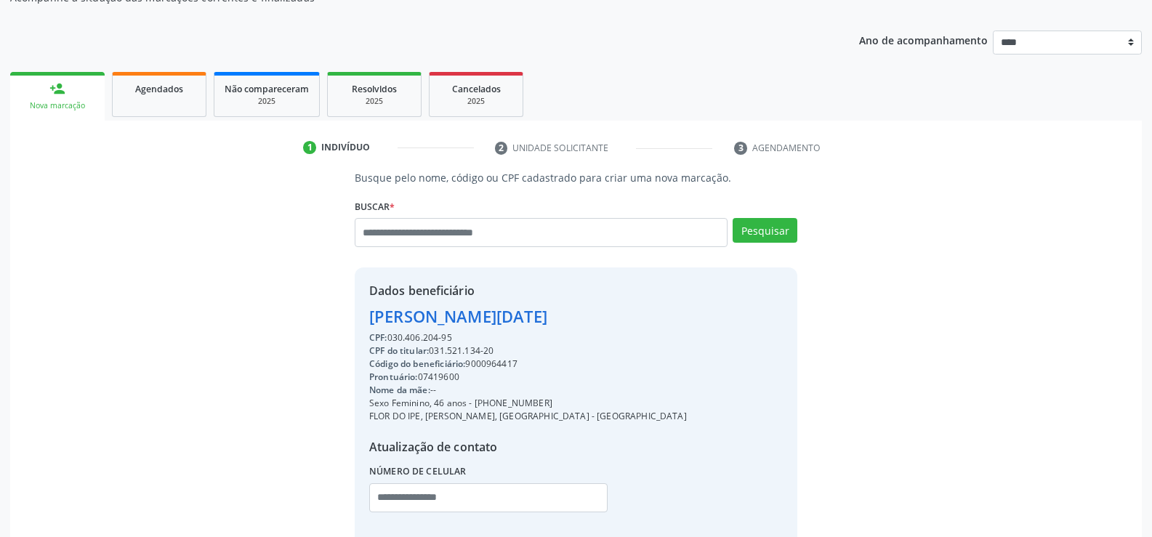
copy div "99540-6865"
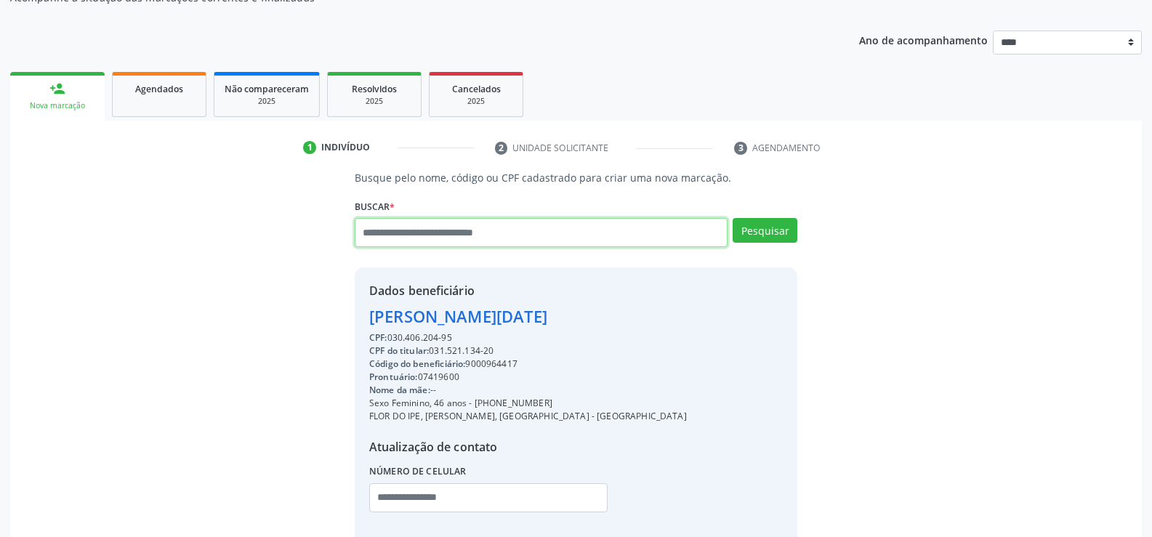
click at [496, 233] on input "text" at bounding box center [541, 232] width 373 height 29
type input "**********"
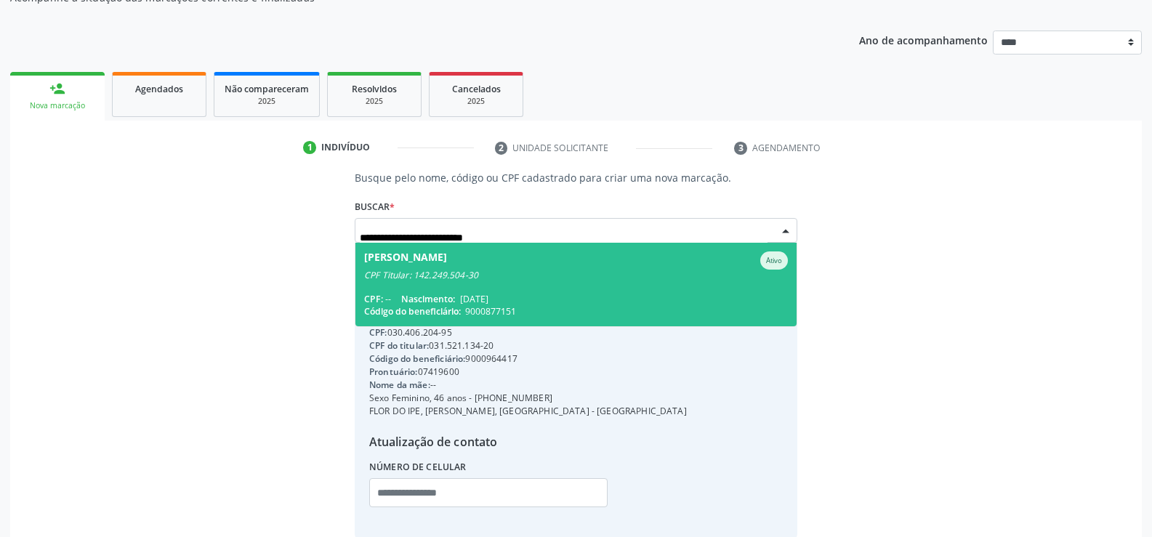
click at [479, 293] on span "[DATE]" at bounding box center [474, 299] width 28 height 12
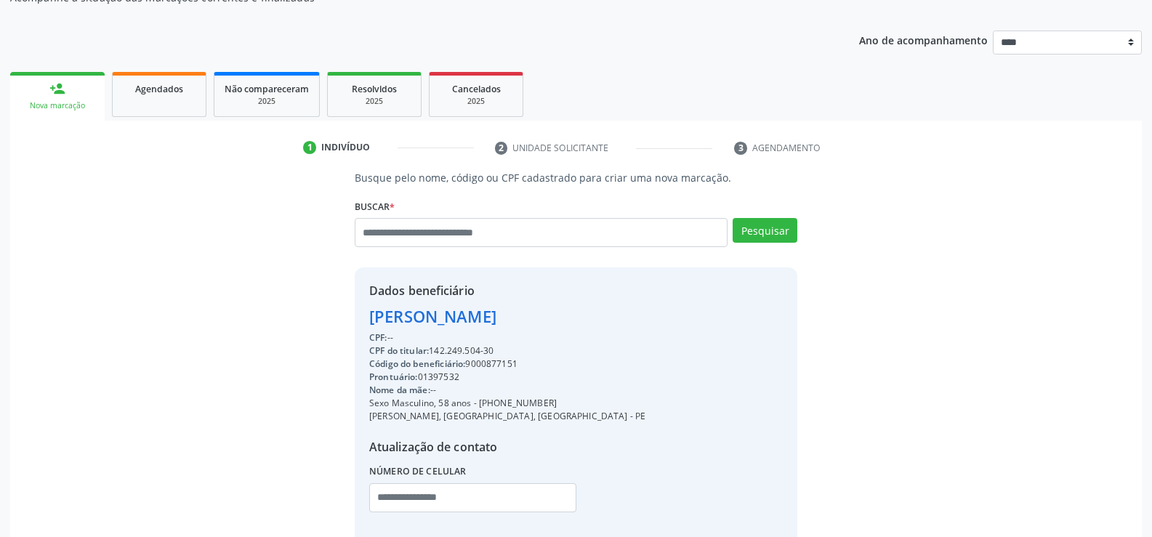
drag, startPoint x: 369, startPoint y: 313, endPoint x: 555, endPoint y: 348, distance: 188.7
click at [555, 348] on div "Dados beneficiário [PERSON_NAME] CPF: -- CPF do titular: 142.249.504-30 Código …" at bounding box center [507, 407] width 276 height 250
copy div "[PERSON_NAME] CPF: -- CPF do titular: 142.249.504-30"
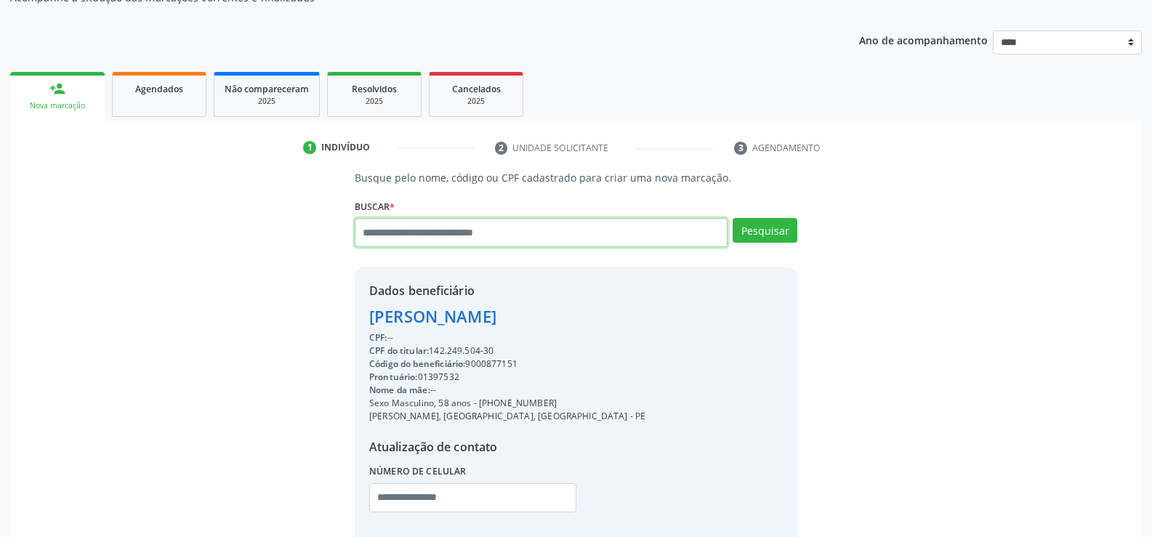
click at [517, 229] on input "text" at bounding box center [541, 232] width 373 height 29
type input "**********"
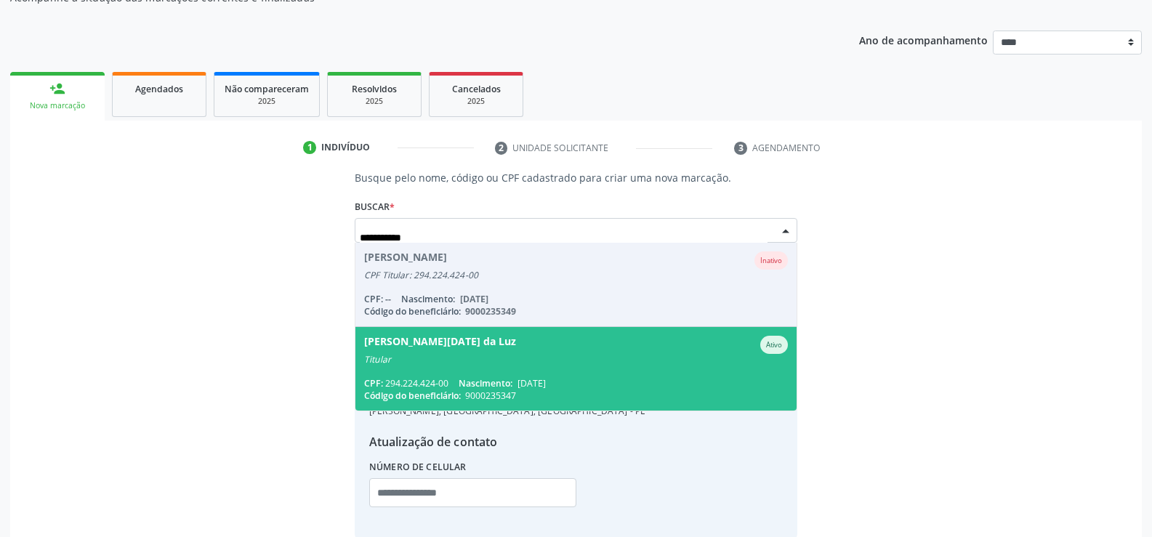
click at [488, 345] on div "[PERSON_NAME][DATE] da Luz" at bounding box center [440, 345] width 152 height 18
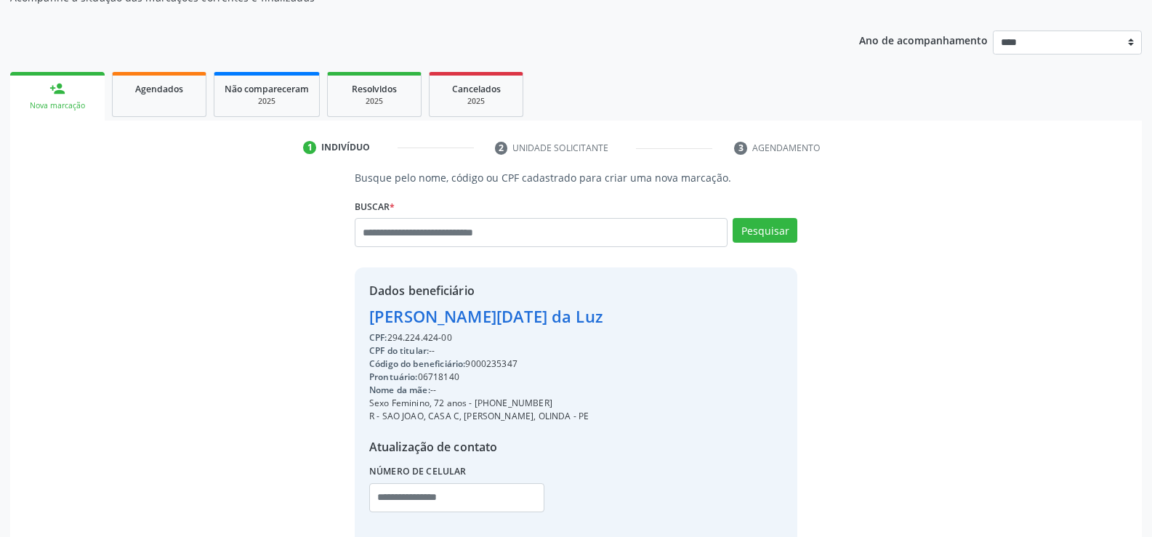
drag, startPoint x: 371, startPoint y: 311, endPoint x: 505, endPoint y: 342, distance: 137.9
click at [505, 342] on div "Dados beneficiário [PERSON_NAME][DATE] da Luz CPF: 294.224.424-00 CPF do titula…" at bounding box center [486, 407] width 234 height 250
copy div "[PERSON_NAME][DATE] da Luz CPF: 294.224.424-00"
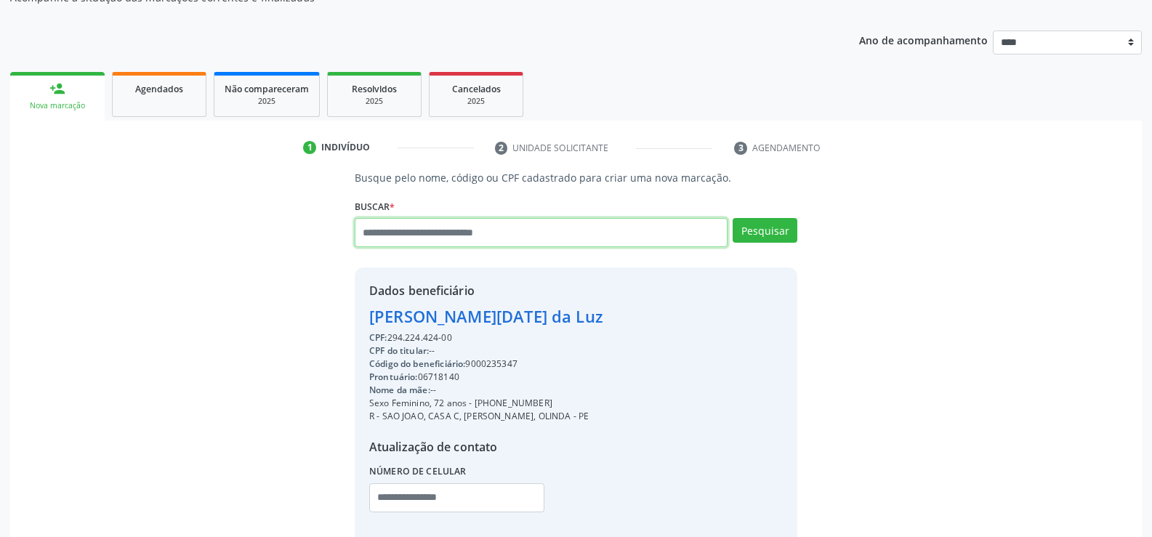
click at [463, 227] on input "text" at bounding box center [541, 232] width 373 height 29
paste input "**********"
type input "**********"
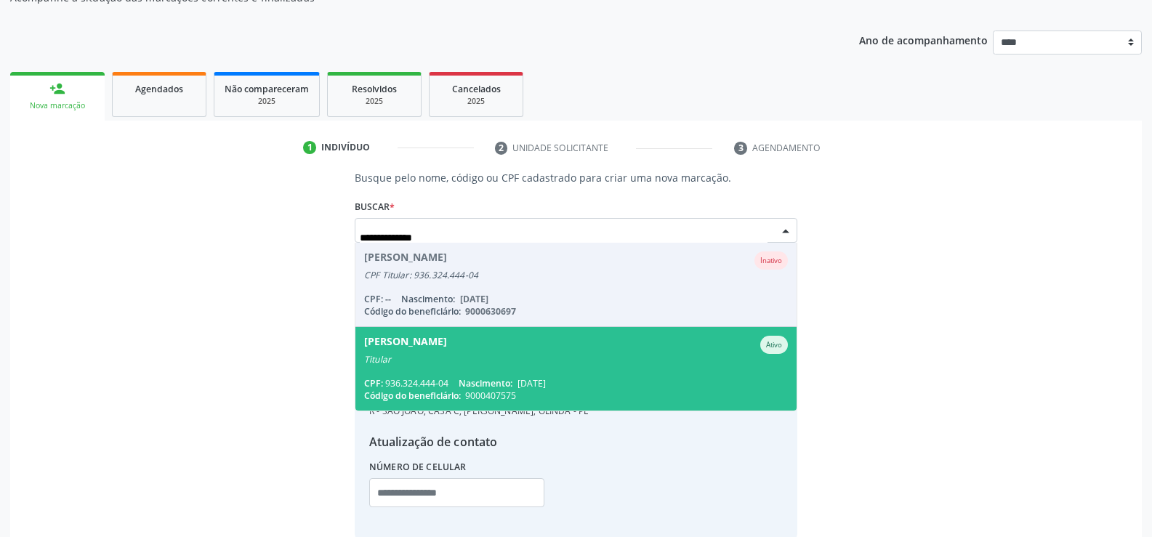
click at [568, 365] on div "Titular" at bounding box center [576, 360] width 424 height 12
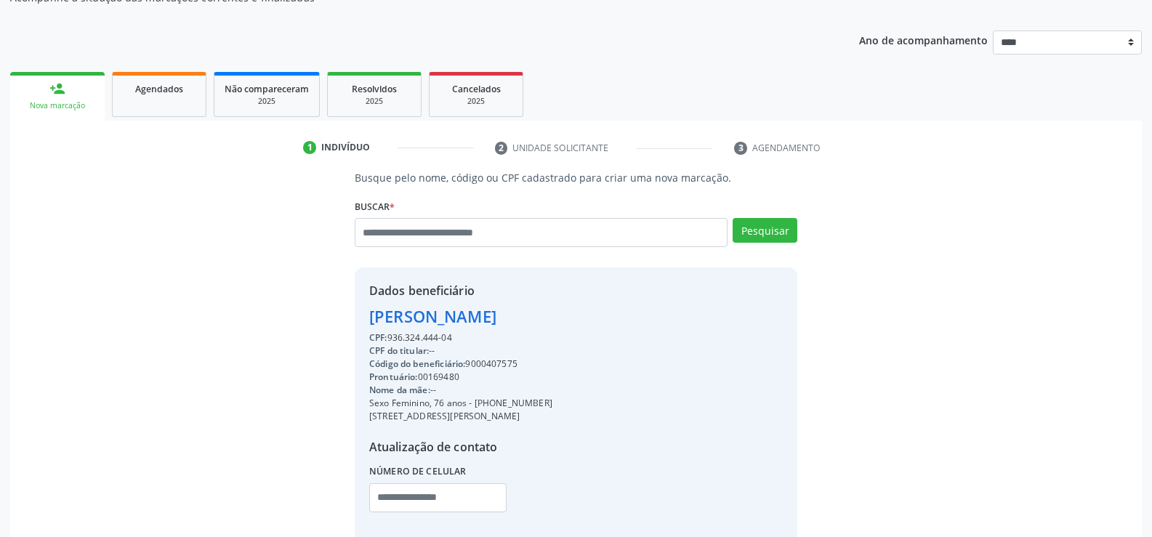
drag, startPoint x: 371, startPoint y: 312, endPoint x: 685, endPoint y: 318, distance: 313.3
click at [685, 318] on div "Dados beneficiário [PERSON_NAME] CPF: 936.324.444-04 CPF do titular: -- Código …" at bounding box center [576, 406] width 443 height 279
drag, startPoint x: 493, startPoint y: 407, endPoint x: 590, endPoint y: 398, distance: 97.8
click at [552, 398] on div "Sexo Feminino, 76 anos - [PHONE_NUMBER]" at bounding box center [460, 403] width 183 height 13
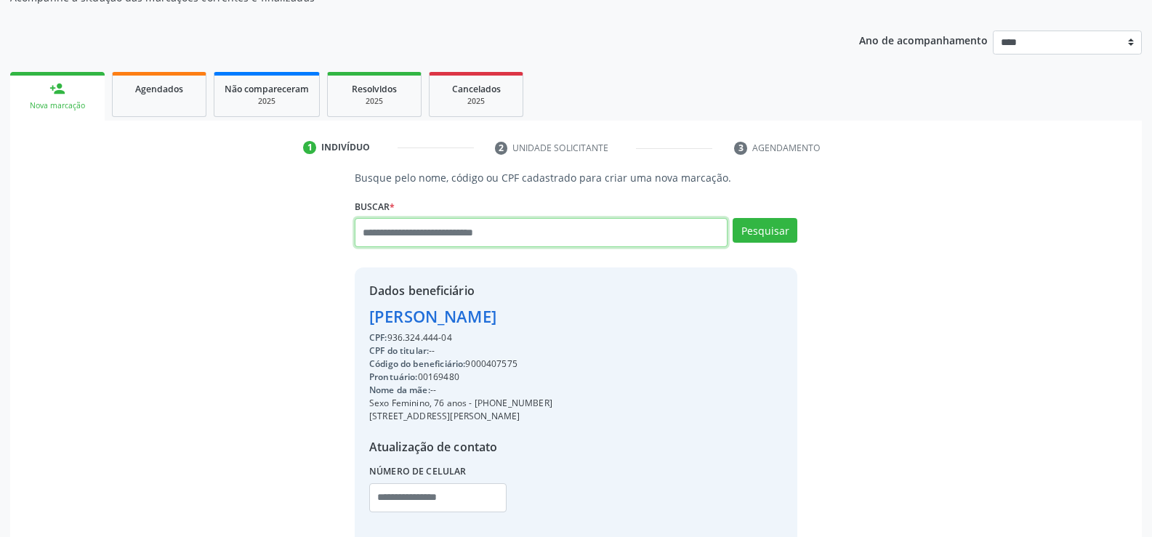
click at [432, 230] on input "text" at bounding box center [541, 232] width 373 height 29
type input "**********"
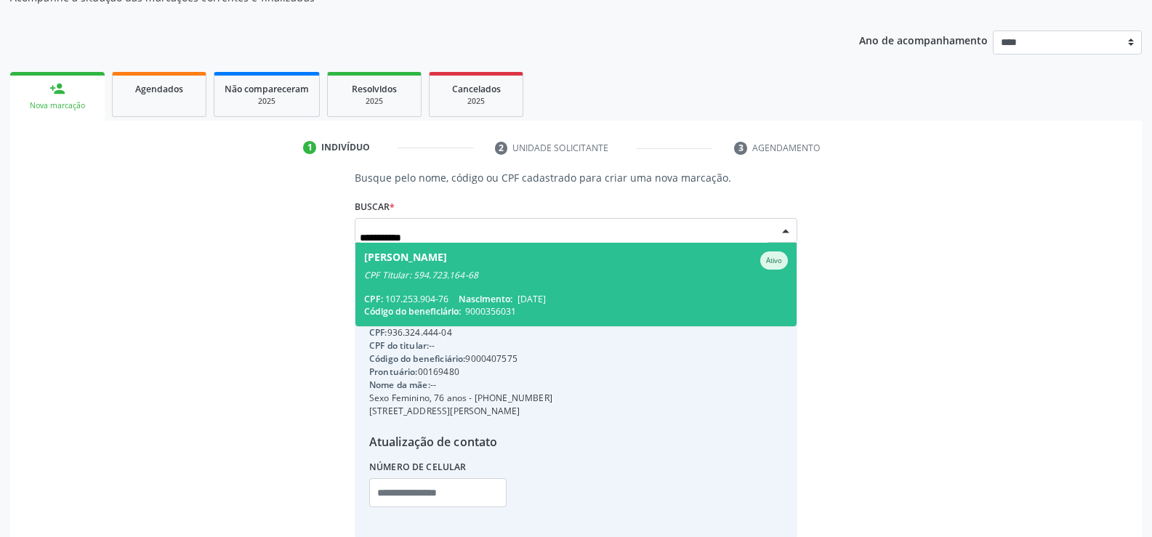
click at [465, 274] on div "CPF Titular: 594.723.164-68" at bounding box center [576, 276] width 424 height 12
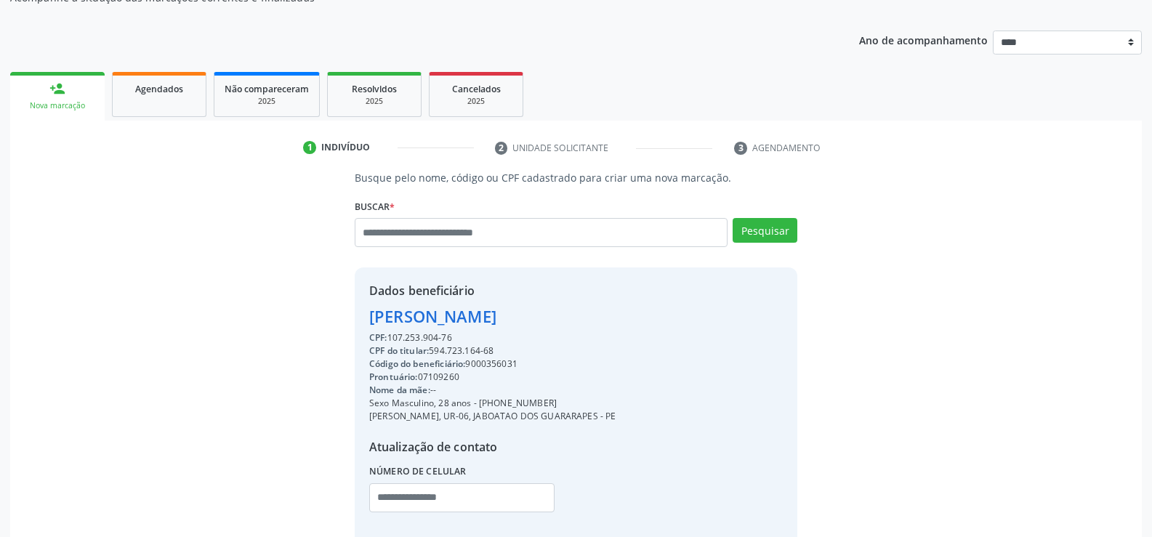
drag, startPoint x: 369, startPoint y: 318, endPoint x: 494, endPoint y: 334, distance: 126.0
click at [494, 334] on div "Dados beneficiário [PERSON_NAME] CPF: 107.253.904-76 CPF do titular: 594.723.16…" at bounding box center [492, 407] width 247 height 250
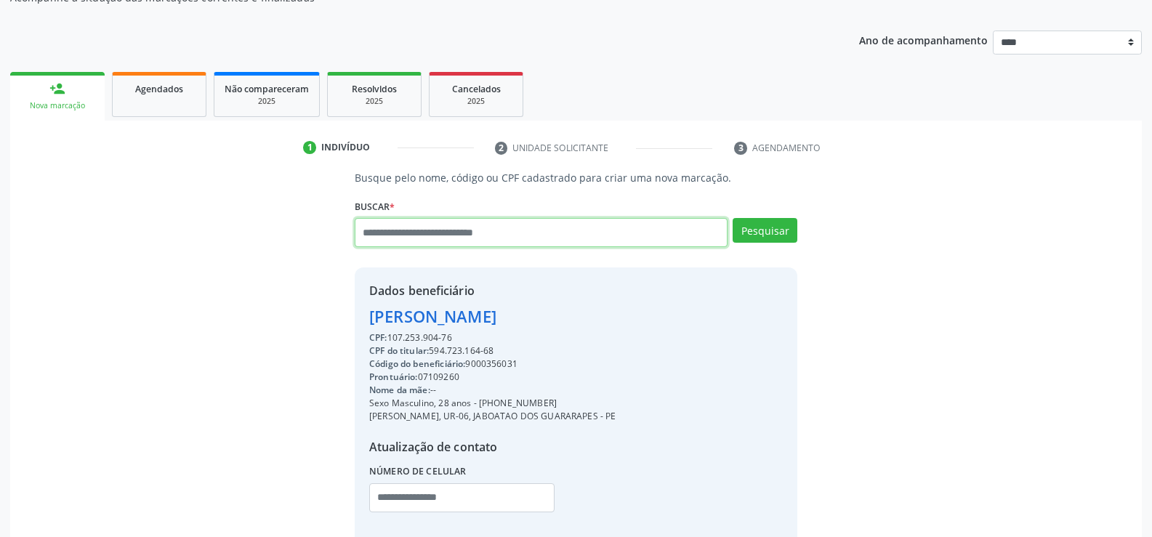
click at [470, 236] on input "text" at bounding box center [541, 232] width 373 height 29
paste input "**********"
type input "**********"
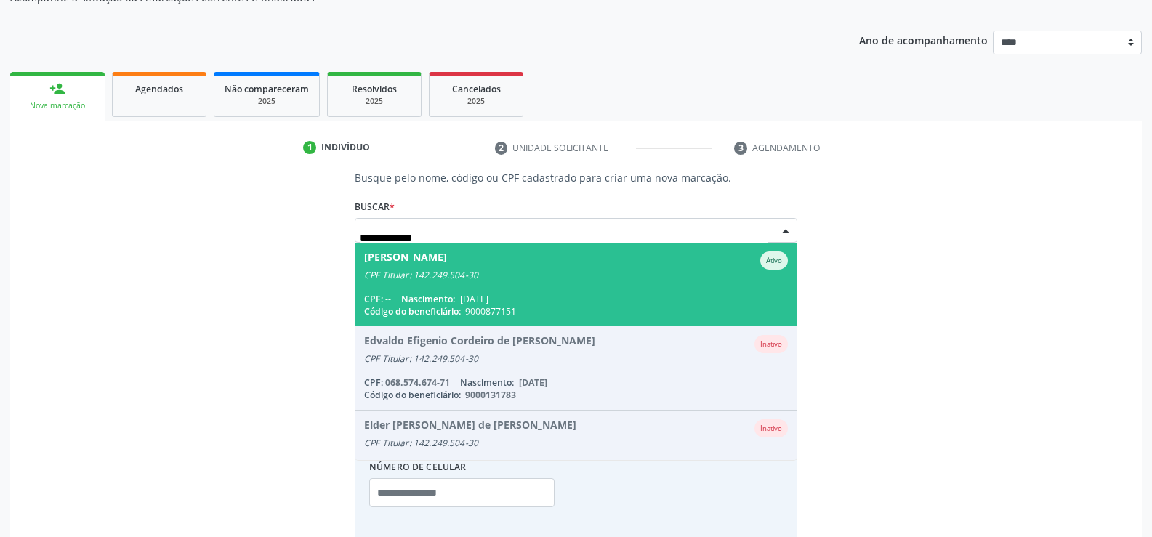
click at [476, 287] on span "[PERSON_NAME] Ativo CPF Titular: 142.249.504-30 CPF: -- Nascimento: [DATE] Códi…" at bounding box center [575, 285] width 441 height 84
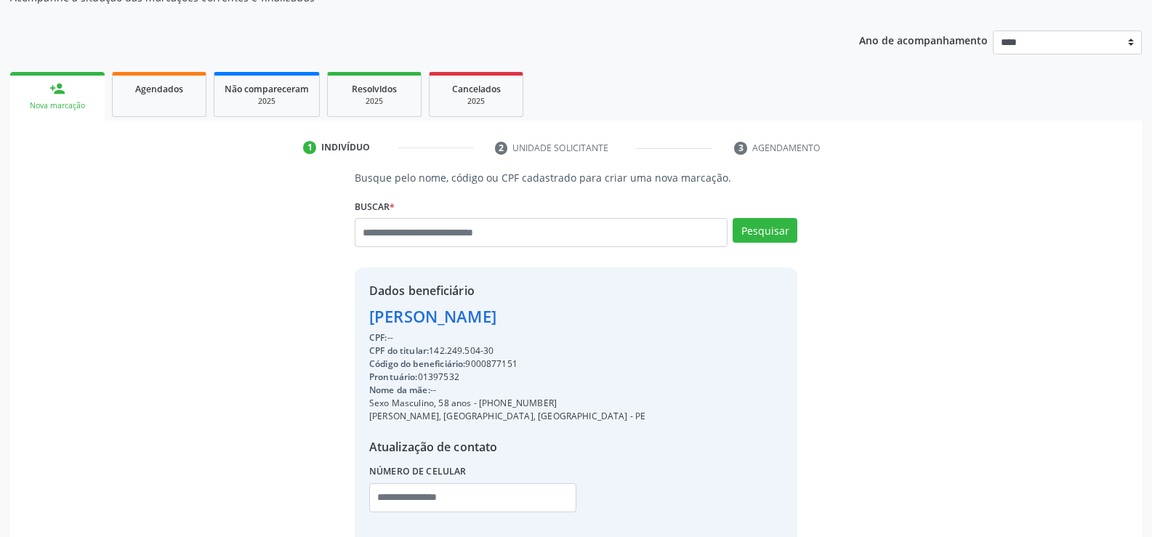
drag, startPoint x: 369, startPoint y: 318, endPoint x: 669, endPoint y: 335, distance: 301.4
click at [669, 335] on div "Dados beneficiário [PERSON_NAME] CPF: -- CPF do titular: 142.249.504-30 Código …" at bounding box center [576, 406] width 443 height 279
click at [667, 329] on div "Dados beneficiário [PERSON_NAME] CPF: -- CPF do titular: 142.249.504-30 Código …" at bounding box center [576, 406] width 443 height 279
drag, startPoint x: 369, startPoint y: 313, endPoint x: 664, endPoint y: 314, distance: 295.1
click at [664, 314] on div "Dados beneficiário [PERSON_NAME] CPF: -- CPF do titular: 142.249.504-30 Código …" at bounding box center [576, 406] width 443 height 279
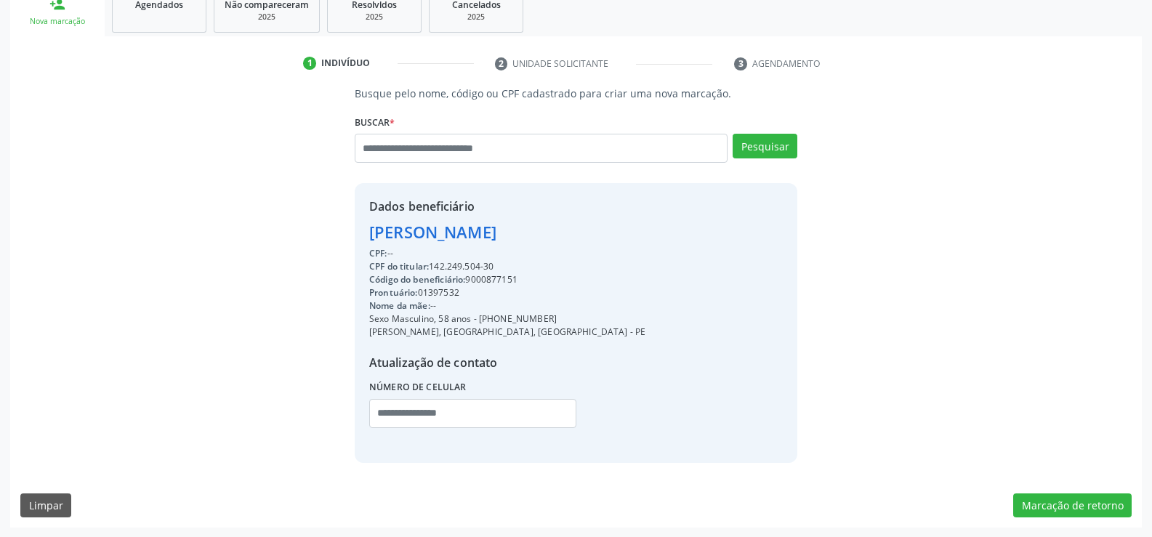
scroll to position [230, 0]
drag, startPoint x: 499, startPoint y: 322, endPoint x: 567, endPoint y: 313, distance: 69.0
click at [567, 313] on div "Sexo Masculino, 58 anos - [PHONE_NUMBER]" at bounding box center [507, 318] width 276 height 13
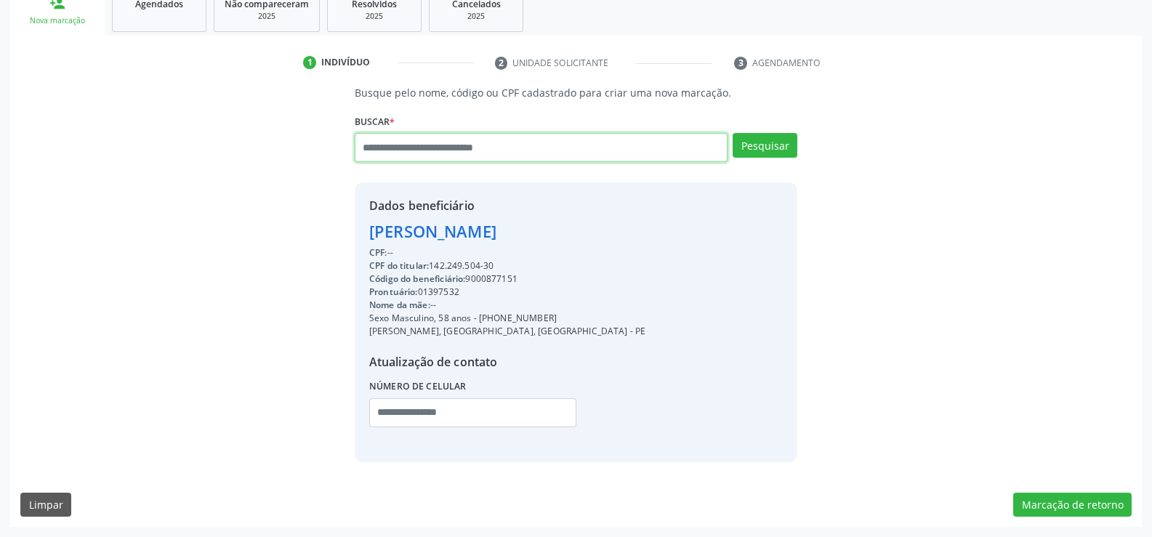
click at [461, 145] on input "text" at bounding box center [541, 147] width 373 height 29
paste input "**********"
type input "**********"
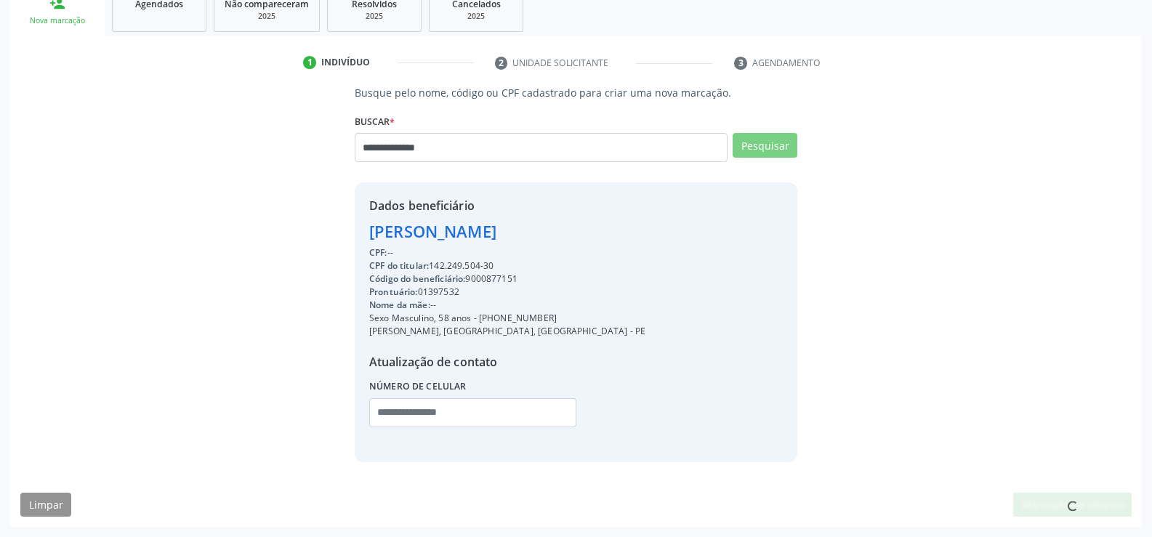
scroll to position [226, 0]
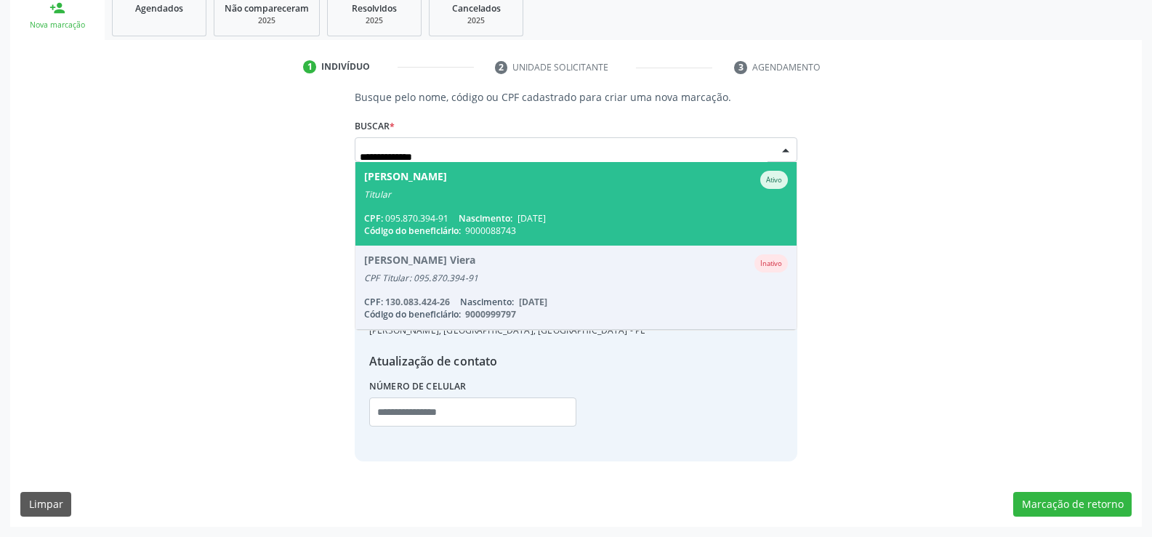
click at [456, 207] on span "[PERSON_NAME] Ativo Titular CPF: 095.870.394-91 Nascimento: [DATE] Código do be…" at bounding box center [575, 204] width 441 height 84
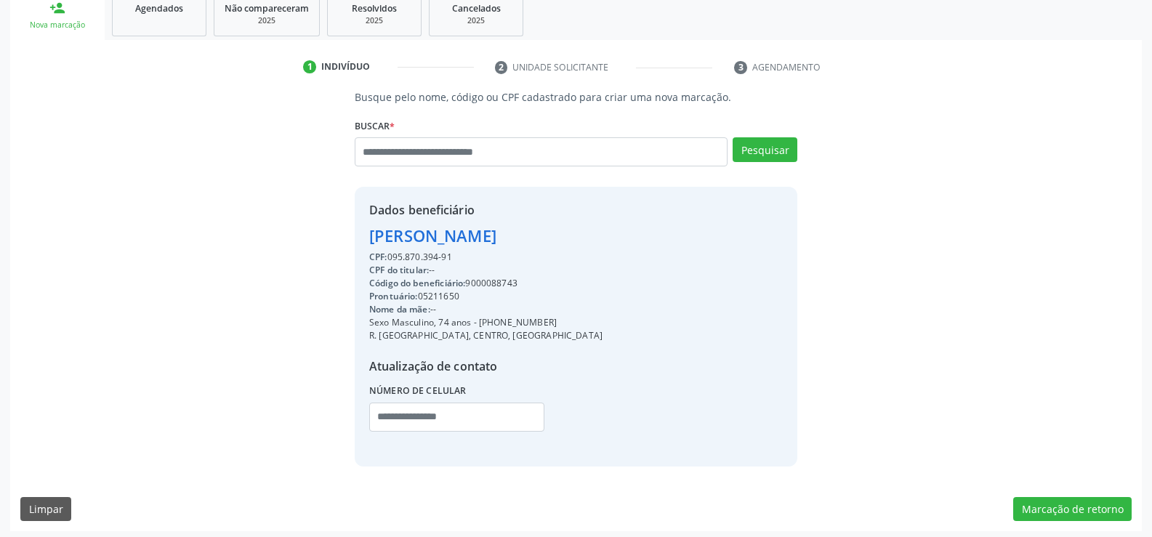
drag, startPoint x: 369, startPoint y: 234, endPoint x: 674, endPoint y: 235, distance: 304.5
click at [674, 235] on div "Dados beneficiário [PERSON_NAME] CPF: 095.870.394-91 CPF do titular: -- Código …" at bounding box center [576, 326] width 443 height 279
drag, startPoint x: 499, startPoint y: 323, endPoint x: 586, endPoint y: 329, distance: 87.4
click at [586, 329] on div "Dados beneficiário [PERSON_NAME] CPF: 095.870.394-91 CPF do titular: -- Código …" at bounding box center [576, 326] width 443 height 279
click at [497, 154] on input "text" at bounding box center [541, 151] width 373 height 29
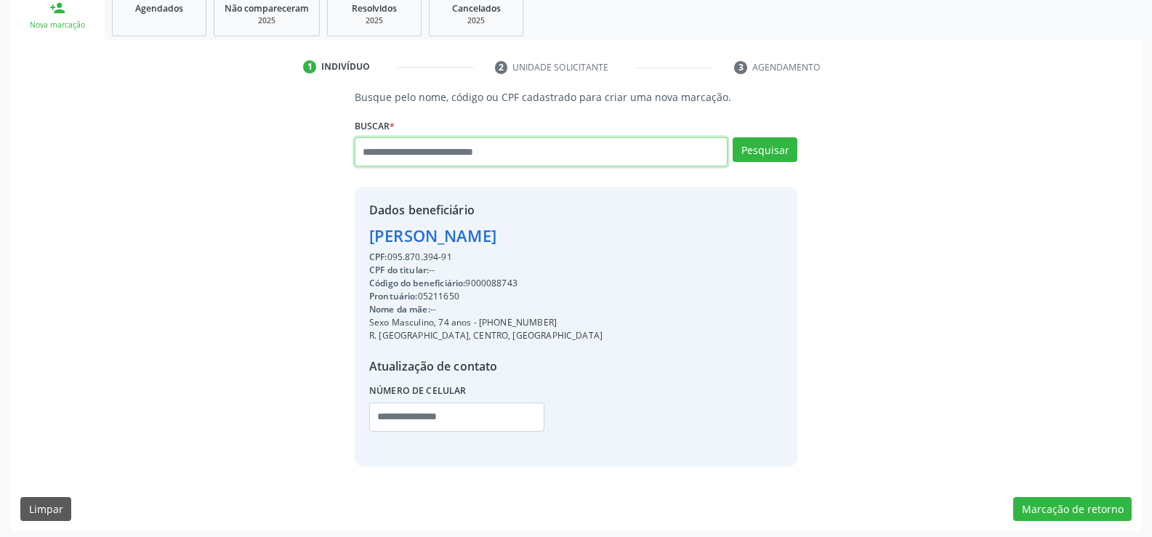
paste input "**********"
type input "**********"
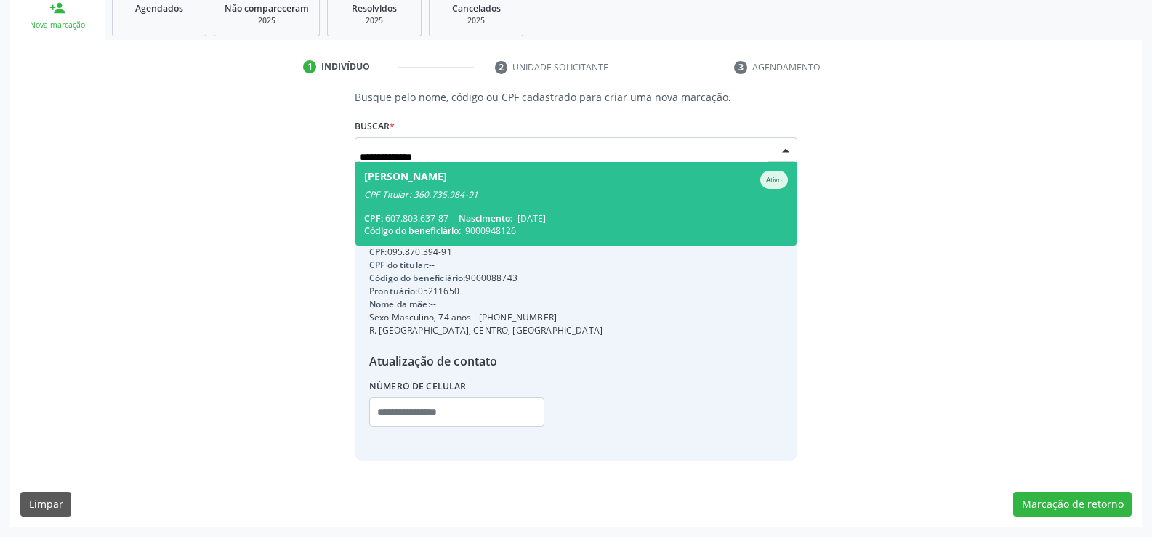
click at [473, 203] on span "[PERSON_NAME] Ativo CPF Titular: 360.735.984-91 CPF: 607.803.637-87 Nascimento:…" at bounding box center [575, 204] width 441 height 84
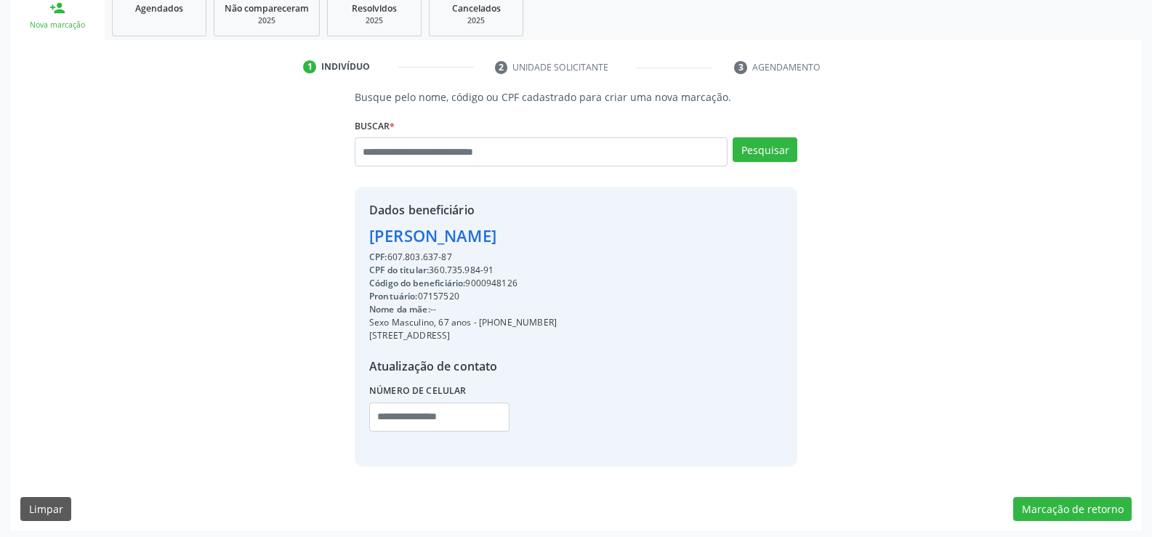
drag, startPoint x: 369, startPoint y: 233, endPoint x: 697, endPoint y: 237, distance: 327.8
click at [697, 237] on div "Dados beneficiário [PERSON_NAME] CPF: 607.803.637-87 CPF do titular: 360.735.98…" at bounding box center [576, 326] width 443 height 279
drag, startPoint x: 498, startPoint y: 325, endPoint x: 637, endPoint y: 318, distance: 139.7
click at [557, 318] on div "Sexo Masculino, 67 anos - [PHONE_NUMBER]" at bounding box center [463, 322] width 188 height 13
click at [541, 152] on input "text" at bounding box center [541, 151] width 373 height 29
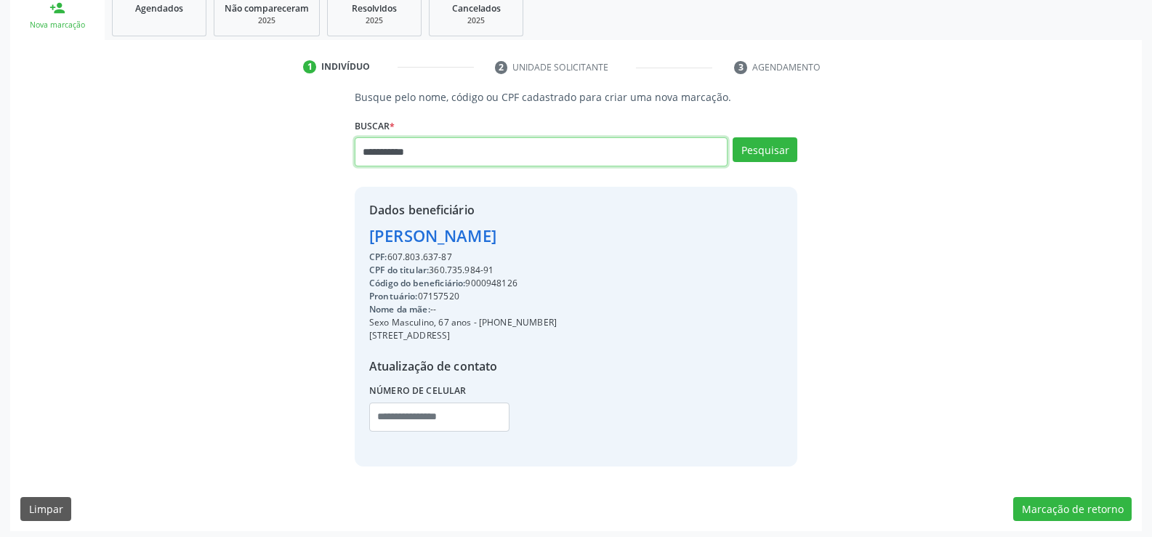
type input "**********"
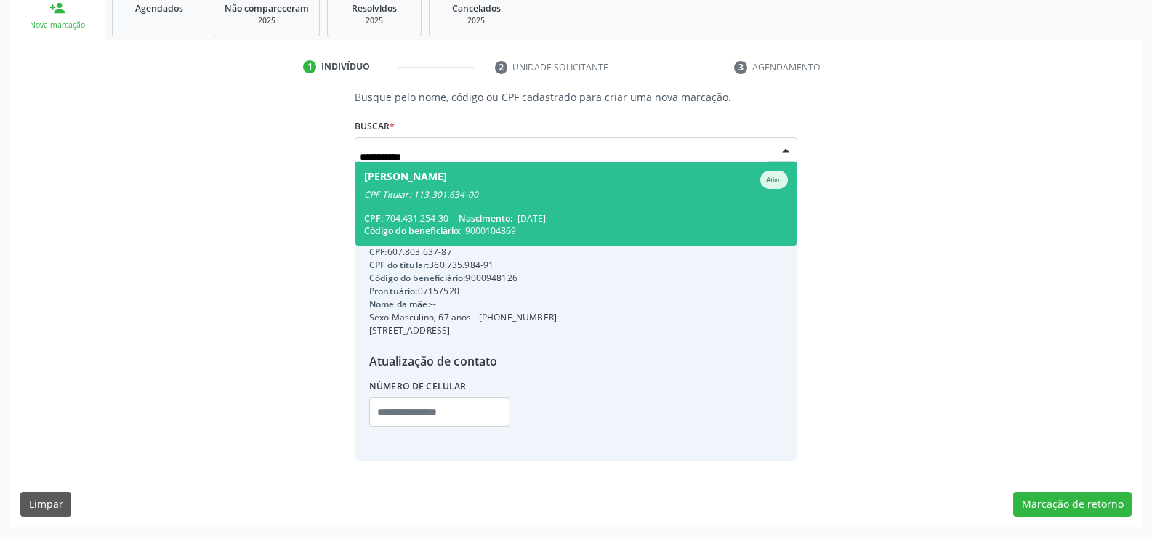
click at [506, 198] on div "CPF Titular: 113.301.634-00" at bounding box center [576, 195] width 424 height 12
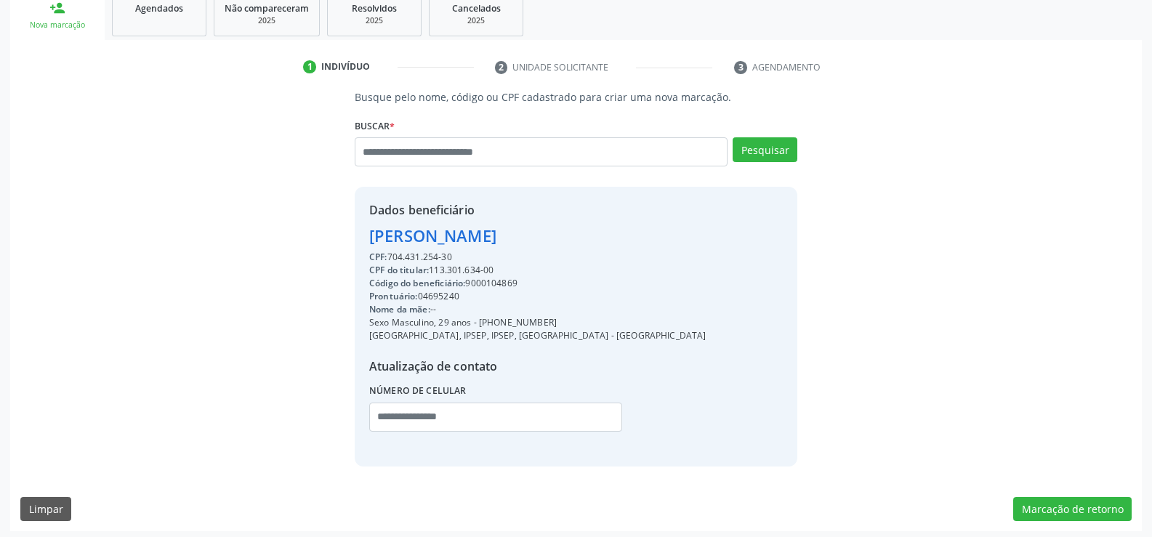
drag, startPoint x: 369, startPoint y: 233, endPoint x: 494, endPoint y: 256, distance: 126.3
click at [494, 256] on div "Dados beneficiário [PERSON_NAME] CPF: 704.431.254-30 CPF do titular: 113.301.63…" at bounding box center [537, 326] width 337 height 250
click at [430, 149] on input "text" at bounding box center [541, 151] width 373 height 29
type input "**********"
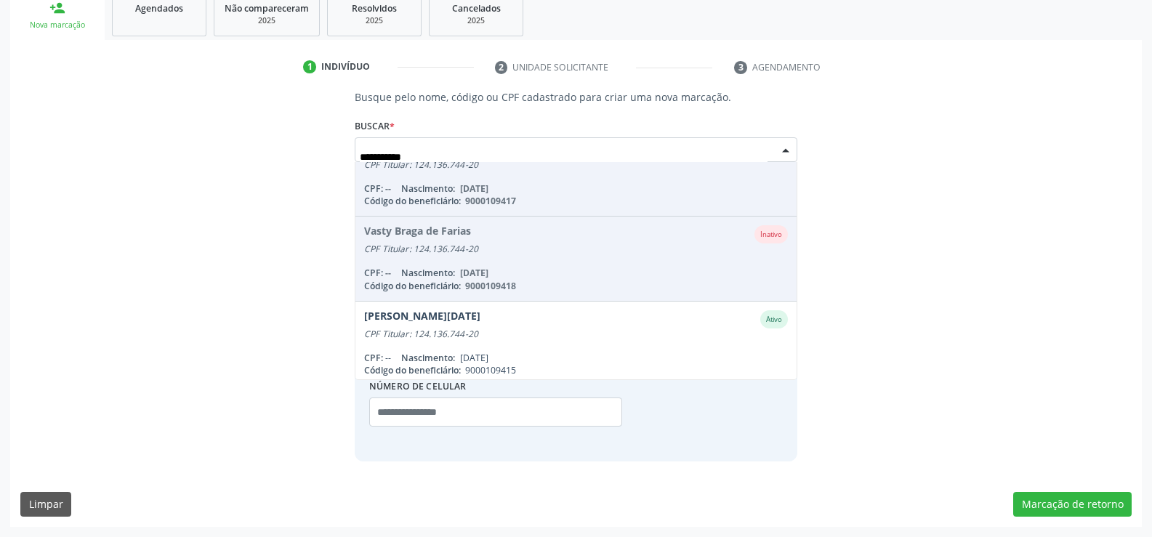
scroll to position [119, 0]
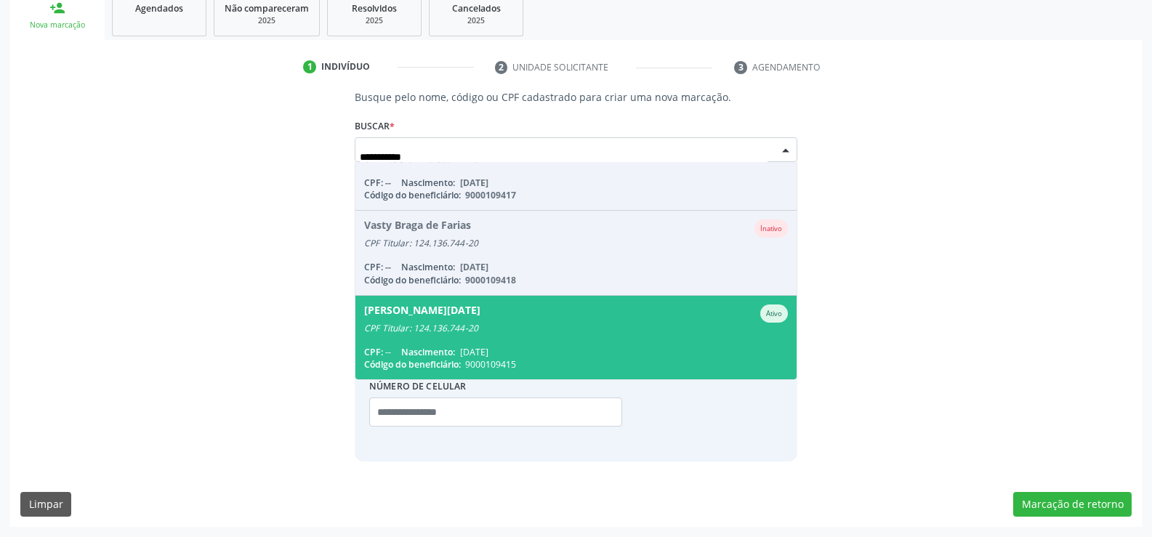
click at [433, 309] on div "[PERSON_NAME][DATE]" at bounding box center [422, 314] width 116 height 18
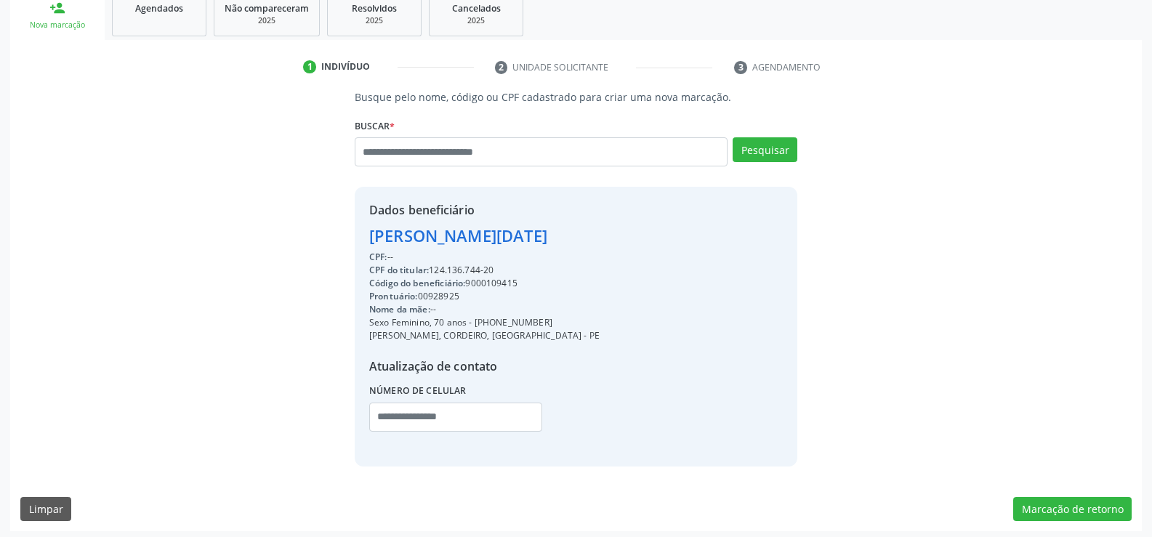
drag, startPoint x: 372, startPoint y: 232, endPoint x: 634, endPoint y: 241, distance: 261.8
click at [634, 241] on div "Dados beneficiário [PERSON_NAME][DATE] CPF: -- CPF do titular: 124.136.744-20 C…" at bounding box center [576, 326] width 443 height 279
click at [360, 249] on div "Dados beneficiário [PERSON_NAME][DATE] CPF: -- CPF do titular: 124.136.744-20 C…" at bounding box center [576, 326] width 443 height 279
drag, startPoint x: 371, startPoint y: 238, endPoint x: 581, endPoint y: 272, distance: 212.8
click at [581, 272] on div "Dados beneficiário [PERSON_NAME][DATE] CPF: -- CPF do titular: 124.136.744-20 C…" at bounding box center [484, 326] width 230 height 250
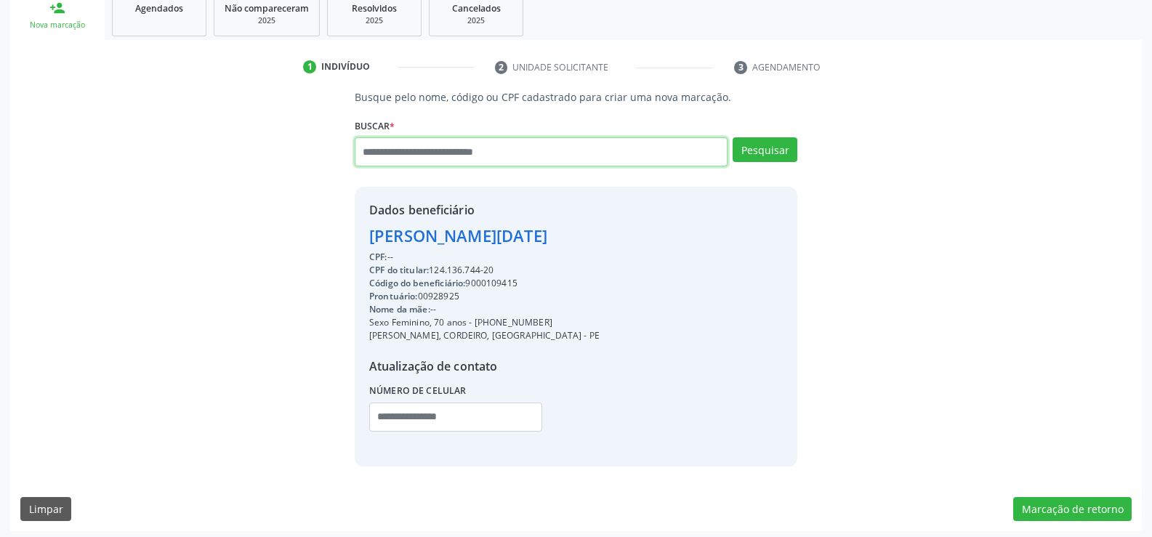
click at [456, 158] on input "text" at bounding box center [541, 151] width 373 height 29
paste input "**********"
type input "**********"
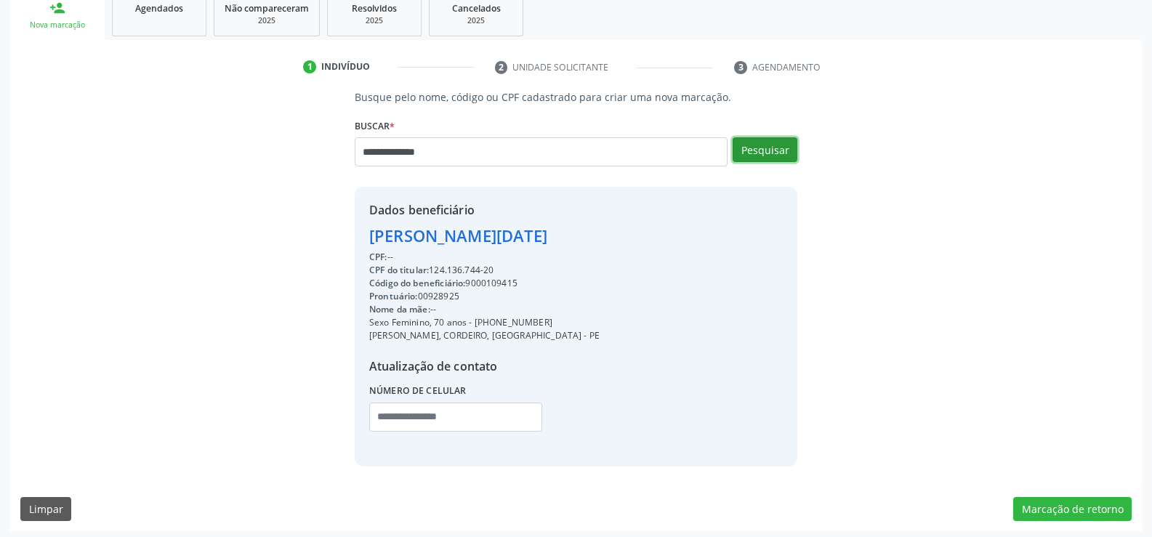
click at [771, 148] on button "Pesquisar" at bounding box center [765, 149] width 65 height 25
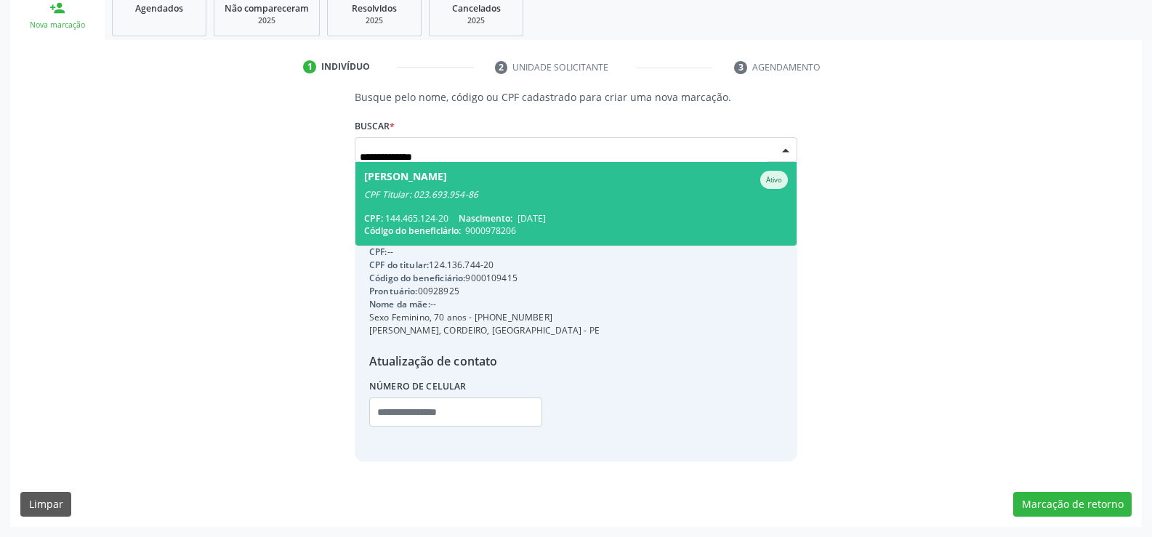
scroll to position [0, 0]
click at [641, 190] on div "CPF Titular: 023.693.954-86" at bounding box center [576, 195] width 424 height 12
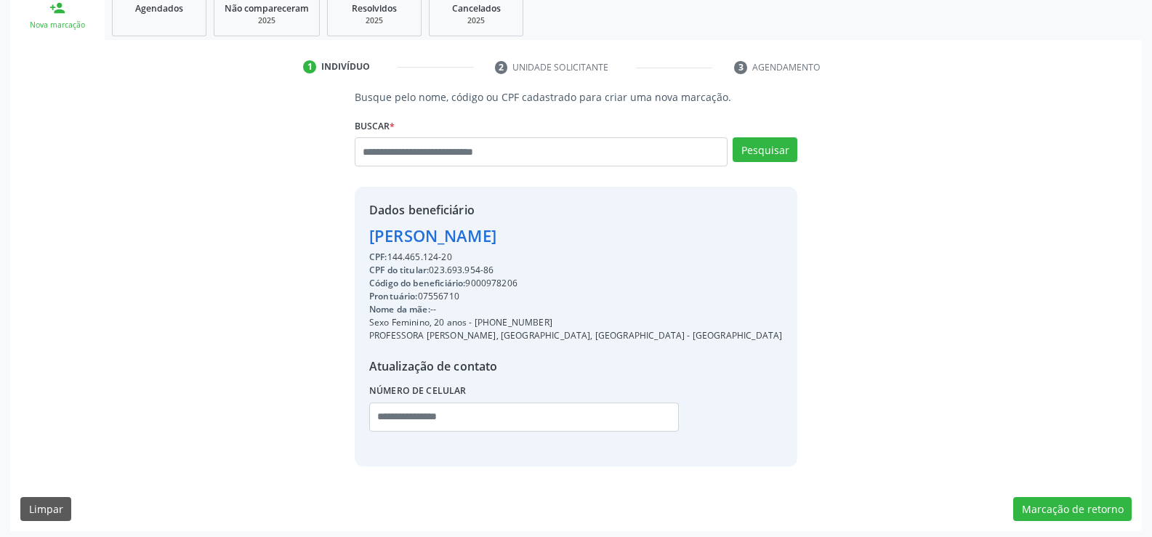
drag, startPoint x: 370, startPoint y: 238, endPoint x: 674, endPoint y: 227, distance: 304.7
click at [674, 227] on div "Dados beneficiário [PERSON_NAME] CPF: 144.465.124-20 CPF do titular: 023.693.95…" at bounding box center [576, 326] width 443 height 279
drag, startPoint x: 494, startPoint y: 322, endPoint x: 589, endPoint y: 319, distance: 95.3
click at [589, 319] on div "Sexo Feminino, 20 anos - [PHONE_NUMBER]" at bounding box center [575, 322] width 413 height 13
click at [150, 12] on span "Agendados" at bounding box center [159, 8] width 48 height 12
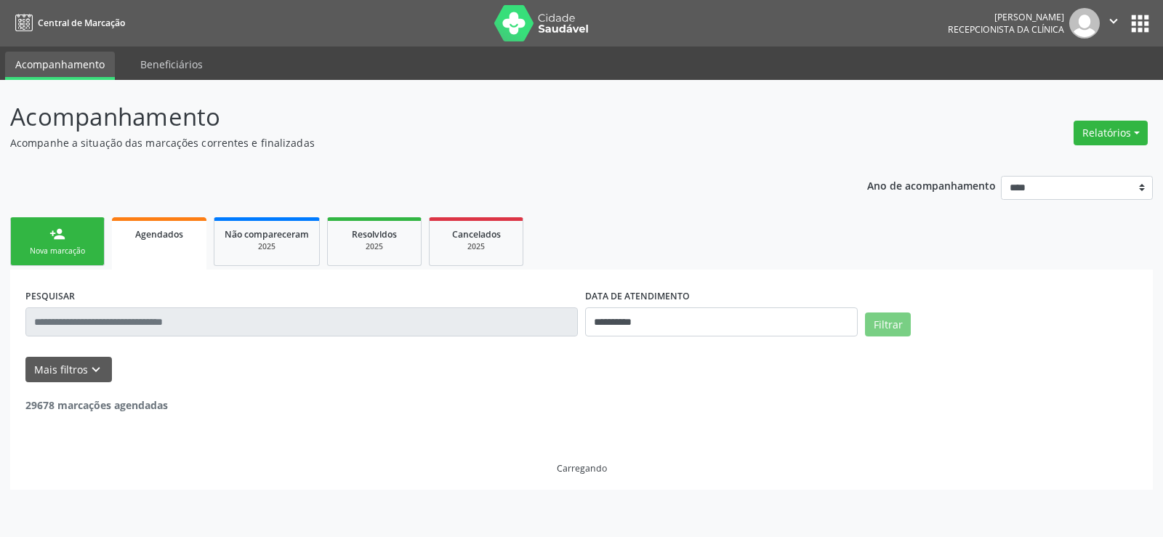
click at [142, 321] on input "text" at bounding box center [301, 321] width 552 height 29
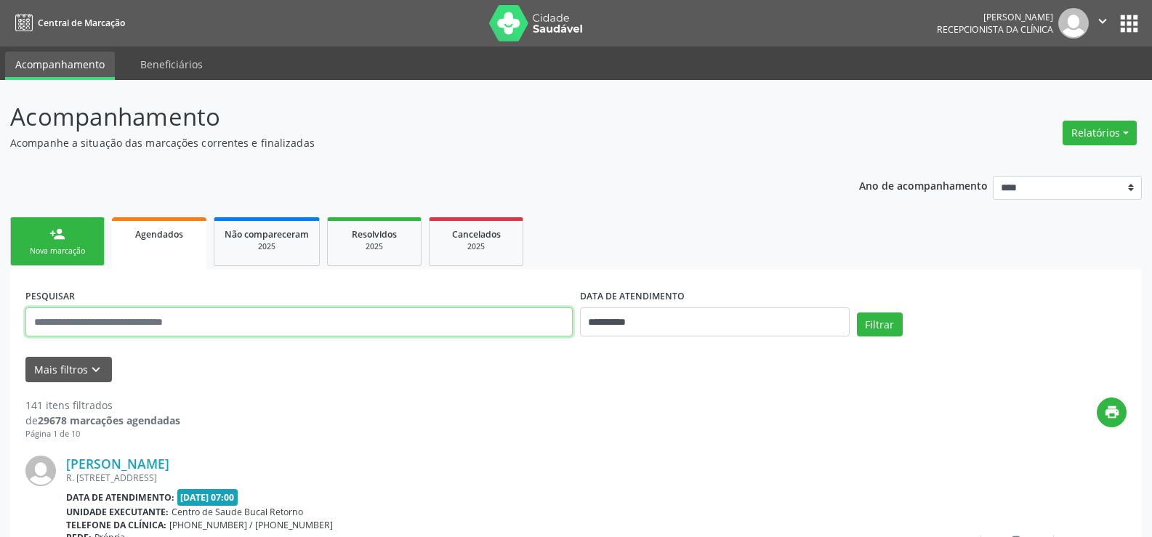
click at [125, 333] on input "text" at bounding box center [298, 321] width 547 height 29
paste input "**********"
type input "**********"
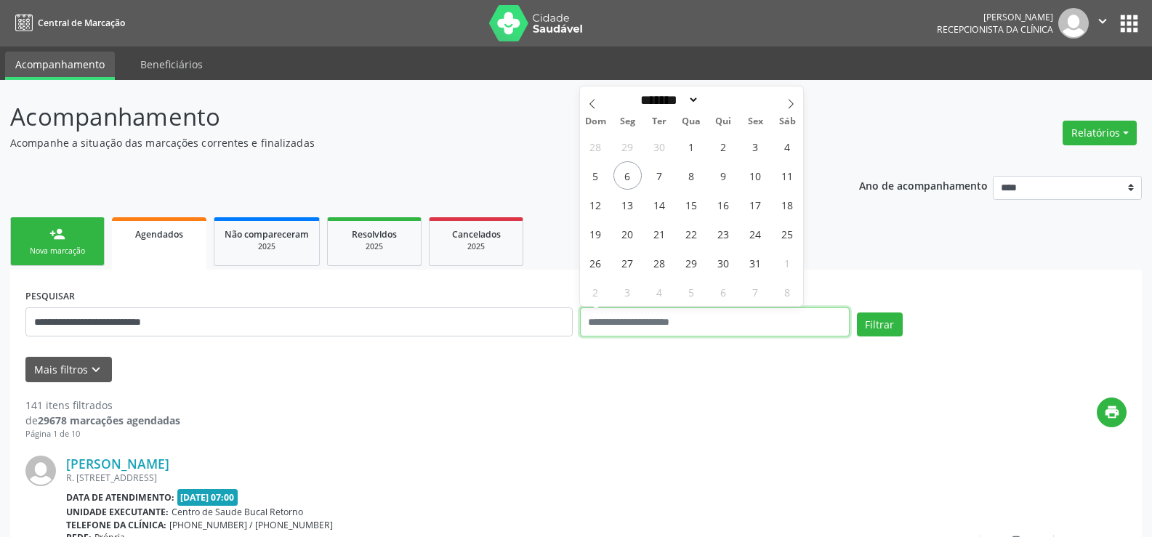
click at [857, 313] on button "Filtrar" at bounding box center [880, 325] width 46 height 25
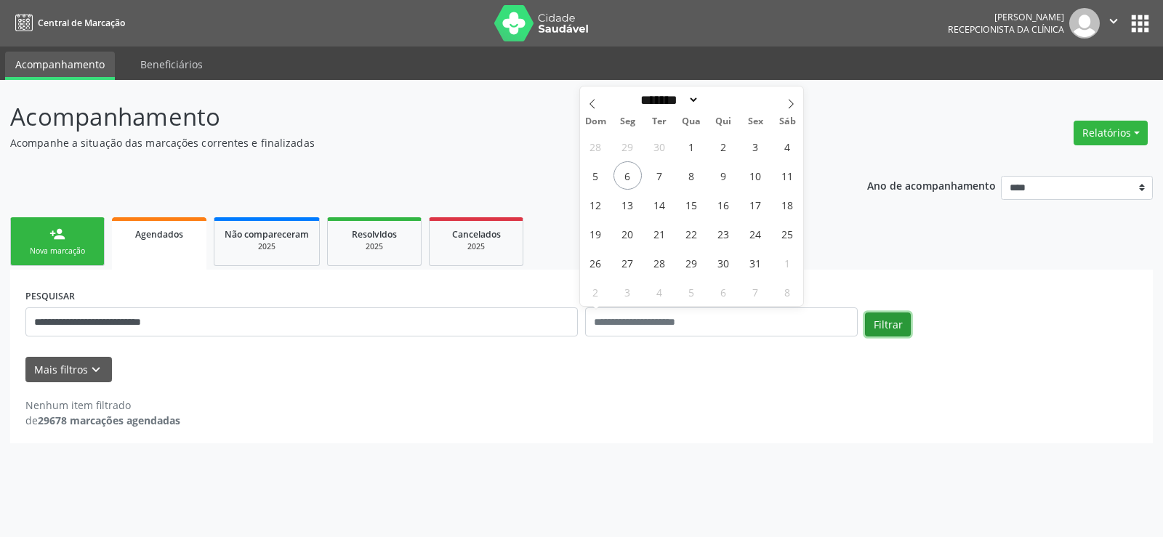
click at [887, 323] on button "Filtrar" at bounding box center [888, 325] width 46 height 25
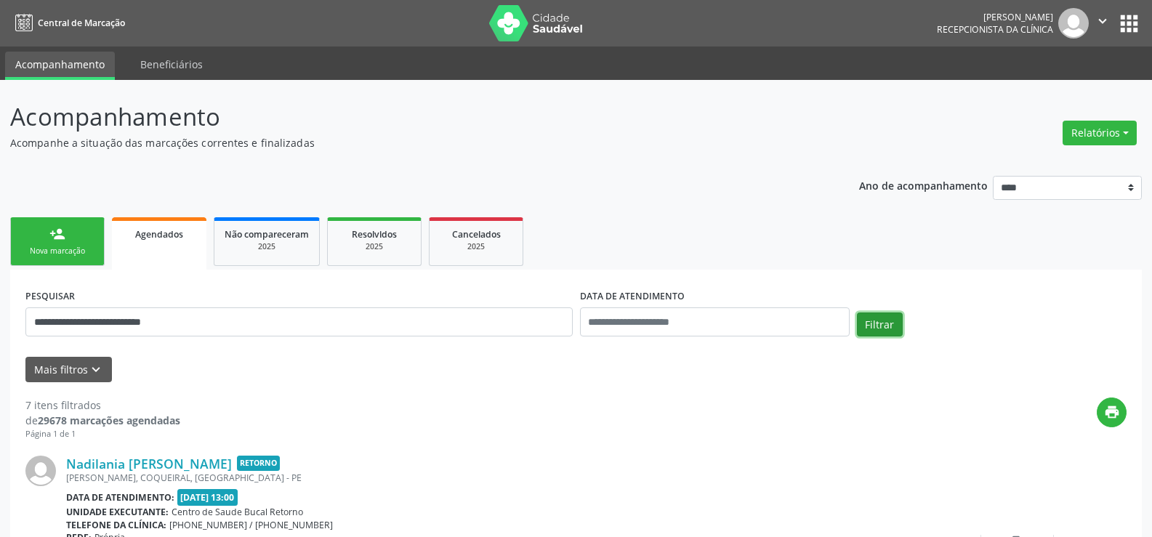
click at [887, 323] on button "Filtrar" at bounding box center [880, 325] width 46 height 25
click at [60, 243] on link "person_add Nova marcação" at bounding box center [57, 241] width 94 height 49
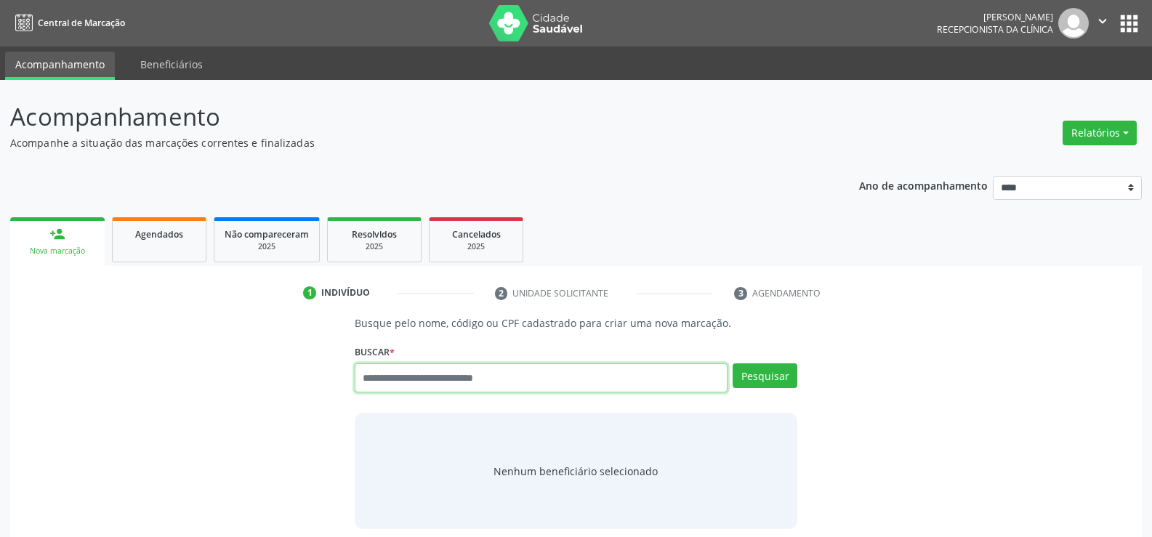
click at [424, 376] on input "text" at bounding box center [541, 377] width 373 height 29
paste input "**********"
type input "**********"
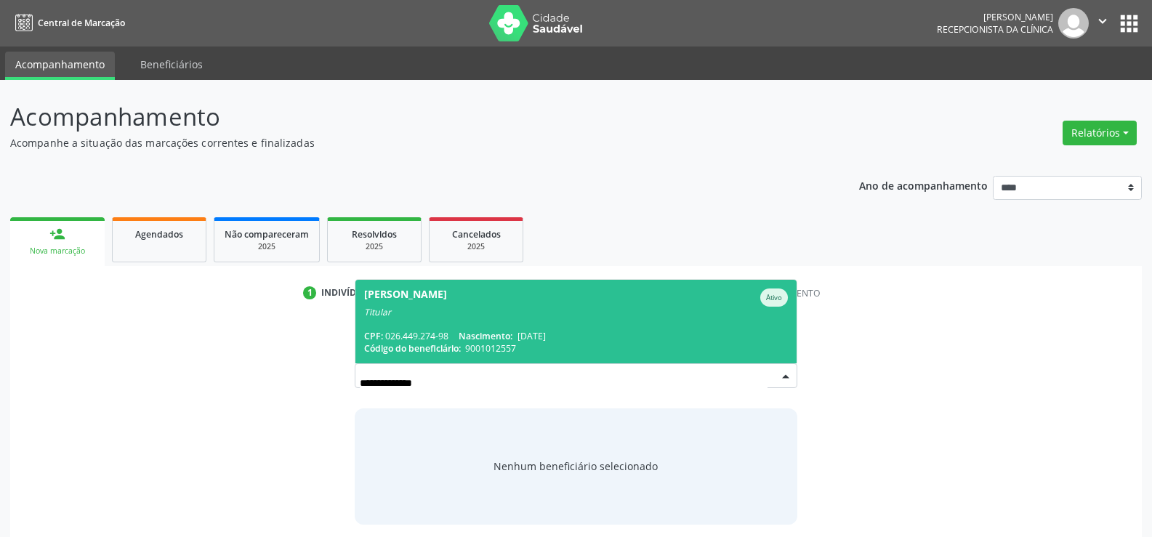
click at [456, 334] on div "CPF: 026.449.274-98 Nascimento: [DATE]" at bounding box center [576, 336] width 424 height 12
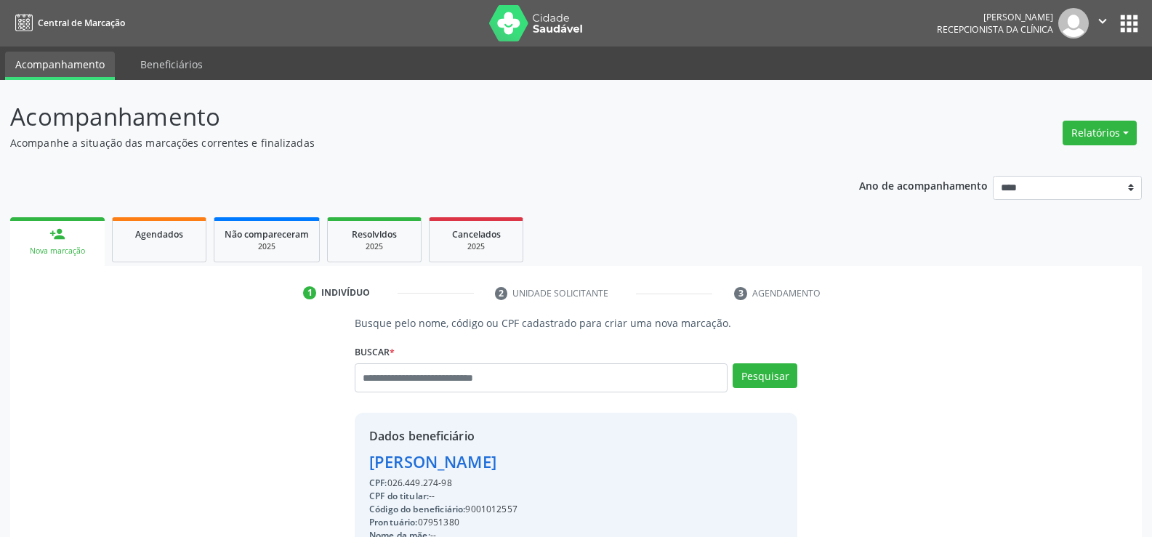
drag, startPoint x: 371, startPoint y: 462, endPoint x: 591, endPoint y: 457, distance: 220.3
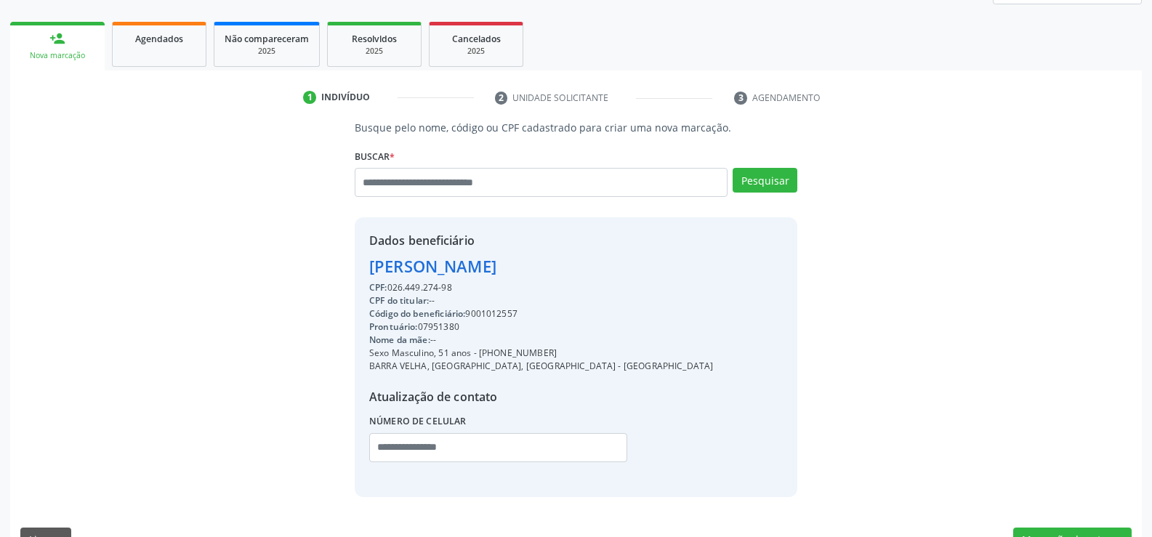
scroll to position [230, 0]
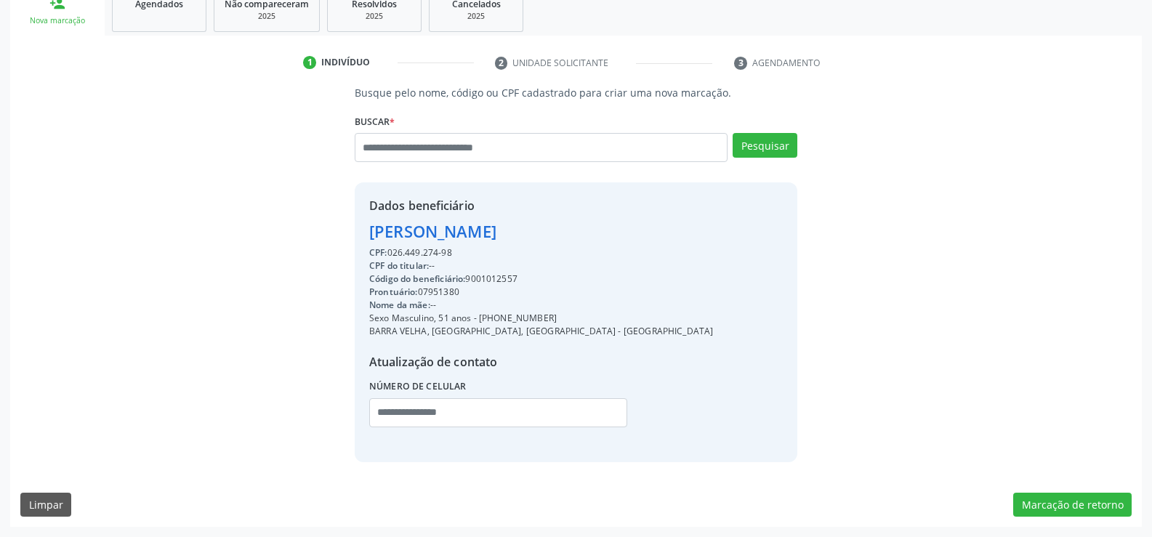
drag, startPoint x: 499, startPoint y: 319, endPoint x: 588, endPoint y: 314, distance: 89.5
click at [588, 314] on div "Dados beneficiário [PERSON_NAME] CPF: 026.449.274-98 CPF do titular: -- Código …" at bounding box center [576, 321] width 443 height 279
click at [434, 150] on input "text" at bounding box center [541, 147] width 373 height 29
paste input "**********"
type input "**********"
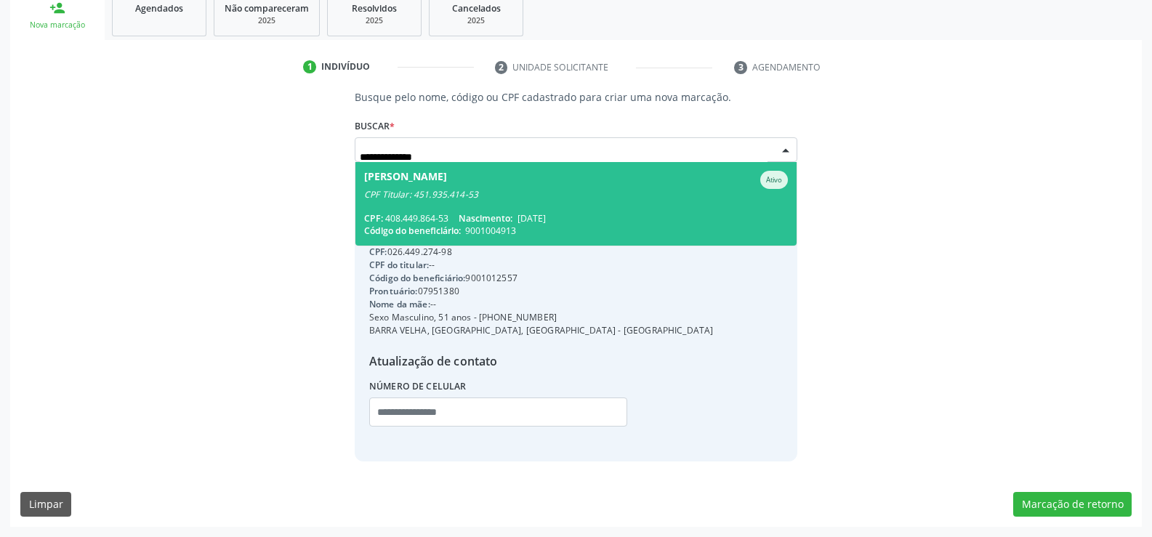
scroll to position [226, 0]
click at [447, 188] on div "[PERSON_NAME]" at bounding box center [405, 180] width 83 height 18
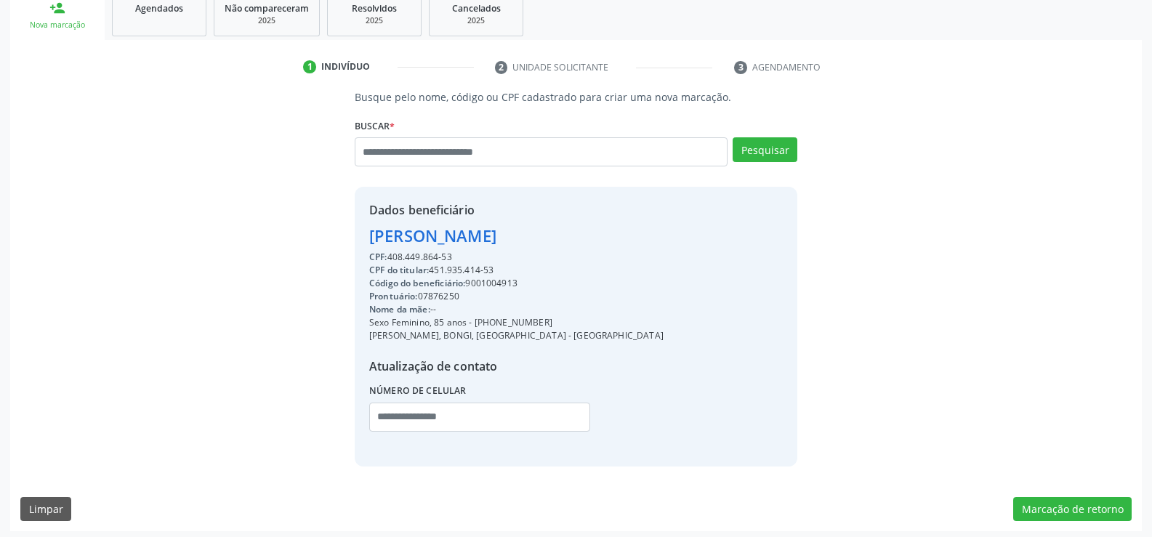
drag, startPoint x: 369, startPoint y: 233, endPoint x: 650, endPoint y: 241, distance: 281.4
click at [650, 241] on div "Dados beneficiário [PERSON_NAME] CPF: 408.449.864-53 CPF do titular: 451.935.41…" at bounding box center [576, 326] width 443 height 279
drag, startPoint x: 494, startPoint y: 321, endPoint x: 576, endPoint y: 321, distance: 82.1
click at [576, 321] on div "Dados beneficiário [PERSON_NAME] CPF: 408.449.864-53 CPF do titular: 451.935.41…" at bounding box center [576, 326] width 443 height 279
click at [401, 153] on input "text" at bounding box center [541, 151] width 373 height 29
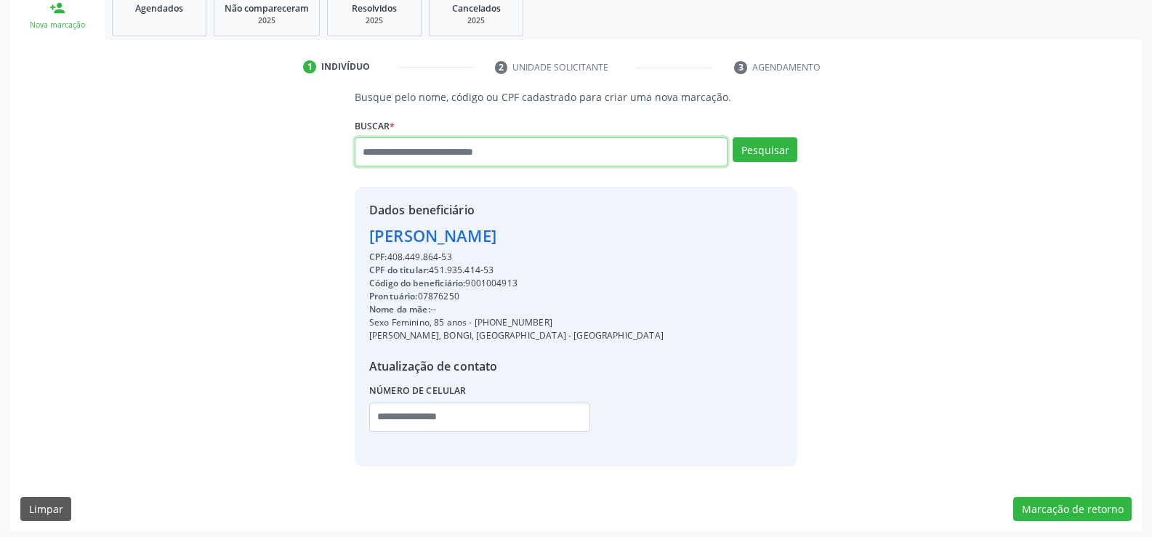
paste input "**********"
type input "**********"
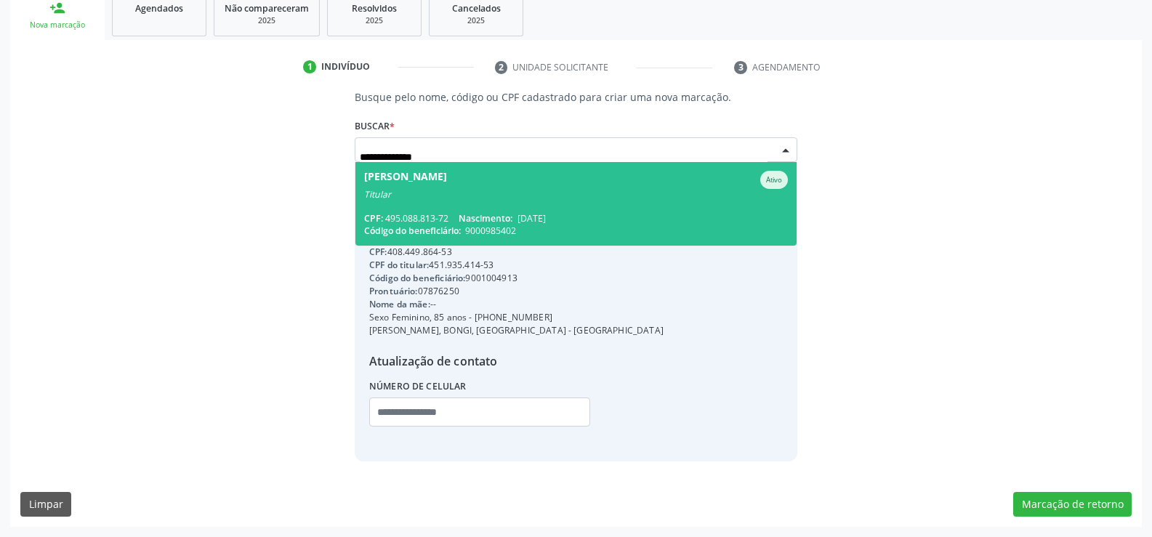
click at [494, 219] on span "Nascimento:" at bounding box center [486, 218] width 54 height 12
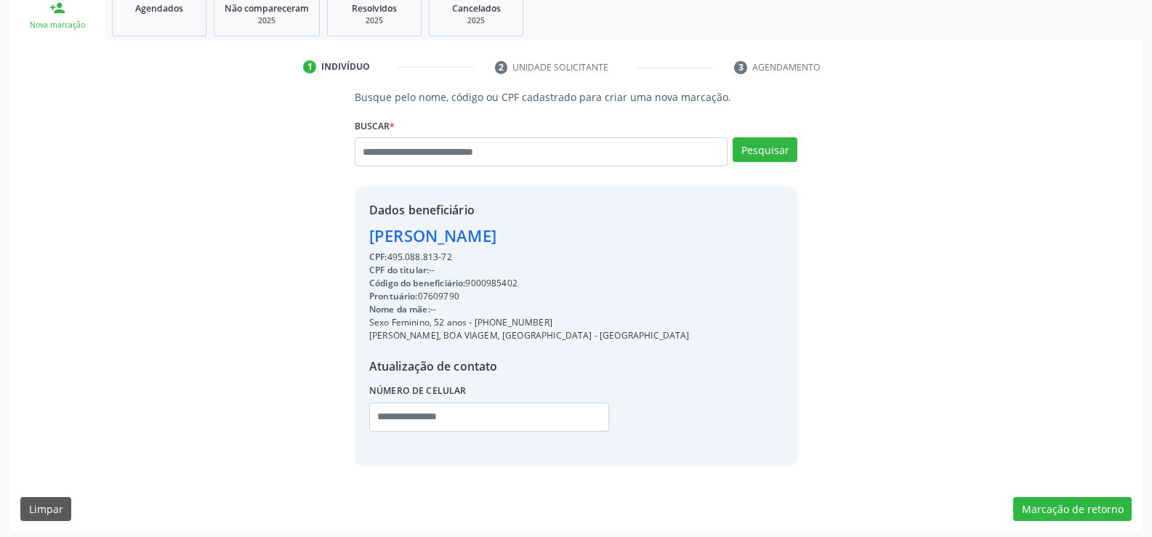
drag, startPoint x: 370, startPoint y: 236, endPoint x: 629, endPoint y: 234, distance: 258.8
click at [629, 234] on div "Dados beneficiário [PERSON_NAME] CPF: 495.088.813-72 CPF do titular: -- Código …" at bounding box center [576, 326] width 443 height 279
drag, startPoint x: 494, startPoint y: 320, endPoint x: 584, endPoint y: 320, distance: 89.4
click at [584, 320] on div "Dados beneficiário [PERSON_NAME] CPF: 495.088.813-72 CPF do titular: -- Código …" at bounding box center [576, 326] width 443 height 279
click at [422, 158] on input "text" at bounding box center [541, 151] width 373 height 29
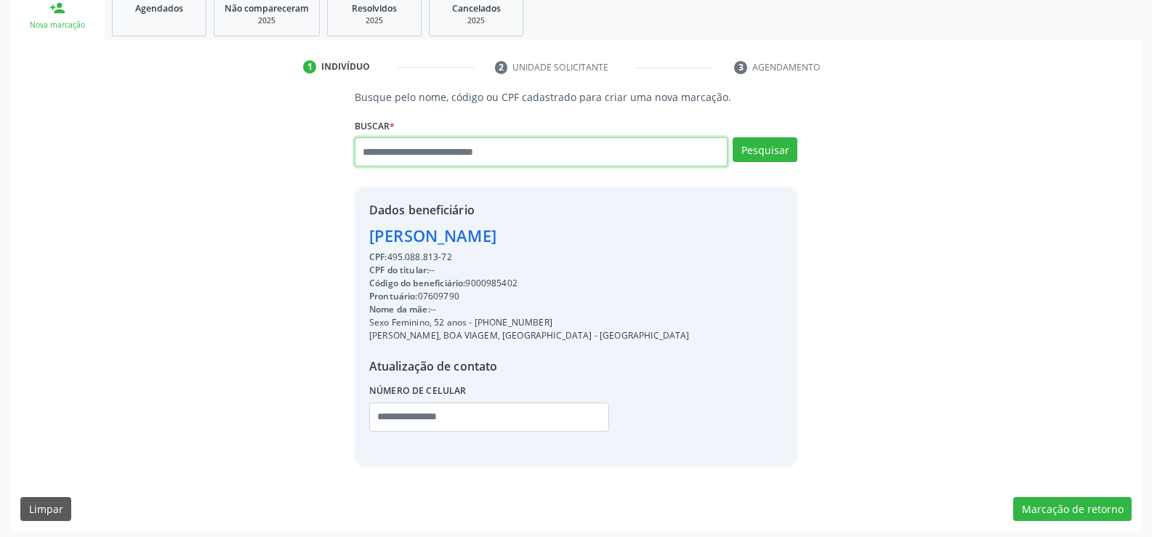
paste input "**********"
type input "**********"
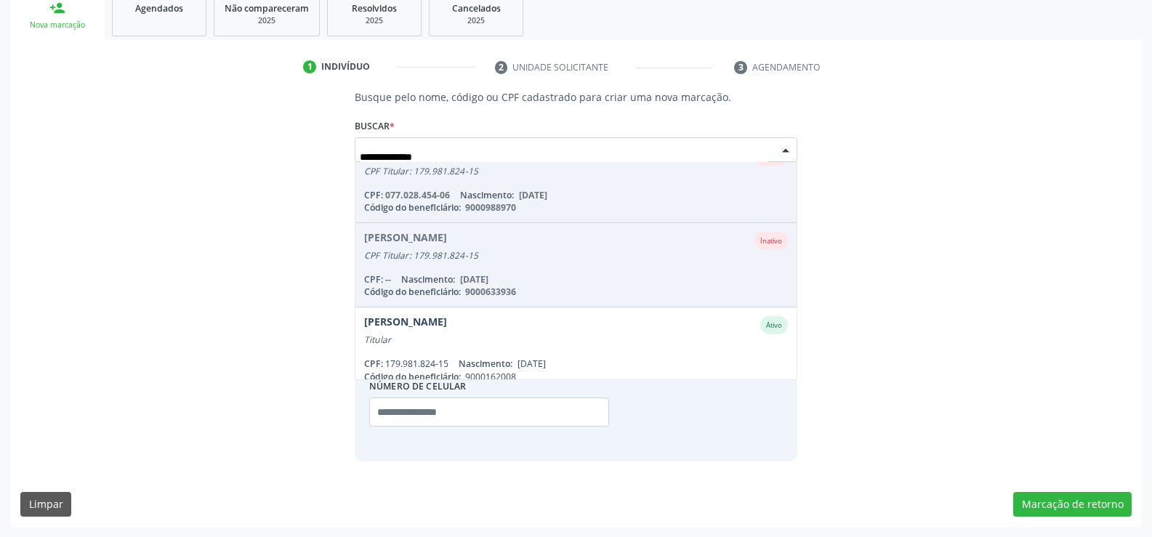
scroll to position [36, 0]
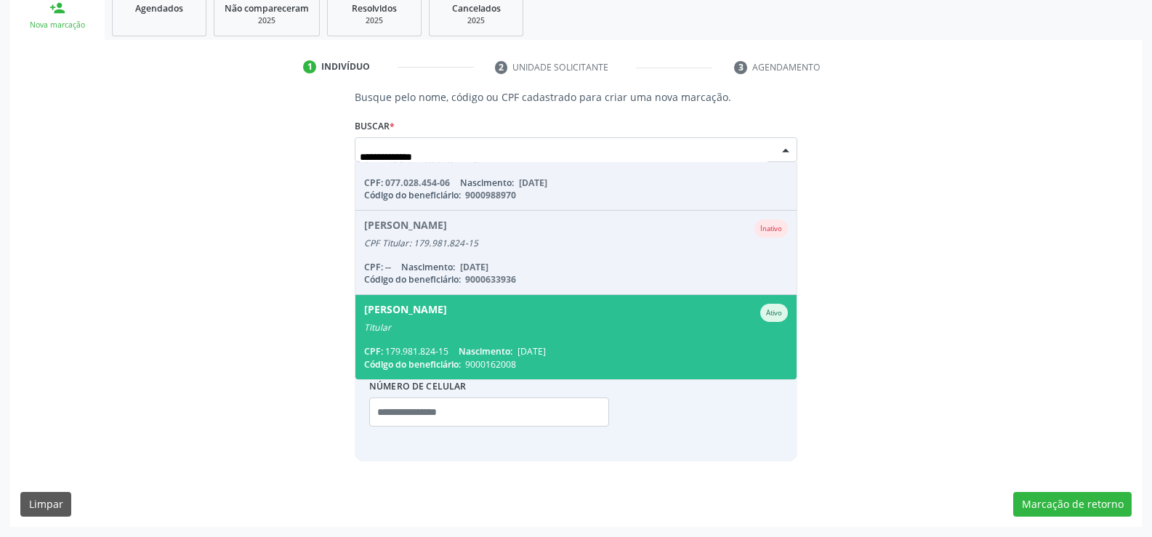
click at [447, 317] on div "[PERSON_NAME]" at bounding box center [405, 313] width 83 height 18
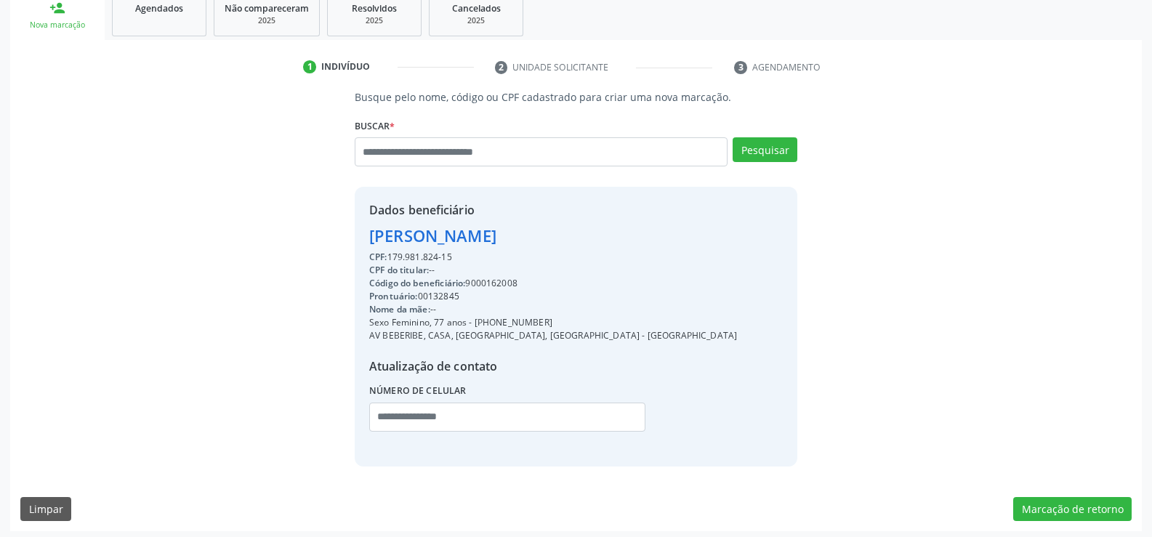
drag, startPoint x: 369, startPoint y: 238, endPoint x: 601, endPoint y: 235, distance: 231.9
click at [601, 235] on div "Dados beneficiário [PERSON_NAME] CPF: 179.981.824-15 CPF do titular: -- Código …" at bounding box center [576, 326] width 443 height 279
drag, startPoint x: 493, startPoint y: 326, endPoint x: 589, endPoint y: 320, distance: 96.8
click at [589, 320] on div "Sexo Feminino, 77 anos - [PHONE_NUMBER]" at bounding box center [553, 322] width 368 height 13
